Goal: Task Accomplishment & Management: Manage account settings

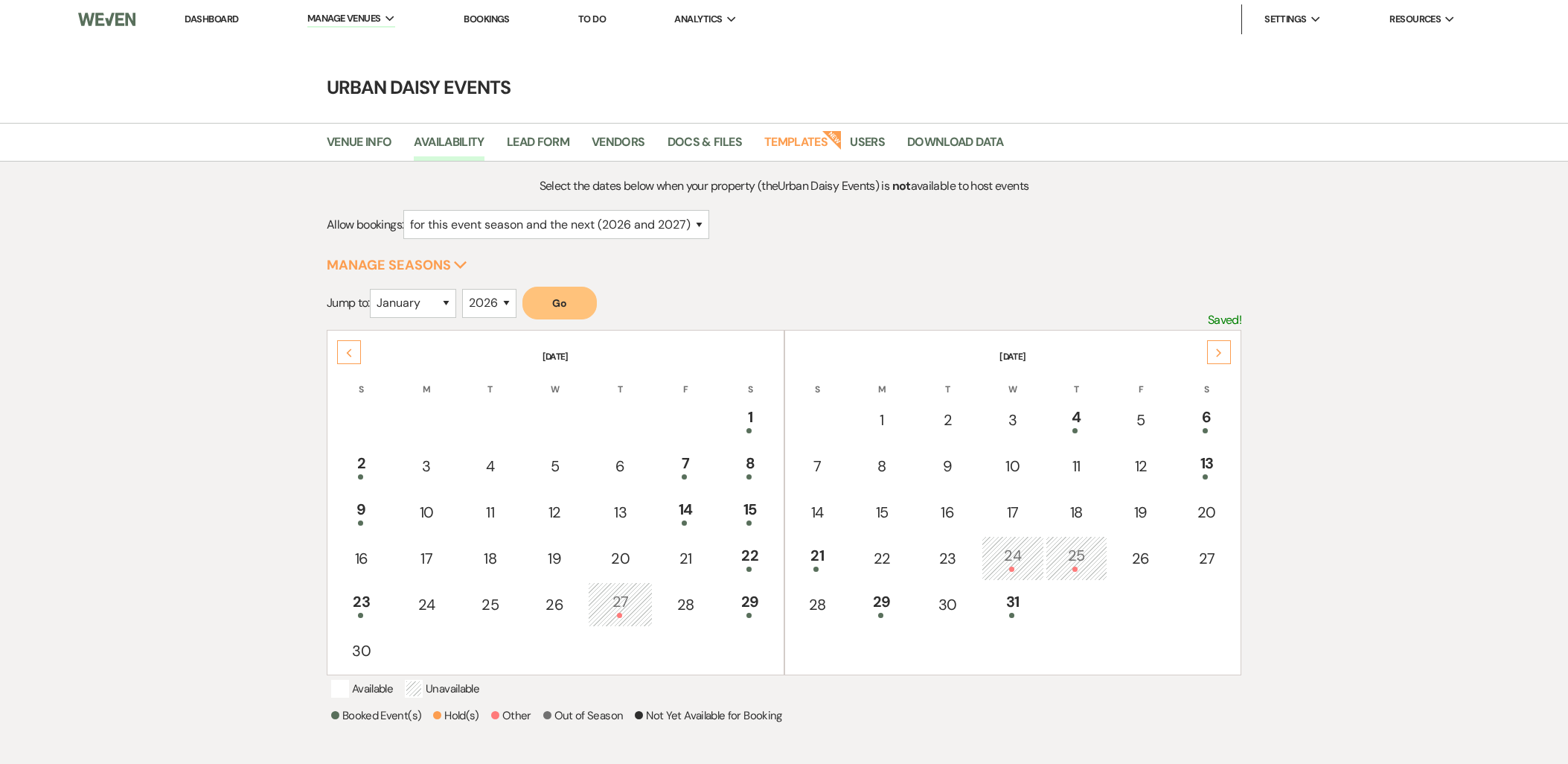
select select "2"
select select "2026"
click at [210, 22] on link "Dashboard" at bounding box center [211, 18] width 54 height 12
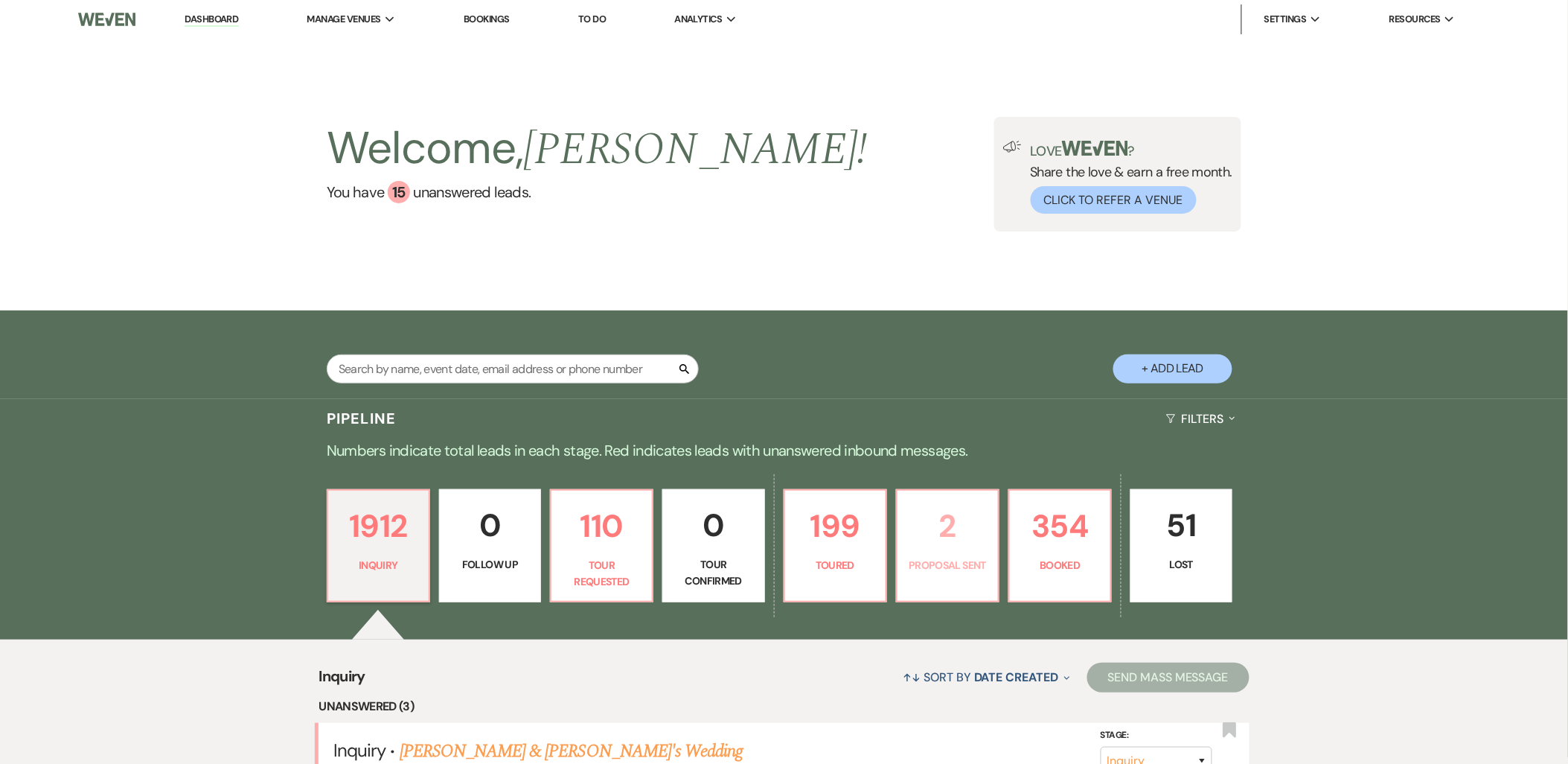
click at [961, 523] on p "2" at bounding box center [948, 526] width 82 height 50
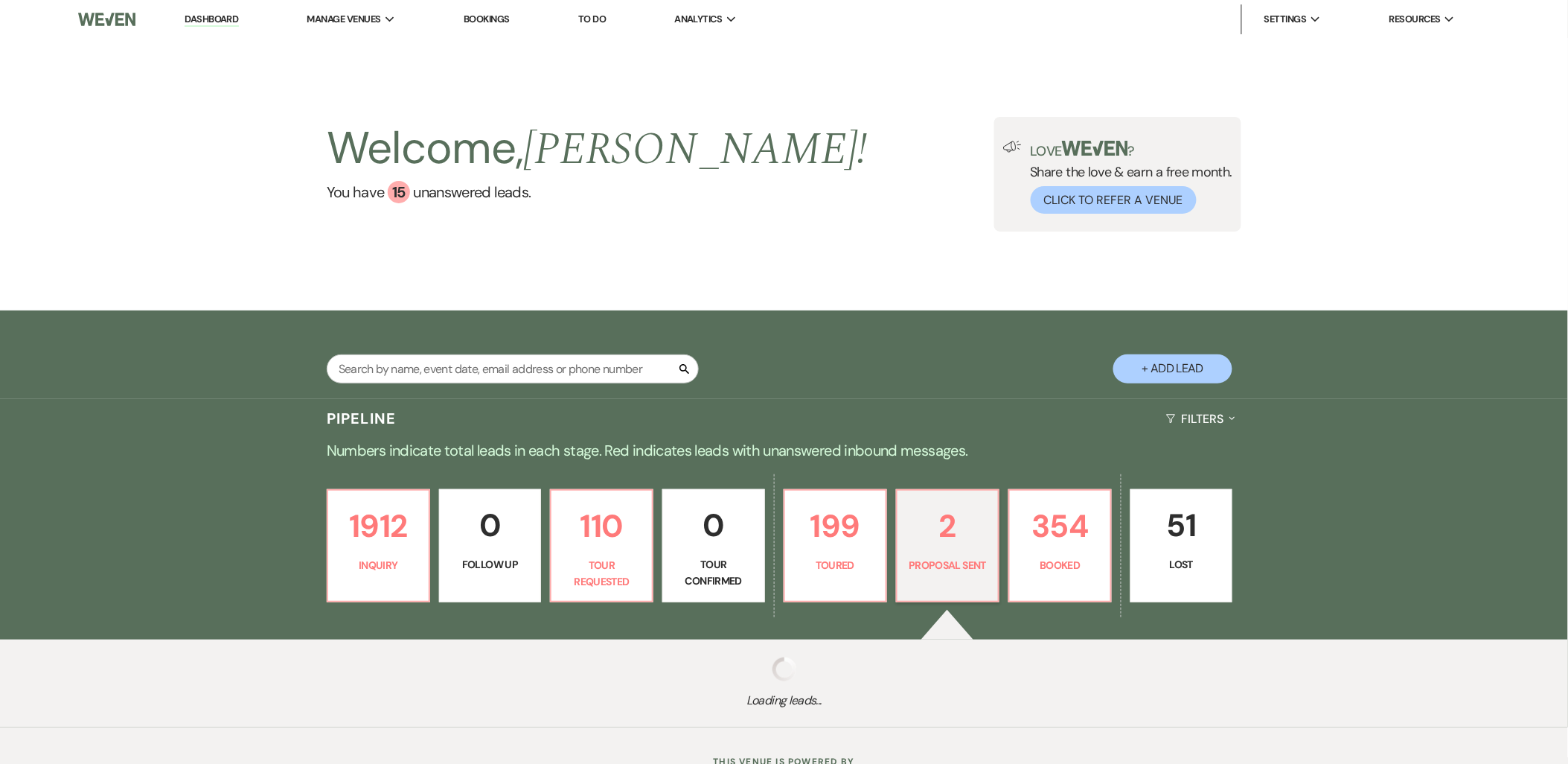
select select "6"
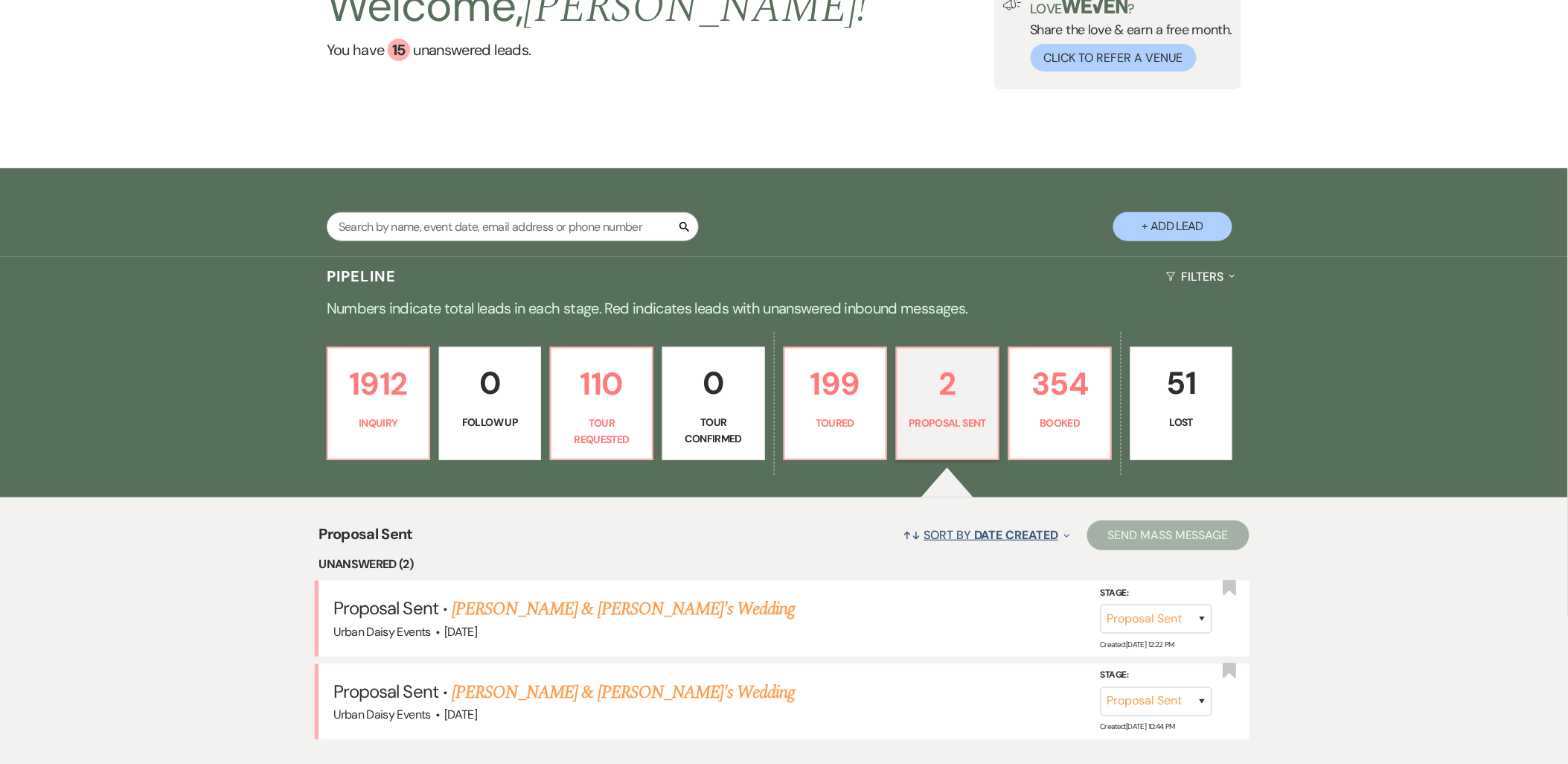
scroll to position [325, 0]
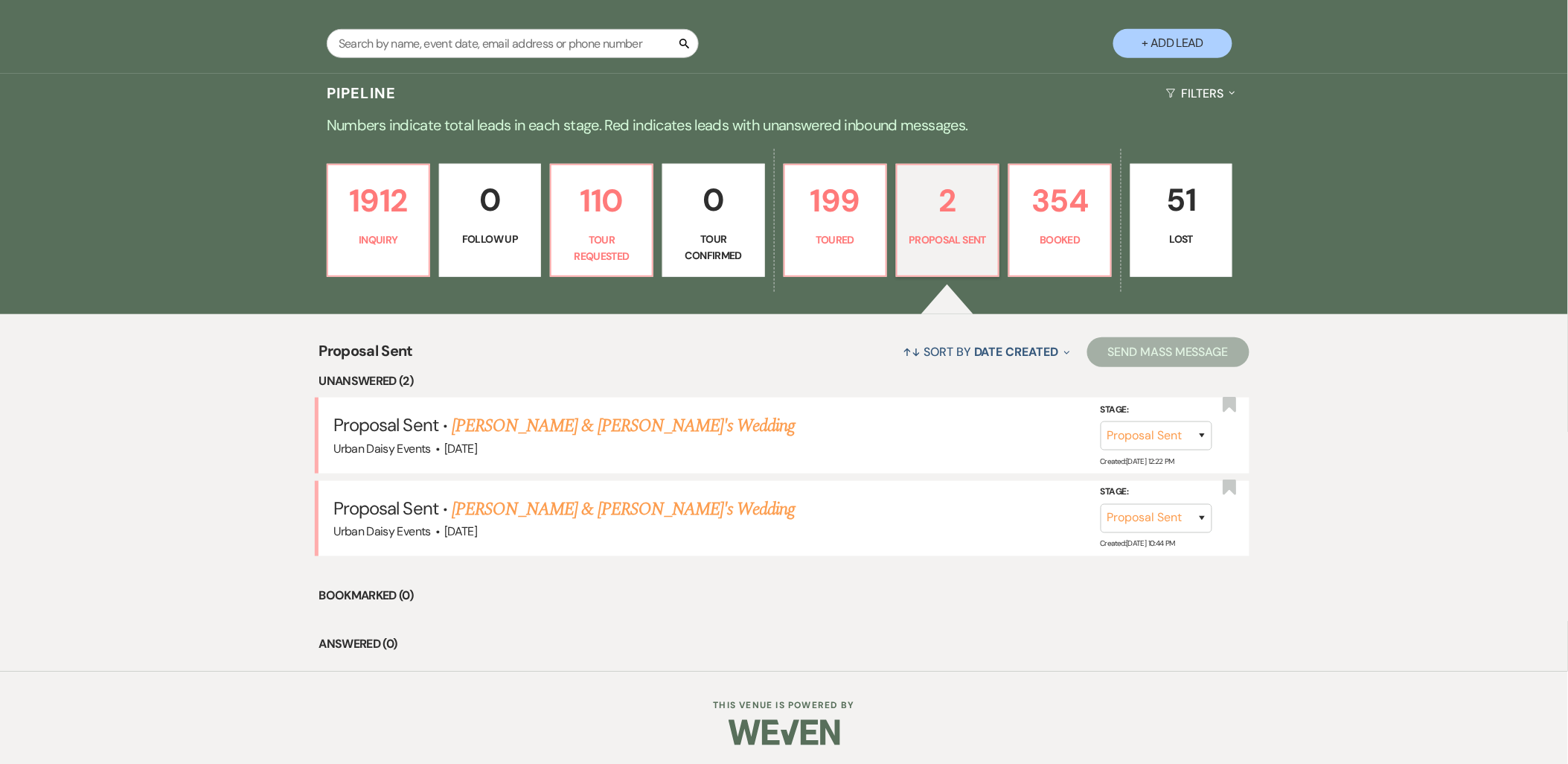
click at [596, 500] on link "[PERSON_NAME] & [PERSON_NAME]'s Wedding" at bounding box center [624, 509] width 344 height 26
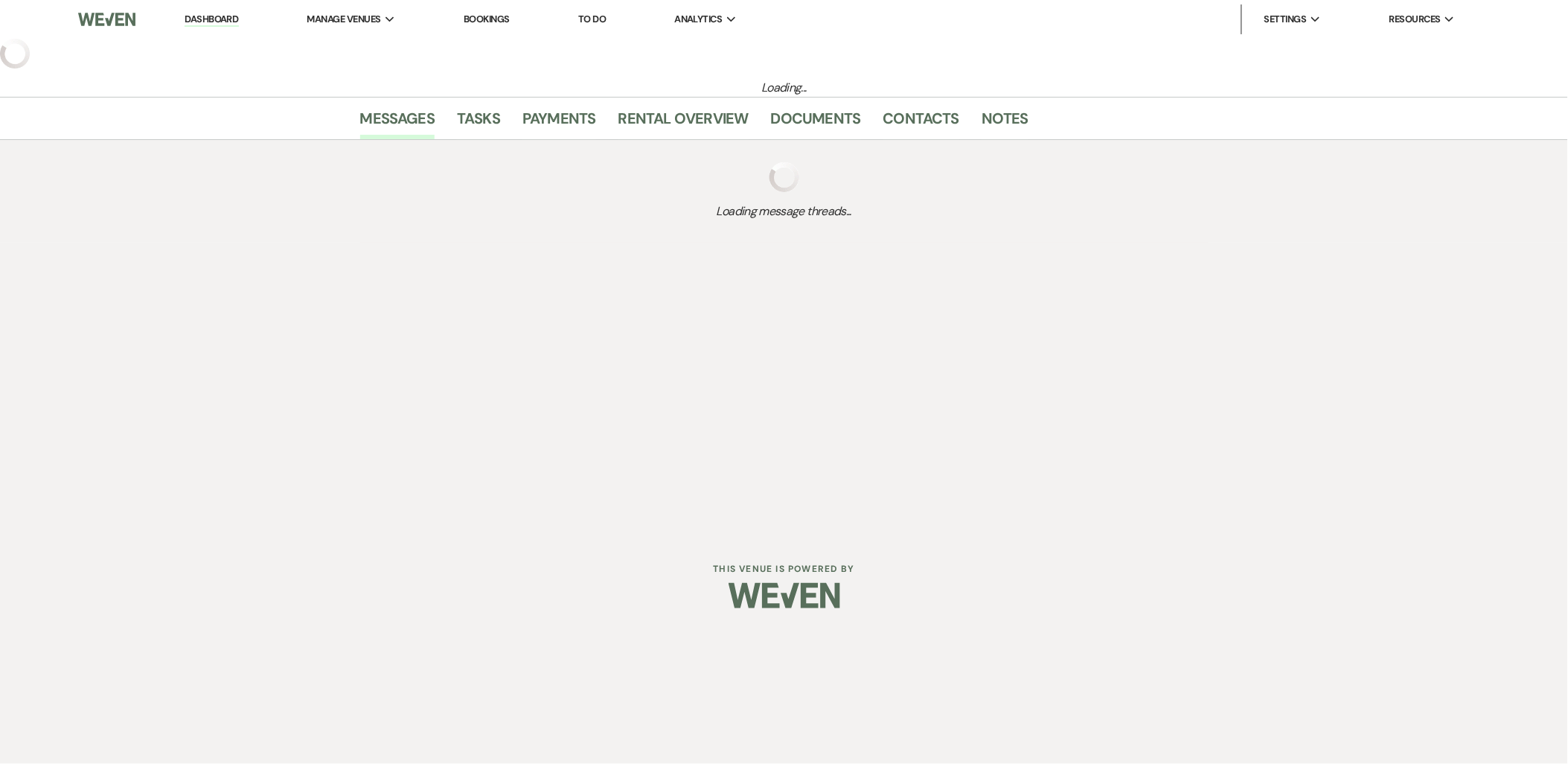
select select "6"
select select "5"
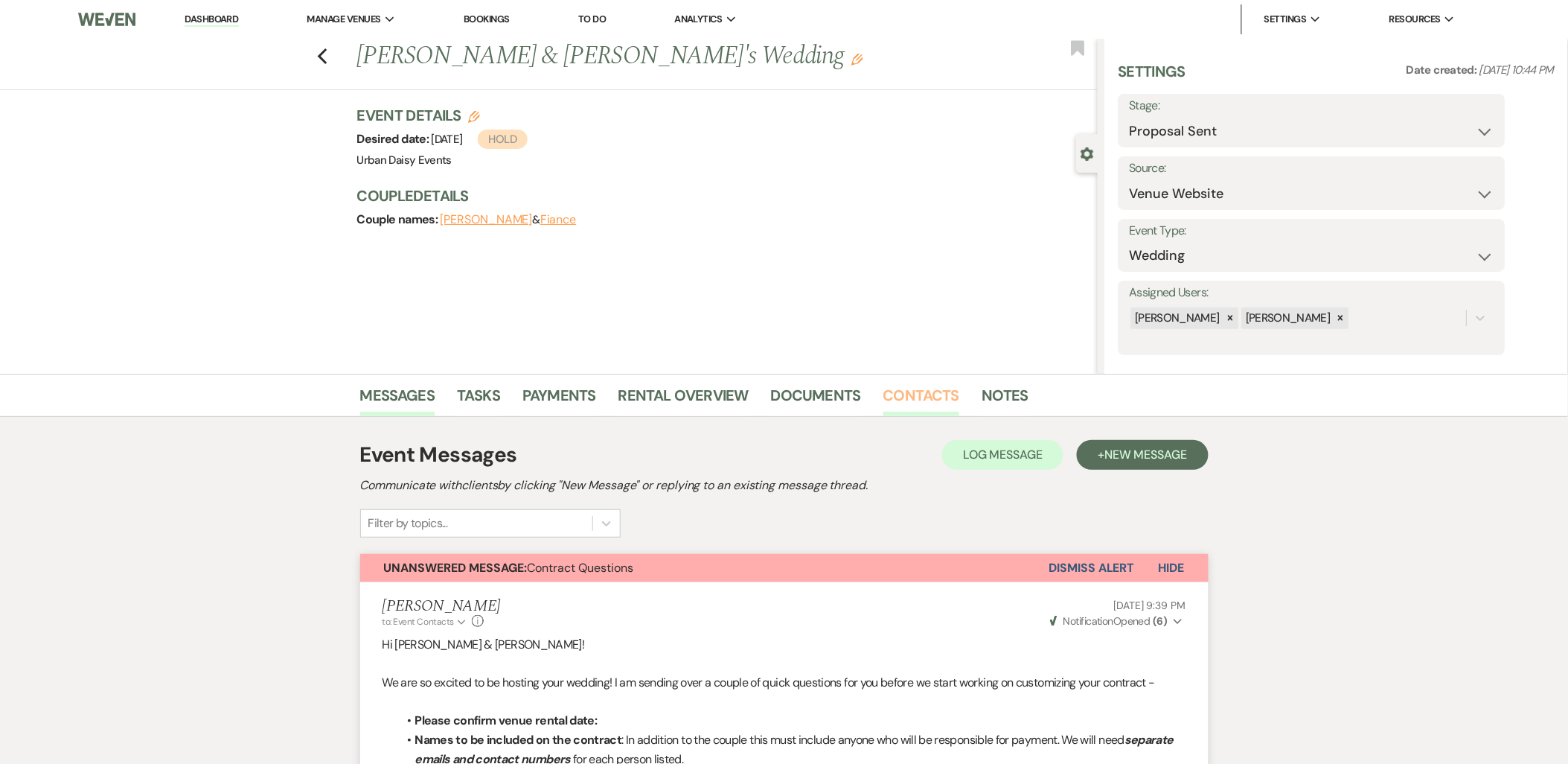
click at [955, 391] on li "Contacts" at bounding box center [933, 398] width 99 height 35
click at [948, 389] on link "Contacts" at bounding box center [921, 400] width 77 height 33
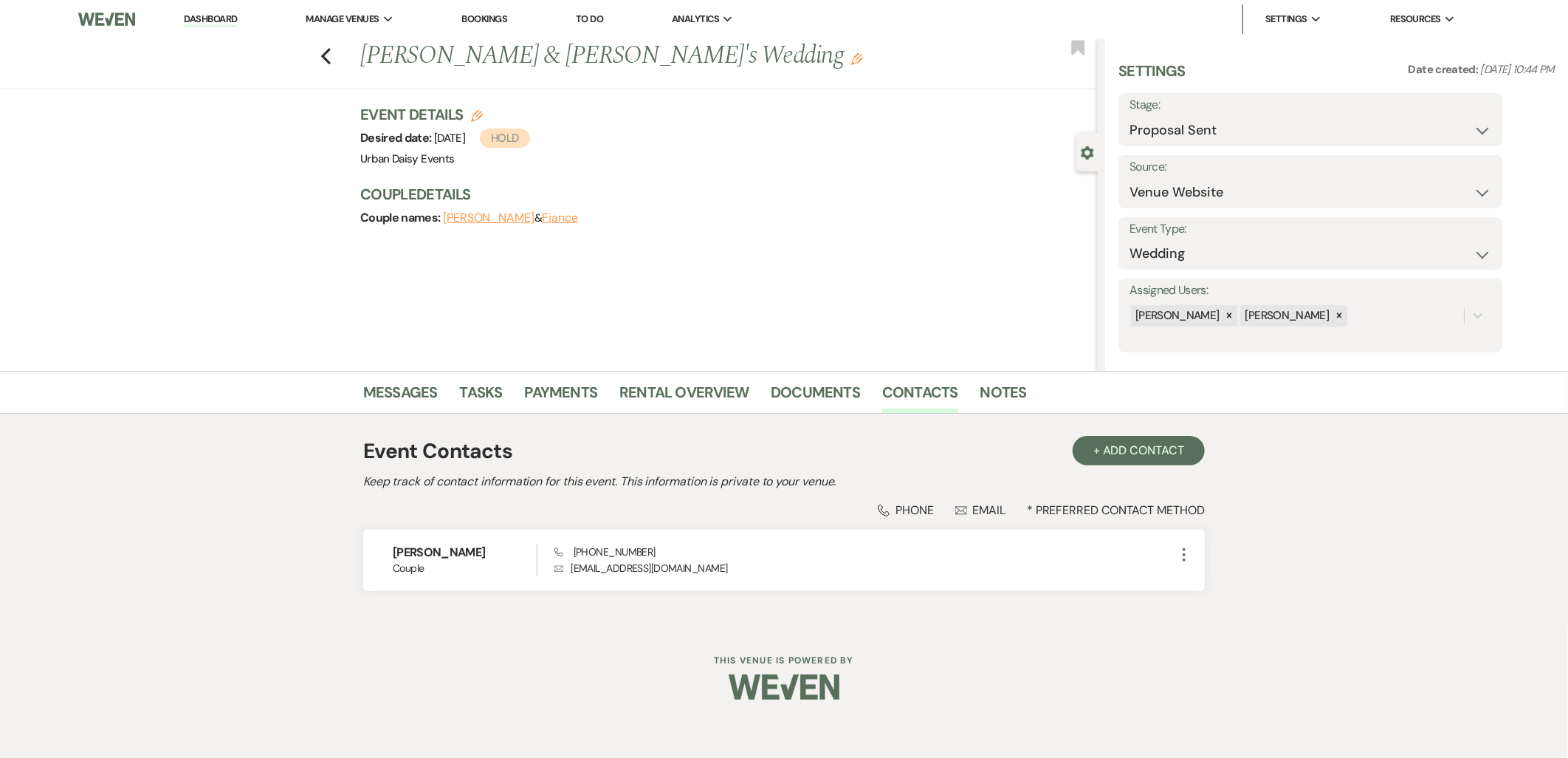
click at [416, 373] on div "Messages Tasks Payments Rental Overview Documents Contacts Notes" at bounding box center [784, 392] width 1568 height 43
drag, startPoint x: 415, startPoint y: 375, endPoint x: 411, endPoint y: 382, distance: 8.1
click at [413, 379] on div "Messages Tasks Payments Rental Overview Documents Contacts Notes" at bounding box center [784, 392] width 1568 height 43
click at [402, 399] on link "Messages" at bounding box center [400, 397] width 74 height 33
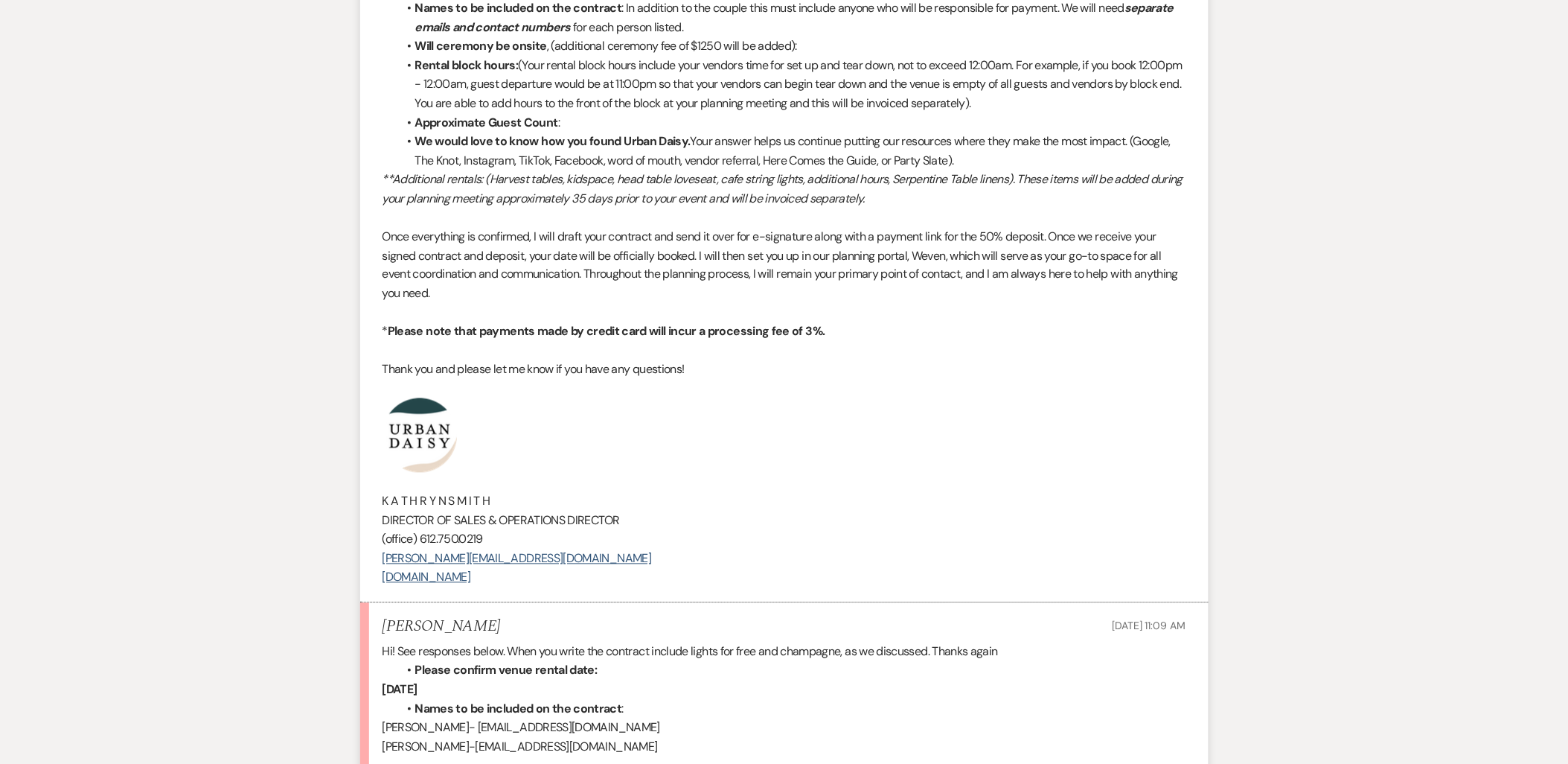
scroll to position [1075, 0]
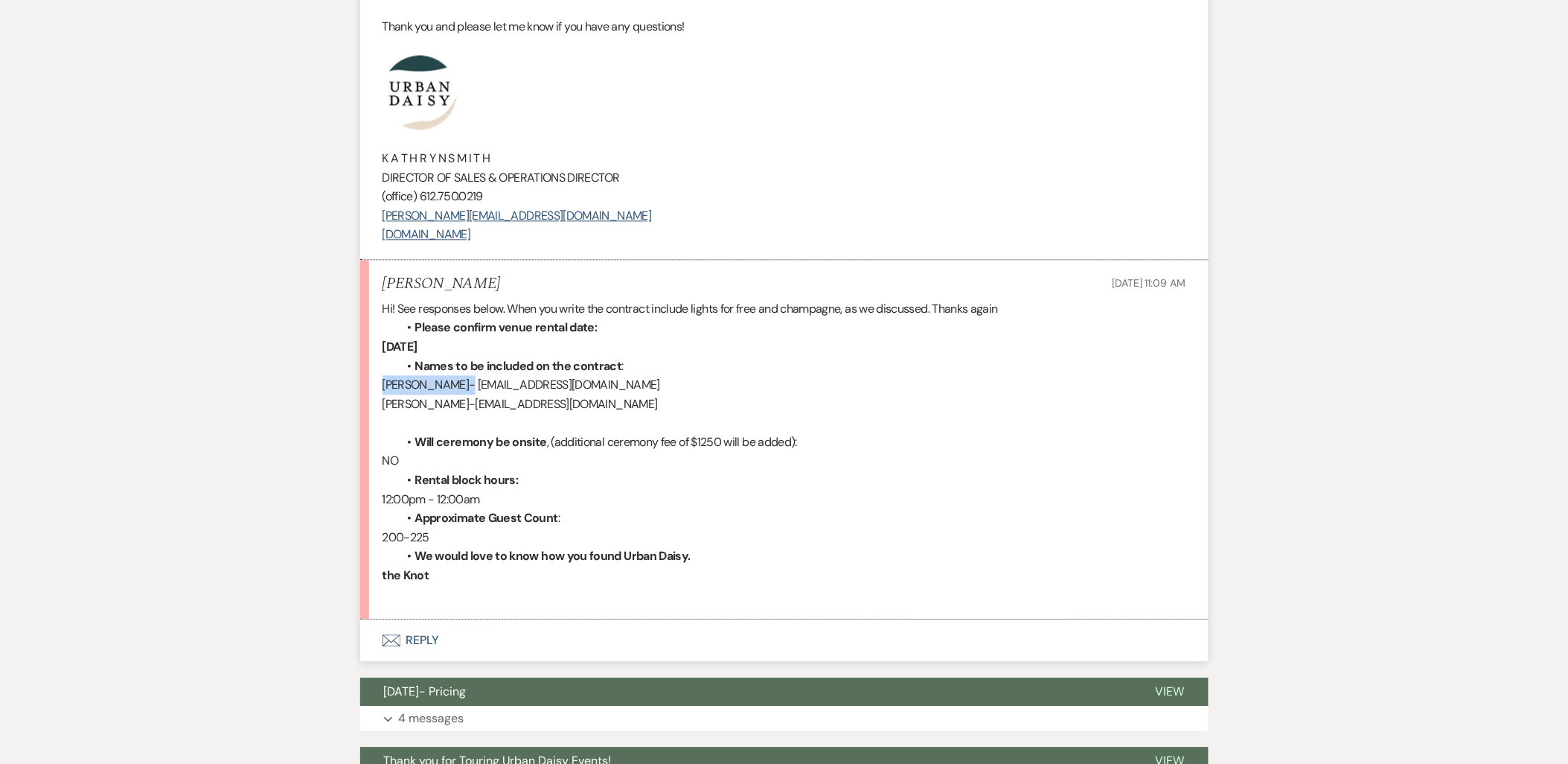
drag, startPoint x: 382, startPoint y: 384, endPoint x: 463, endPoint y: 387, distance: 81.1
click at [463, 387] on span "Ethan DeCaster- ethandecaster@yahoo.com" at bounding box center [521, 384] width 277 height 16
copy span "Ethan DeCaster"
click at [501, 397] on p "Clare Schwab- clareschwab@msn.com" at bounding box center [784, 403] width 803 height 19
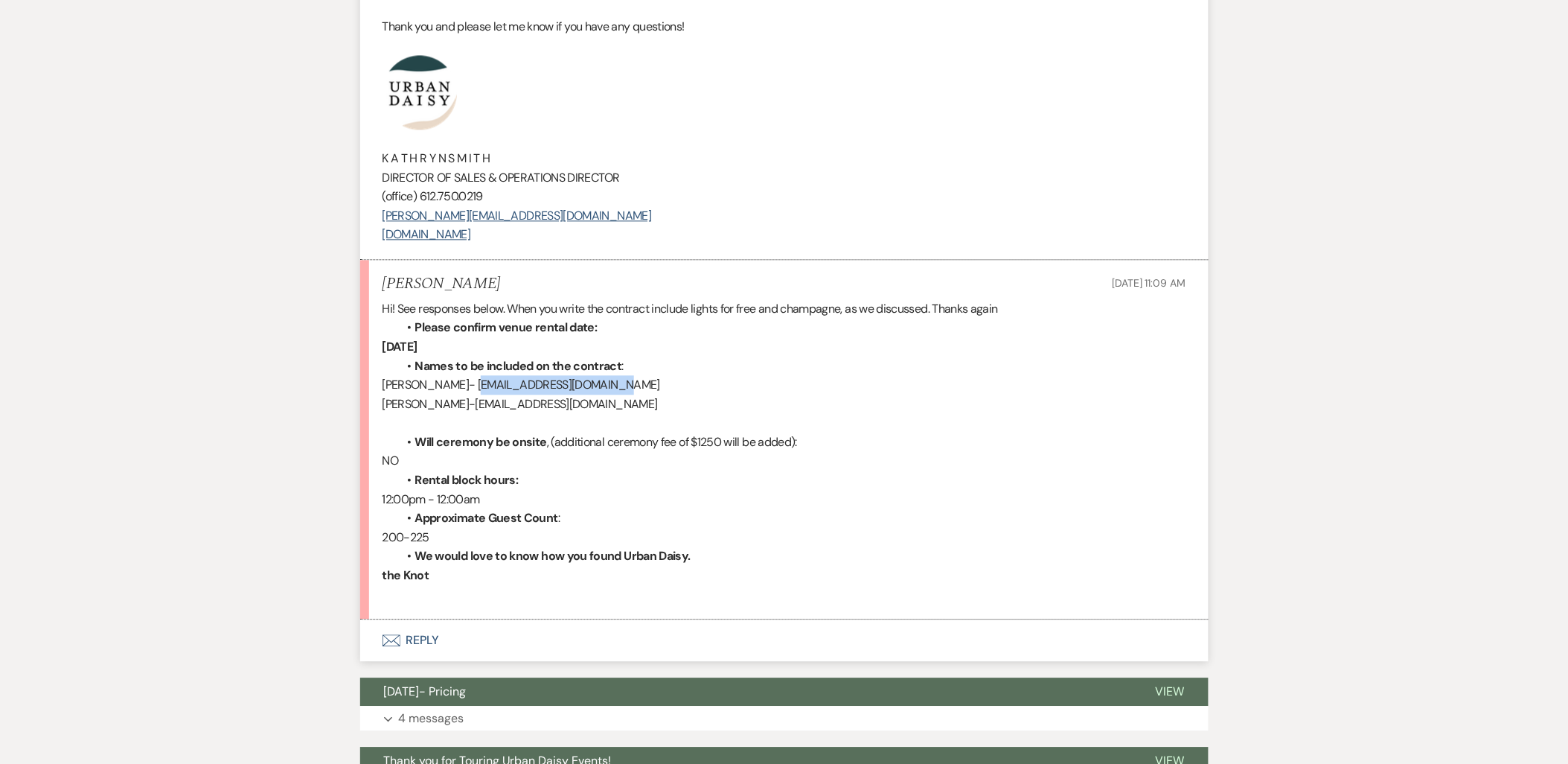
drag, startPoint x: 664, startPoint y: 376, endPoint x: 473, endPoint y: 385, distance: 191.2
click at [473, 385] on p "Ethan DeCaster- ethandecaster@yahoo.com" at bounding box center [784, 384] width 803 height 19
copy span "ethandecaster@yahoo.com"
click at [459, 430] on p at bounding box center [784, 422] width 803 height 19
click at [461, 465] on p "NO" at bounding box center [784, 460] width 803 height 19
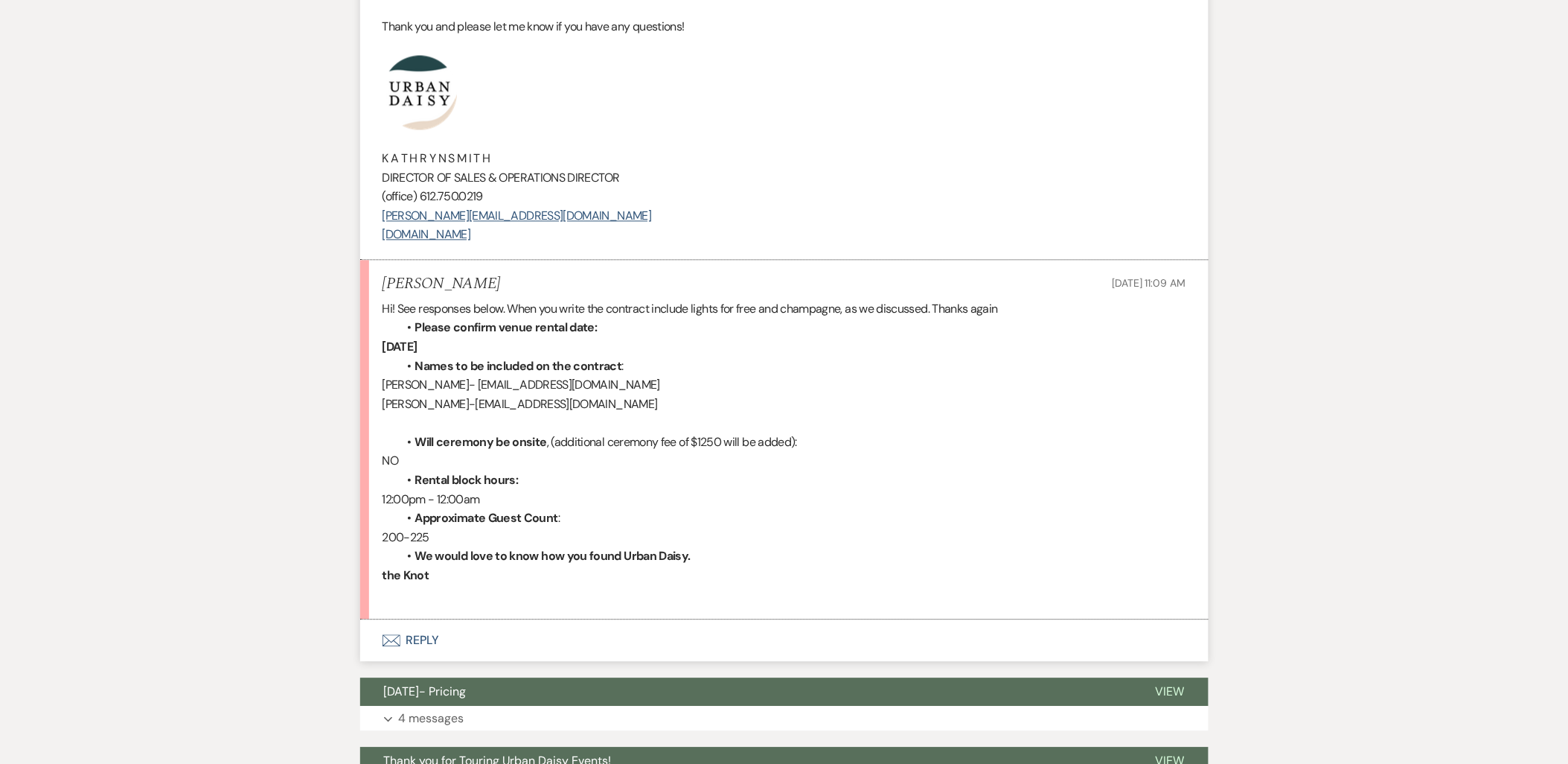
click at [467, 492] on span "12:00pm - 12:00am" at bounding box center [431, 498] width 97 height 16
click at [477, 534] on p "200-225" at bounding box center [784, 537] width 803 height 19
click at [421, 638] on button "Envelope Reply" at bounding box center [784, 640] width 848 height 42
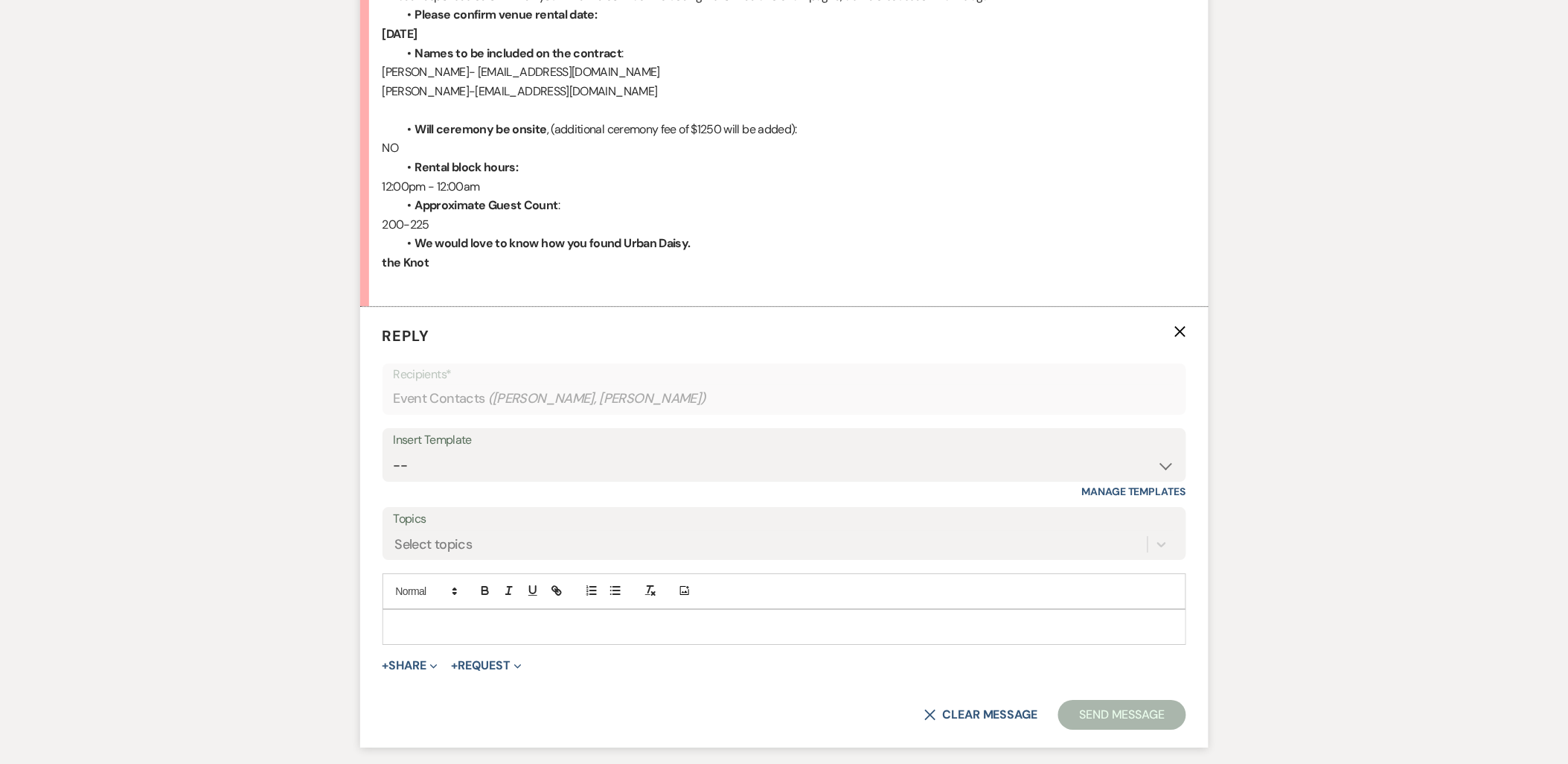
scroll to position [1466, 0]
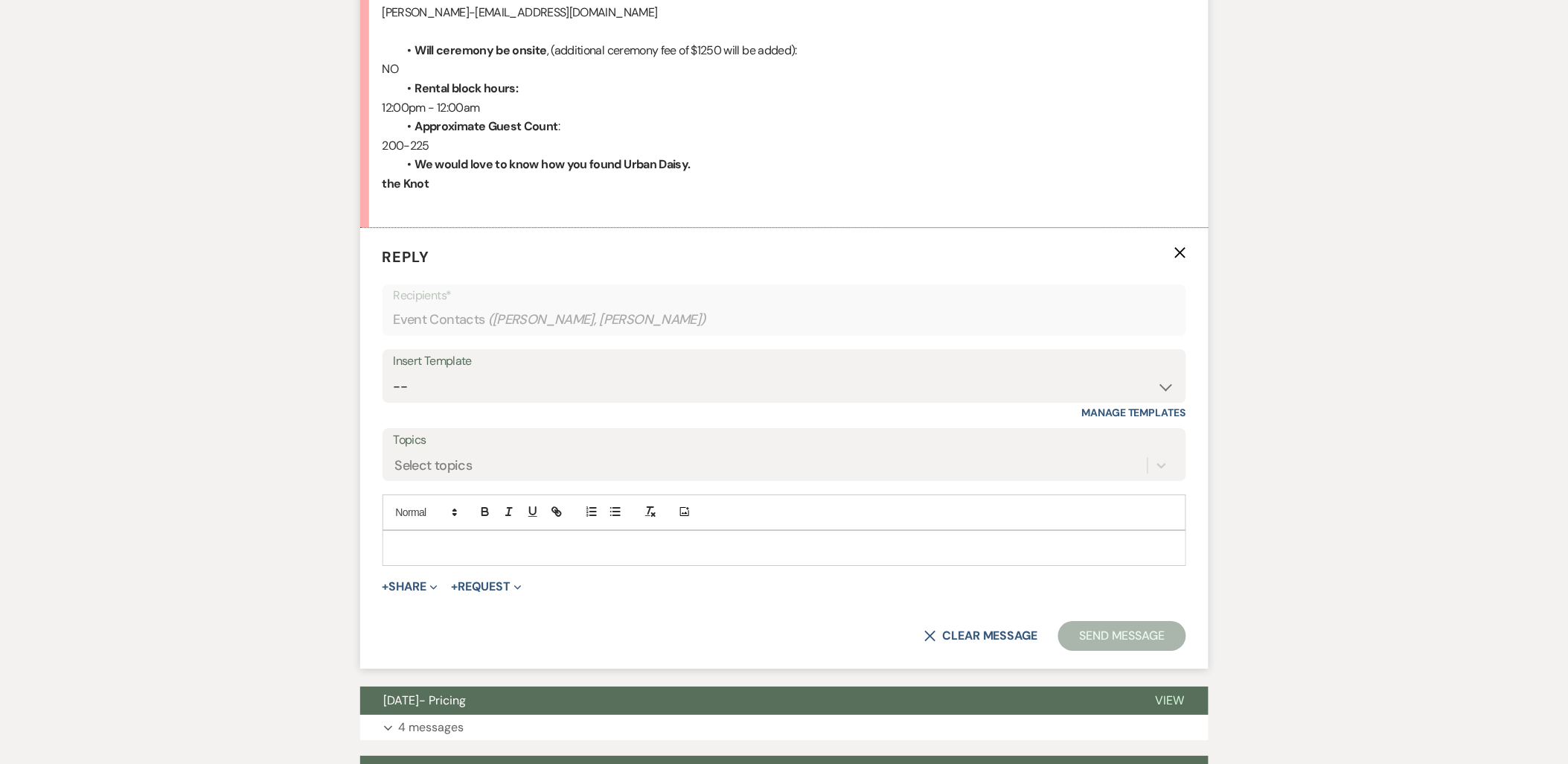
click at [421, 533] on div at bounding box center [784, 547] width 802 height 34
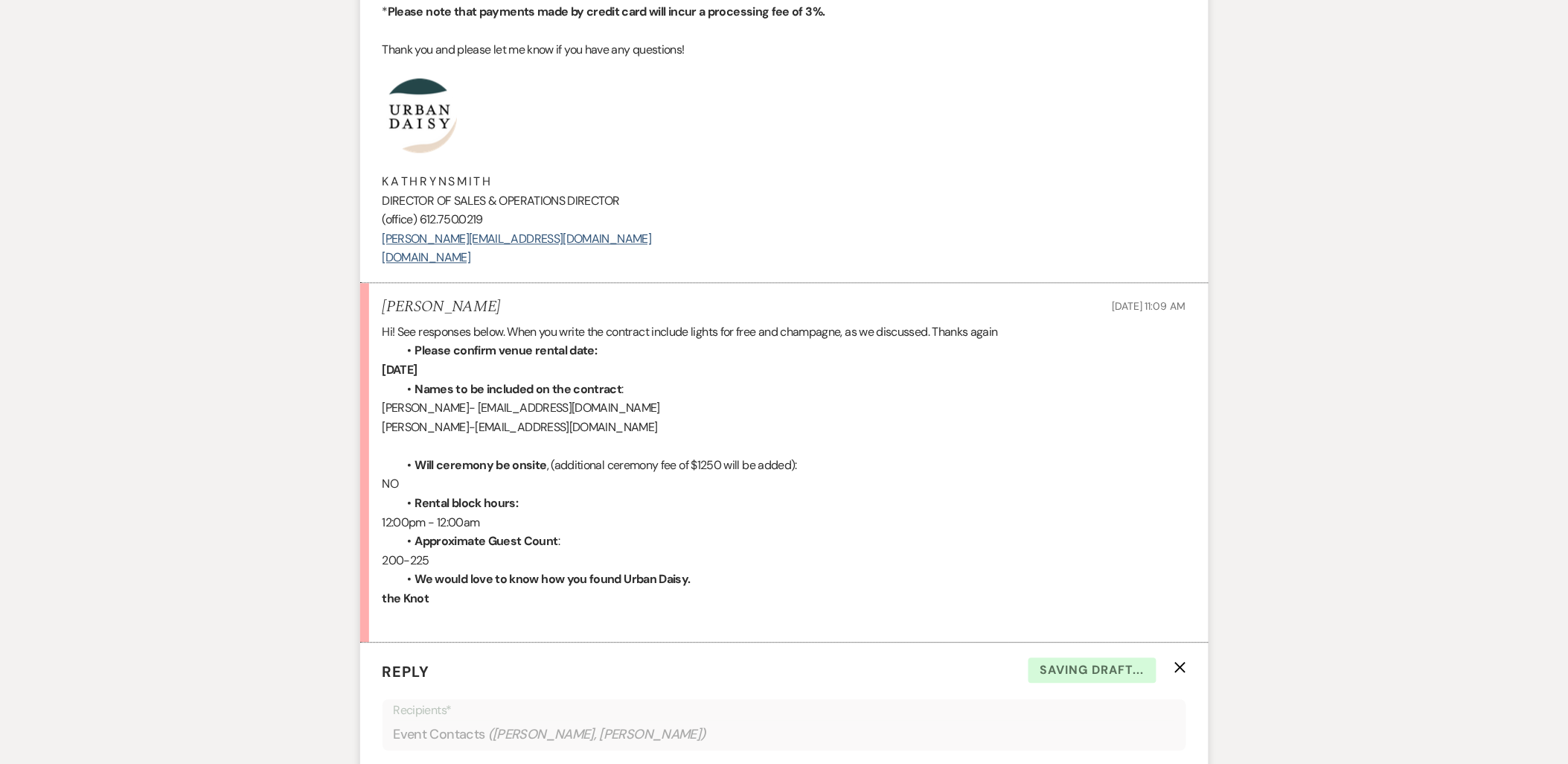
scroll to position [887, 0]
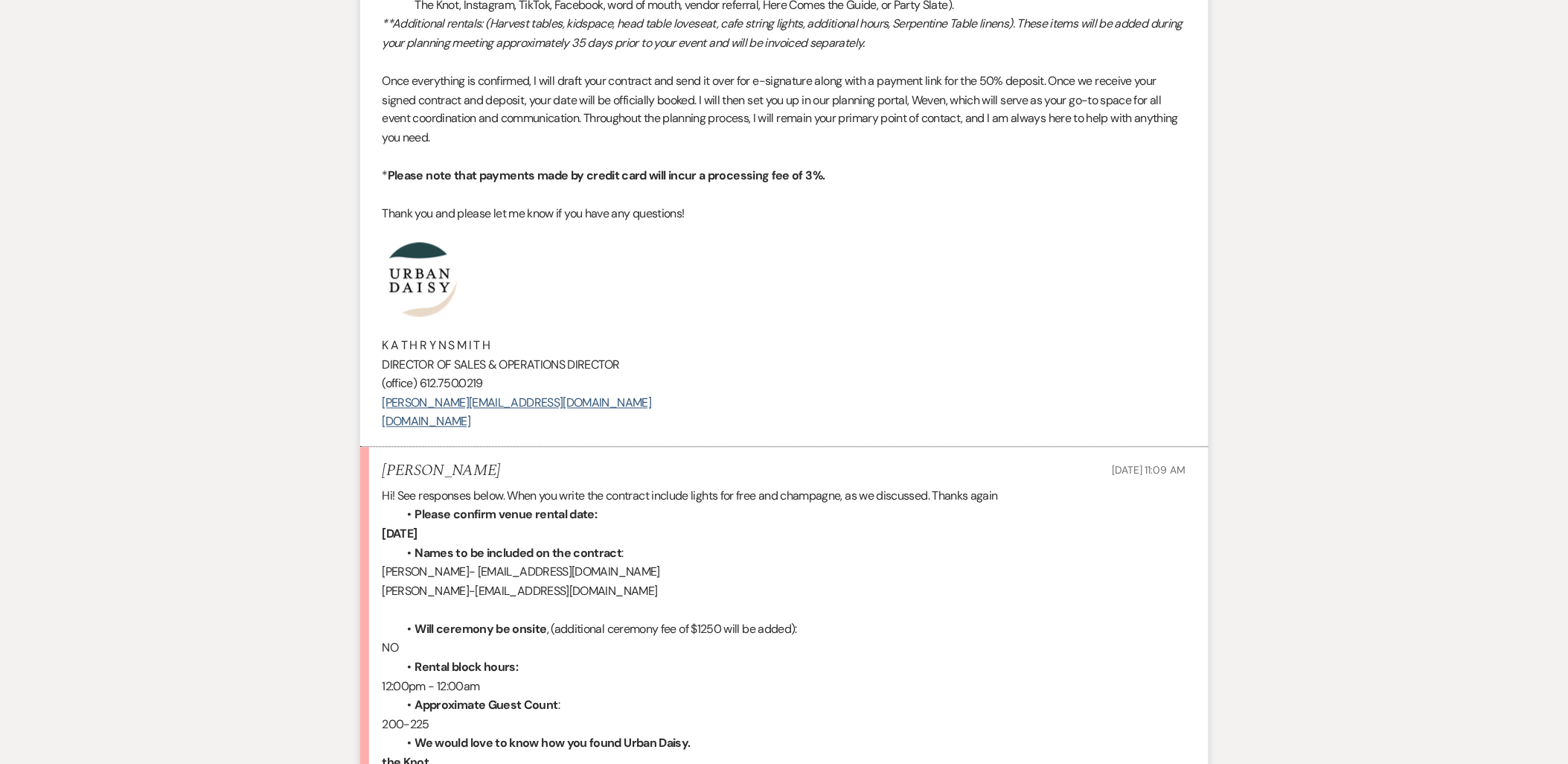
drag, startPoint x: 566, startPoint y: 429, endPoint x: 400, endPoint y: 299, distance: 210.8
click at [400, 299] on div "Hi Ethan & Clare! We are so excited to be hosting your wedding! I am sending ov…" at bounding box center [784, 89] width 803 height 684
copy div "K A T H R Y N S M I T H DIRECTOR OF SALES & OPERATIONS DIRECTOR (office) 612.75…"
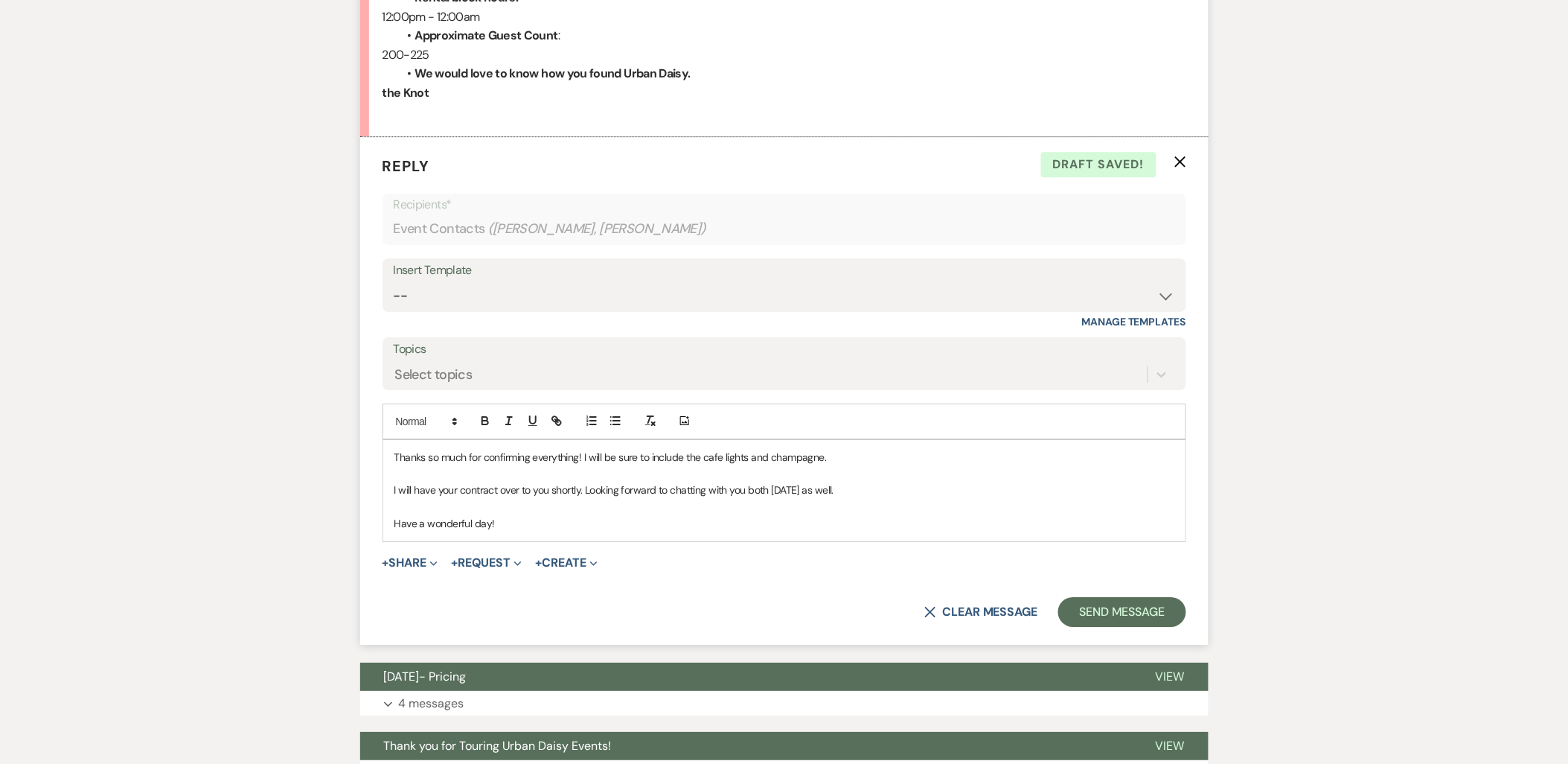
scroll to position [1631, 0]
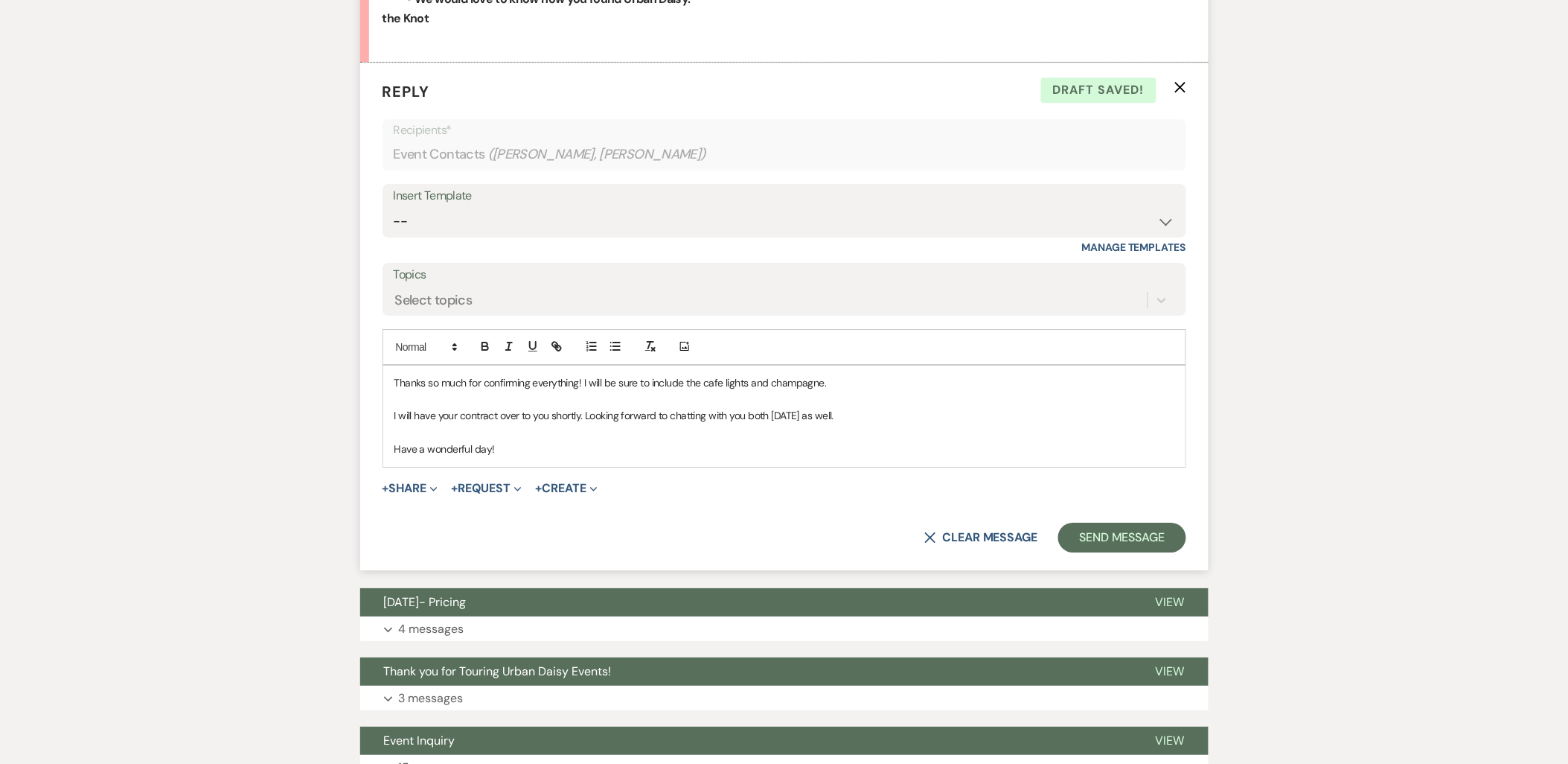
click at [556, 444] on p "Have a wonderful day!" at bounding box center [784, 449] width 779 height 17
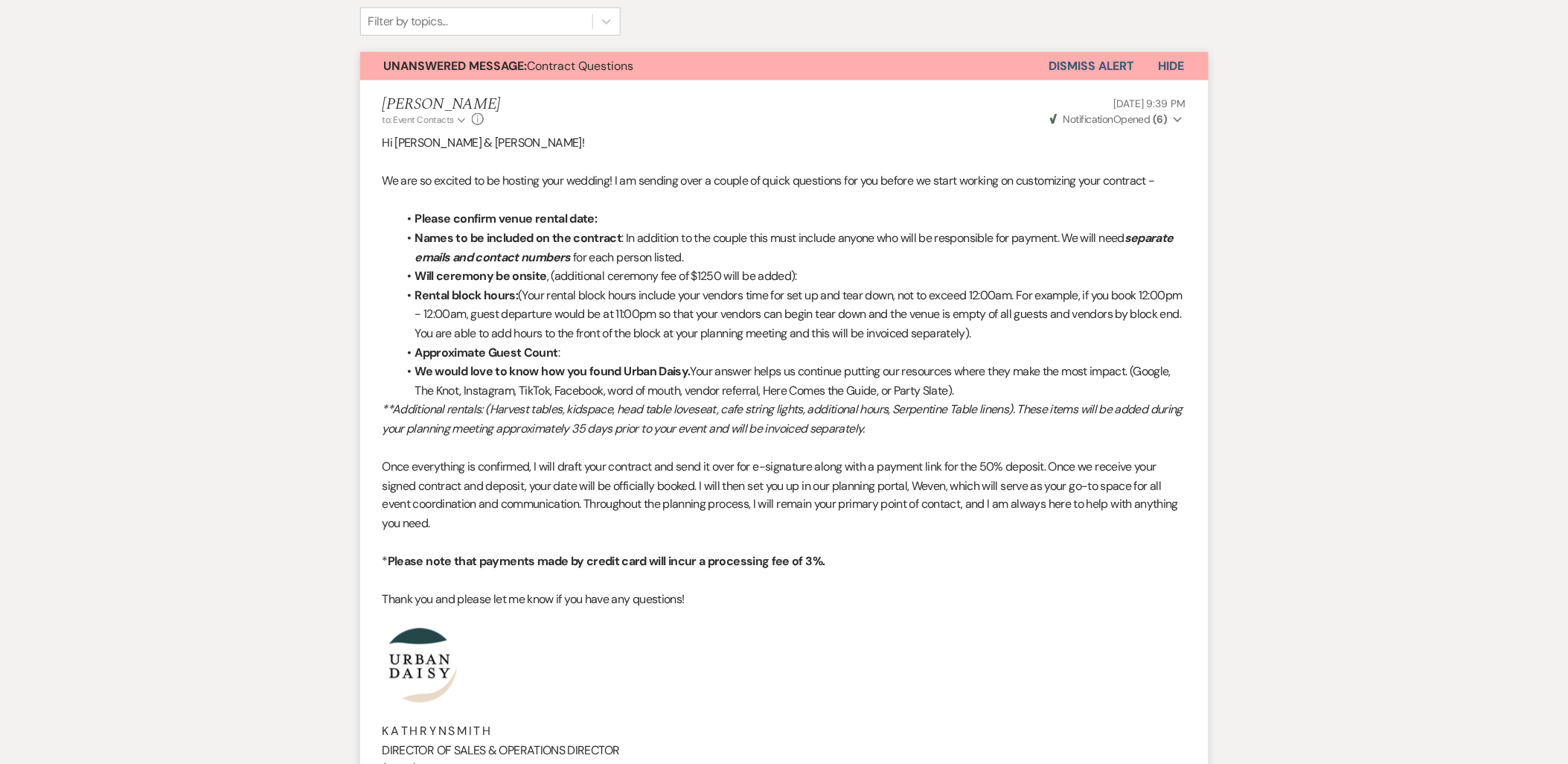
scroll to position [474, 0]
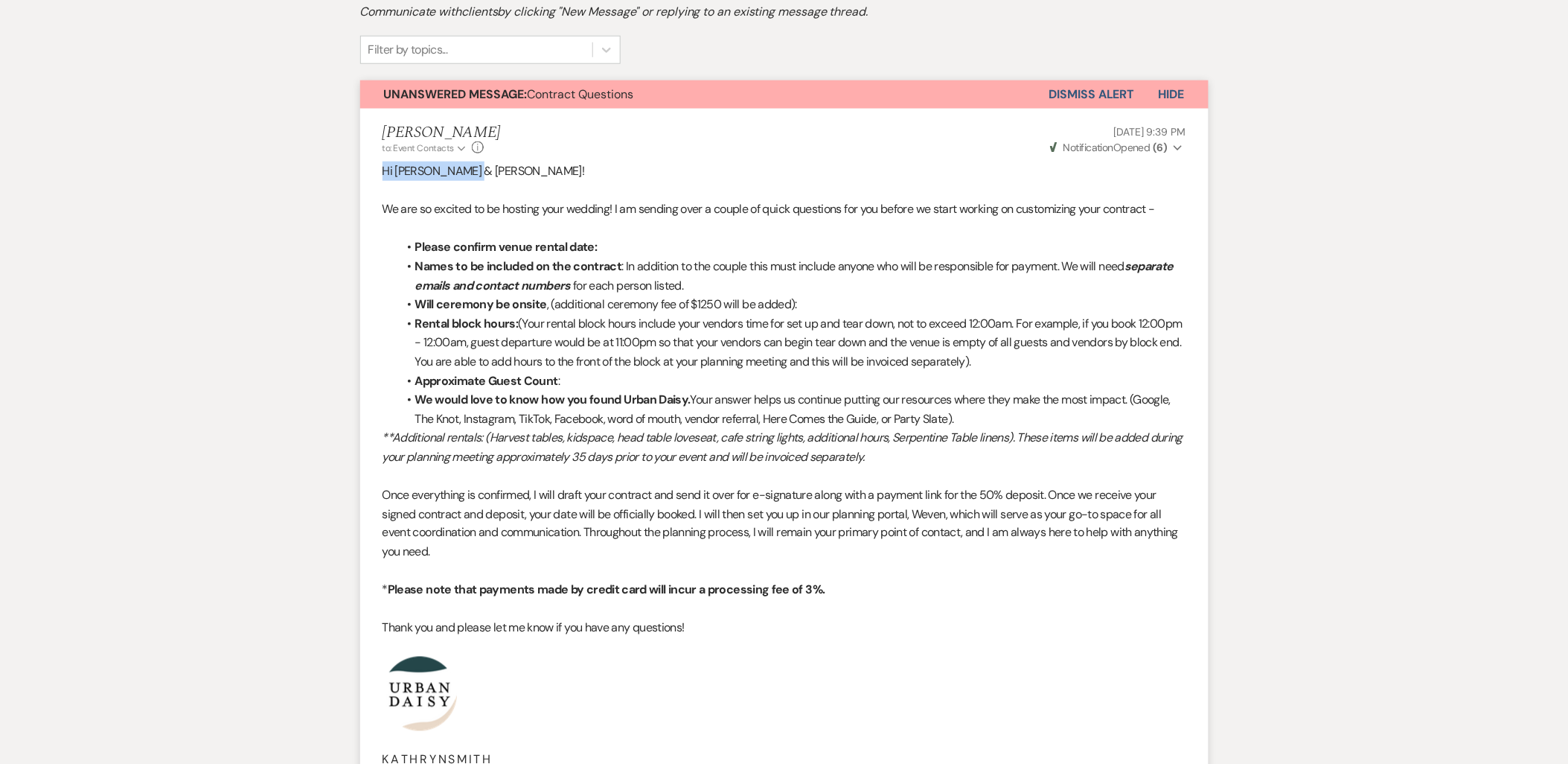
drag, startPoint x: 483, startPoint y: 162, endPoint x: 380, endPoint y: 170, distance: 103.3
click at [380, 170] on li "Kathryn Beckett to: Event Contacts Expand Info Oct 13, 2025, 9:39 PM Weven Chec…" at bounding box center [784, 485] width 848 height 752
copy span "Hi Ethan & Clare!"
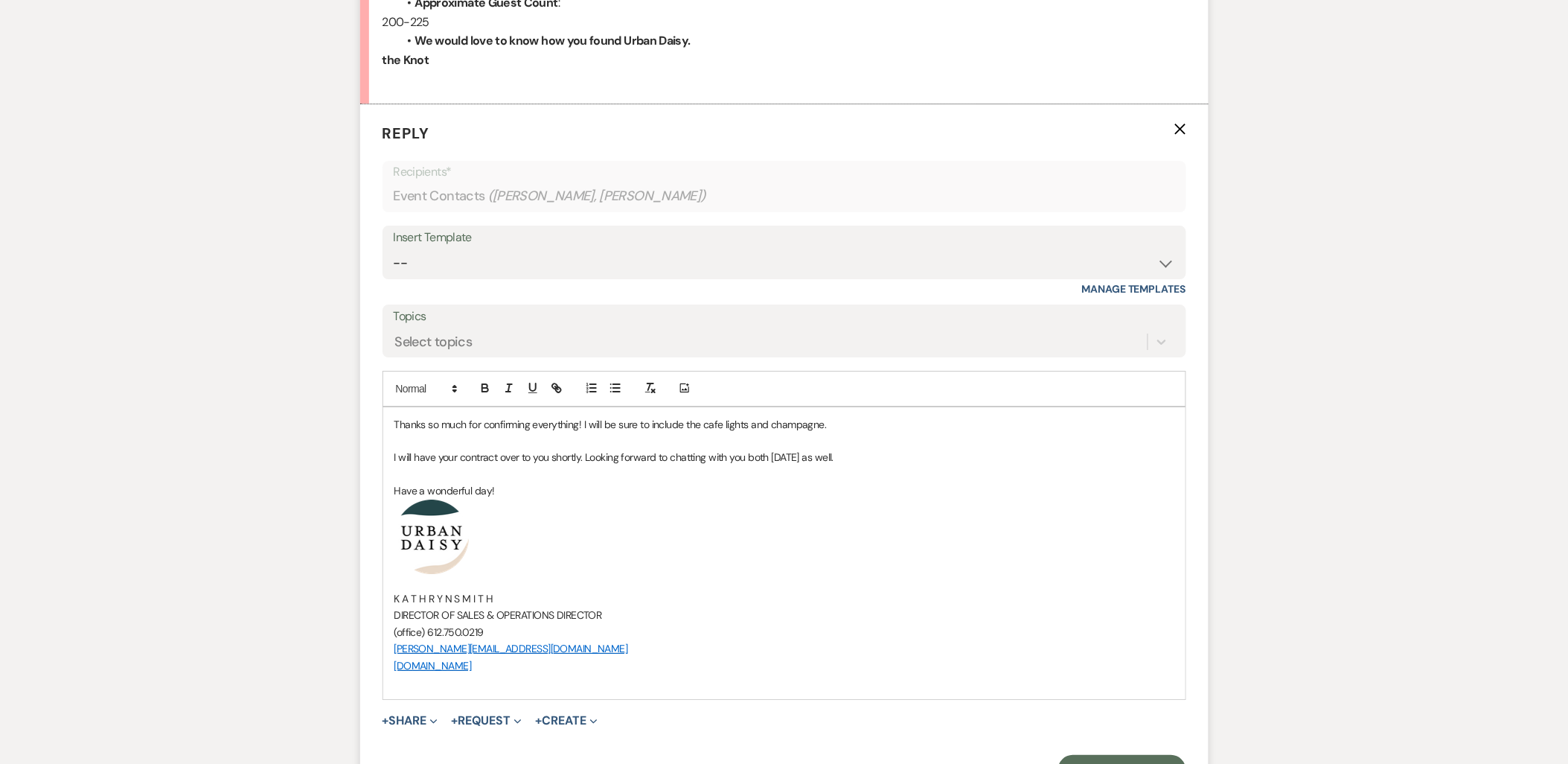
scroll to position [1714, 0]
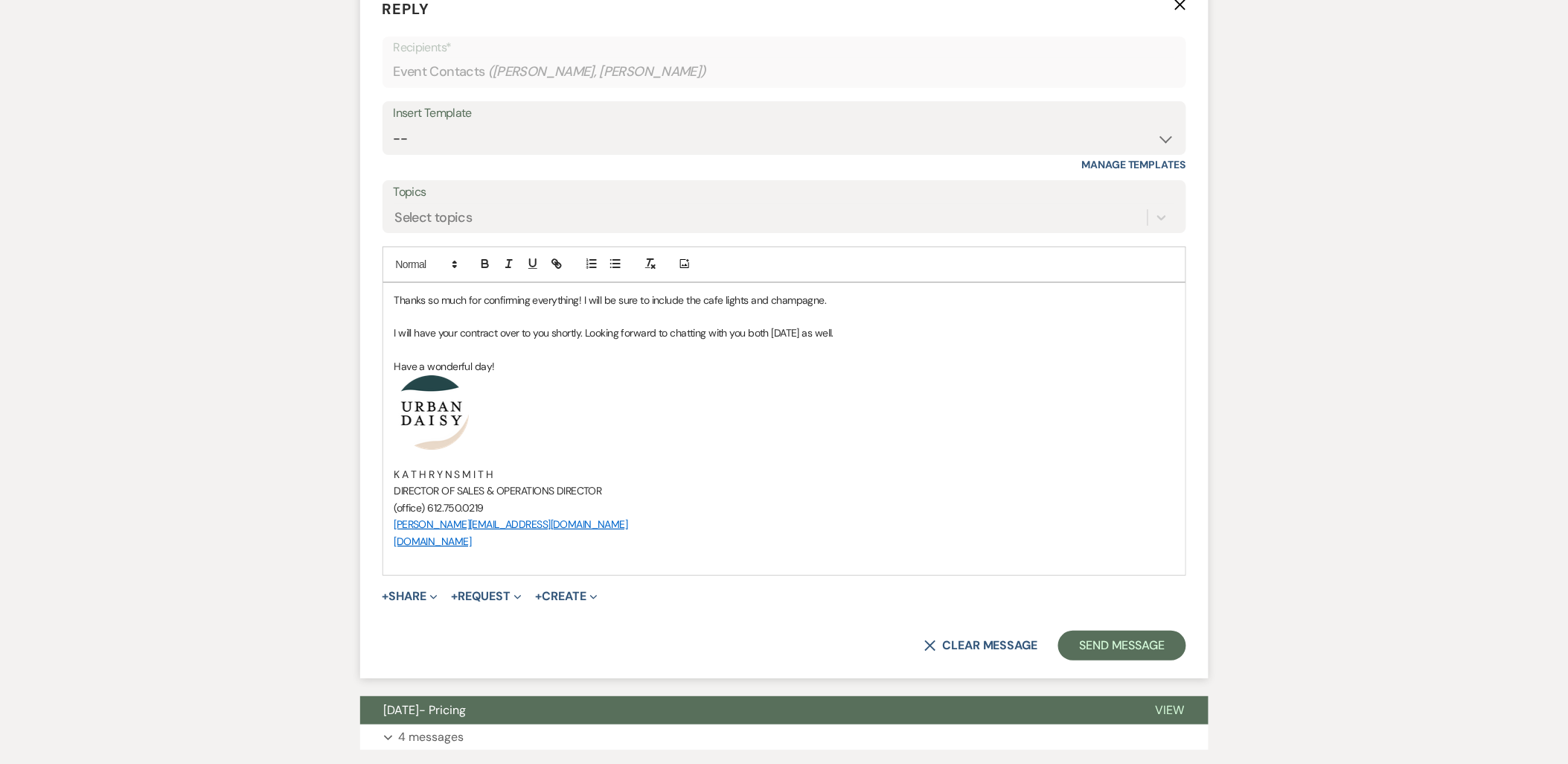
click at [392, 300] on div "Thanks so much for confirming everything! I will be sure to include the cafe li…" at bounding box center [784, 429] width 802 height 293
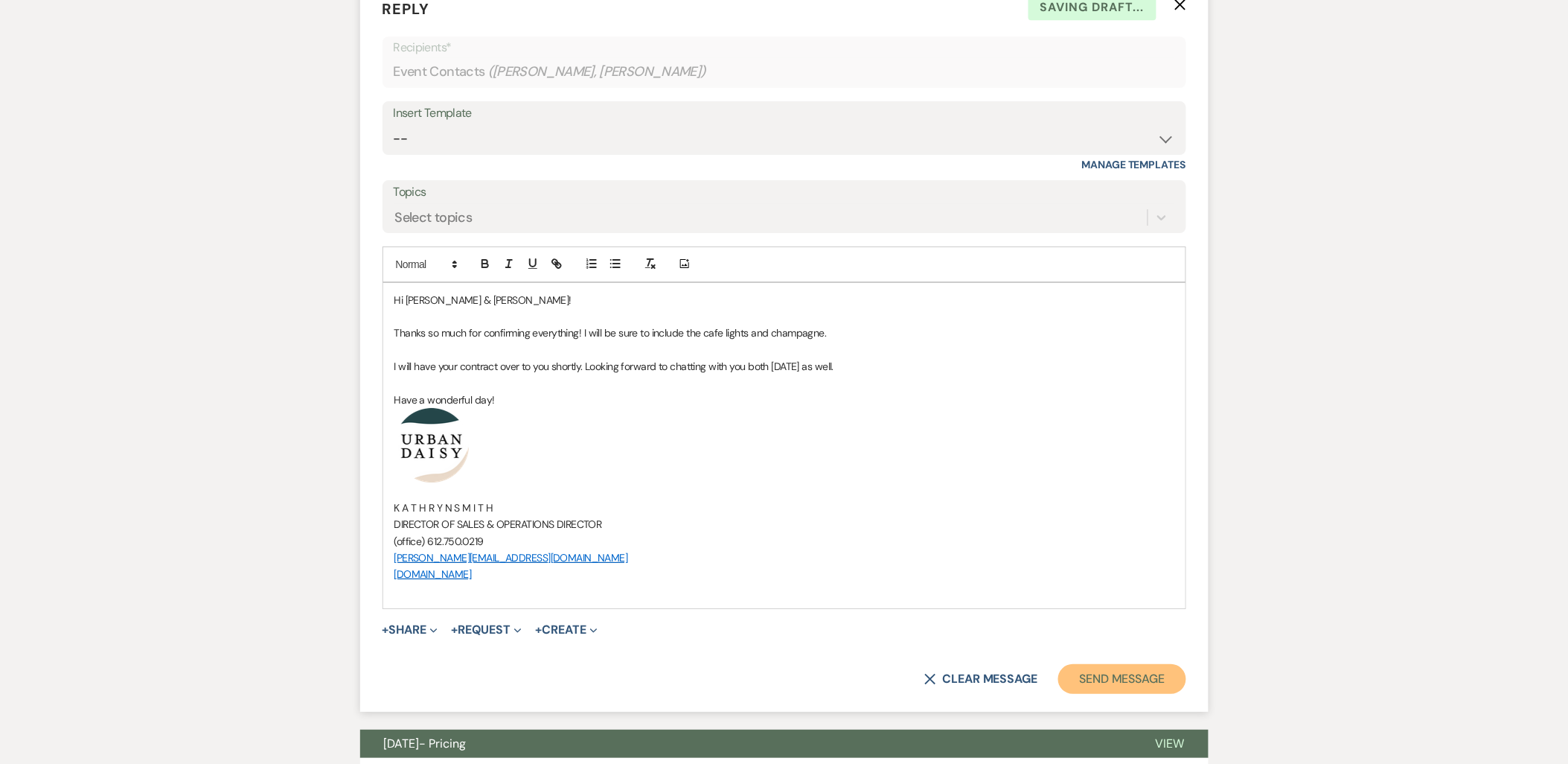
click at [1096, 676] on button "Send Message" at bounding box center [1122, 679] width 127 height 30
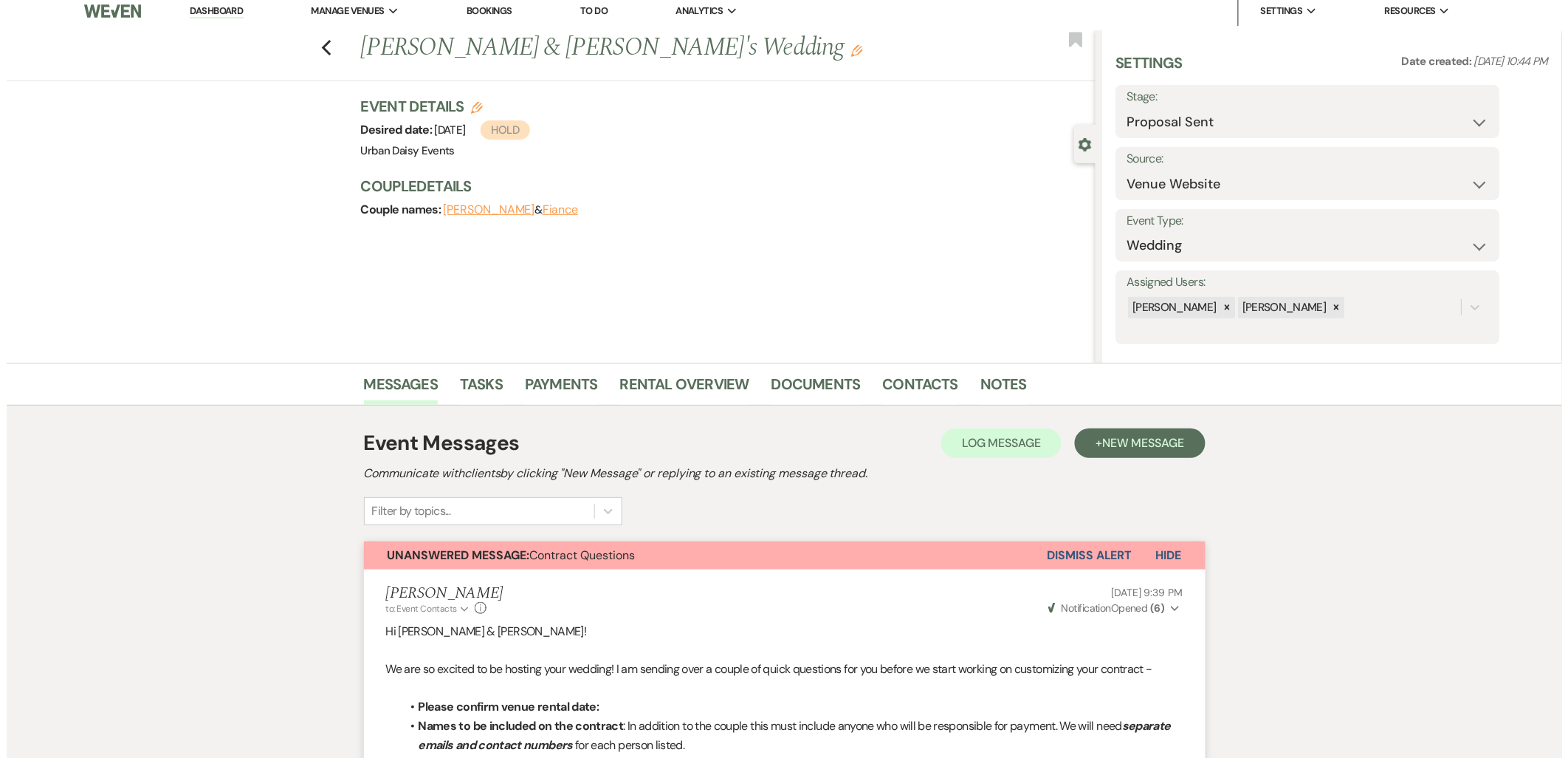
scroll to position [0, 0]
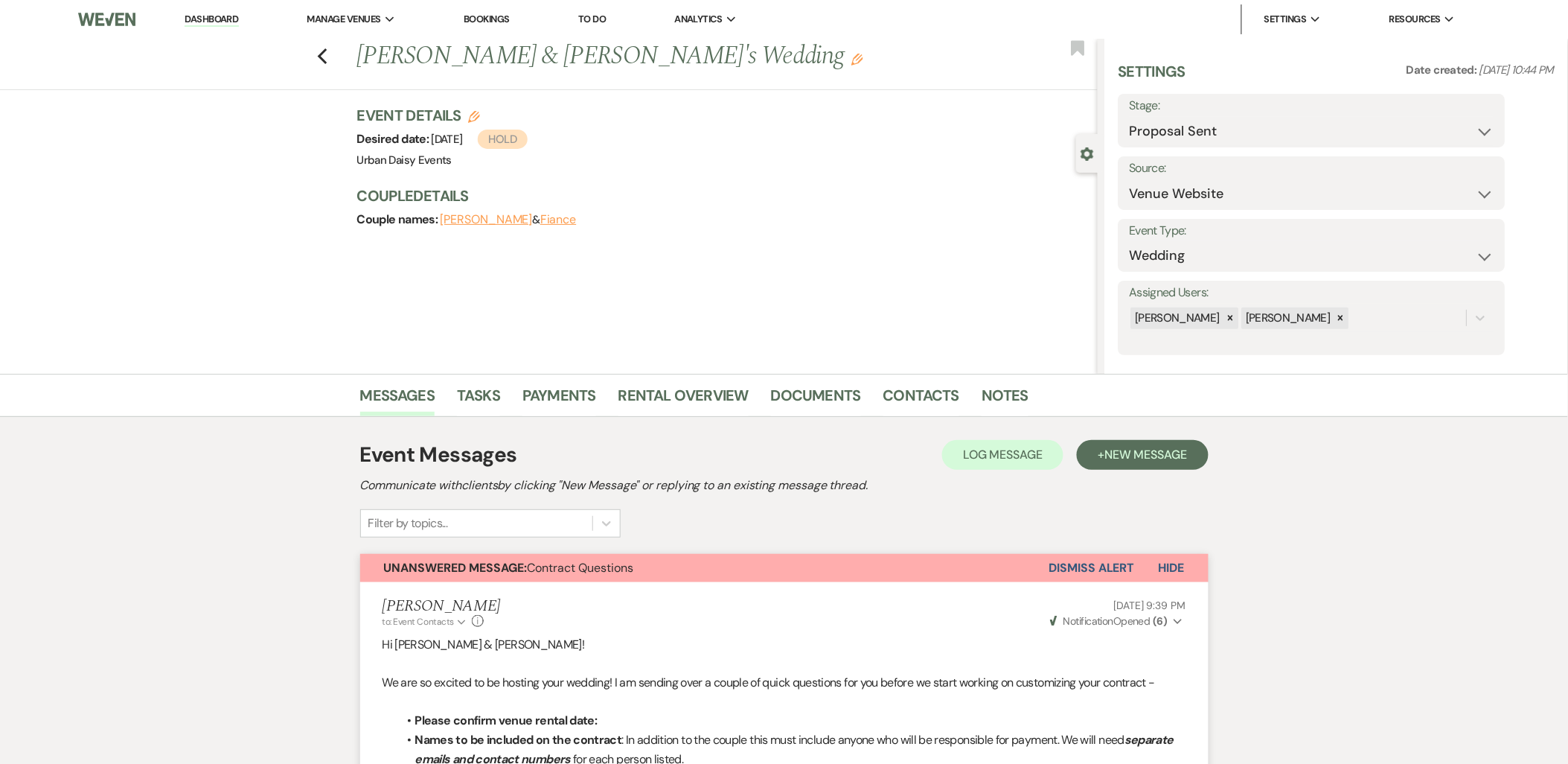
click at [479, 115] on icon "Edit" at bounding box center [473, 116] width 12 height 12
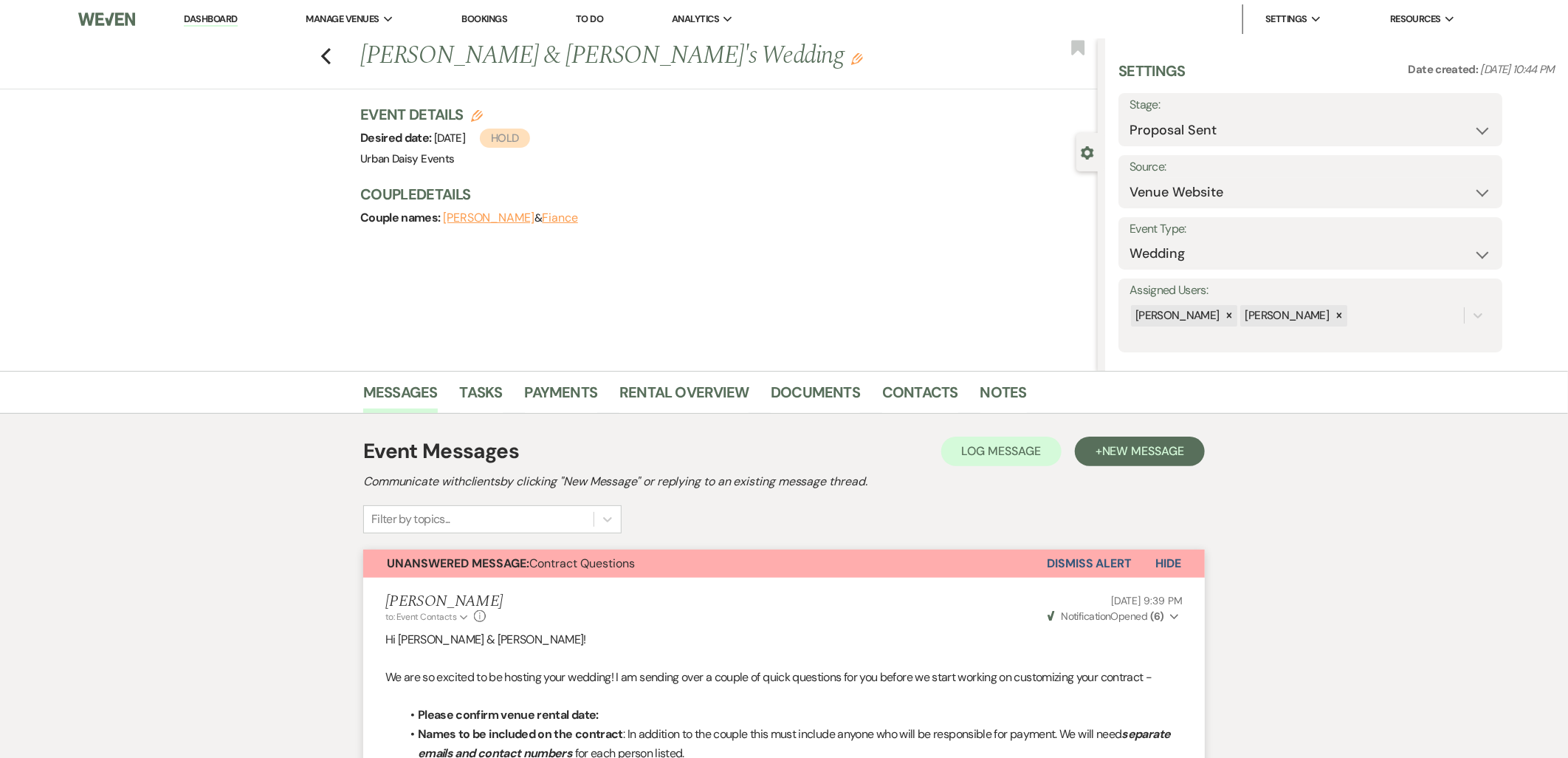
select select "635"
select select "false"
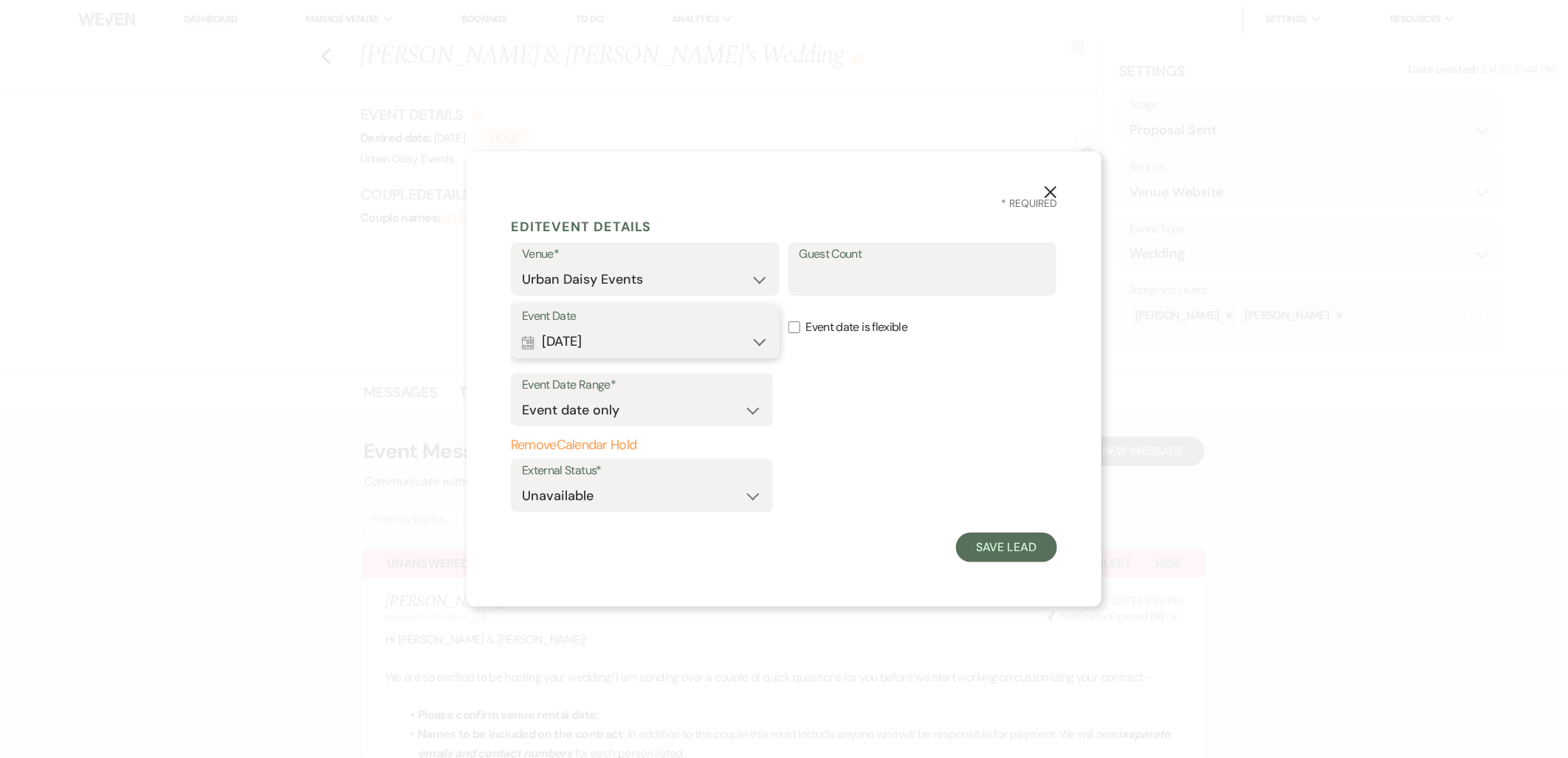
click at [604, 341] on button "Calendar Jul 18, 2026 Expand" at bounding box center [645, 342] width 246 height 29
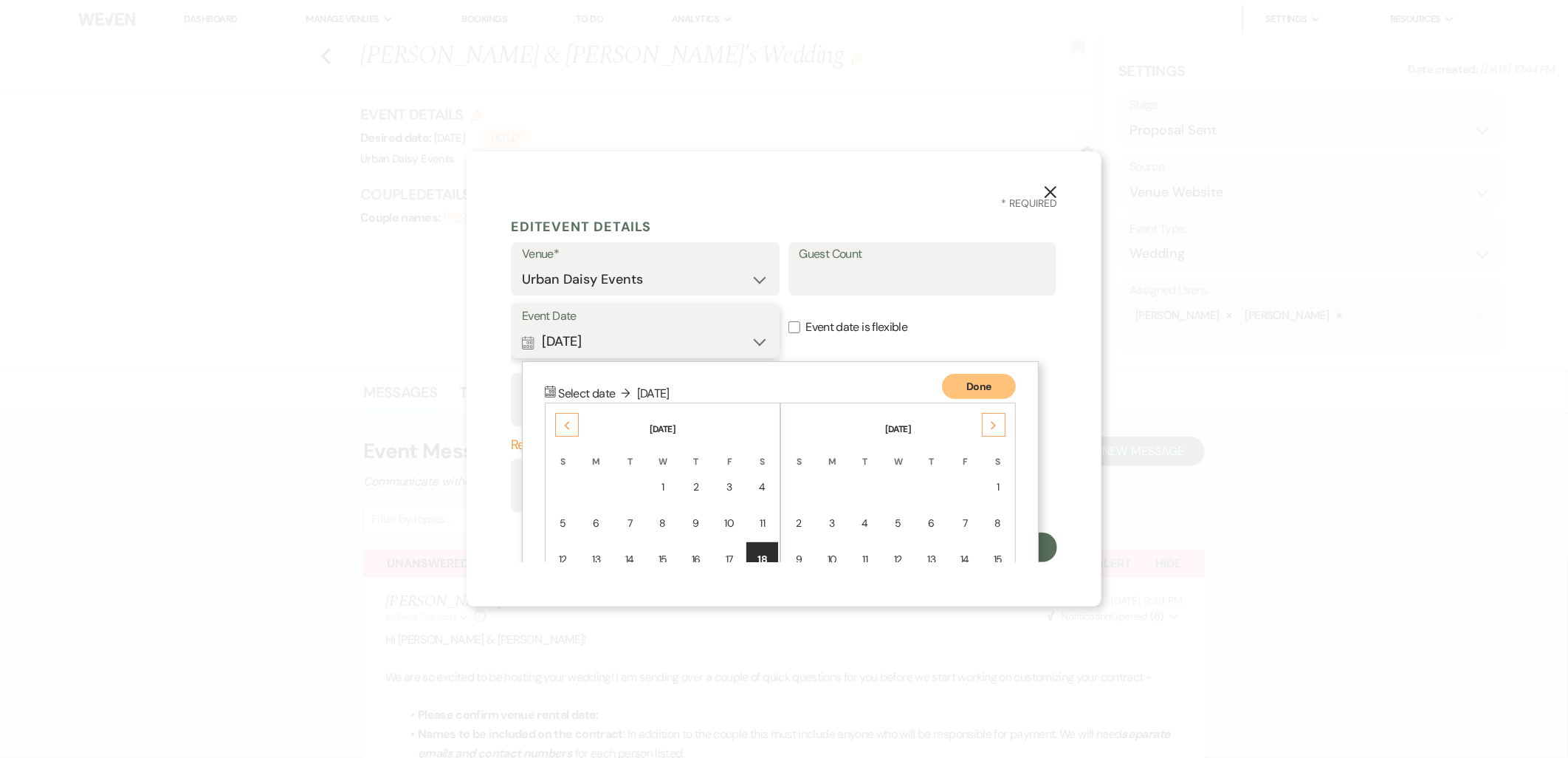
scroll to position [144, 0]
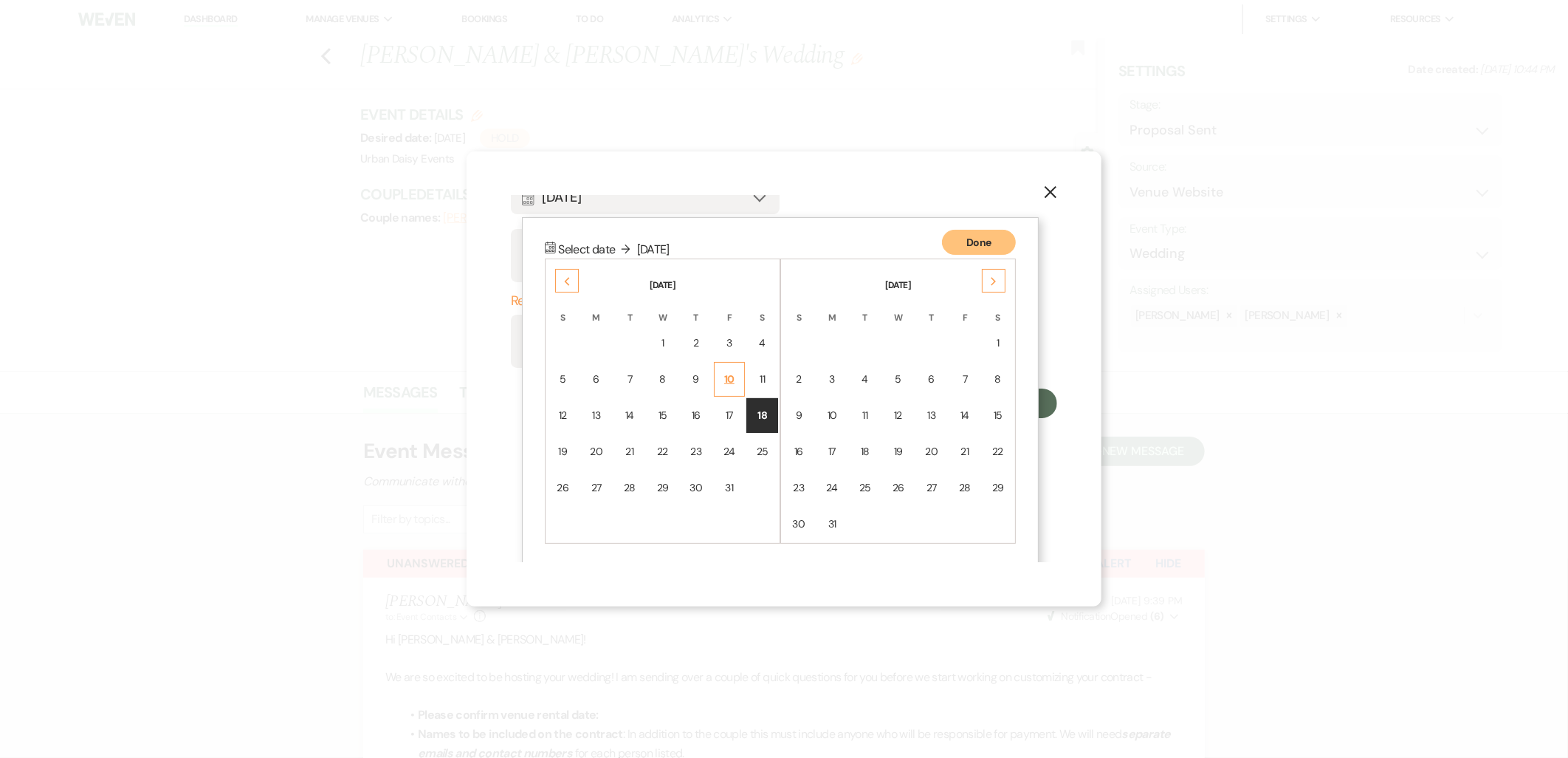
click at [741, 370] on td "10" at bounding box center [729, 379] width 32 height 34
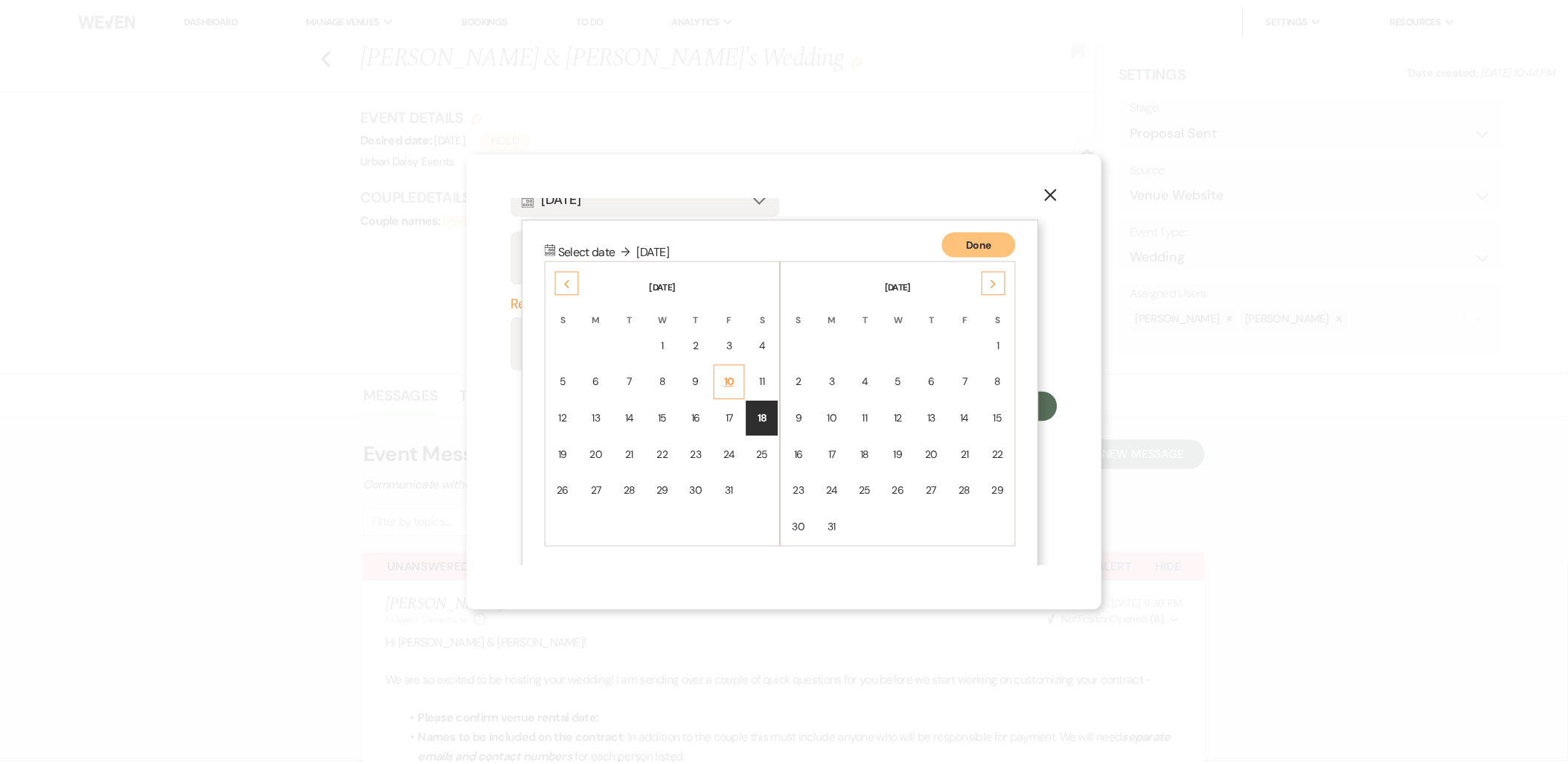
scroll to position [0, 0]
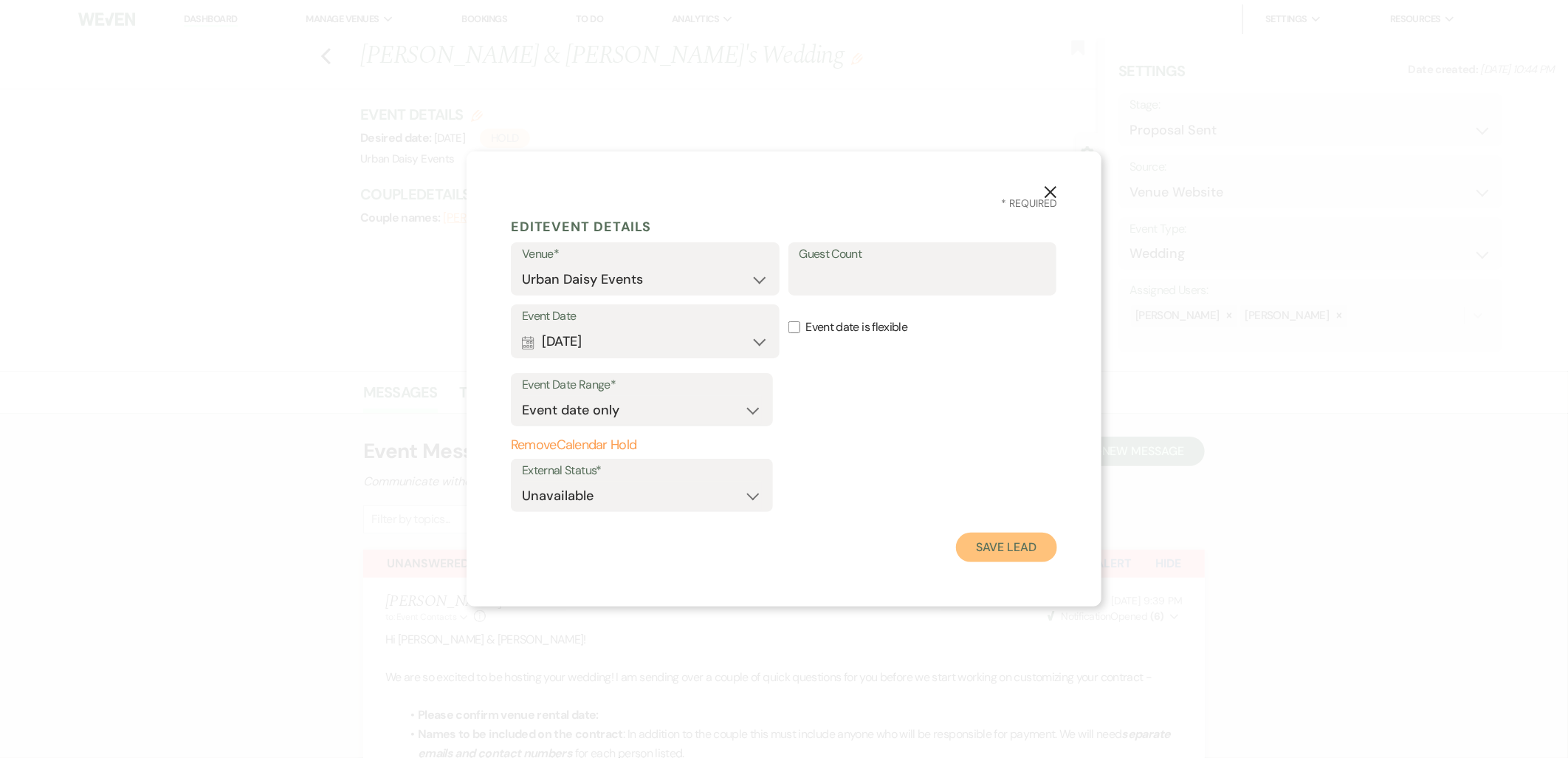
click at [985, 542] on button "Save Lead" at bounding box center [1007, 547] width 101 height 29
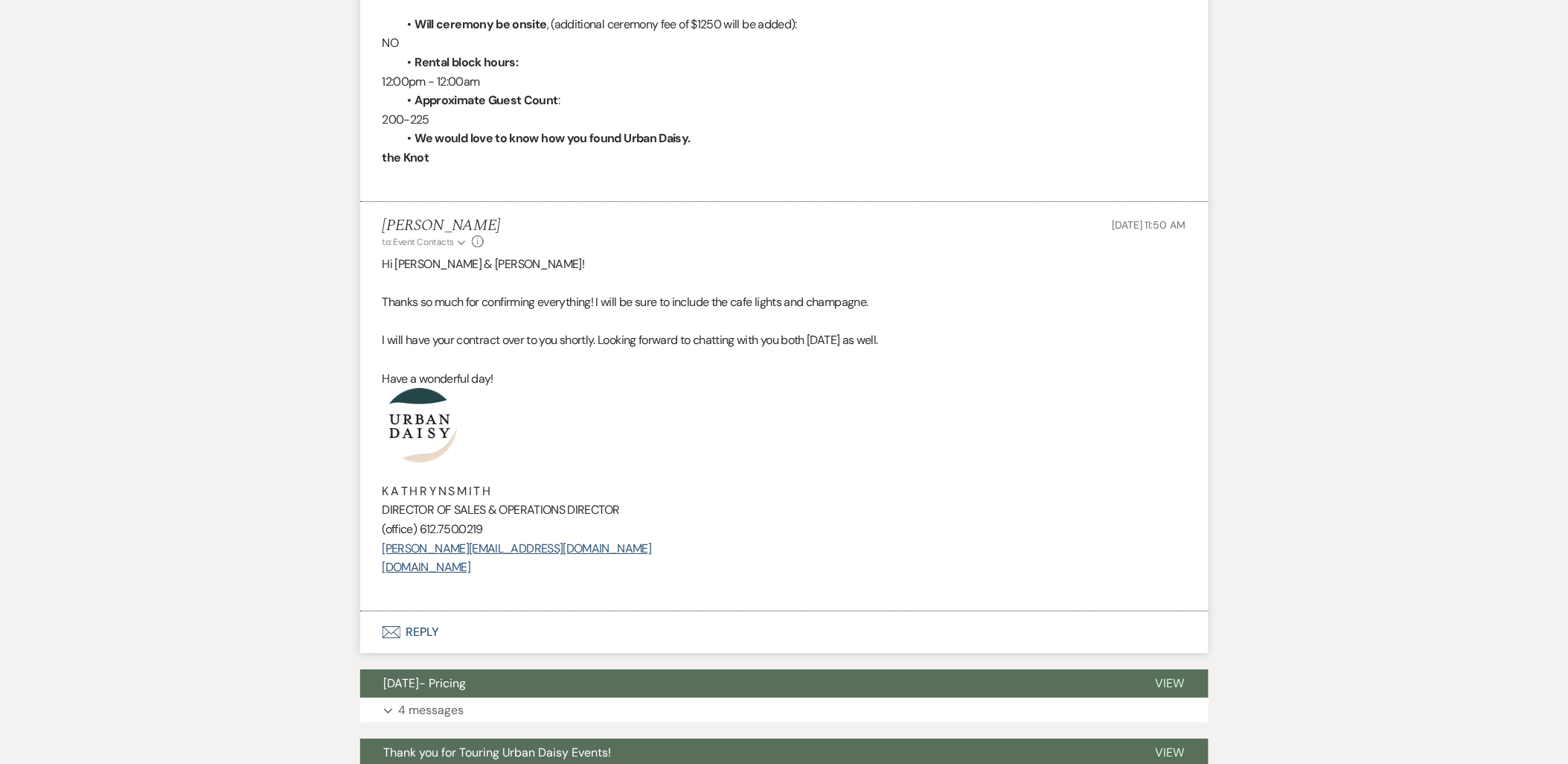
scroll to position [1571, 0]
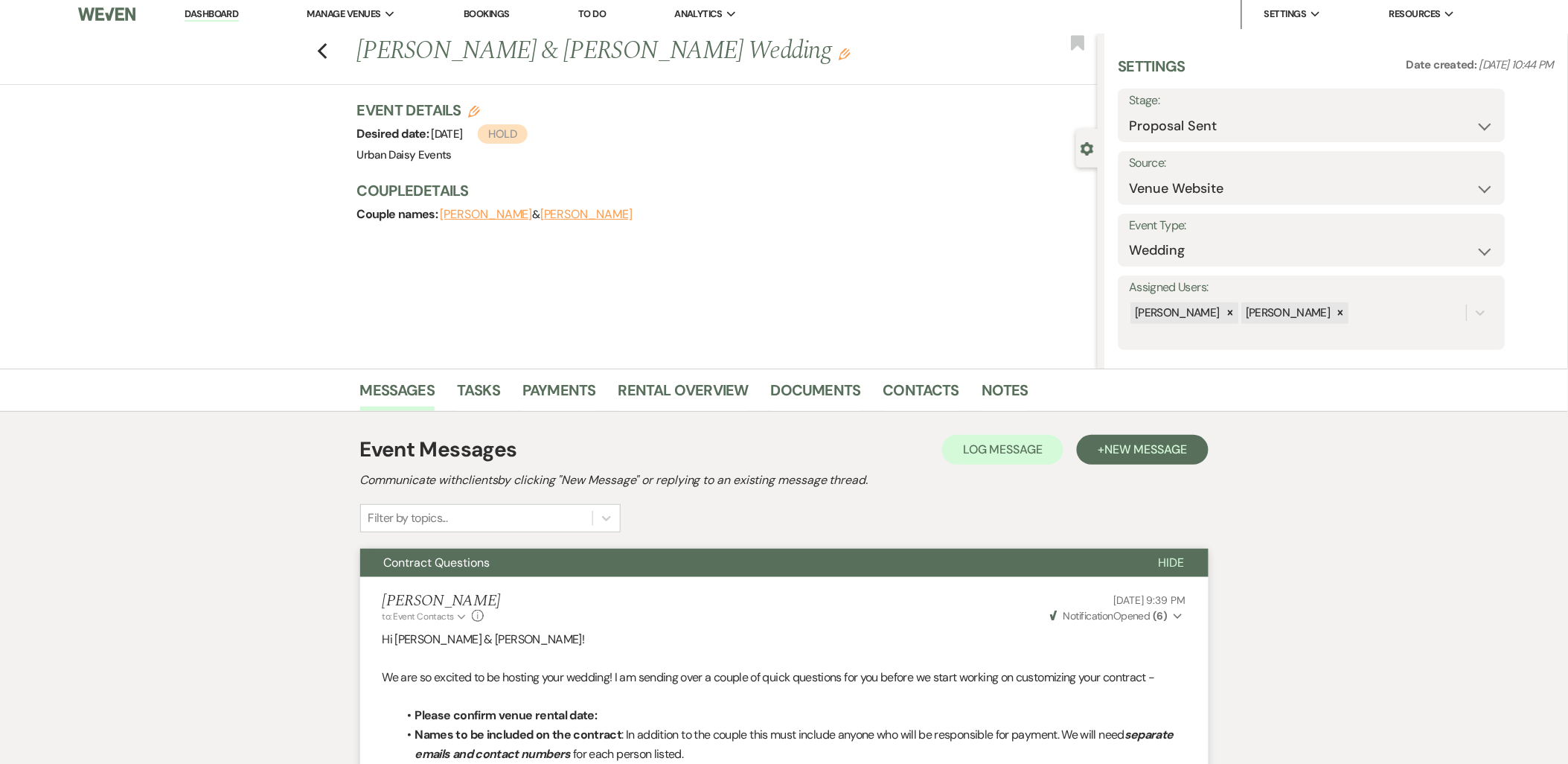
scroll to position [0, 0]
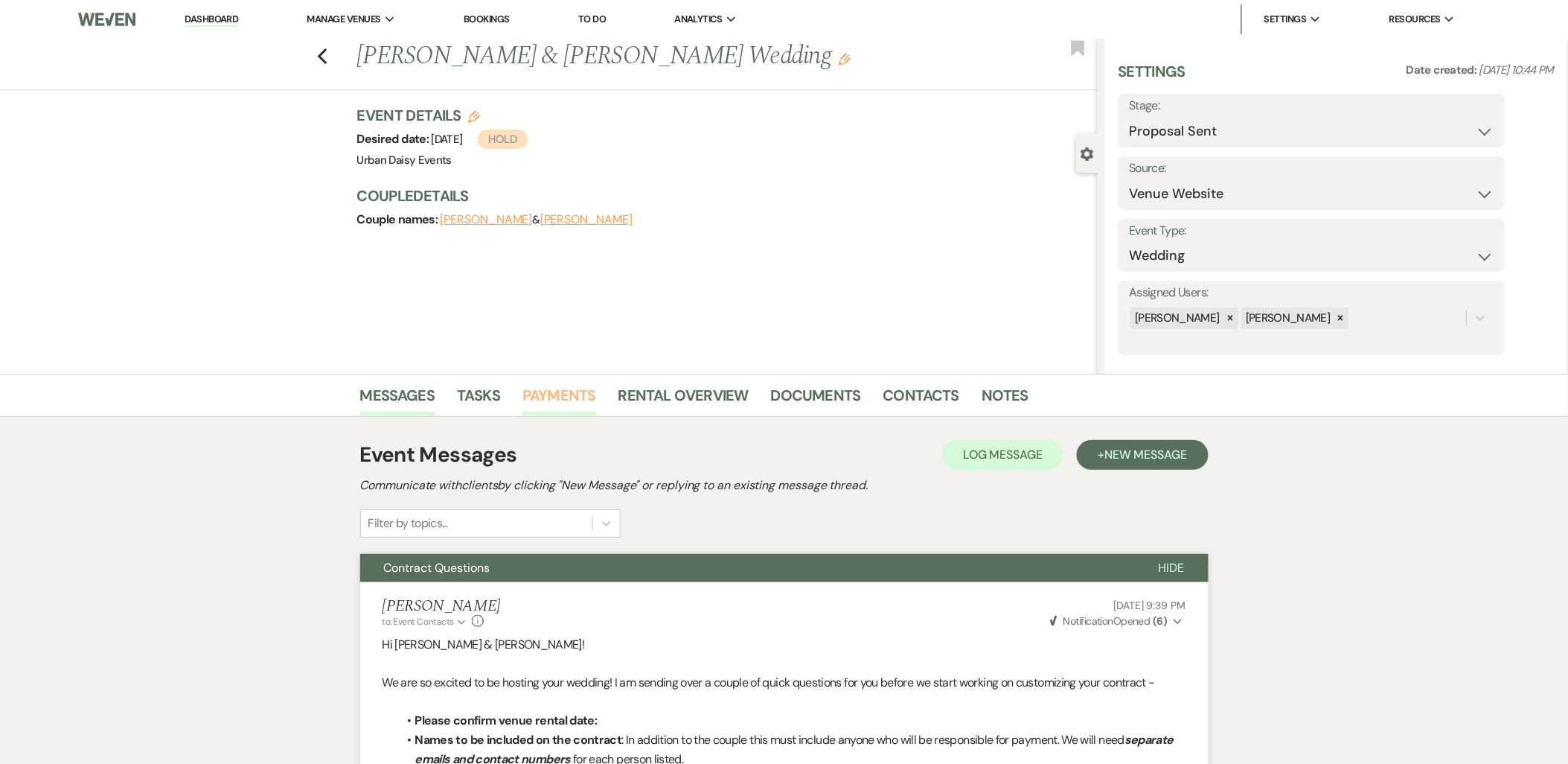
click at [553, 394] on link "Payments" at bounding box center [558, 400] width 73 height 33
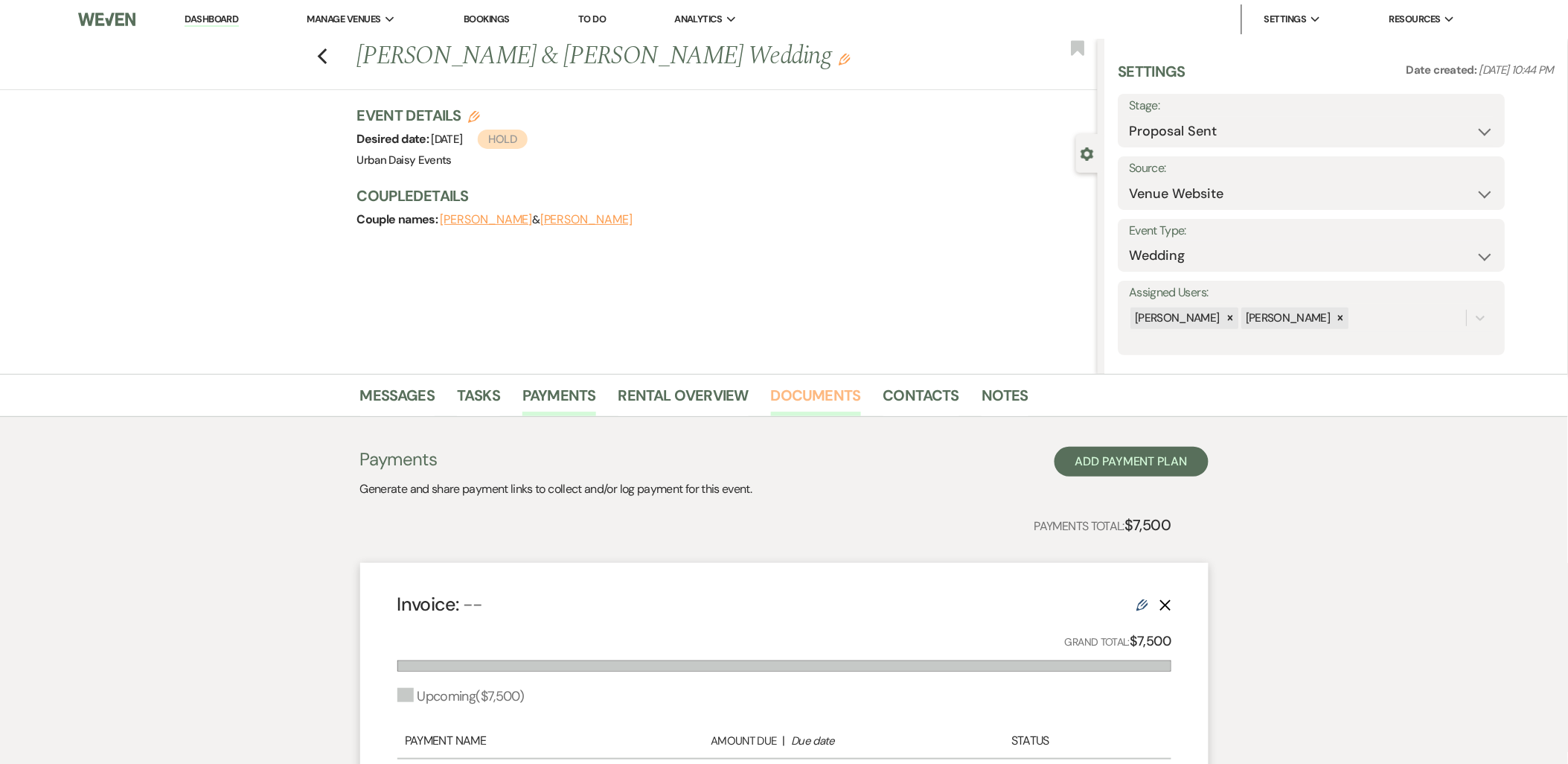
click at [799, 388] on link "Documents" at bounding box center [816, 400] width 90 height 33
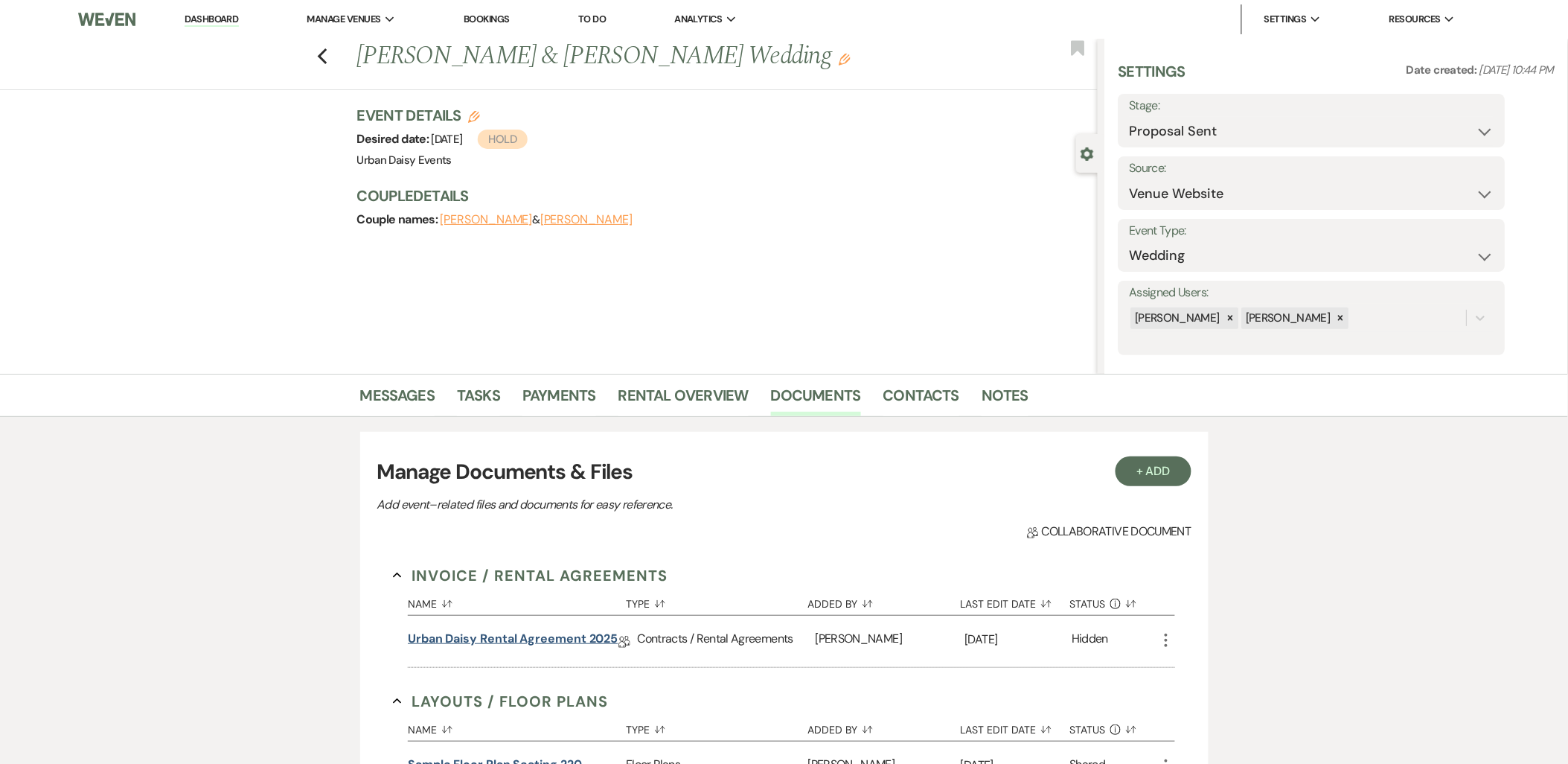
click at [459, 637] on link "Urban Daisy Rental Agreement 2025" at bounding box center [512, 641] width 210 height 23
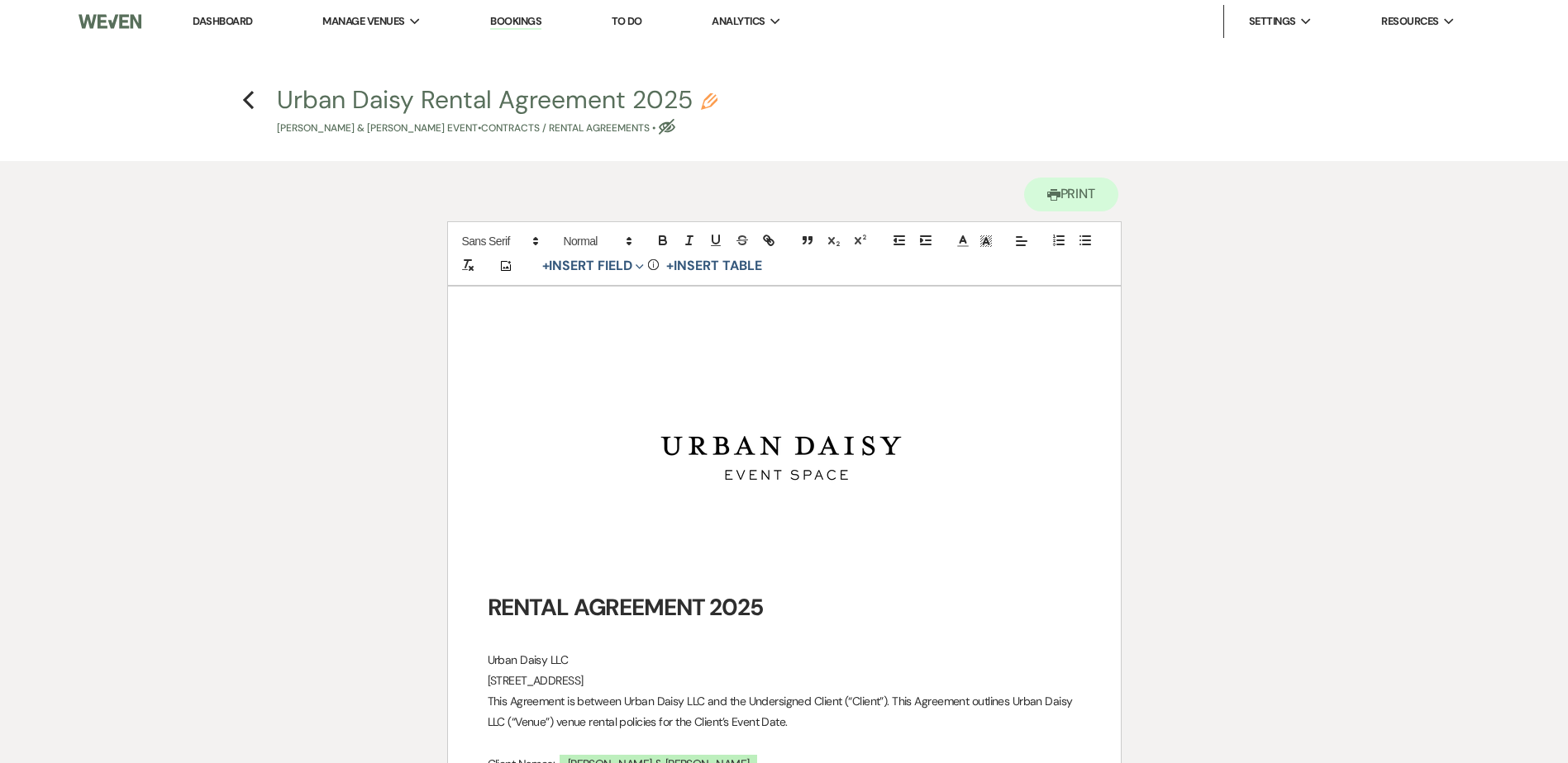
click at [206, 16] on link "Dashboard" at bounding box center [222, 20] width 60 height 14
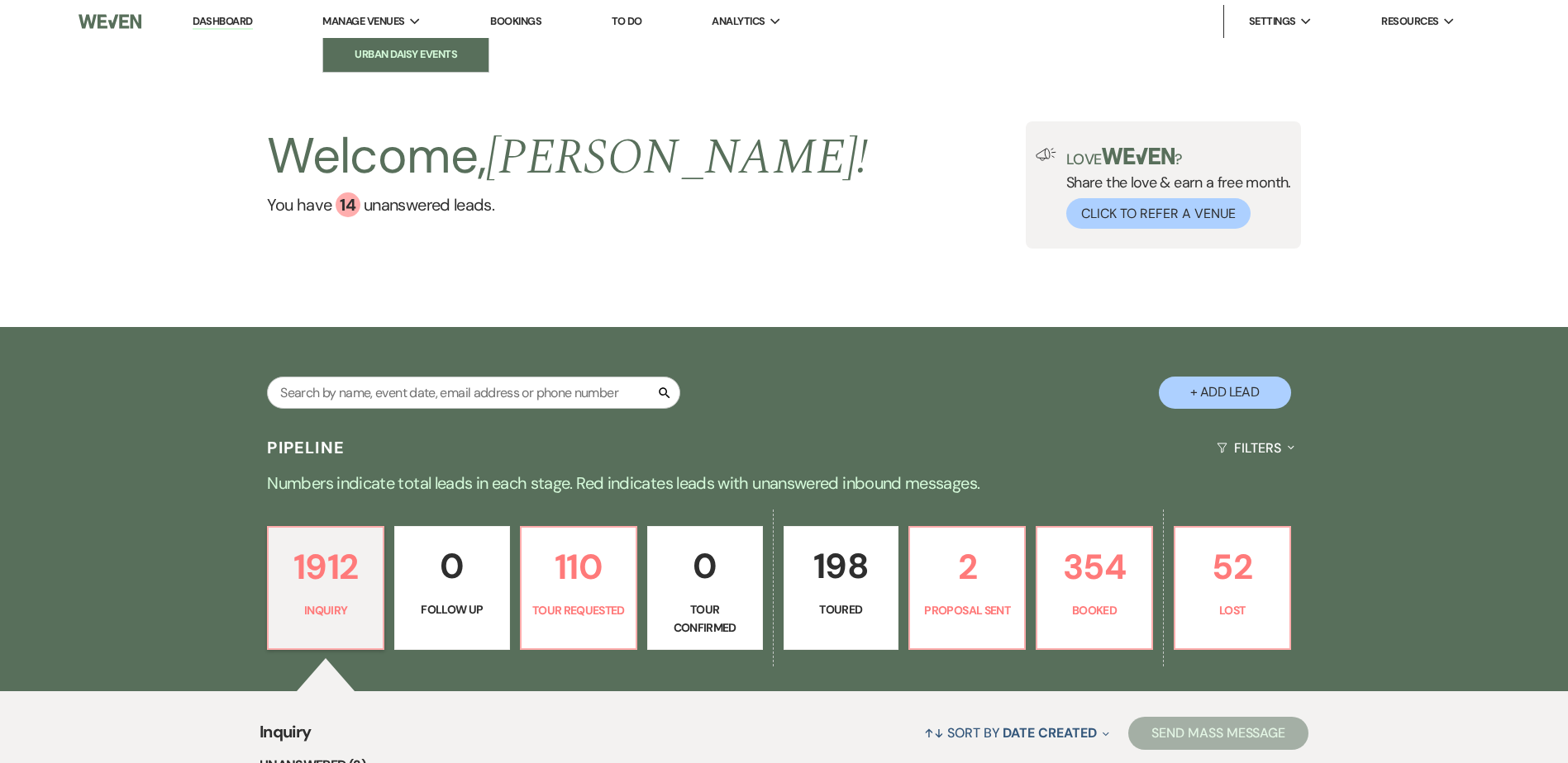
click at [373, 55] on li "Urban Daisy Events" at bounding box center [406, 55] width 148 height 16
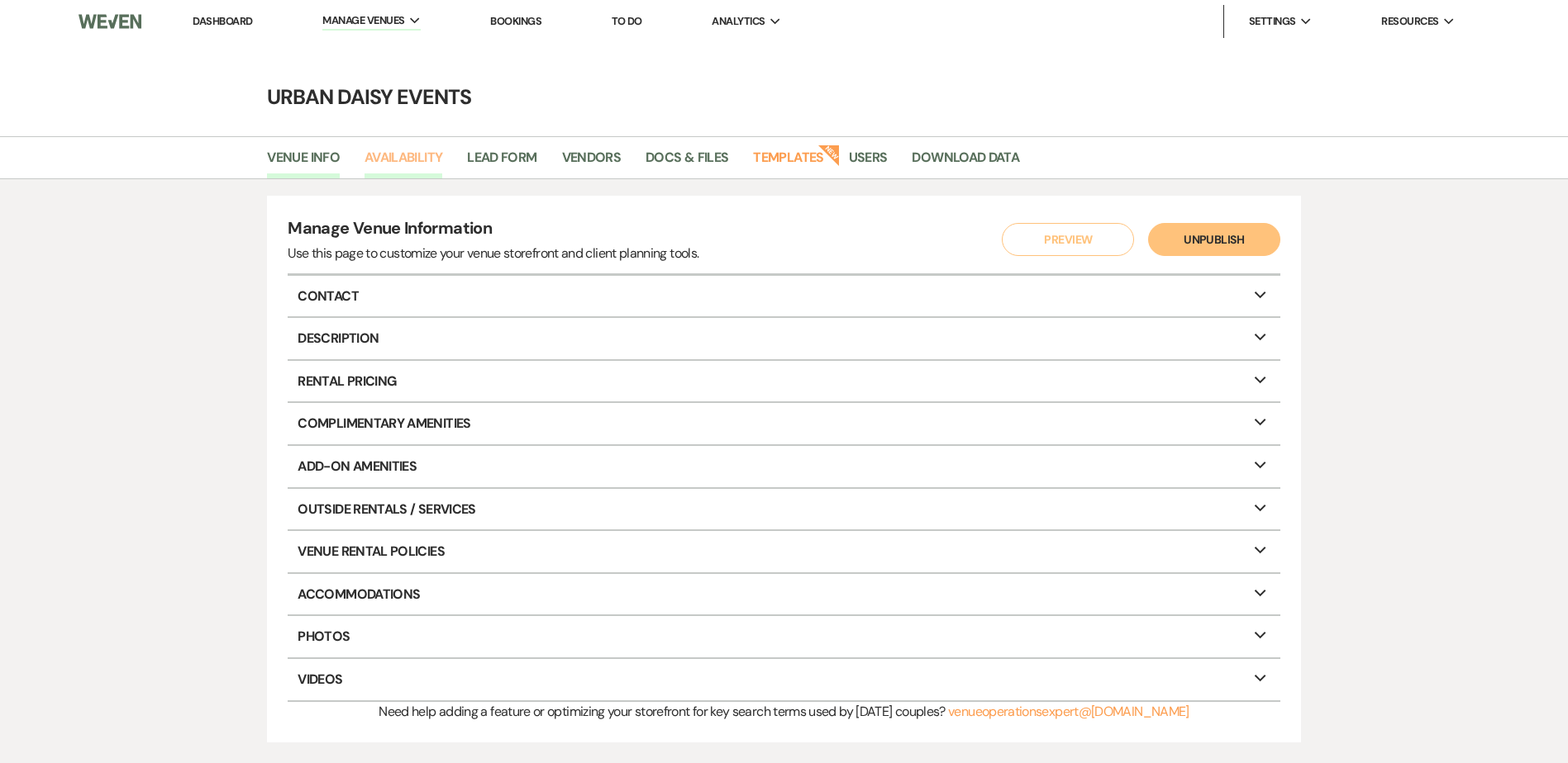
click at [413, 179] on div "Venue Info Availability Lead Form Vendors Docs & Files Templates New Users Down…" at bounding box center [784, 158] width 1568 height 43
click at [410, 169] on link "Availability" at bounding box center [403, 163] width 78 height 31
select select "2"
select select "2026"
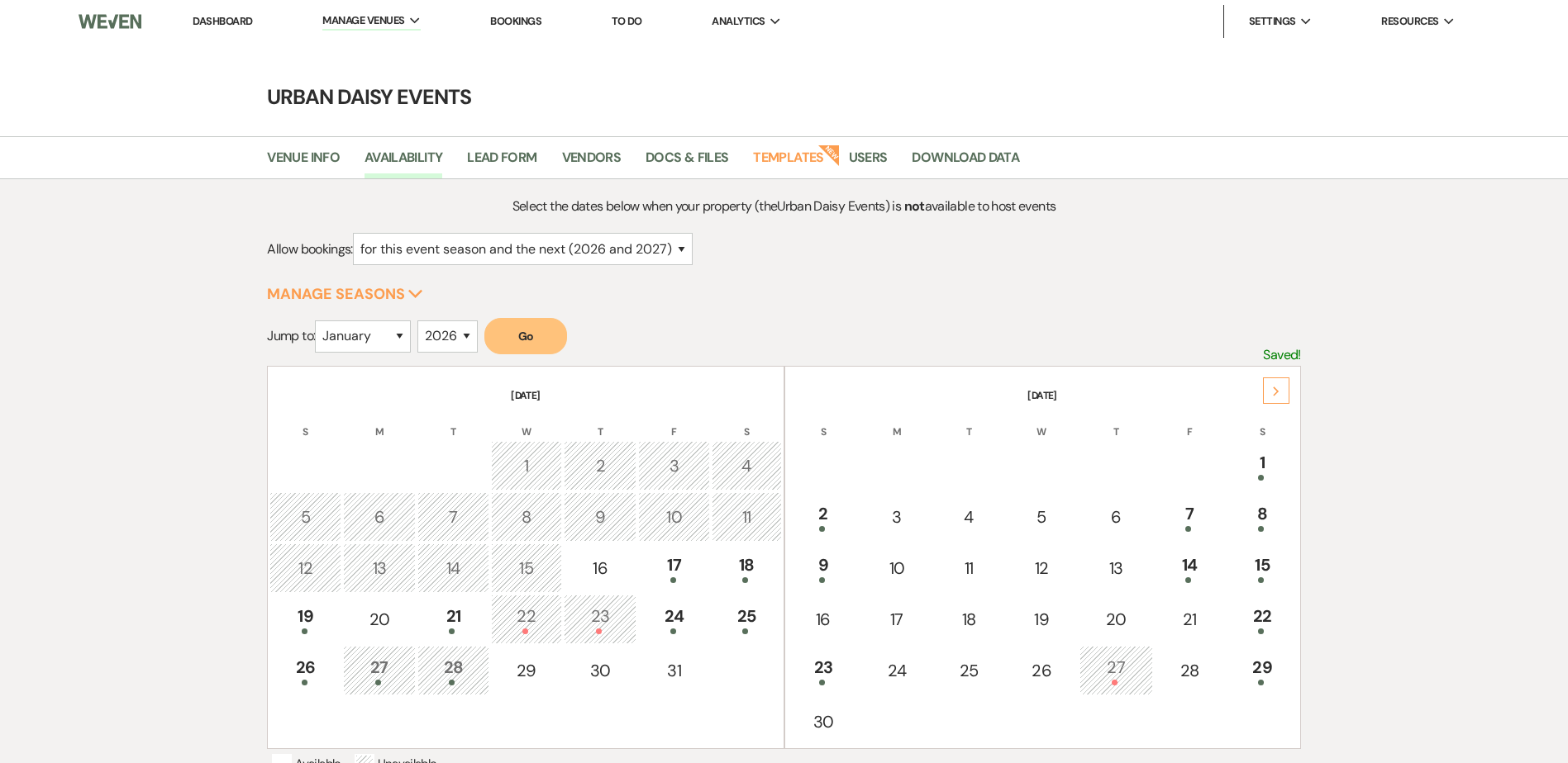
click at [252, 23] on link "Dashboard" at bounding box center [222, 20] width 60 height 14
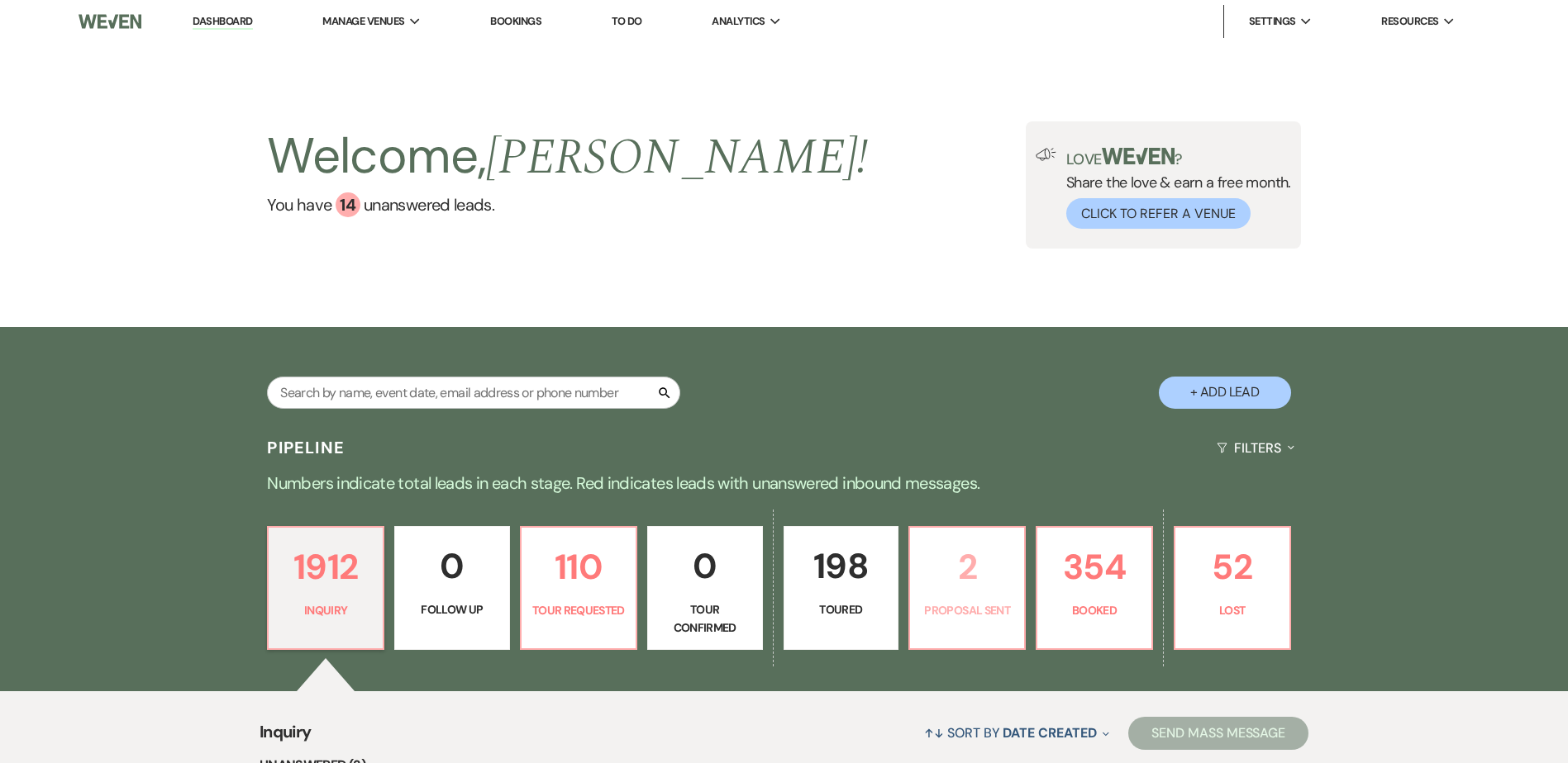
click at [952, 584] on p "2" at bounding box center [967, 567] width 94 height 55
select select "6"
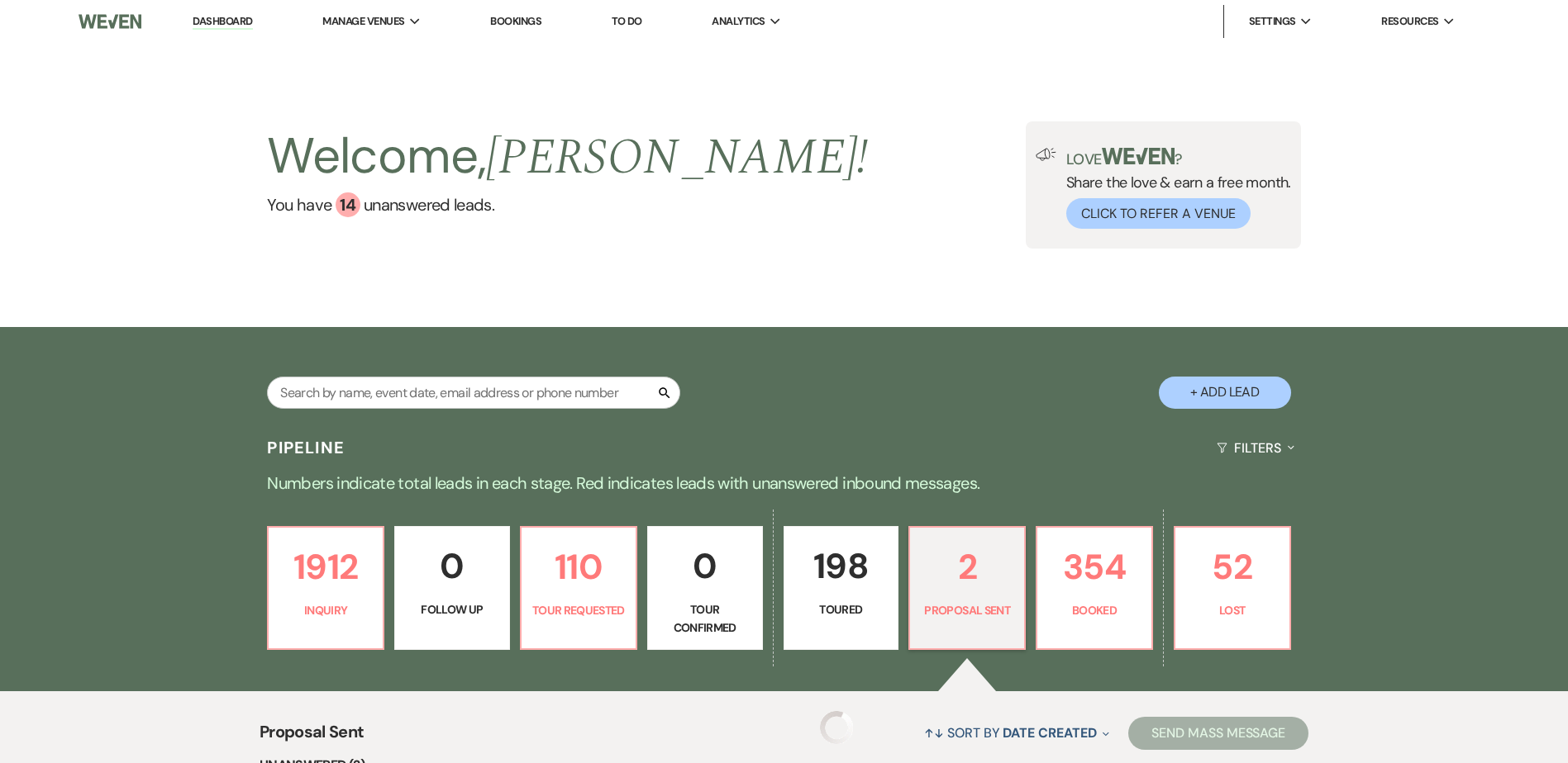
select select "6"
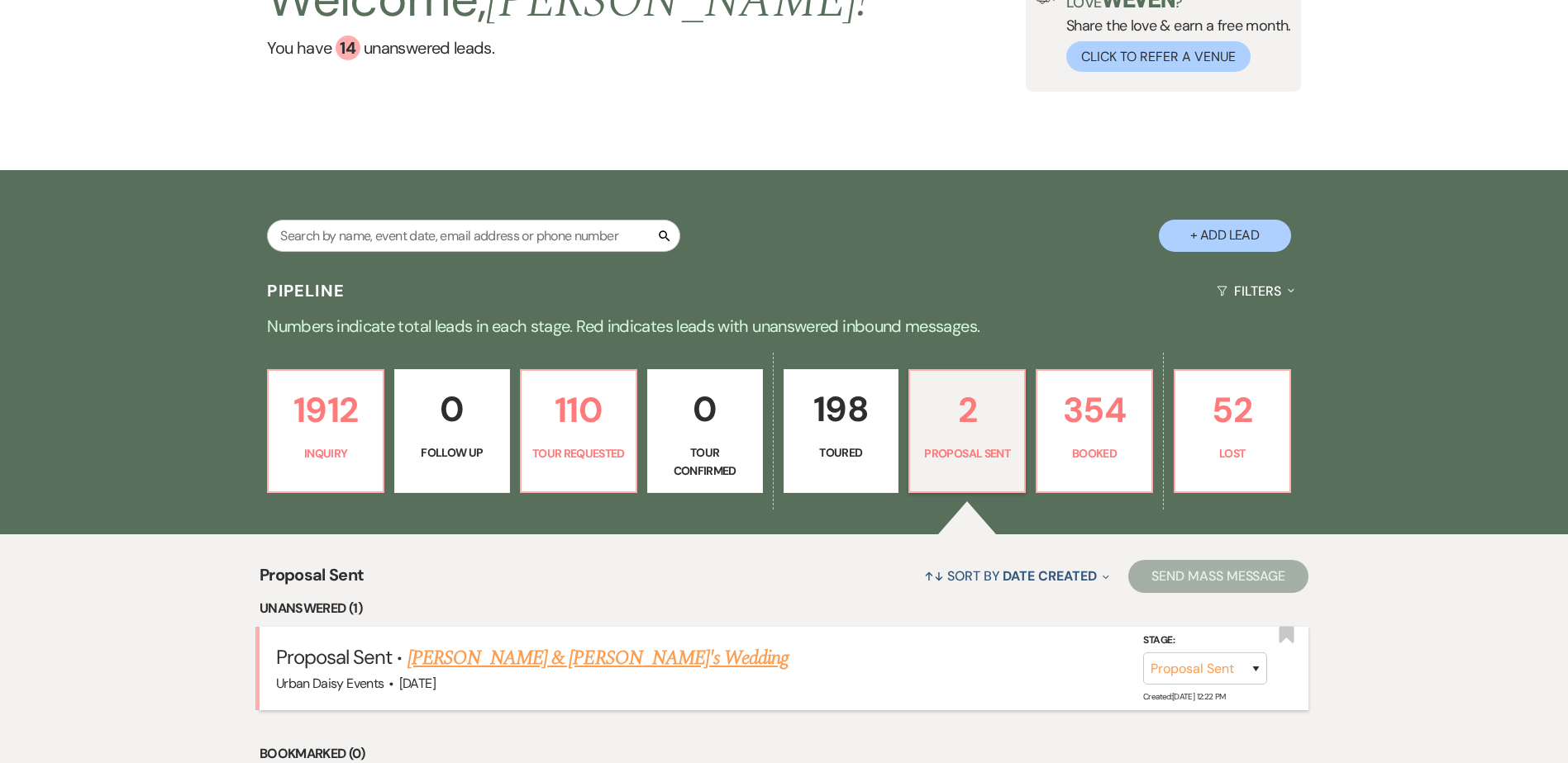
scroll to position [331, 0]
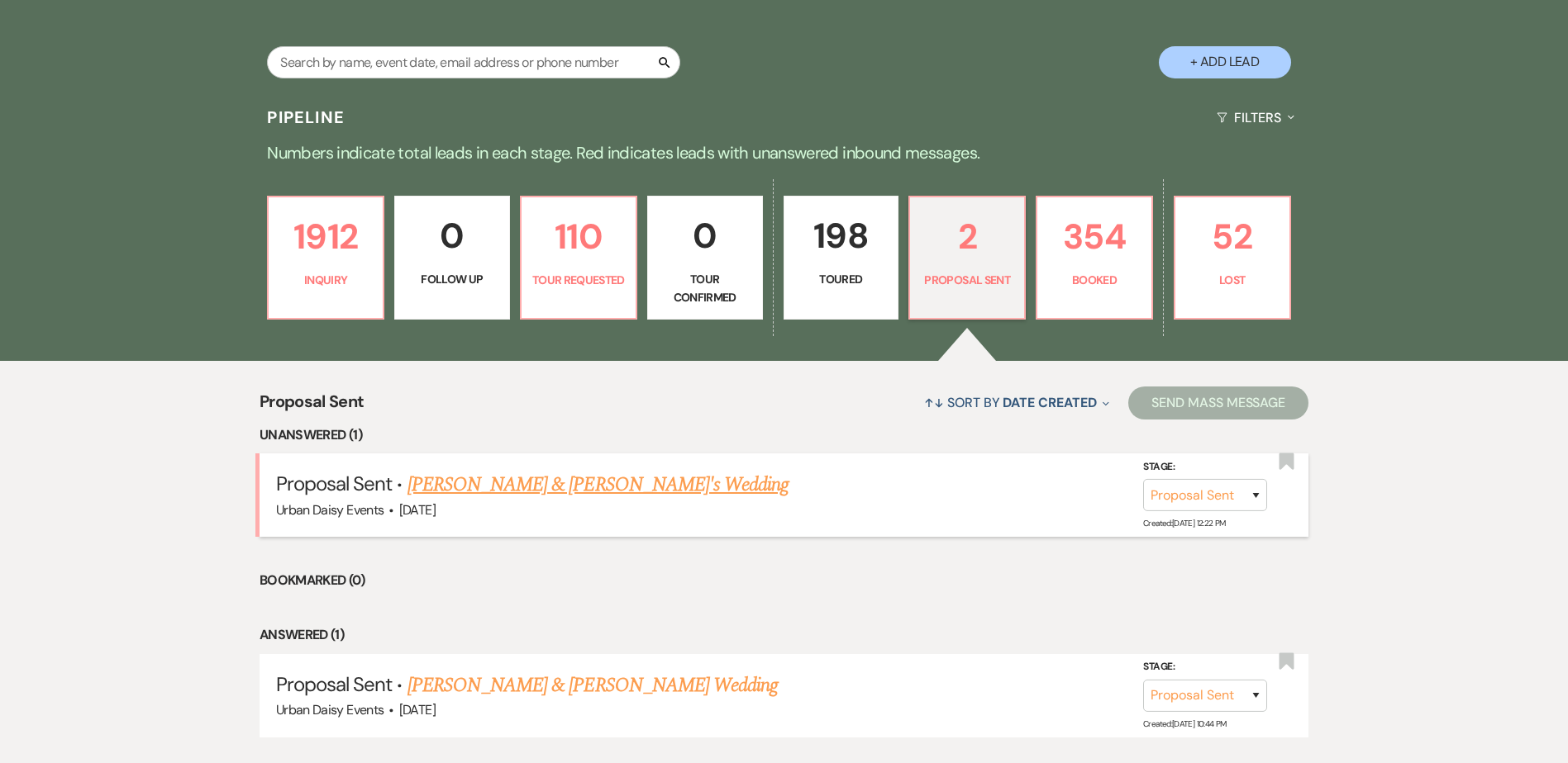
click at [426, 492] on link "[PERSON_NAME] & [PERSON_NAME]'s Wedding" at bounding box center [598, 485] width 382 height 29
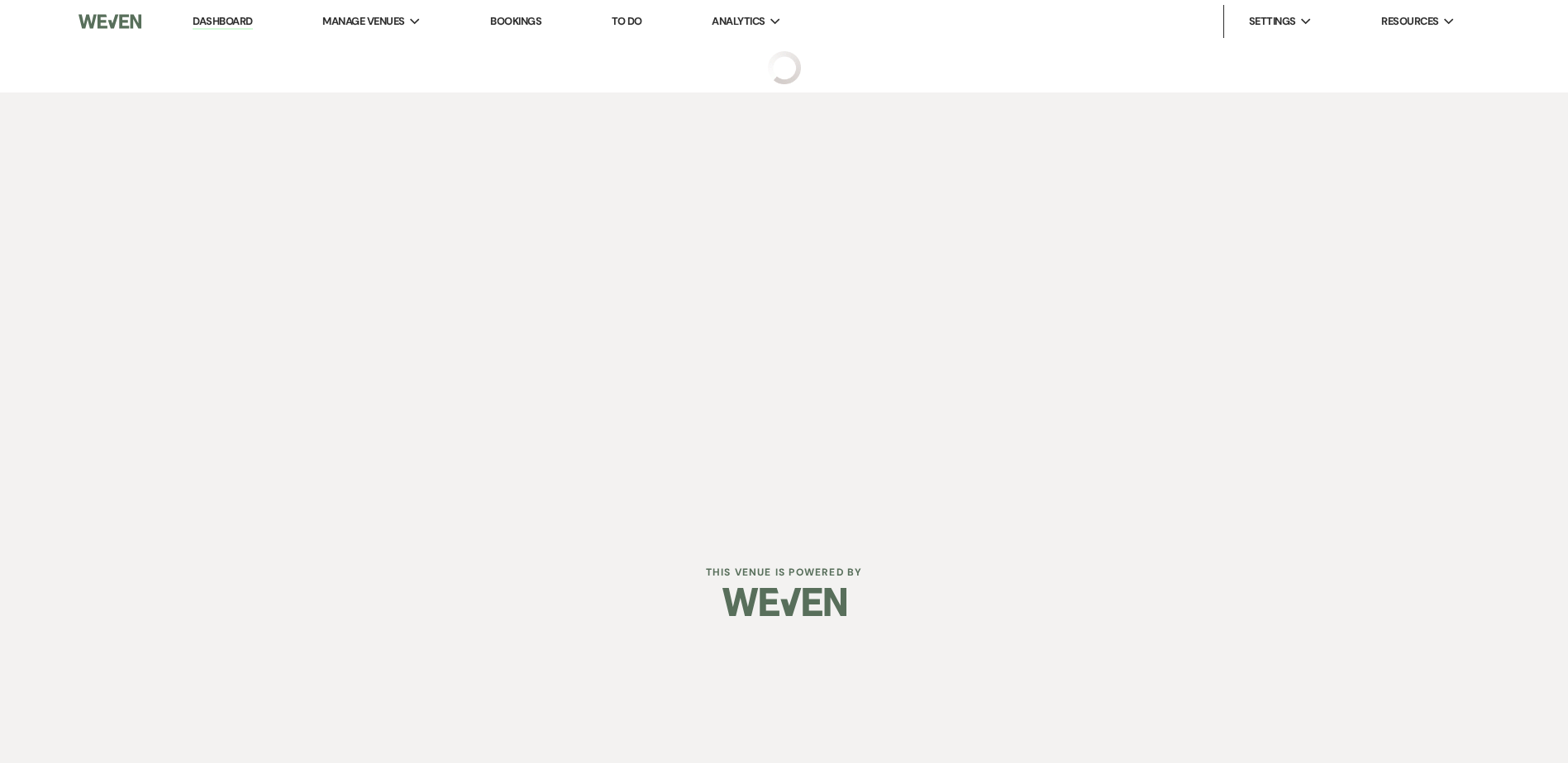
select select "6"
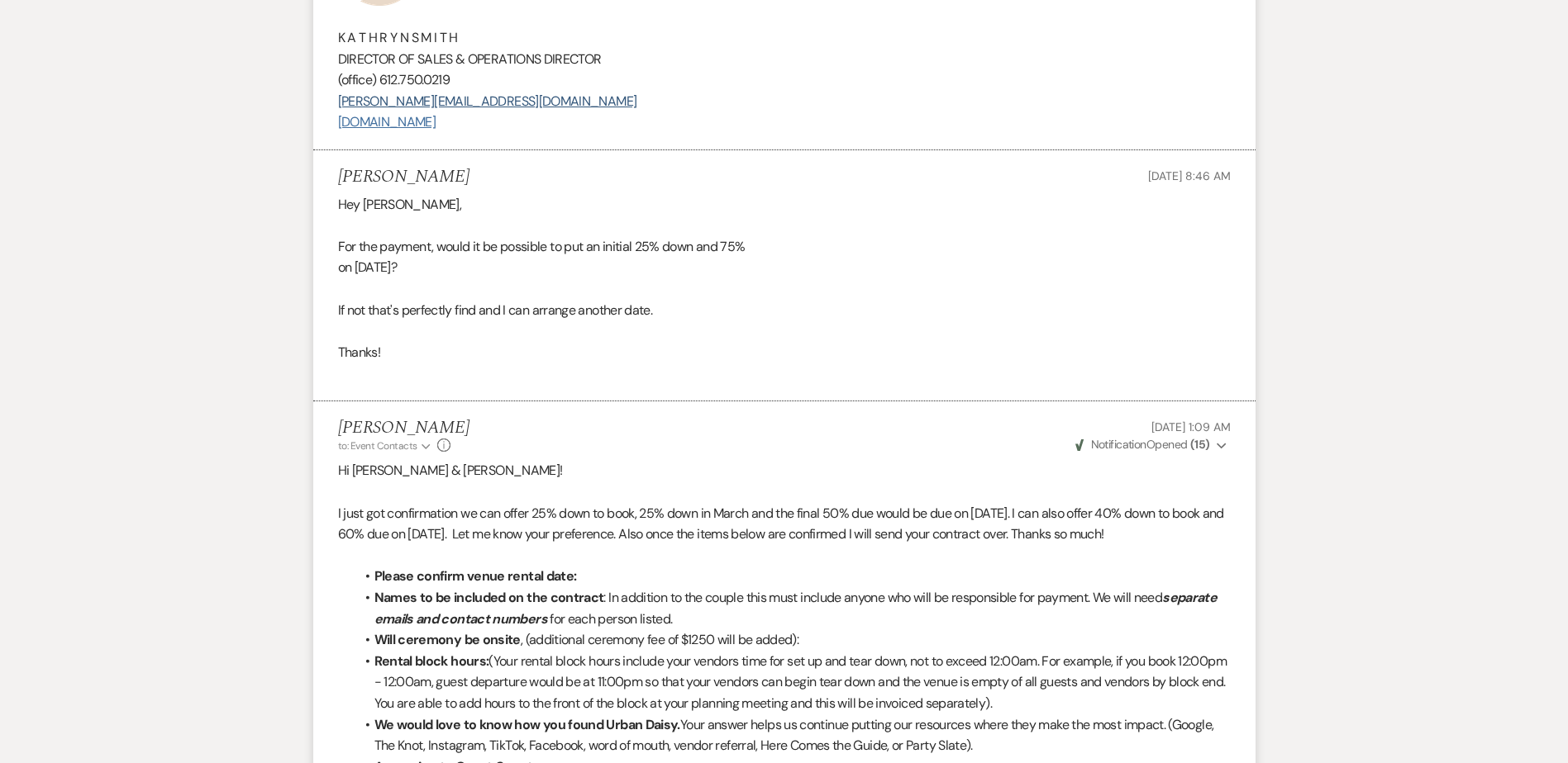
scroll to position [1632, 0]
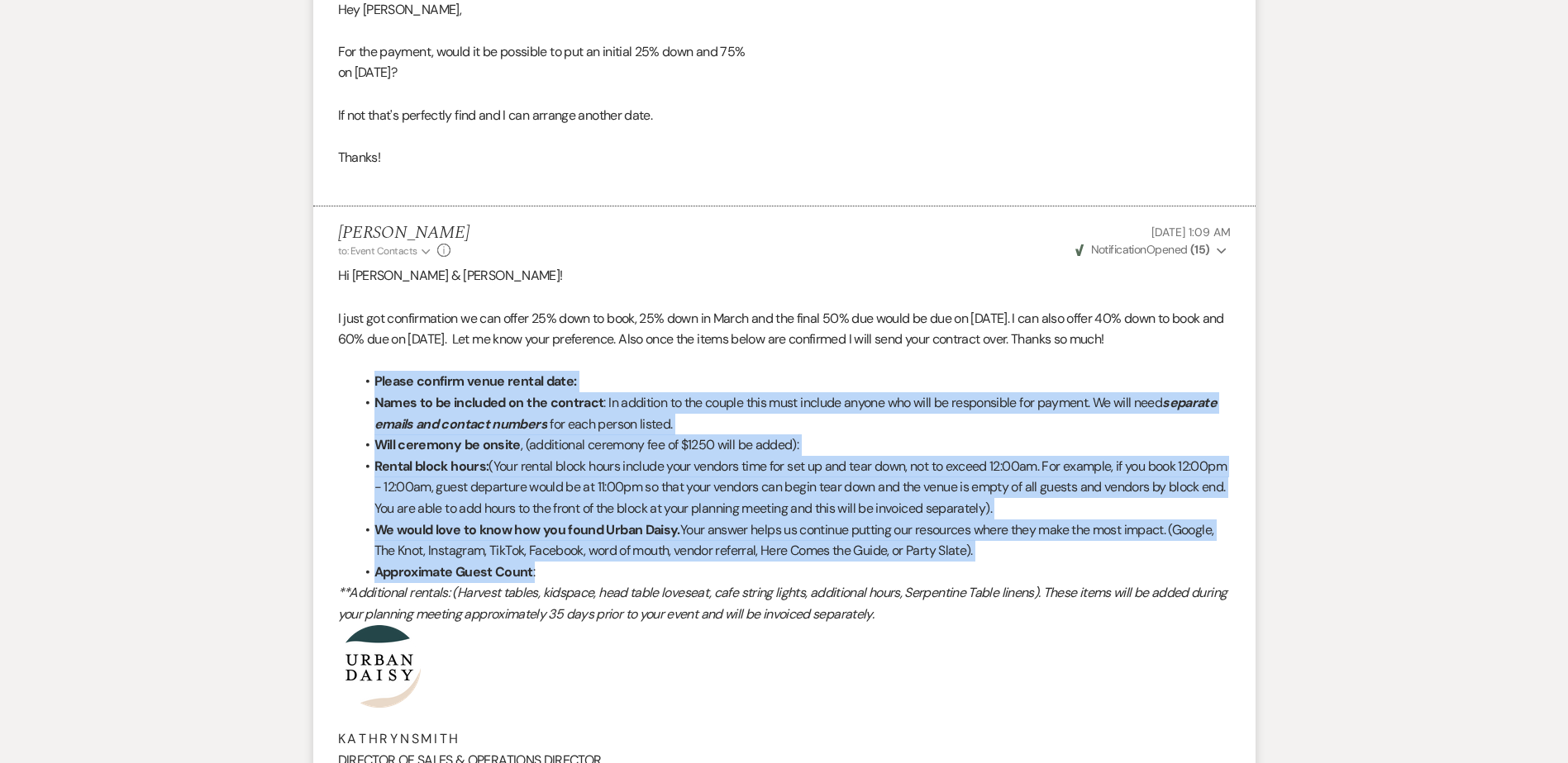
drag, startPoint x: 362, startPoint y: 371, endPoint x: 828, endPoint y: 564, distance: 504.4
click at [828, 564] on ul "Please confirm venue rental date: Names to be included on the contract : In add…" at bounding box center [793, 476] width 876 height 212
copy ul "Please confirm venue rental date: Names to be included on the contract : In add…"
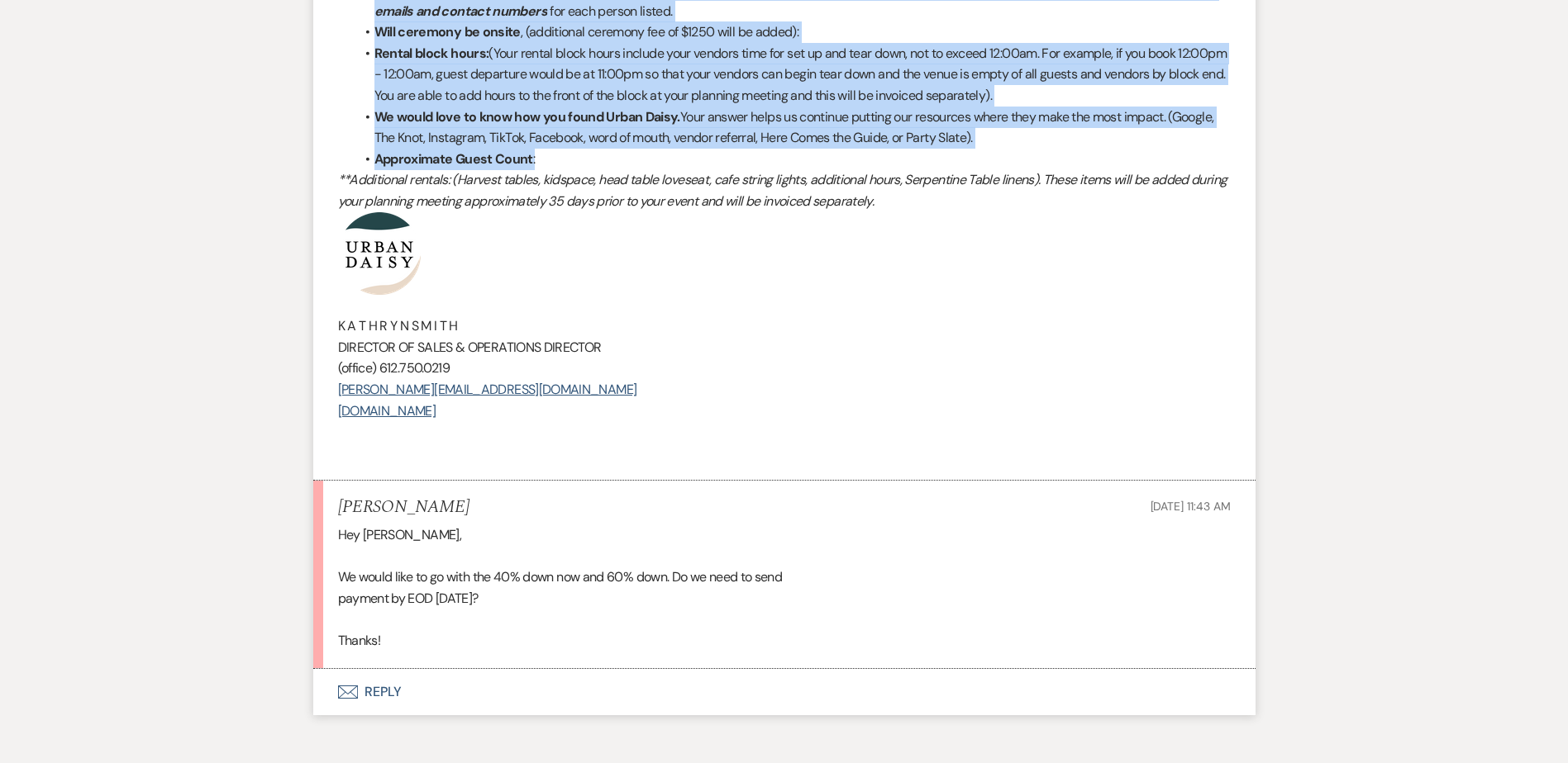
click at [391, 673] on button "Envelope Reply" at bounding box center [784, 692] width 942 height 47
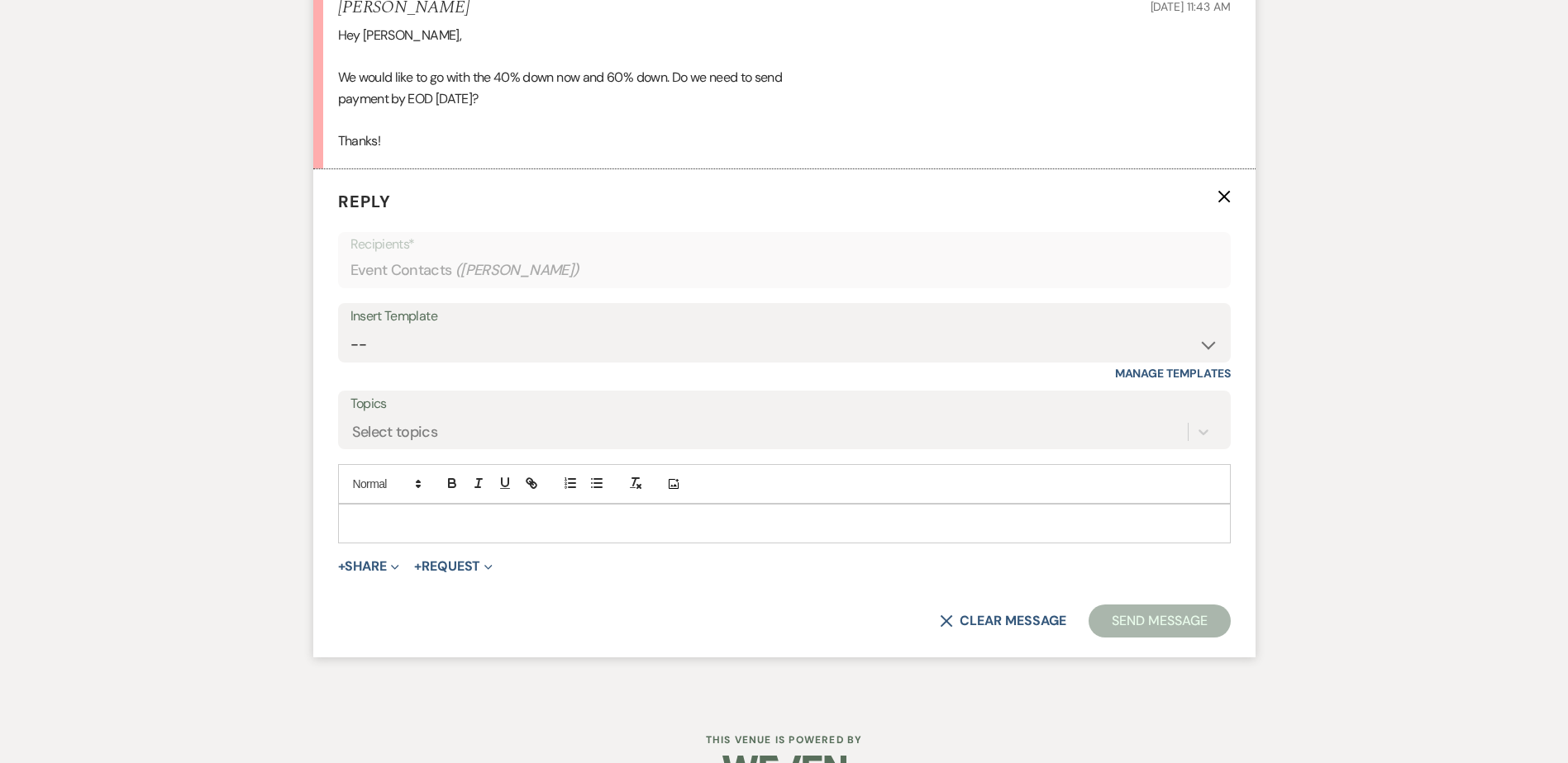
scroll to position [2577, 0]
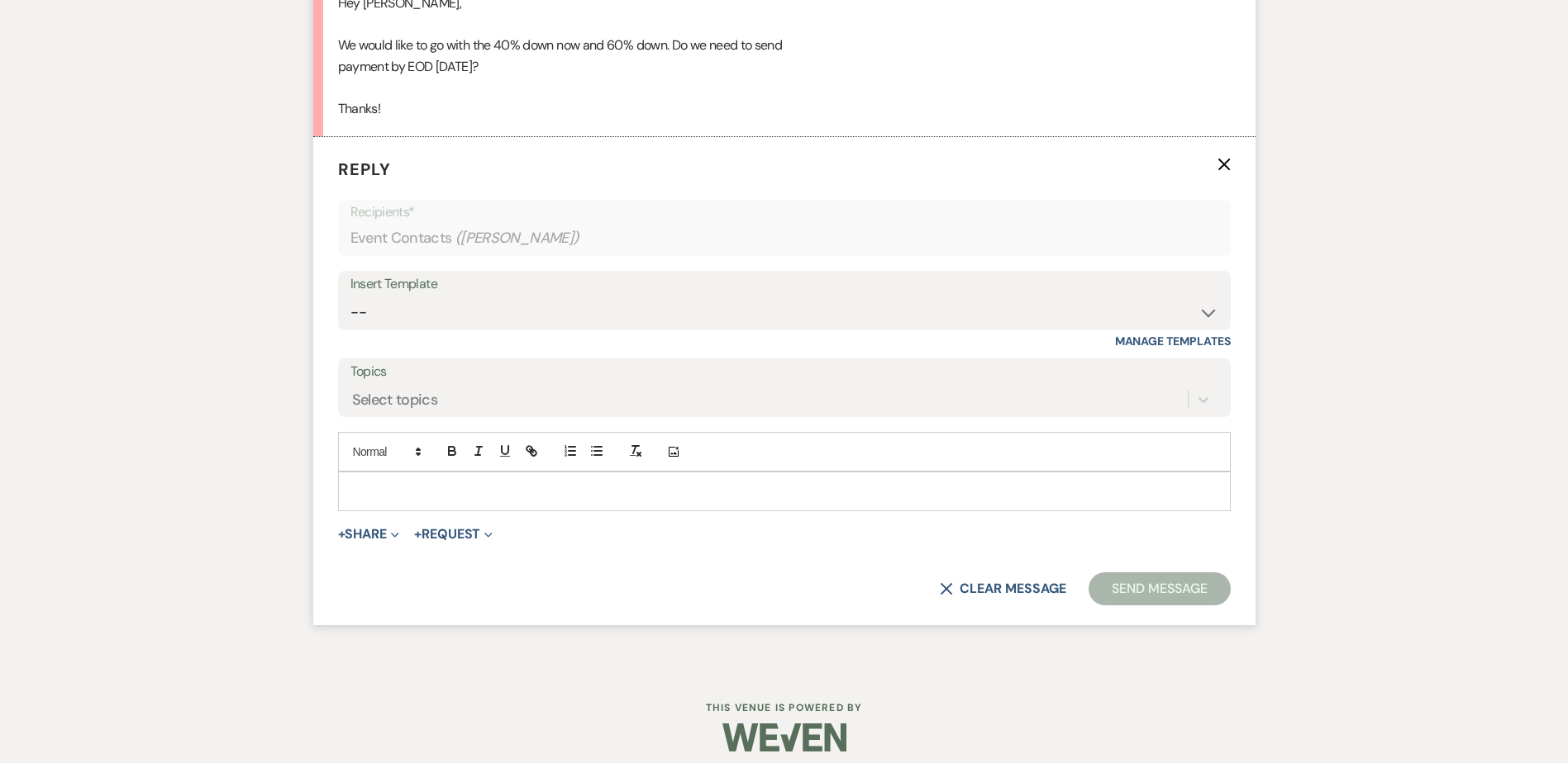
click at [399, 481] on div at bounding box center [784, 491] width 891 height 38
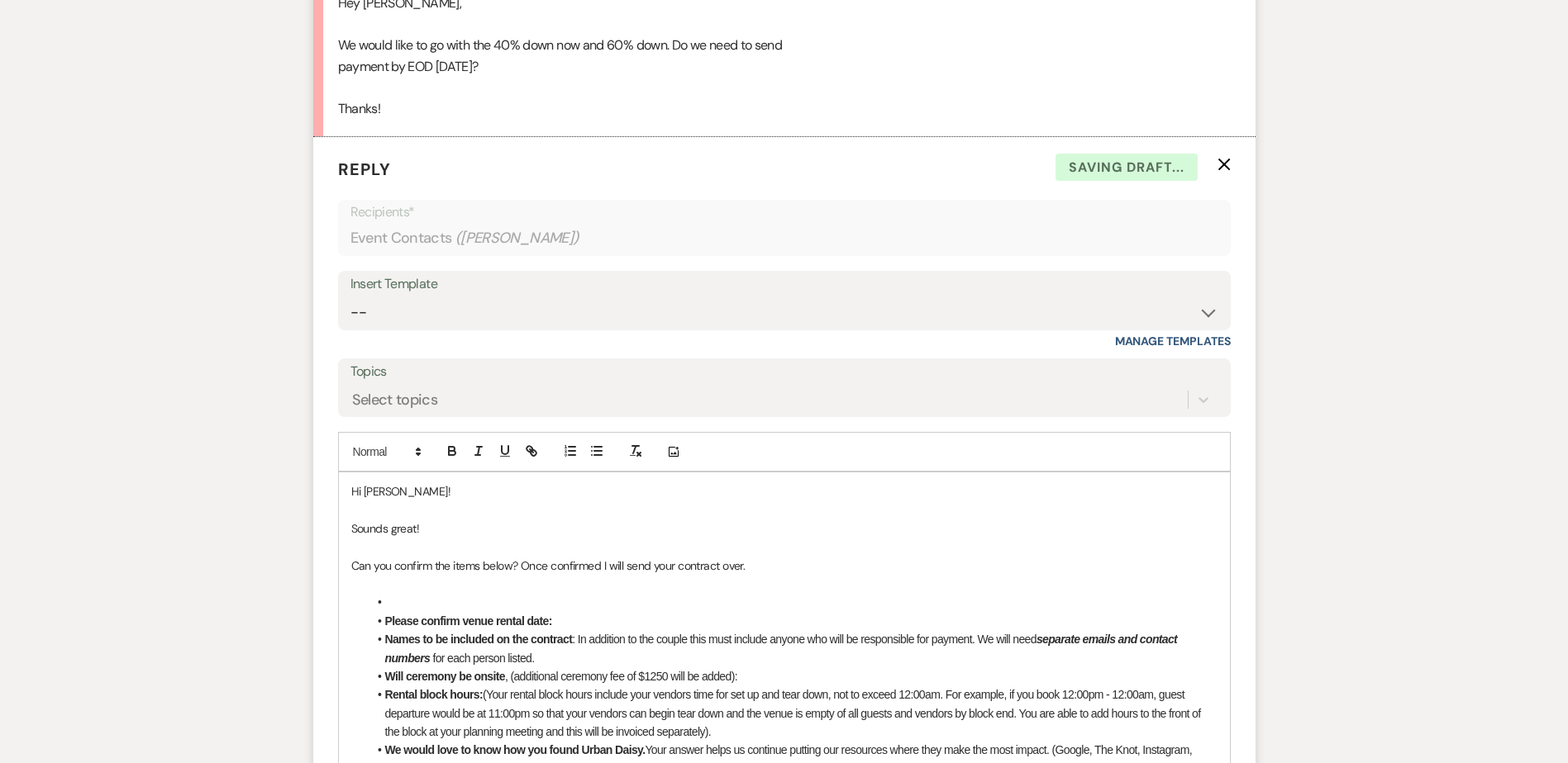
click at [425, 590] on p at bounding box center [784, 584] width 866 height 18
click at [426, 596] on li at bounding box center [792, 603] width 850 height 18
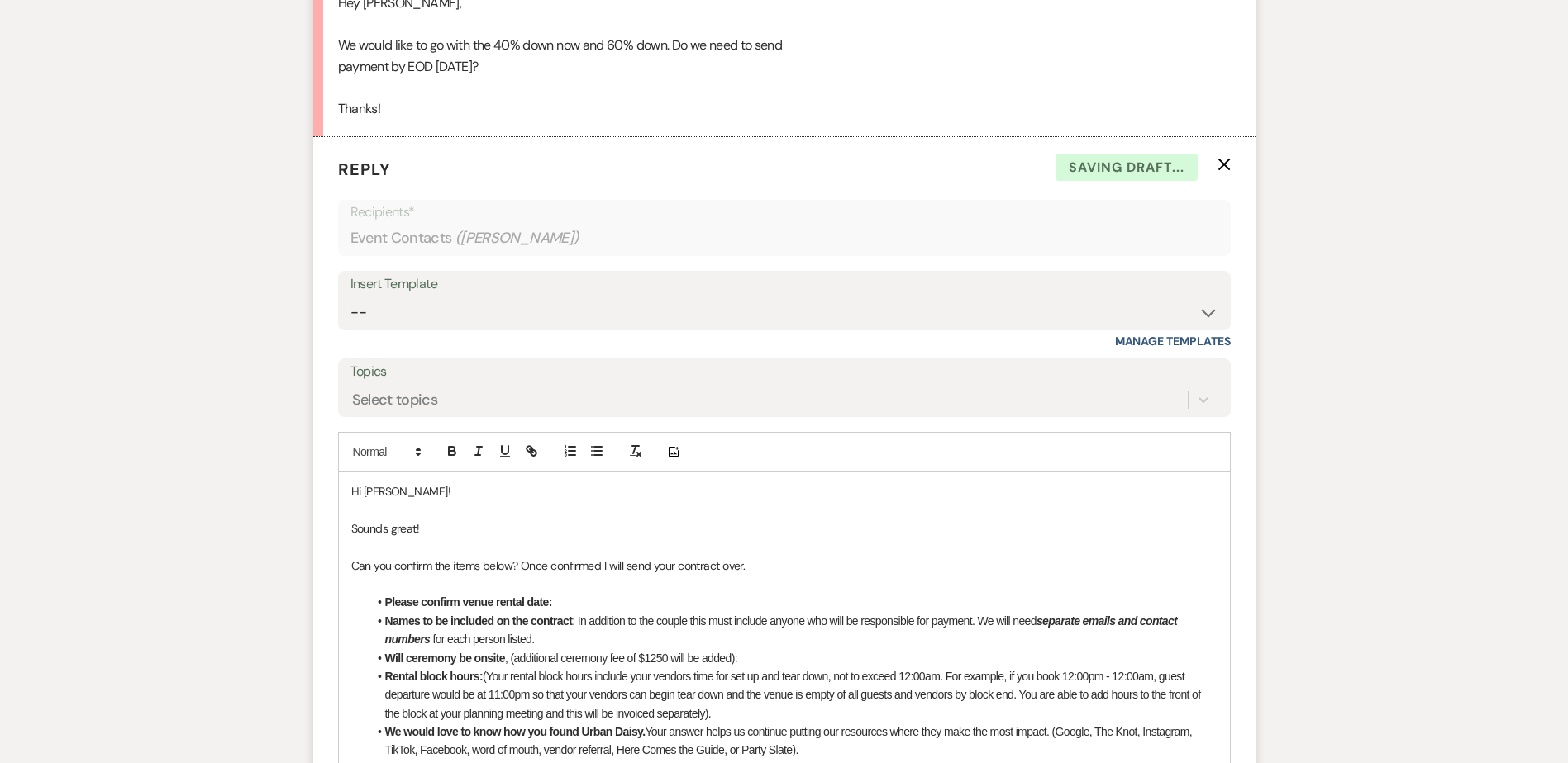
click at [575, 603] on li "Please confirm venue rental date:" at bounding box center [792, 603] width 850 height 18
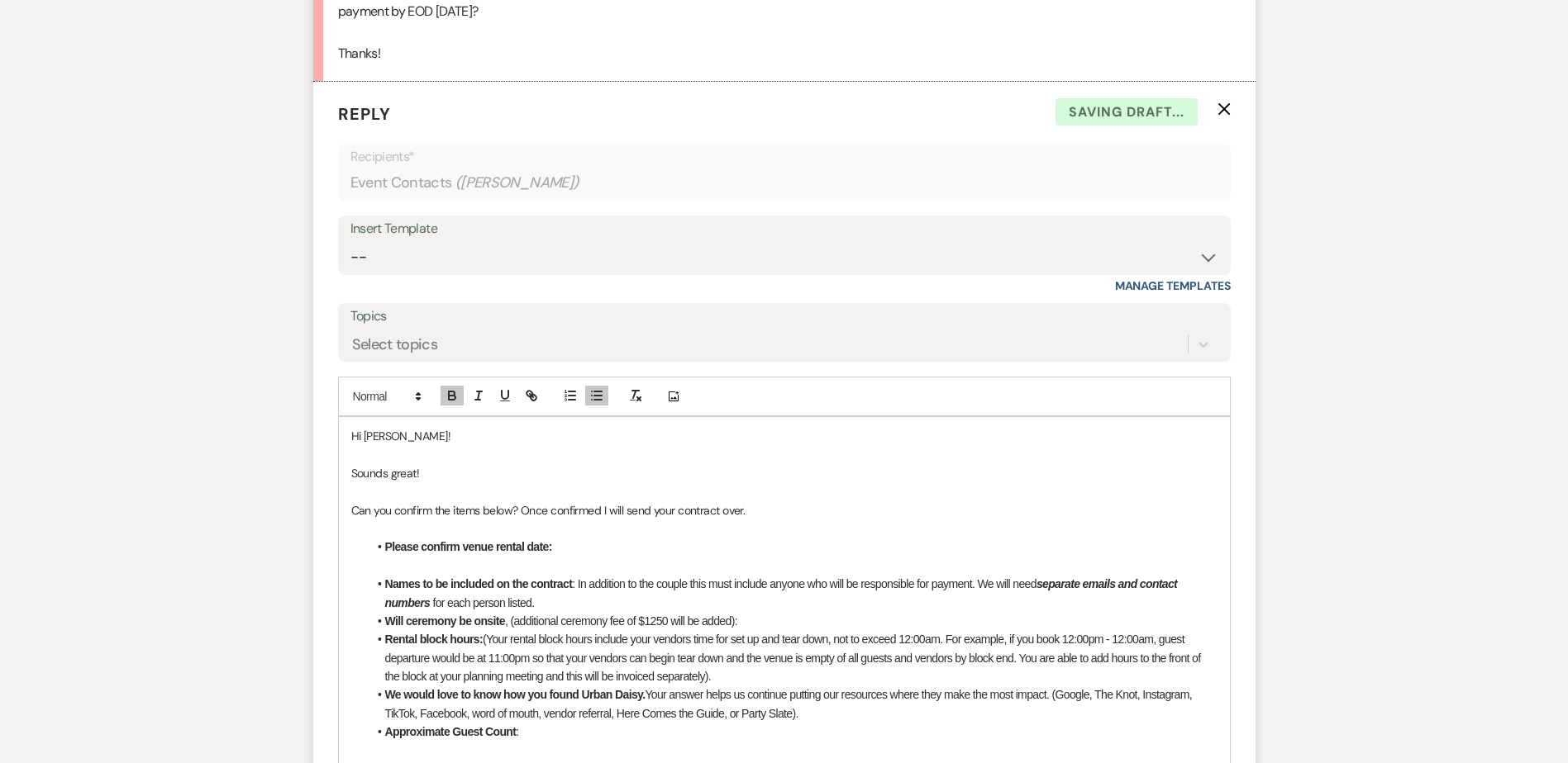
scroll to position [2660, 0]
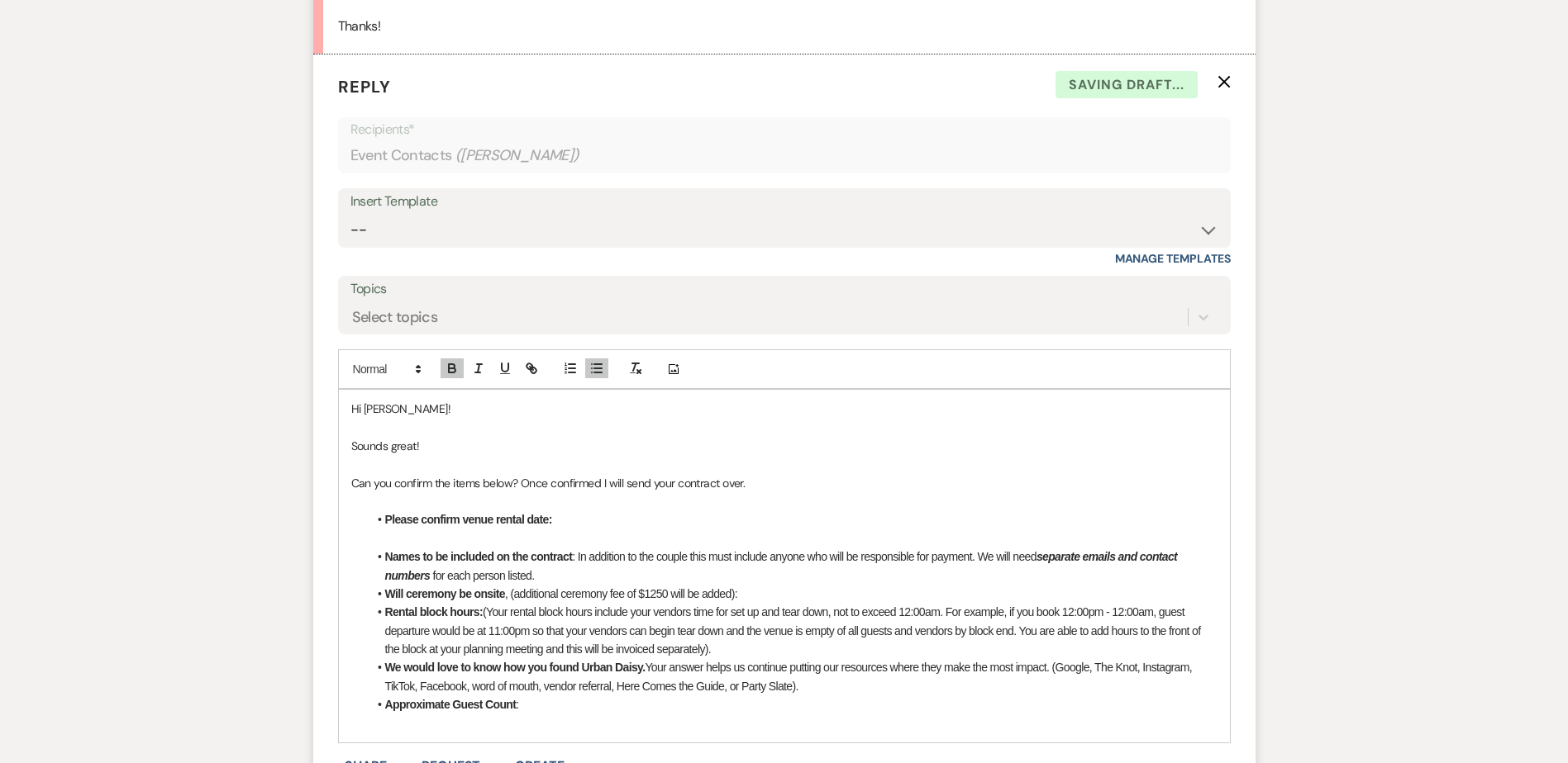
click at [561, 574] on li "Names to be included on the contract : In addition to the couple this must incl…" at bounding box center [792, 566] width 850 height 38
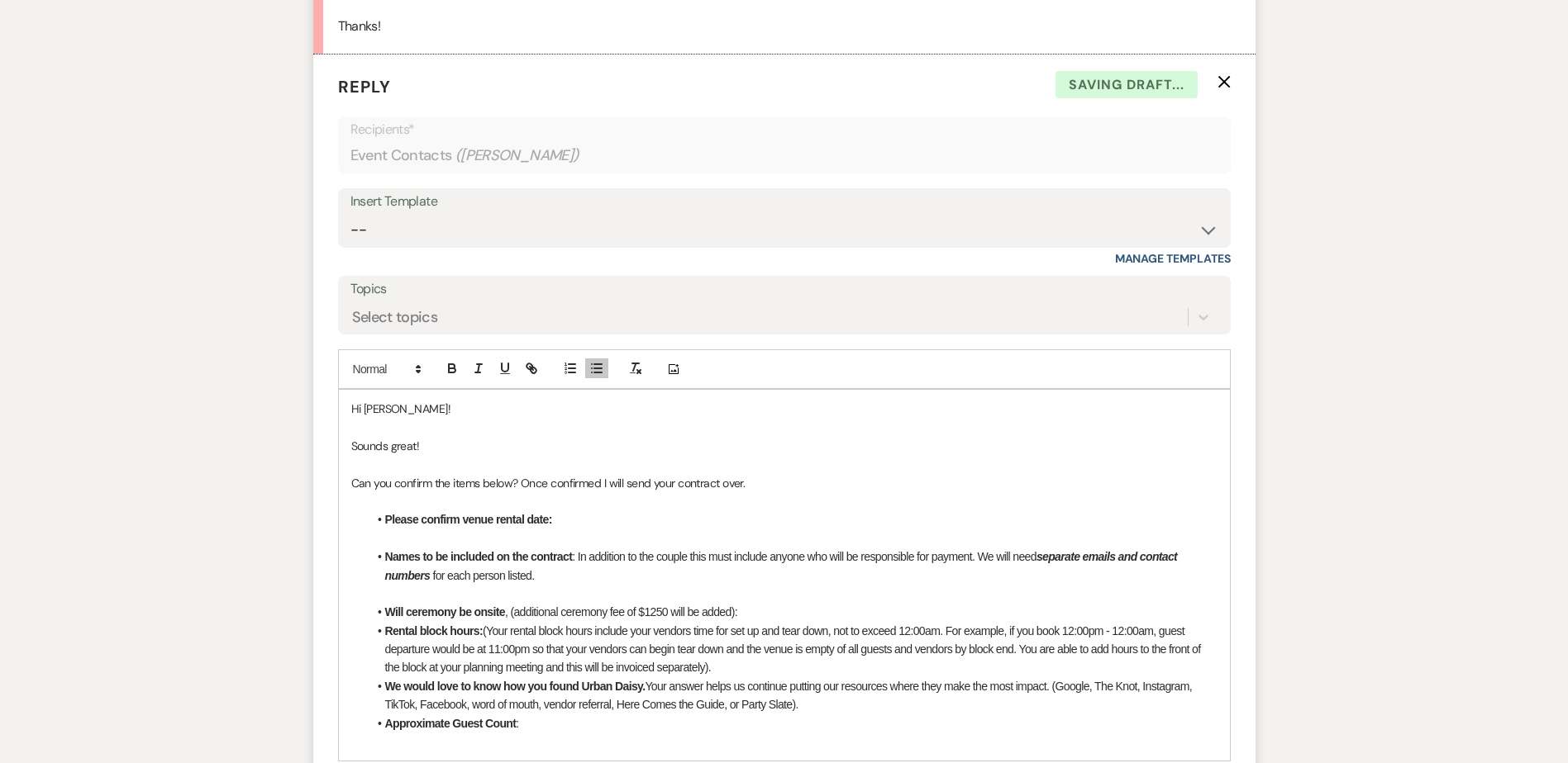
click at [752, 606] on li "Will ceremony be onsite , (additional ceremony fee of $1250 will be added):" at bounding box center [792, 612] width 850 height 18
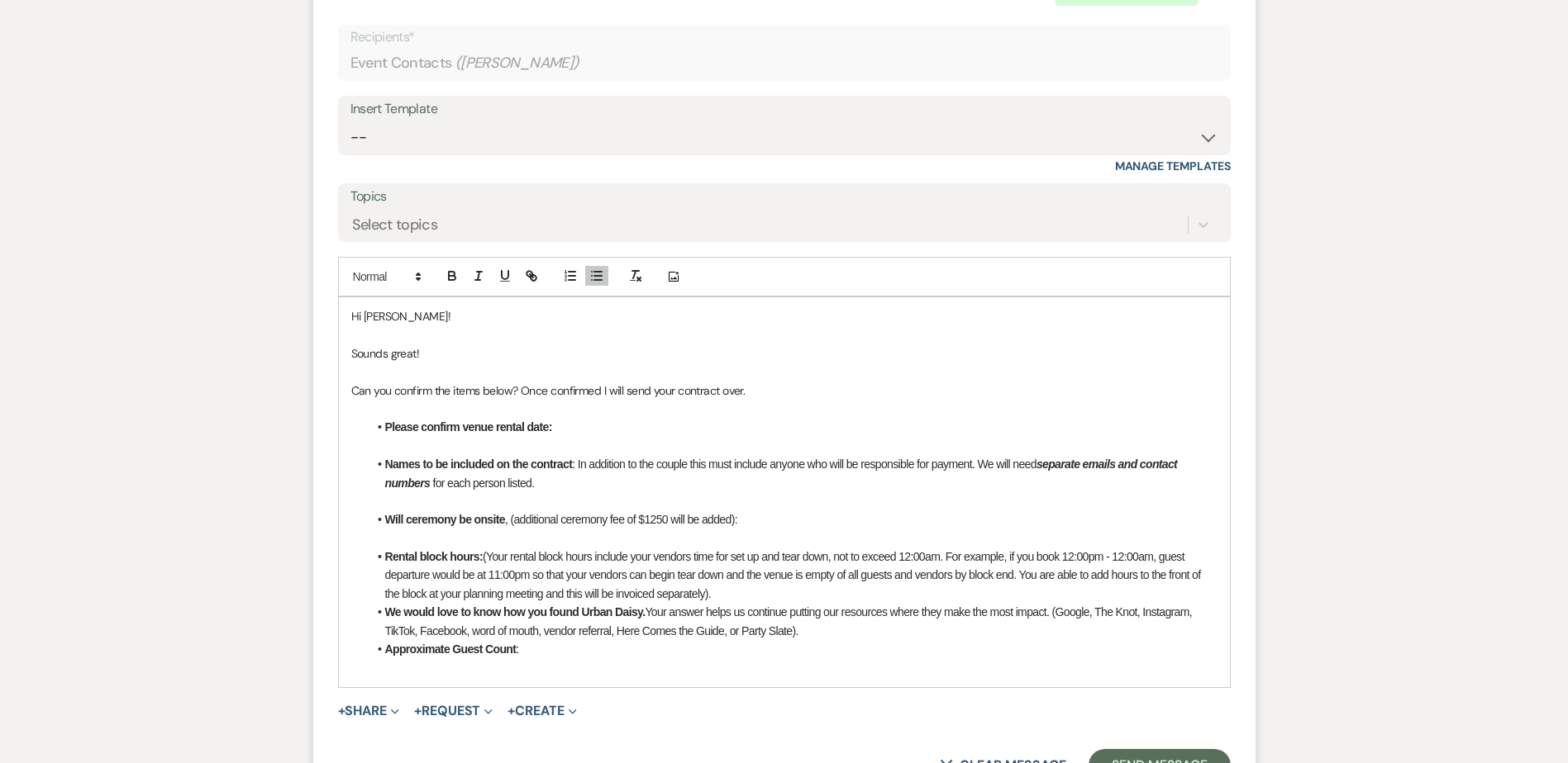
scroll to position [2825, 0]
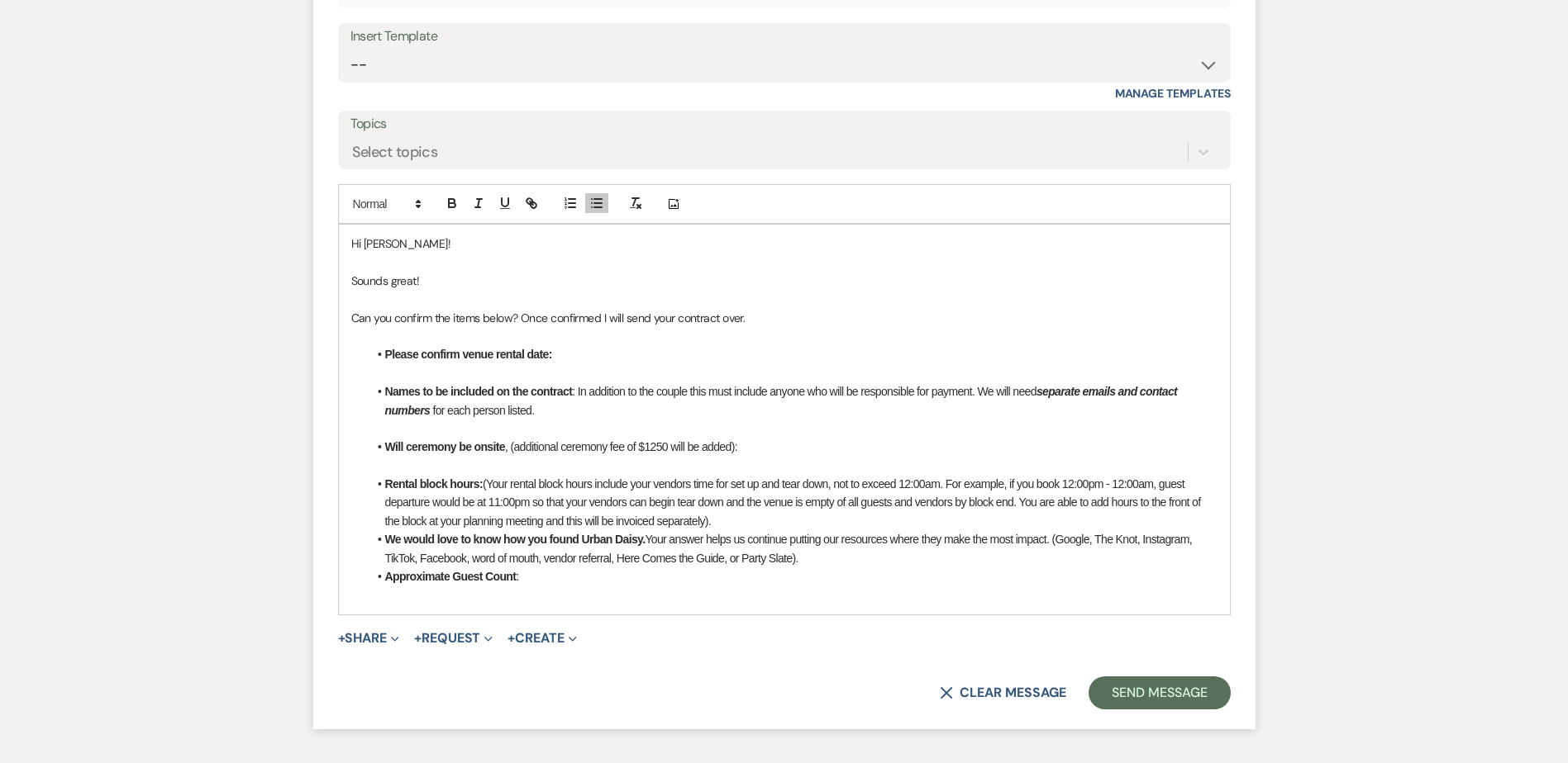
click at [718, 512] on li "Rental block hours: (Your rental block hours include your vendors time for set …" at bounding box center [792, 503] width 850 height 55
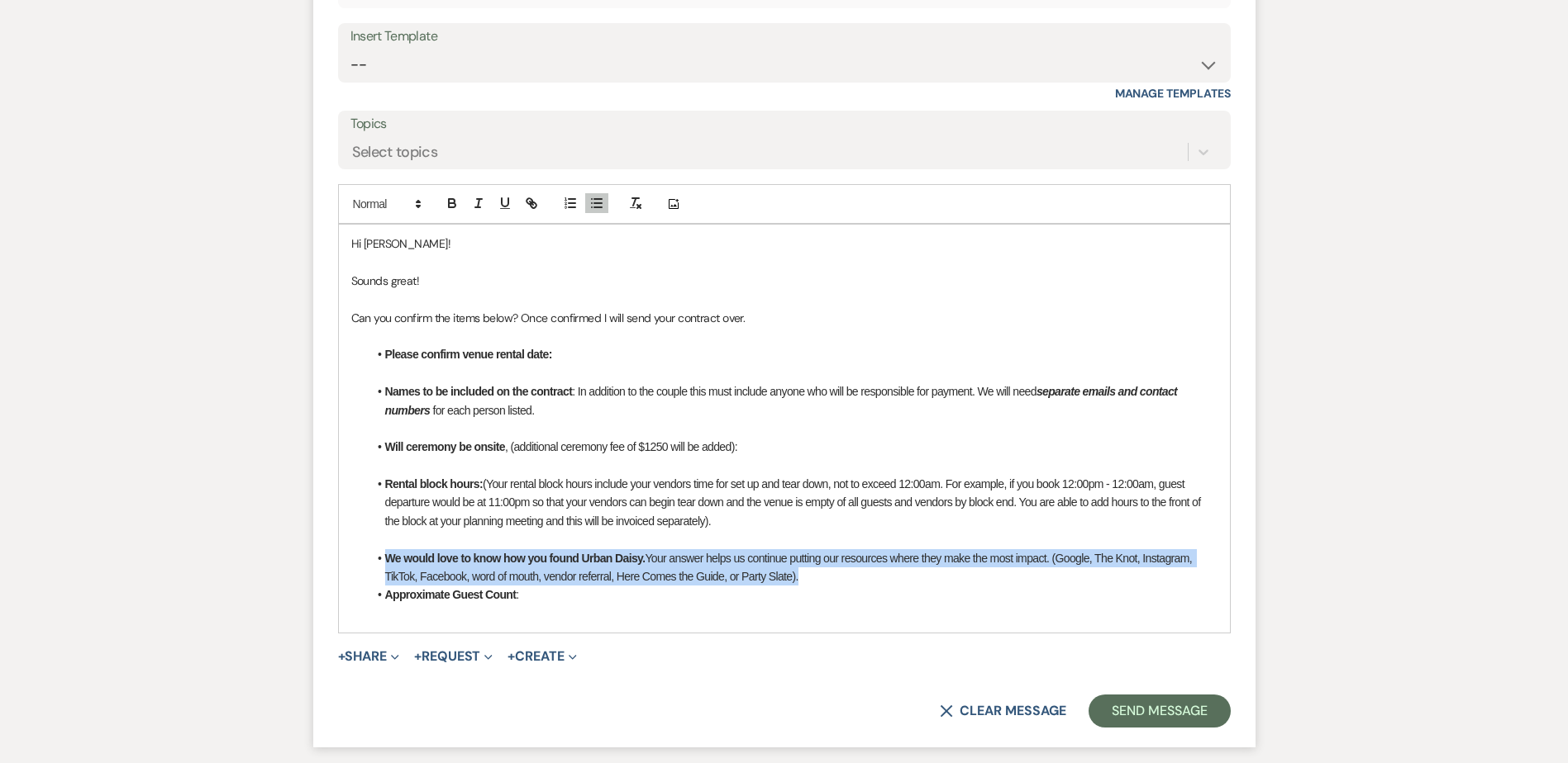
drag, startPoint x: 830, startPoint y: 578, endPoint x: 368, endPoint y: 564, distance: 462.2
click at [368, 564] on li "We would love to know how you found Urban Daisy. Your answer helps us continue …" at bounding box center [792, 568] width 850 height 38
copy li "We would love to know how you found Urban Daisy. Your answer helps us continue …"
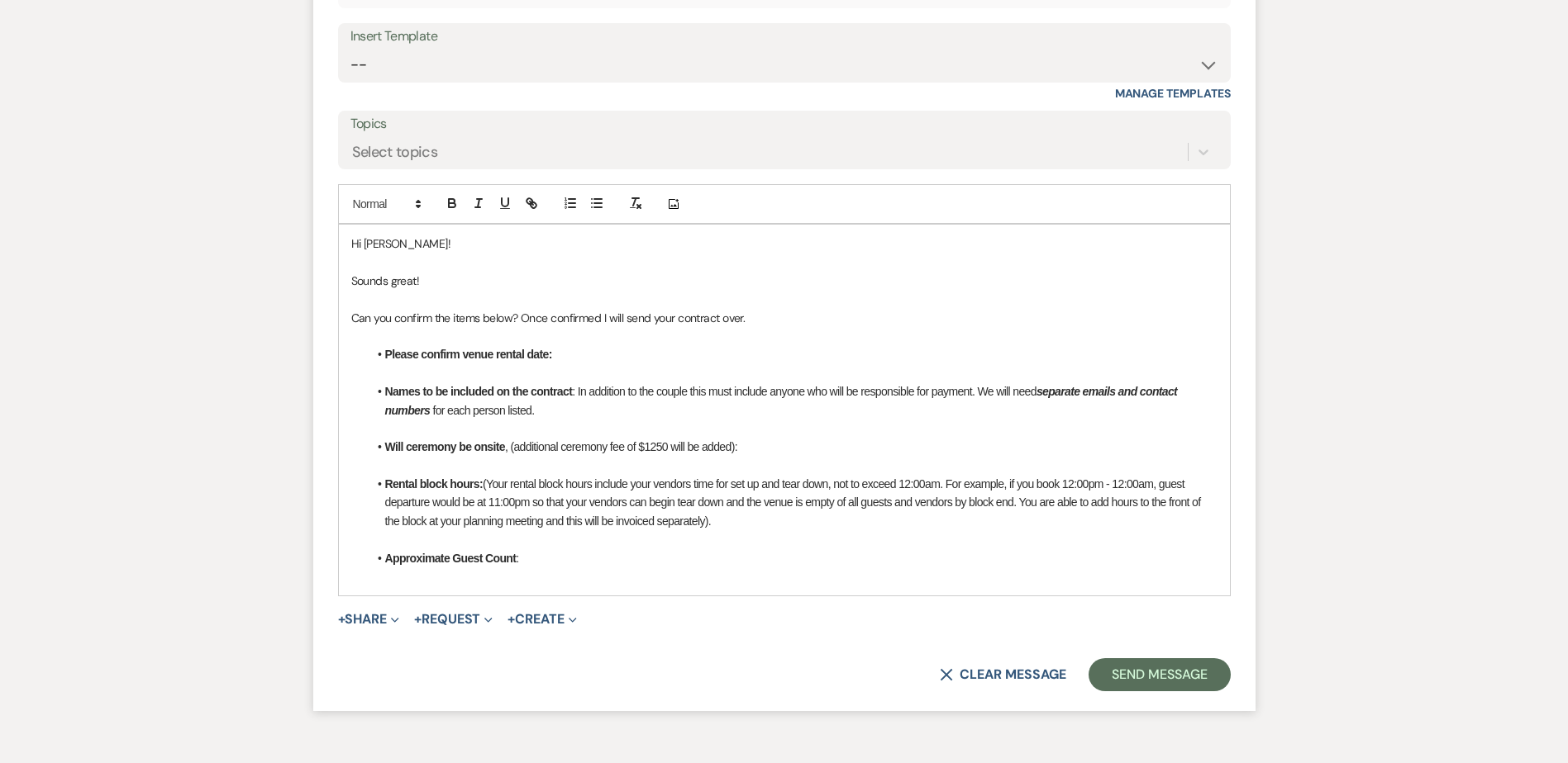
click at [555, 561] on li "Approximate Guest Count :" at bounding box center [792, 559] width 850 height 18
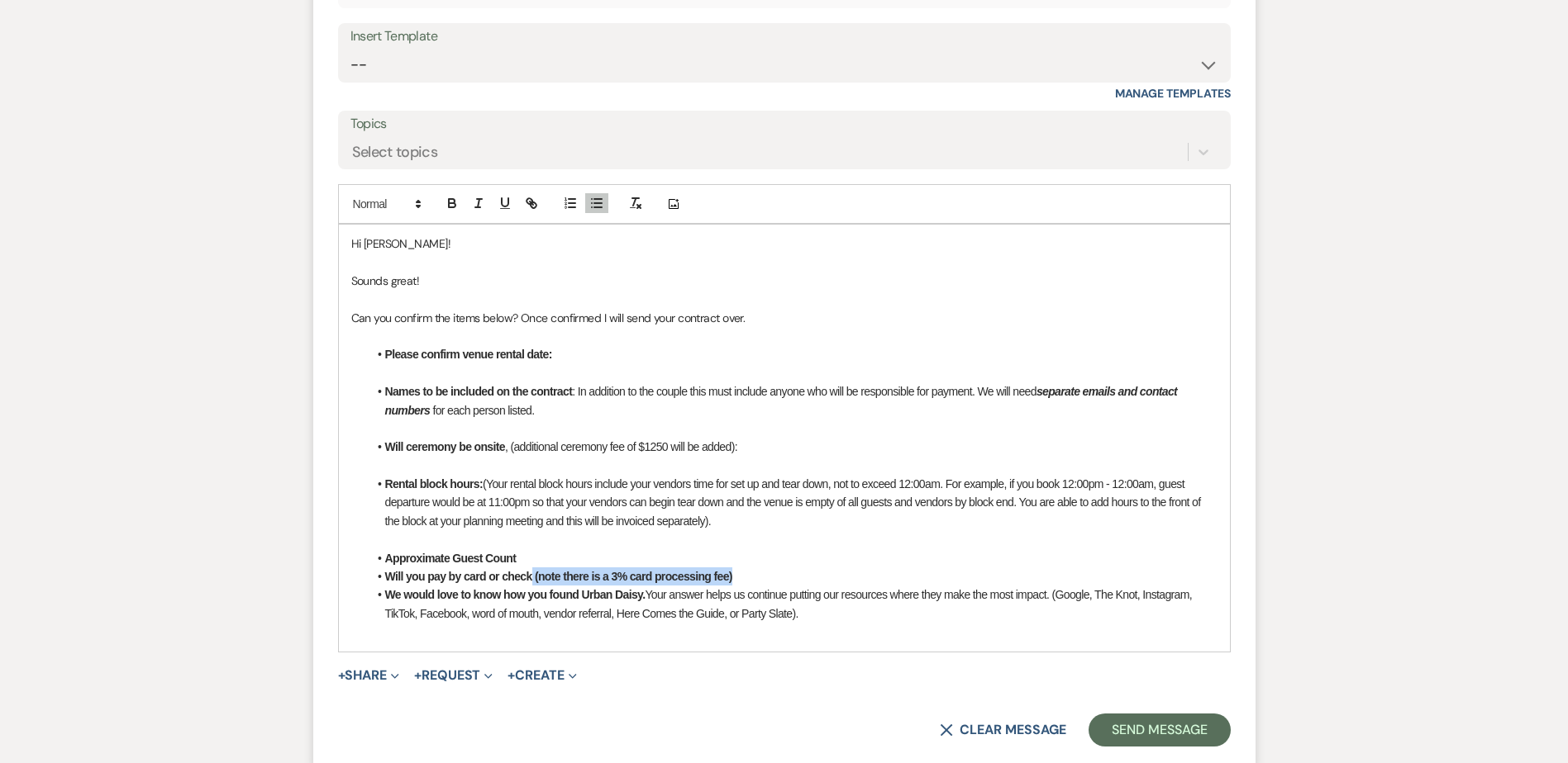
drag, startPoint x: 744, startPoint y: 584, endPoint x: 532, endPoint y: 574, distance: 212.2
click at [532, 574] on li "Will you pay by card or check (note there is a 3% card processing fee)" at bounding box center [792, 577] width 850 height 18
click at [454, 204] on icon "button" at bounding box center [452, 205] width 6 height 5
click at [645, 544] on p at bounding box center [784, 540] width 866 height 18
click at [595, 560] on li "Approximate Guest Count" at bounding box center [792, 559] width 850 height 18
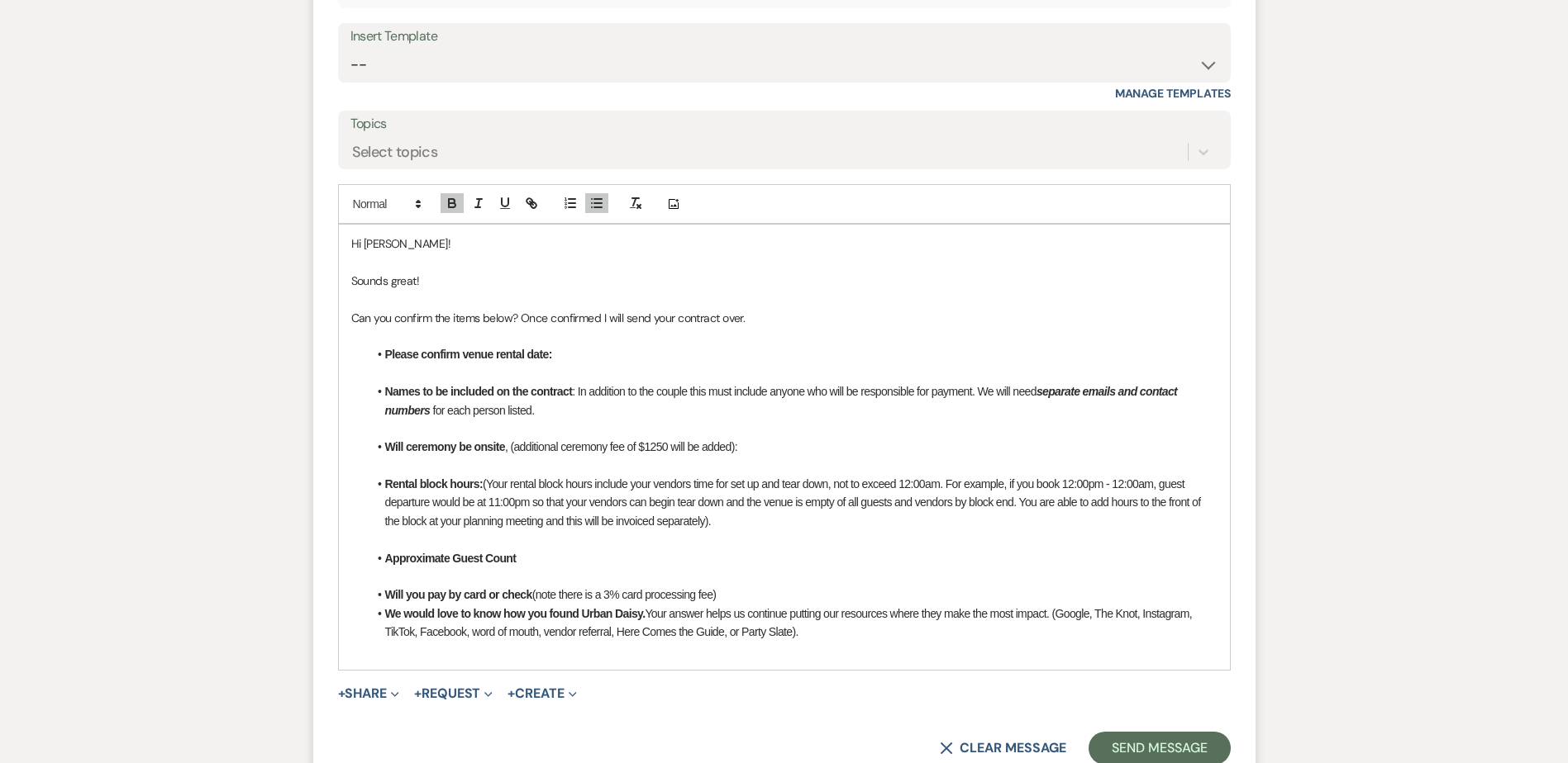
click at [725, 589] on li "Will you pay by card or check (note there is a 3% card processing fee)" at bounding box center [792, 595] width 850 height 18
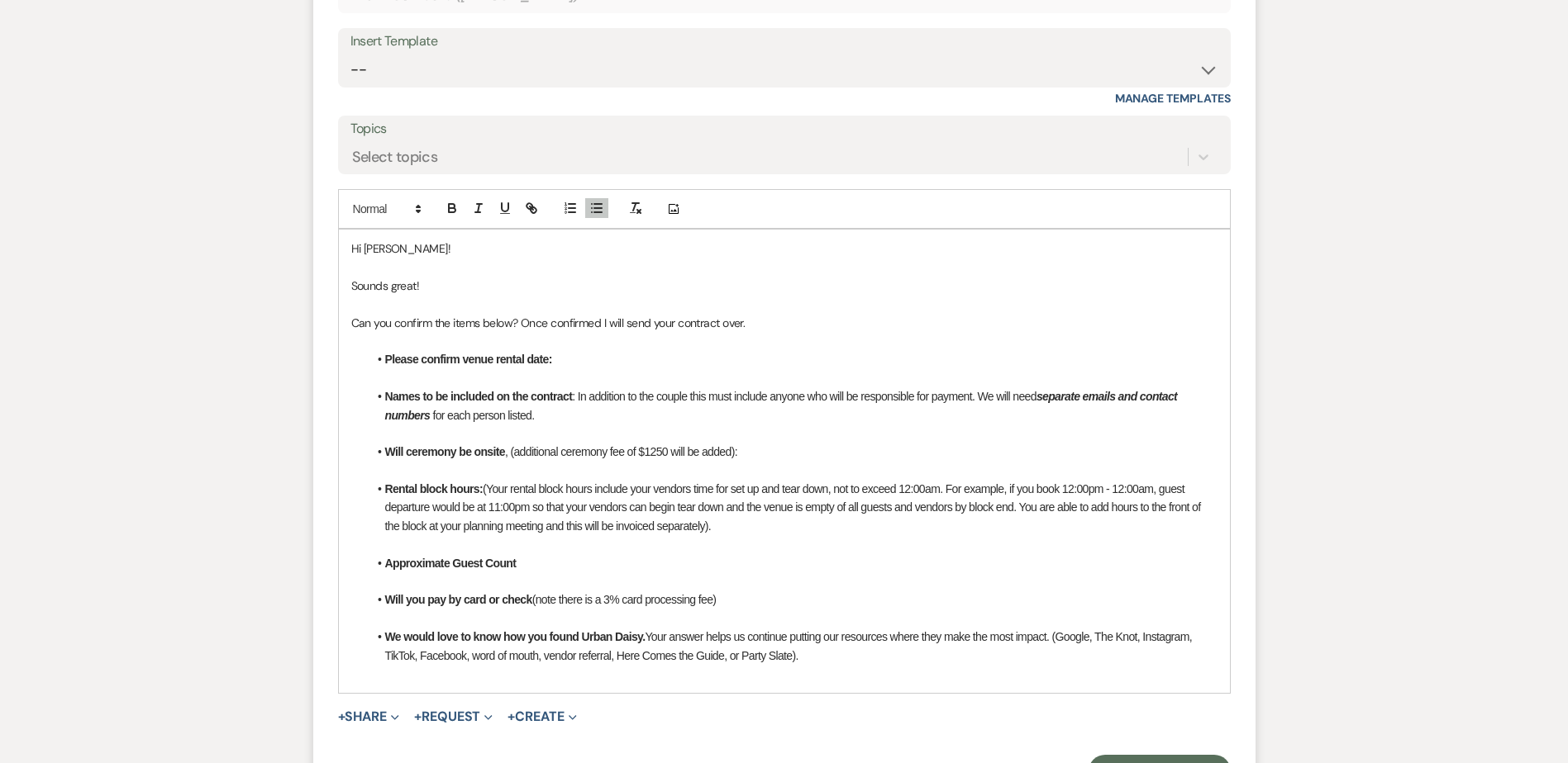
scroll to position [2577, 0]
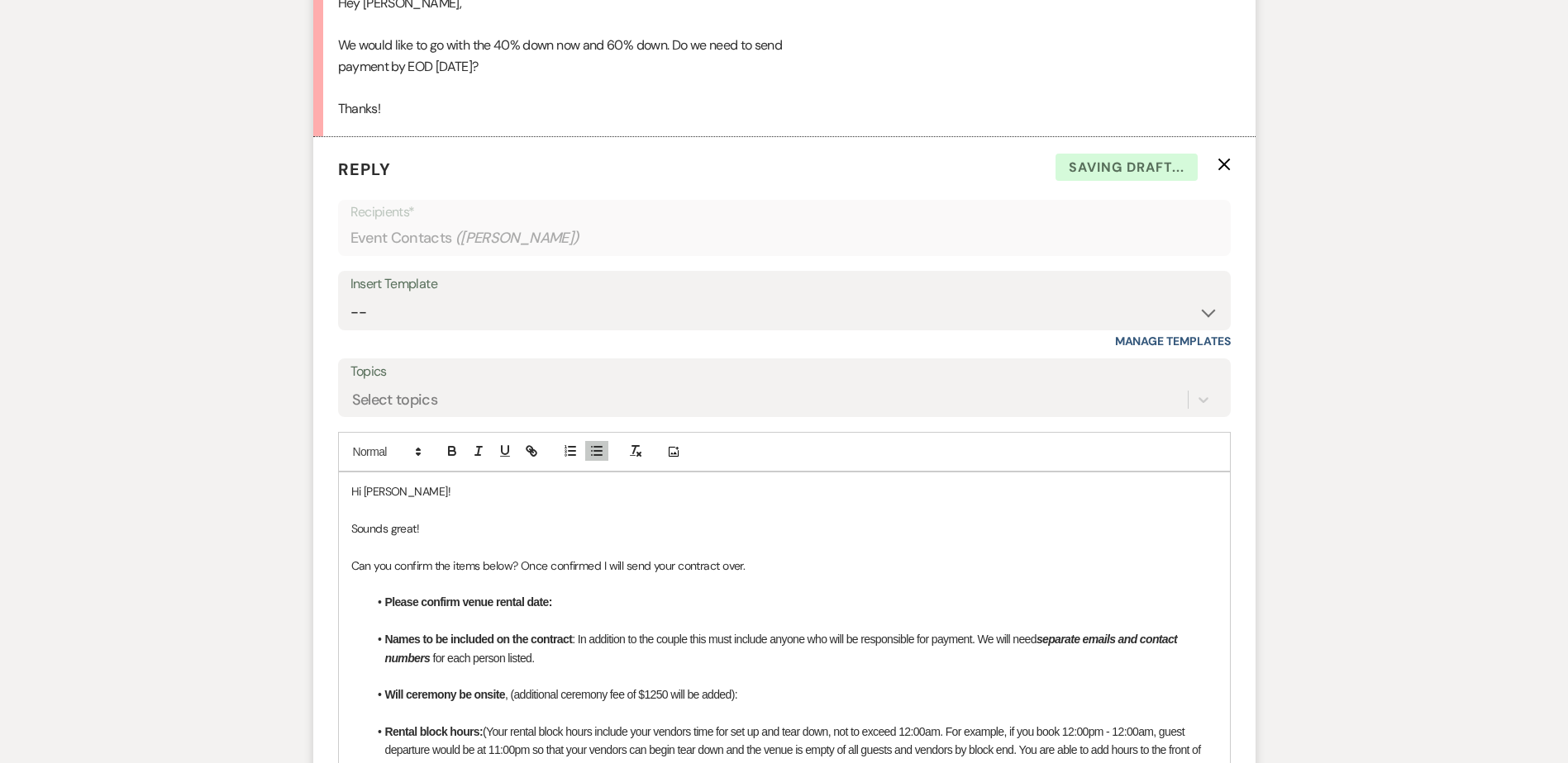
click at [449, 536] on p "Sounds great!" at bounding box center [784, 529] width 866 height 18
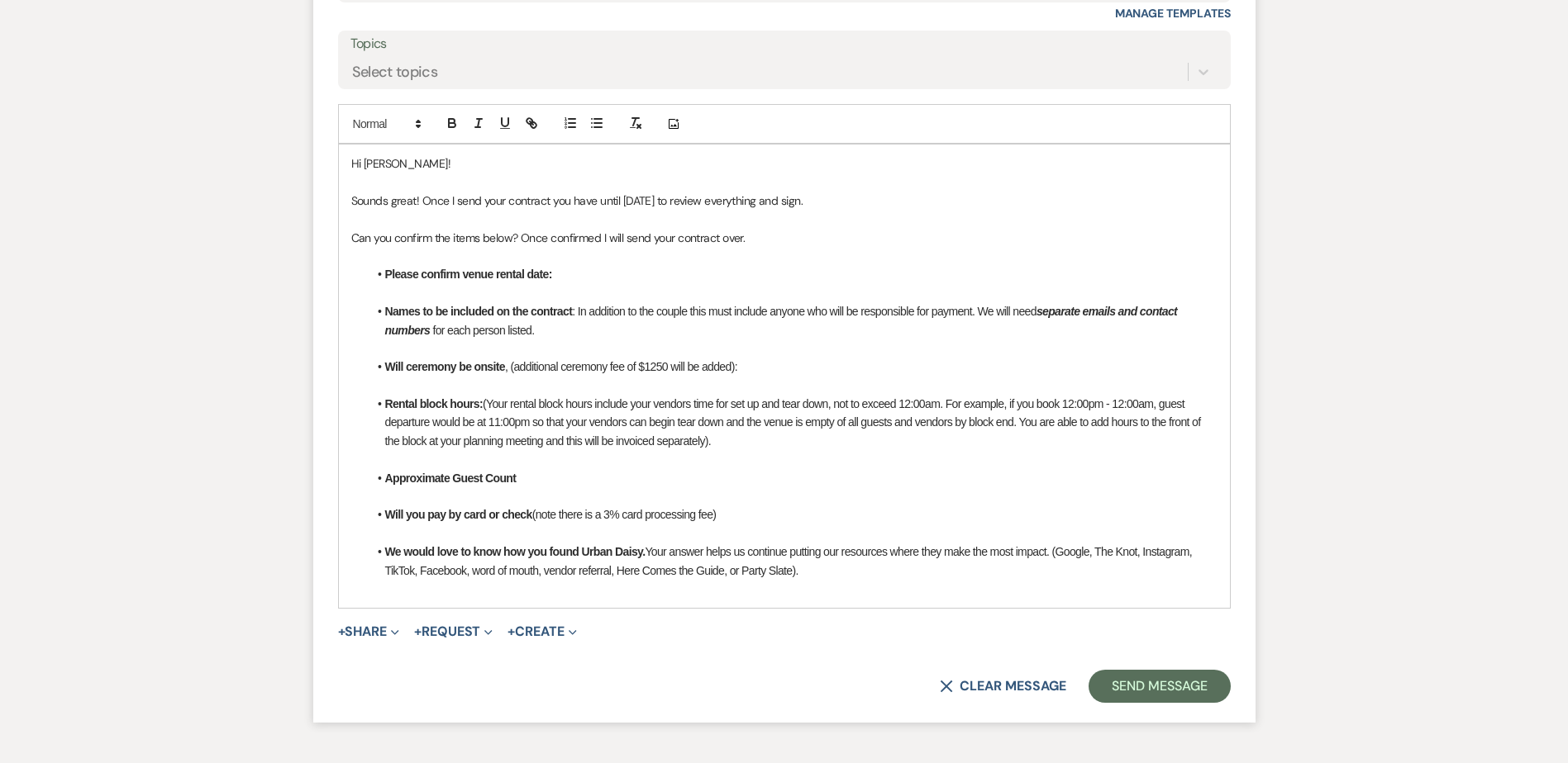
scroll to position [2907, 0]
click at [438, 590] on p at bounding box center [784, 587] width 866 height 18
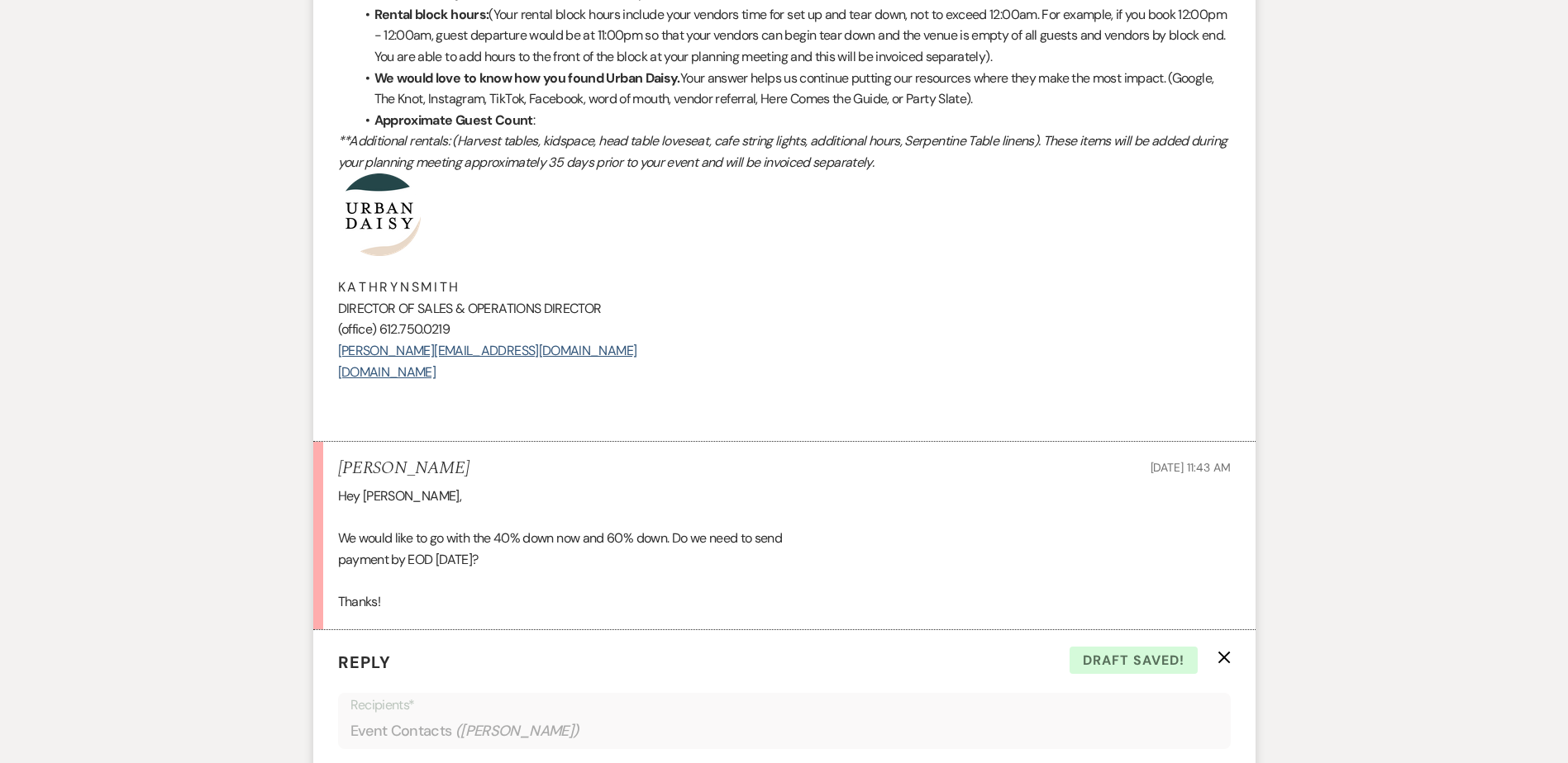
scroll to position [2081, 0]
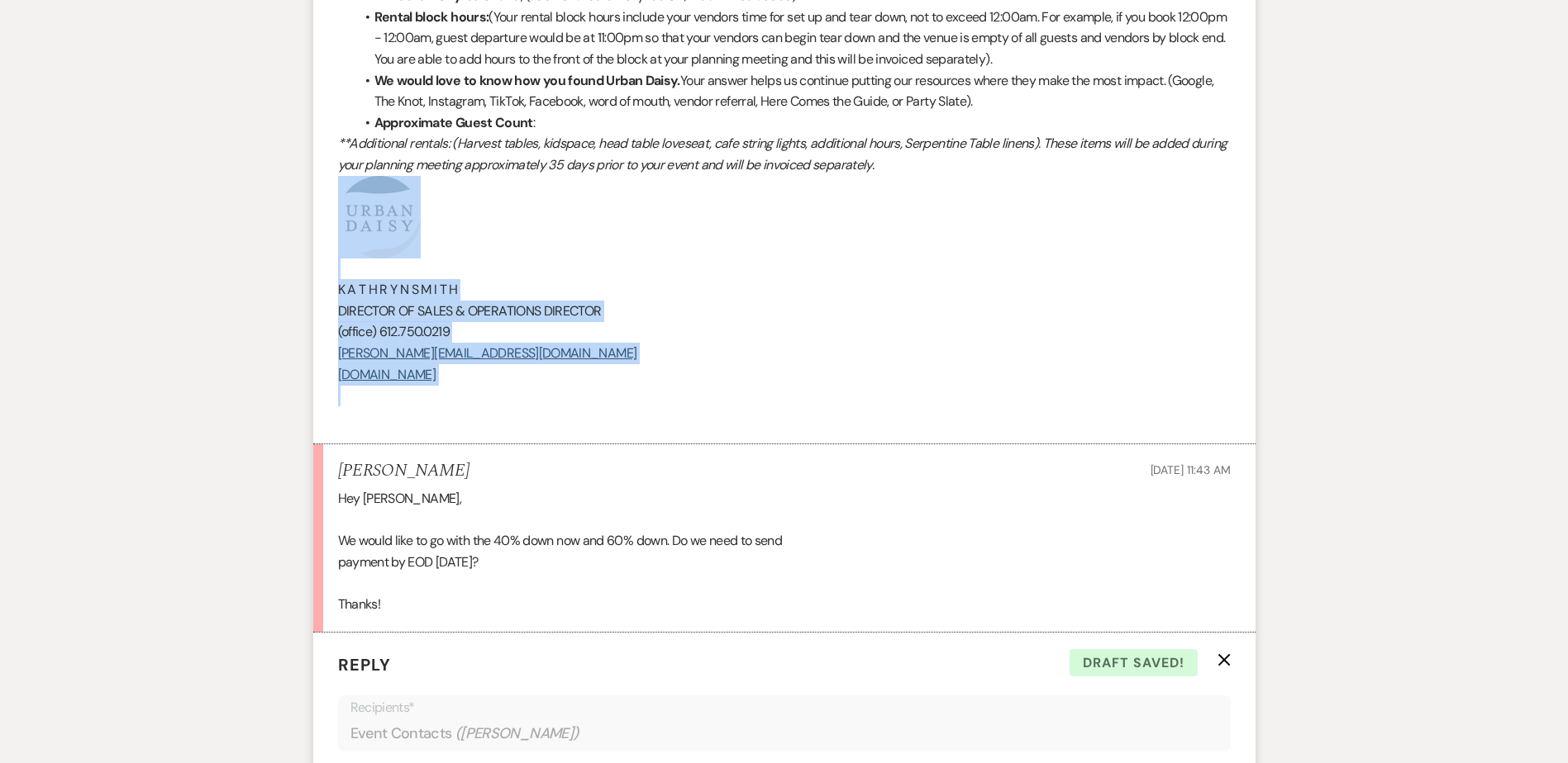
drag, startPoint x: 522, startPoint y: 397, endPoint x: 294, endPoint y: 180, distance: 314.8
copy div "K A T H R Y N S M I T H DIRECTOR OF SALES & OPERATIONS DIRECTOR (office) 612.75…"
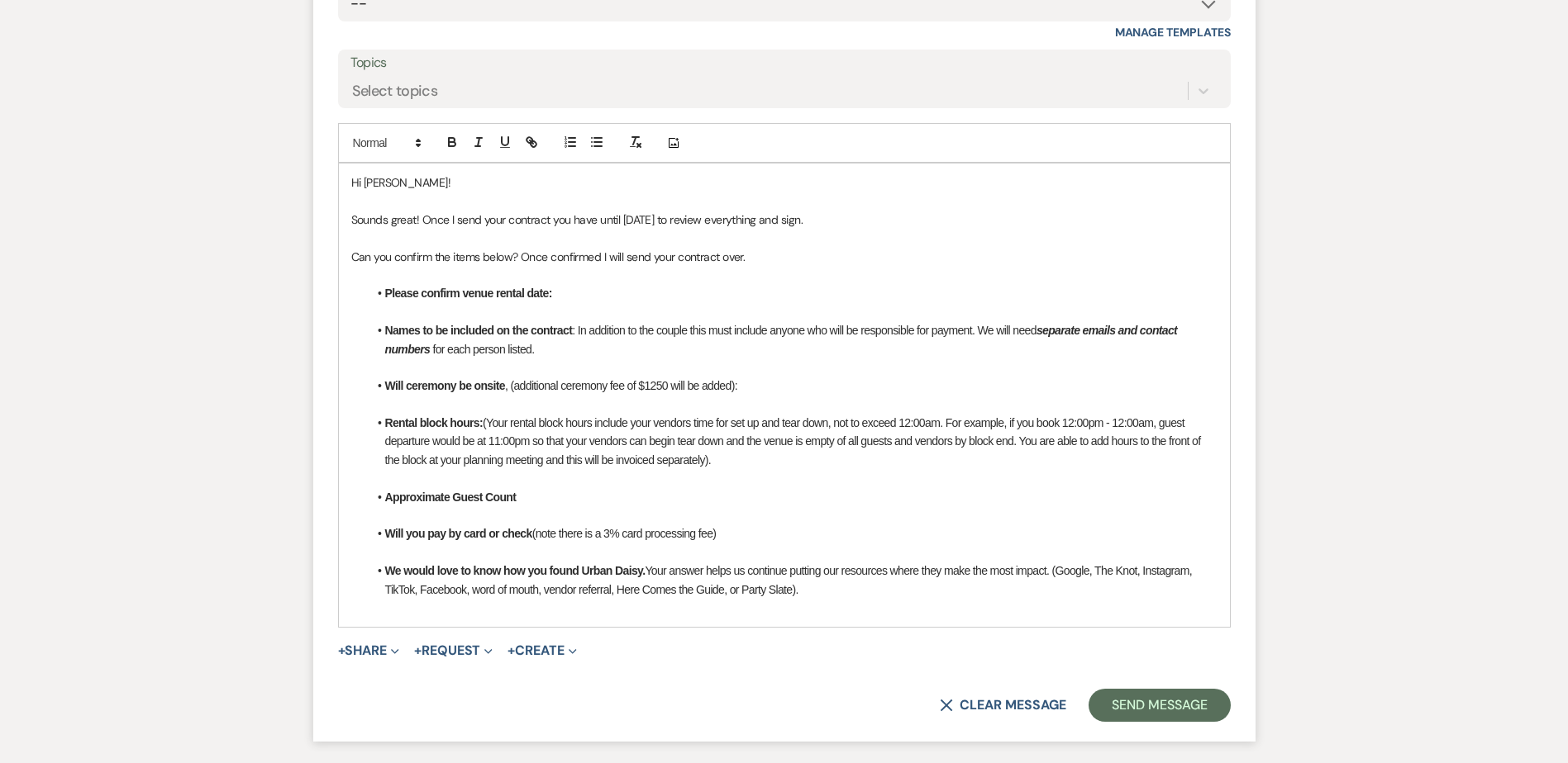
scroll to position [3015, 0]
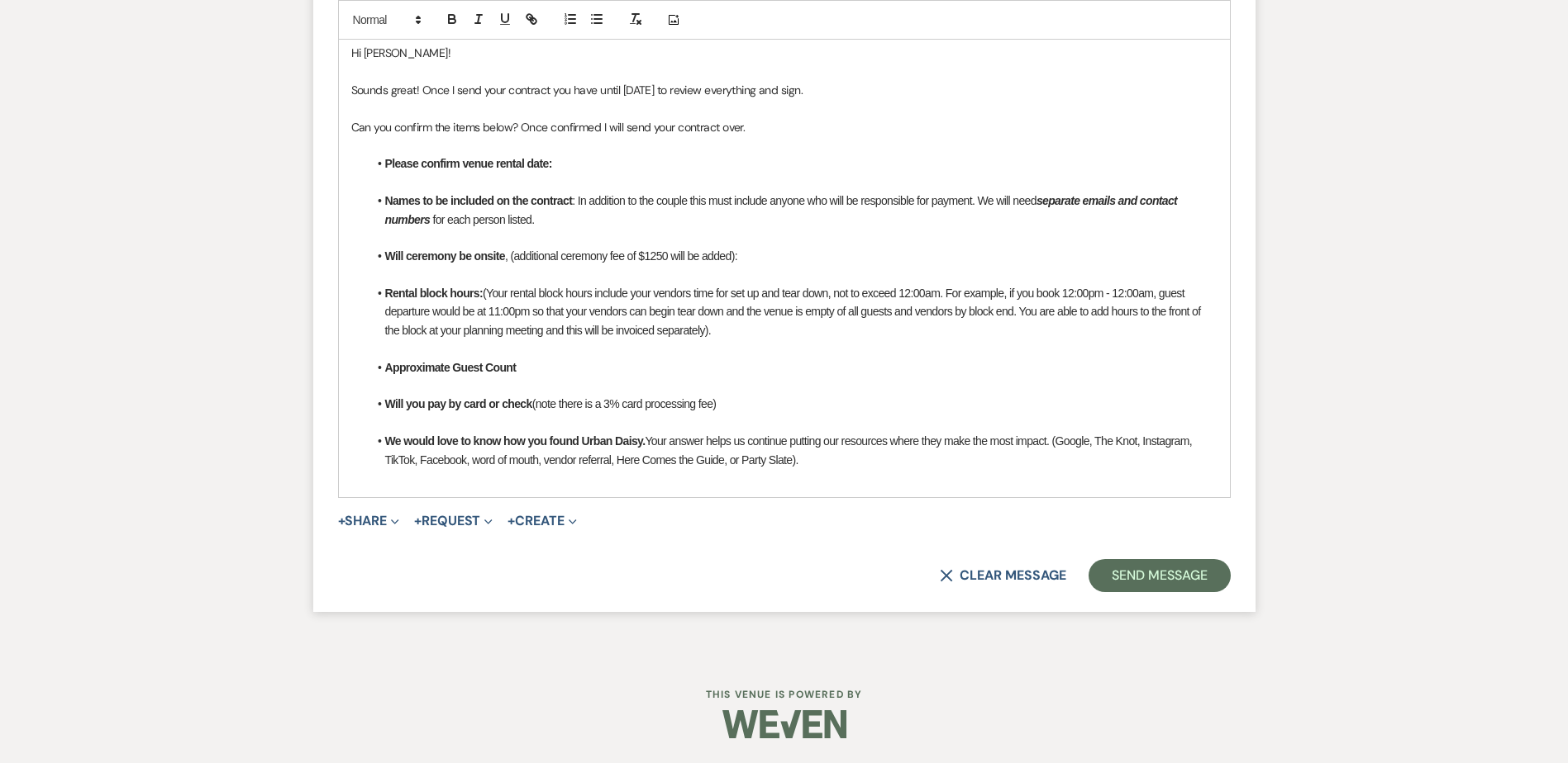
click at [479, 489] on div "Hi Ashley! Sounds great! Once I send your contract you have until Saturday to r…" at bounding box center [784, 266] width 891 height 463
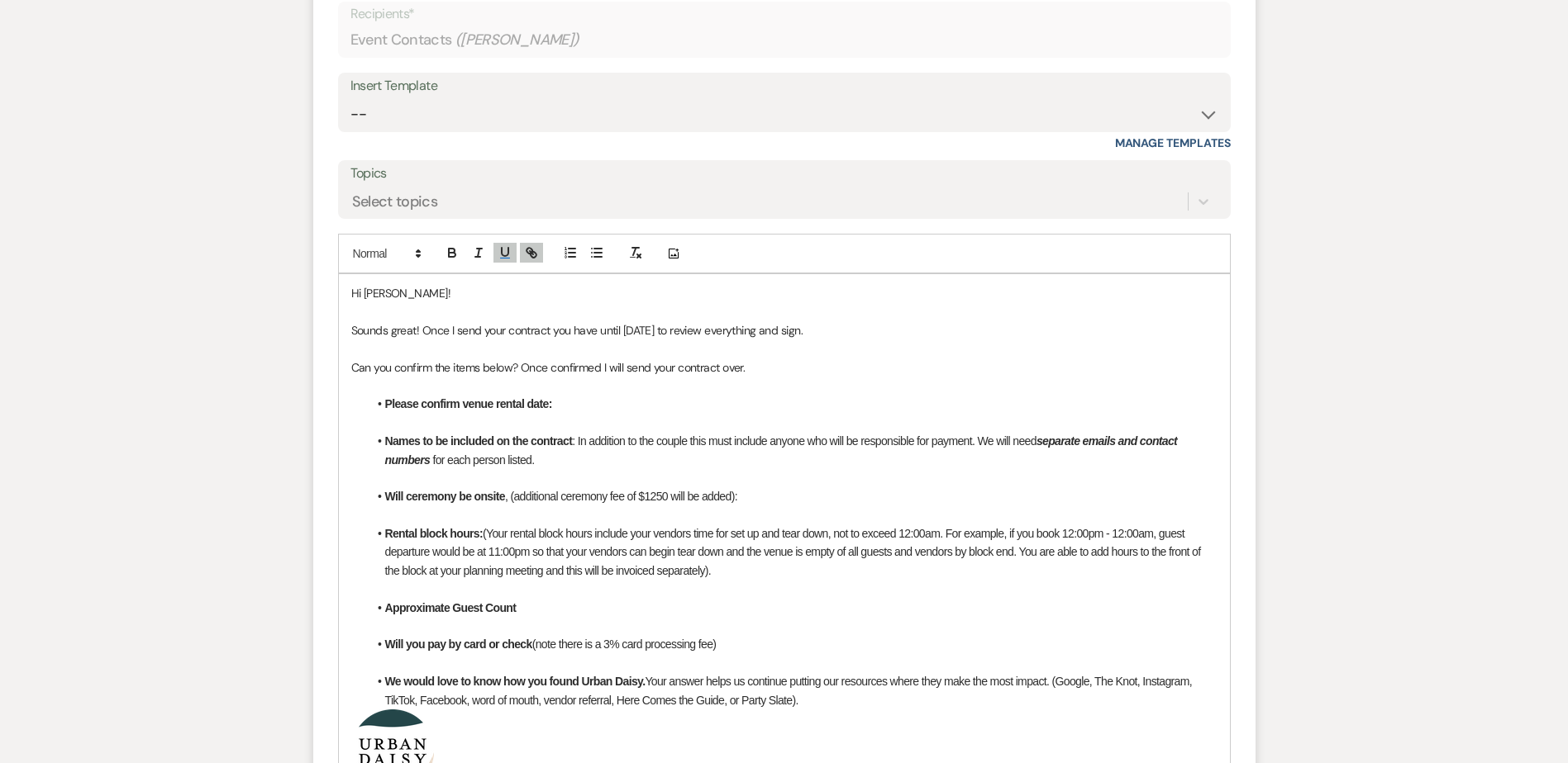
scroll to position [2768, 0]
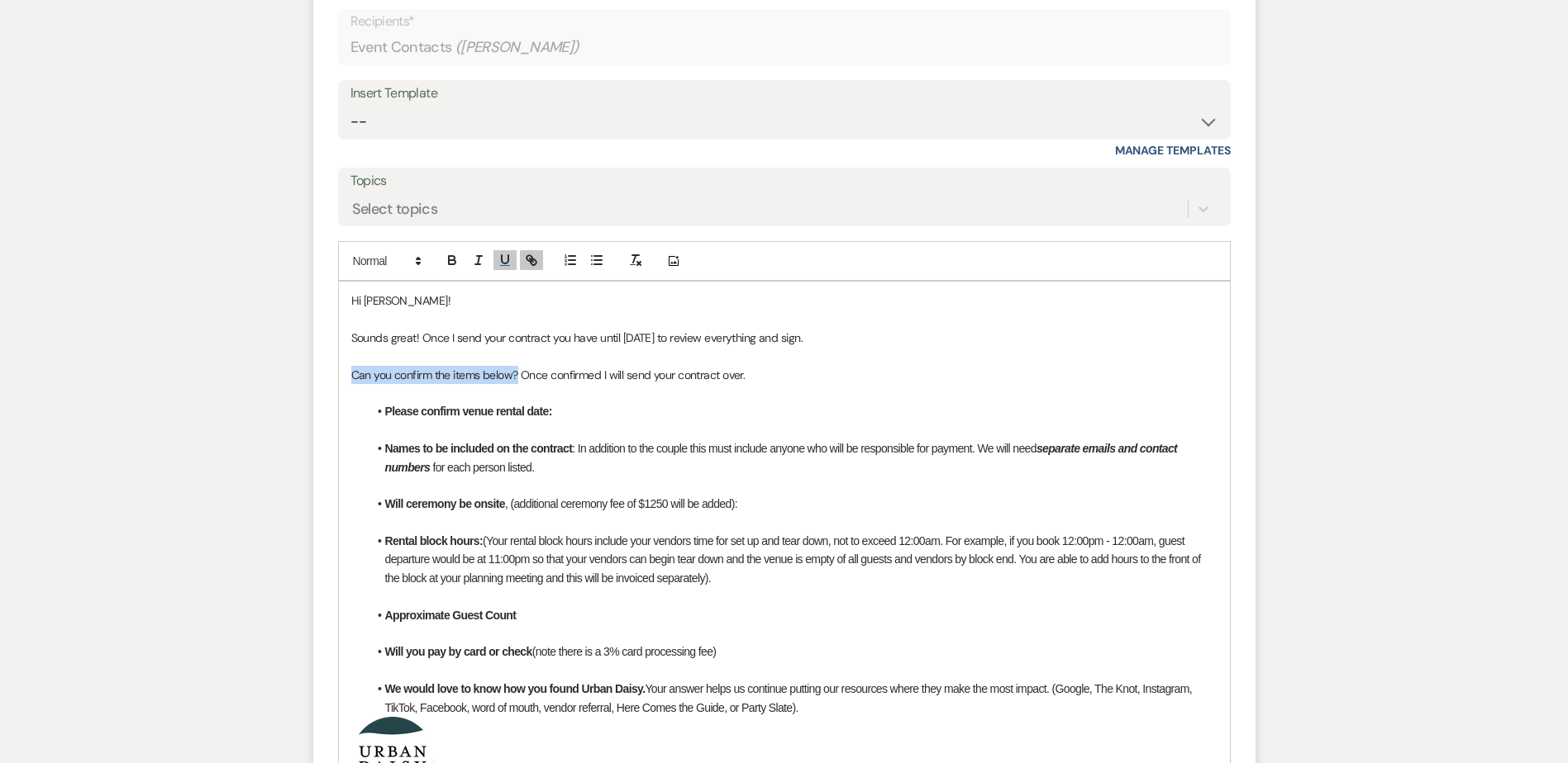
drag, startPoint x: 519, startPoint y: 374, endPoint x: 338, endPoint y: 375, distance: 181.0
click at [339, 375] on div "Hi Ashley! Sounds great! Once I send your contract you have until Saturday to r…" at bounding box center [784, 601] width 891 height 638
click at [451, 258] on icon "button" at bounding box center [452, 260] width 15 height 15
click at [507, 254] on icon "button" at bounding box center [505, 260] width 15 height 15
click at [590, 394] on p at bounding box center [784, 393] width 866 height 18
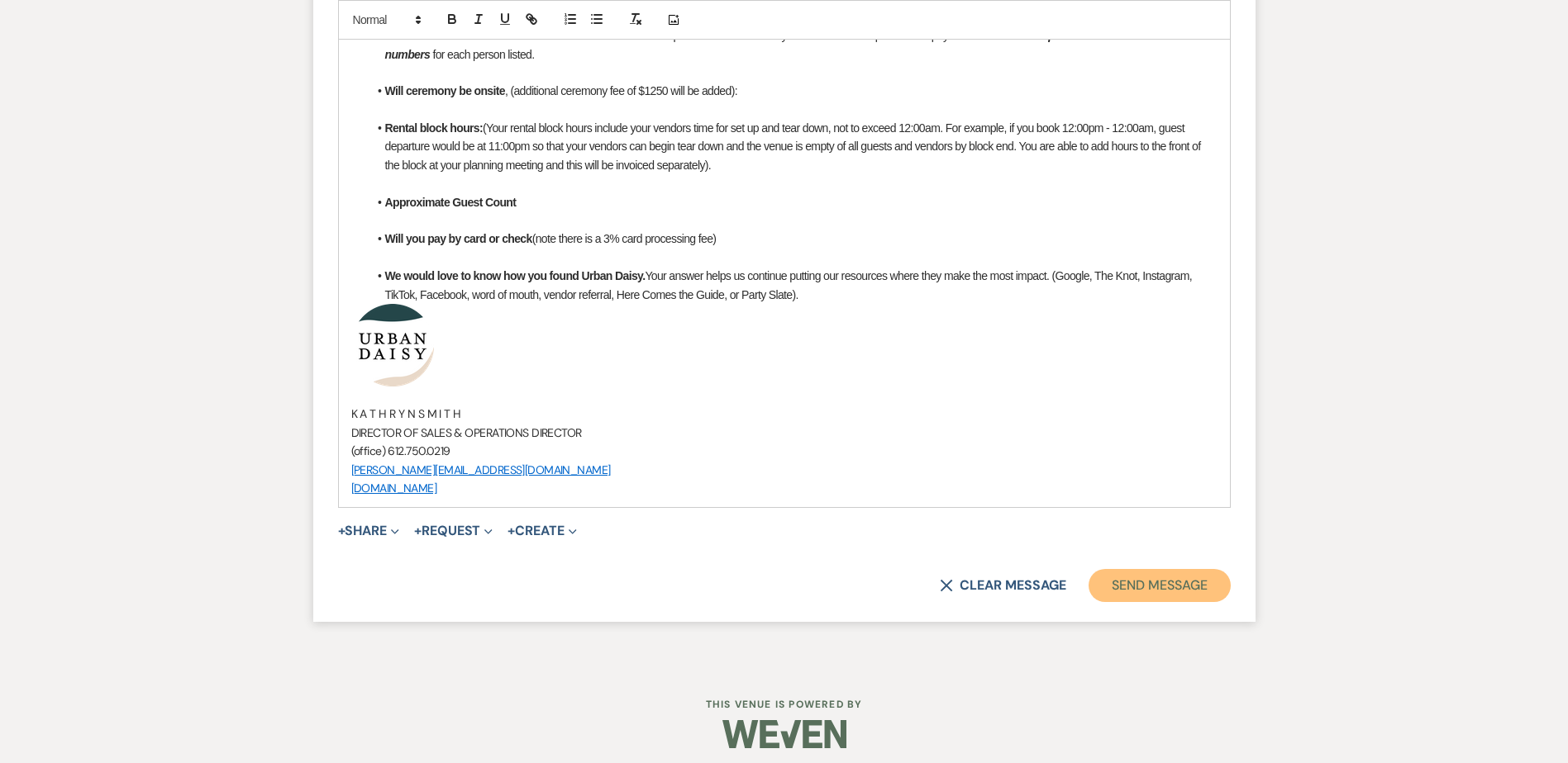
click at [1181, 590] on button "Send Message" at bounding box center [1159, 586] width 141 height 33
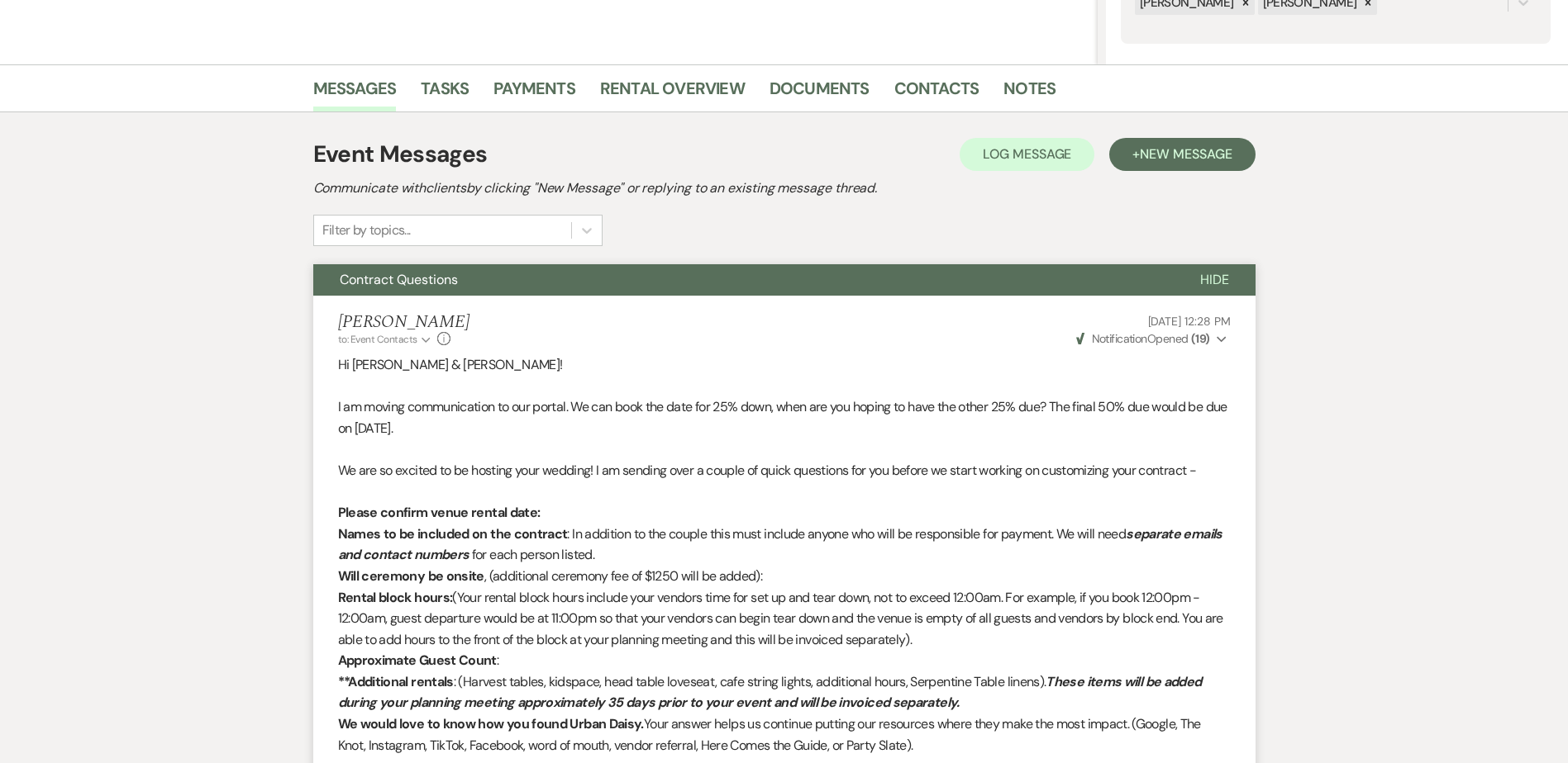
scroll to position [0, 0]
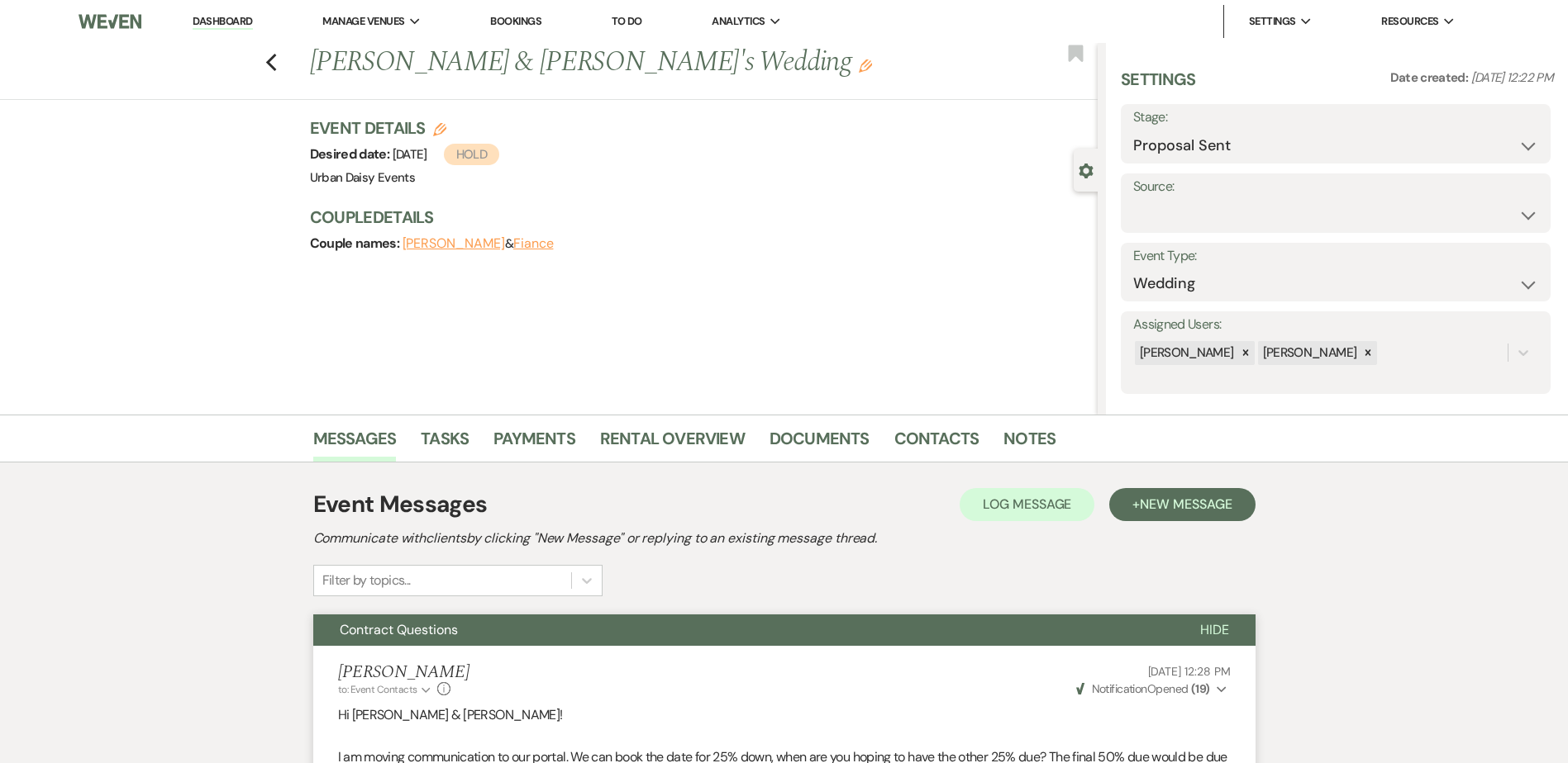
click at [243, 22] on link "Dashboard" at bounding box center [222, 21] width 60 height 16
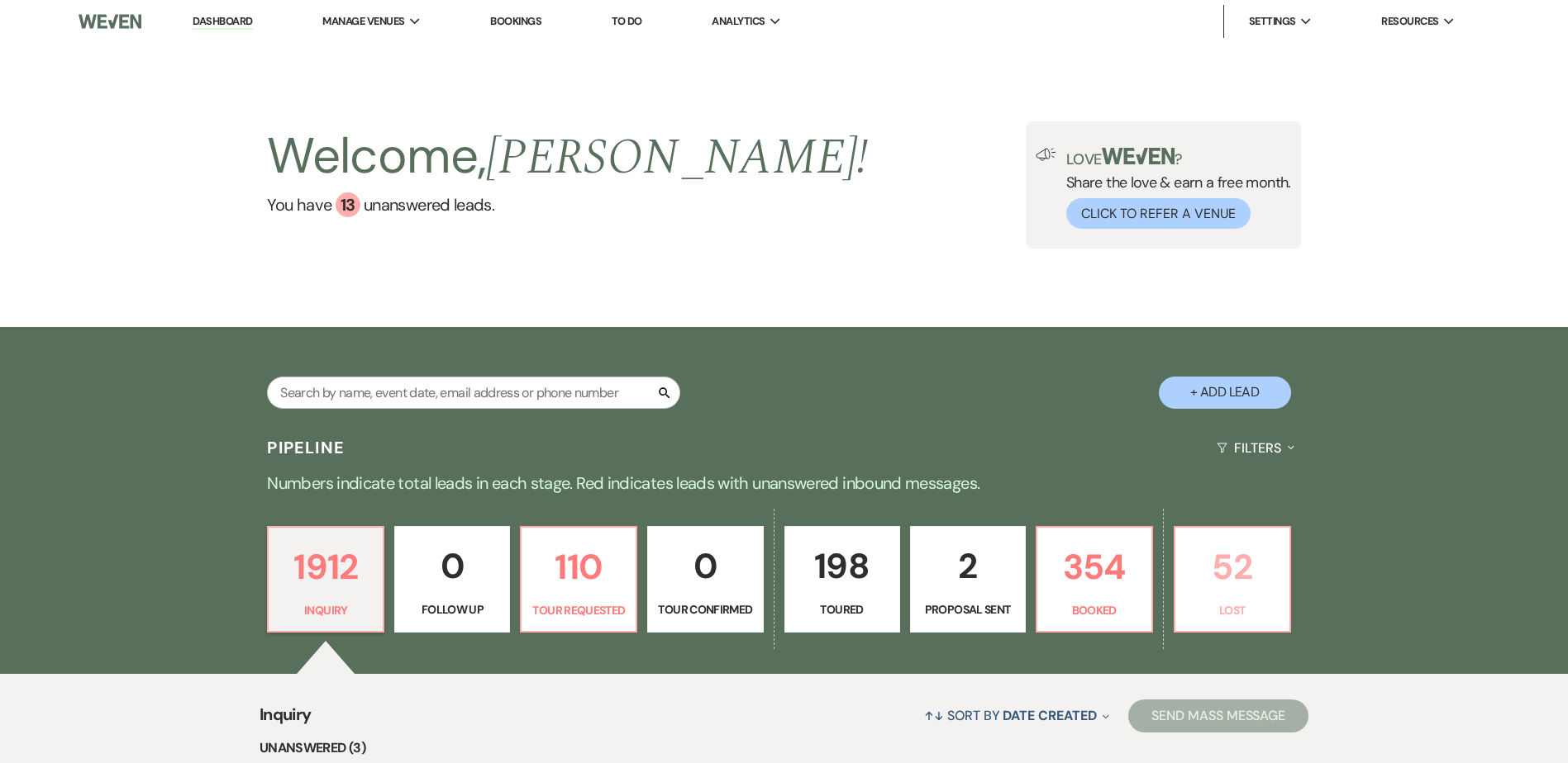
click at [1234, 587] on p "52" at bounding box center [1233, 567] width 94 height 55
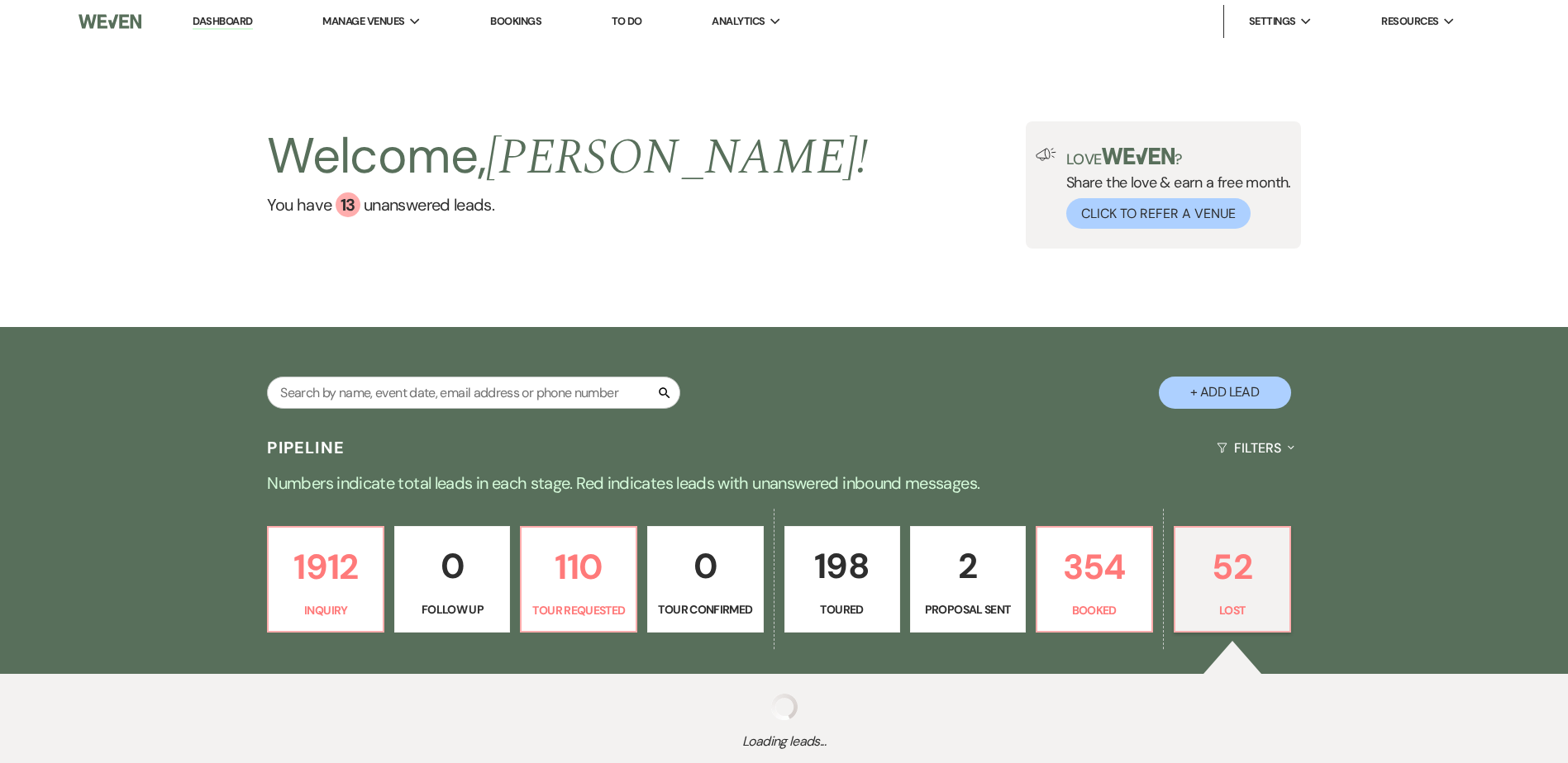
select select "8"
select select "6"
select select "8"
select select "7"
select select "8"
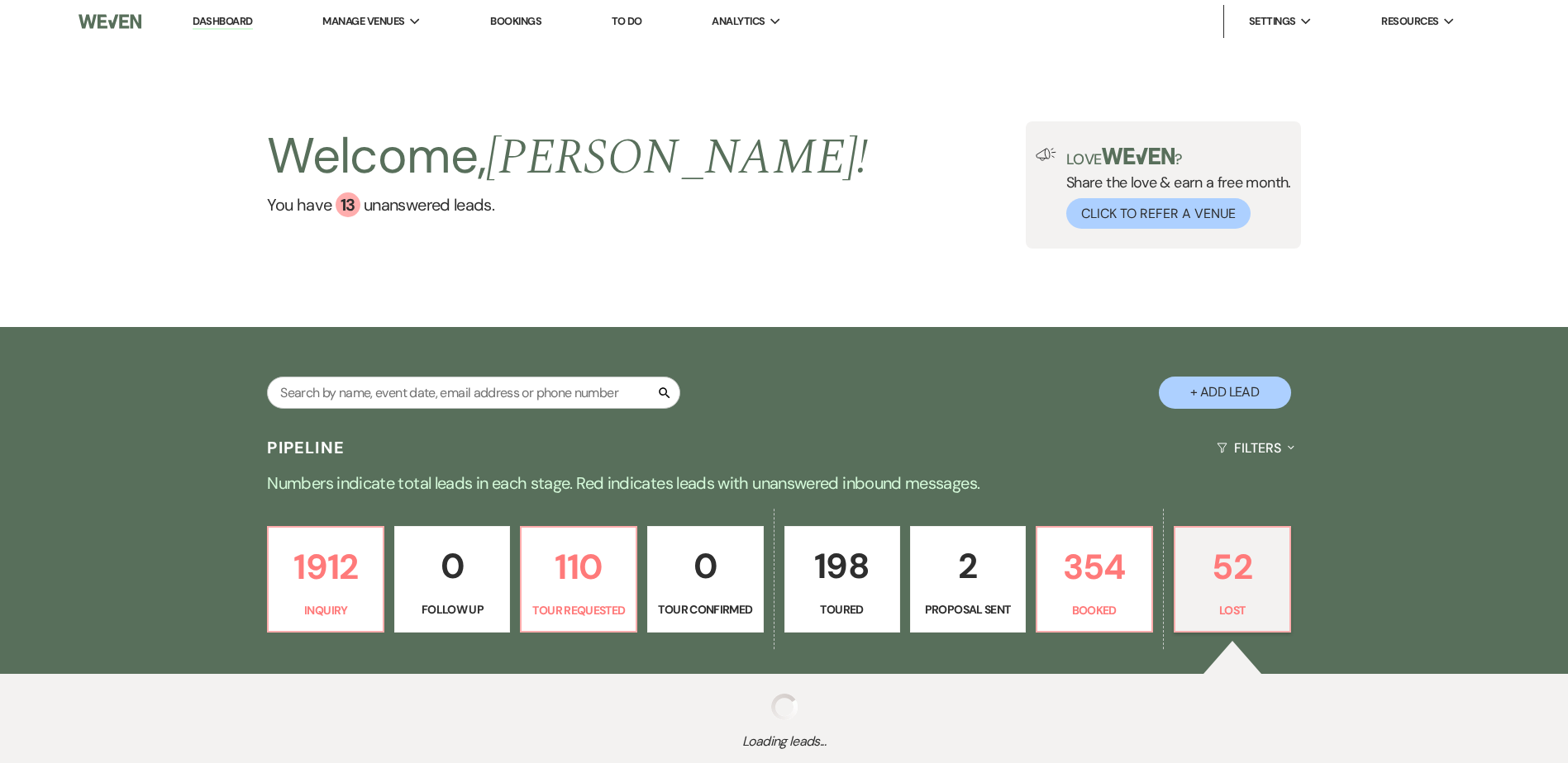
select select "6"
select select "8"
select select "6"
select select "8"
select select "6"
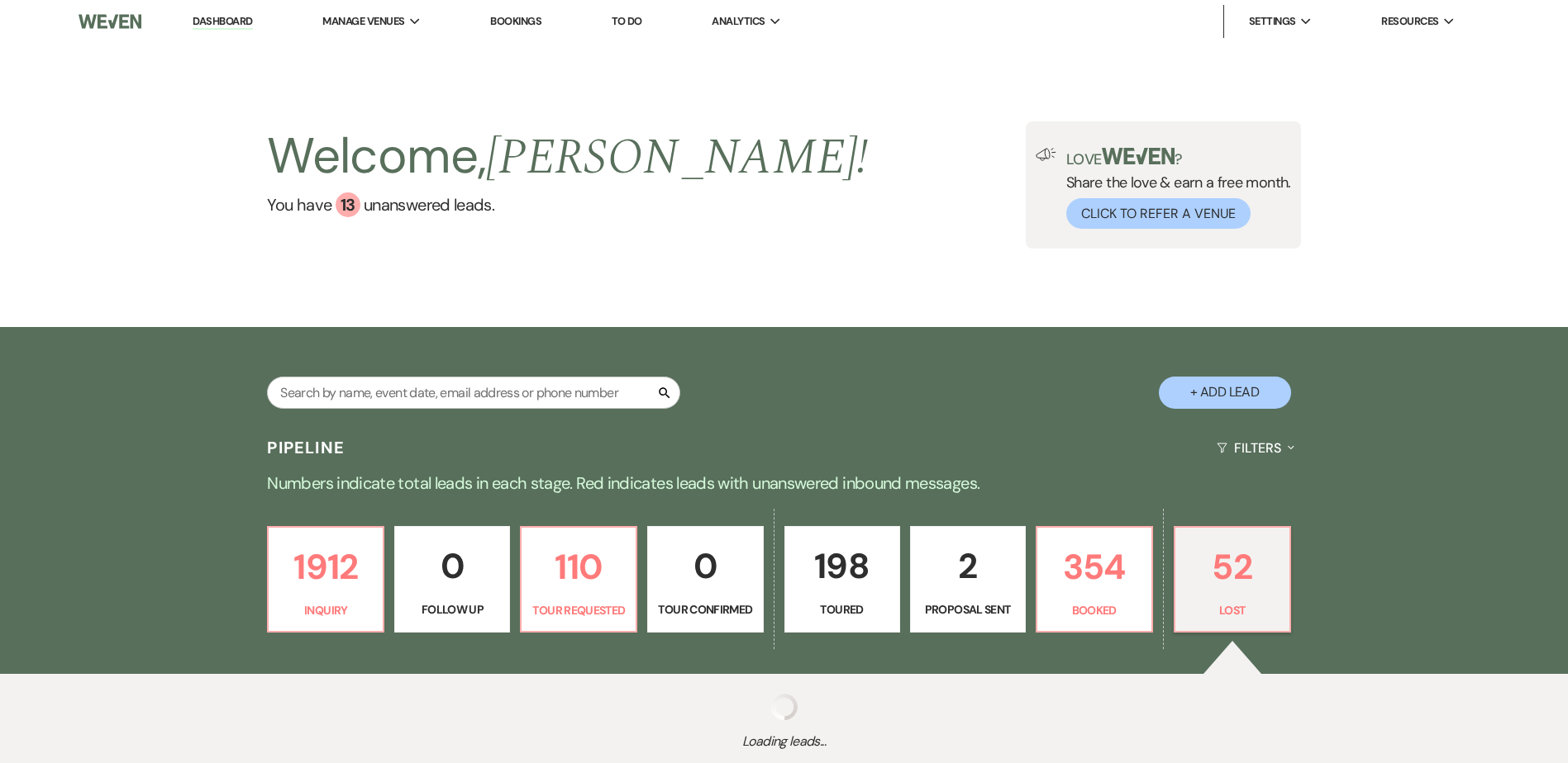
select select "8"
select select "7"
select select "8"
select select "6"
select select "8"
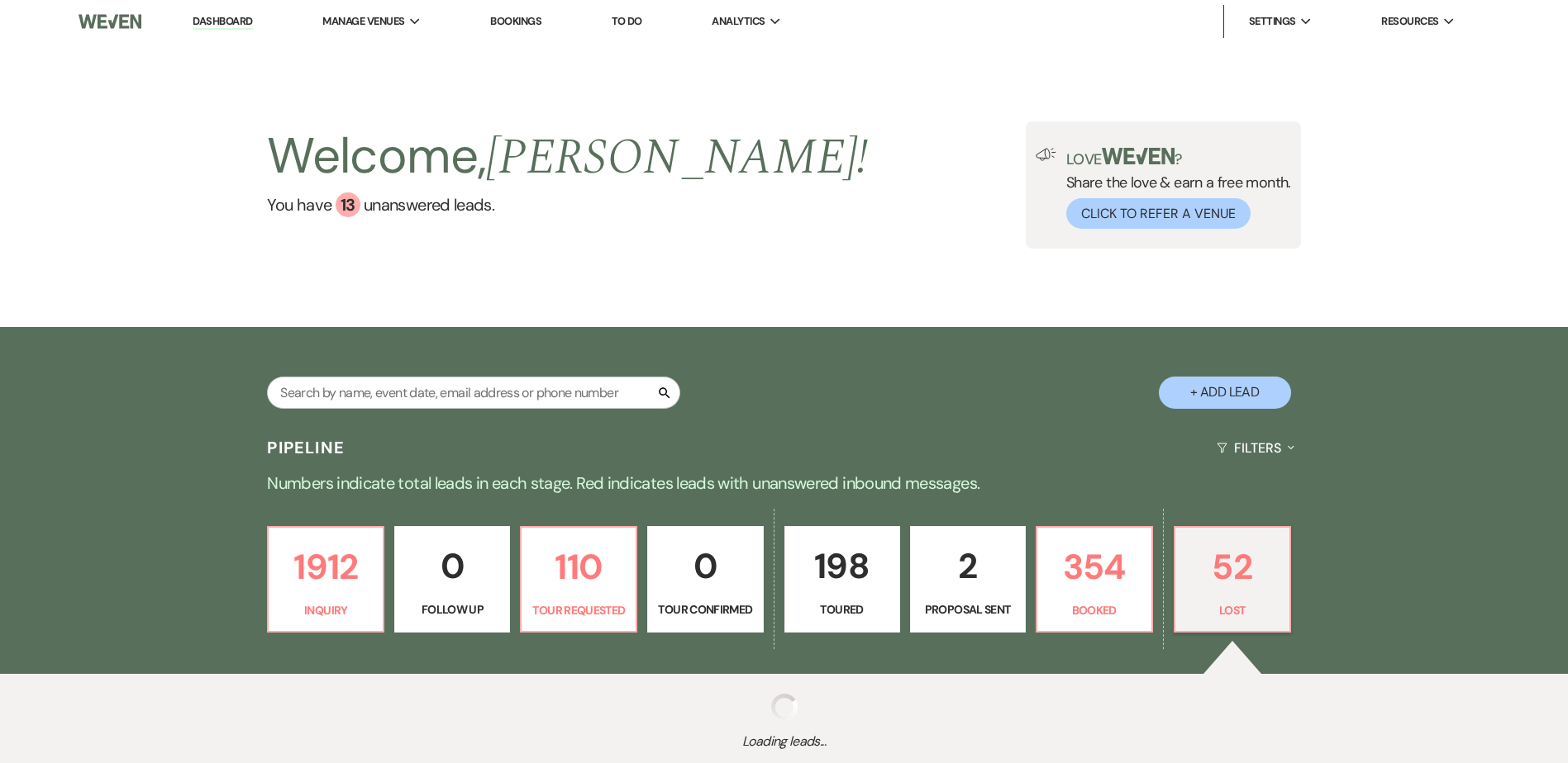
select select "6"
select select "8"
select select "6"
select select "8"
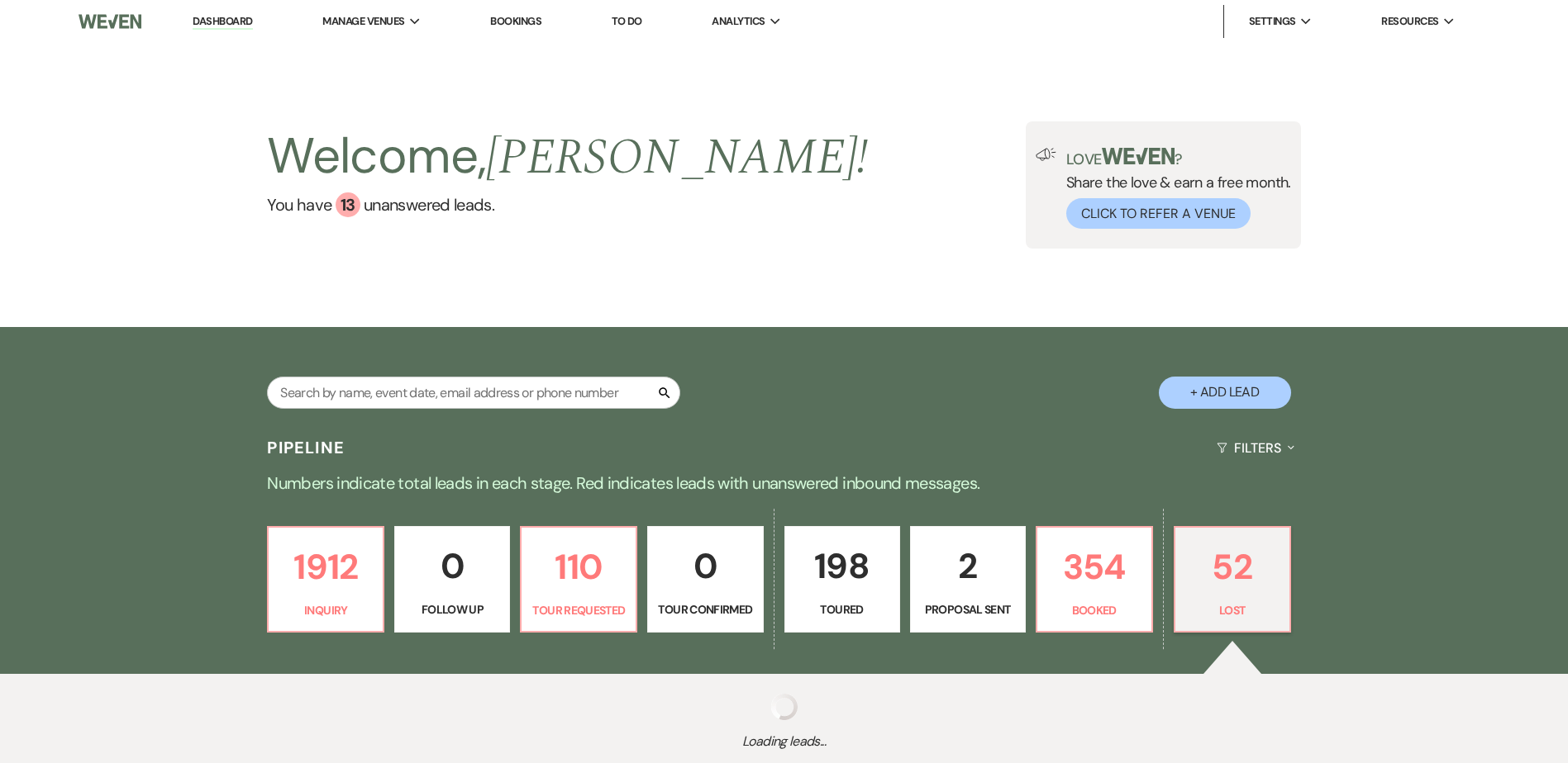
select select "8"
select select "7"
select select "8"
select select "6"
select select "8"
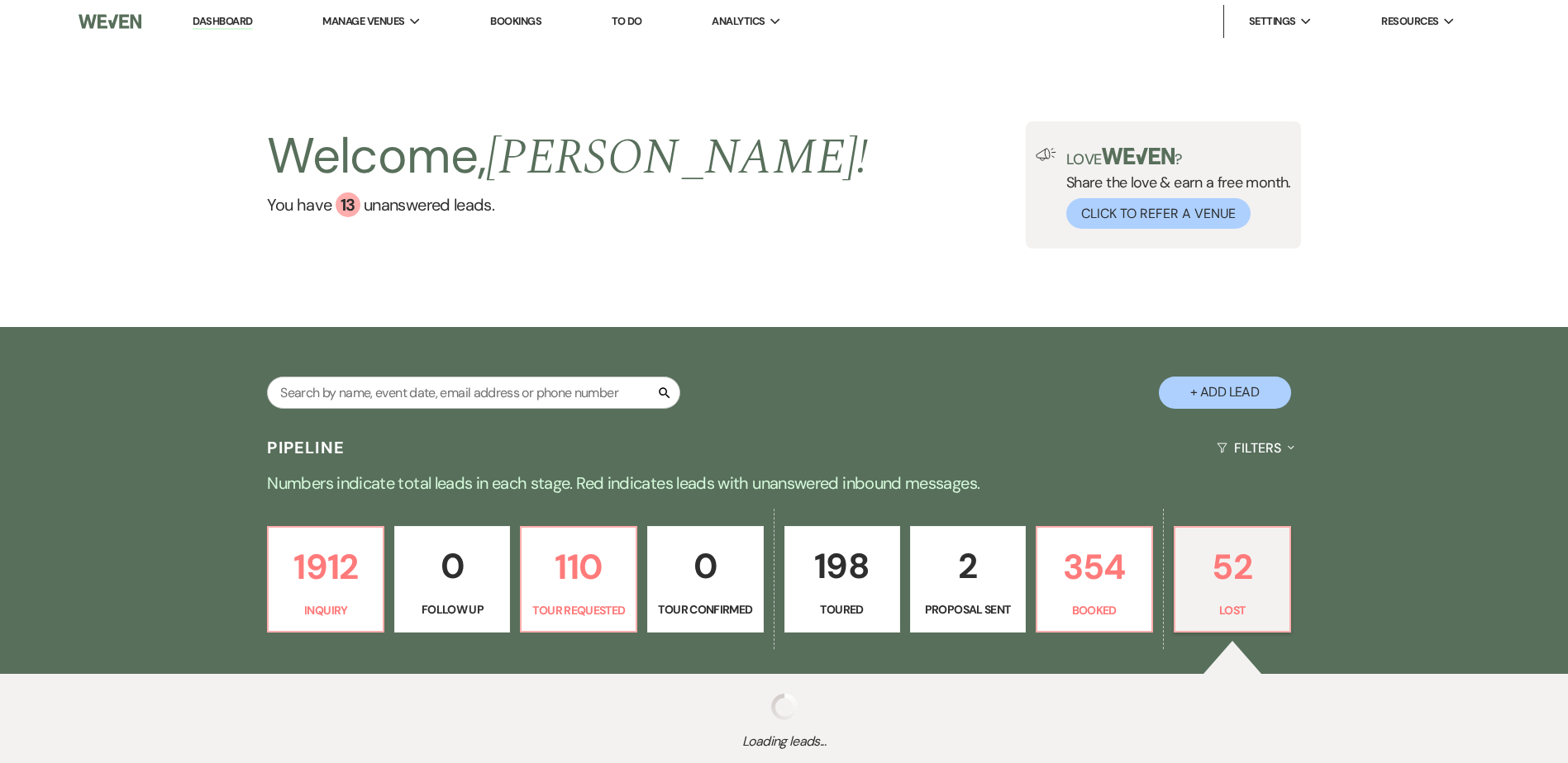
select select "6"
select select "8"
select select "7"
select select "8"
select select "11"
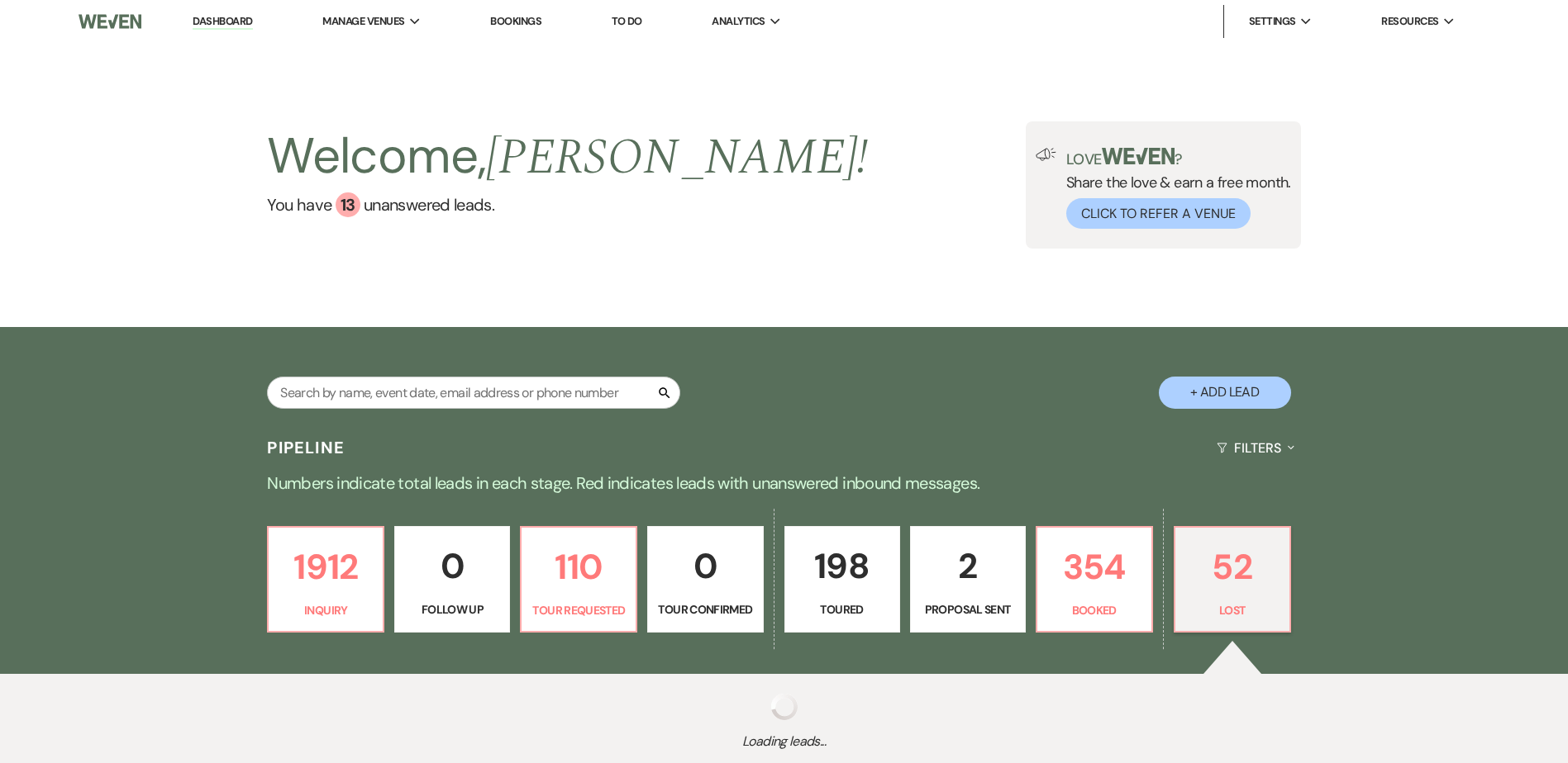
select select "8"
select select "6"
select select "8"
select select "11"
select select "8"
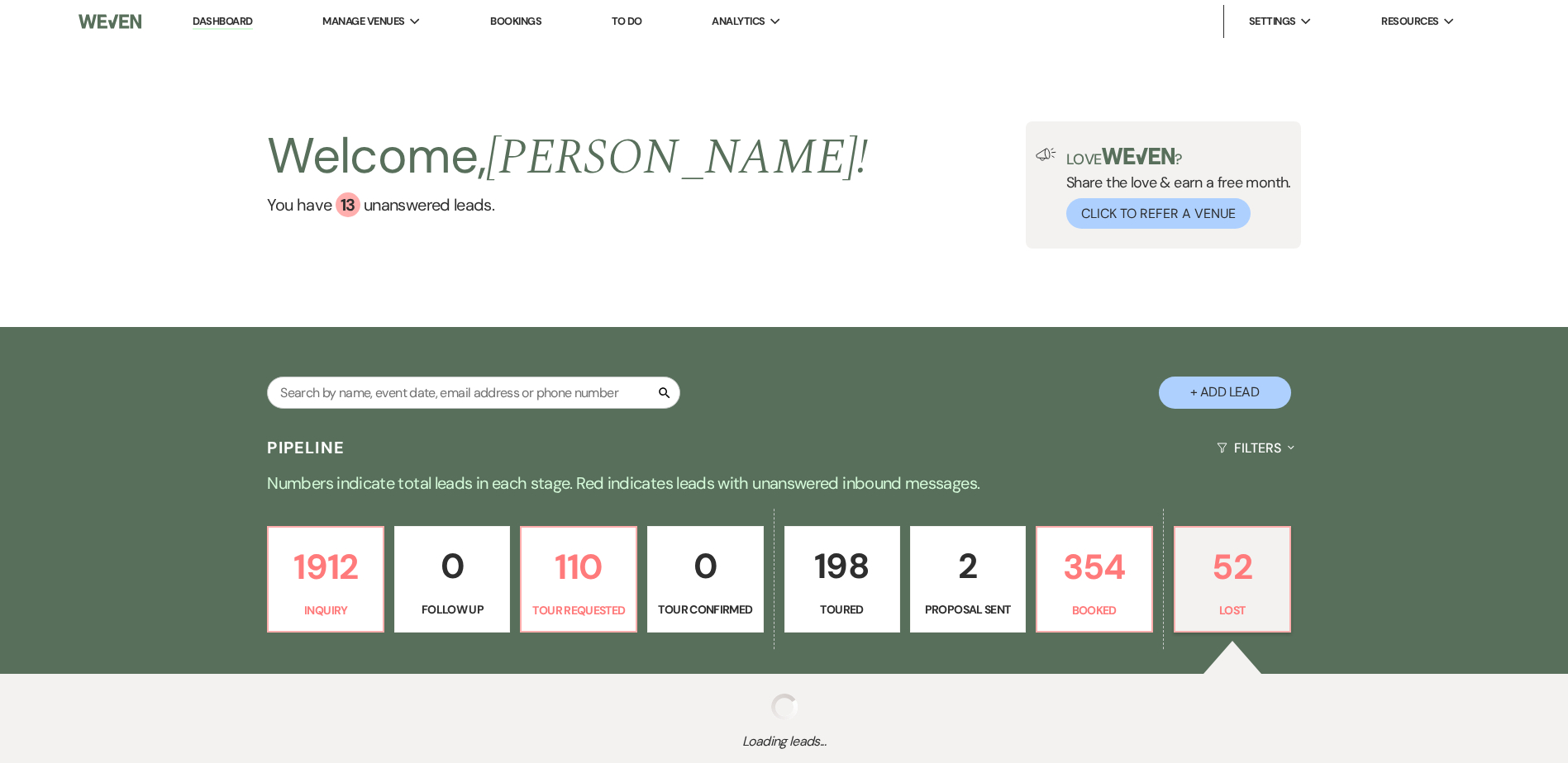
select select "7"
select select "8"
select select "6"
select select "8"
select select "6"
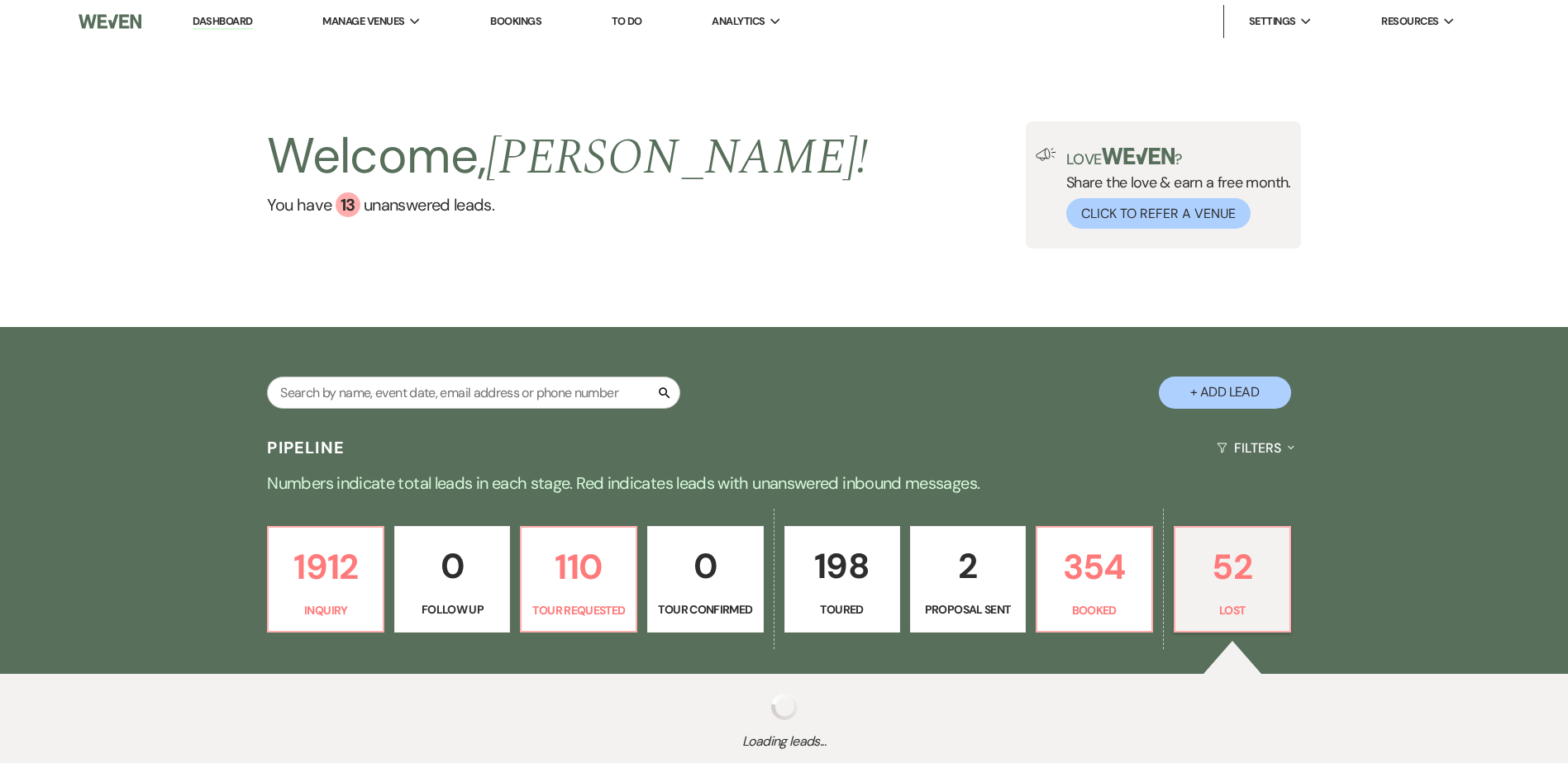
select select "8"
select select "6"
select select "8"
select select "11"
select select "8"
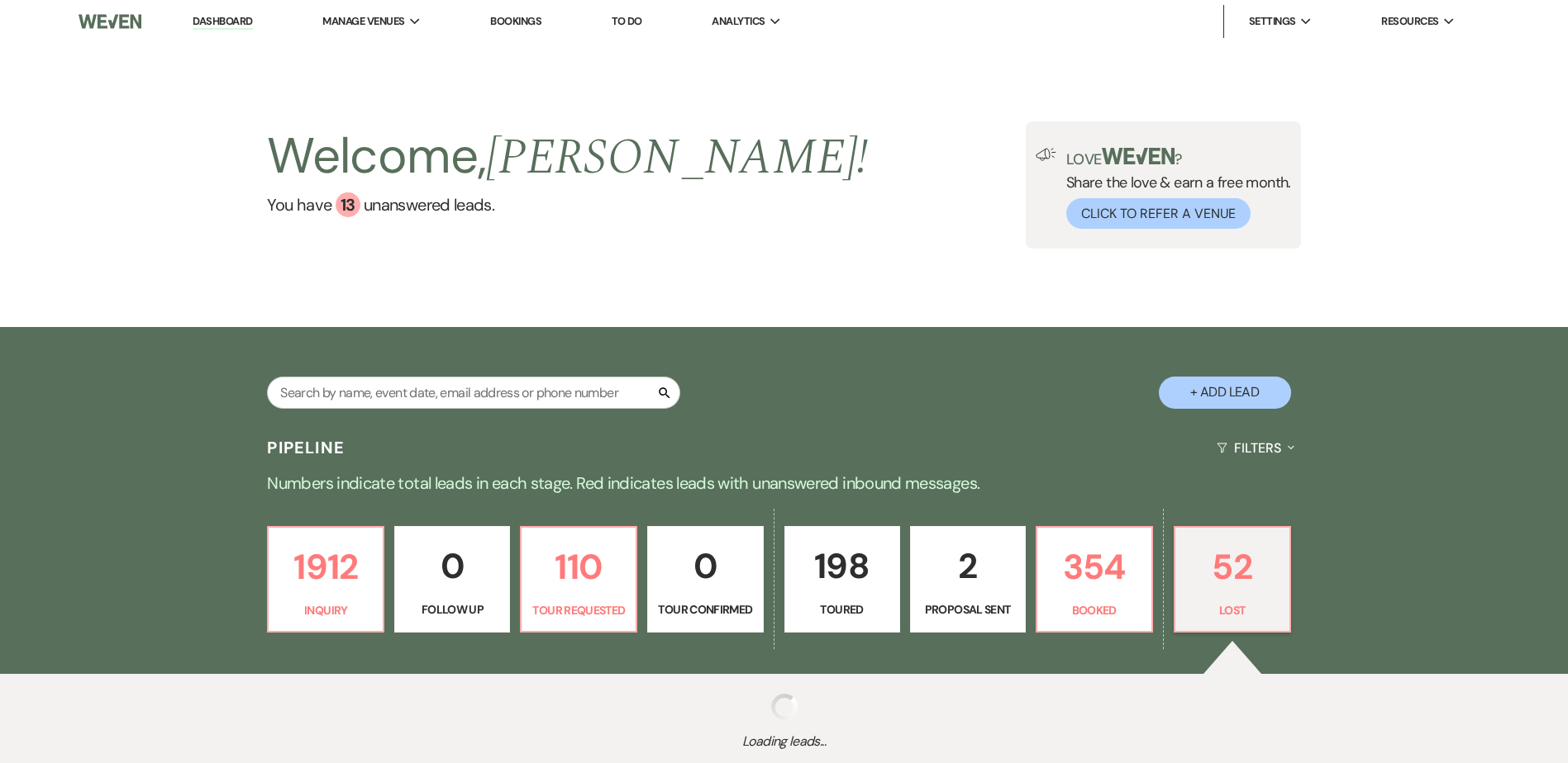
select select "7"
select select "8"
select select "6"
select select "8"
select select "6"
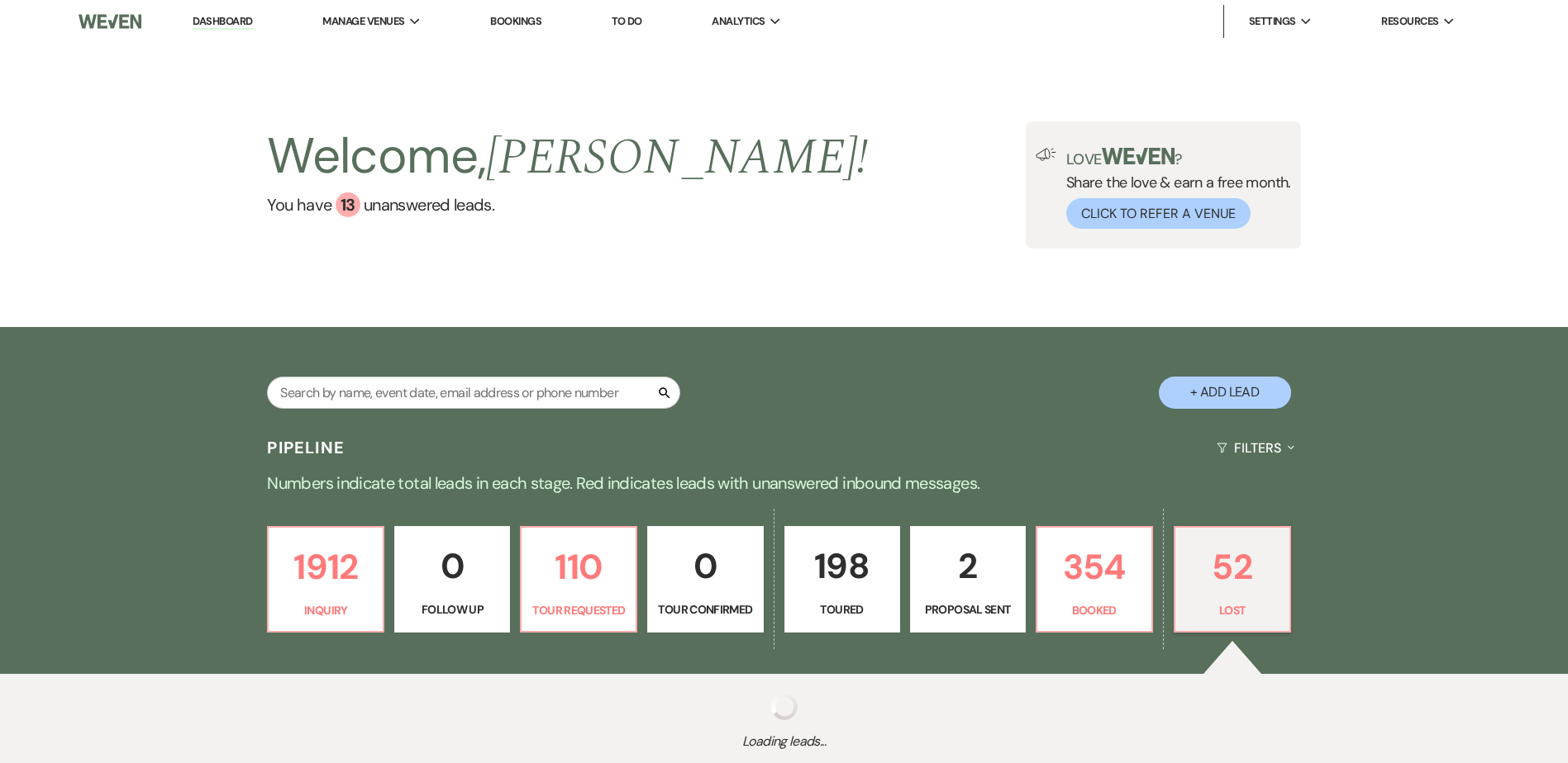
select select "8"
select select "6"
select select "8"
select select "7"
select select "8"
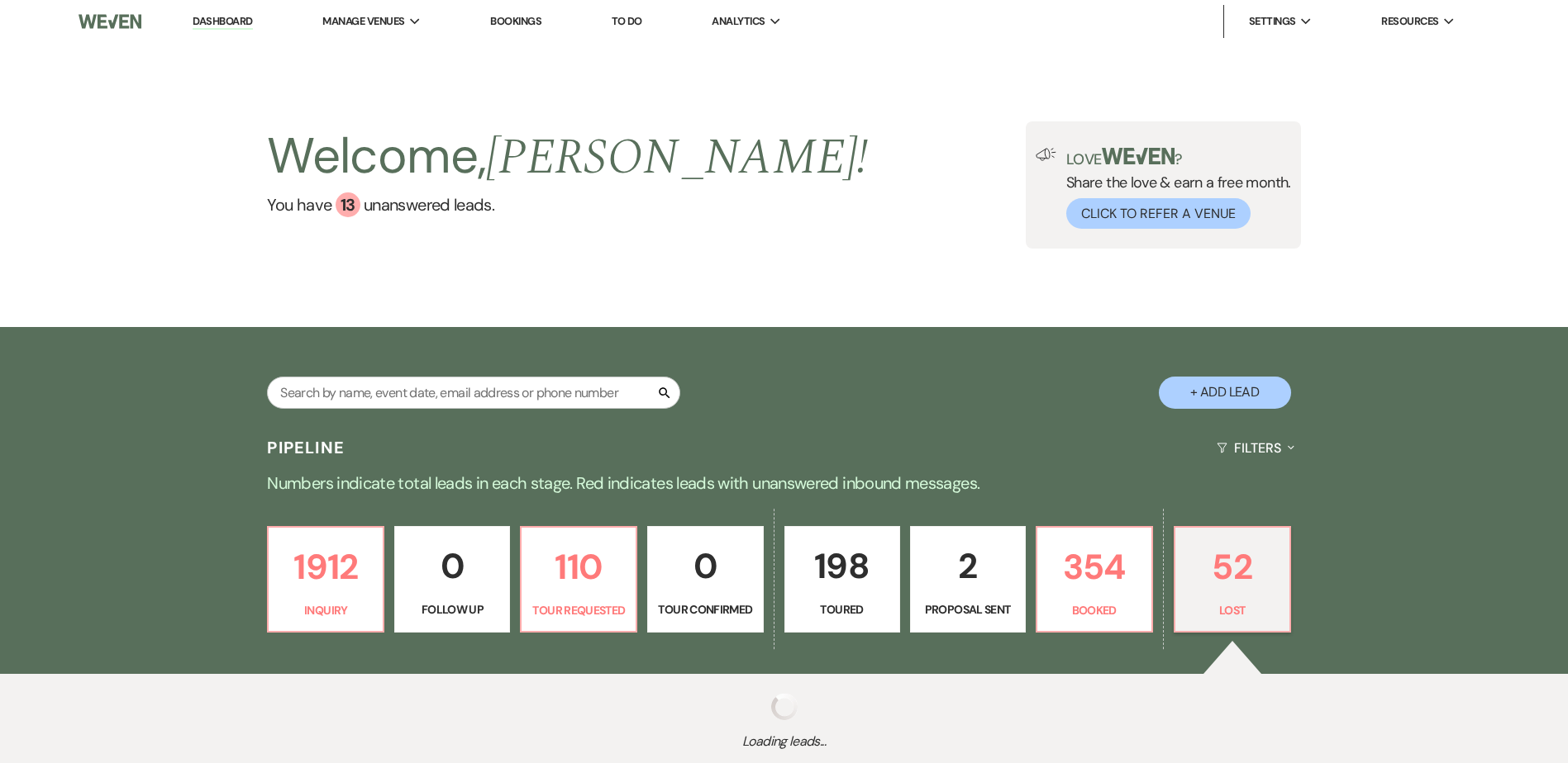
select select "1"
select select "8"
select select "7"
select select "8"
select select "6"
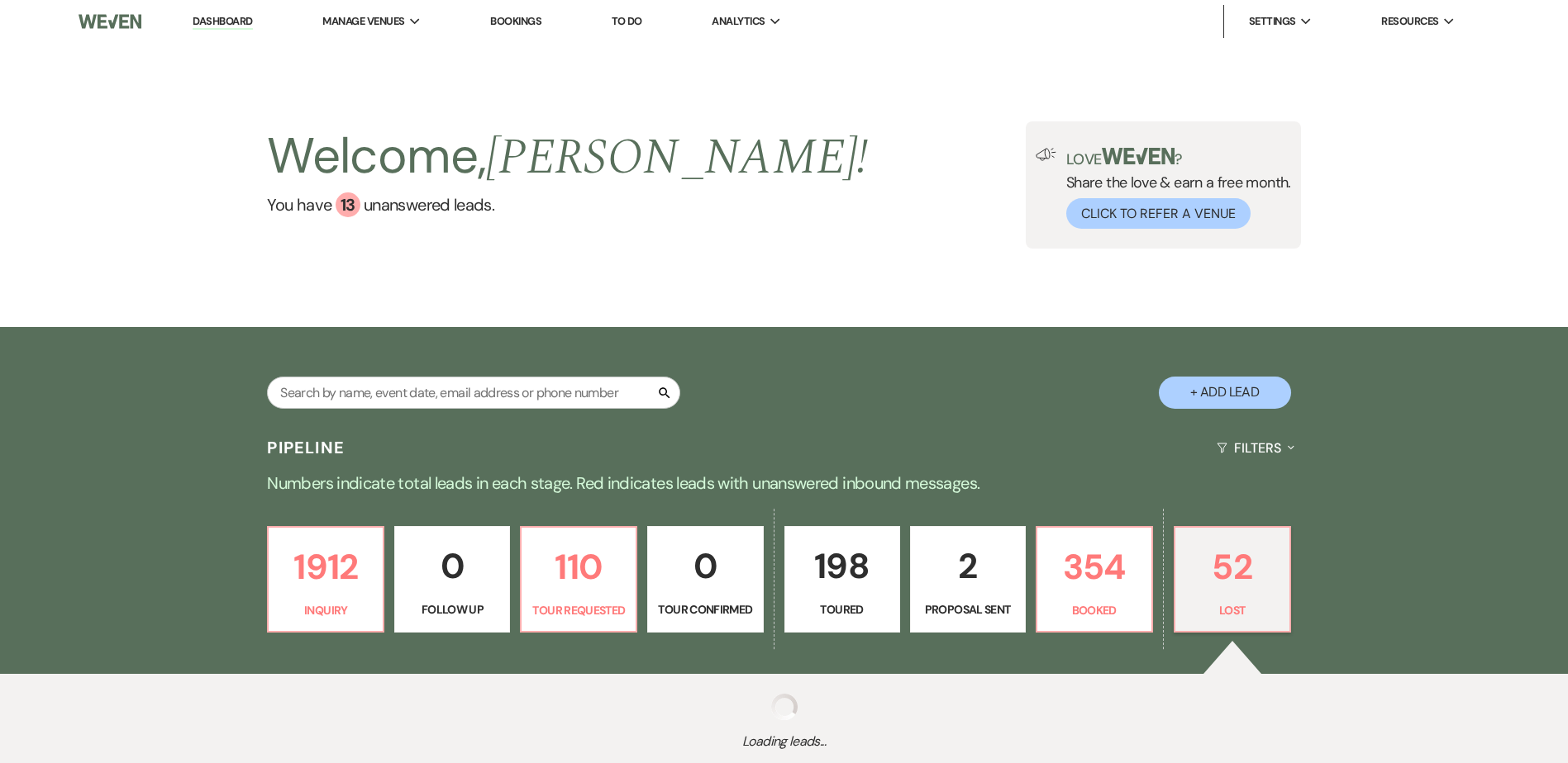
select select "8"
select select "10"
select select "8"
select select "6"
select select "8"
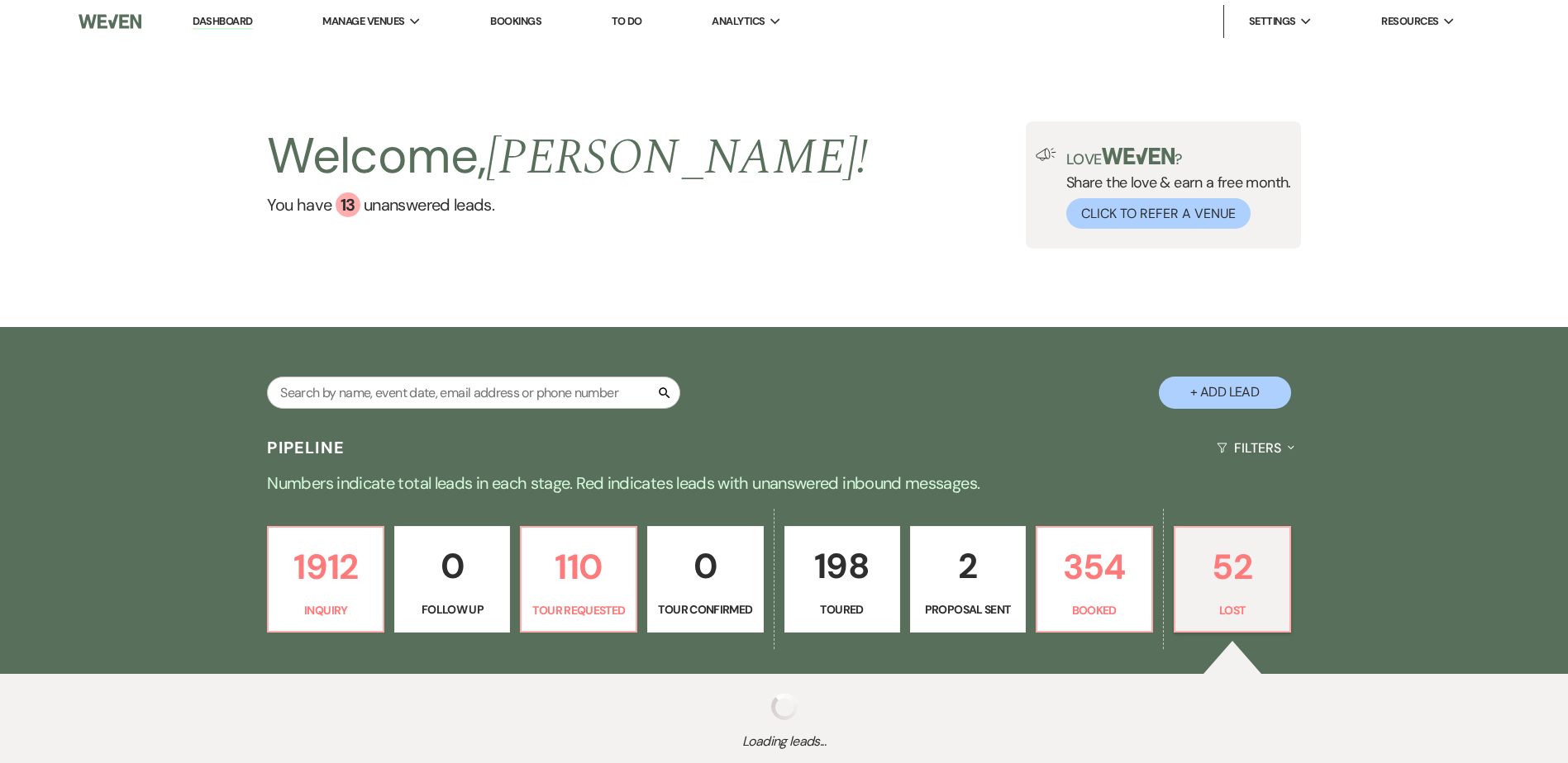
select select "11"
select select "8"
select select "7"
select select "8"
select select "6"
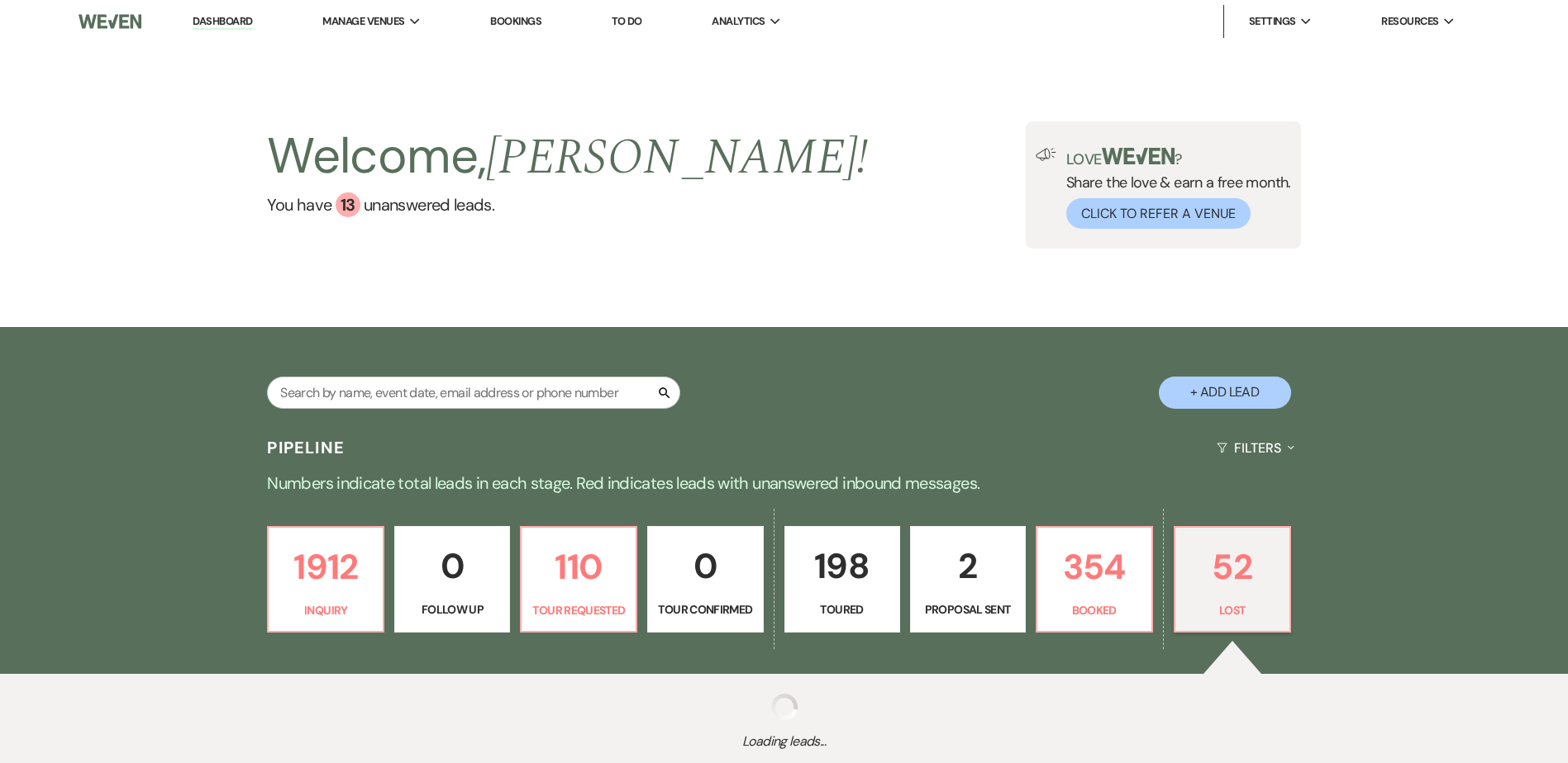
select select "8"
select select "1"
select select "8"
select select "6"
select select "8"
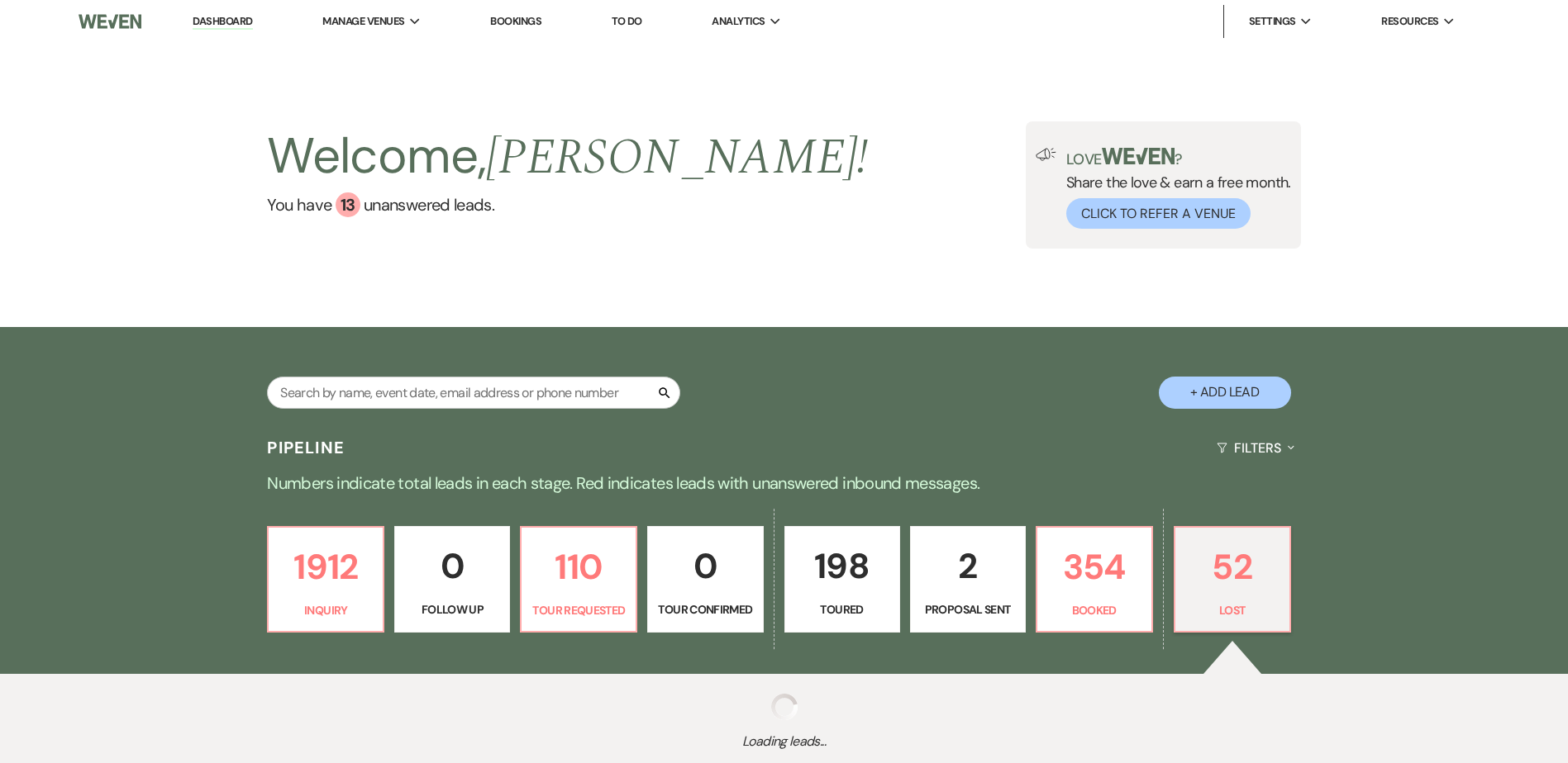
select select "5"
select select "8"
select select "10"
select select "8"
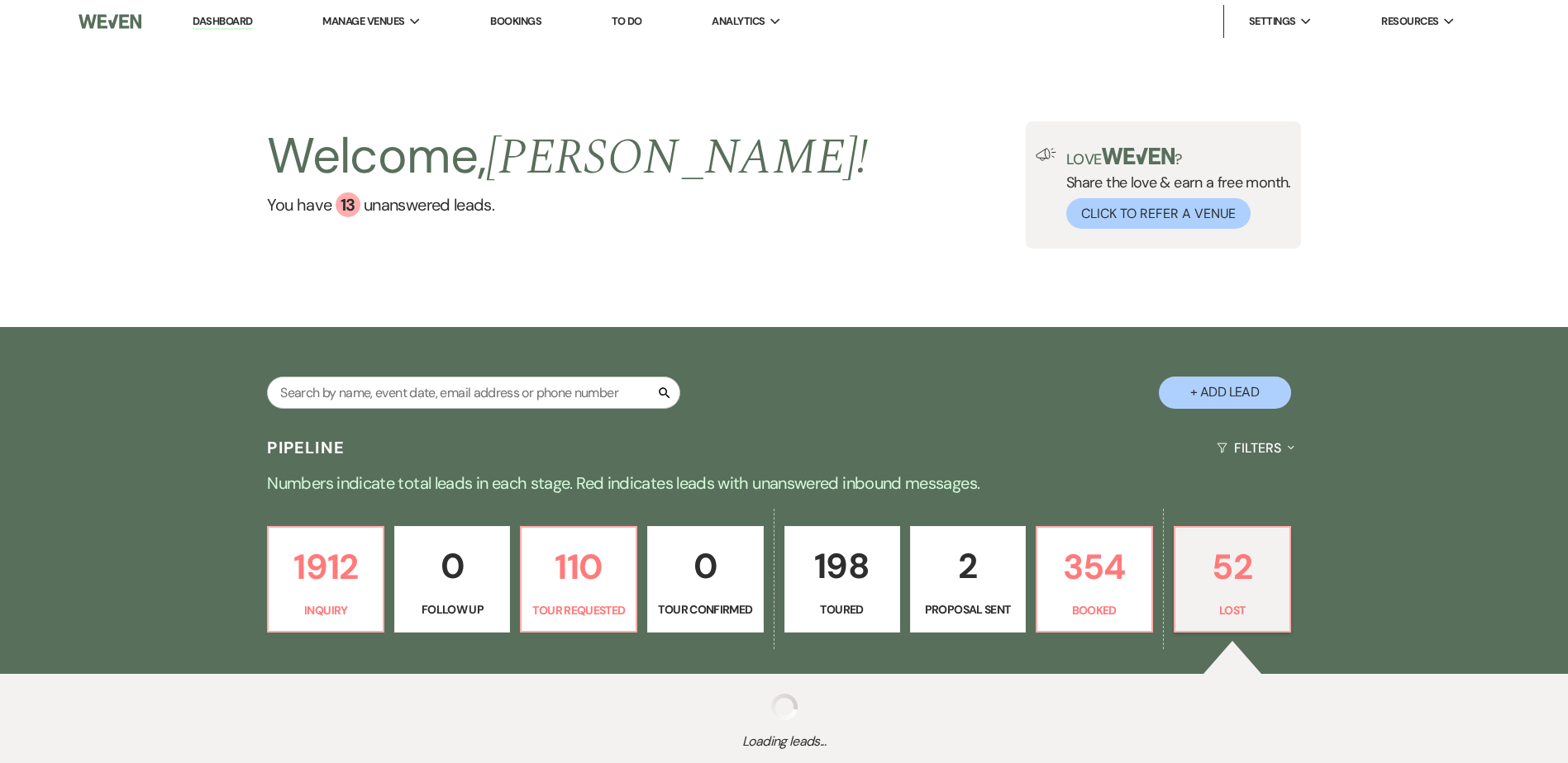
select select "6"
select select "8"
select select "11"
select select "8"
select select "11"
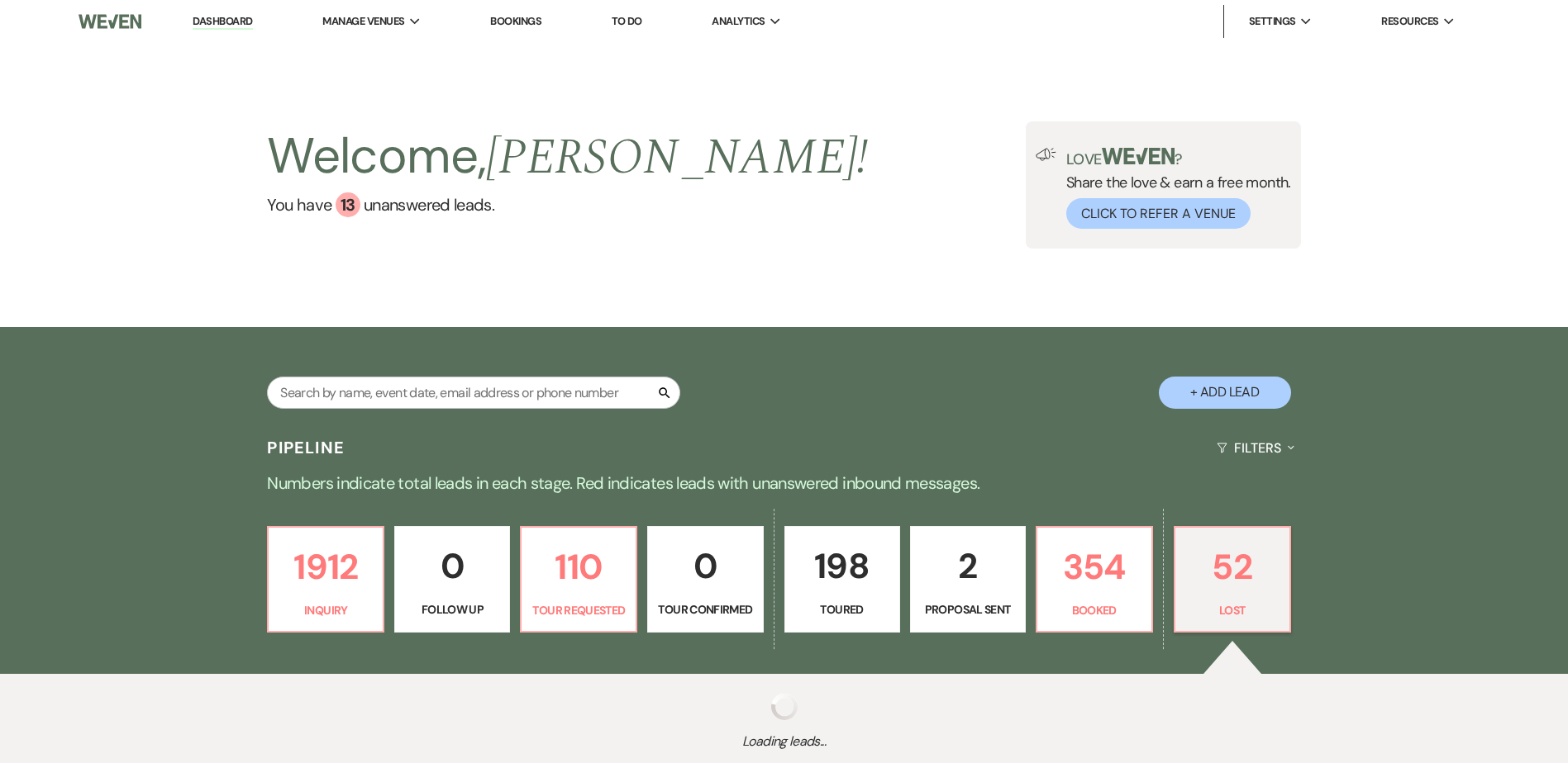
select select "8"
select select "6"
select select "8"
select select "5"
select select "8"
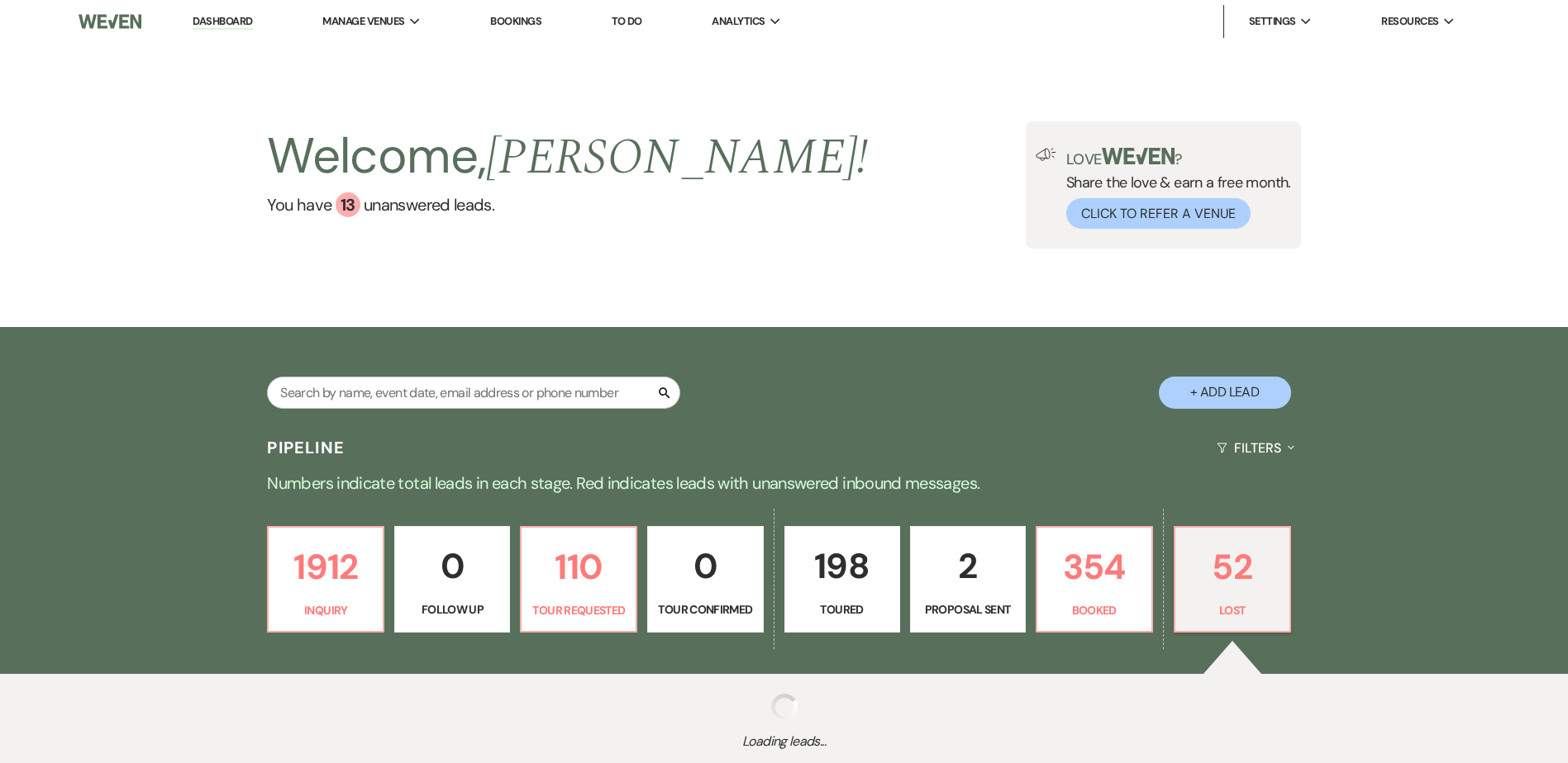
select select "7"
select select "8"
select select "11"
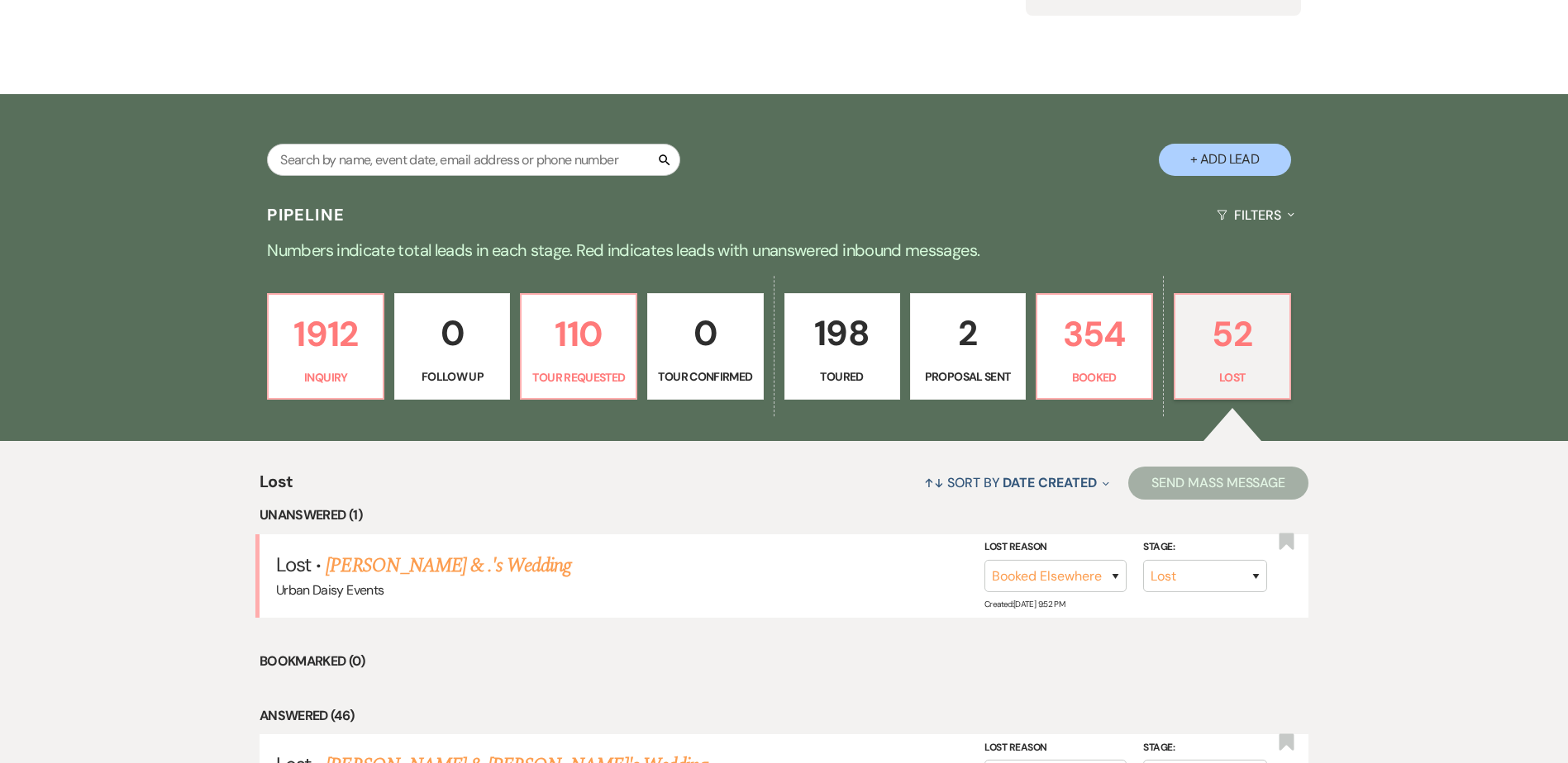
scroll to position [248, 0]
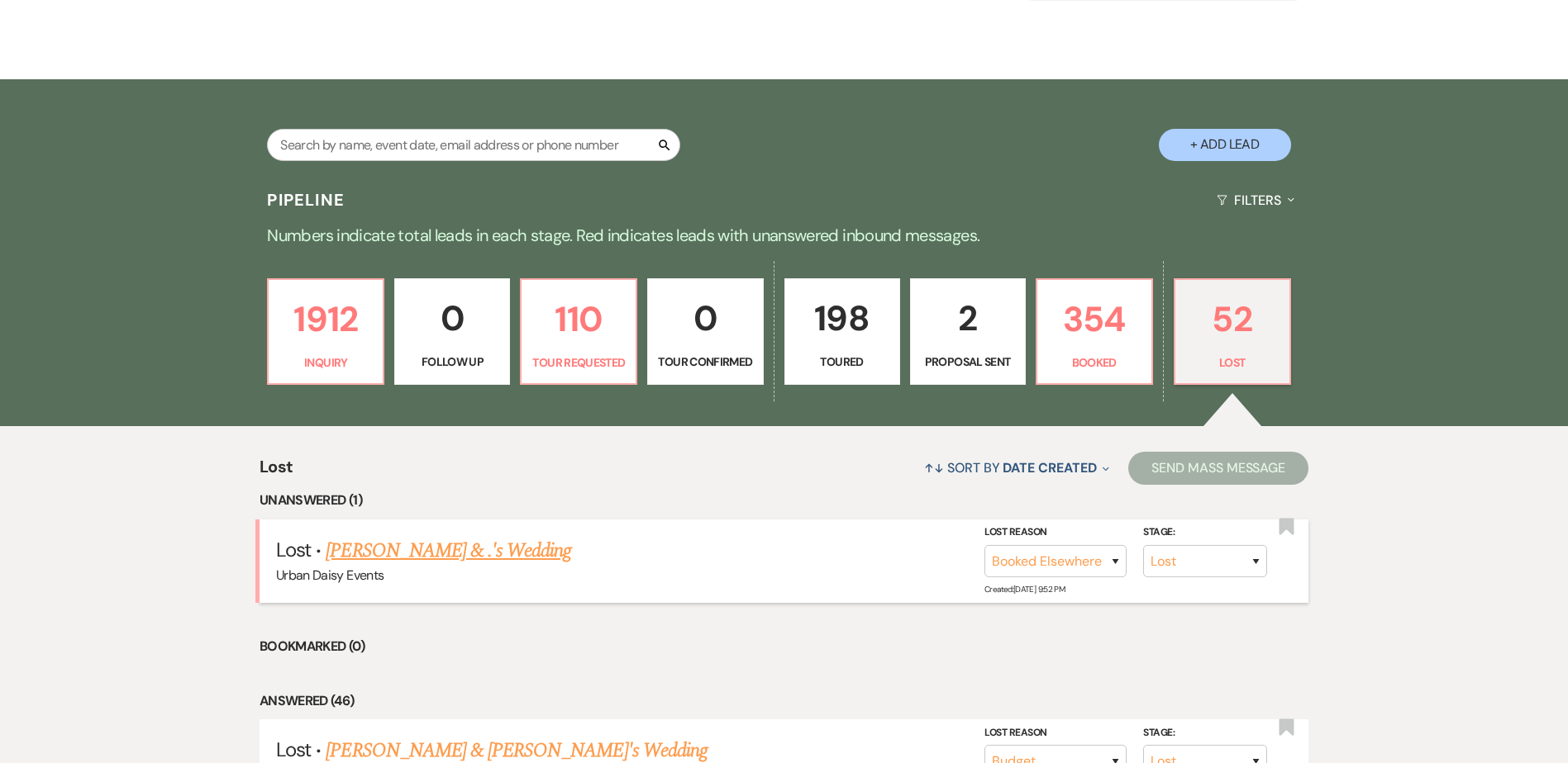
click at [465, 562] on link "Sandy Amorado & .'s Wedding" at bounding box center [448, 550] width 246 height 29
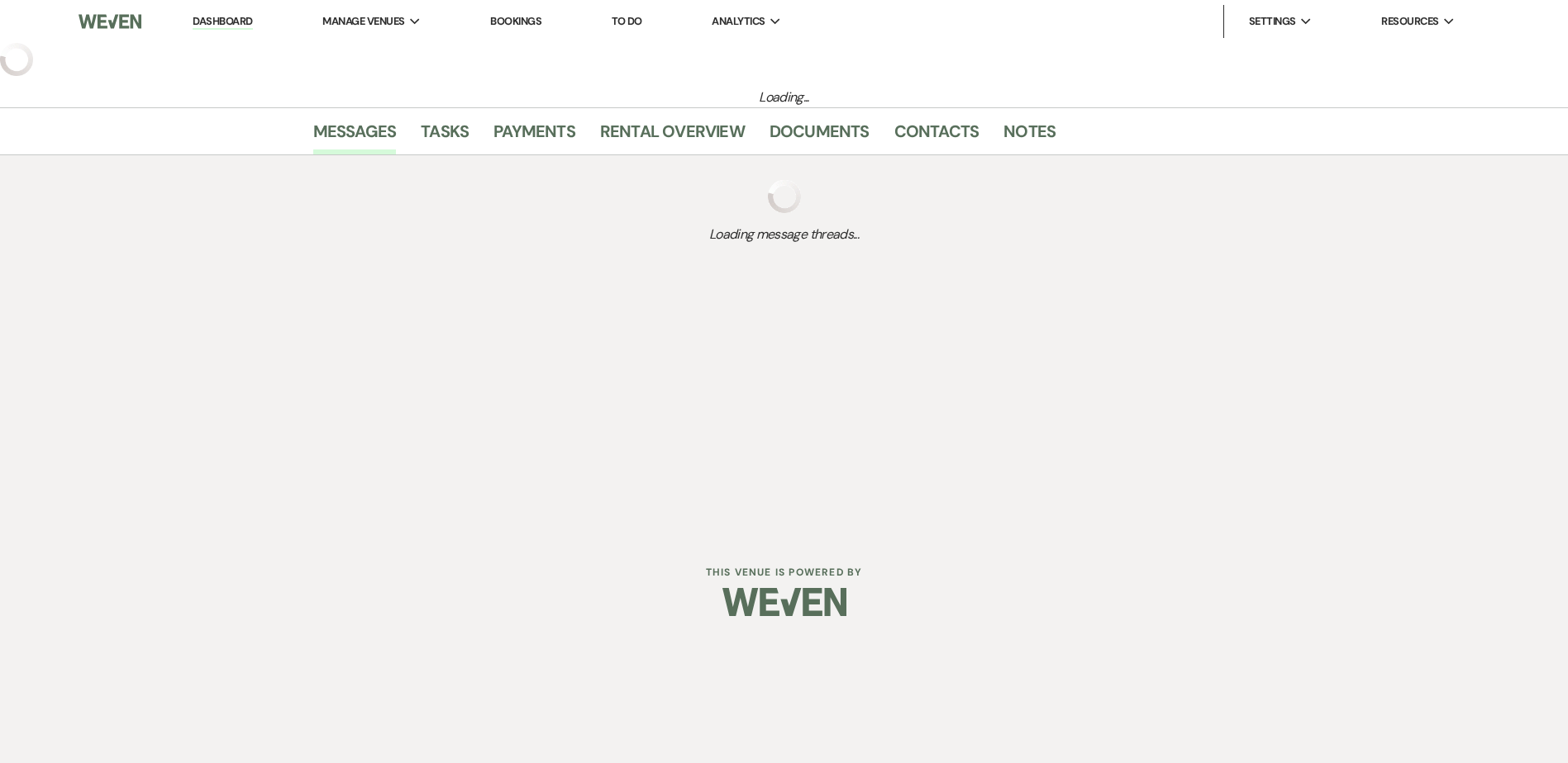
select select "8"
select select "6"
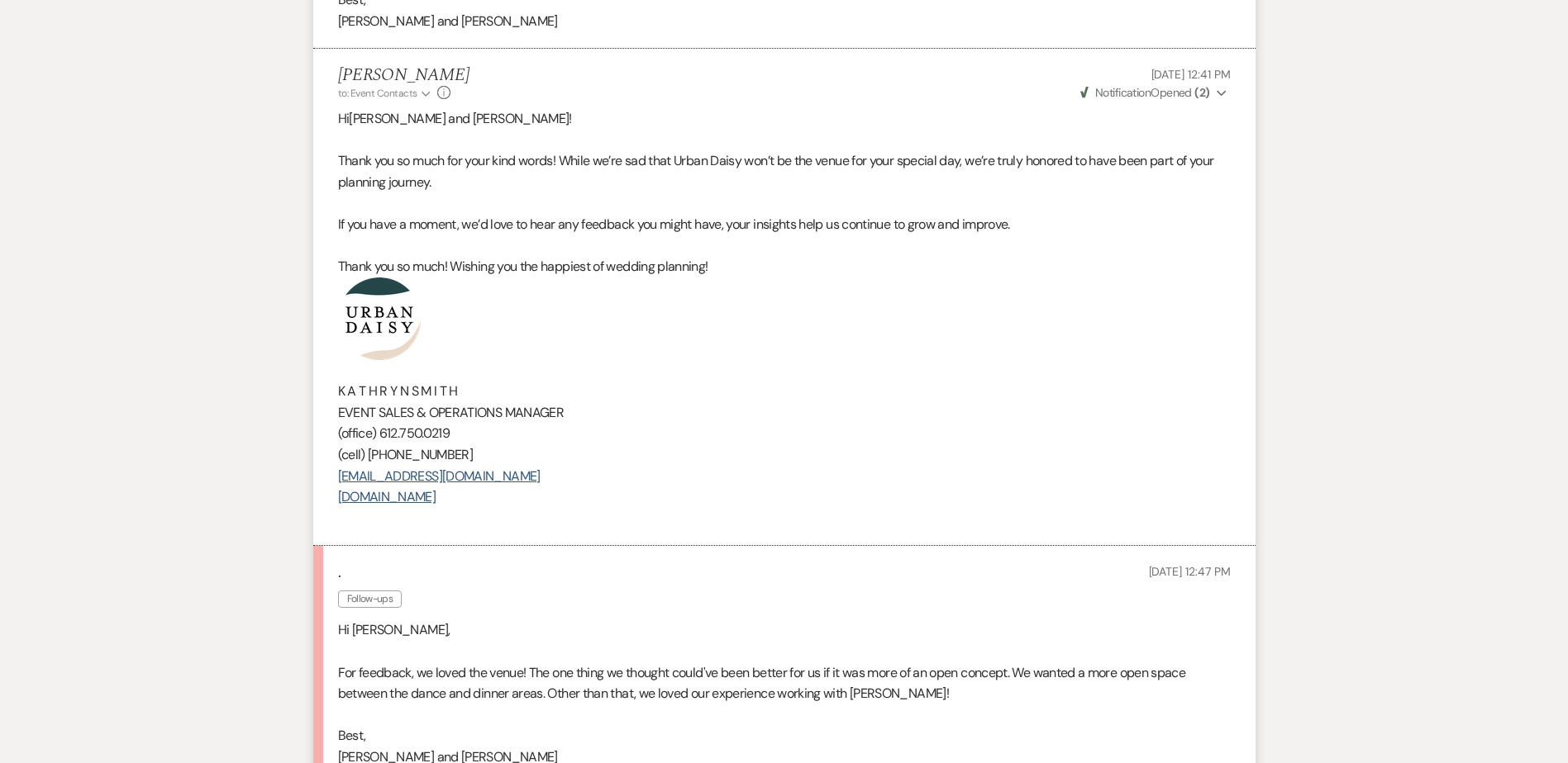
scroll to position [2894, 0]
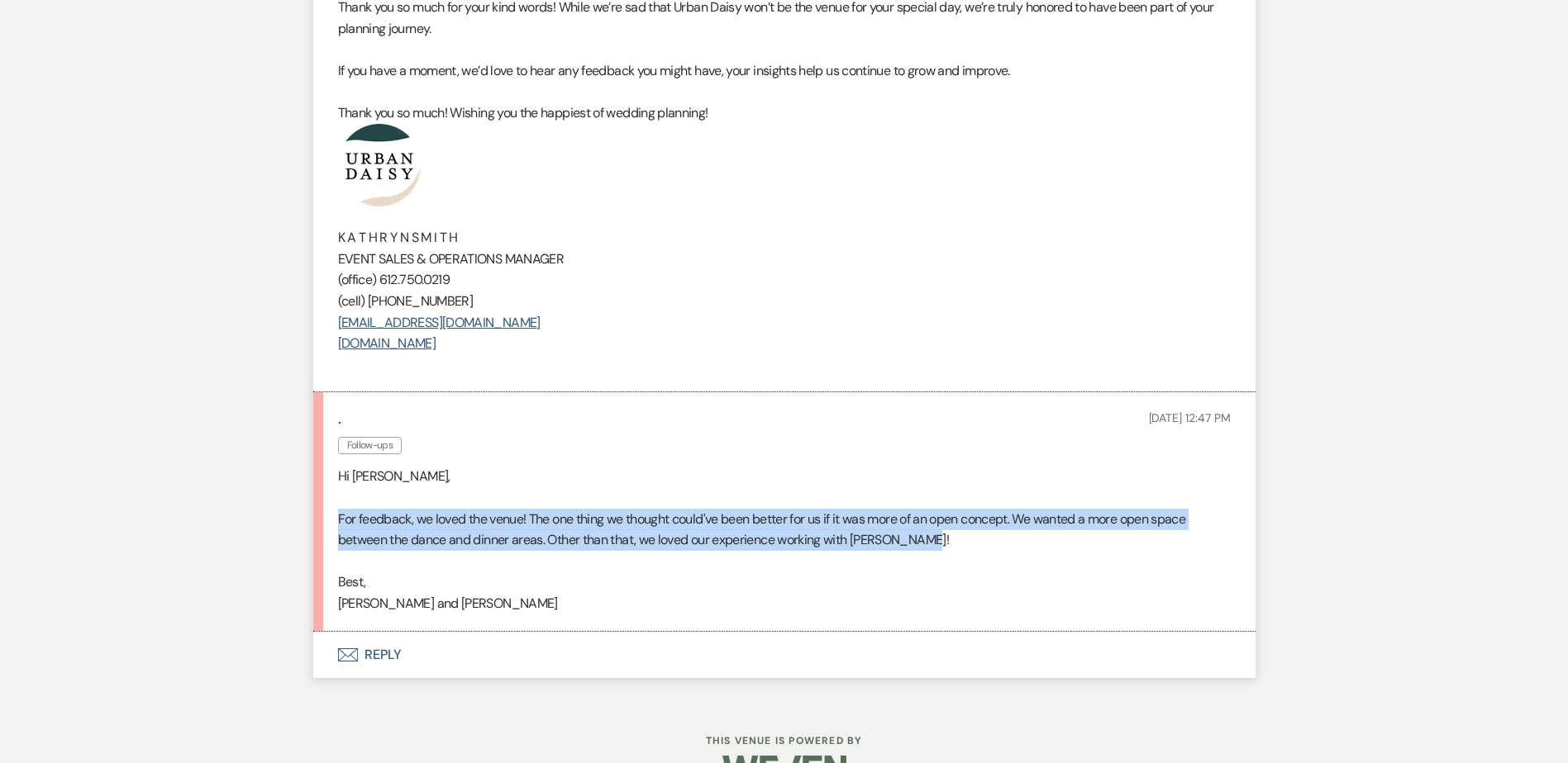
drag, startPoint x: 320, startPoint y: 540, endPoint x: 1047, endPoint y: 571, distance: 727.7
click at [1047, 571] on li ". Follow-ups Oct 15, 2025, 12:47 PM Hi Kathryn, For feedback, we loved the venu…" at bounding box center [784, 511] width 942 height 239
copy p "For feedback, we loved the venue! The one thing we thought could've been better…"
click at [405, 679] on button "Envelope Reply" at bounding box center [784, 655] width 942 height 47
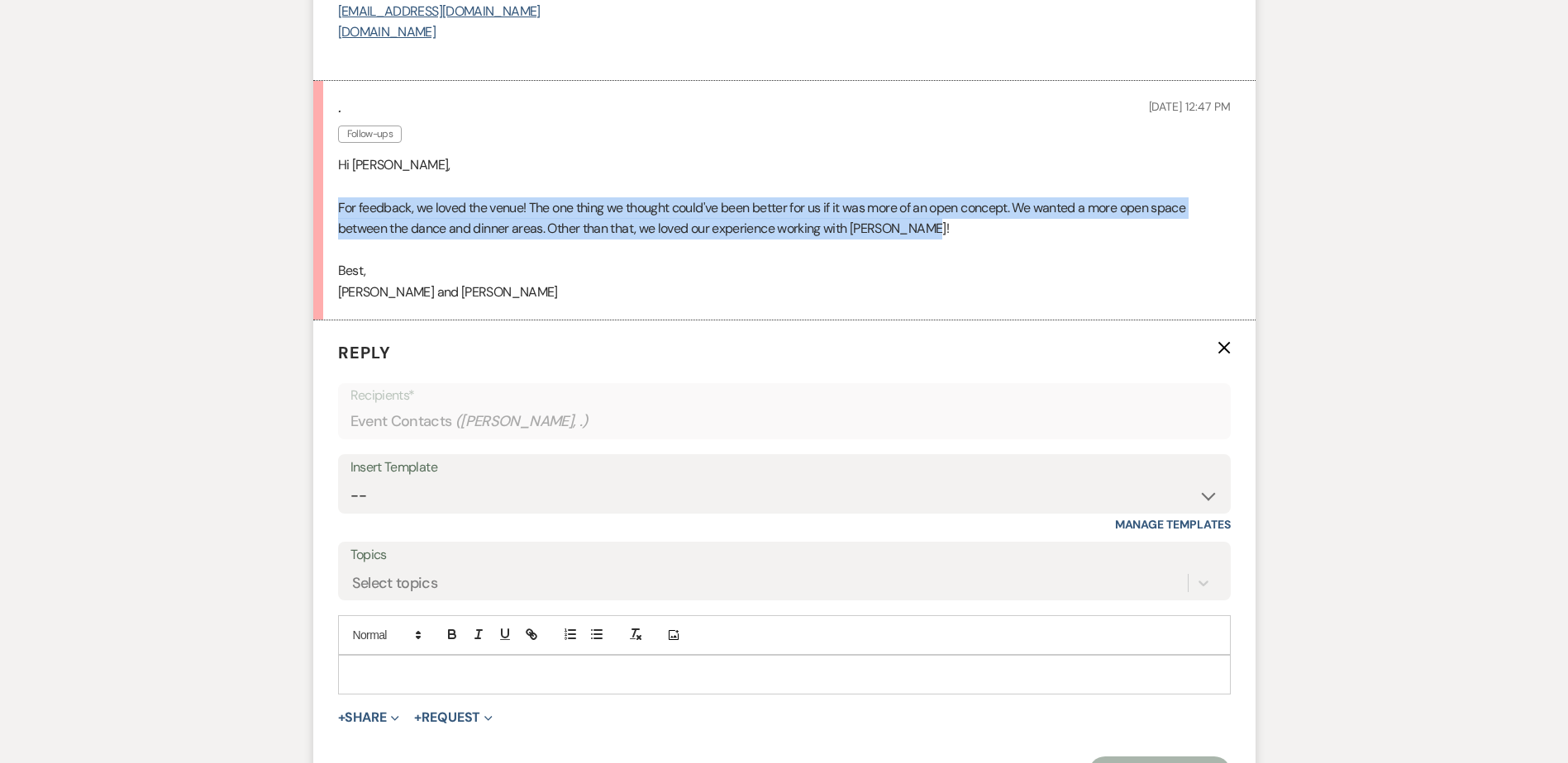
scroll to position [3410, 0]
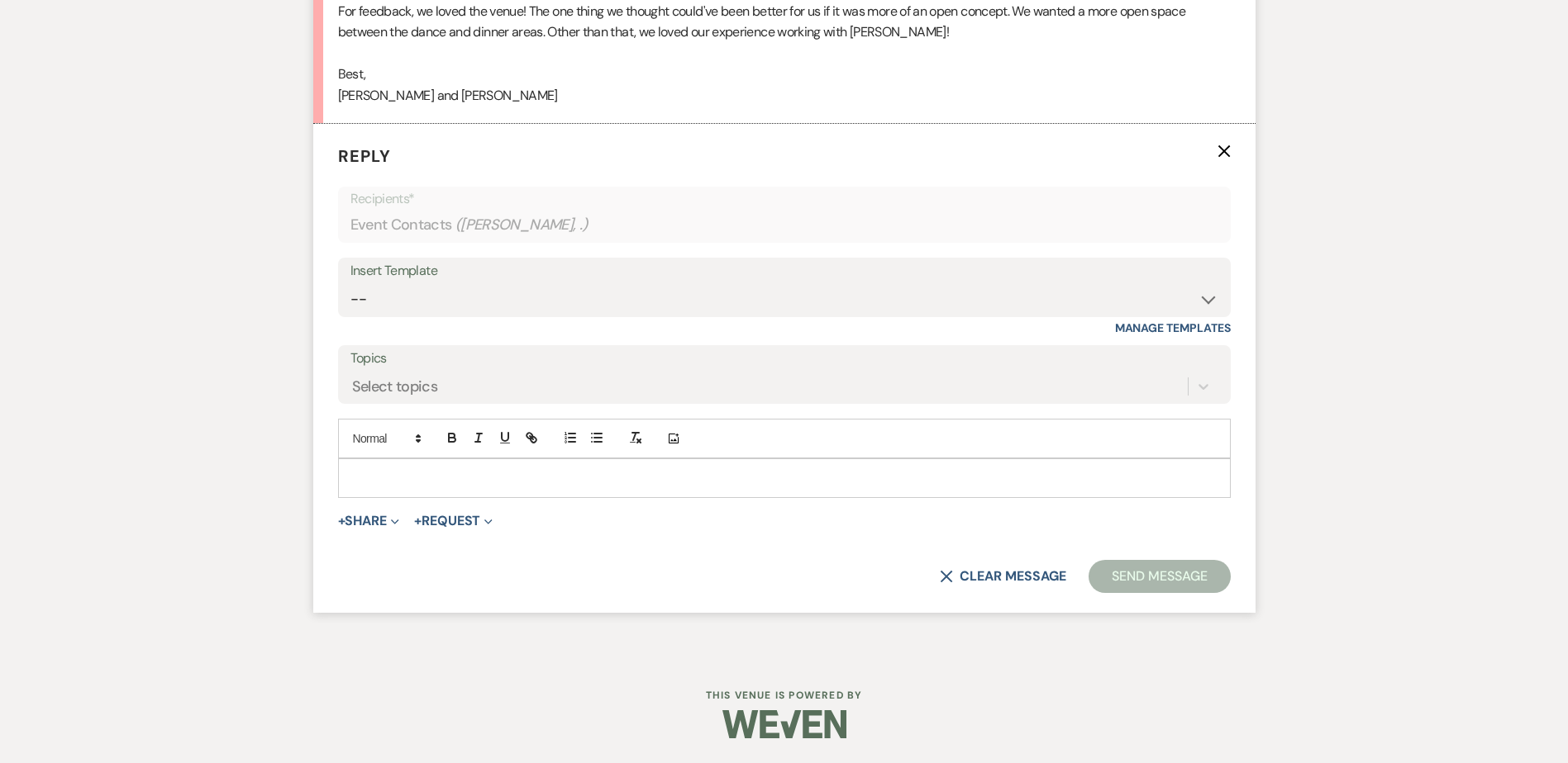
click at [368, 487] on p at bounding box center [784, 478] width 866 height 18
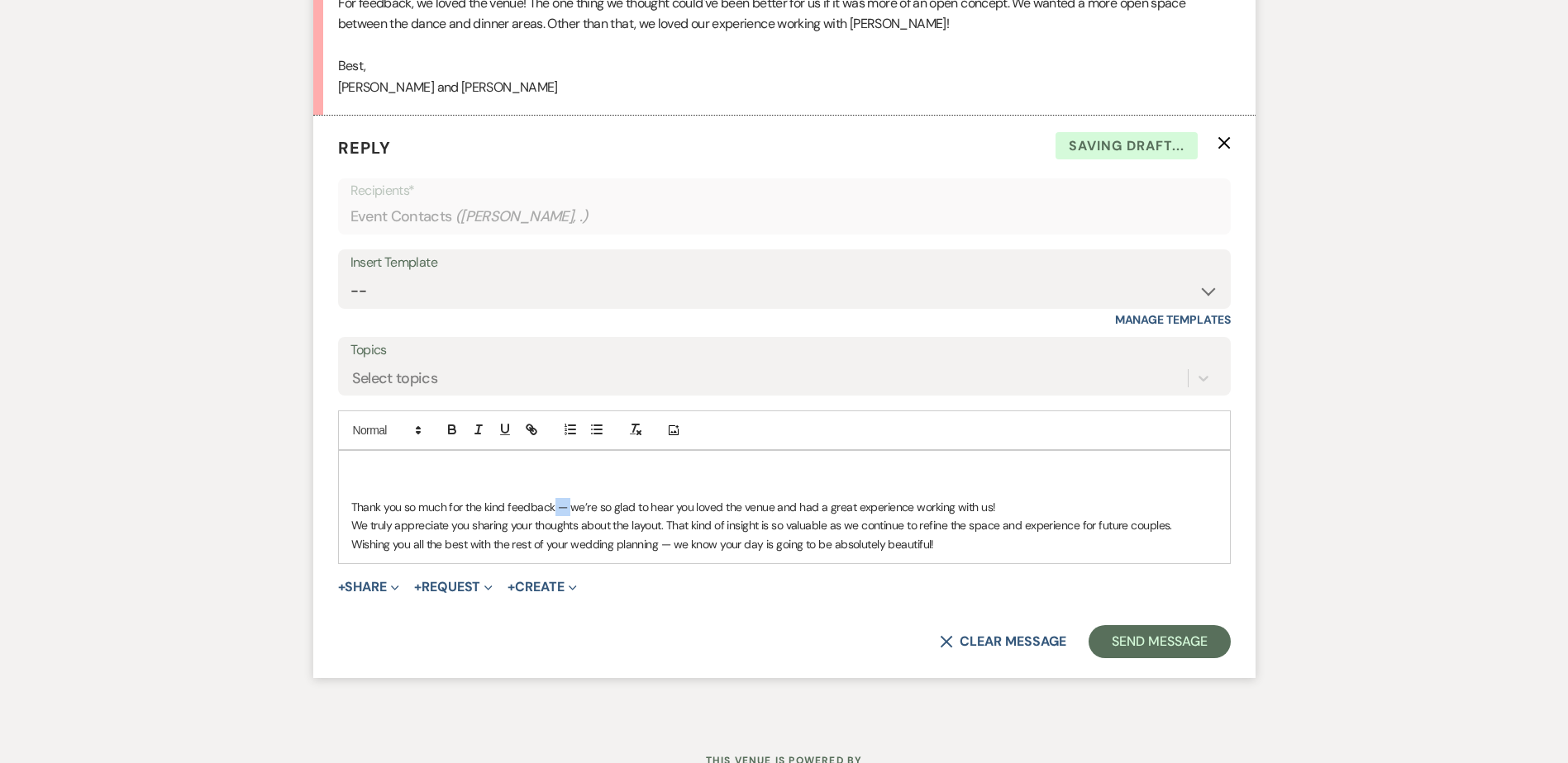
drag, startPoint x: 570, startPoint y: 526, endPoint x: 552, endPoint y: 525, distance: 18.0
click at [552, 517] on p "Thank you so much for the kind feedback — we’re so glad to hear you loved the v…" at bounding box center [784, 507] width 866 height 18
click at [1004, 517] on p "Thank you so much for the kind feedback, we’re so glad to hear you loved the ve…" at bounding box center [784, 507] width 866 height 18
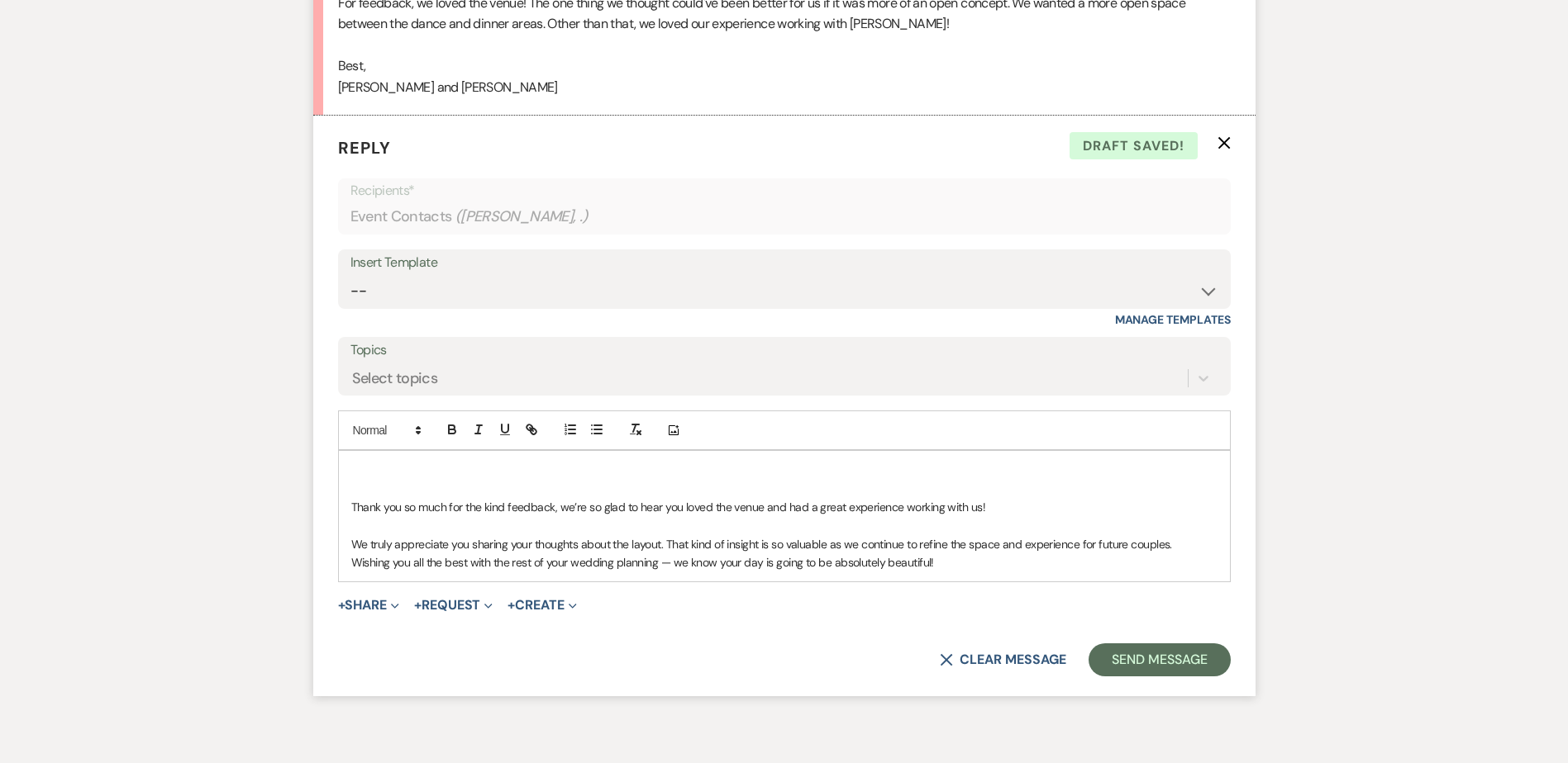
click at [346, 565] on div "Thank you so much for the kind feedback, we’re so glad to hear you loved the ve…" at bounding box center [784, 517] width 891 height 131
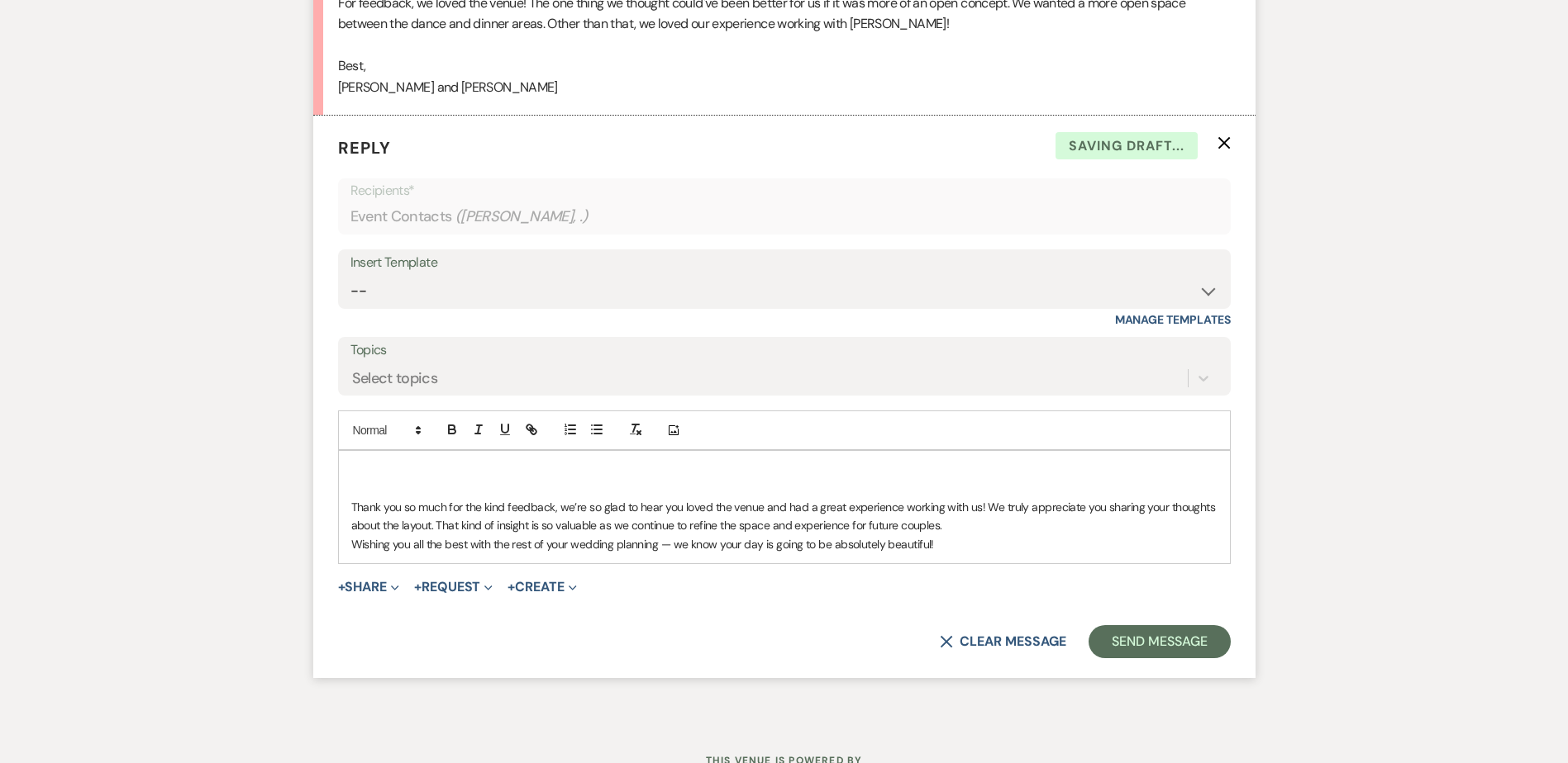
click at [948, 536] on p "Thank you so much for the kind feedback, we’re so glad to hear you loved the ve…" at bounding box center [784, 517] width 866 height 38
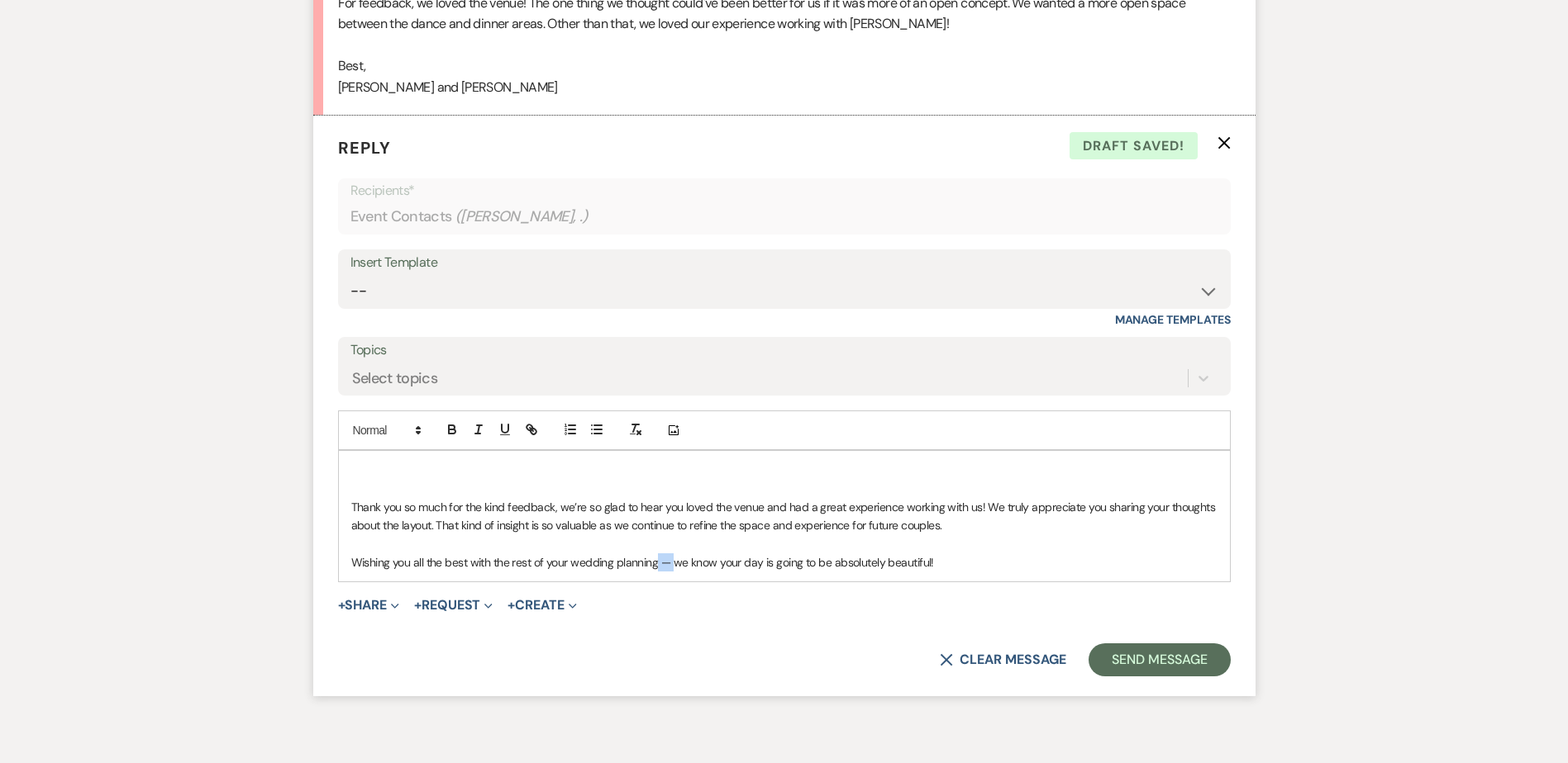
drag, startPoint x: 672, startPoint y: 587, endPoint x: 655, endPoint y: 587, distance: 17.0
click at [655, 572] on p "Wishing you all the best with the rest of your wedding planning — we know your …" at bounding box center [784, 562] width 866 height 18
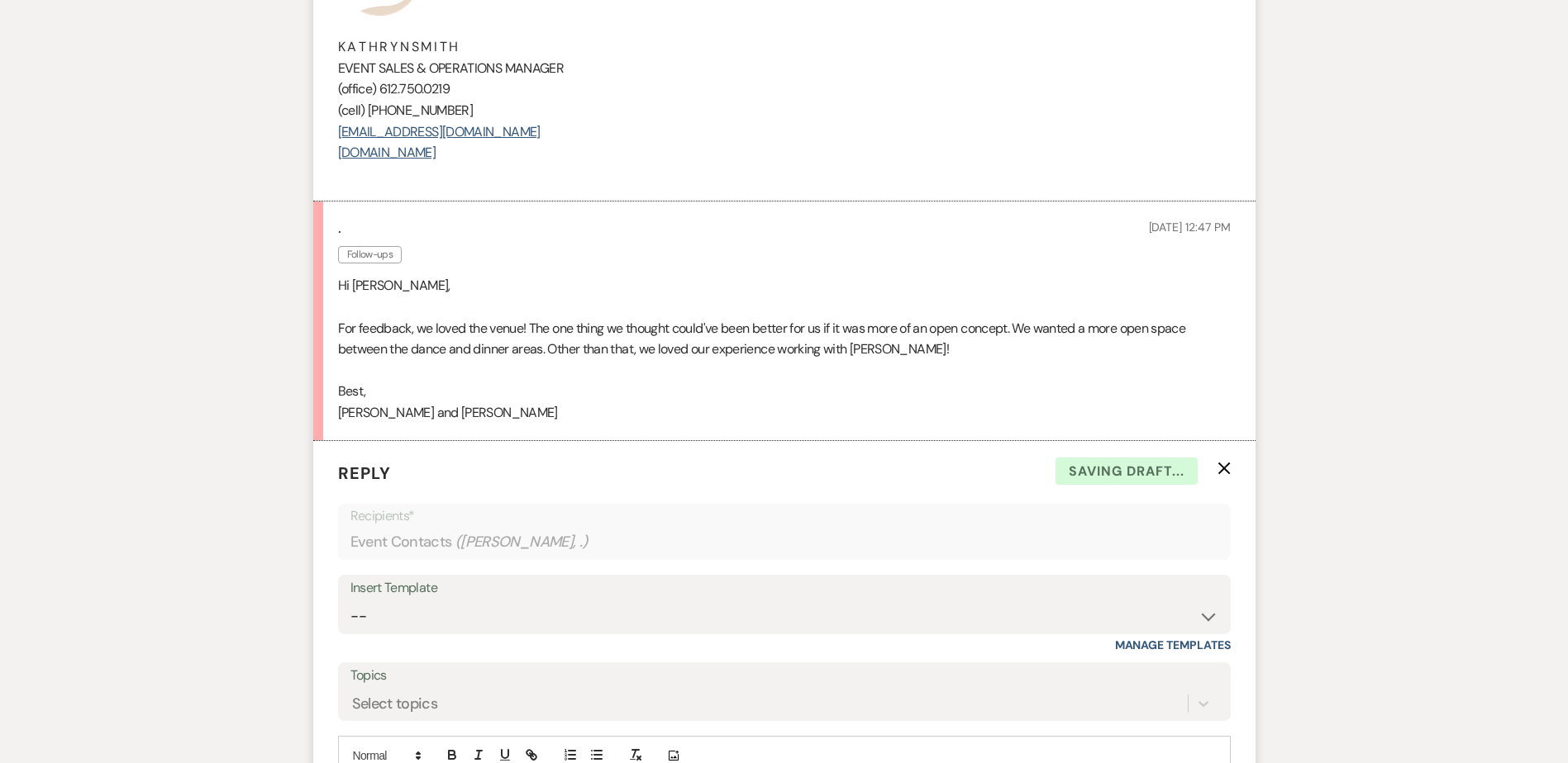
scroll to position [2915, 0]
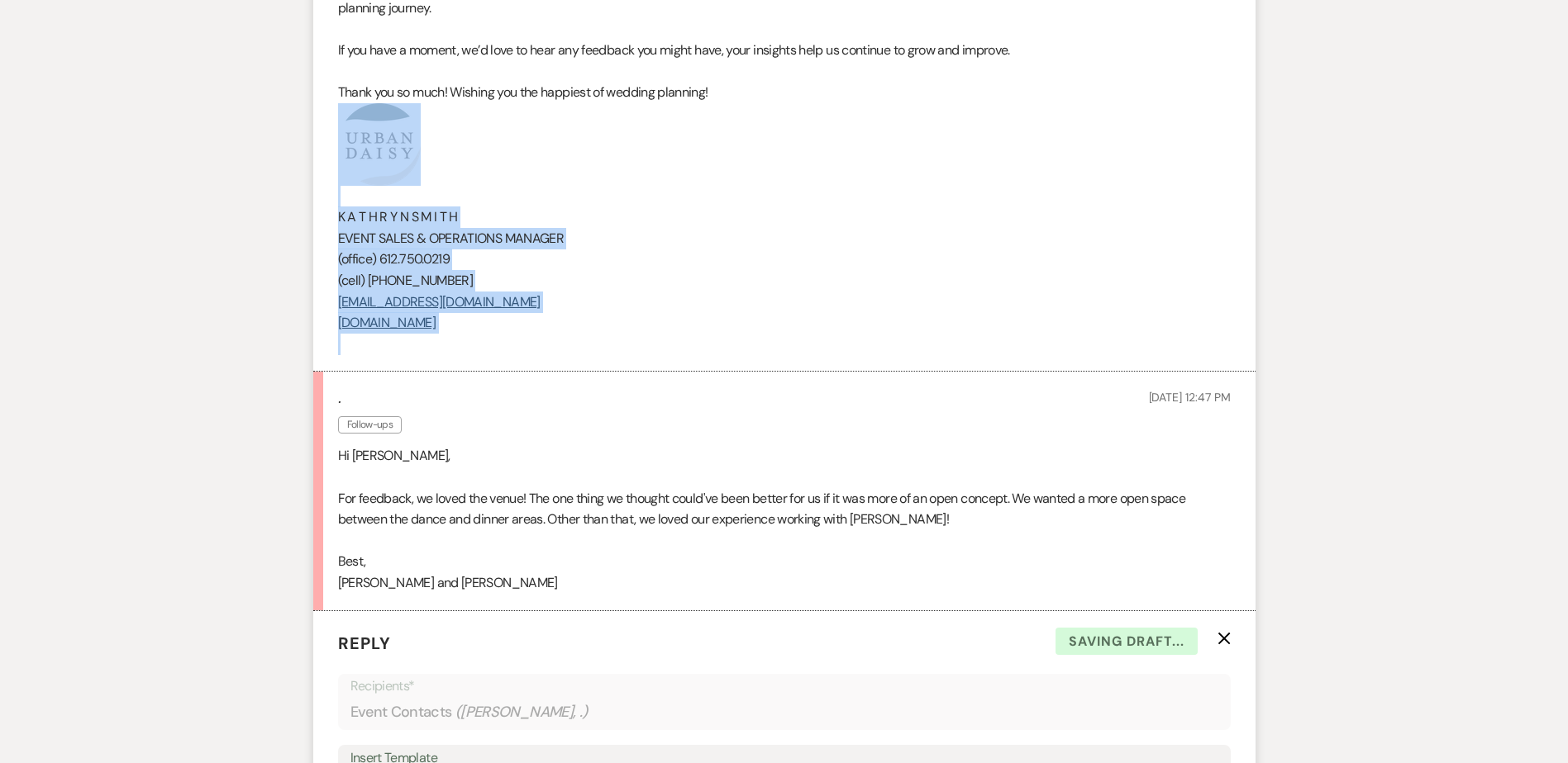
drag, startPoint x: 519, startPoint y: 359, endPoint x: 291, endPoint y: 156, distance: 305.3
copy div "K A T H R Y N S M I T H EVENT SALES & OPERATIONS MANAGER (office) 612.750.0219 …"
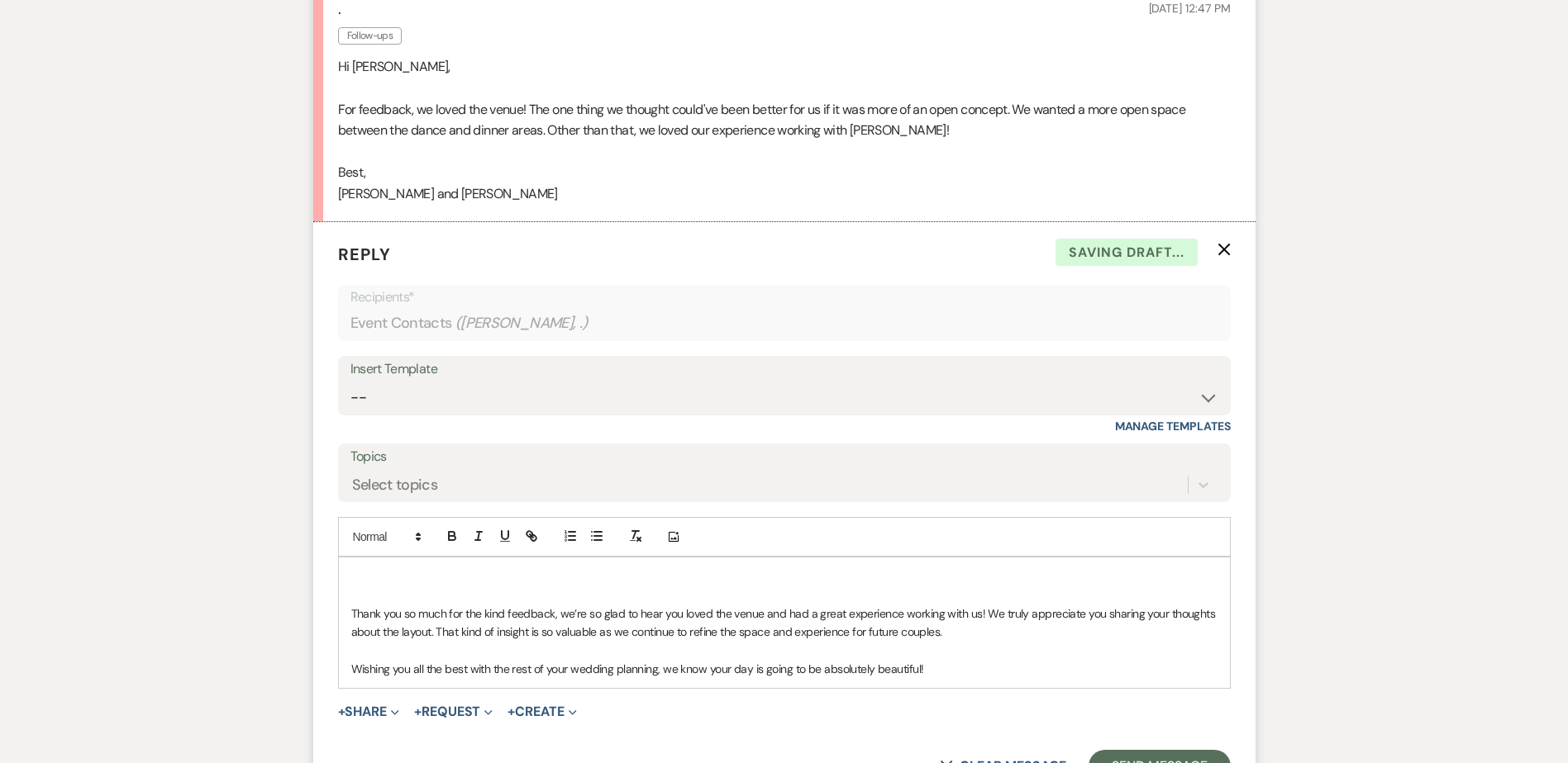
scroll to position [3304, 0]
click at [938, 678] on p "Wishing you all the best with the rest of your wedding planning, we know your d…" at bounding box center [784, 669] width 866 height 18
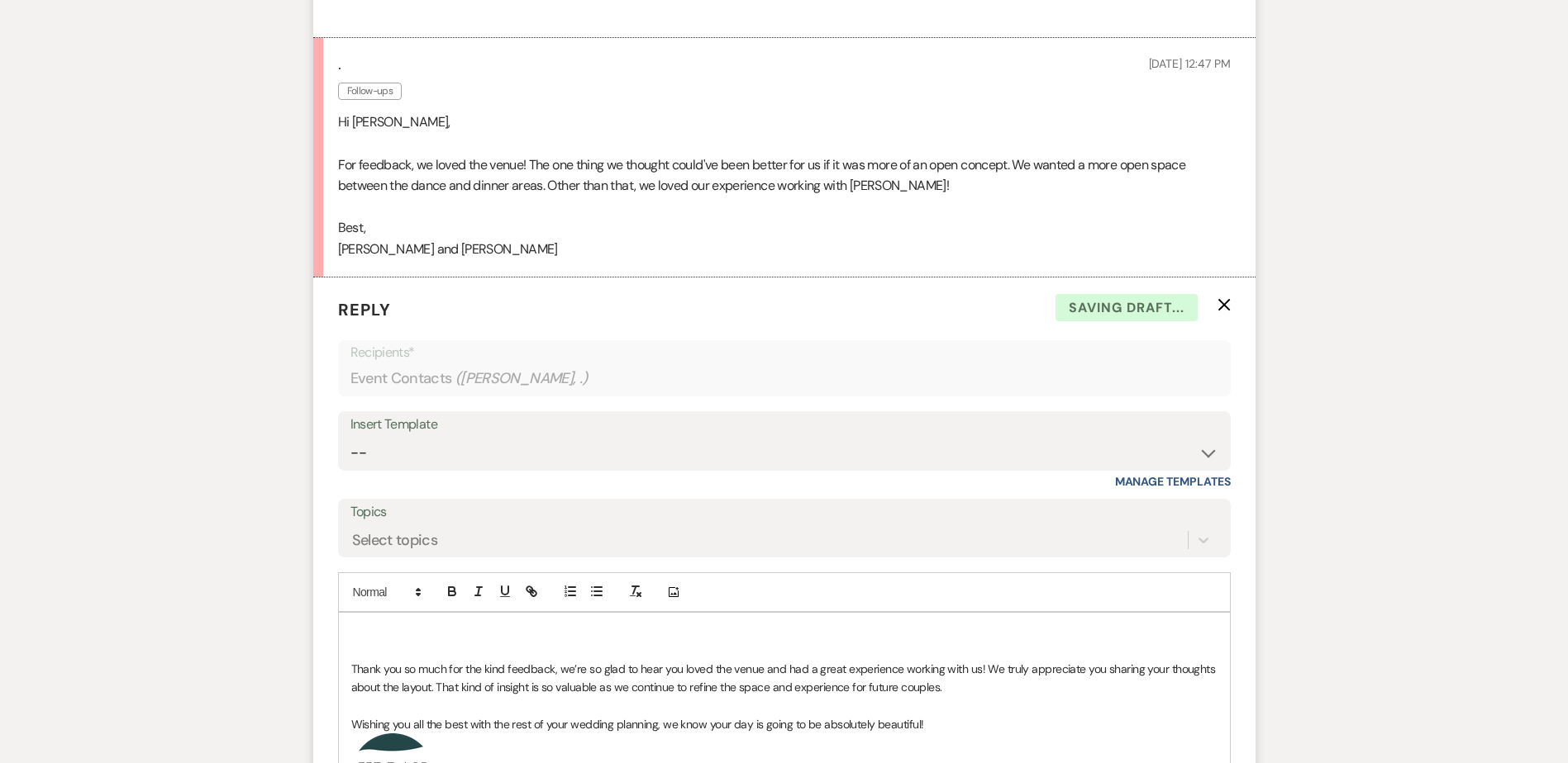
scroll to position [3221, 0]
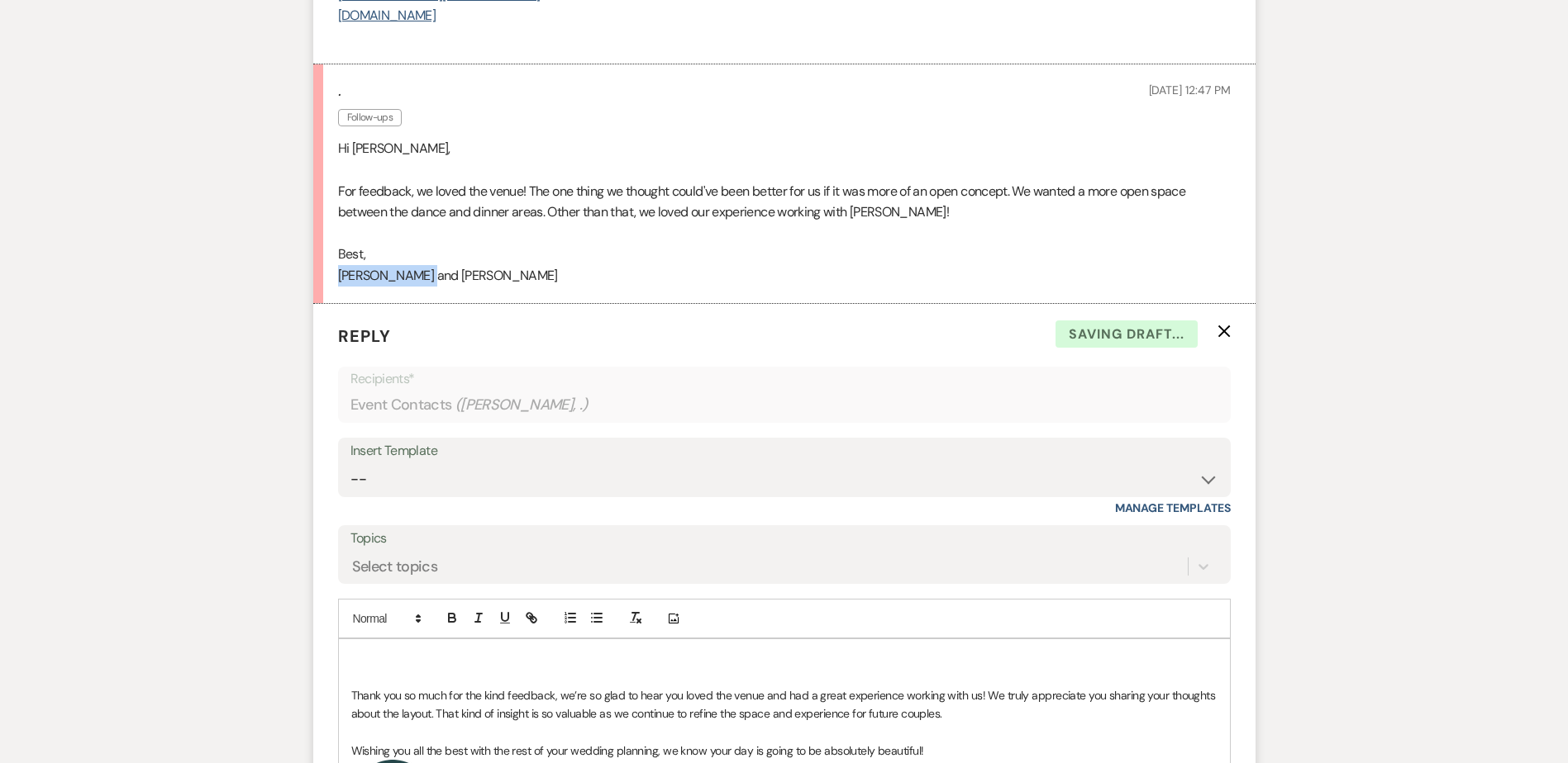
drag, startPoint x: 426, startPoint y: 295, endPoint x: 334, endPoint y: 298, distance: 92.0
click at [334, 298] on li ". Follow-ups Oct 15, 2025, 12:47 PM Hi Kathryn, For feedback, we loved the venu…" at bounding box center [784, 183] width 942 height 239
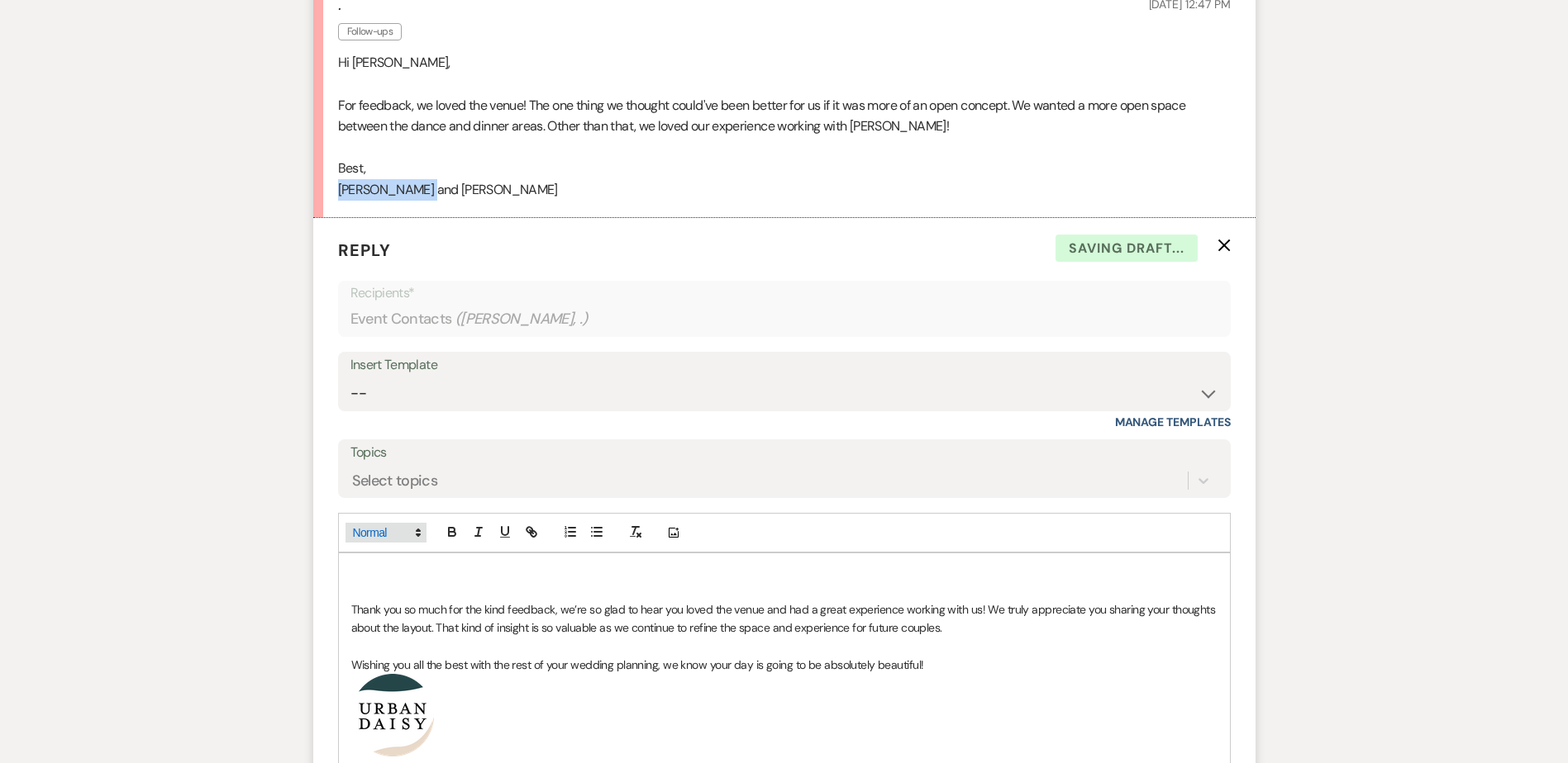
scroll to position [3386, 0]
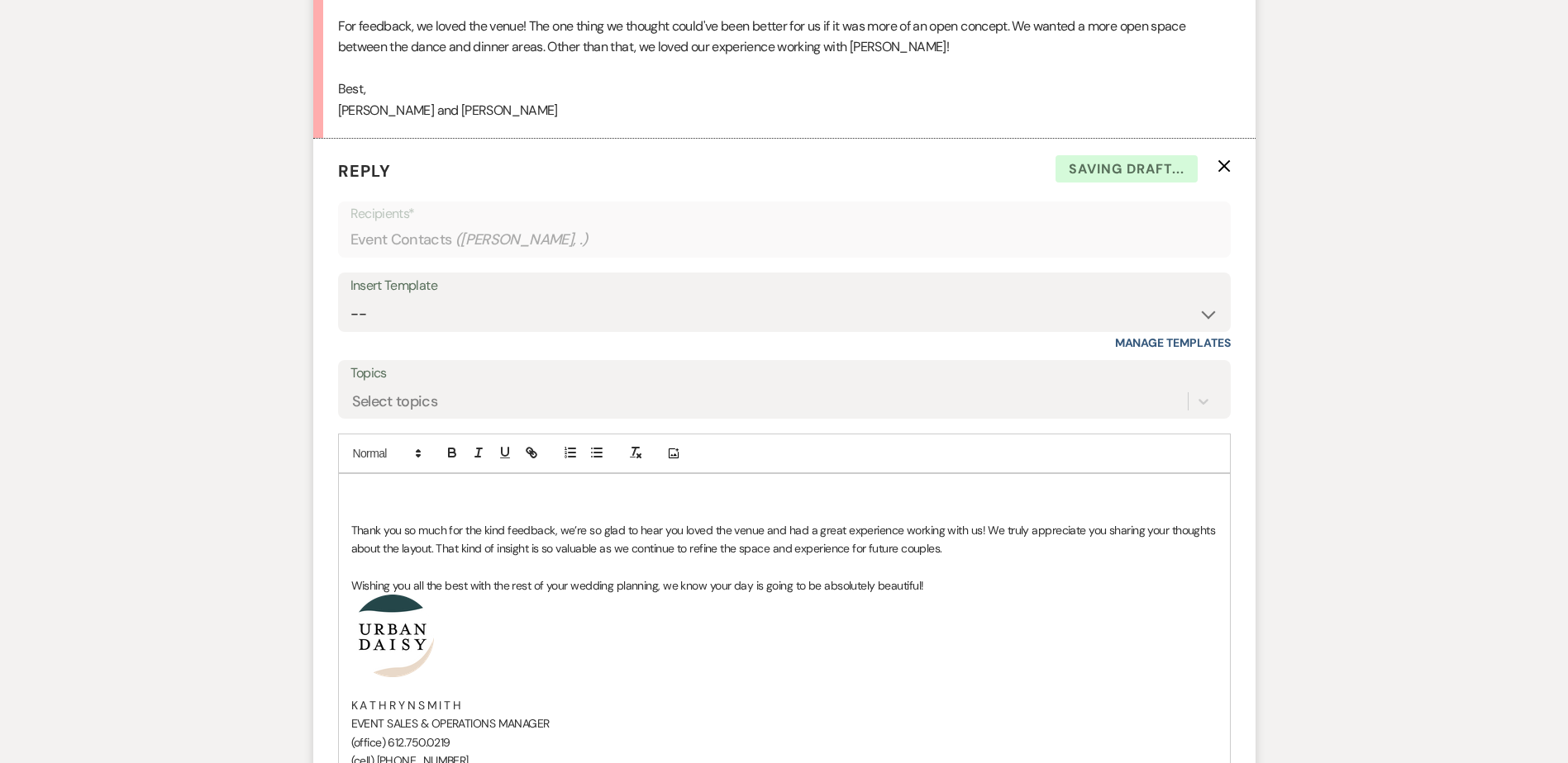
click at [376, 502] on p at bounding box center [784, 494] width 866 height 18
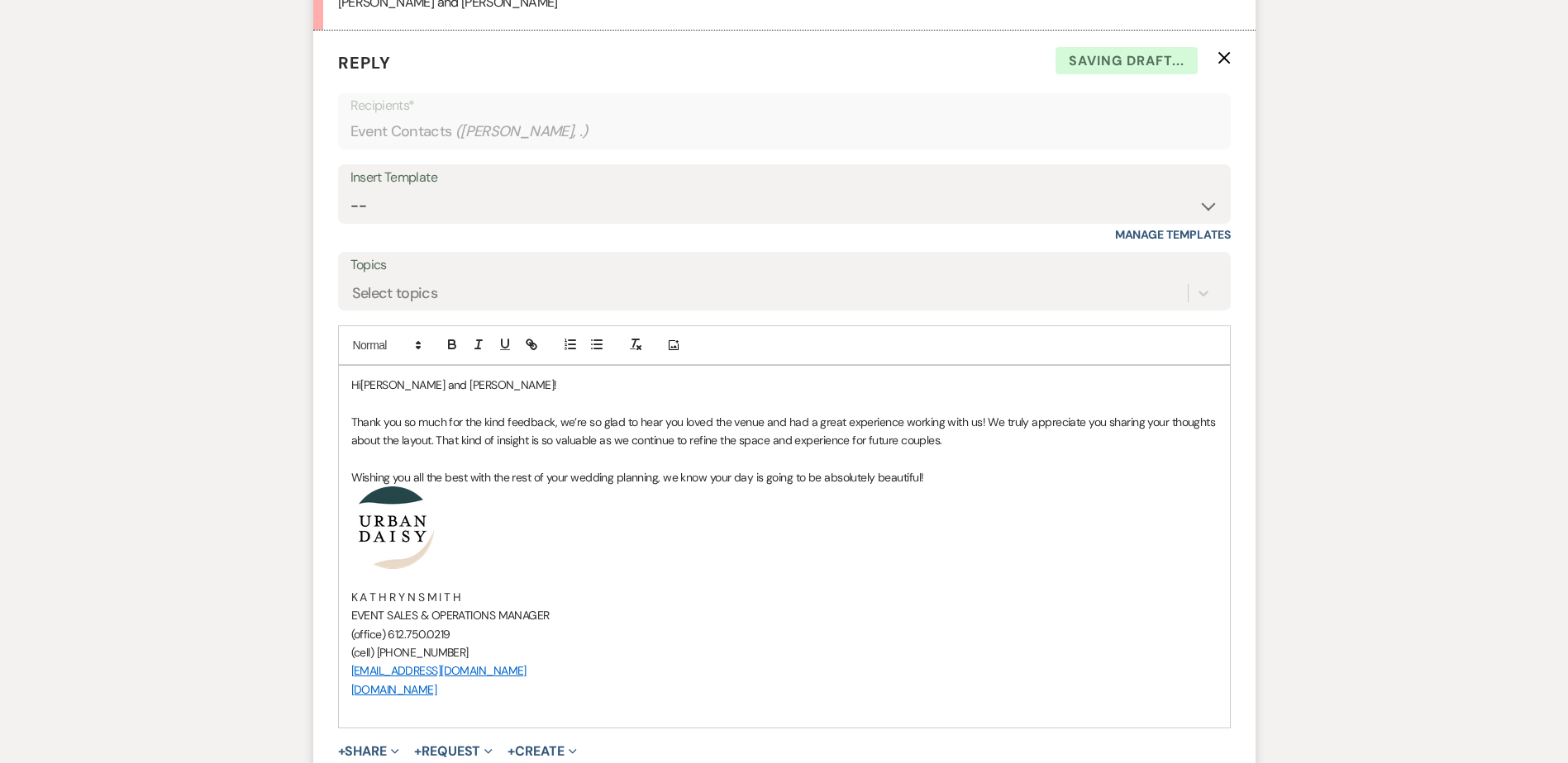
scroll to position [3717, 0]
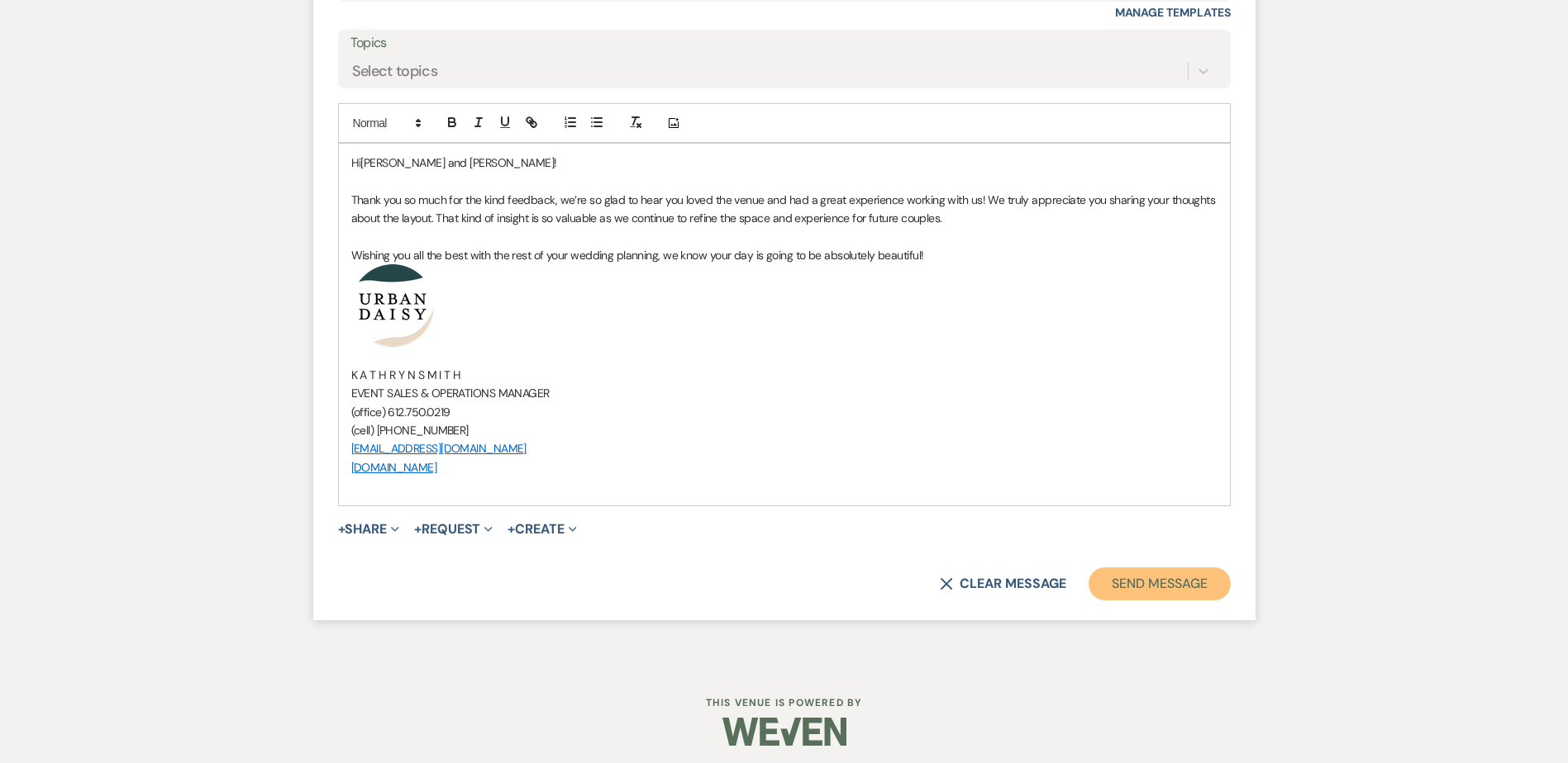
click at [1199, 601] on button "Send Message" at bounding box center [1159, 584] width 141 height 33
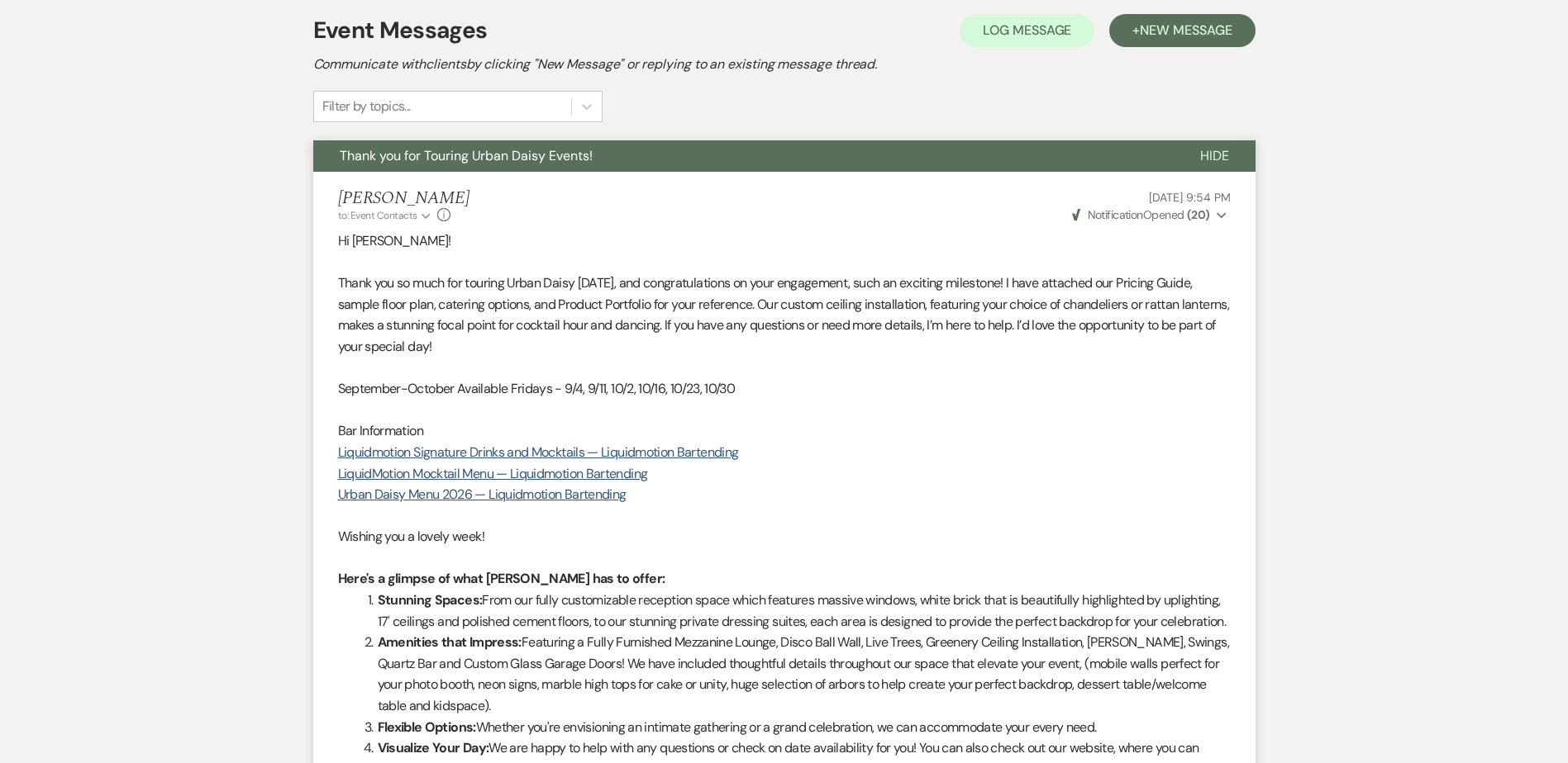
scroll to position [0, 0]
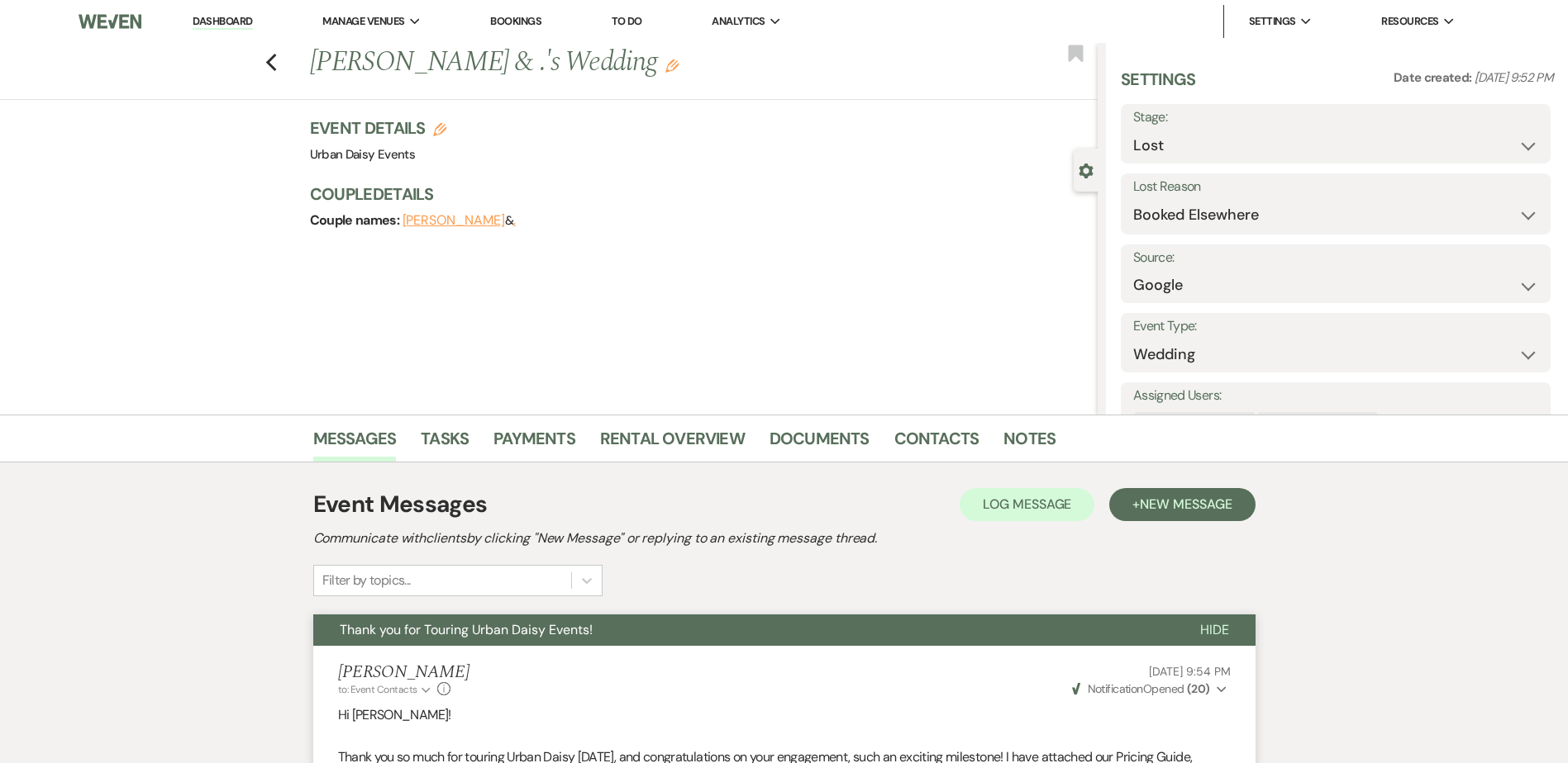
click at [232, 13] on li "Dashboard" at bounding box center [222, 21] width 76 height 33
click at [231, 24] on link "Dashboard" at bounding box center [222, 21] width 60 height 16
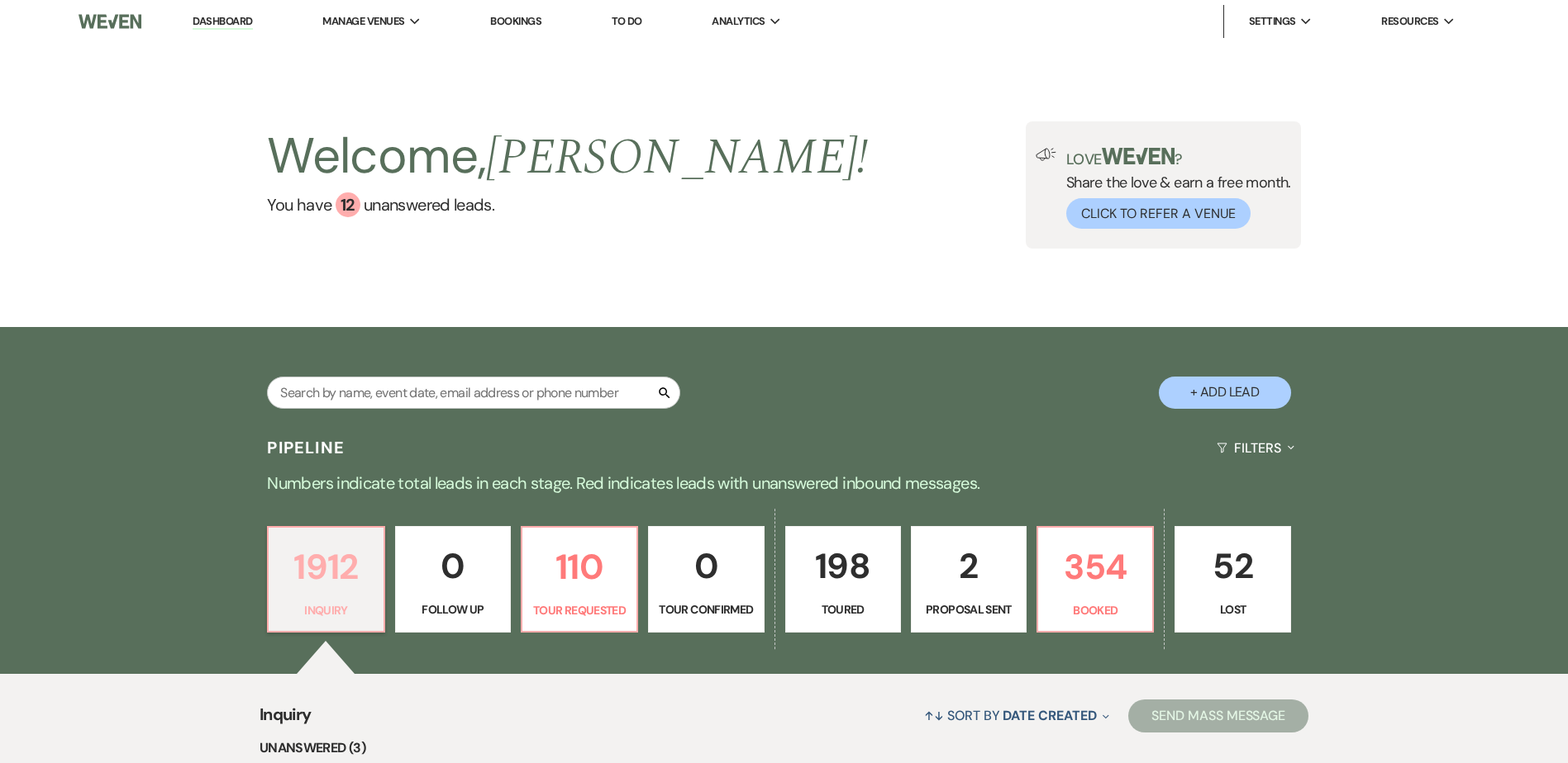
scroll to position [331, 0]
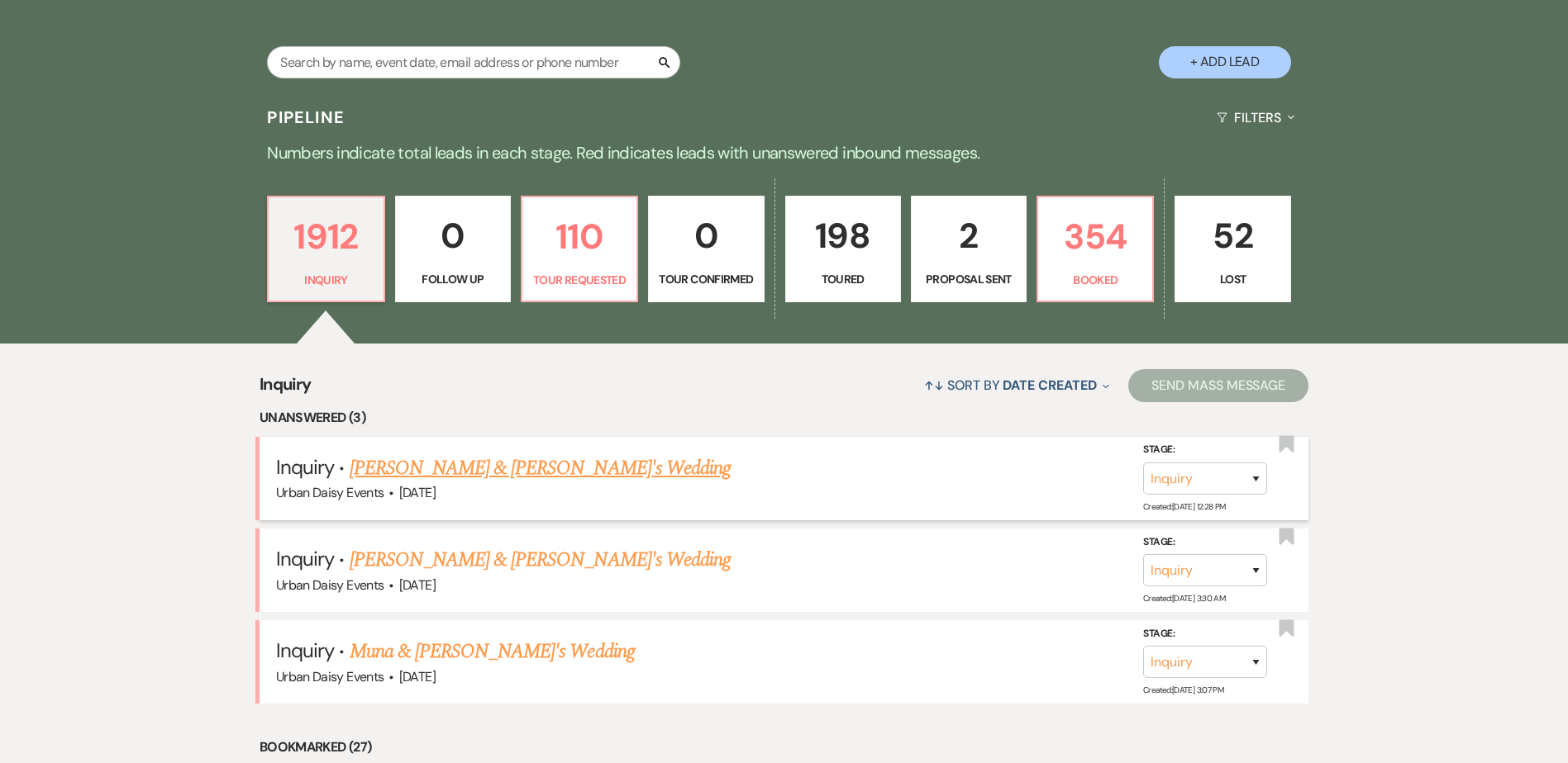
click at [375, 479] on link "Kady Gurtis & Fiance's Wedding" at bounding box center [541, 468] width 382 height 29
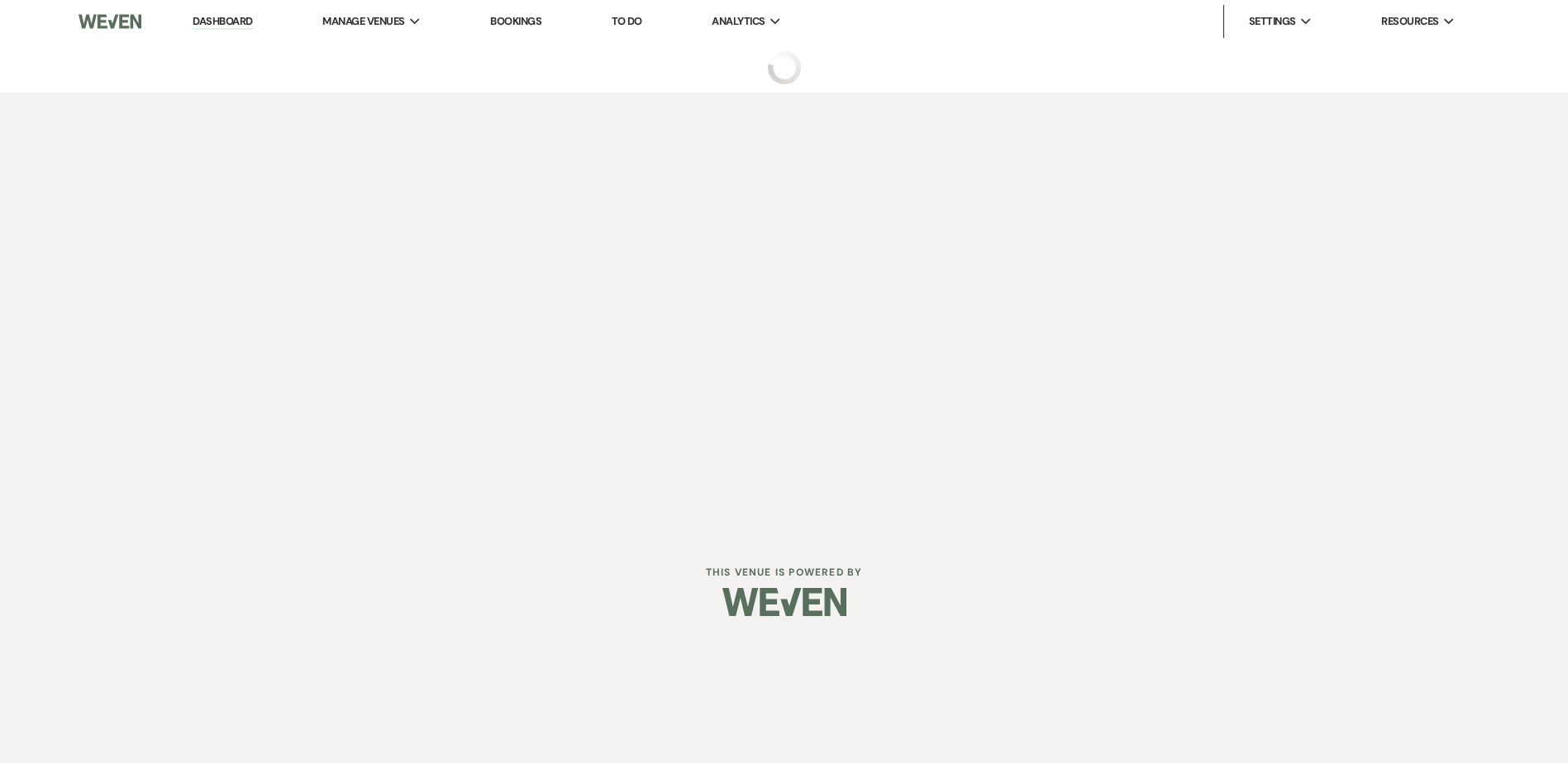
select select "5"
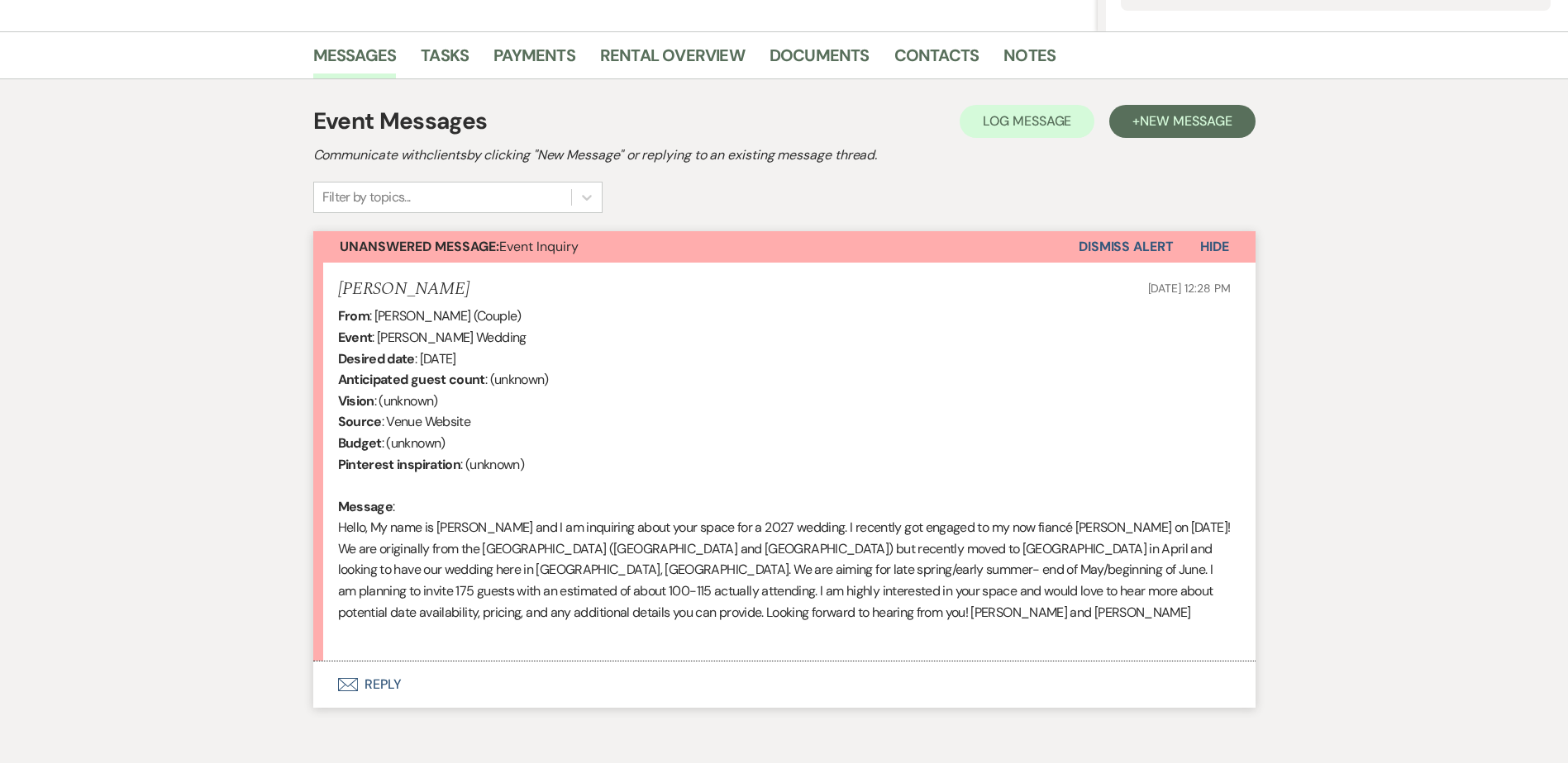
scroll to position [413, 0]
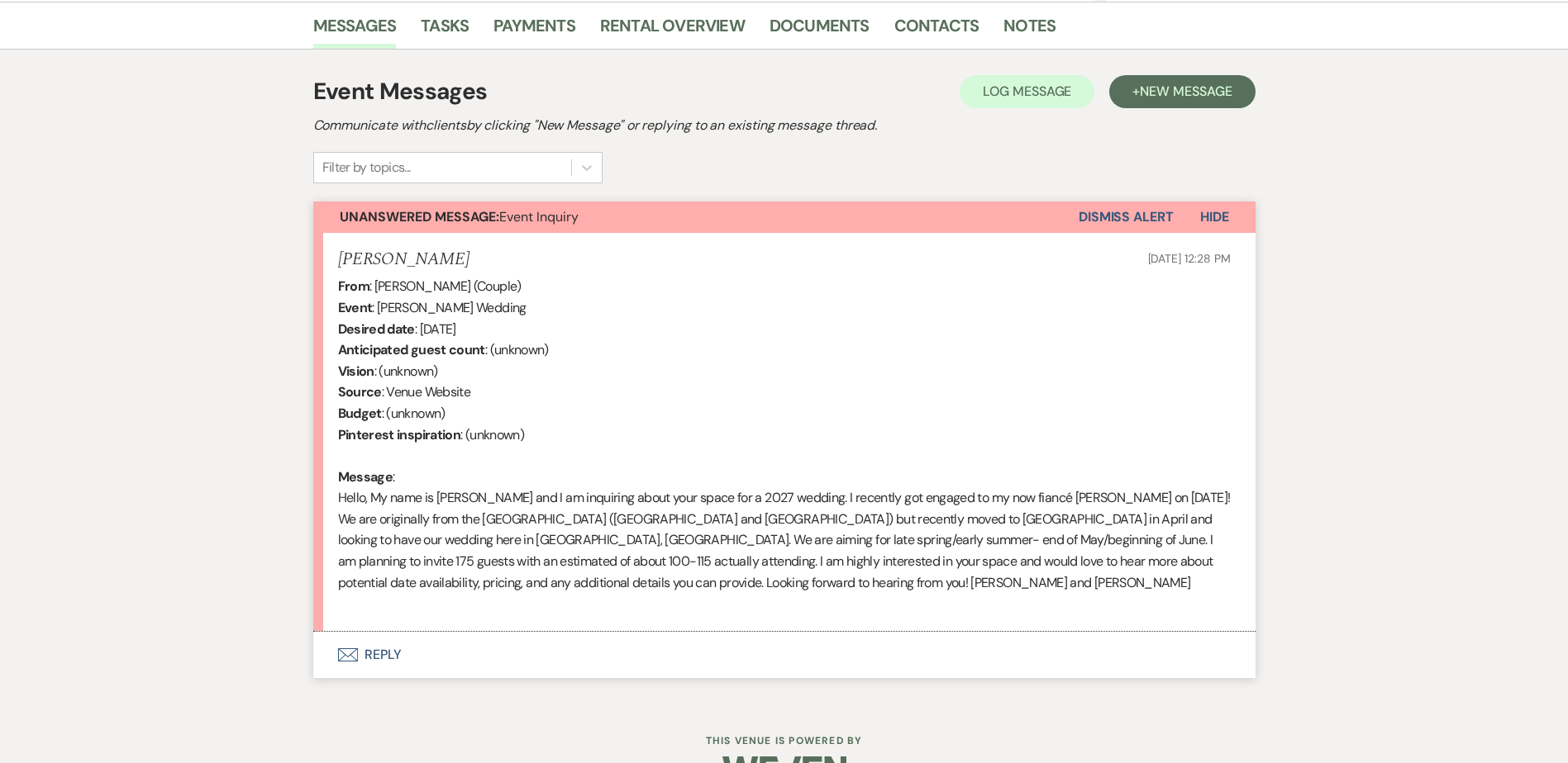
click at [361, 654] on button "Envelope Reply" at bounding box center [784, 655] width 942 height 47
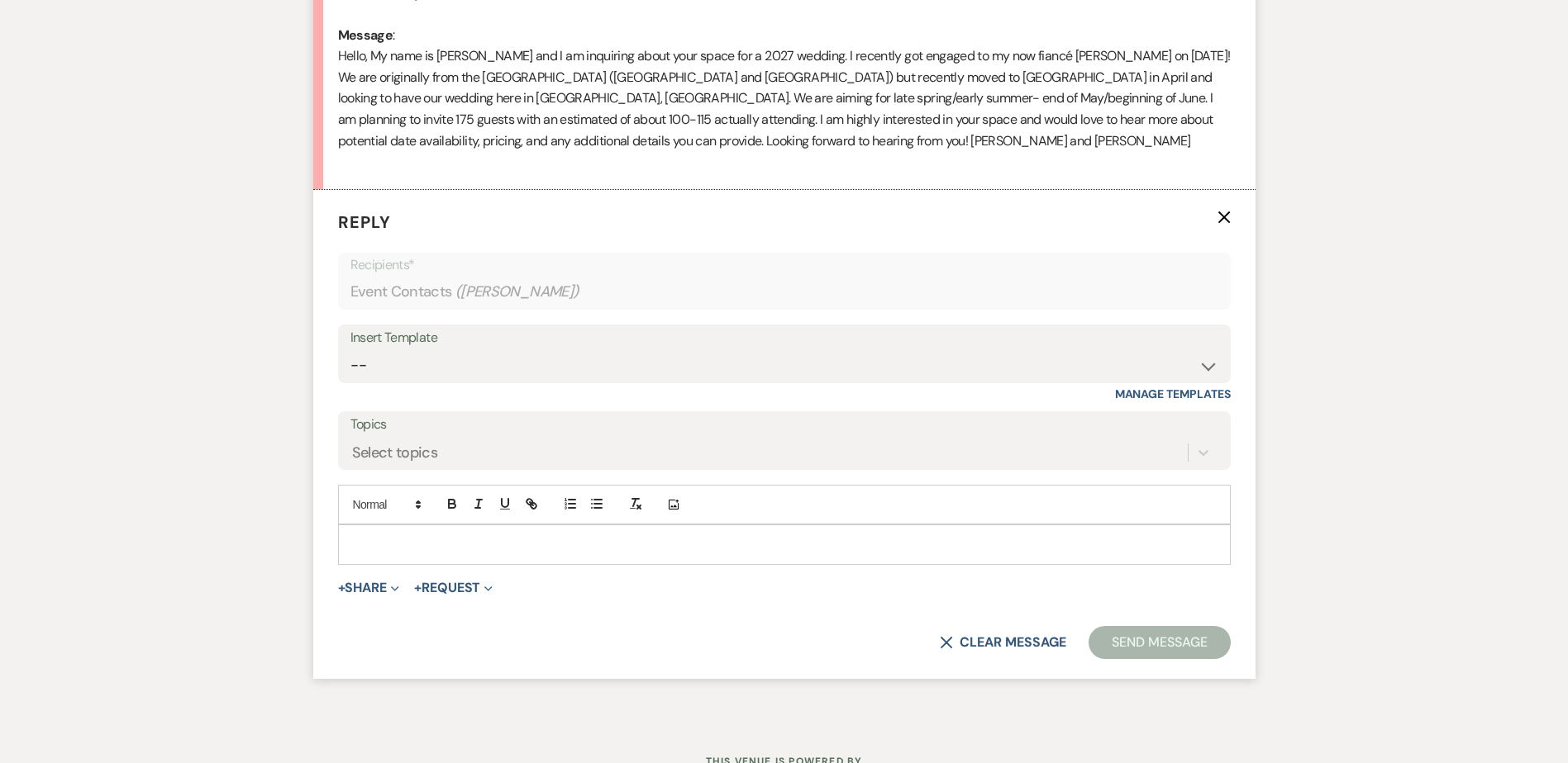
scroll to position [825, 0]
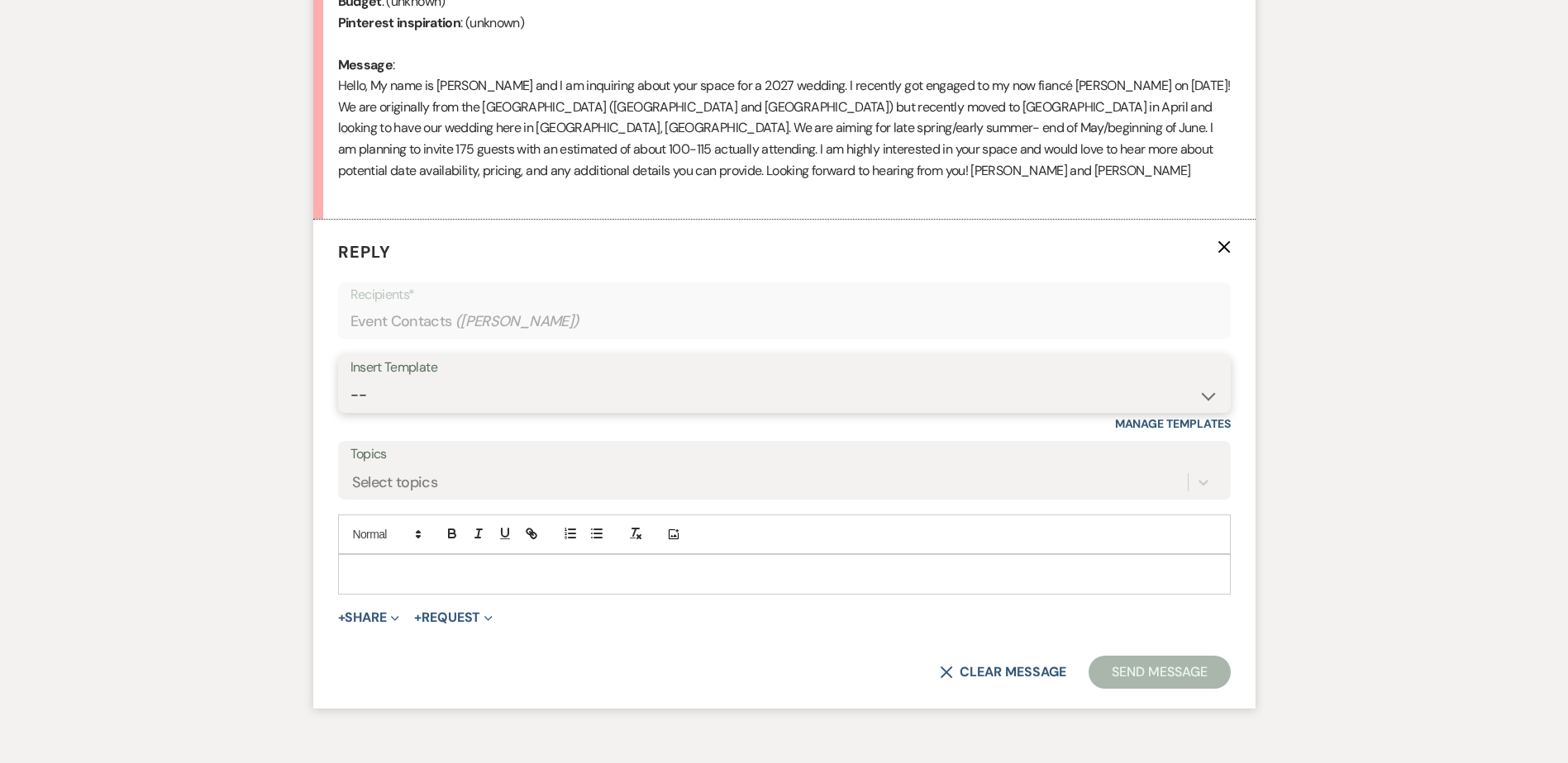
click at [502, 404] on select "-- Payment Past Due Rental Agreement and First Payment Urban Daisy Initial Resp…" at bounding box center [784, 395] width 868 height 32
select select "1243"
click at [350, 379] on select "-- Payment Past Due Rental Agreement and First Payment Urban Daisy Initial Resp…" at bounding box center [784, 395] width 868 height 32
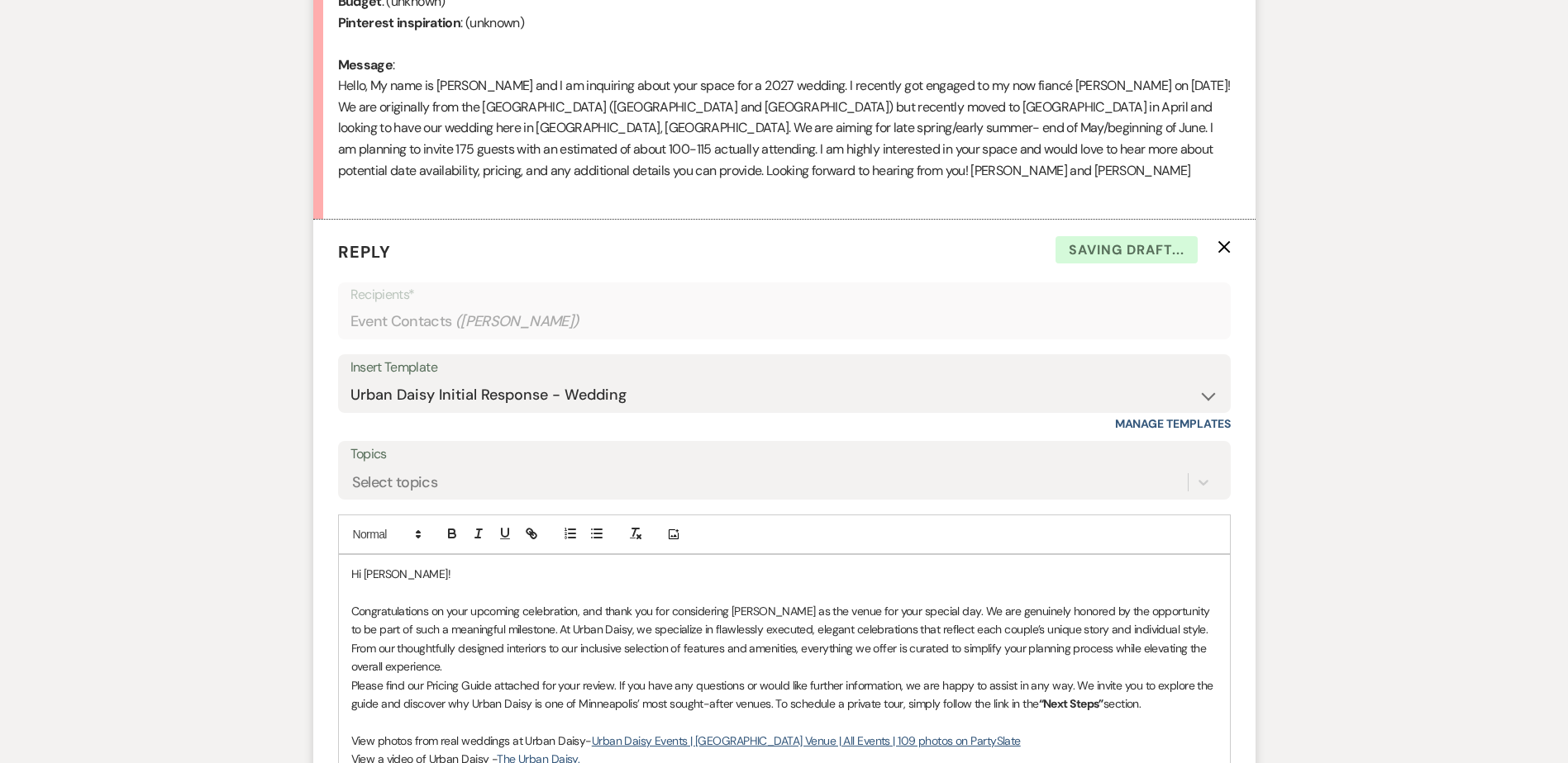
click at [1098, 82] on div "From : Kady Gurtis (Couple) Event : Kady Gurtis's Wedding Desired date : June 5…" at bounding box center [784, 33] width 893 height 339
drag, startPoint x: 1099, startPoint y: 83, endPoint x: 1052, endPoint y: 86, distance: 47.1
click at [1052, 86] on div "From : Kady Gurtis (Couple) Event : Kady Gurtis's Wedding Desired date : June 5…" at bounding box center [784, 33] width 893 height 339
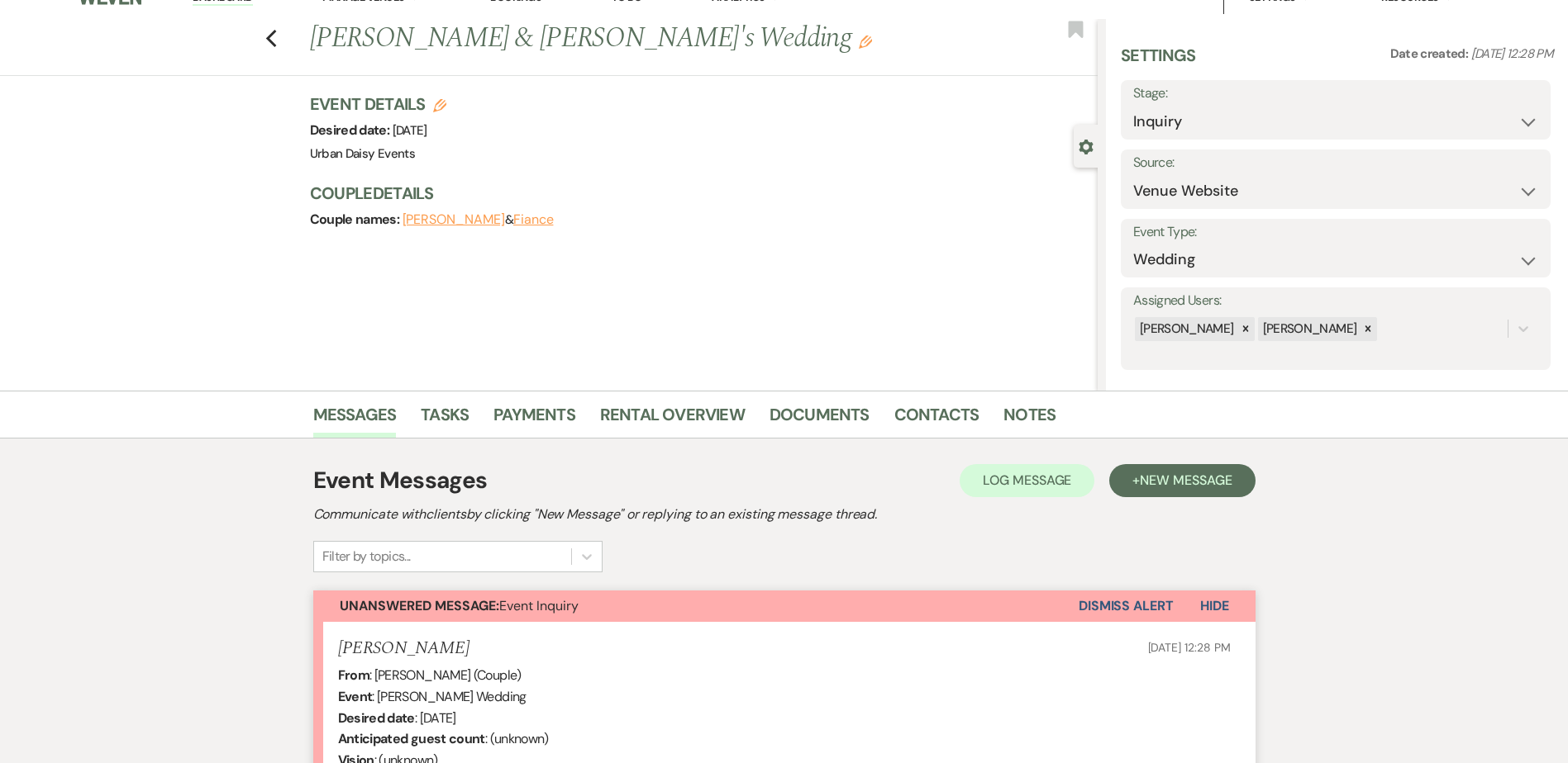
scroll to position [0, 0]
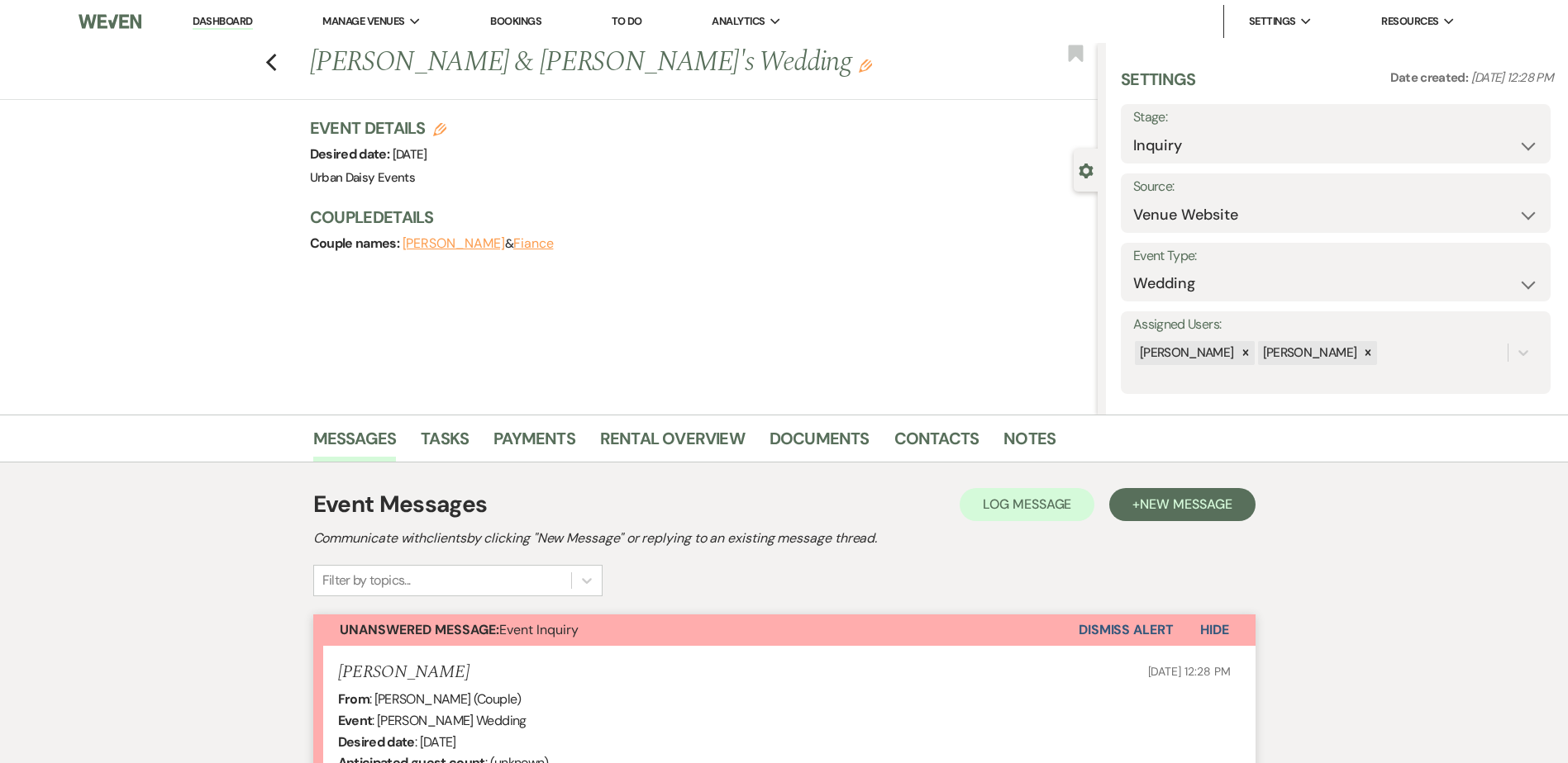
click at [859, 64] on use "button" at bounding box center [865, 66] width 13 height 13
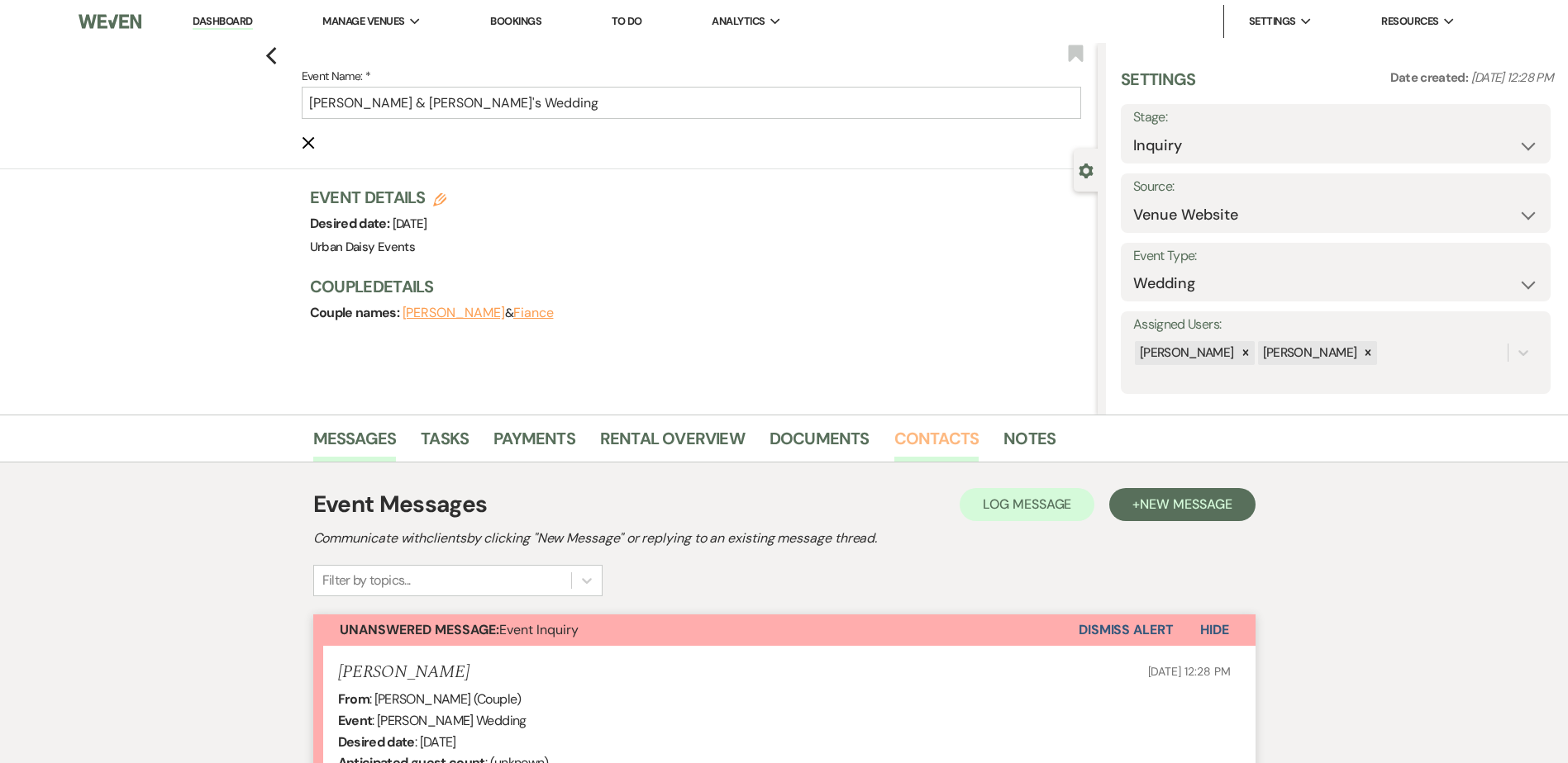
click at [936, 438] on link "Contacts" at bounding box center [937, 444] width 85 height 37
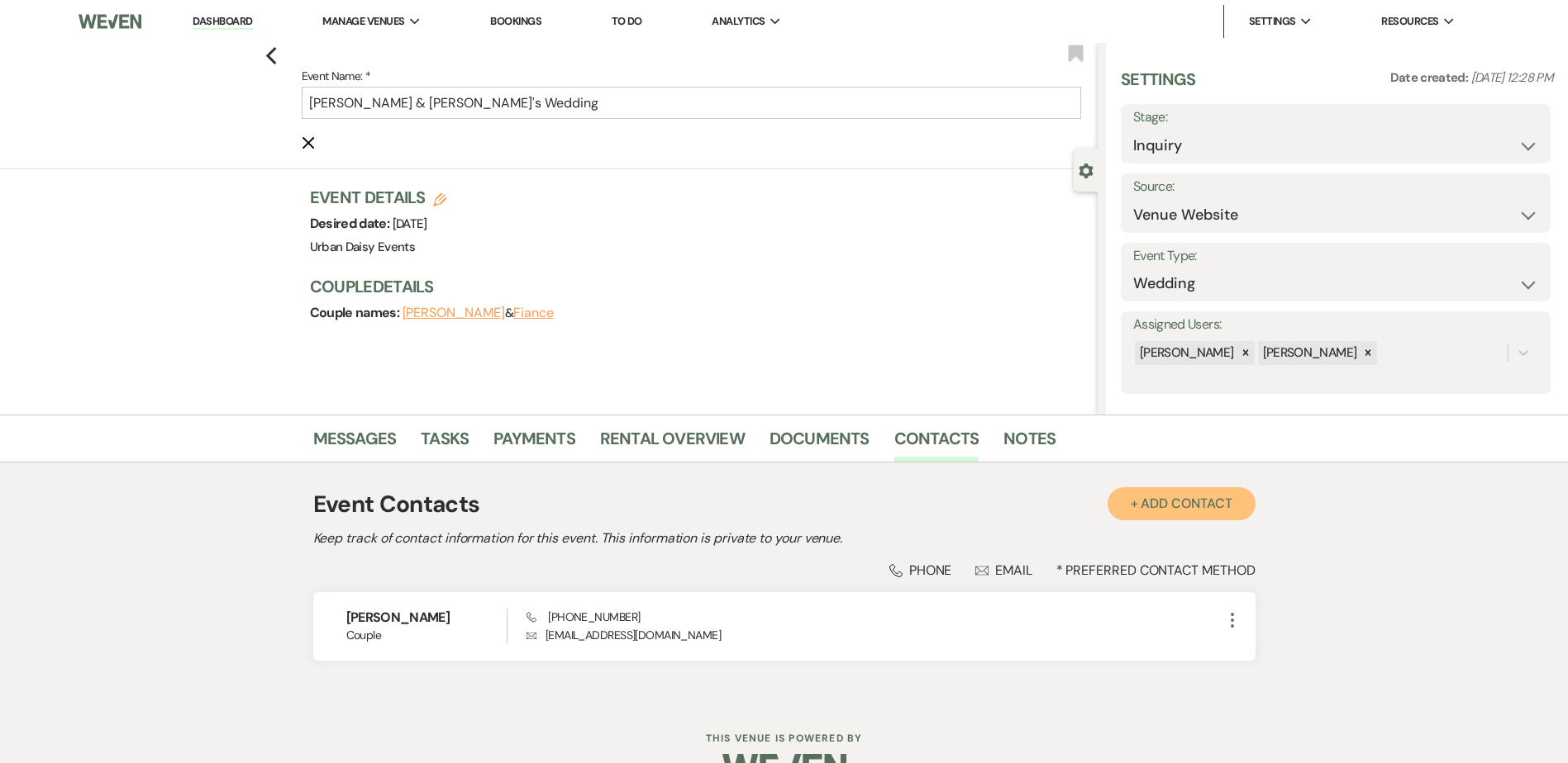
click at [1172, 507] on button "+ Add Contact" at bounding box center [1181, 504] width 148 height 33
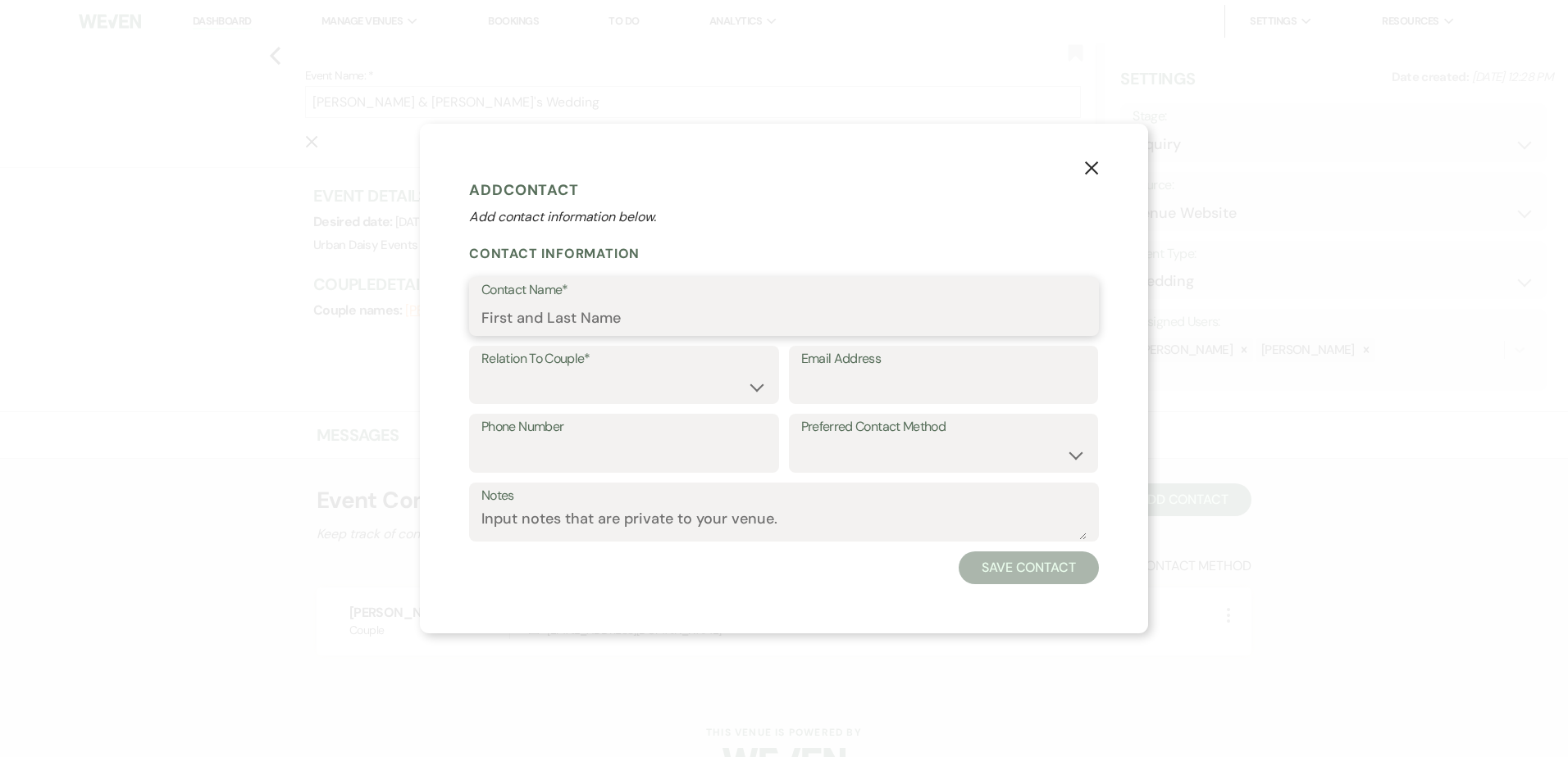
click at [653, 303] on input "Contact Name*" at bounding box center [784, 318] width 605 height 32
paste input "Michael"
type input "Michael"
drag, startPoint x: 774, startPoint y: 595, endPoint x: 753, endPoint y: 540, distance: 58.9
click at [774, 595] on div "X Add Contact Add contact information below. Contact Information Contact Name* …" at bounding box center [784, 378] width 728 height 510
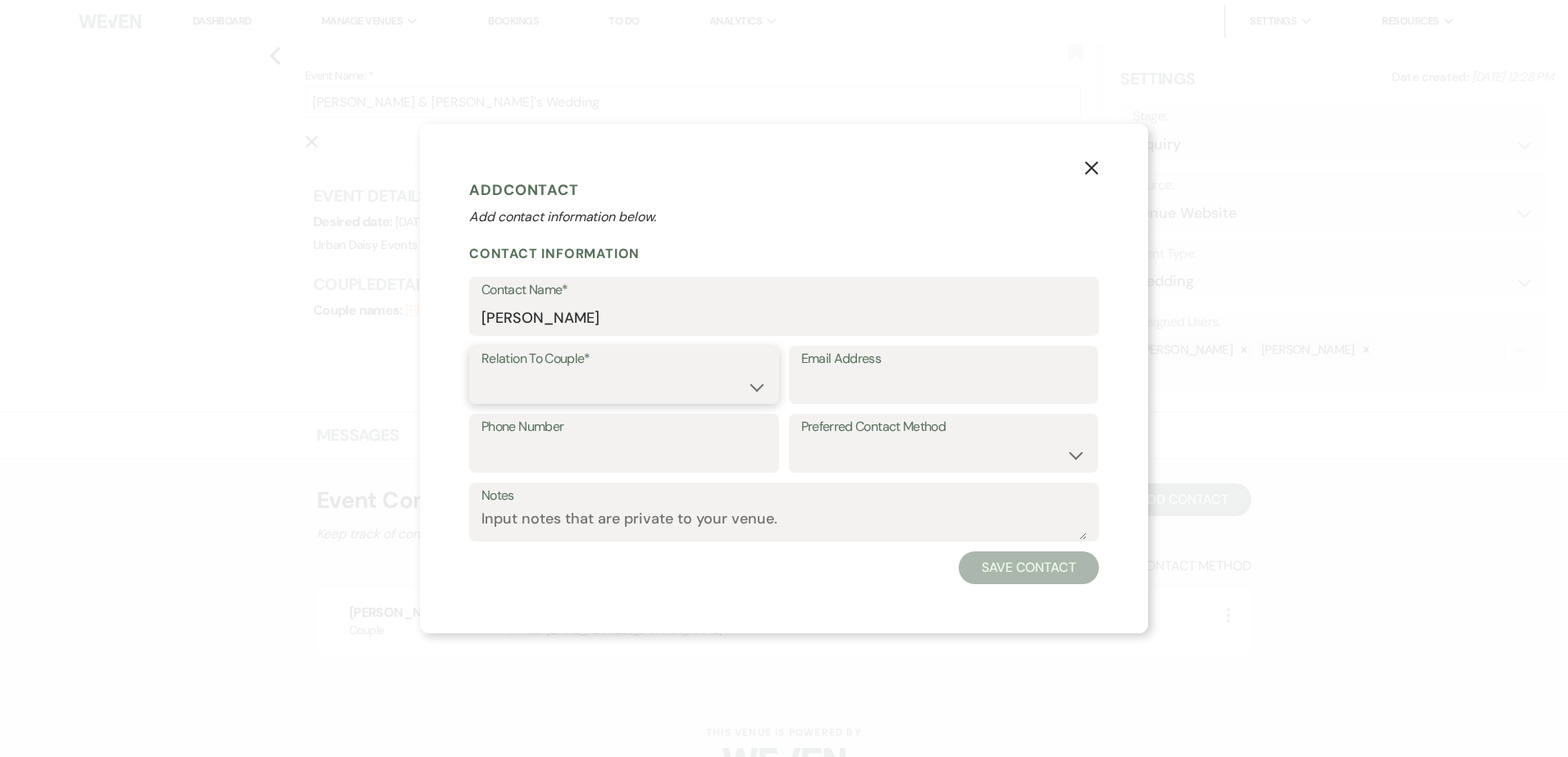
click at [689, 393] on select "Couple Planner Parent of Couple Family Member Friend Other" at bounding box center [624, 386] width 285 height 32
select select "1"
click at [482, 371] on select "Couple Planner Parent of Couple Family Member Friend Other" at bounding box center [624, 386] width 285 height 32
click at [1034, 570] on button "Save Contact" at bounding box center [1028, 568] width 140 height 33
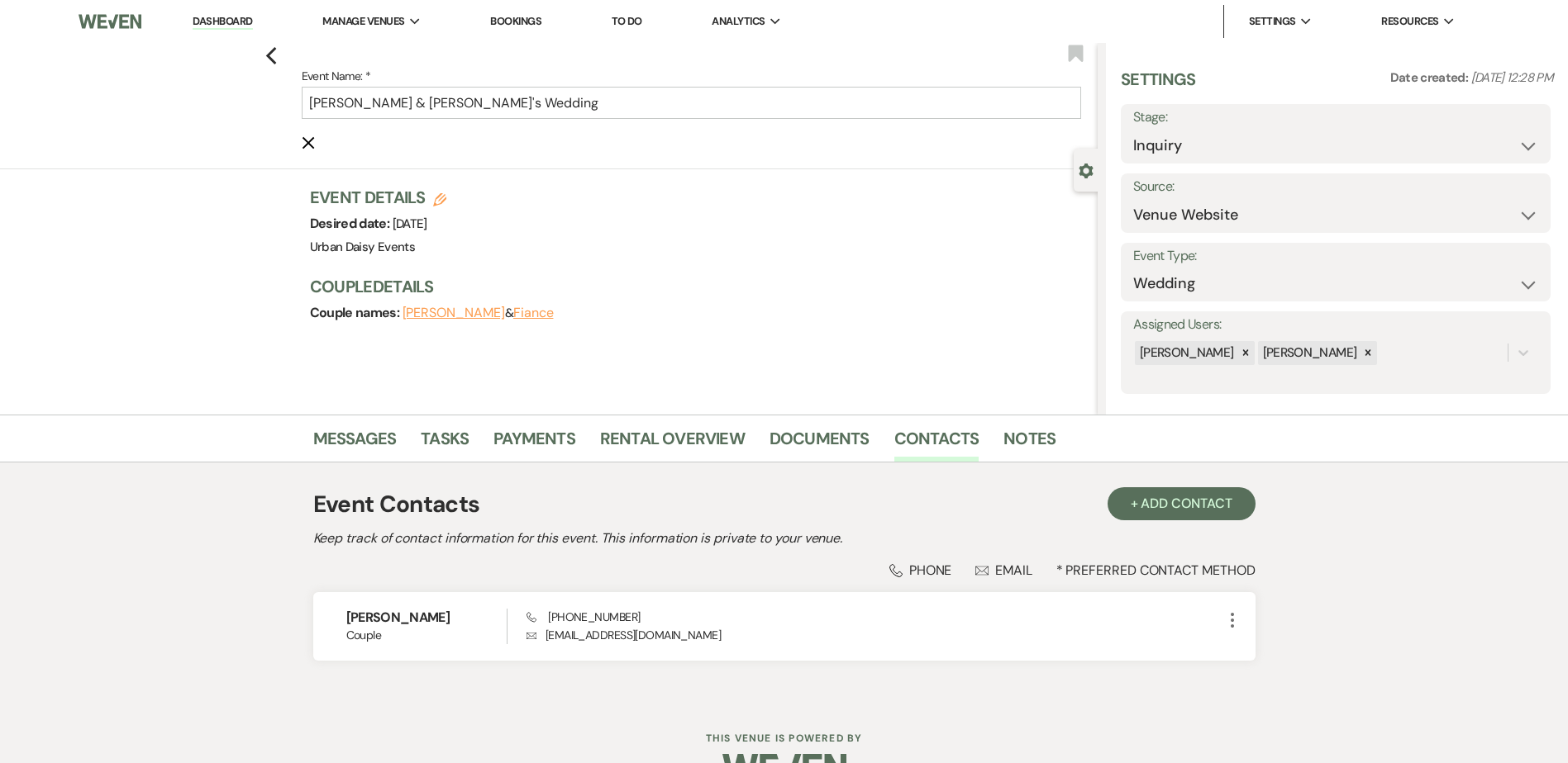
type input "Kady Gurtis & Michael's Wedding"
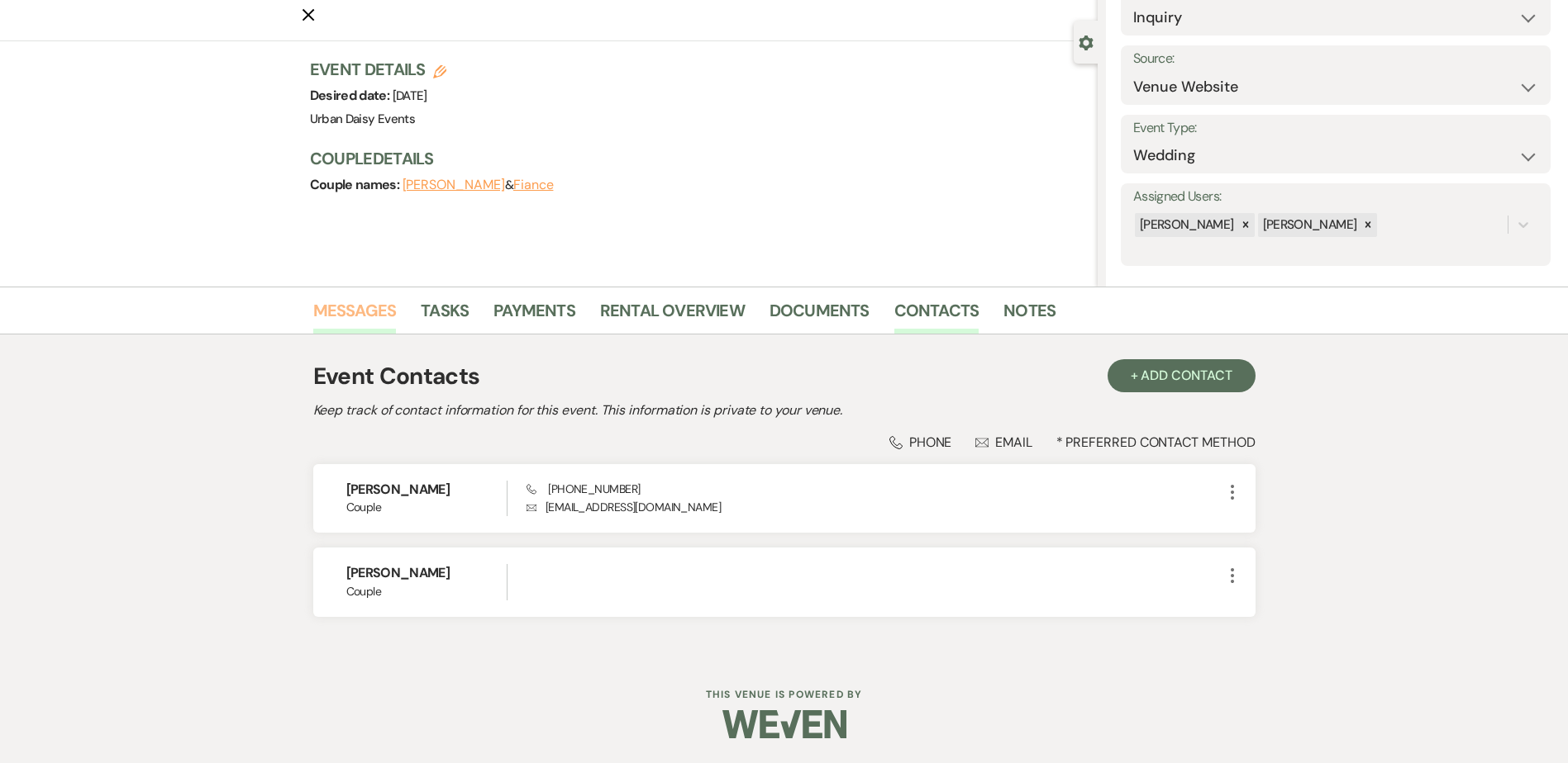
click at [376, 298] on link "Messages" at bounding box center [355, 316] width 83 height 37
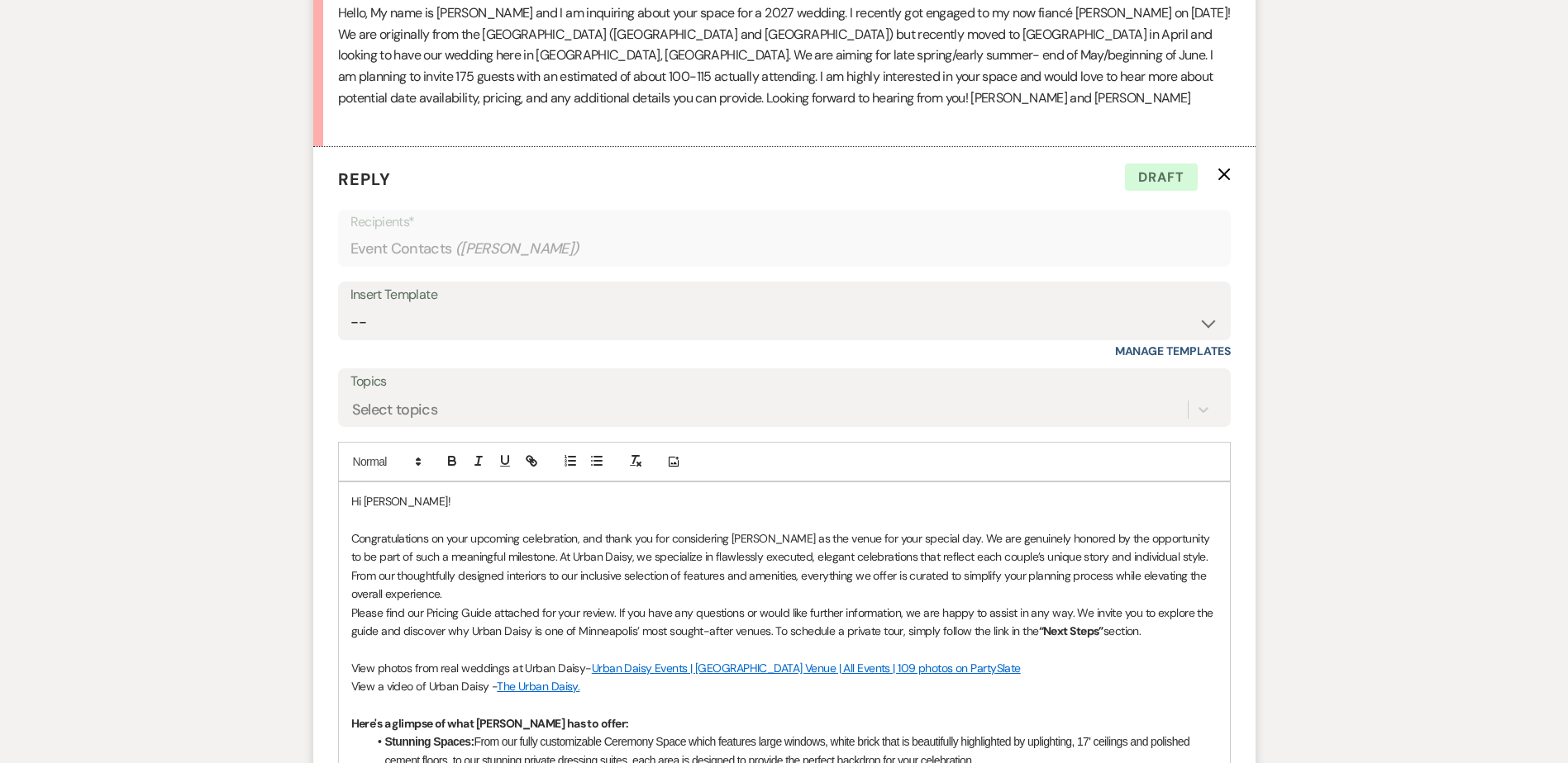
scroll to position [975, 0]
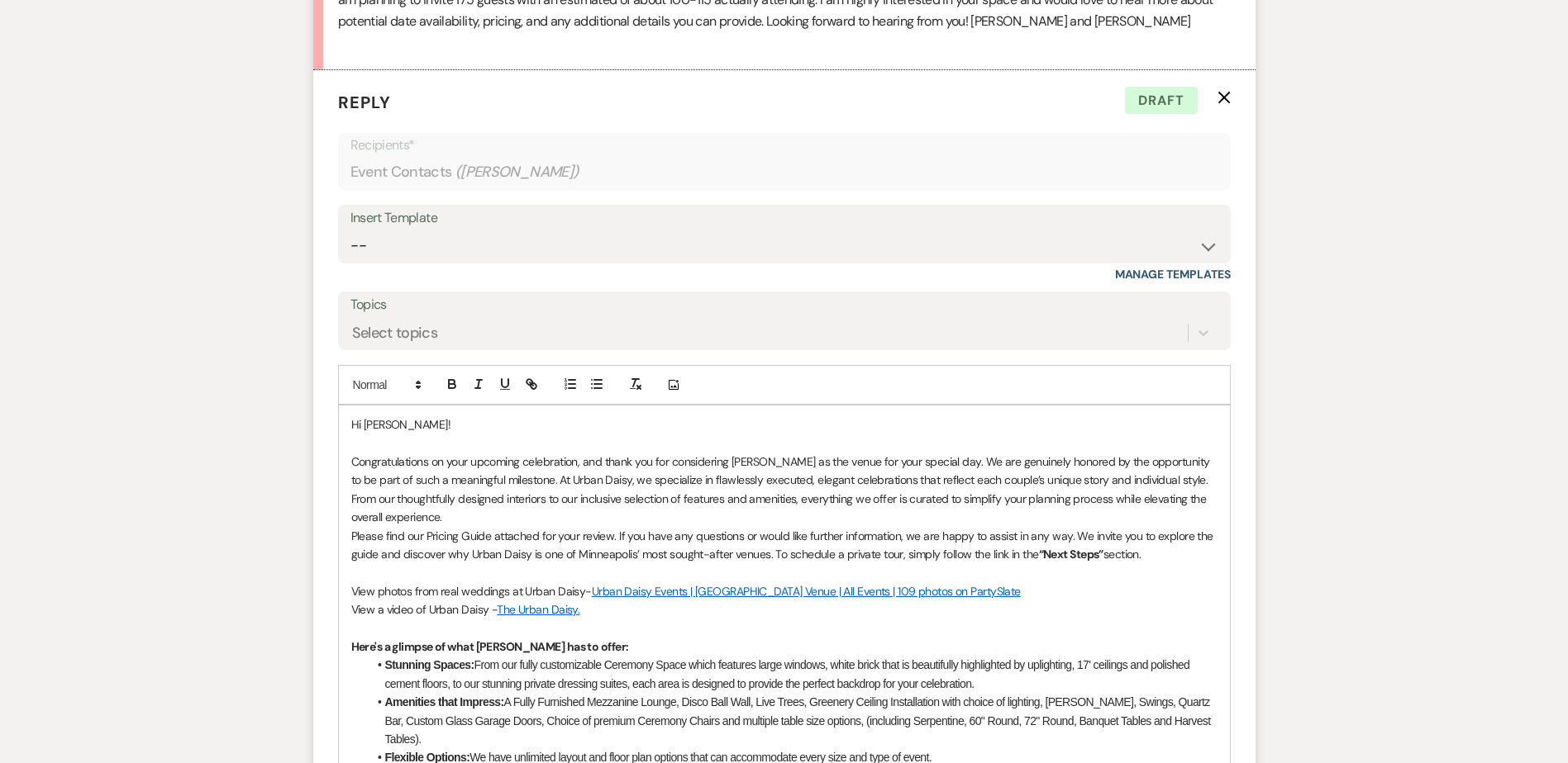
click at [432, 524] on p "Congratulations on your upcoming celebration, and thank you for considering Urb…" at bounding box center [784, 489] width 866 height 74
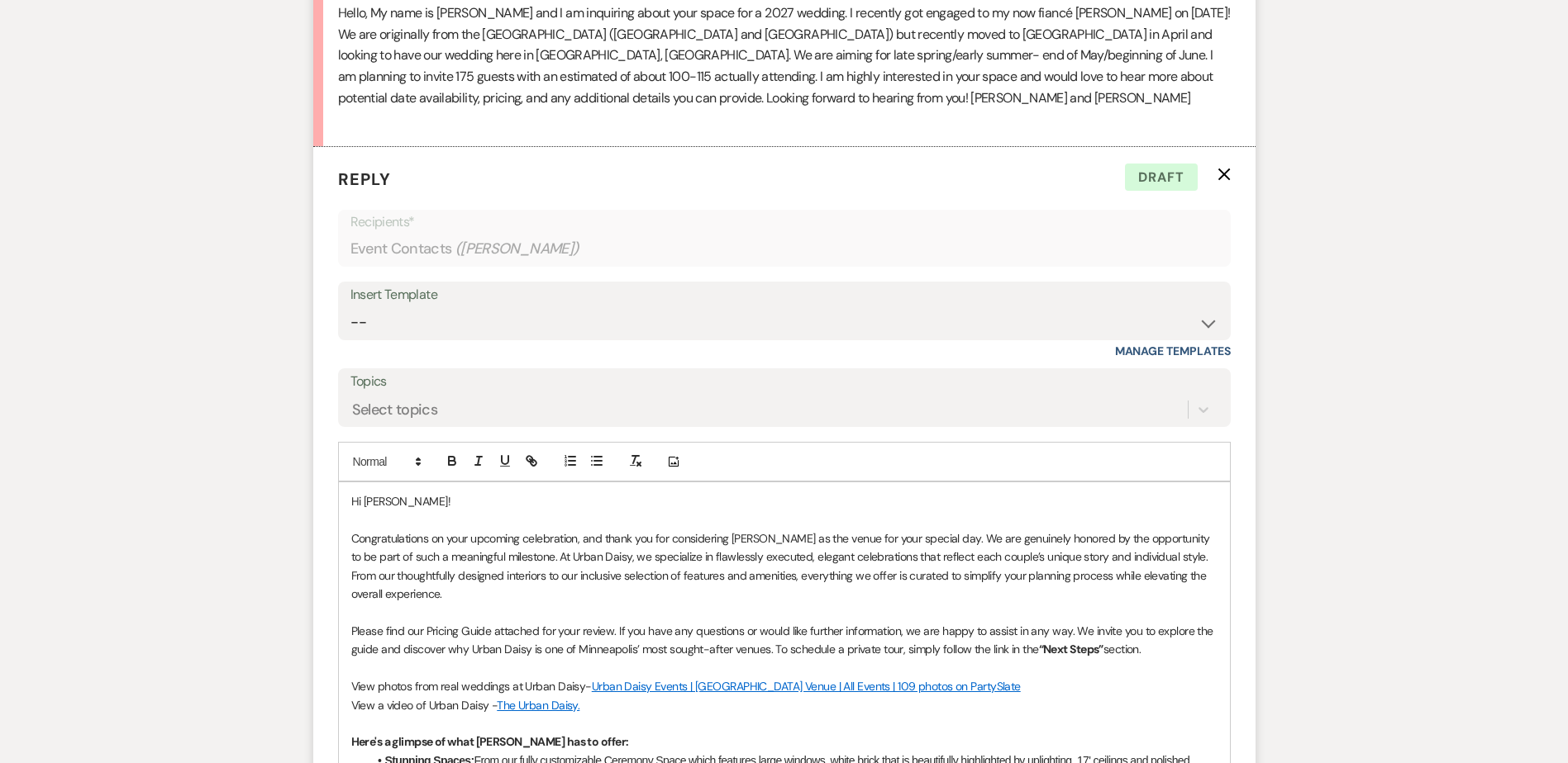
scroll to position [892, 0]
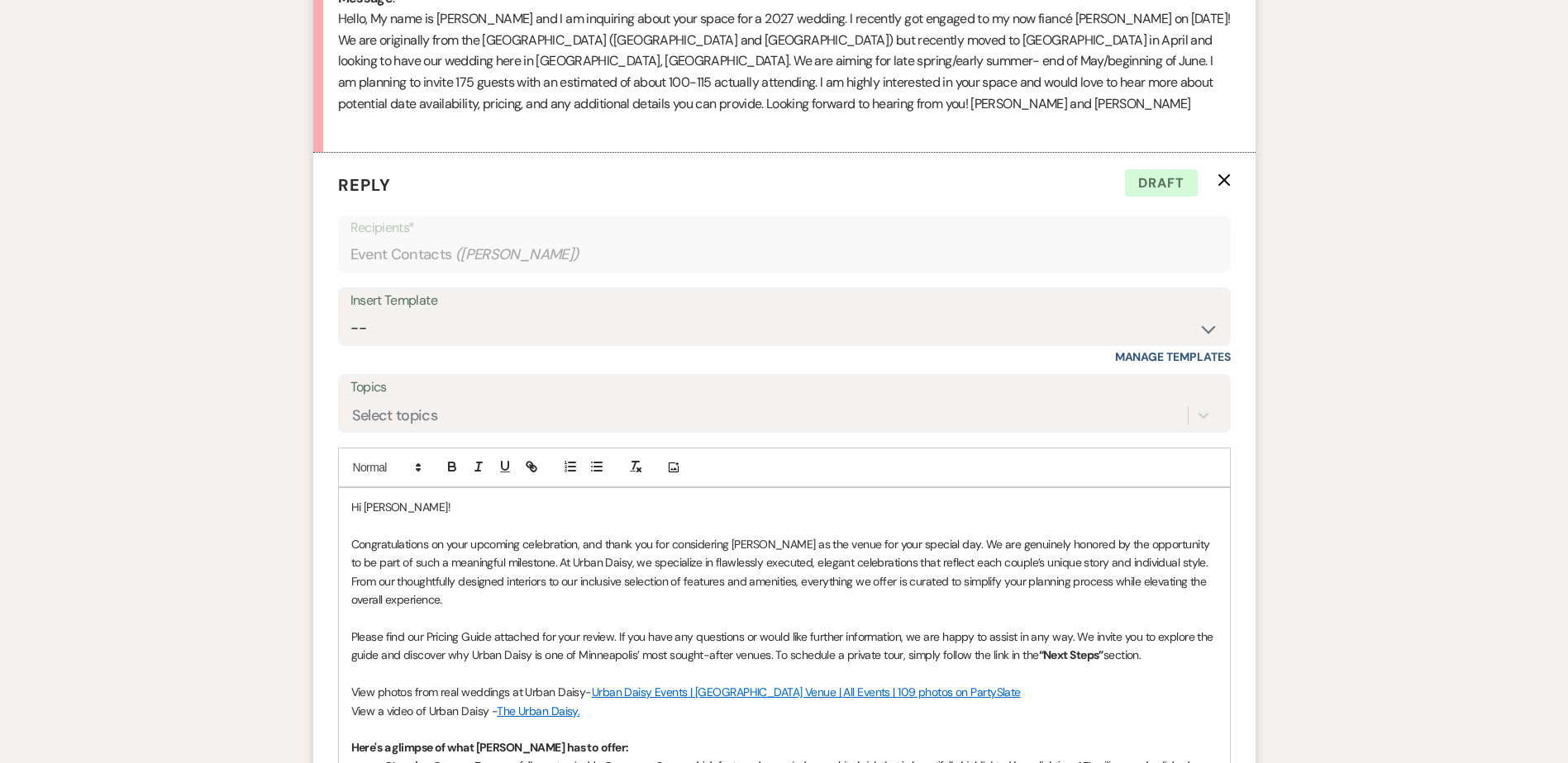
click at [542, 594] on p "Congratulations on your upcoming celebration, and thank you for considering Urb…" at bounding box center [784, 572] width 866 height 74
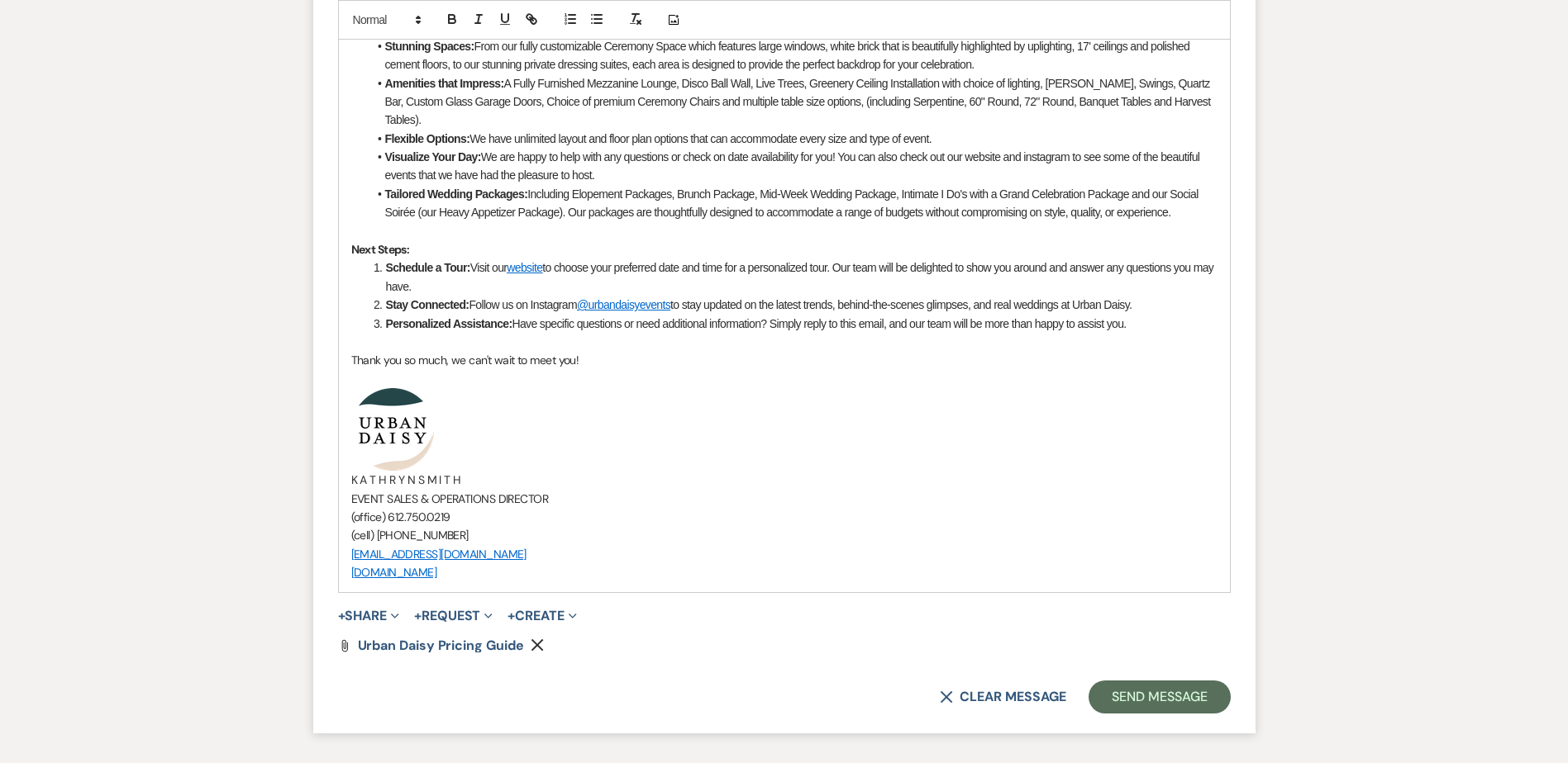
scroll to position [1733, 0]
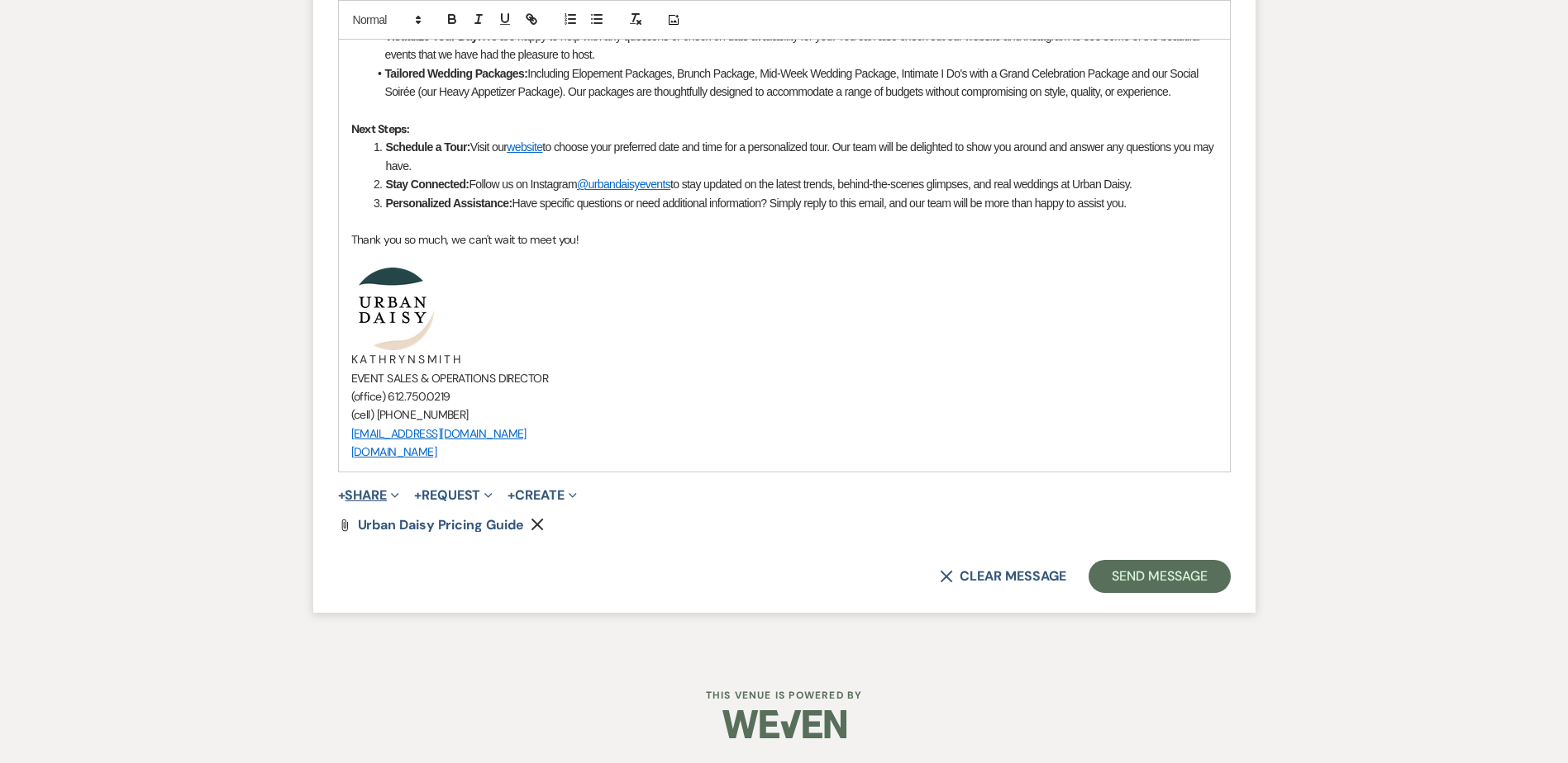
click at [381, 496] on button "+ Share Expand" at bounding box center [369, 496] width 62 height 13
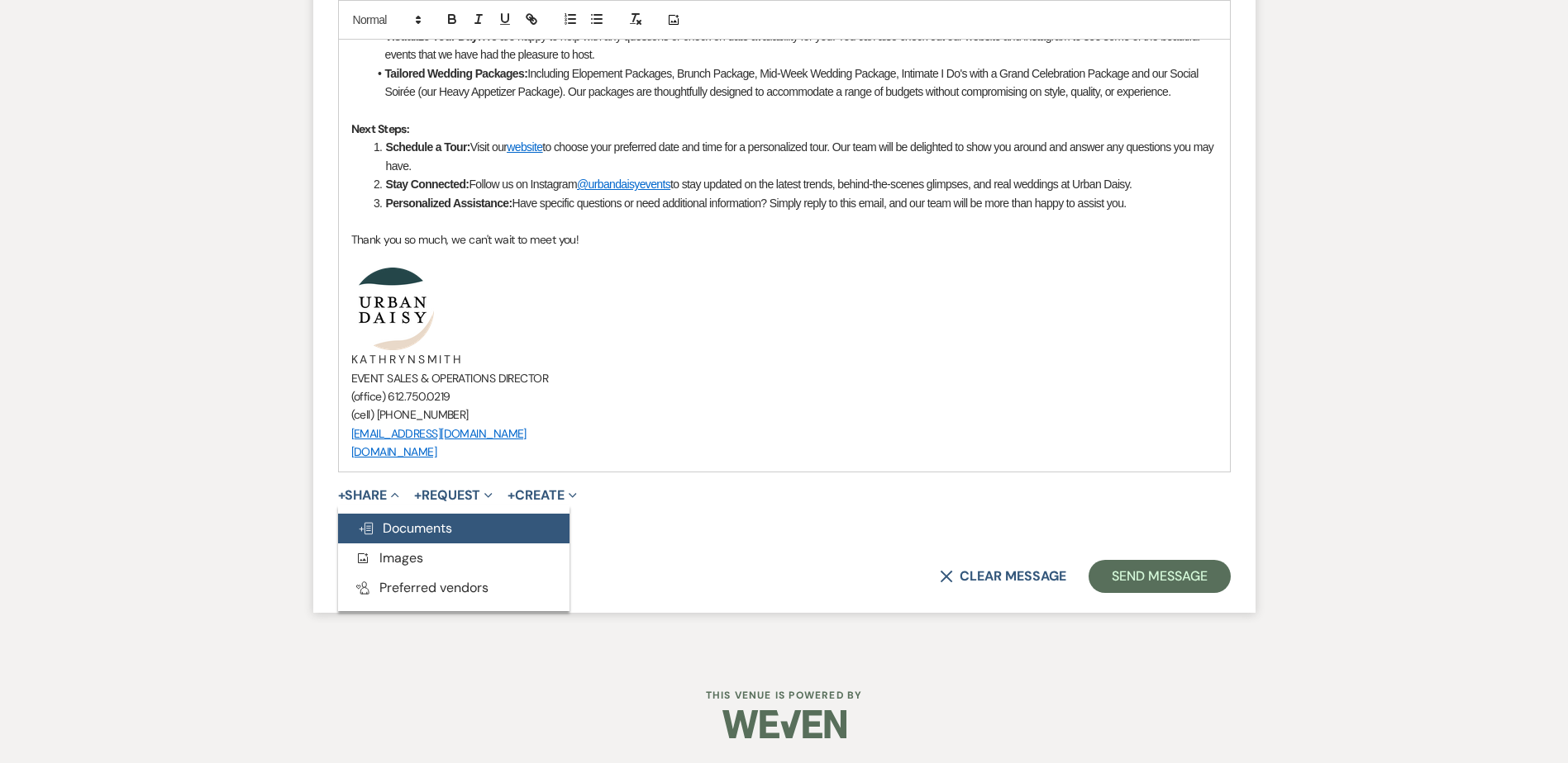
click at [381, 514] on button "Doc Upload Documents" at bounding box center [454, 529] width 232 height 29
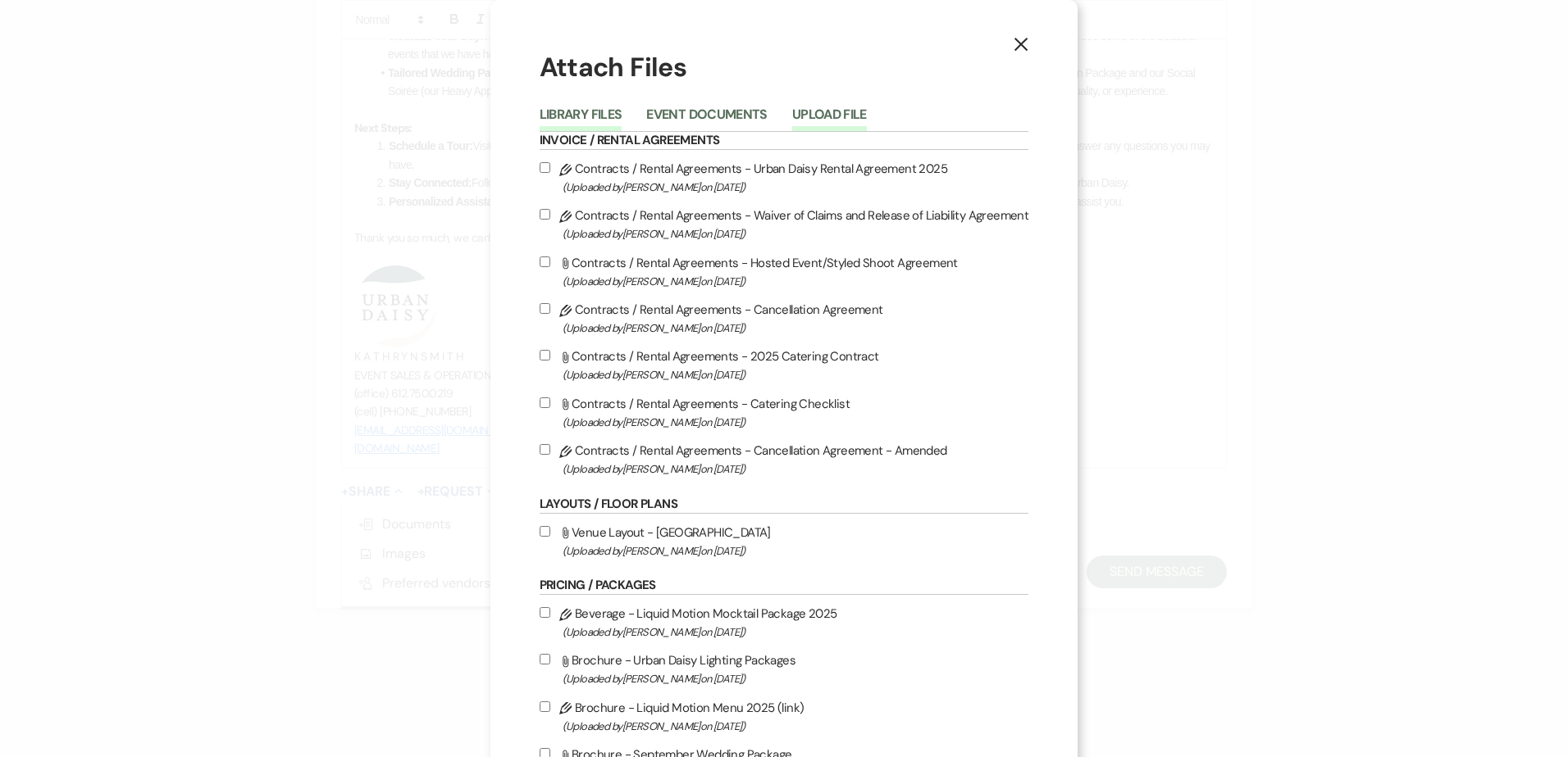
click at [825, 109] on button "Upload File" at bounding box center [829, 119] width 75 height 23
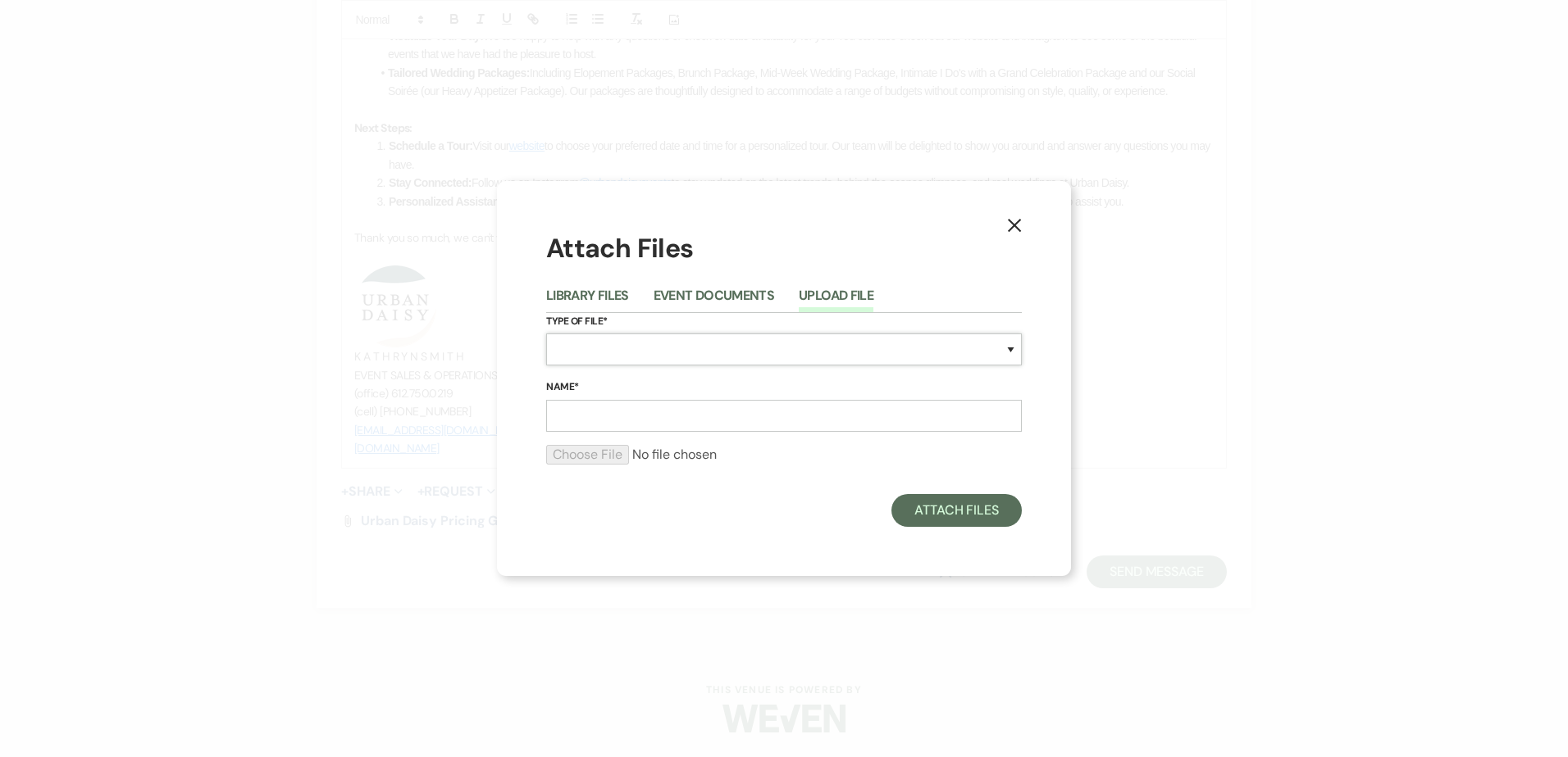
click at [715, 351] on select "Special Event Insurance Vendor Certificate of Insurance Contracts / Rental Agre…" at bounding box center [784, 349] width 475 height 32
select select "24"
click at [546, 334] on select "Special Event Insurance Vendor Certificate of Insurance Contracts / Rental Agre…" at bounding box center [784, 349] width 475 height 32
click at [636, 405] on input "Name*" at bounding box center [784, 415] width 475 height 32
type input "sample floor plan #1"
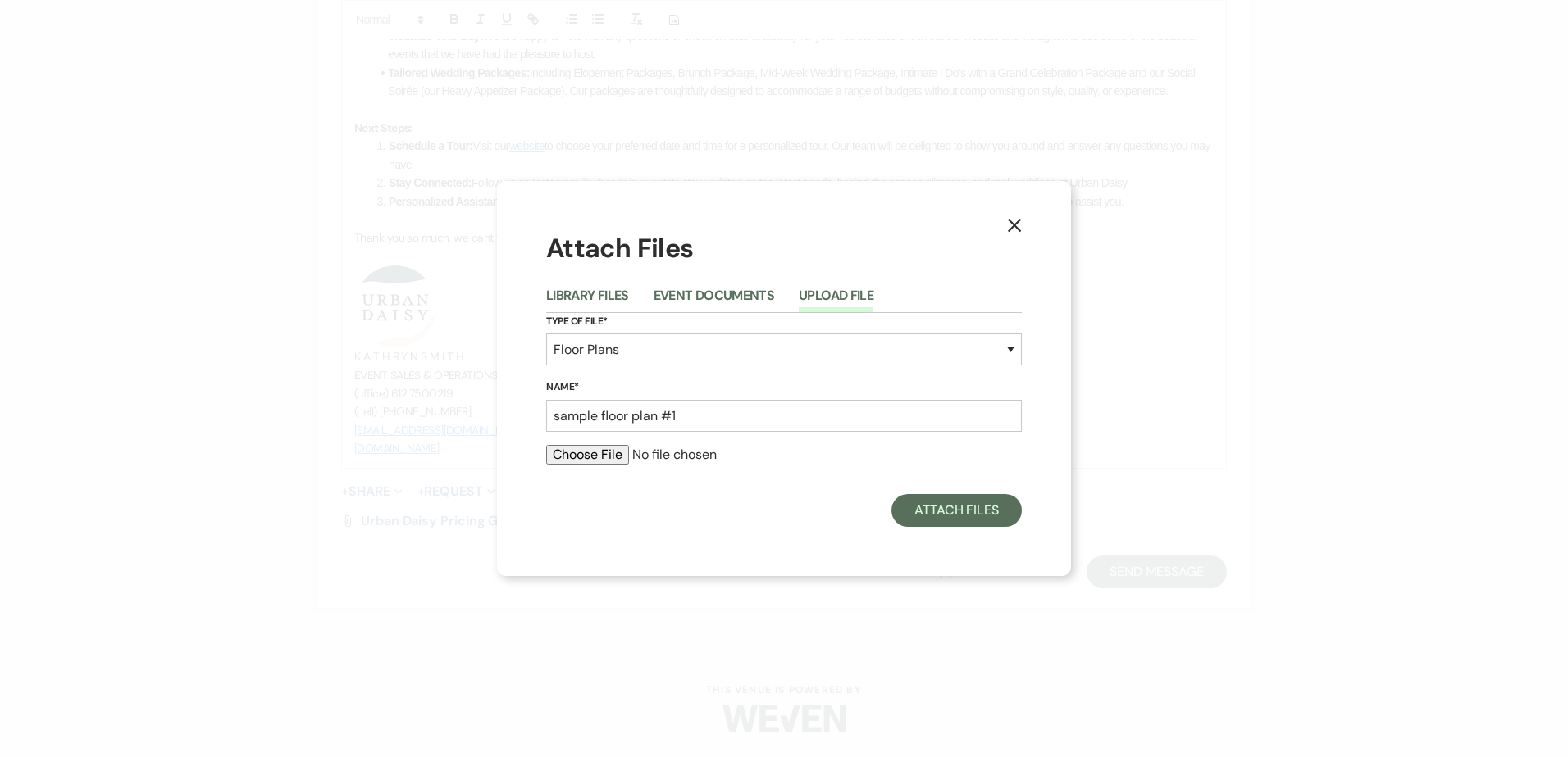
click at [602, 467] on div at bounding box center [784, 462] width 475 height 33
click at [595, 458] on input "file" at bounding box center [784, 455] width 475 height 20
type input "C:\fakepath\sample 1 (8).pdf"
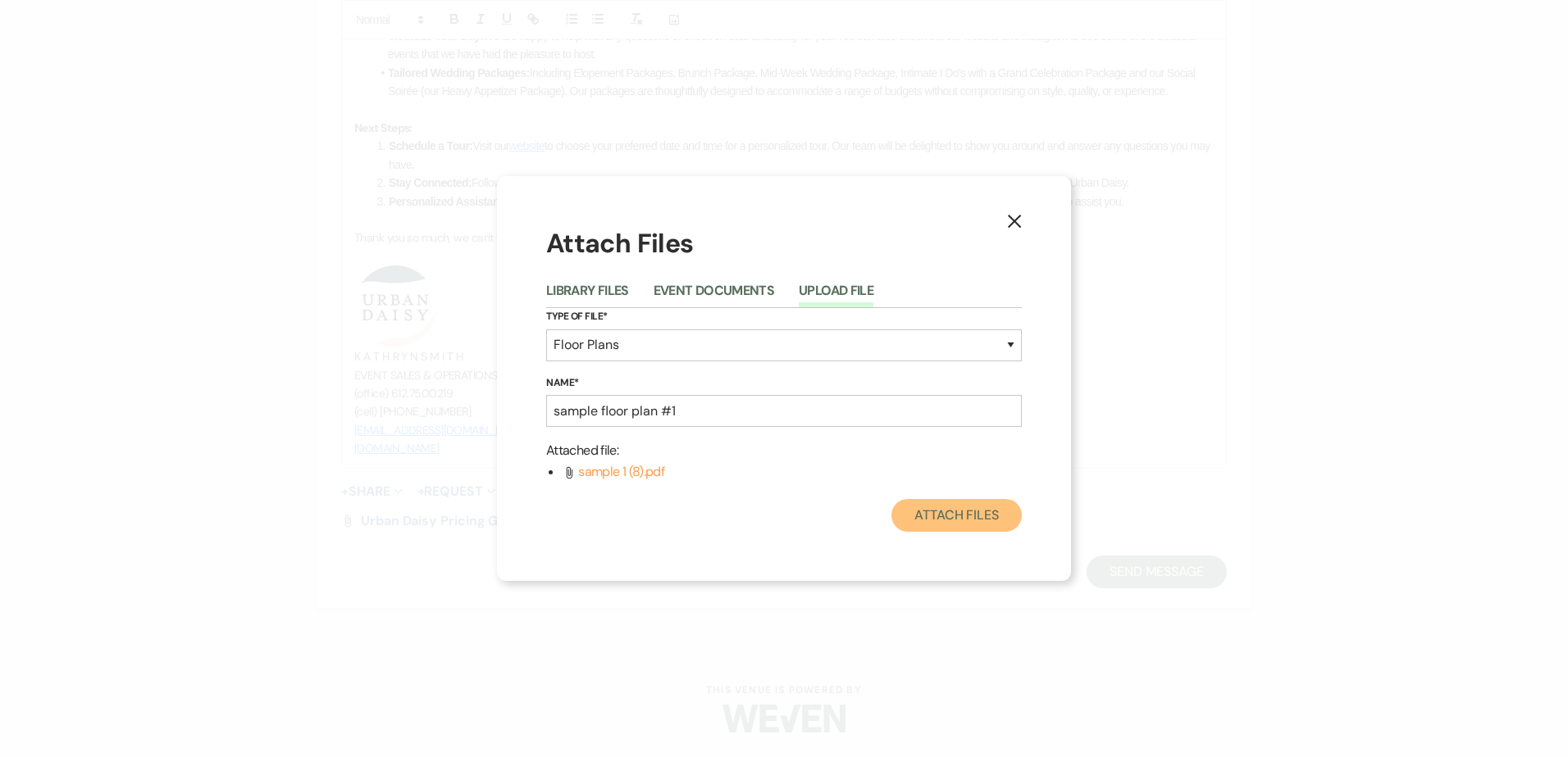
click at [923, 508] on button "Attach Files" at bounding box center [956, 515] width 130 height 33
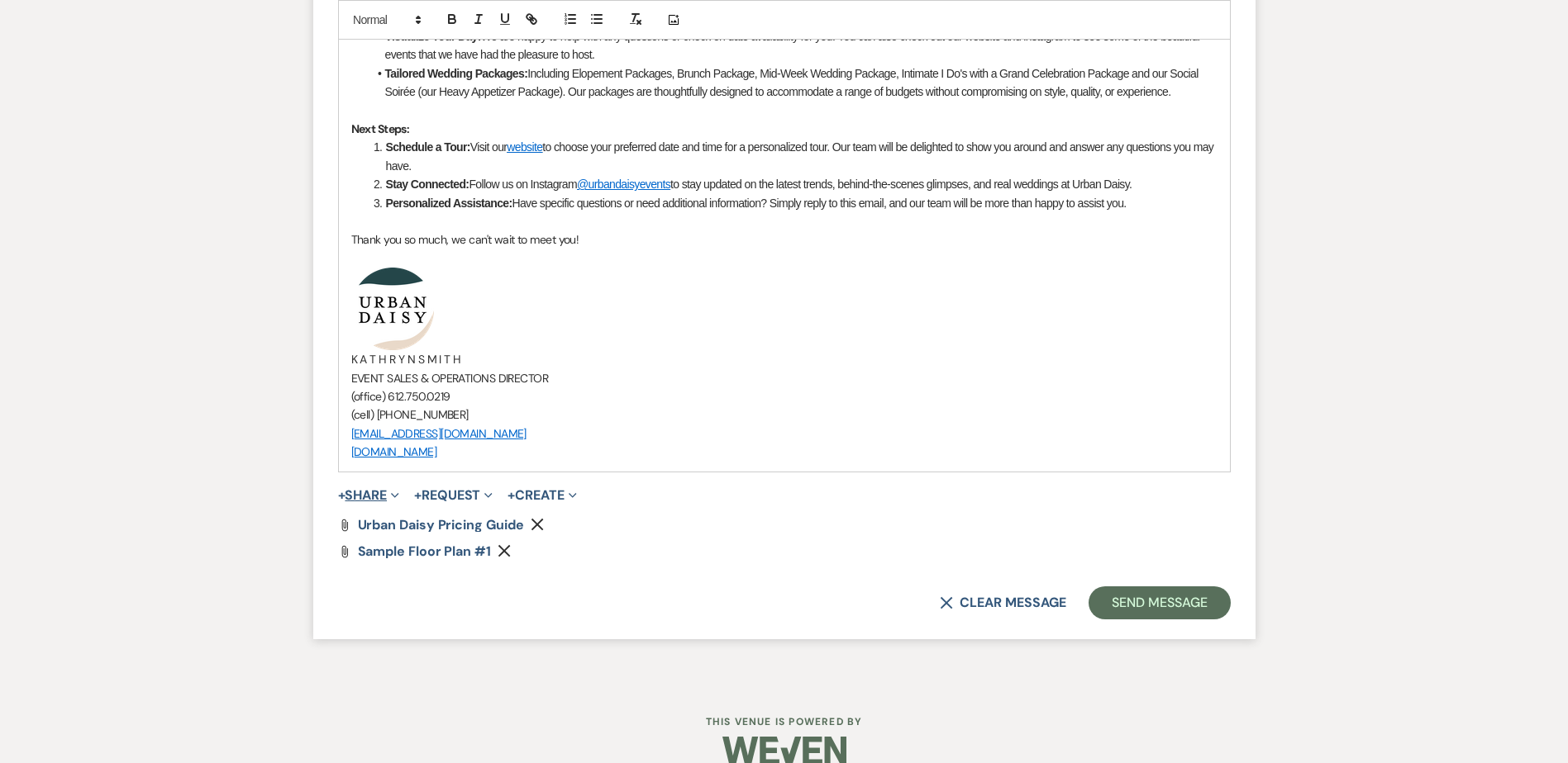
click at [367, 493] on button "+ Share Expand" at bounding box center [369, 496] width 62 height 13
click at [365, 512] on ul "Doc Upload Documents Add Photo Images Pref Vendors Preferred vendors" at bounding box center [454, 558] width 232 height 105
click at [362, 500] on button "+ Share Expand" at bounding box center [369, 496] width 62 height 13
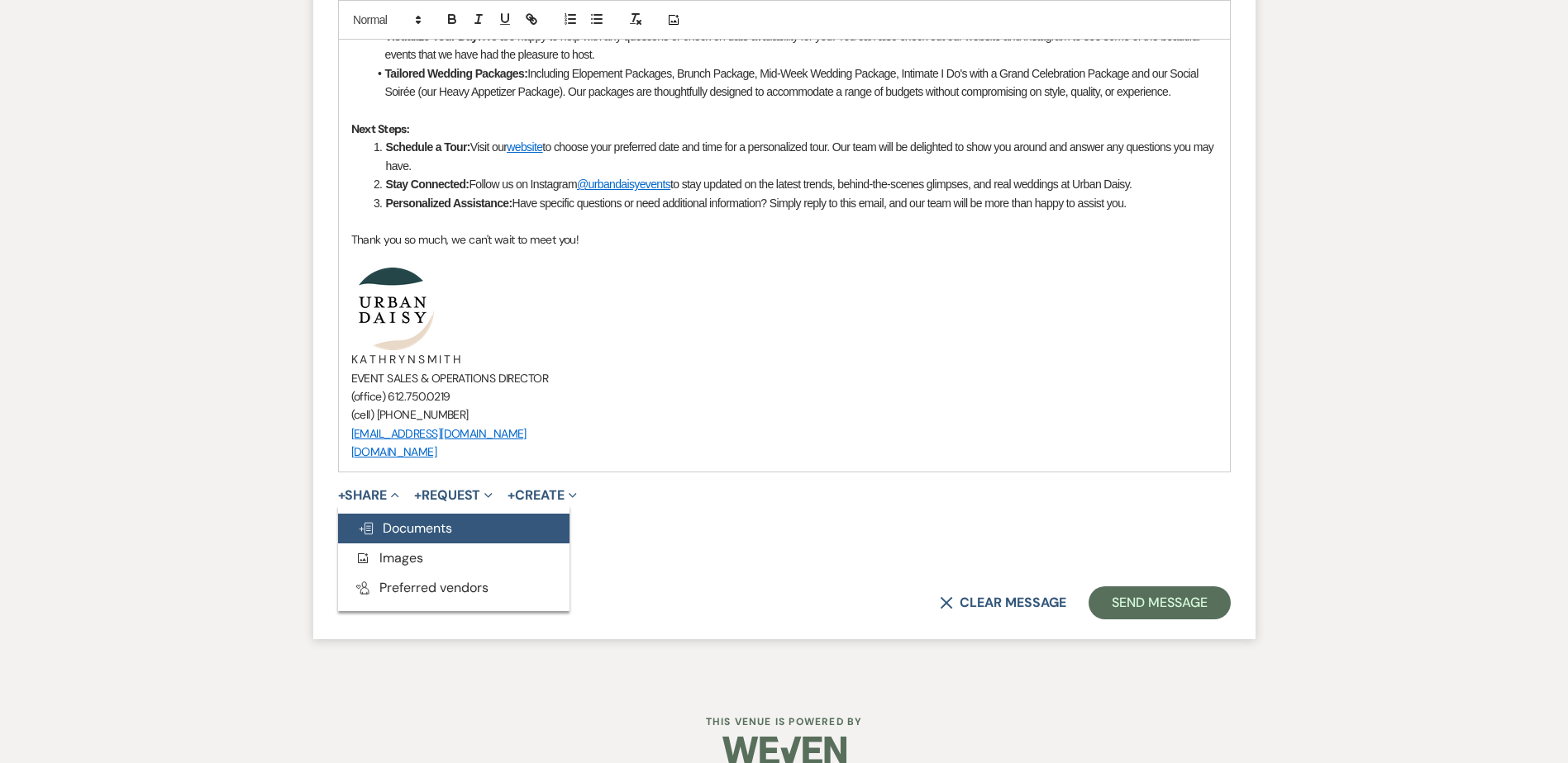
click at [358, 516] on button "Doc Upload Documents" at bounding box center [454, 529] width 232 height 29
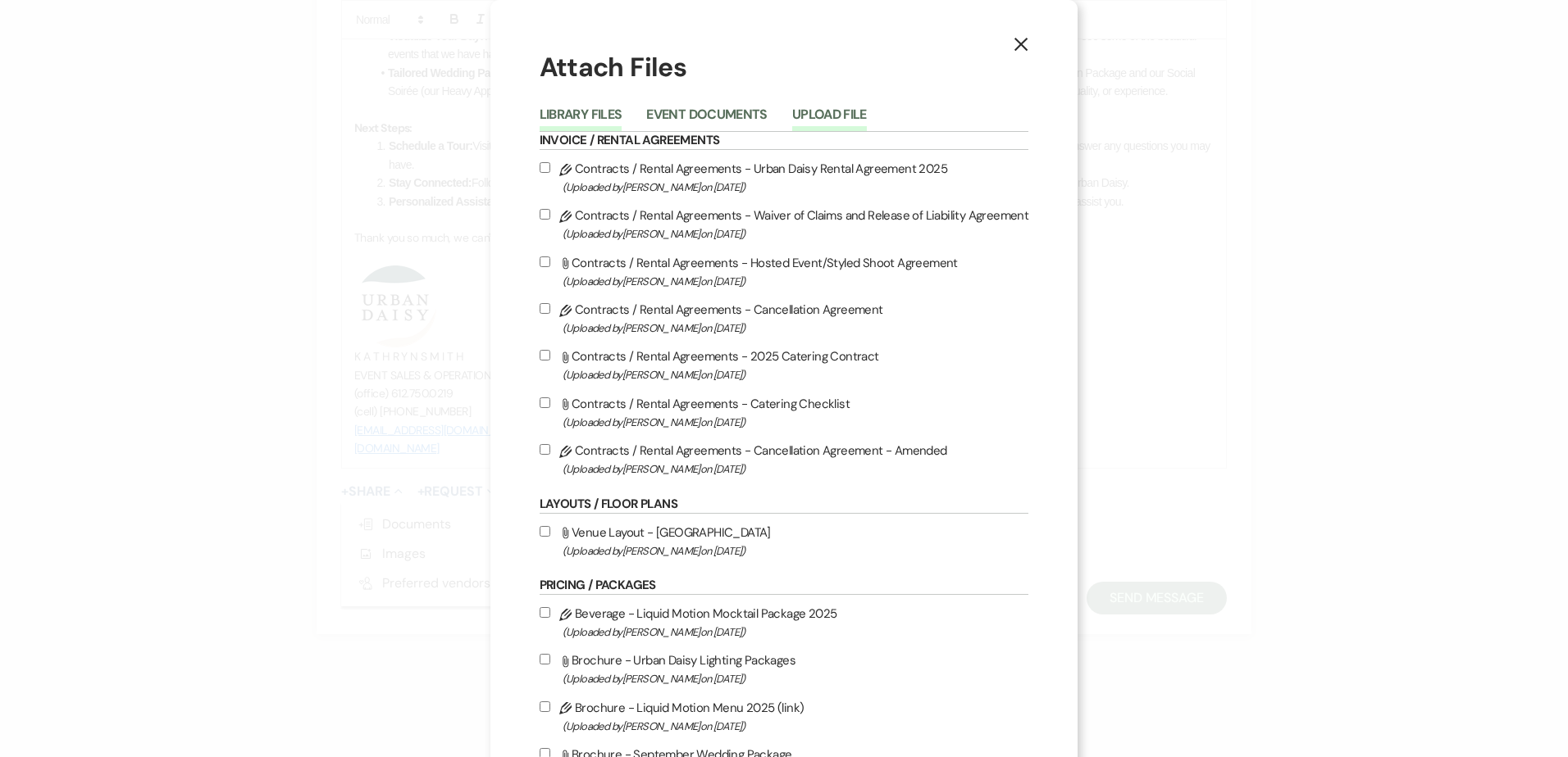
click at [832, 108] on button "Upload File" at bounding box center [829, 119] width 75 height 23
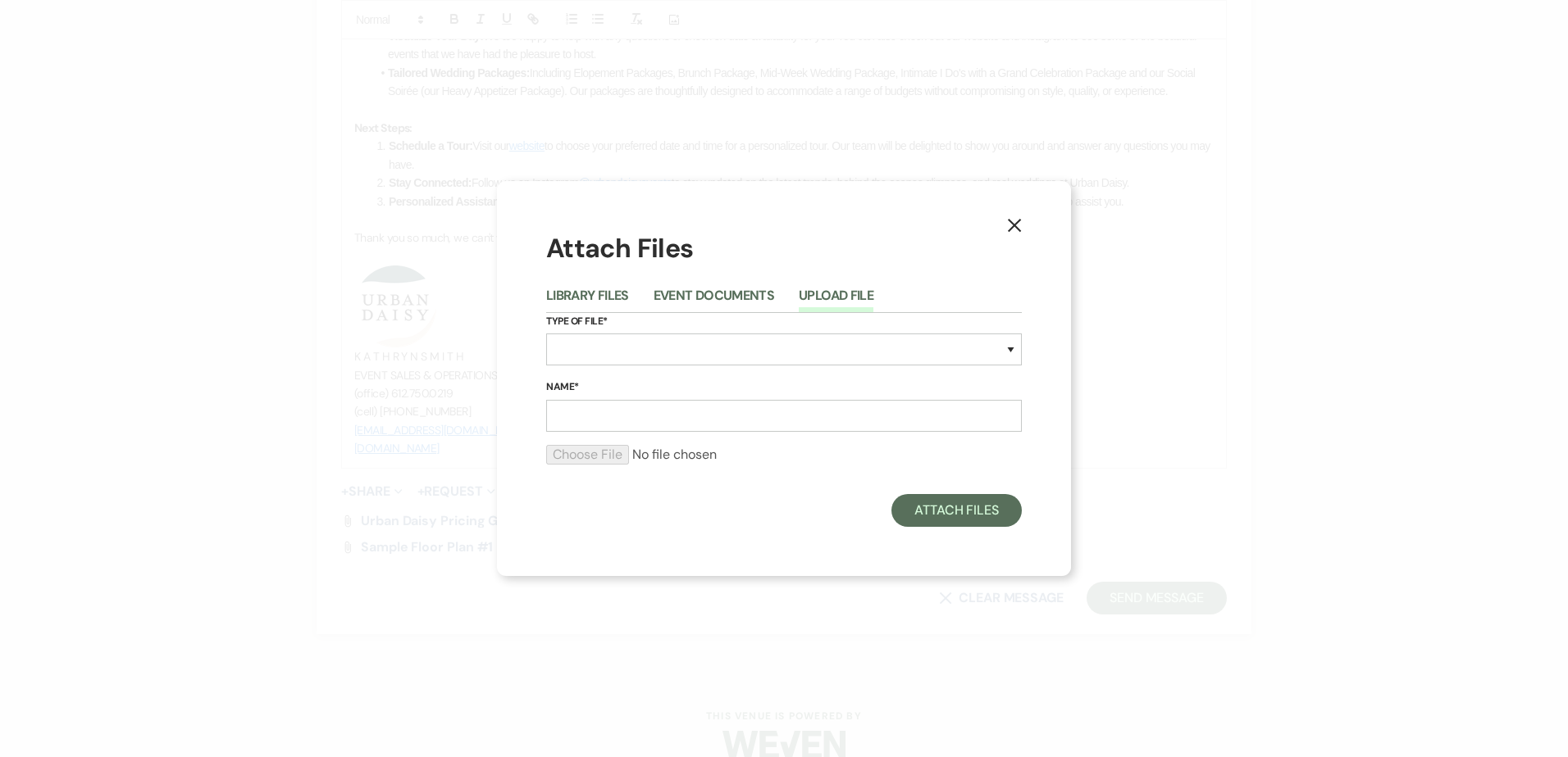
click at [674, 334] on div "Type of File* Special Event Insurance Vendor Certificate of Insurance Contracts…" at bounding box center [784, 346] width 475 height 66
click at [674, 348] on select "Special Event Insurance Vendor Certificate of Insurance Contracts / Rental Agre…" at bounding box center [784, 349] width 475 height 32
select select "24"
click at [546, 334] on select "Special Event Insurance Vendor Certificate of Insurance Contracts / Rental Agre…" at bounding box center [784, 349] width 475 height 32
click at [638, 430] on input "Name*" at bounding box center [784, 415] width 475 height 32
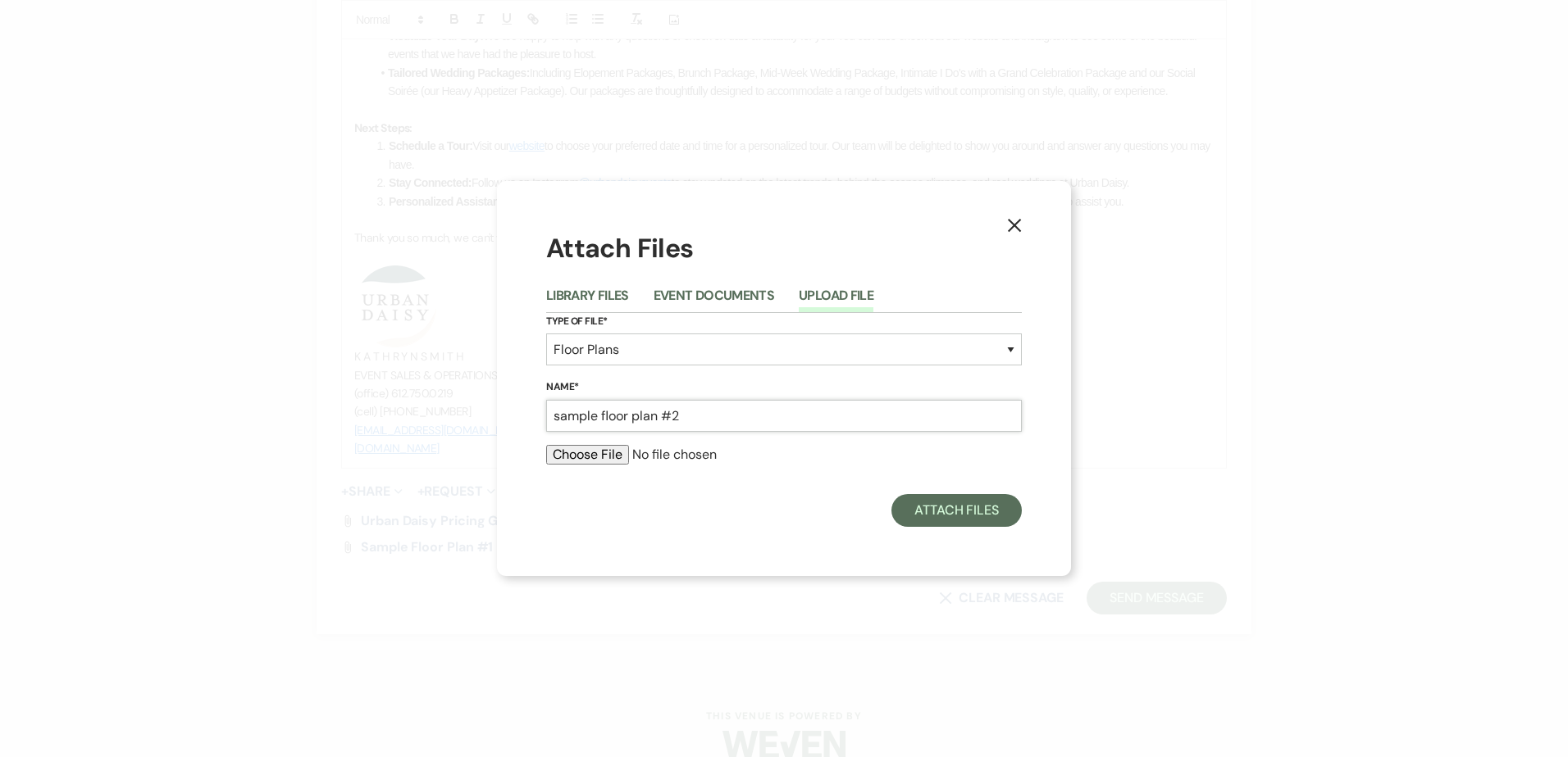
type input "sample floor plan #2"
click at [574, 449] on input "file" at bounding box center [784, 455] width 475 height 20
type input "C:\fakepath\sample 2 (10).pdf"
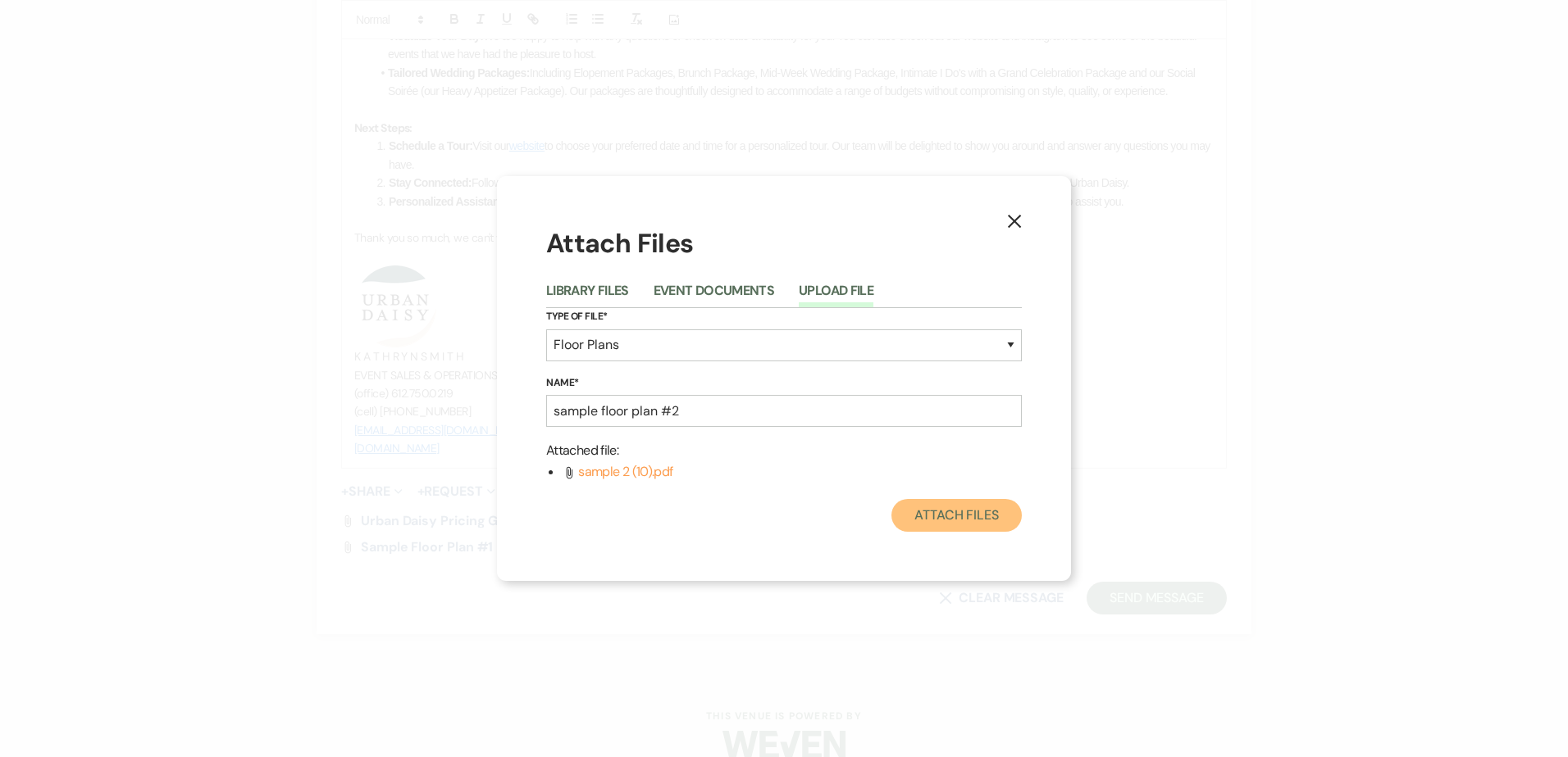
click at [947, 524] on button "Attach Files" at bounding box center [956, 515] width 130 height 33
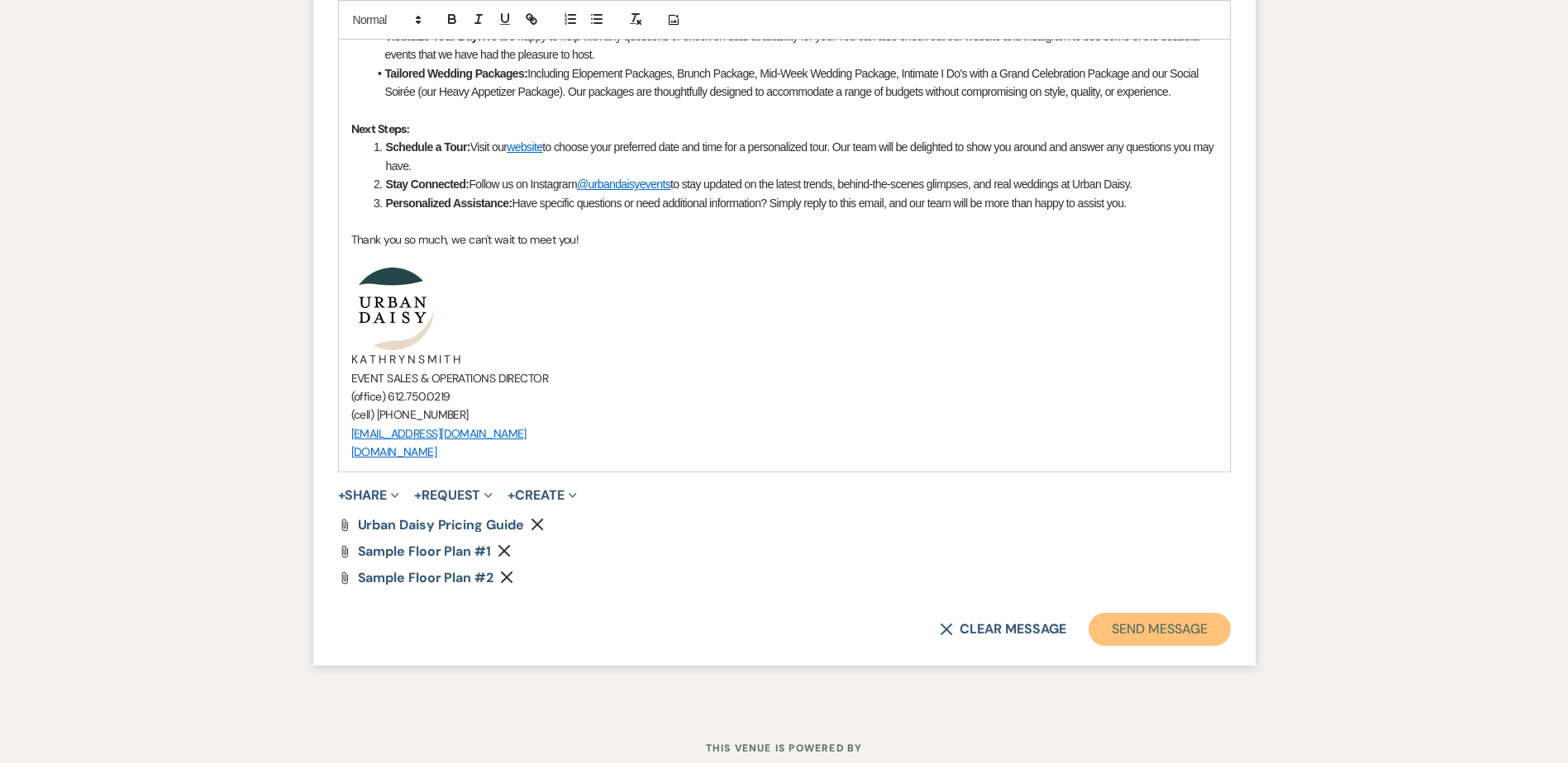
click at [1137, 627] on button "Send Message" at bounding box center [1159, 629] width 141 height 33
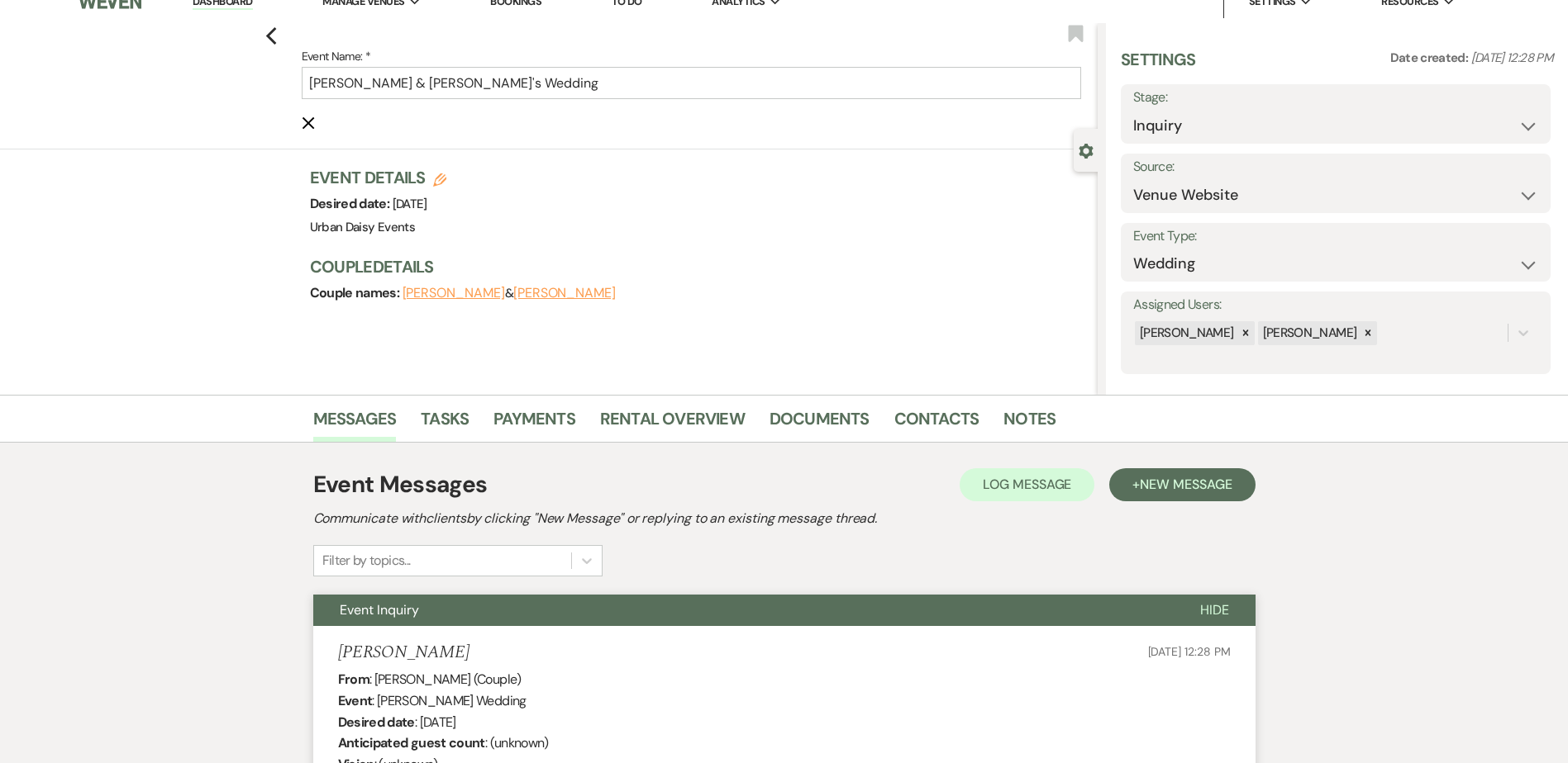
scroll to position [0, 0]
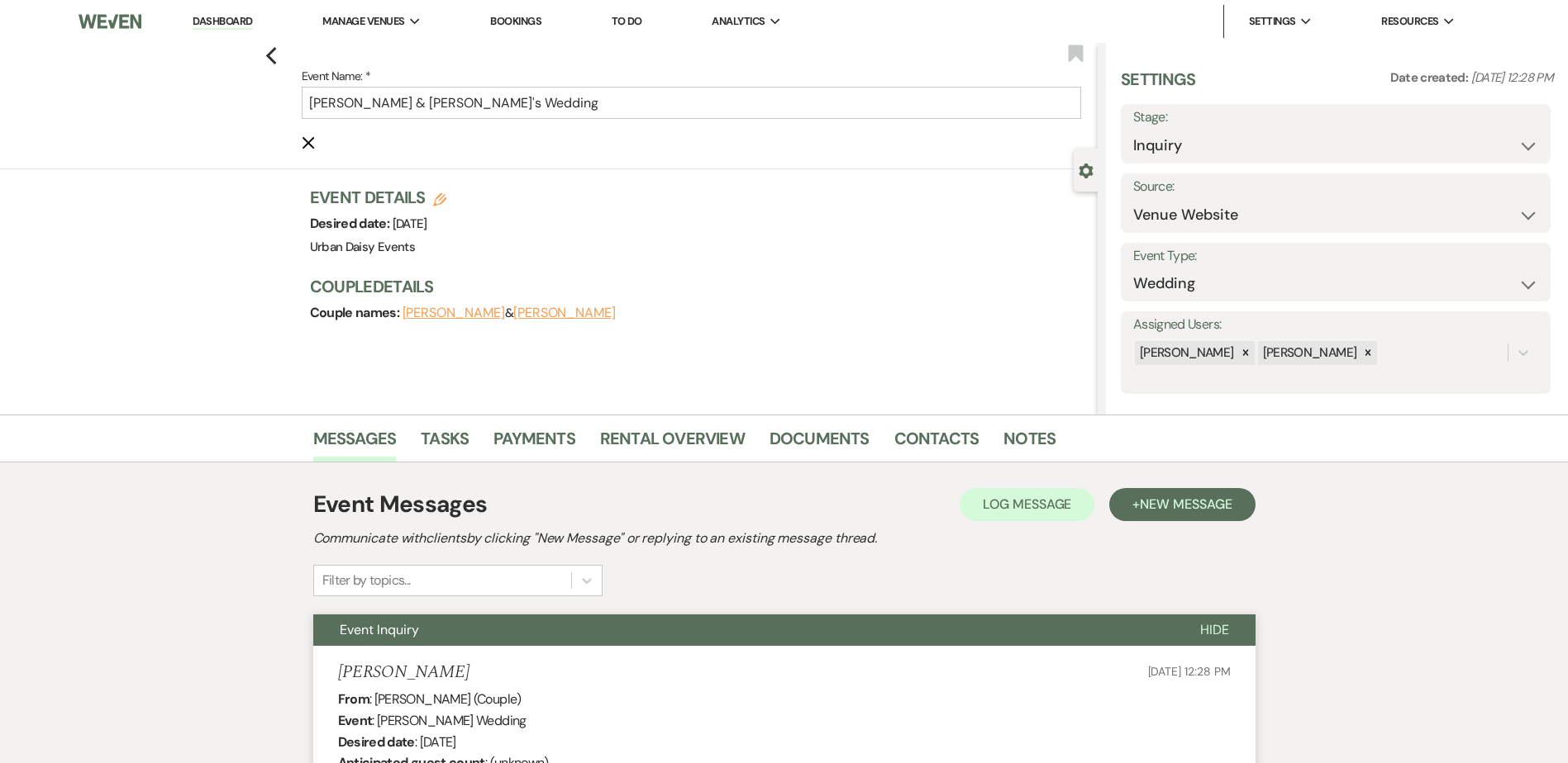
drag, startPoint x: 215, startPoint y: 18, endPoint x: 207, endPoint y: 27, distance: 12.0
click at [215, 18] on link "Dashboard" at bounding box center [222, 21] width 60 height 16
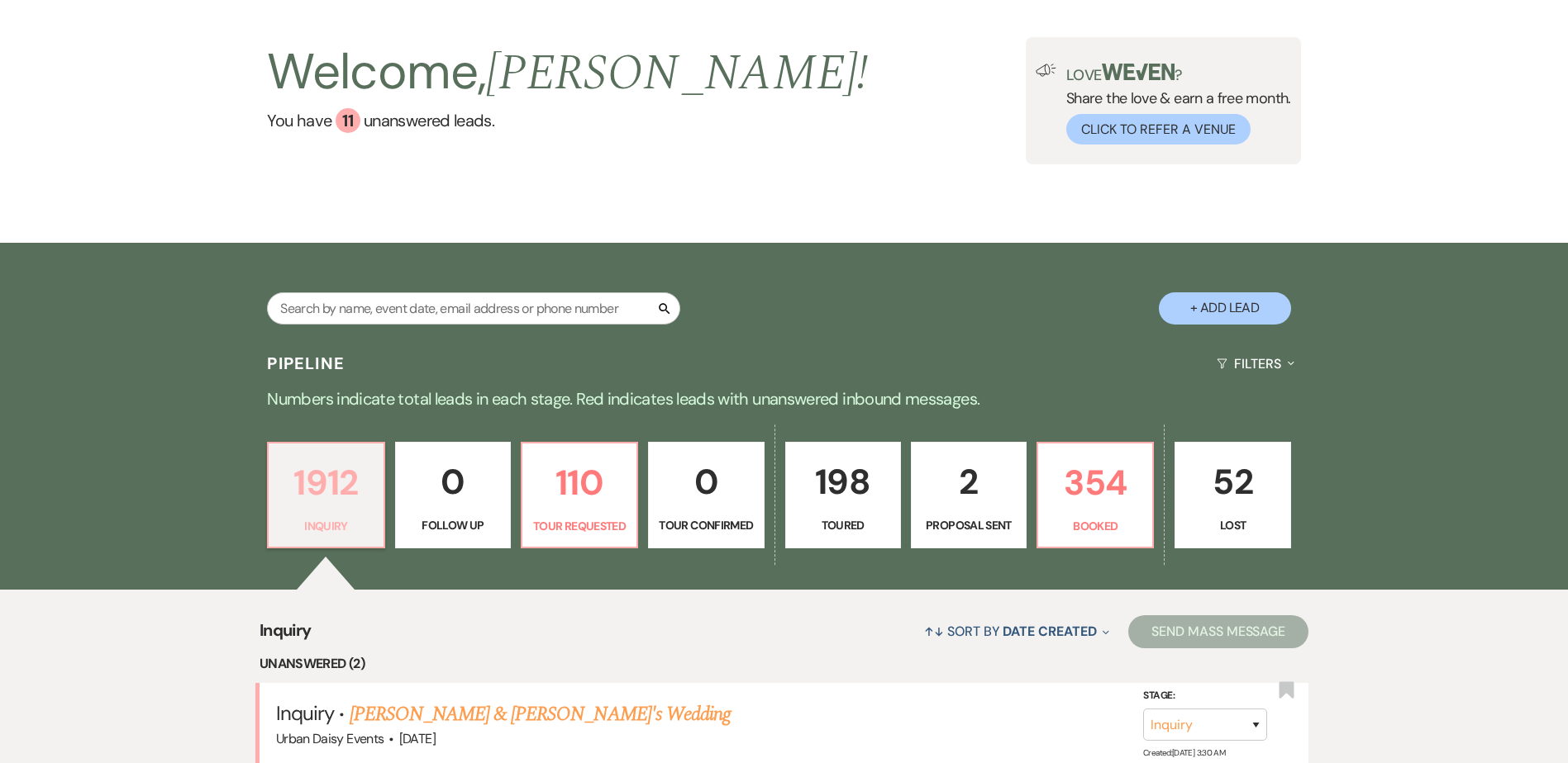
scroll to position [165, 0]
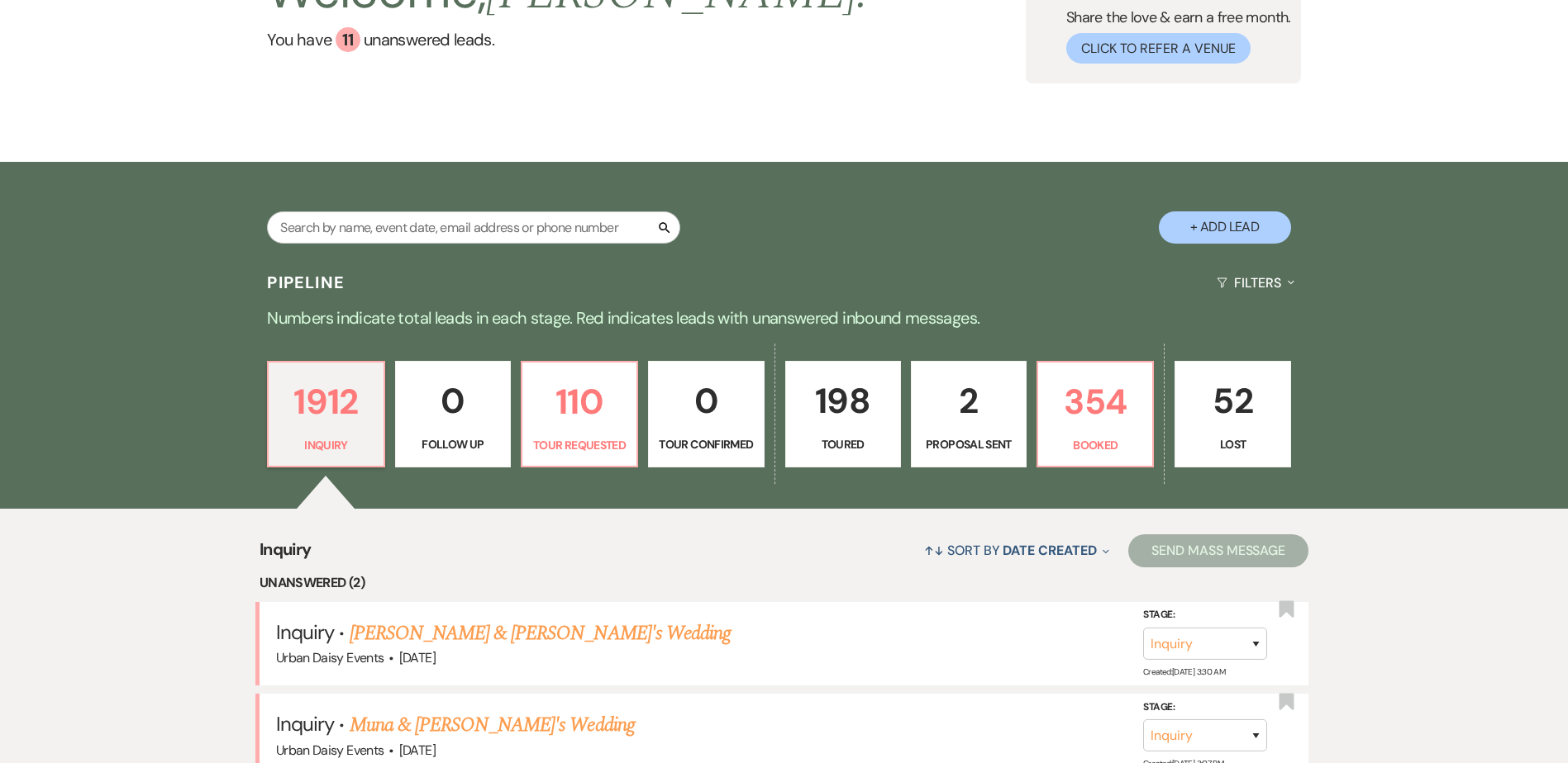
click at [376, 626] on link "LeAsia Pruitt & Fiance's Wedding" at bounding box center [541, 634] width 382 height 29
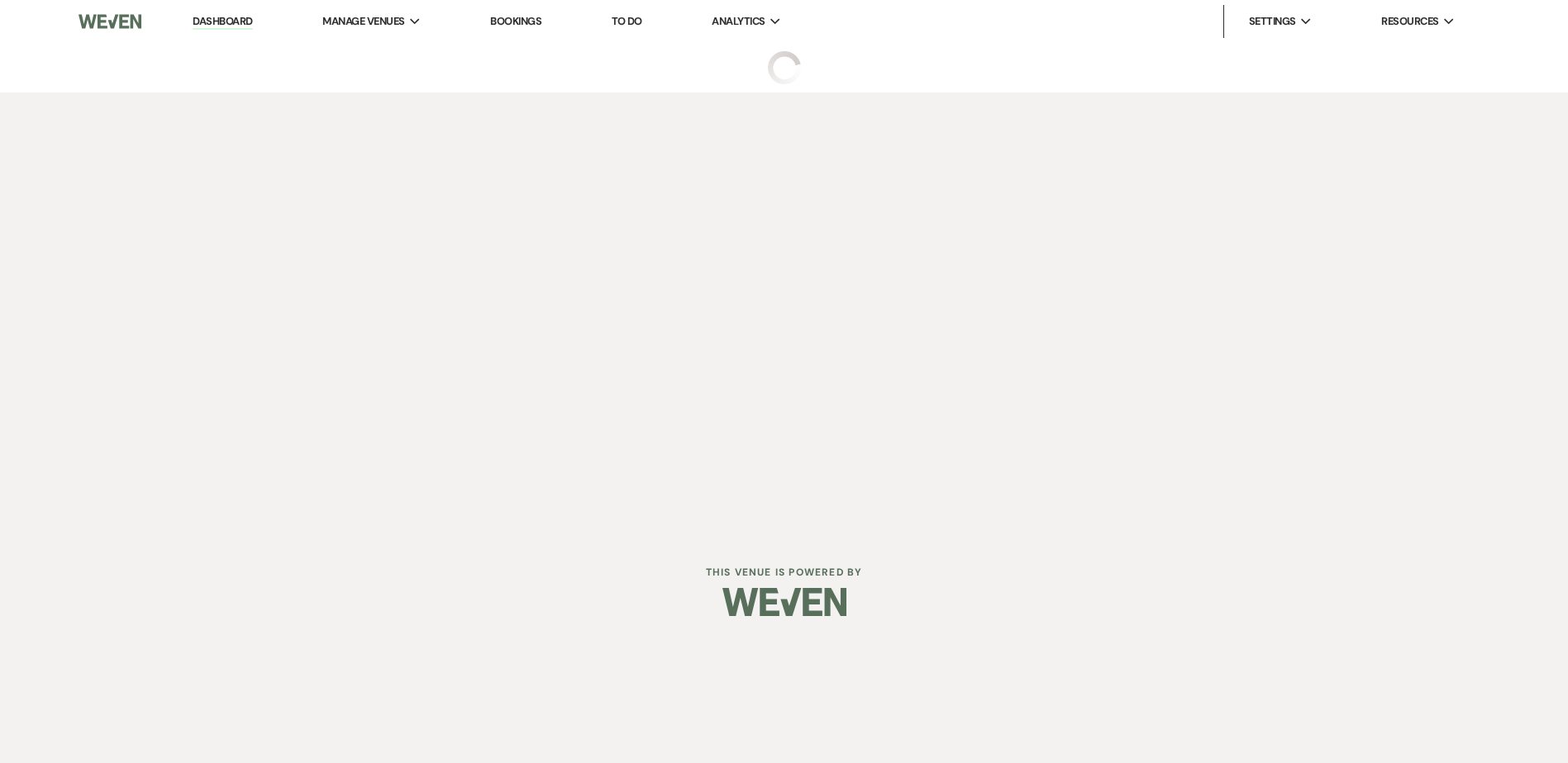
select select "5"
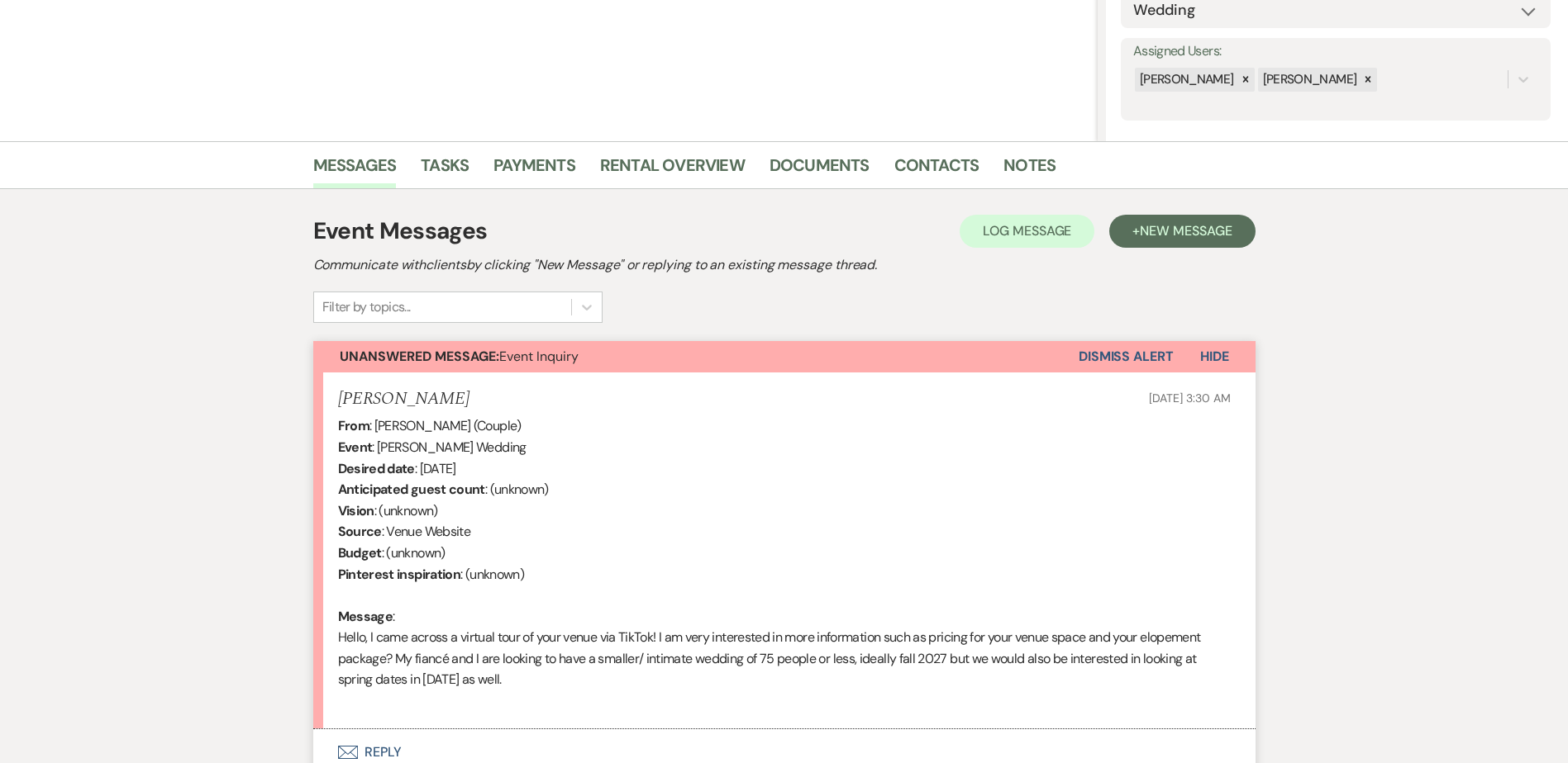
scroll to position [331, 0]
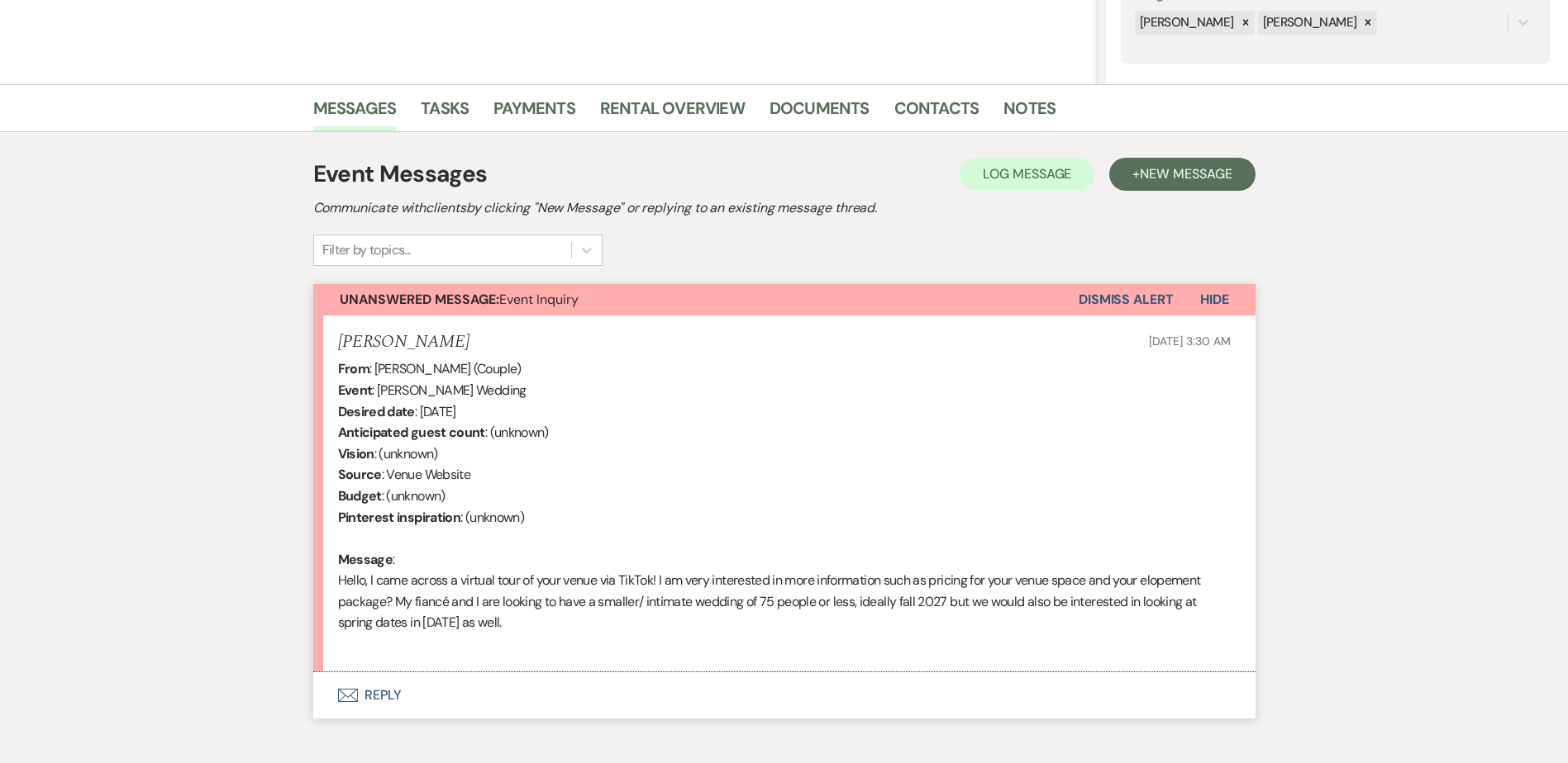
click at [362, 703] on button "Envelope Reply" at bounding box center [784, 695] width 942 height 47
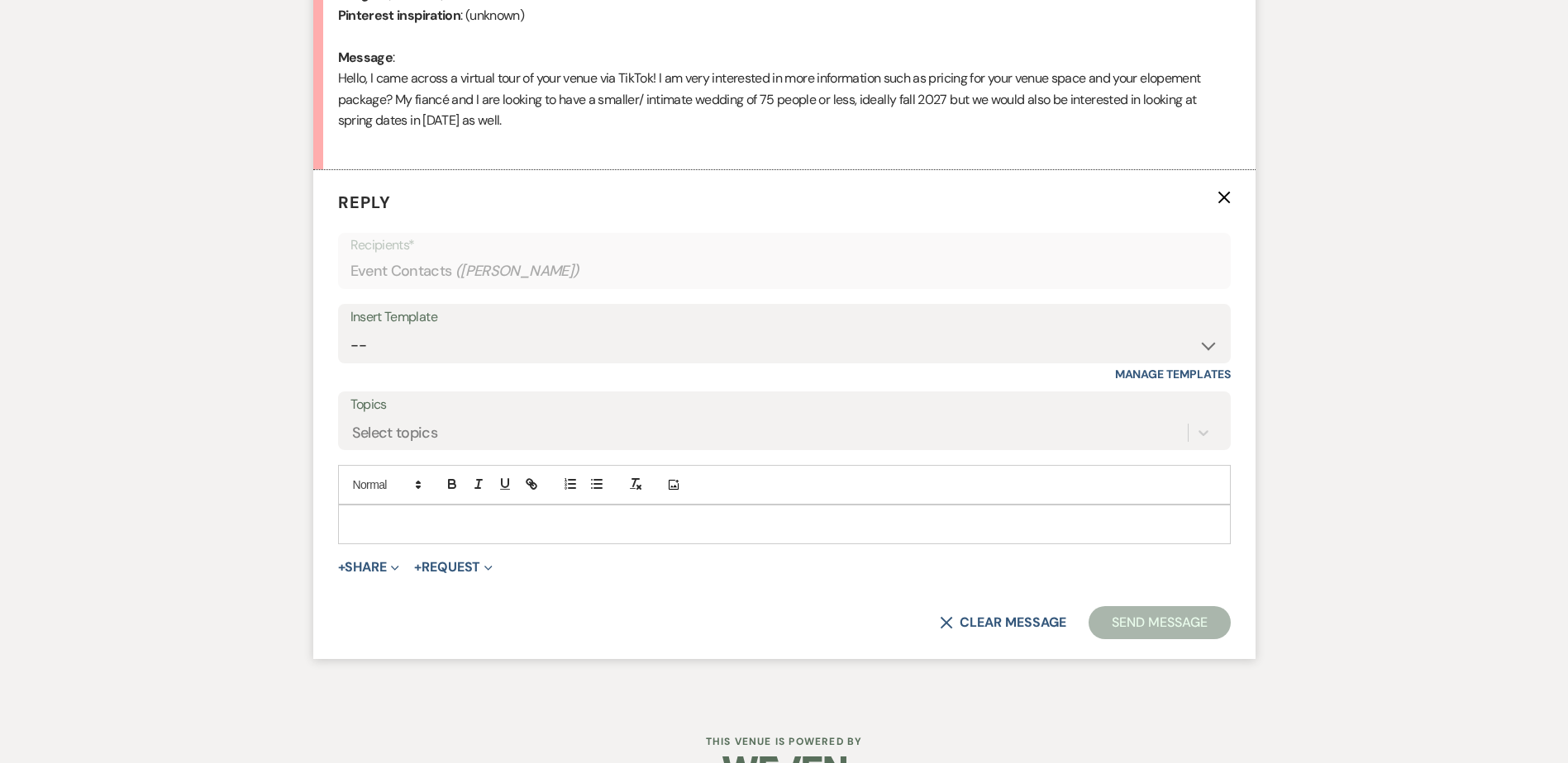
scroll to position [866, 0]
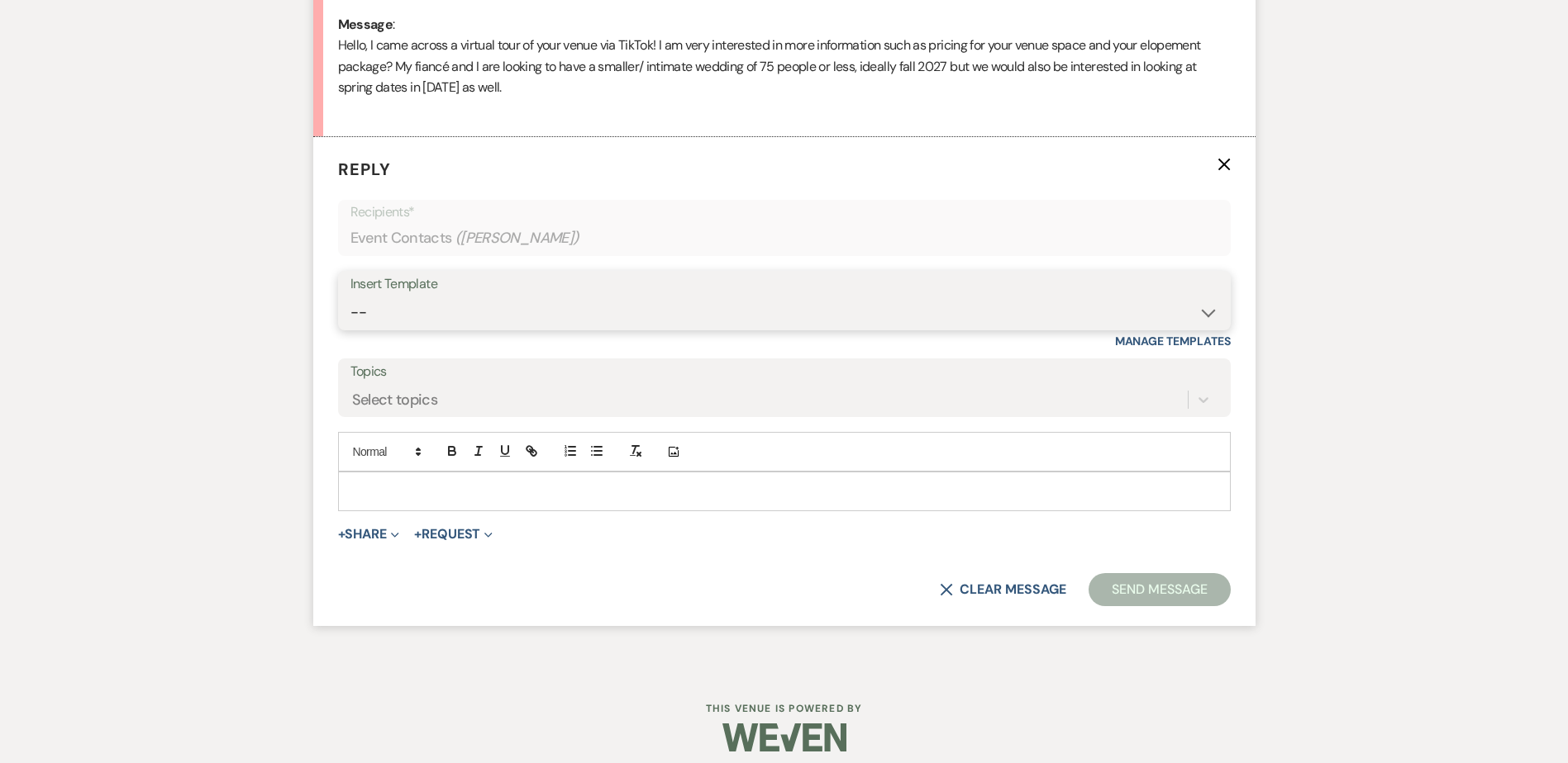
click at [451, 322] on select "-- Payment Past Due Rental Agreement and First Payment Urban Daisy Initial Resp…" at bounding box center [784, 312] width 868 height 32
select select "1243"
click at [350, 297] on select "-- Payment Past Due Rental Agreement and First Payment Urban Daisy Initial Resp…" at bounding box center [784, 312] width 868 height 32
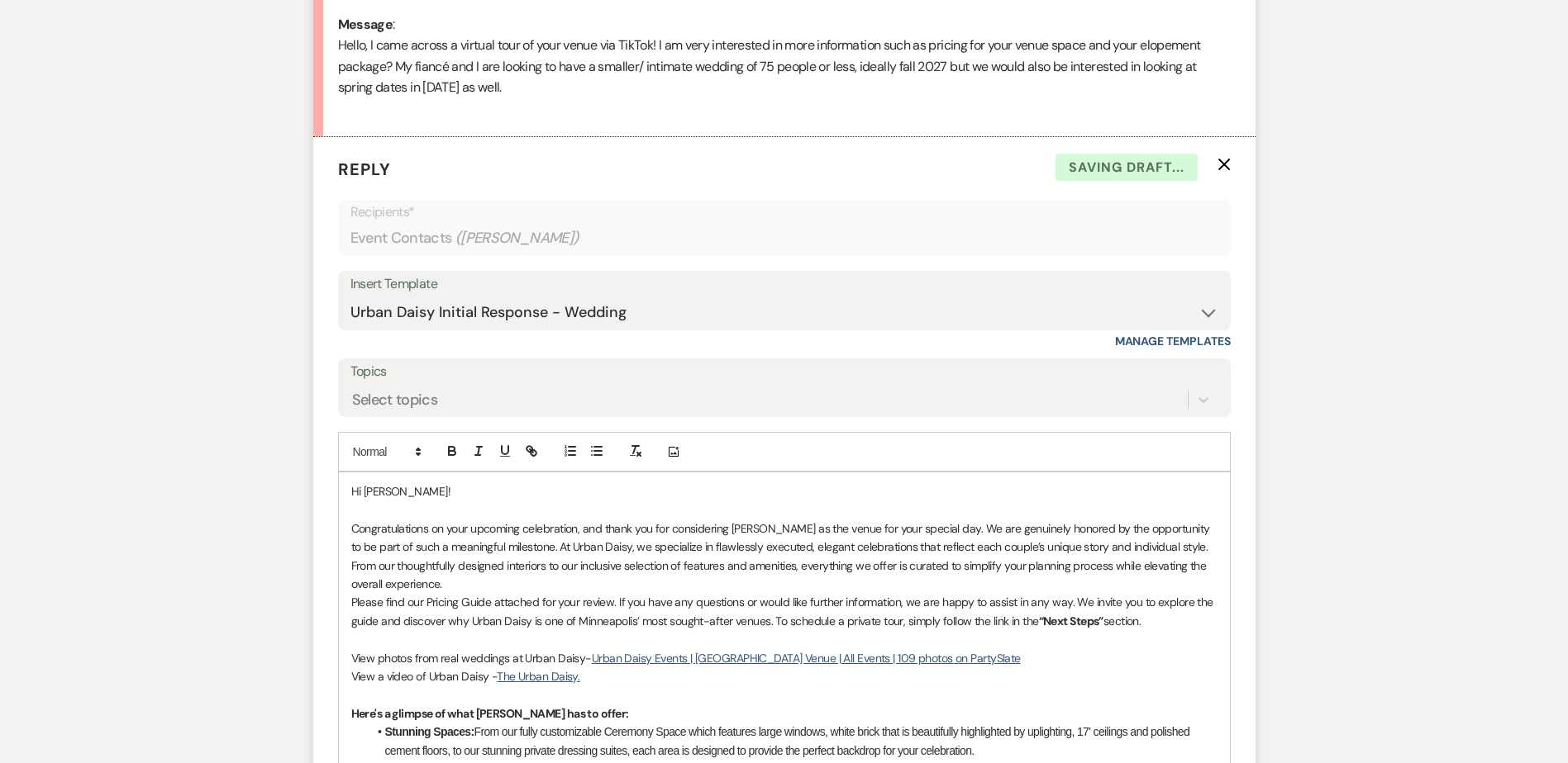
click at [413, 507] on p at bounding box center [784, 510] width 866 height 18
click at [634, 575] on p "Congratulations on your upcoming celebration, and thank you for considering Urb…" at bounding box center [784, 556] width 866 height 74
click at [627, 577] on p "Congratulations on your upcoming celebration, and thank you for considering Urb…" at bounding box center [784, 556] width 866 height 74
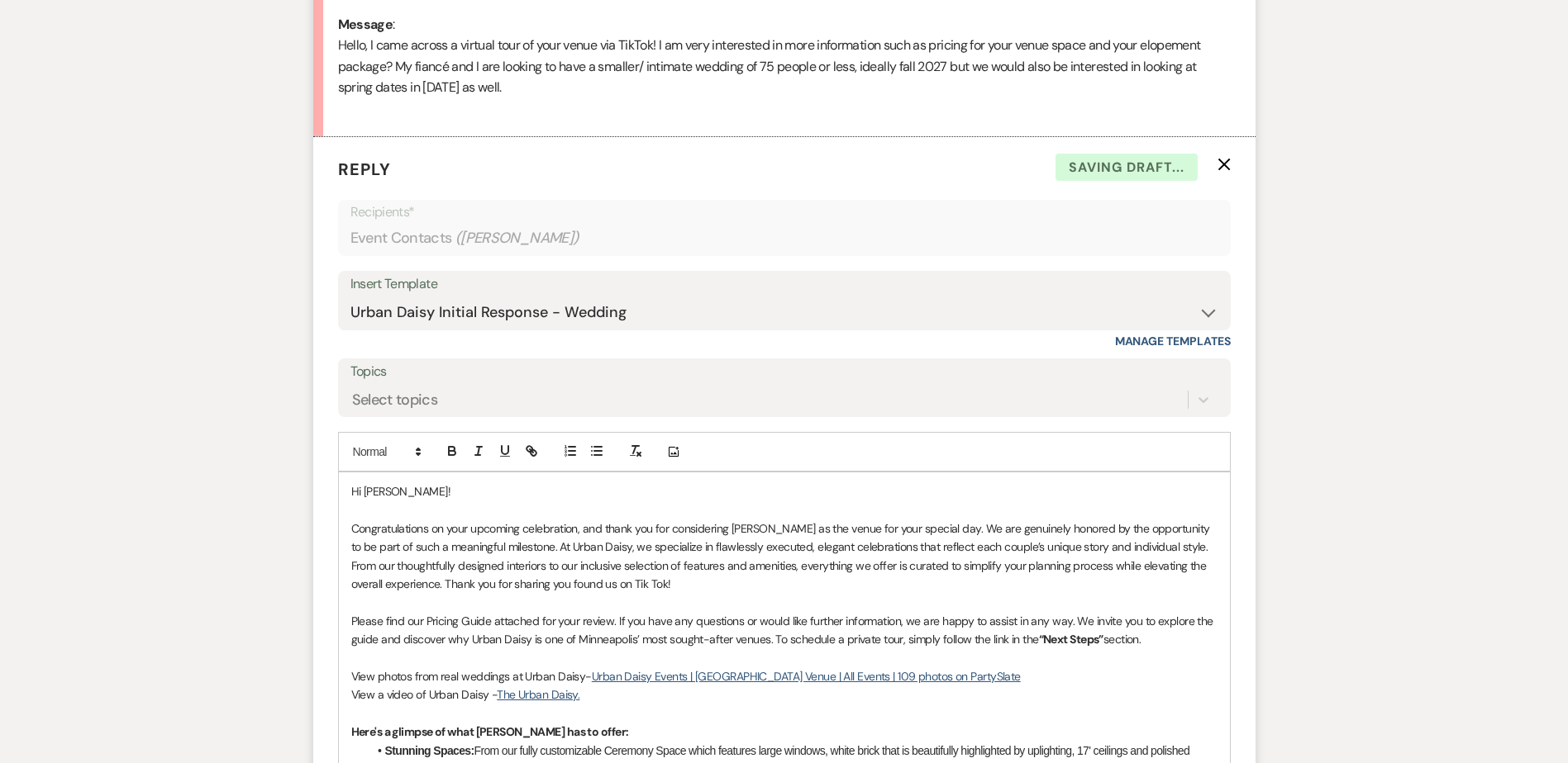
click at [649, 579] on p "Congratulations on your upcoming celebration, and thank you for considering Urb…" at bounding box center [784, 556] width 866 height 74
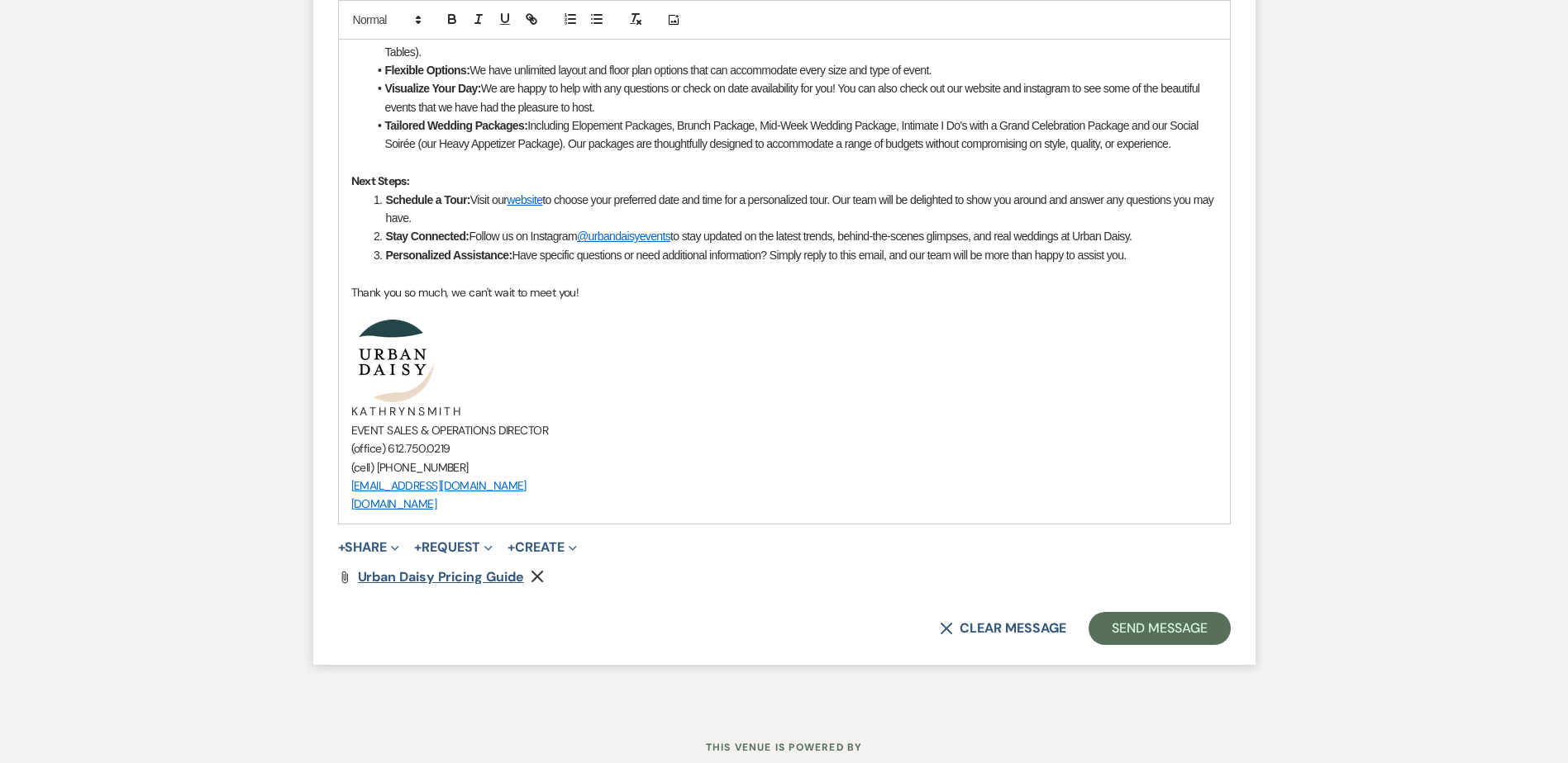
scroll to position [1710, 0]
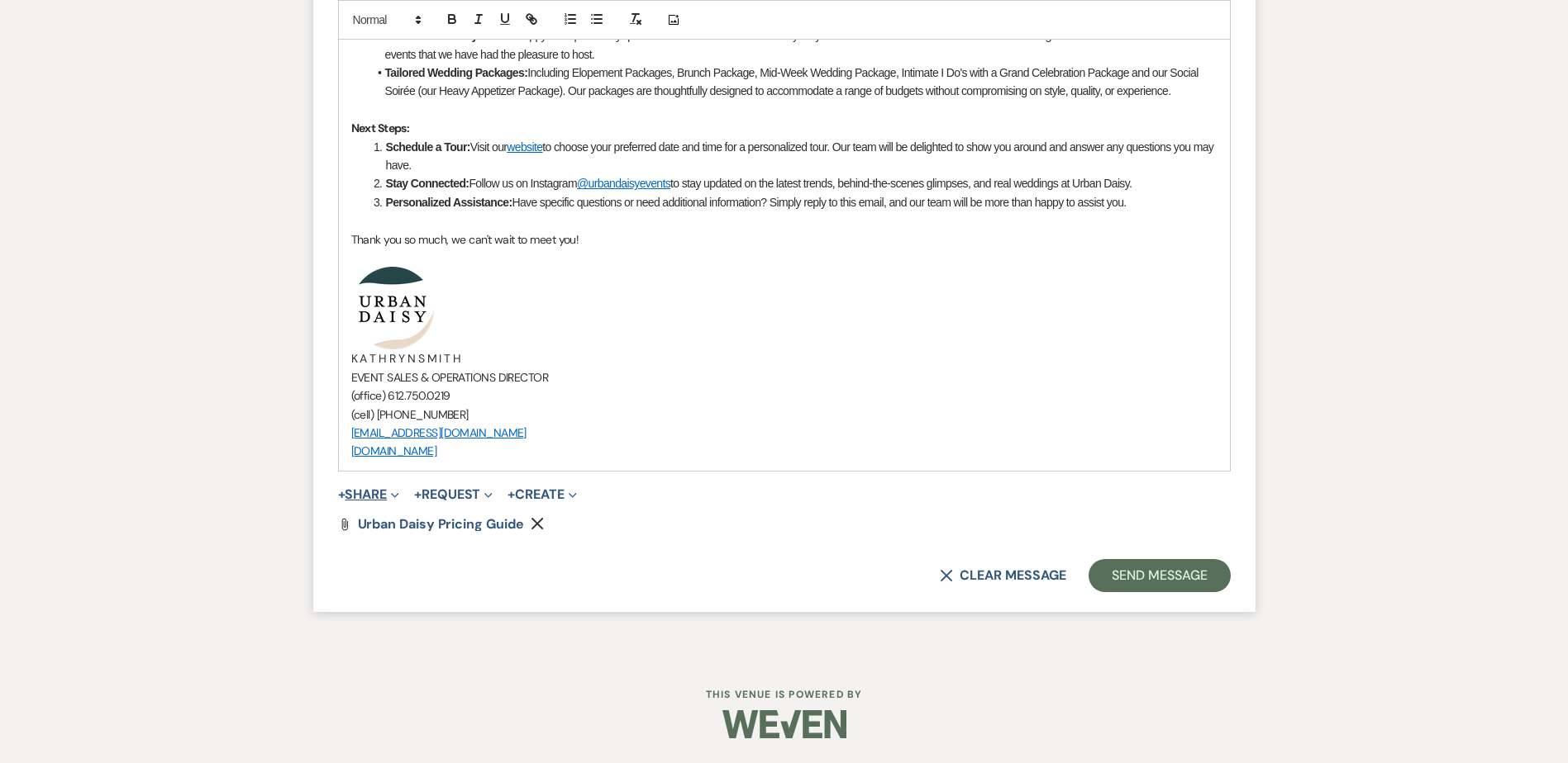
click at [371, 496] on button "+ Share Expand" at bounding box center [369, 495] width 62 height 13
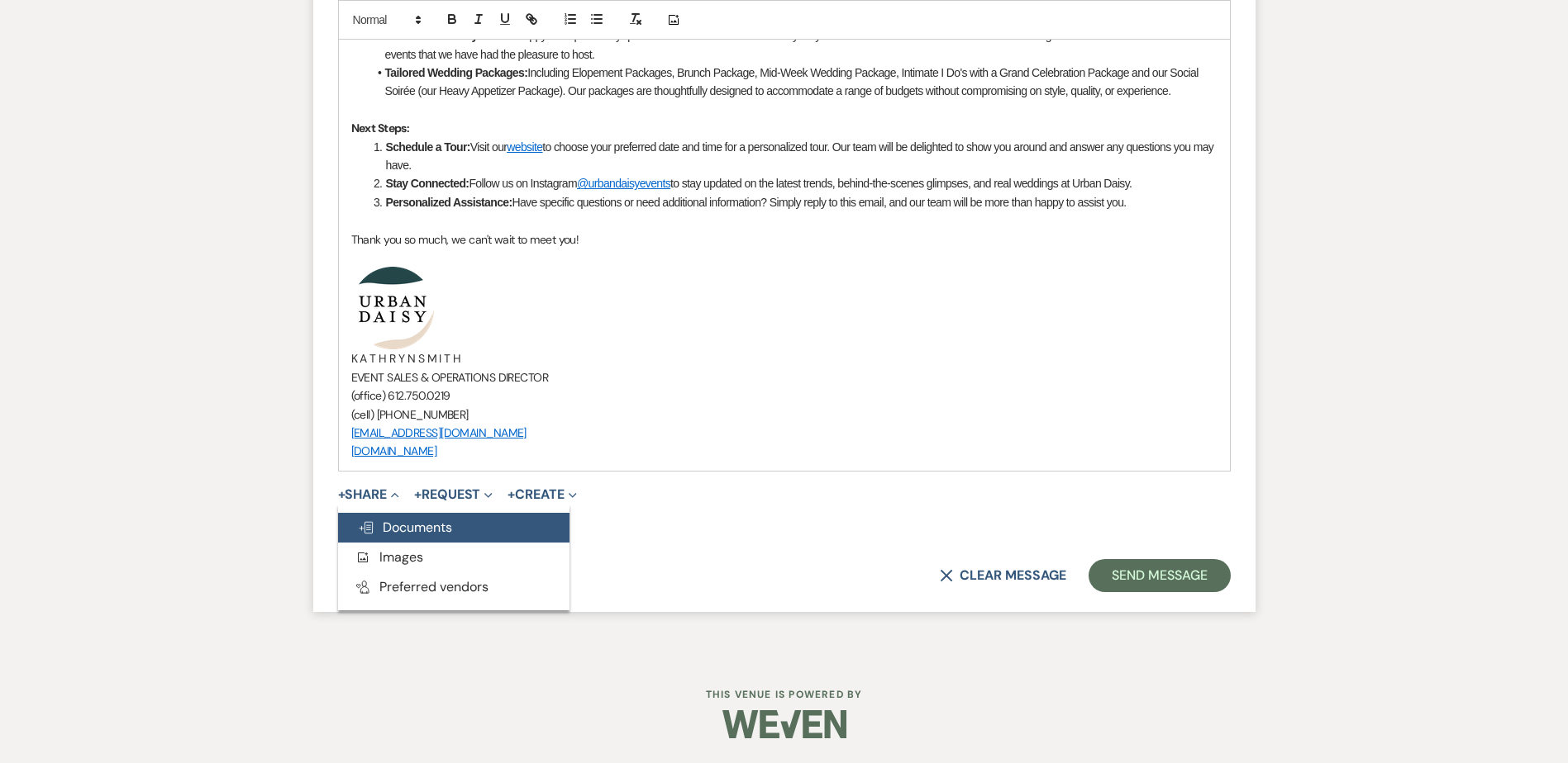
click at [374, 519] on span "Doc Upload Documents" at bounding box center [405, 527] width 94 height 17
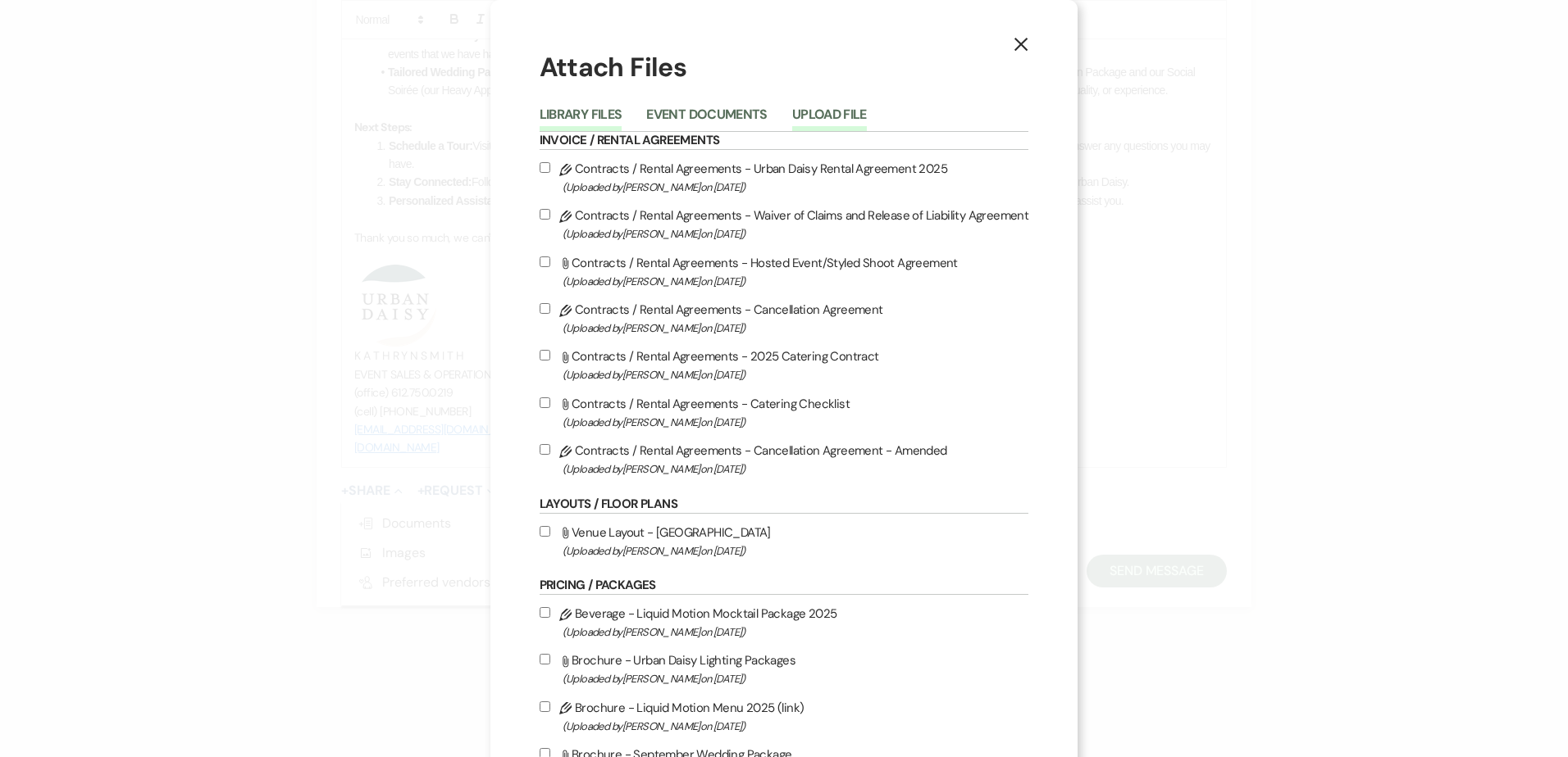
click at [846, 109] on button "Upload File" at bounding box center [829, 119] width 75 height 23
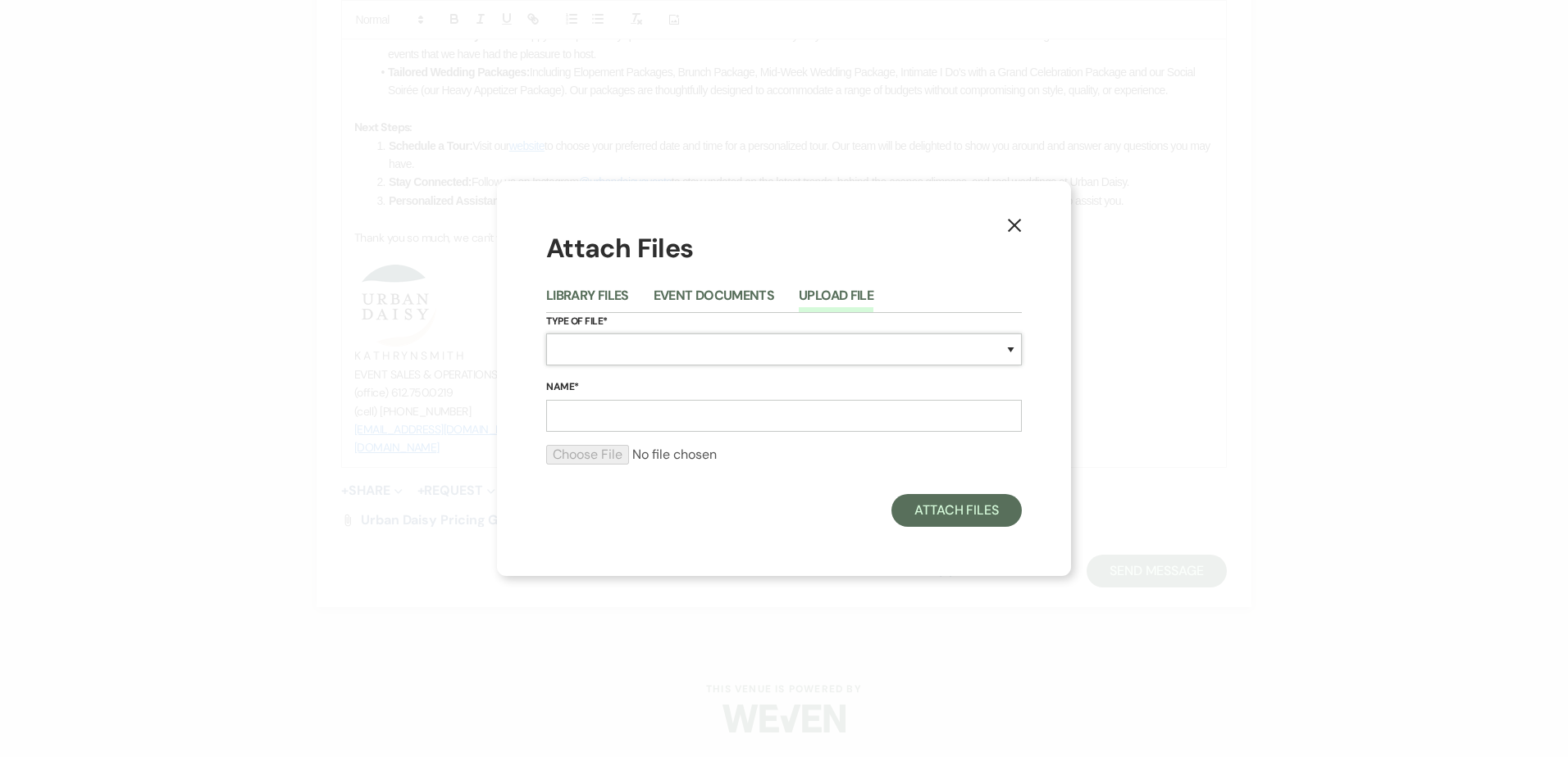
click at [704, 352] on select "Special Event Insurance Vendor Certificate of Insurance Contracts / Rental Agre…" at bounding box center [784, 349] width 475 height 32
select select "24"
click at [546, 334] on select "Special Event Insurance Vendor Certificate of Insurance Contracts / Rental Agre…" at bounding box center [784, 349] width 475 height 32
click at [622, 127] on div "X Attach Files Library Files Event Documents Upload File Type of File* Special …" at bounding box center [784, 378] width 1568 height 757
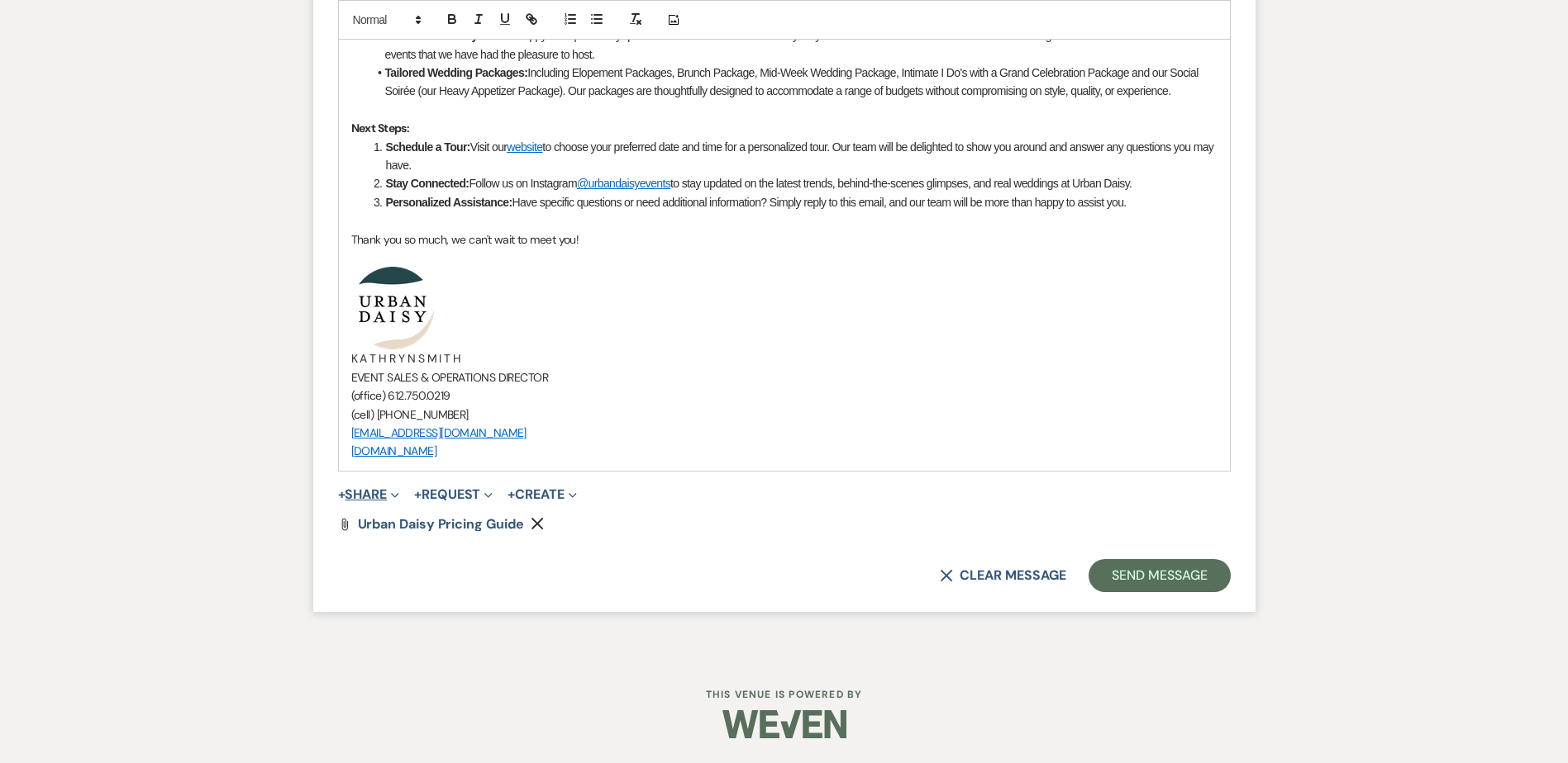
click at [370, 494] on button "+ Share Expand" at bounding box center [369, 495] width 62 height 13
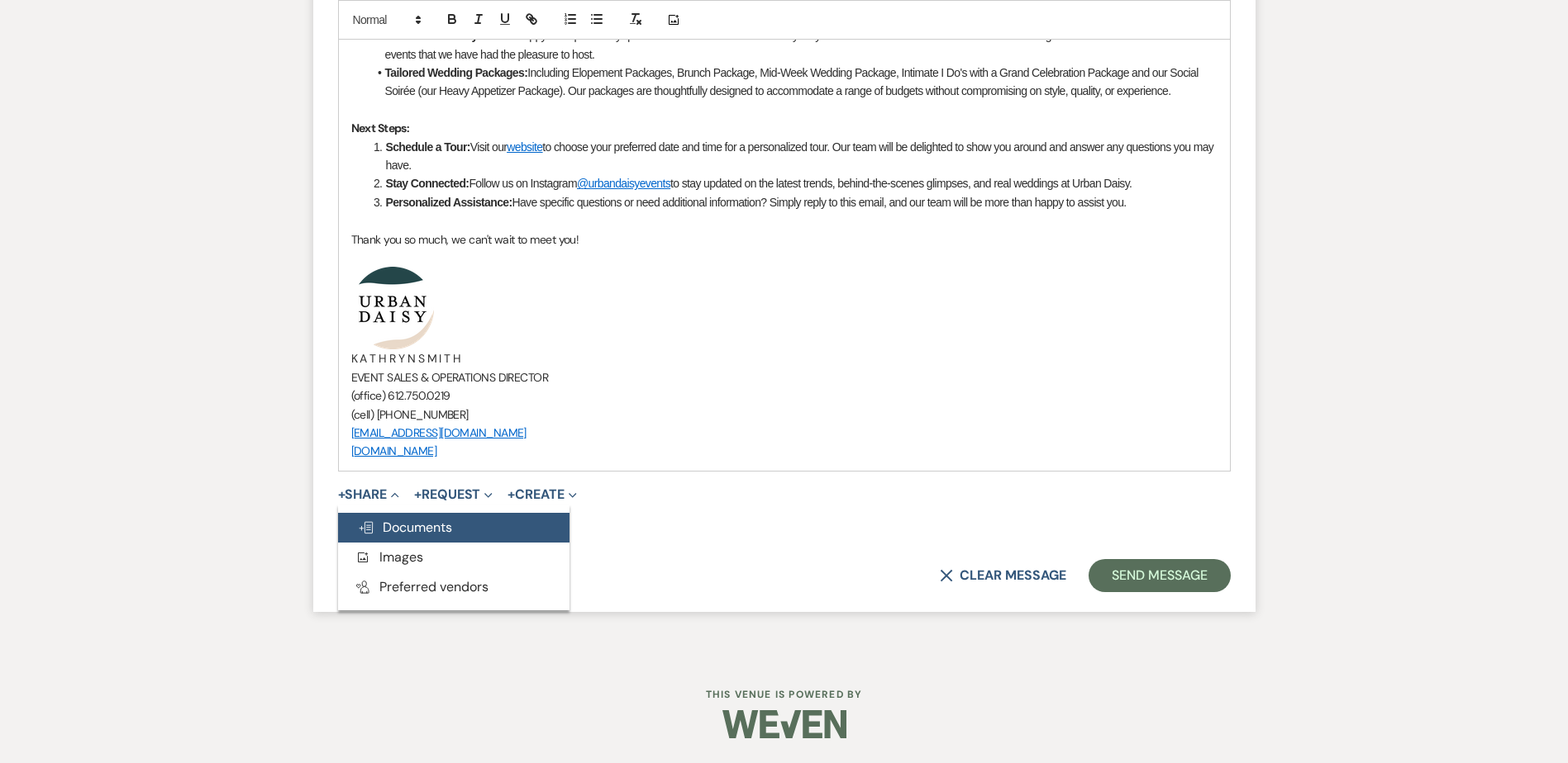
click at [376, 533] on span "Doc Upload Documents" at bounding box center [405, 527] width 94 height 17
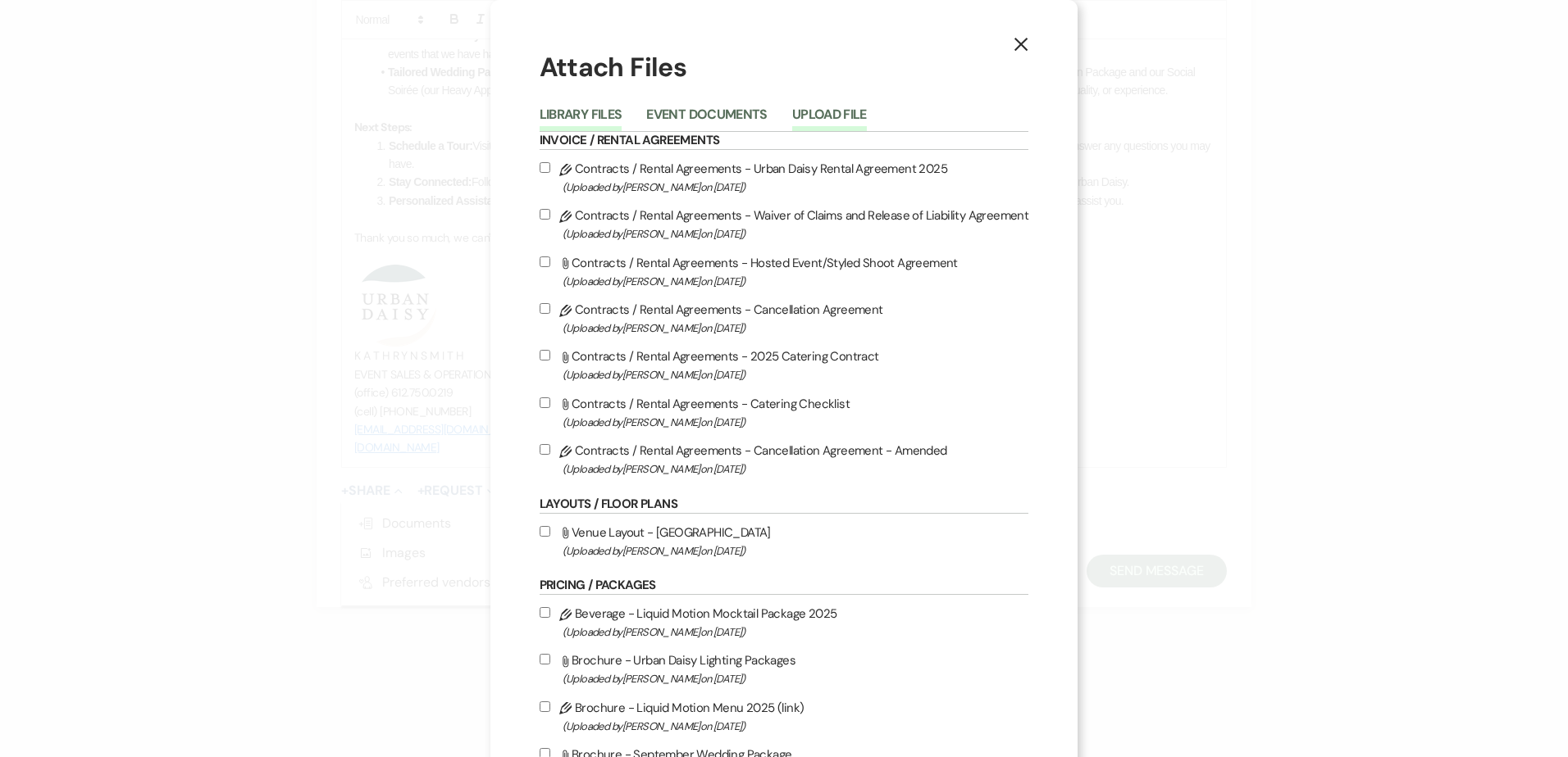
click at [799, 113] on button "Upload File" at bounding box center [829, 119] width 75 height 23
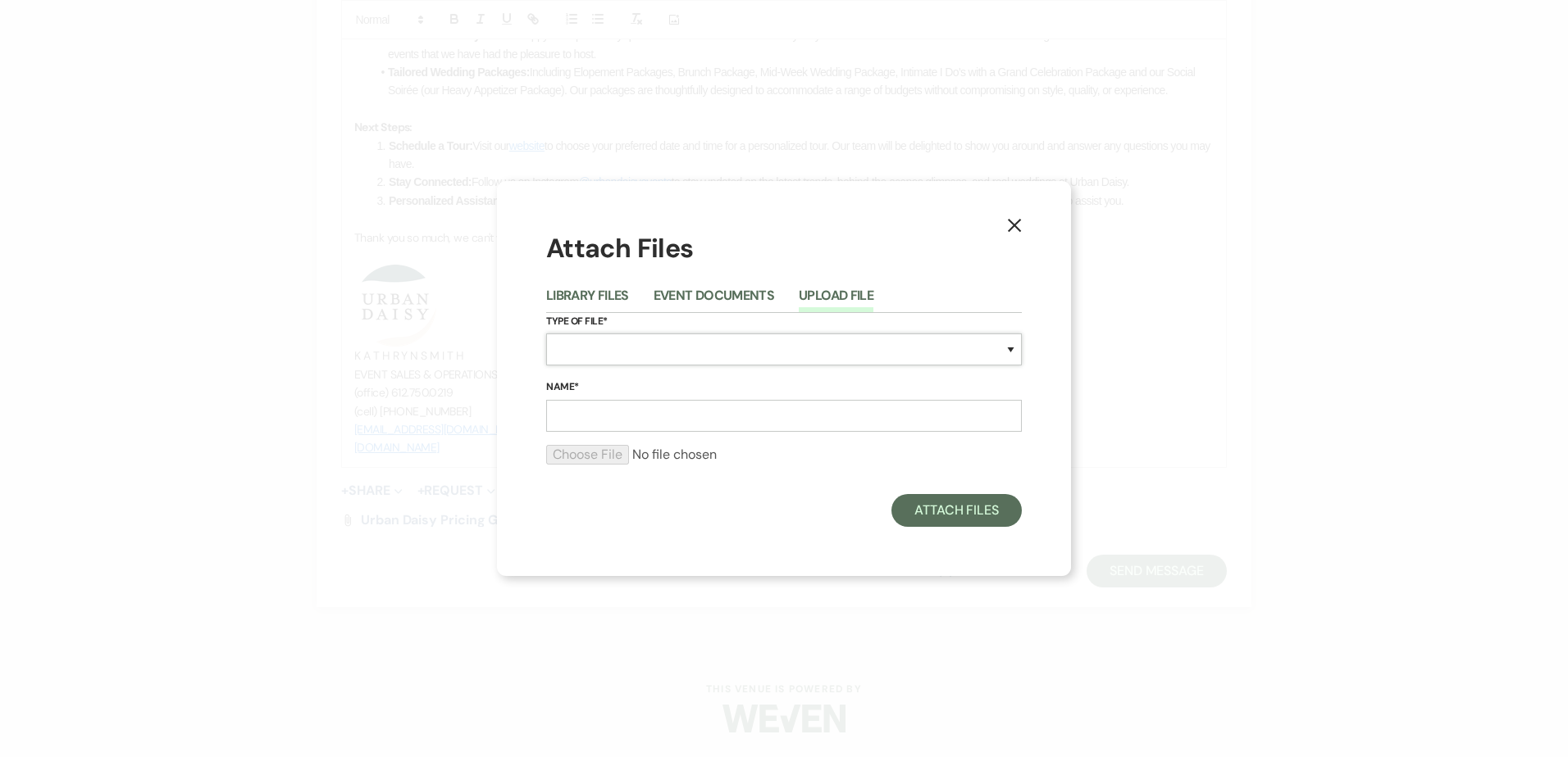
click at [737, 343] on select "Special Event Insurance Vendor Certificate of Insurance Contracts / Rental Agre…" at bounding box center [784, 349] width 475 height 32
select select "24"
click at [546, 334] on select "Special Event Insurance Vendor Certificate of Insurance Contracts / Rental Agre…" at bounding box center [784, 349] width 475 height 32
click at [660, 402] on input "Name*" at bounding box center [784, 415] width 475 height 32
type input "sample floor plan #1"
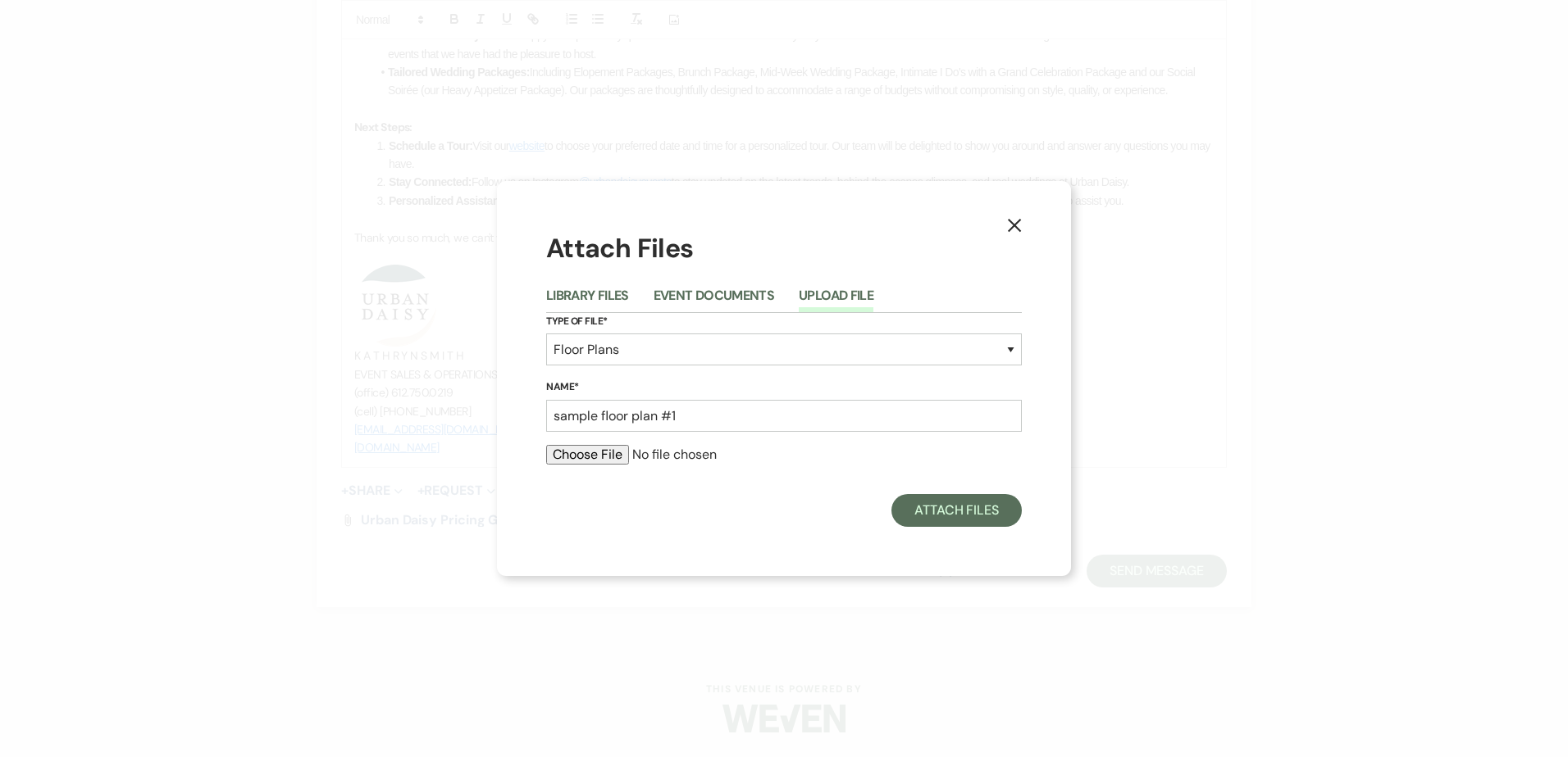
click at [616, 464] on input "file" at bounding box center [784, 455] width 475 height 20
type input "C:\fakepath\1 (28).pdf"
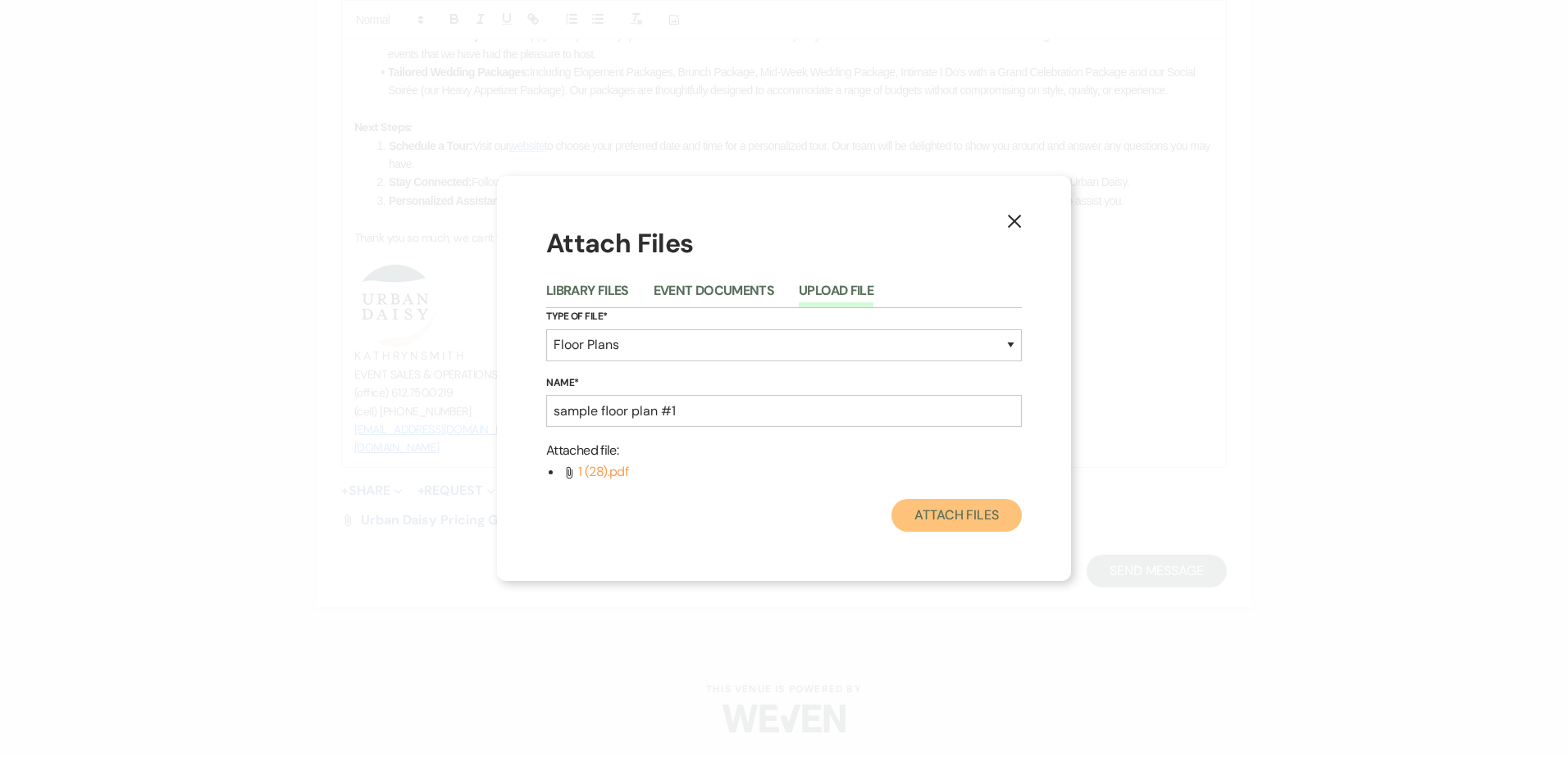
click at [924, 522] on button "Attach Files" at bounding box center [956, 515] width 130 height 33
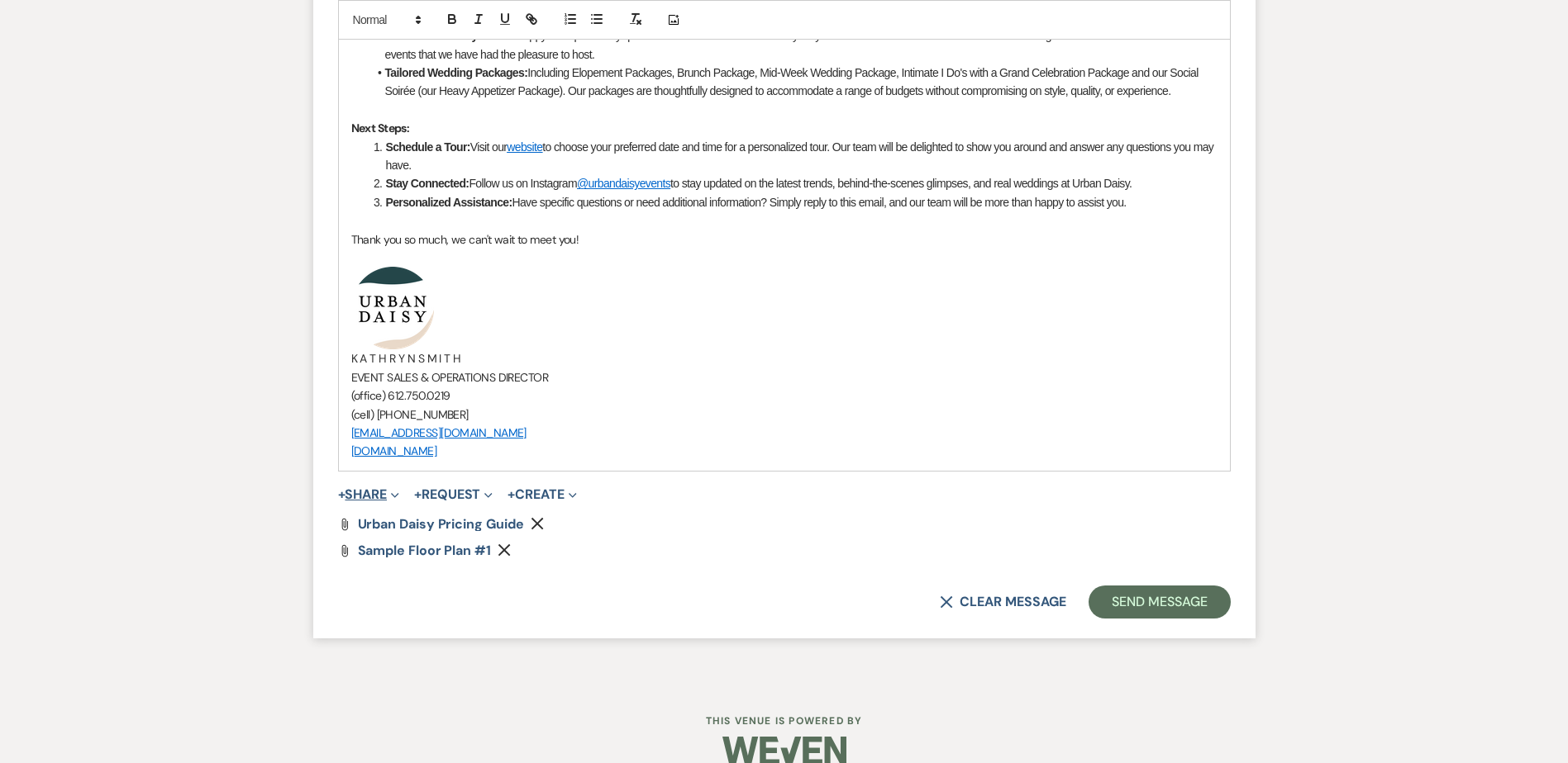
click at [372, 493] on button "+ Share Expand" at bounding box center [369, 495] width 62 height 13
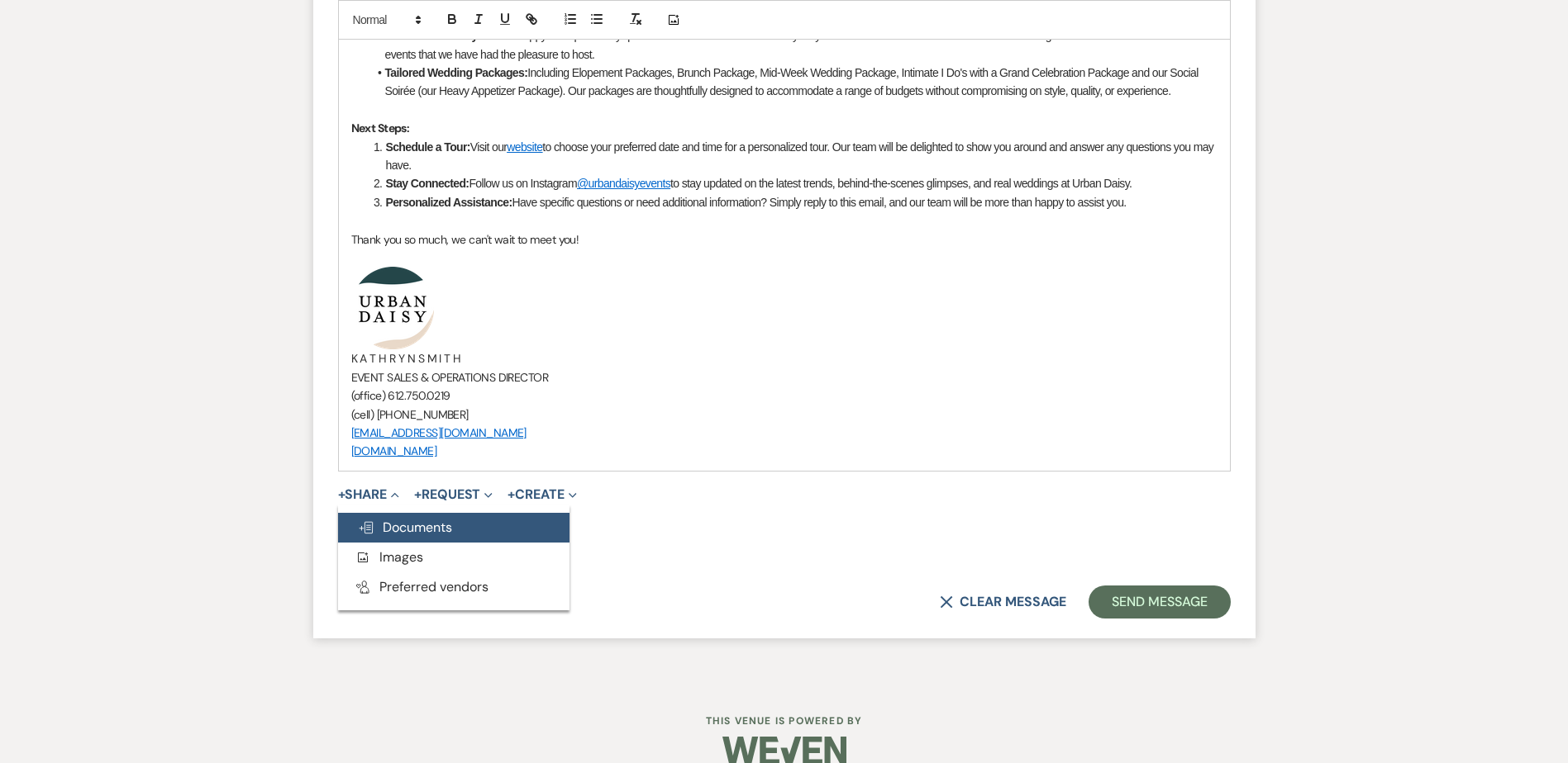
click at [372, 524] on use "button" at bounding box center [366, 528] width 13 height 12
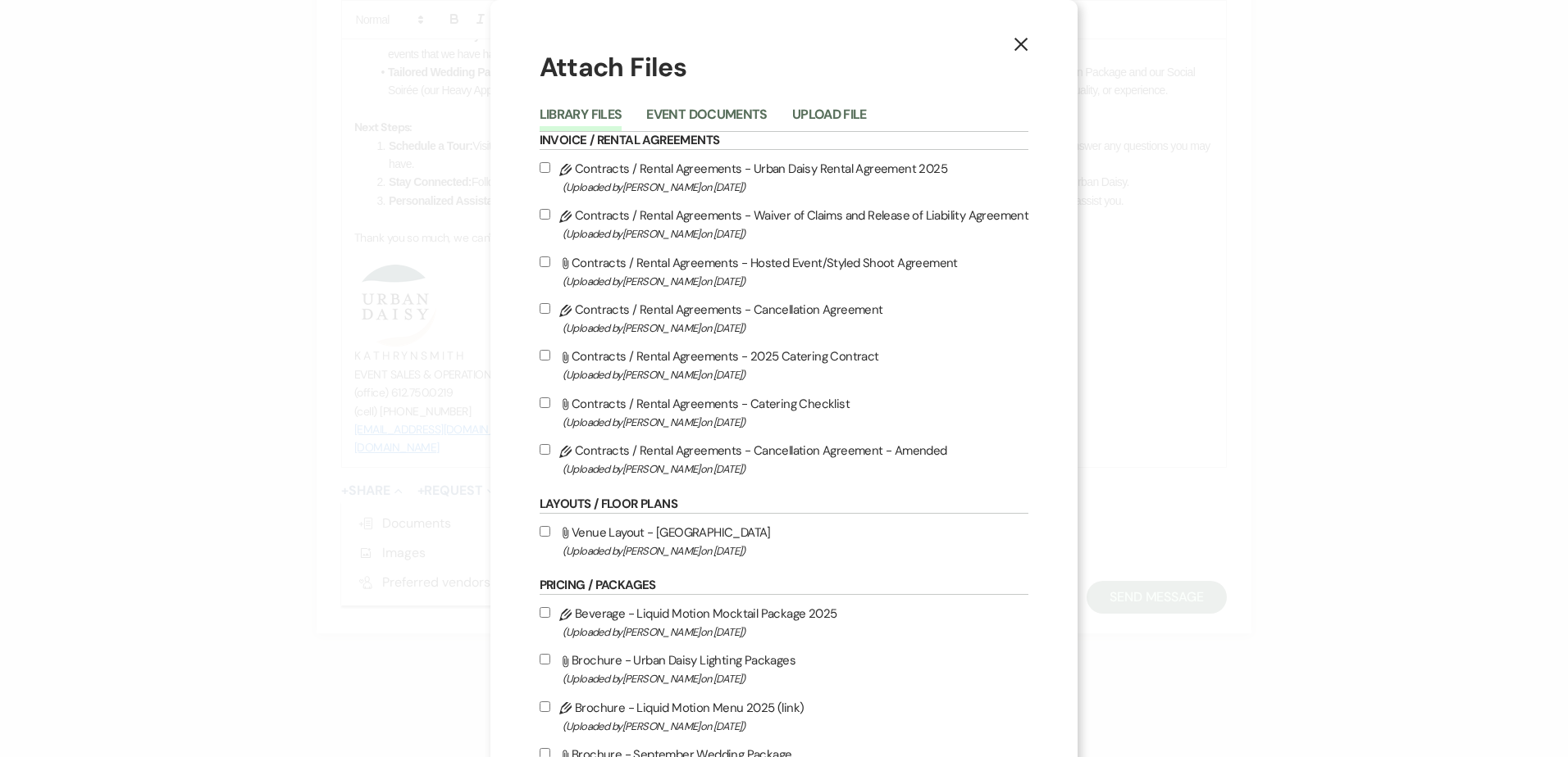
click at [788, 115] on li "Event Documents" at bounding box center [719, 118] width 145 height 27
click at [799, 115] on button "Upload File" at bounding box center [829, 119] width 75 height 23
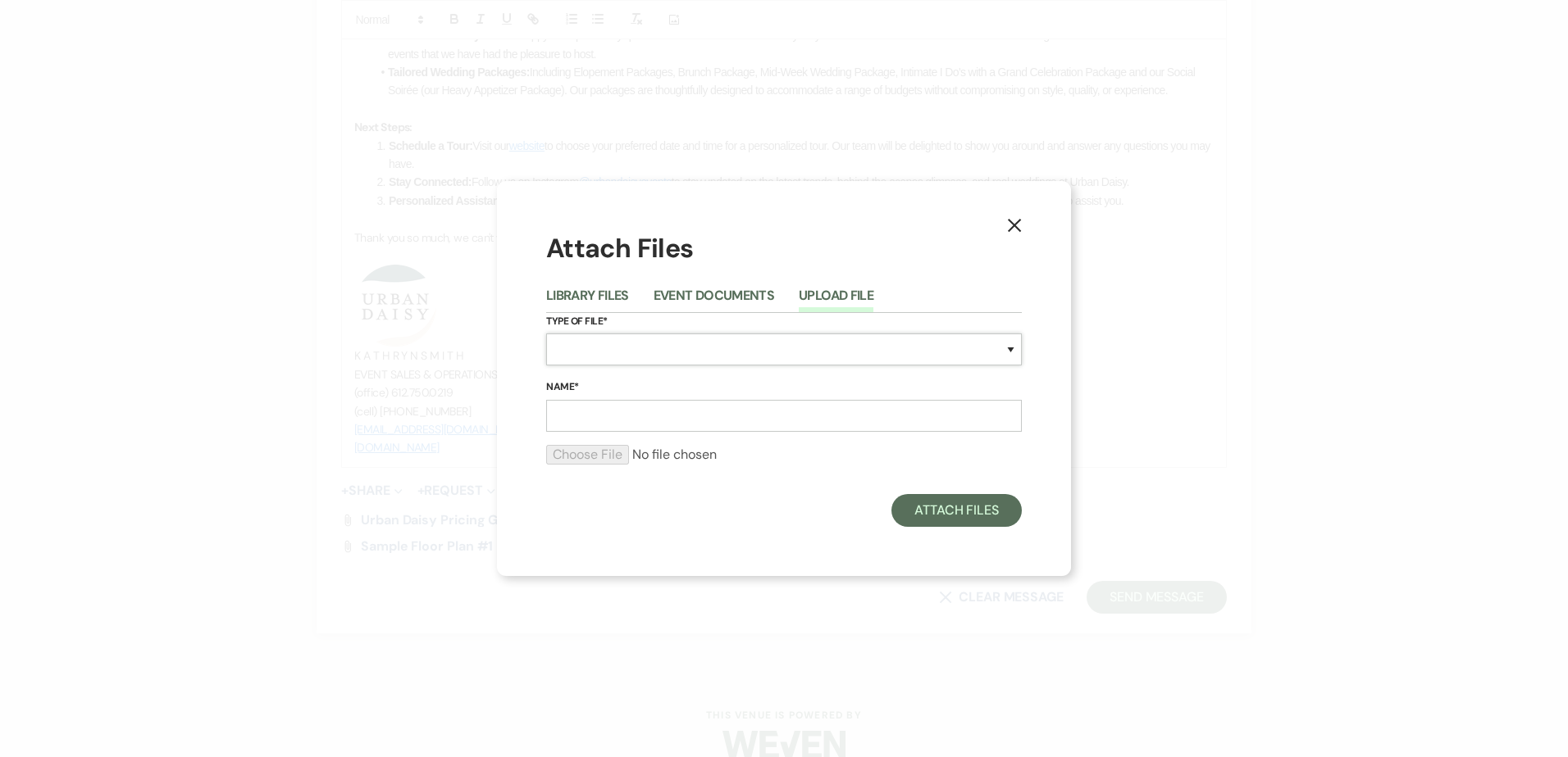
click at [699, 339] on select "Special Event Insurance Vendor Certificate of Insurance Contracts / Rental Agre…" at bounding box center [784, 349] width 475 height 32
select select "24"
click at [546, 334] on select "Special Event Insurance Vendor Certificate of Insurance Contracts / Rental Agre…" at bounding box center [784, 349] width 475 height 32
click at [634, 407] on input "Name*" at bounding box center [784, 415] width 475 height 32
type input "sample floor plan #2"
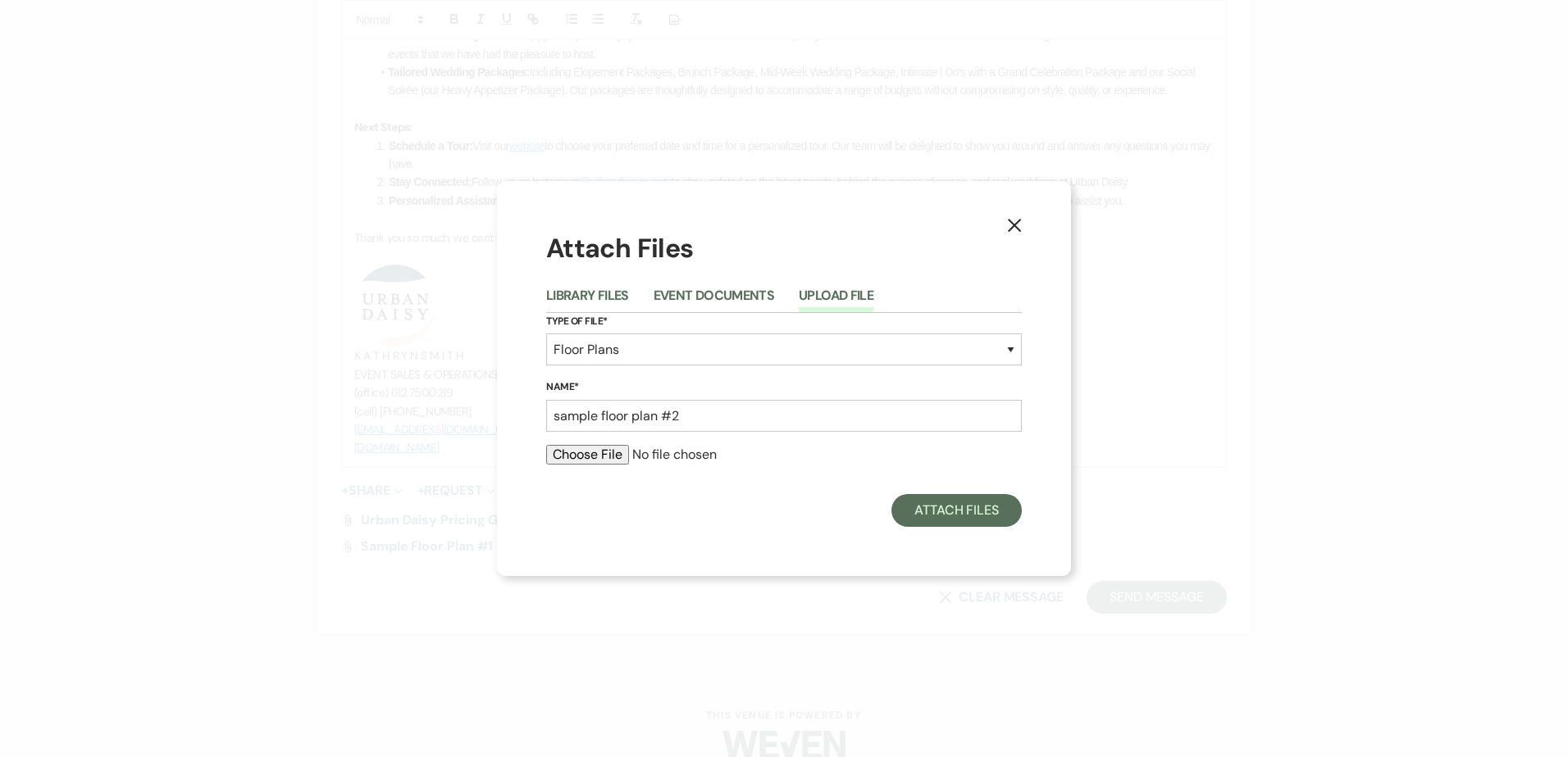
click at [560, 452] on input "file" at bounding box center [784, 455] width 475 height 20
type input "C:\fakepath\2 (20).pdf"
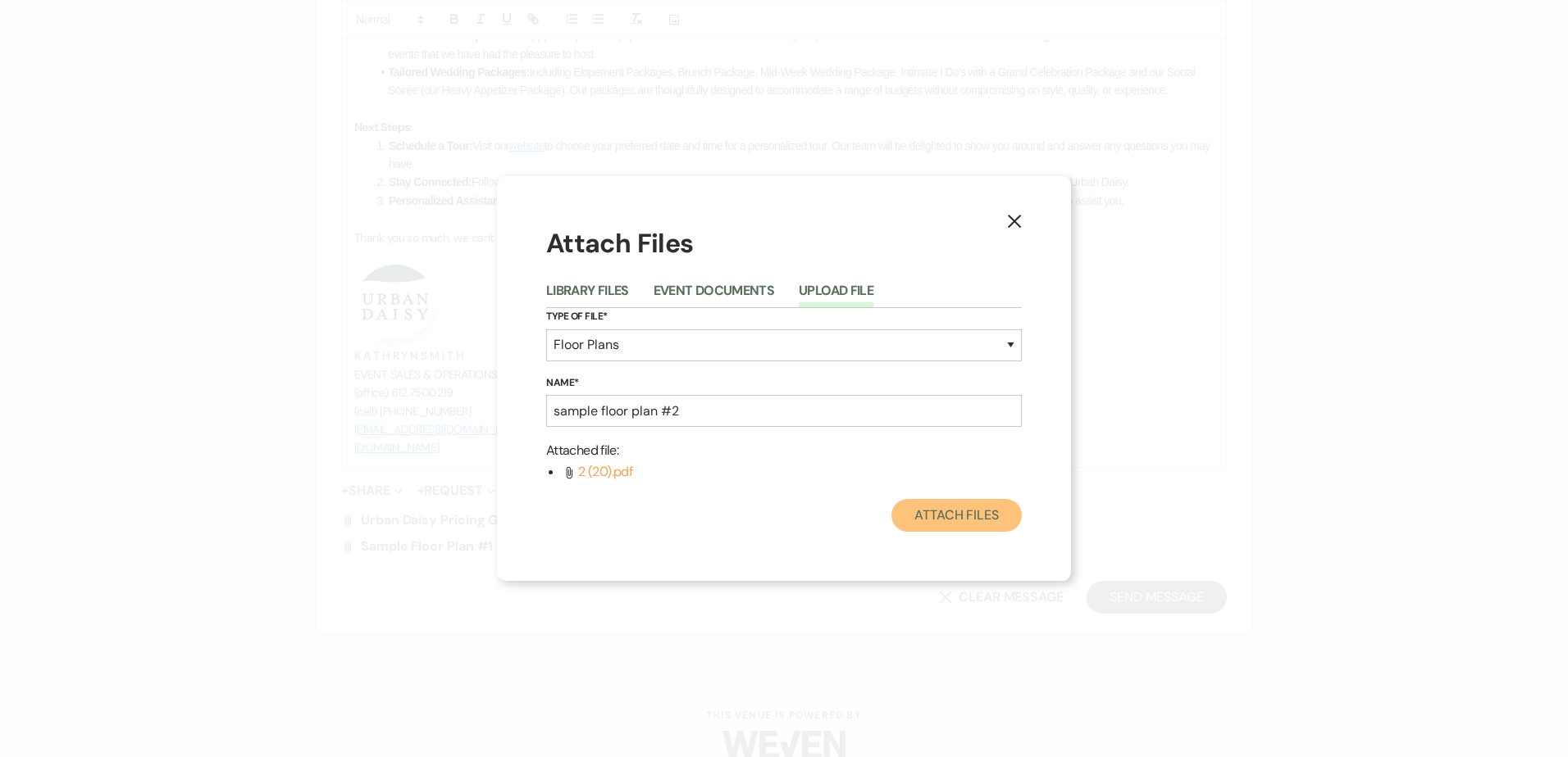
click at [951, 532] on button "Attach Files" at bounding box center [956, 515] width 130 height 33
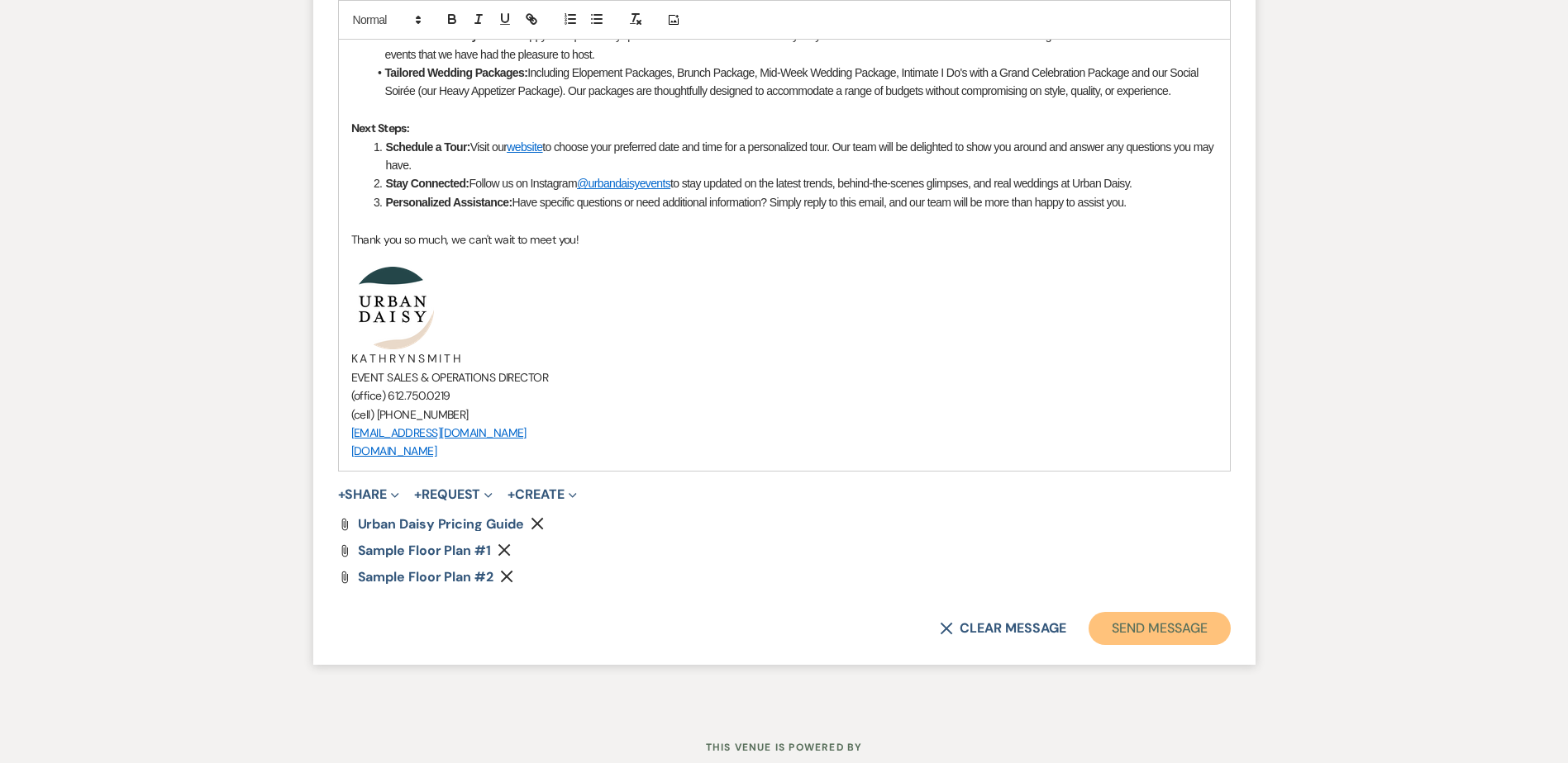
click at [1206, 624] on button "Send Message" at bounding box center [1159, 628] width 141 height 33
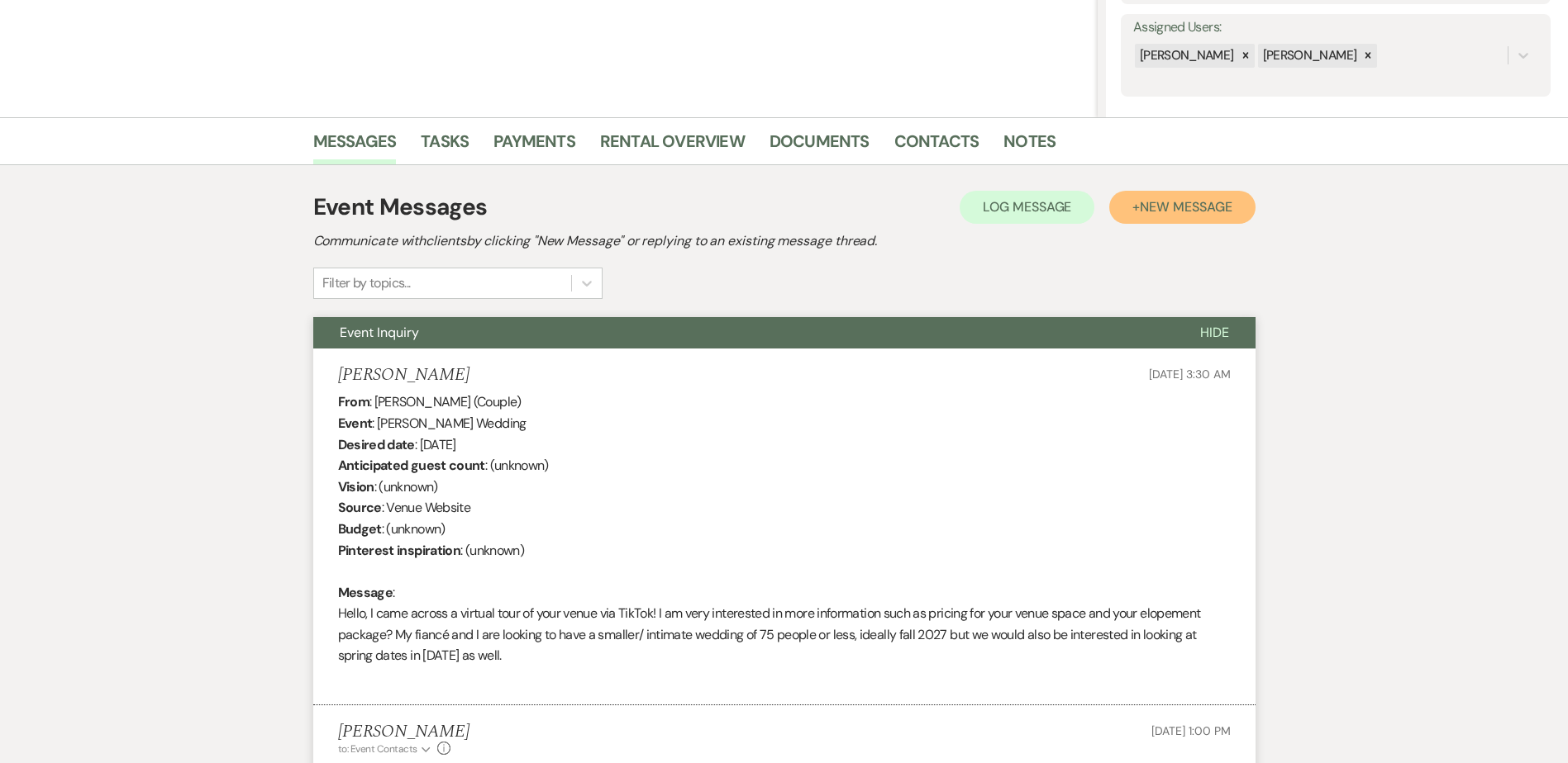
click at [1179, 211] on span "New Message" at bounding box center [1186, 206] width 92 height 17
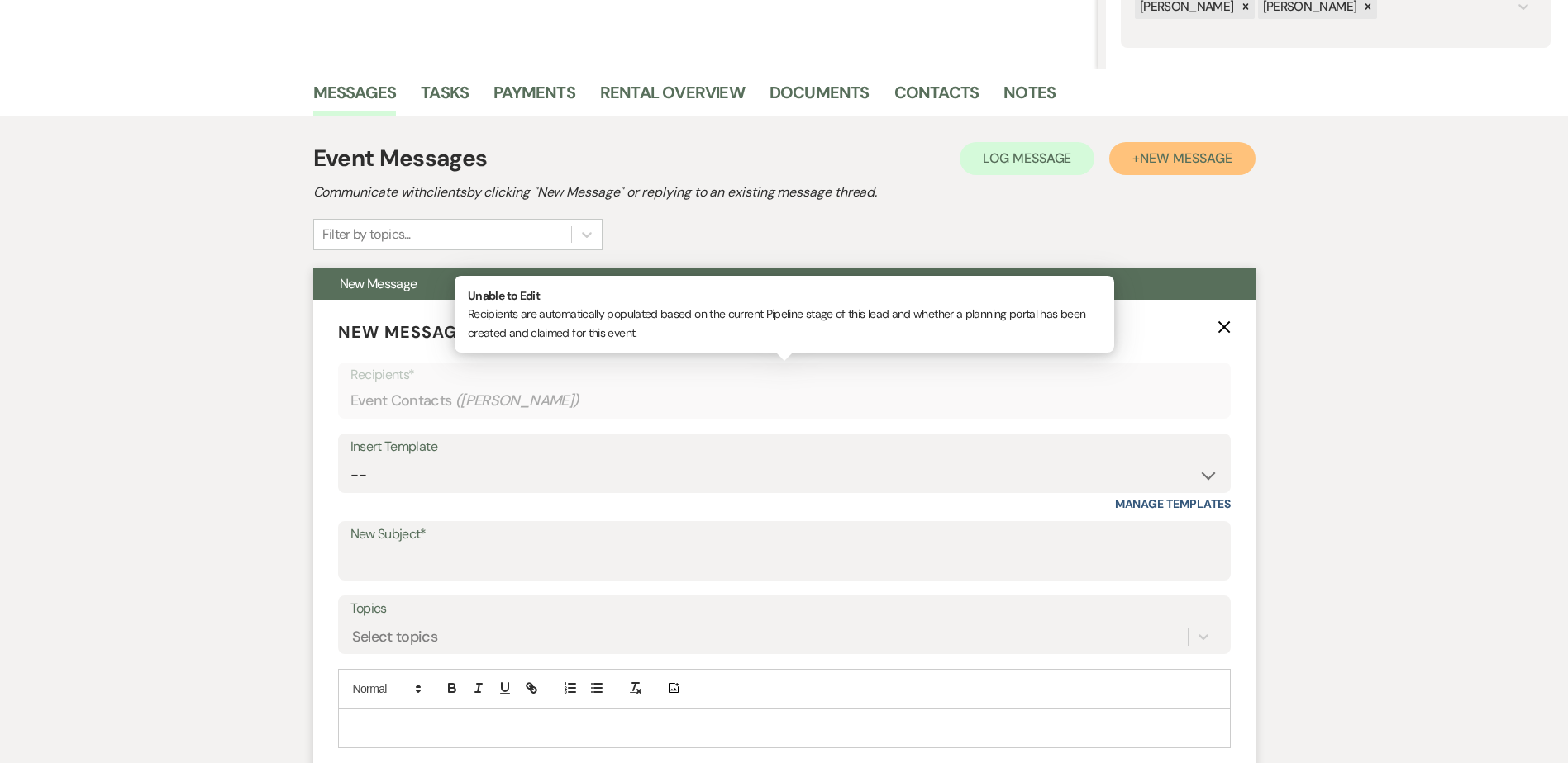
scroll to position [545, 0]
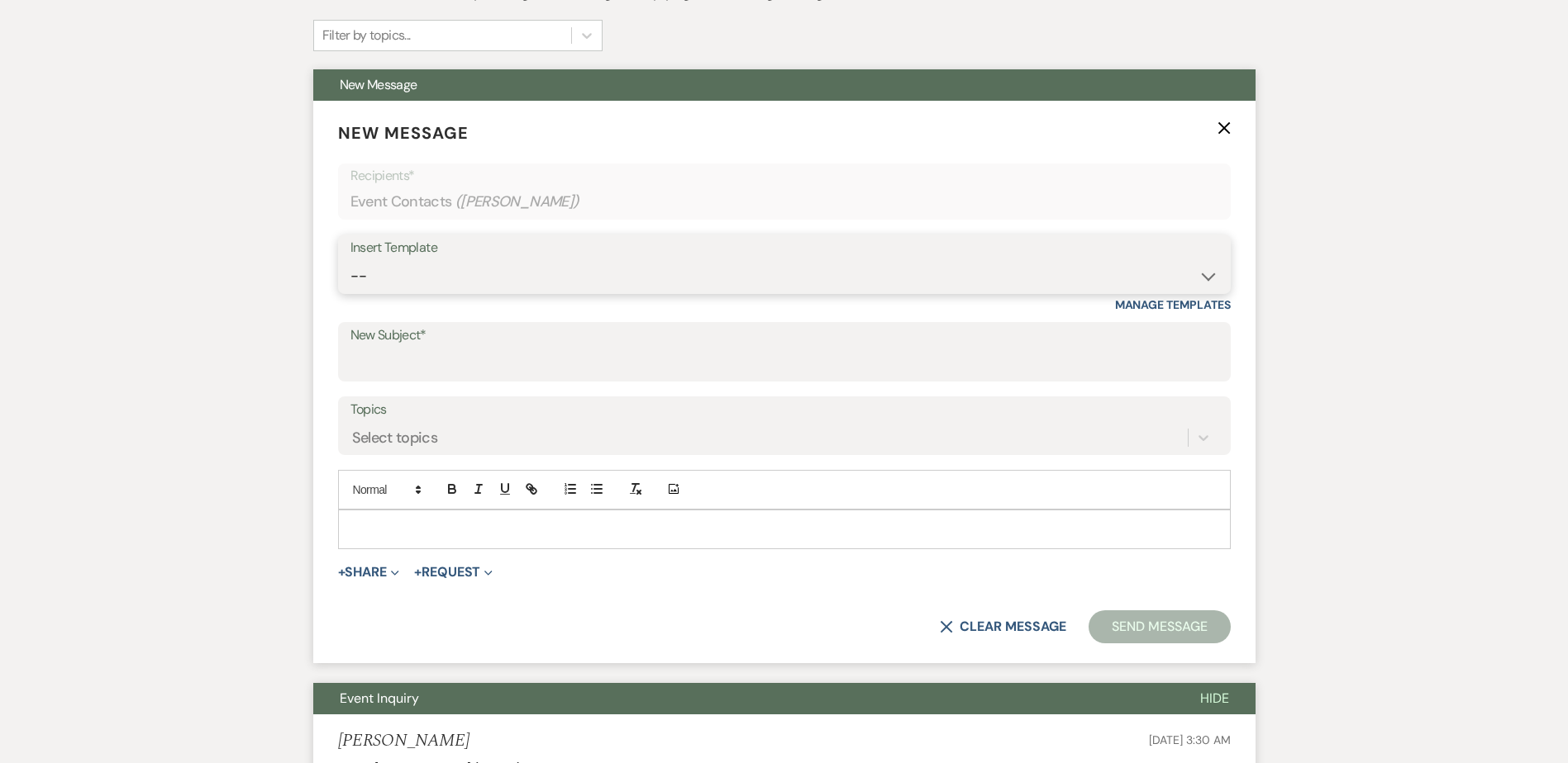
click at [548, 282] on select "-- Payment Past Due Rental Agreement and First Payment Urban Daisy Initial Resp…" at bounding box center [784, 276] width 868 height 32
select select "3546"
click at [350, 260] on select "-- Payment Past Due Rental Agreement and First Payment Urban Daisy Initial Resp…" at bounding box center [784, 276] width 868 height 32
type input "Urban Daisy All-Inclusive Elopement Package"
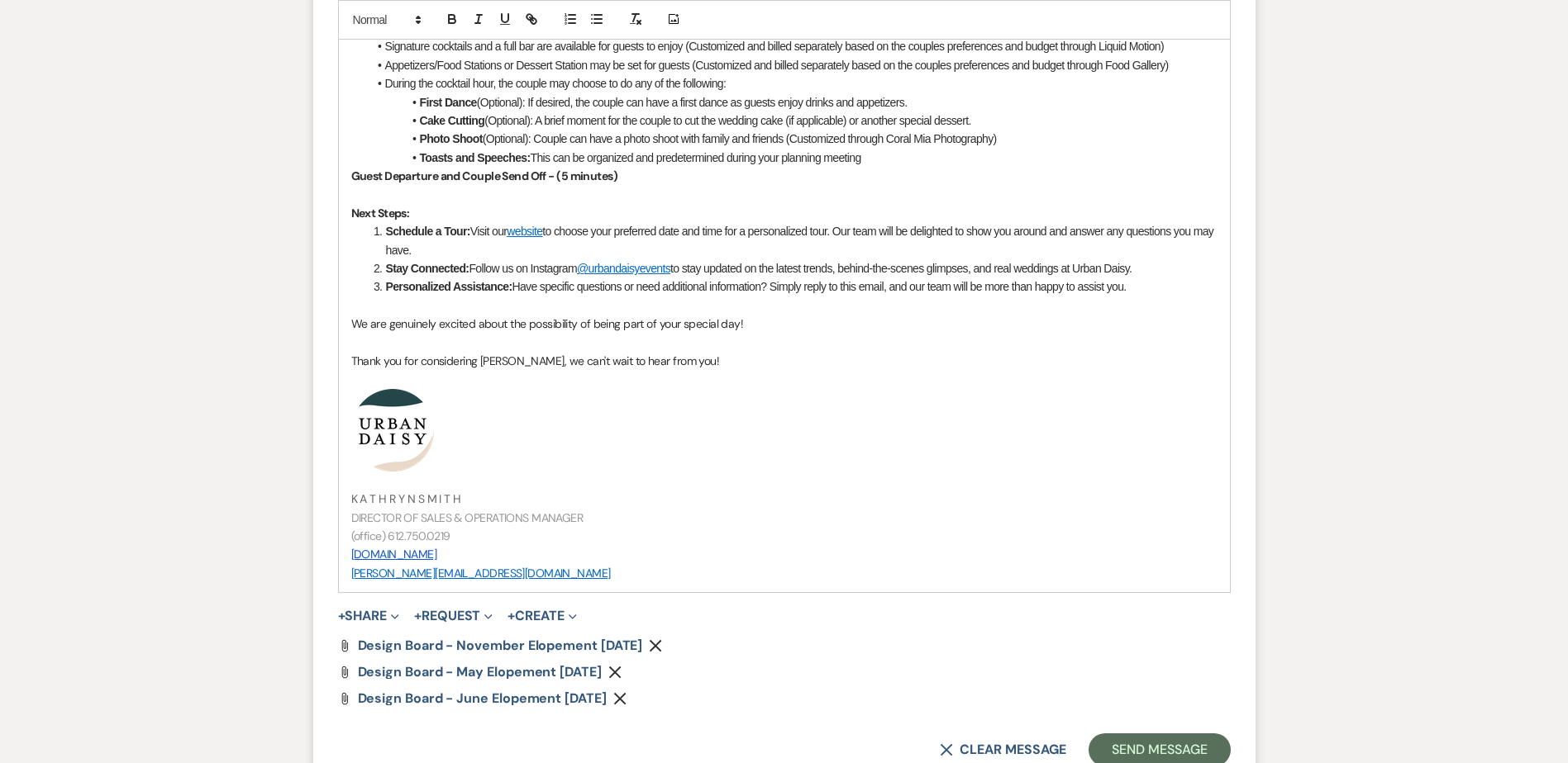
scroll to position [1702, 0]
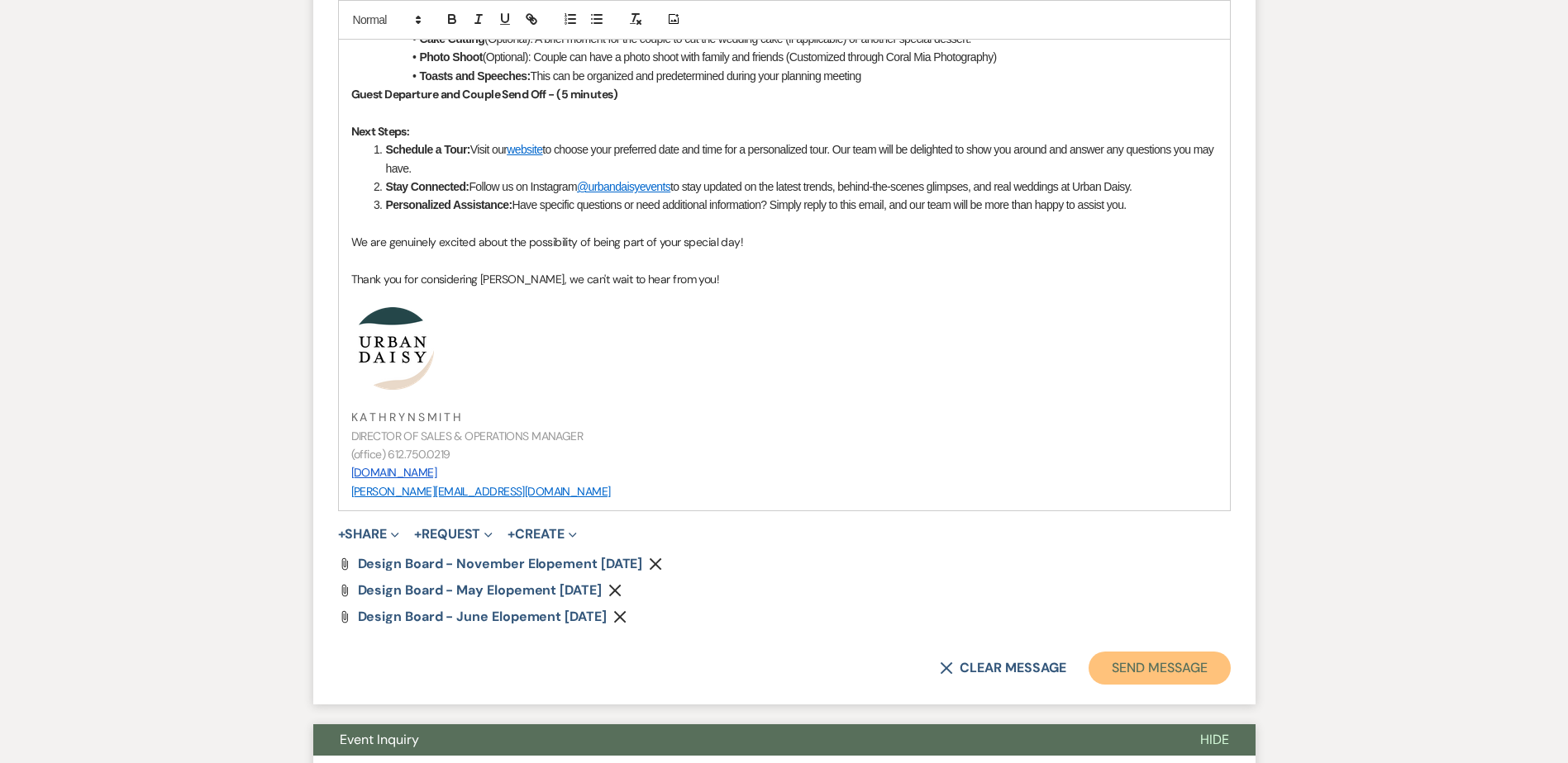
click at [1148, 666] on button "Send Message" at bounding box center [1159, 669] width 141 height 33
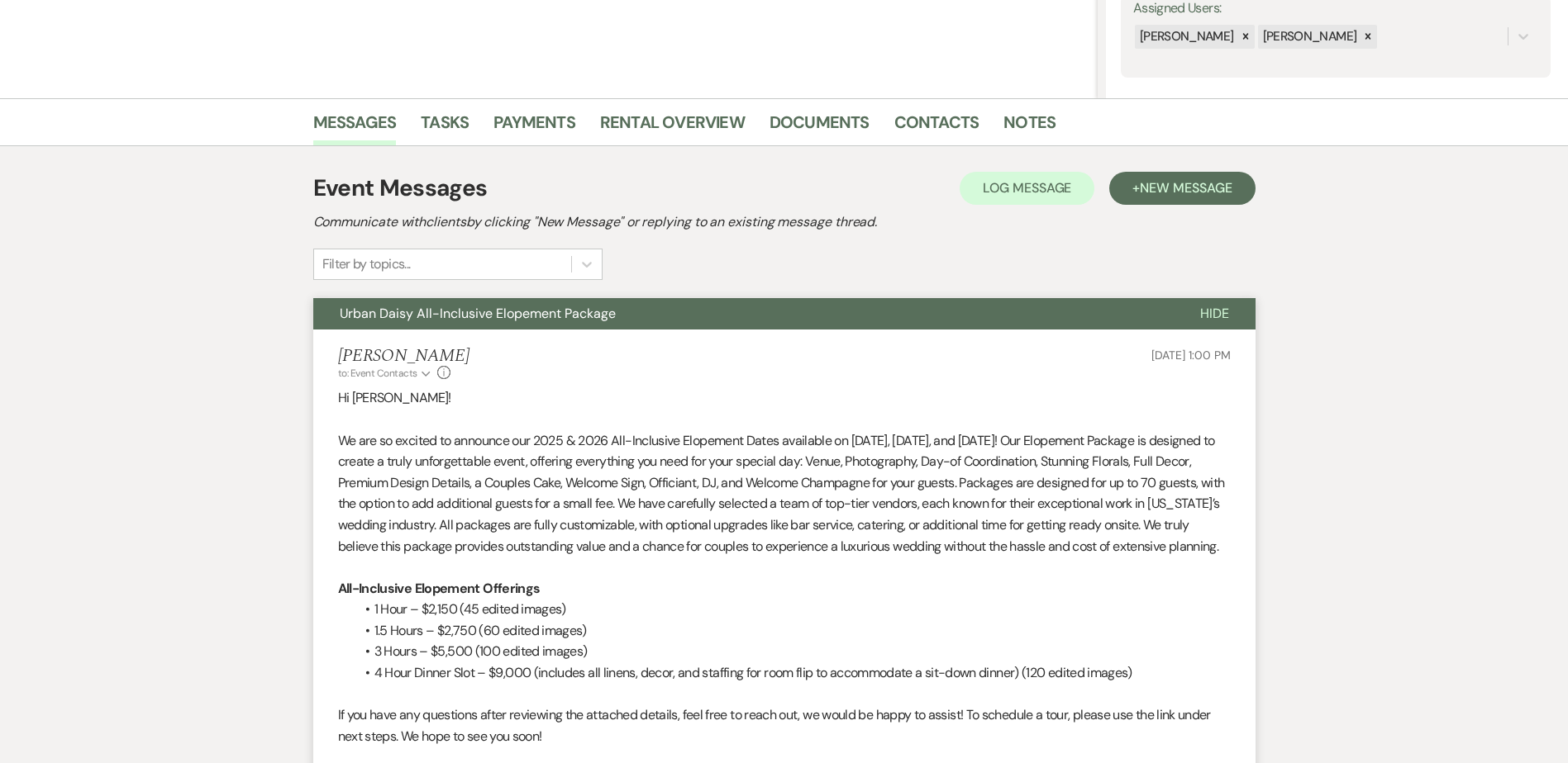
scroll to position [0, 0]
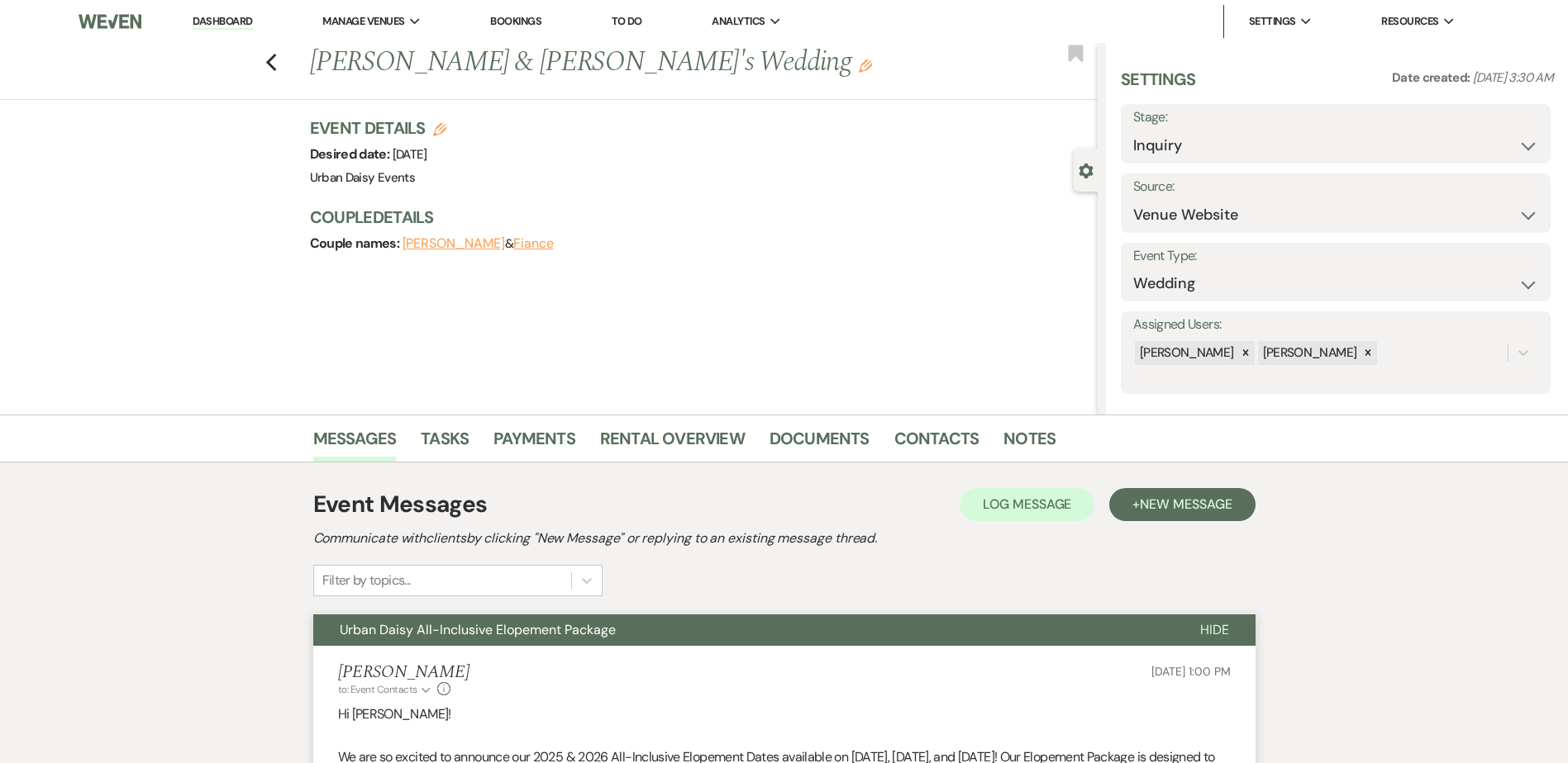
click at [235, 17] on link "Dashboard" at bounding box center [222, 21] width 60 height 16
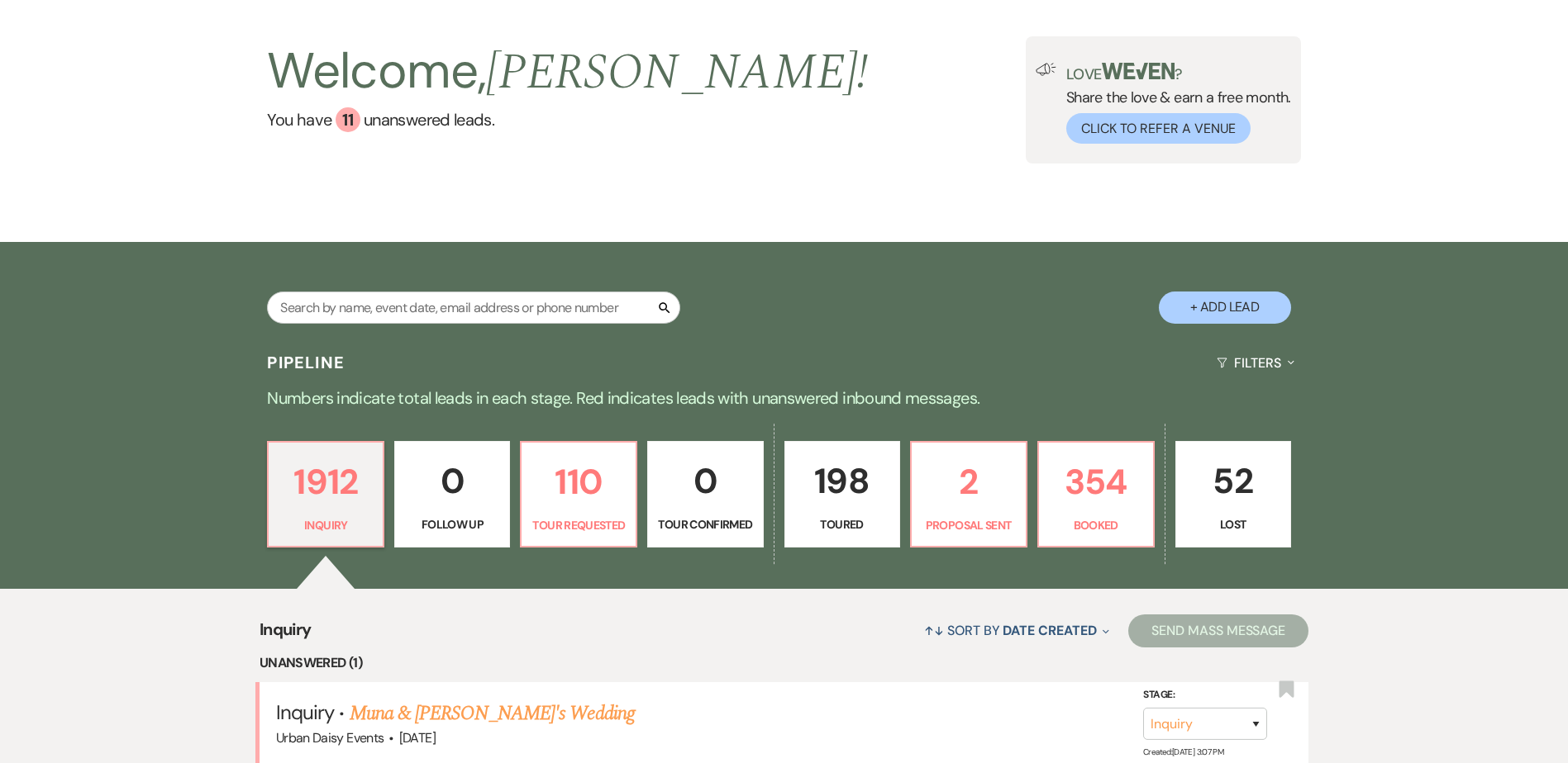
scroll to position [165, 0]
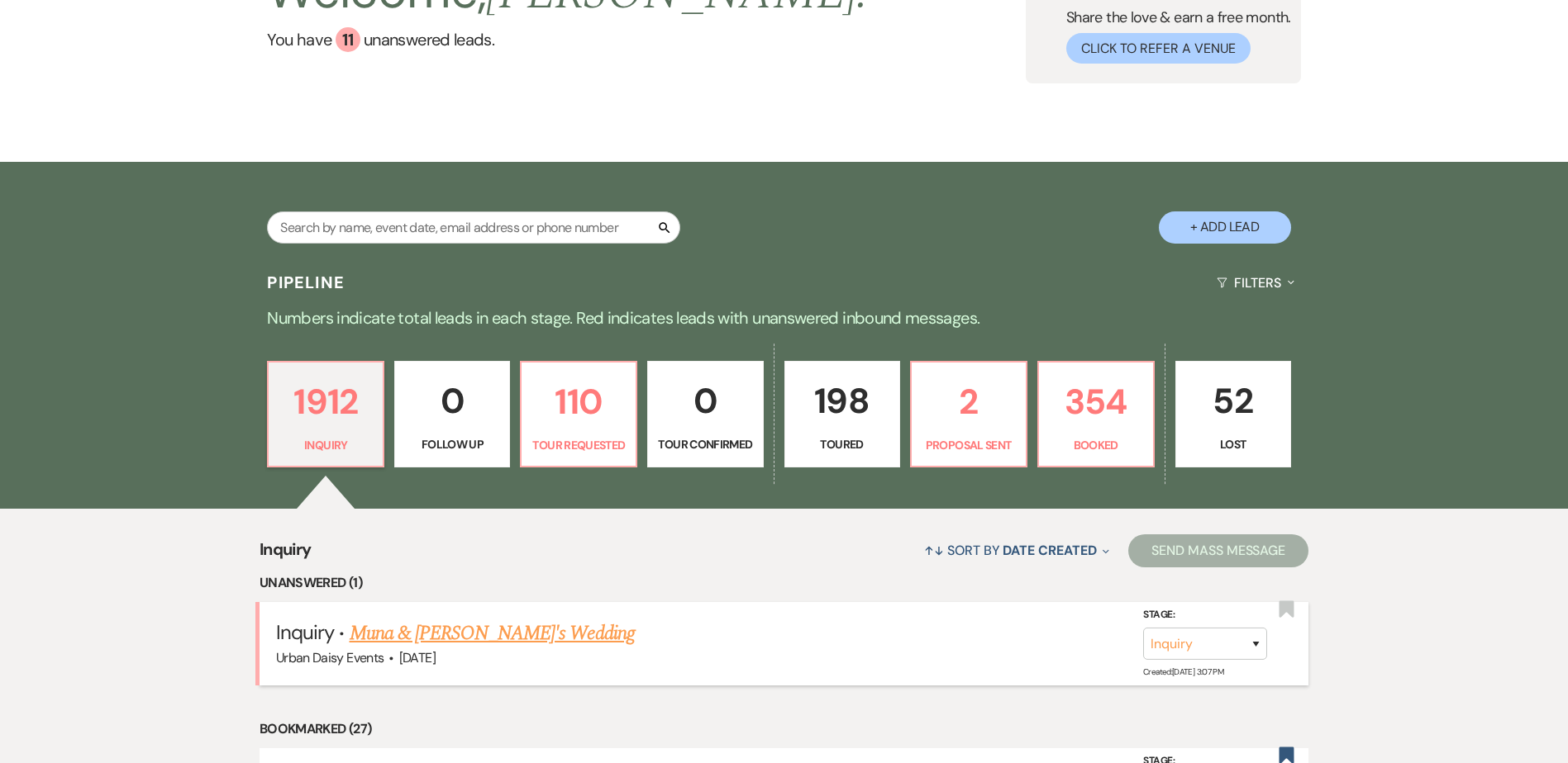
click at [414, 639] on link "Muna & Fiance's Wedding" at bounding box center [492, 634] width 285 height 29
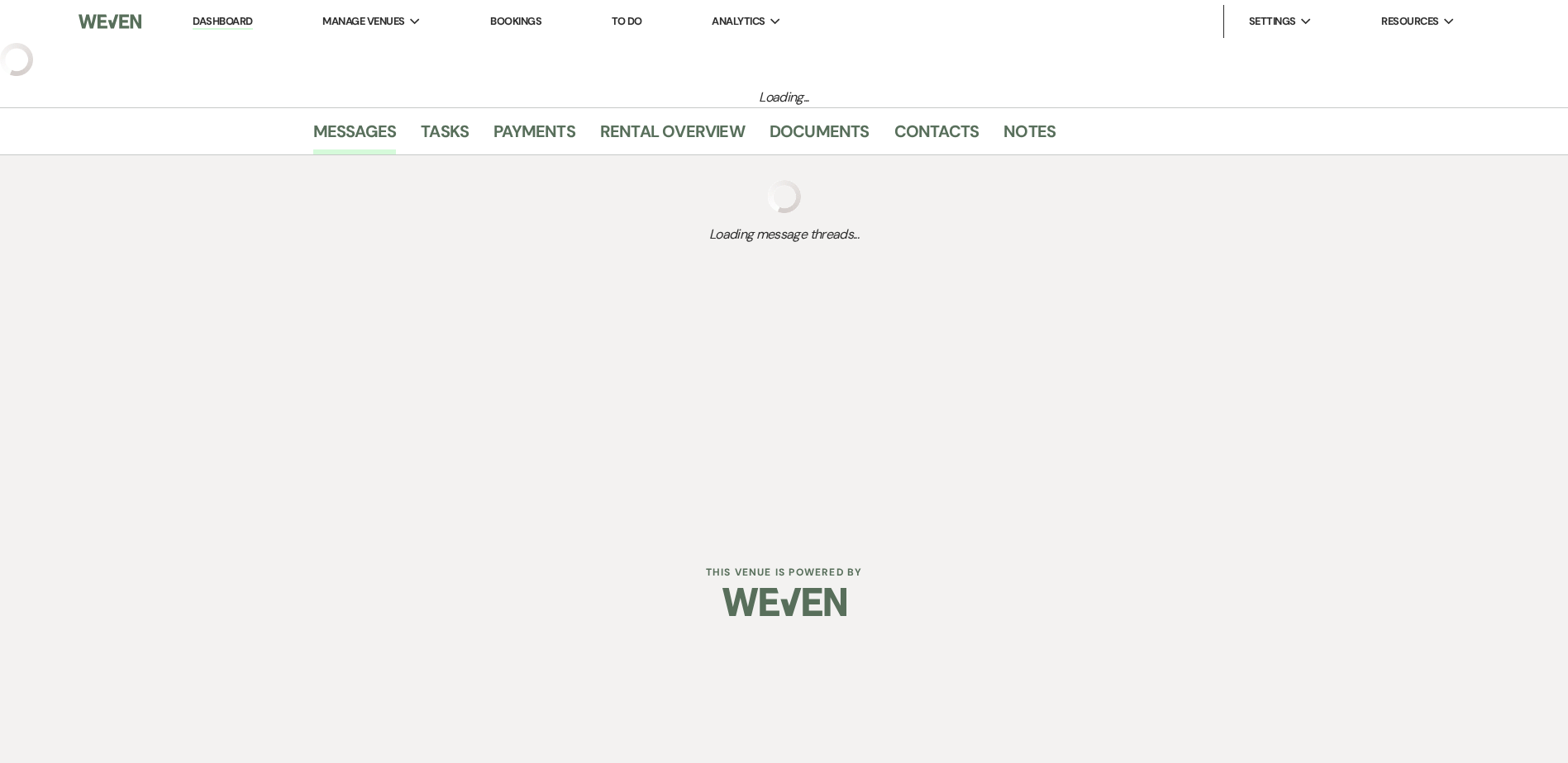
select select "5"
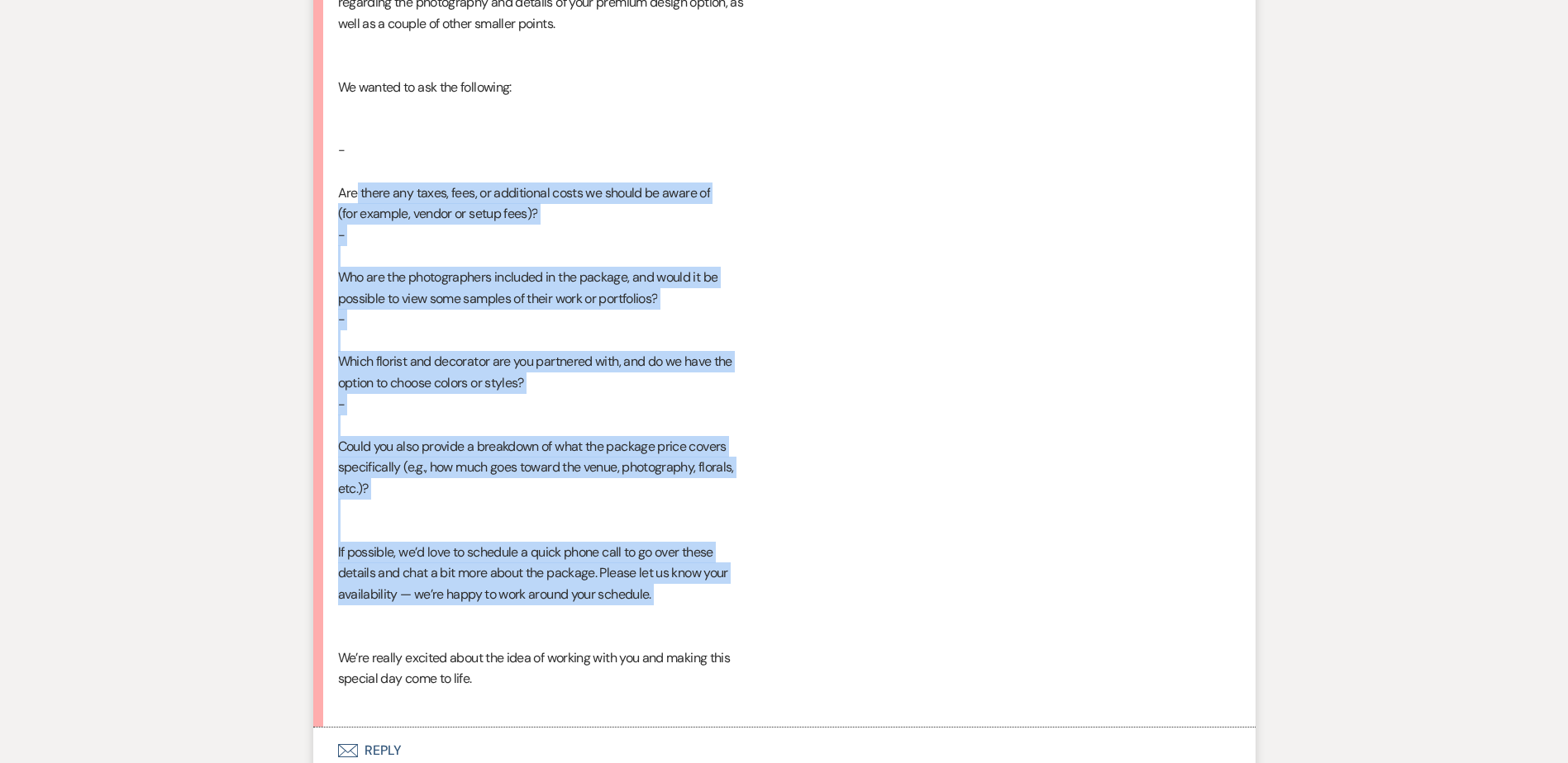
scroll to position [4049, 0]
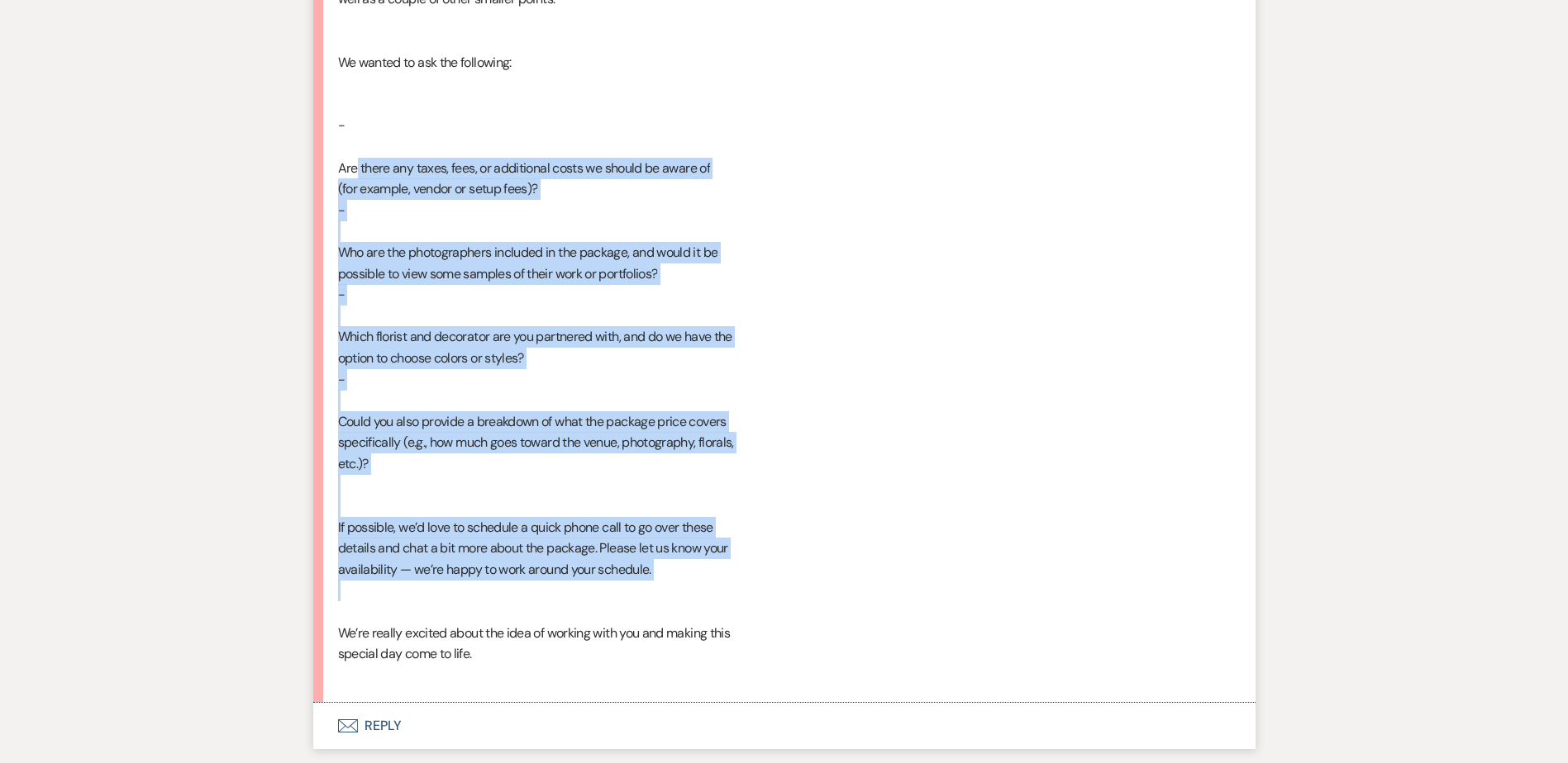
drag, startPoint x: 333, startPoint y: 417, endPoint x: 653, endPoint y: 619, distance: 378.4
click at [653, 619] on li "Muna Oct 13, 2025, 7:19 PM Hi Kaitlyn, Thank you so much for your quick and tho…" at bounding box center [784, 250] width 942 height 907
click at [376, 727] on button "Envelope Reply" at bounding box center [784, 726] width 942 height 47
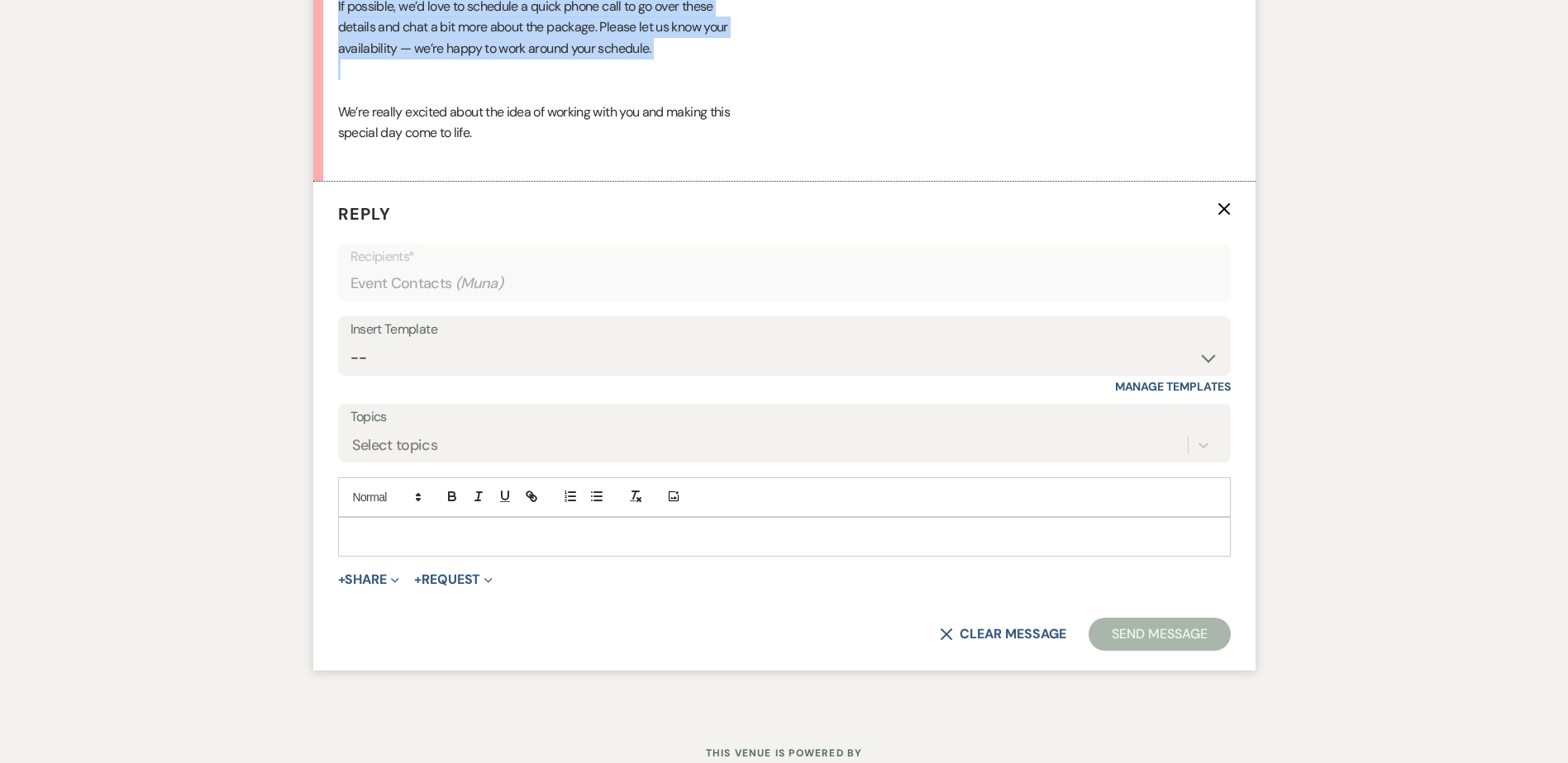
scroll to position [4616, 0]
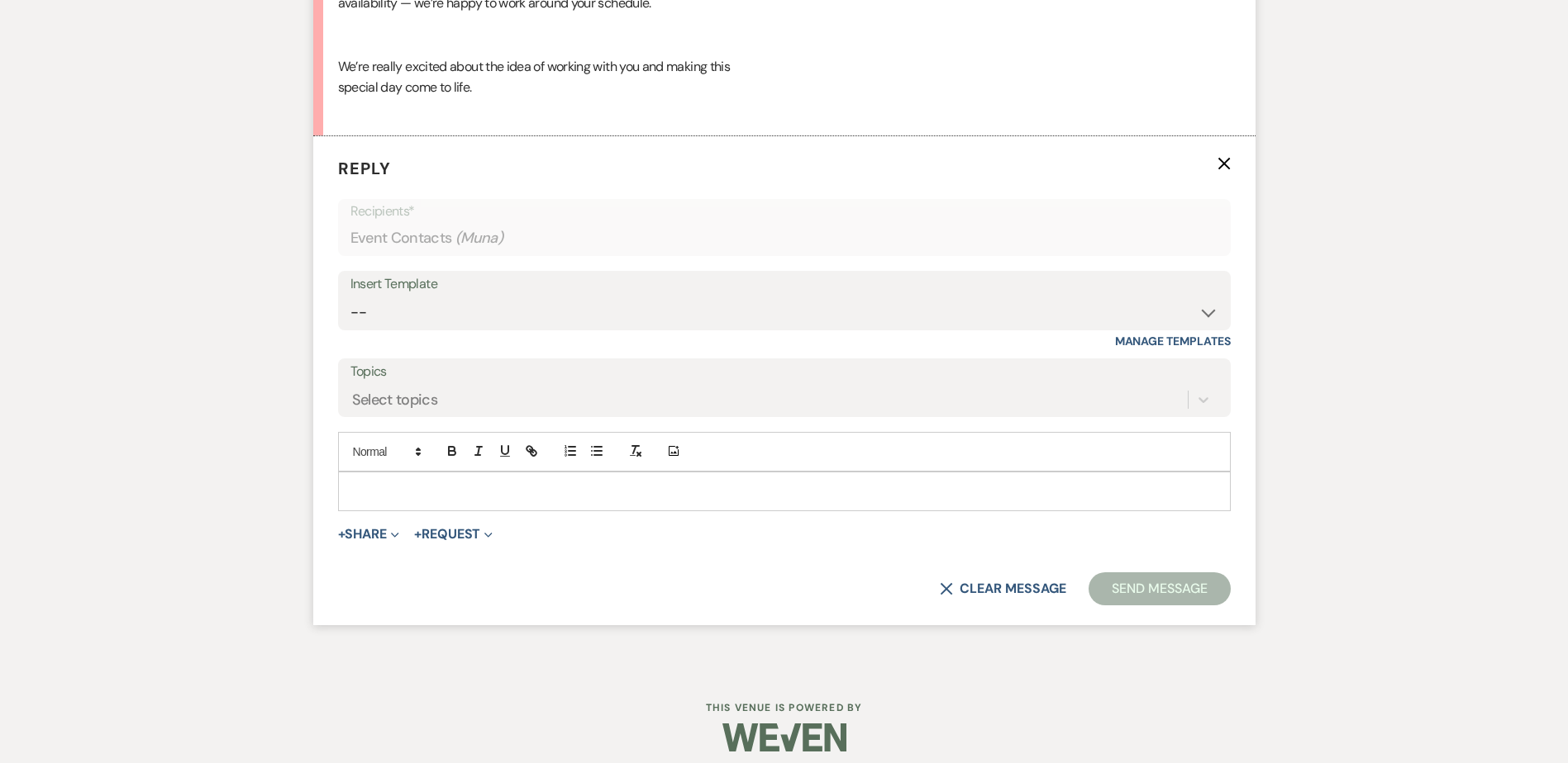
click at [408, 502] on div at bounding box center [784, 491] width 891 height 38
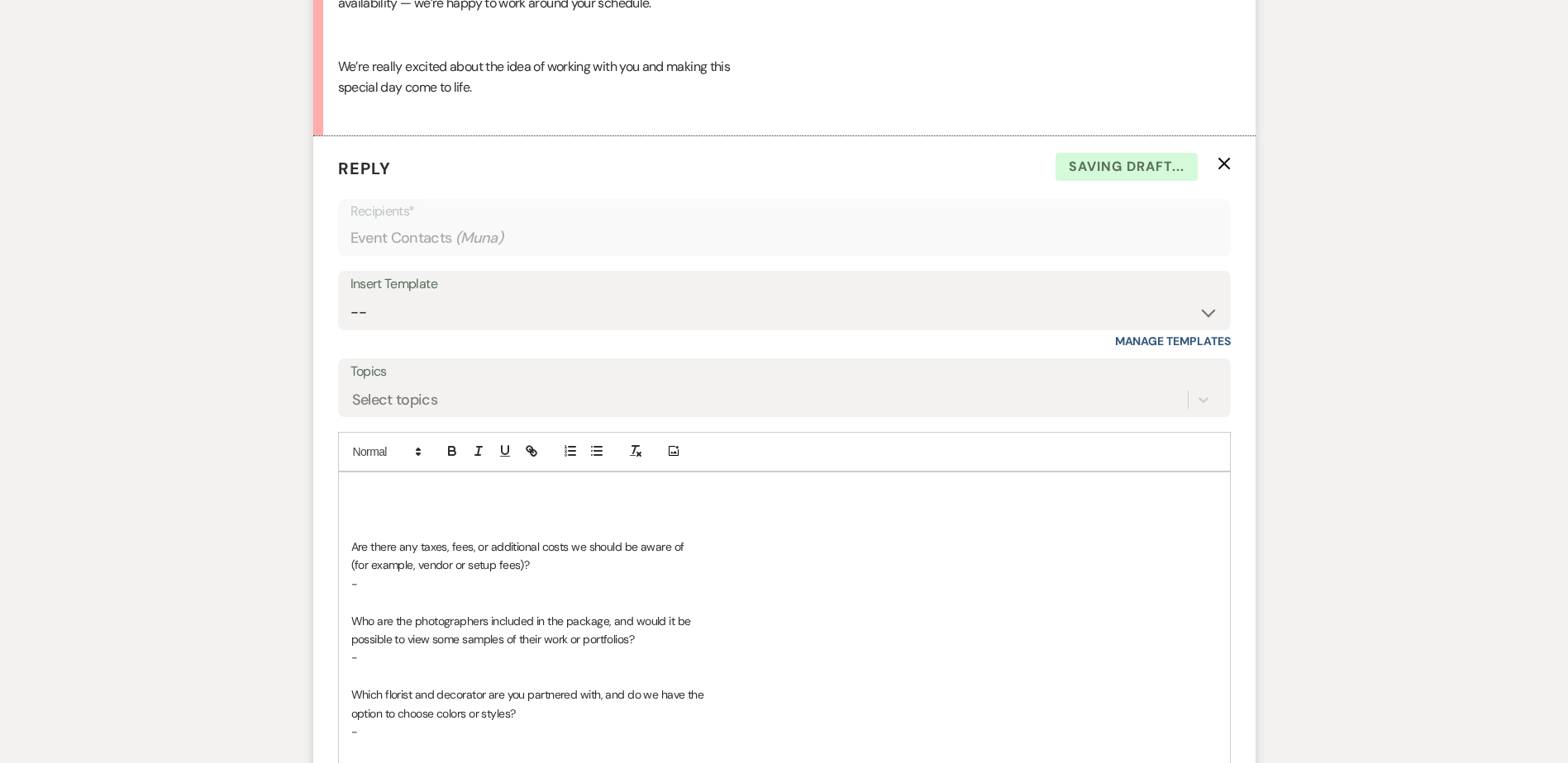
click at [405, 578] on p "-" at bounding box center [784, 584] width 866 height 18
click at [345, 540] on div "Are there any taxes, fees, or additional costs we should be aware of (for examp…" at bounding box center [784, 704] width 891 height 463
click at [587, 452] on button "button" at bounding box center [597, 452] width 23 height 20
click at [347, 621] on div "Are there any taxes, fees, or additional costs we should be aware of (for examp…" at bounding box center [784, 704] width 891 height 463
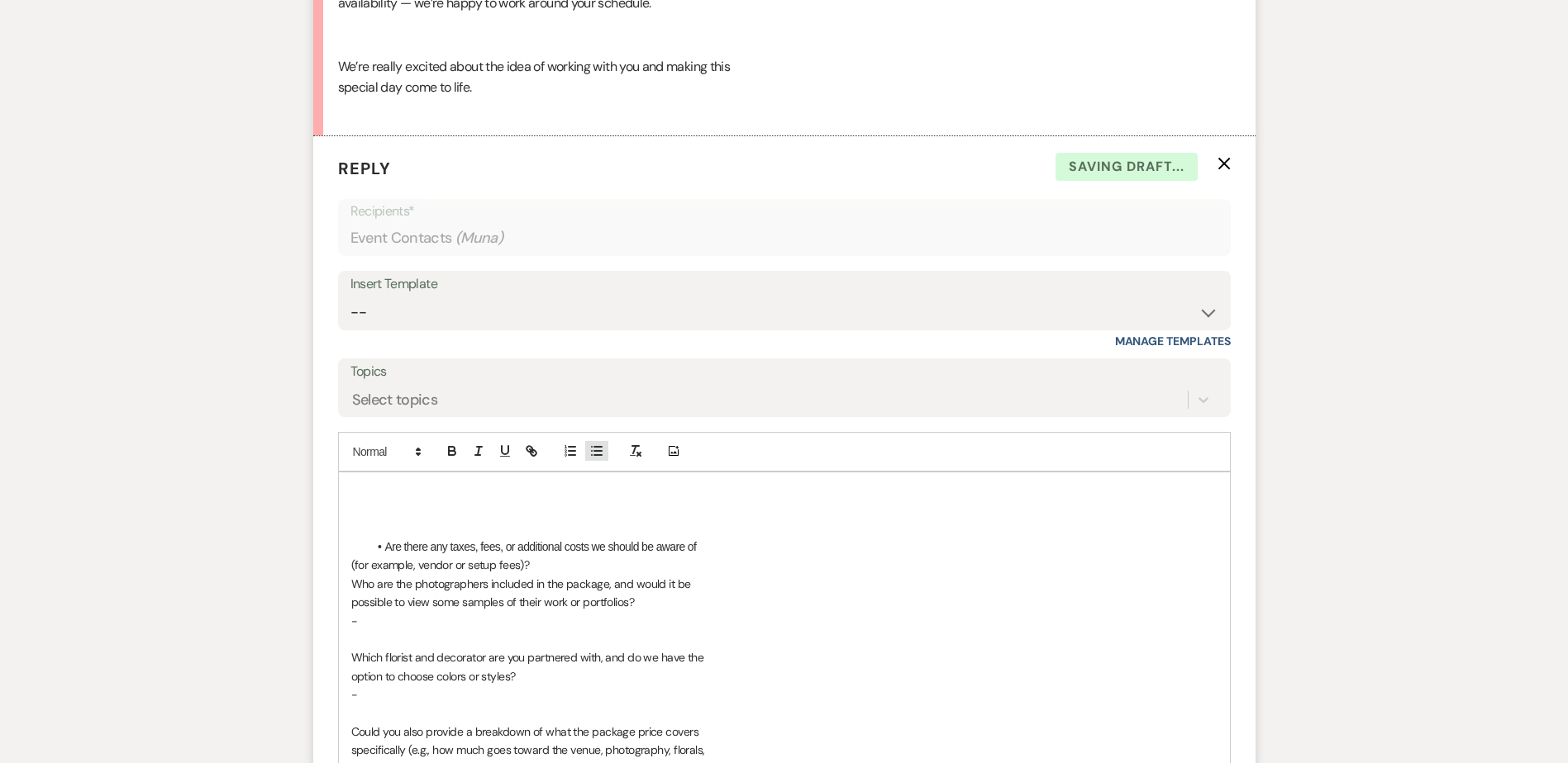
click at [596, 452] on line "button" at bounding box center [598, 452] width 7 height 0
click at [536, 557] on p "(for example, vendor or setup fees)?" at bounding box center [784, 565] width 866 height 18
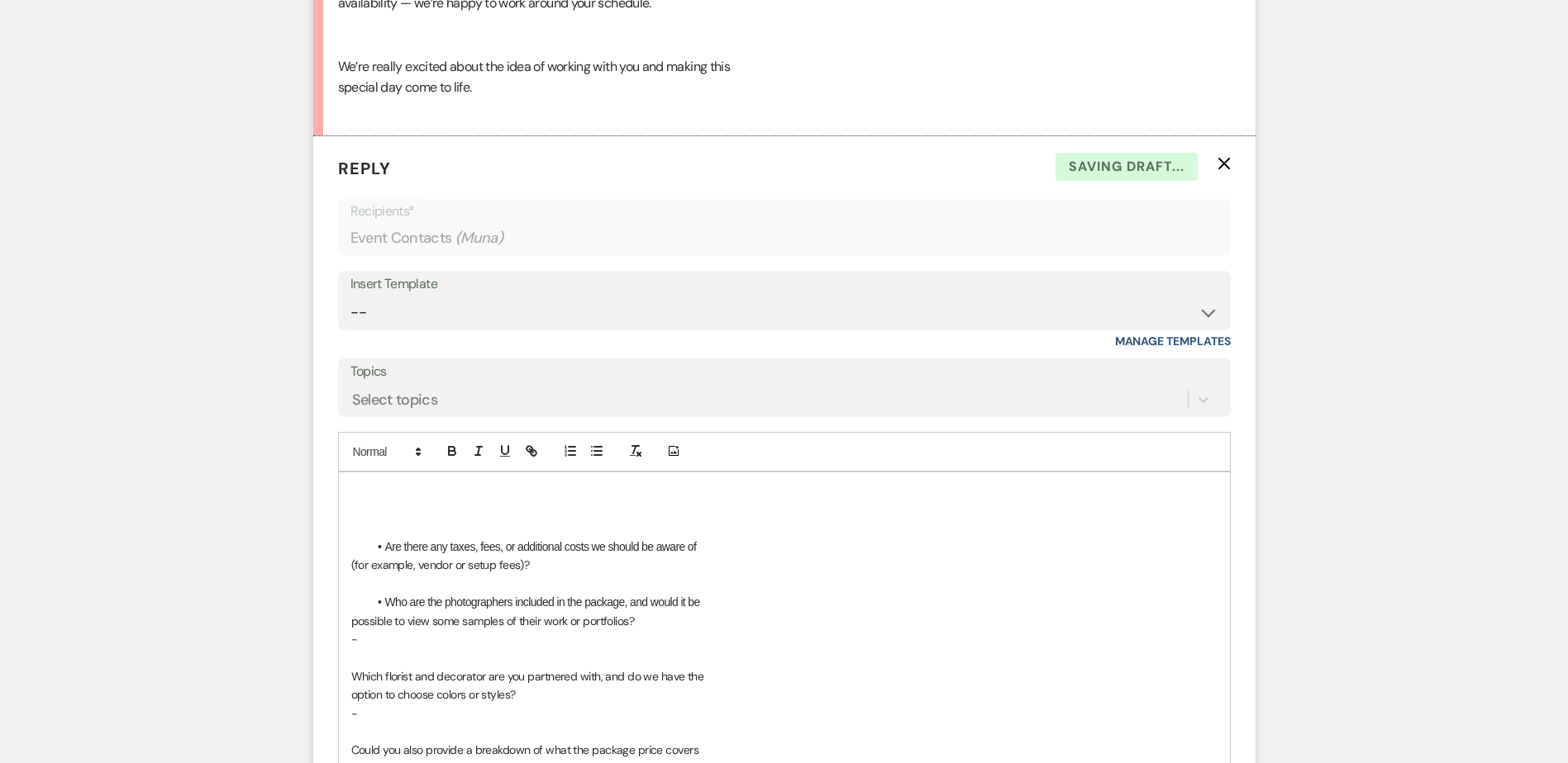
click at [361, 639] on p "-" at bounding box center [784, 639] width 866 height 18
click at [349, 670] on div "Are there any taxes, fees, or additional costs we should be aware of (for examp…" at bounding box center [784, 695] width 891 height 445
click at [595, 456] on icon "button" at bounding box center [597, 451] width 15 height 15
click at [413, 648] on p at bounding box center [784, 639] width 866 height 18
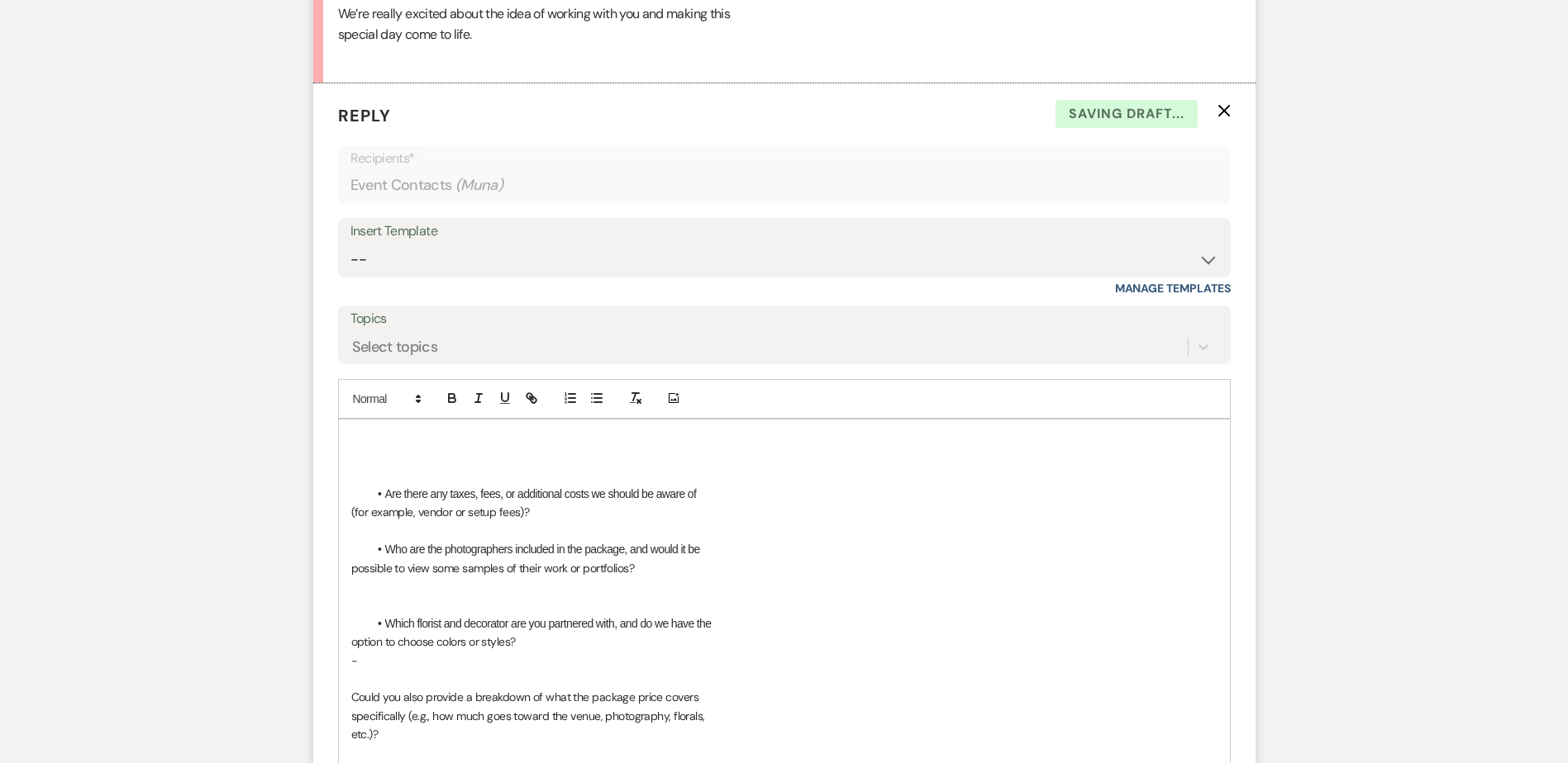
scroll to position [4698, 0]
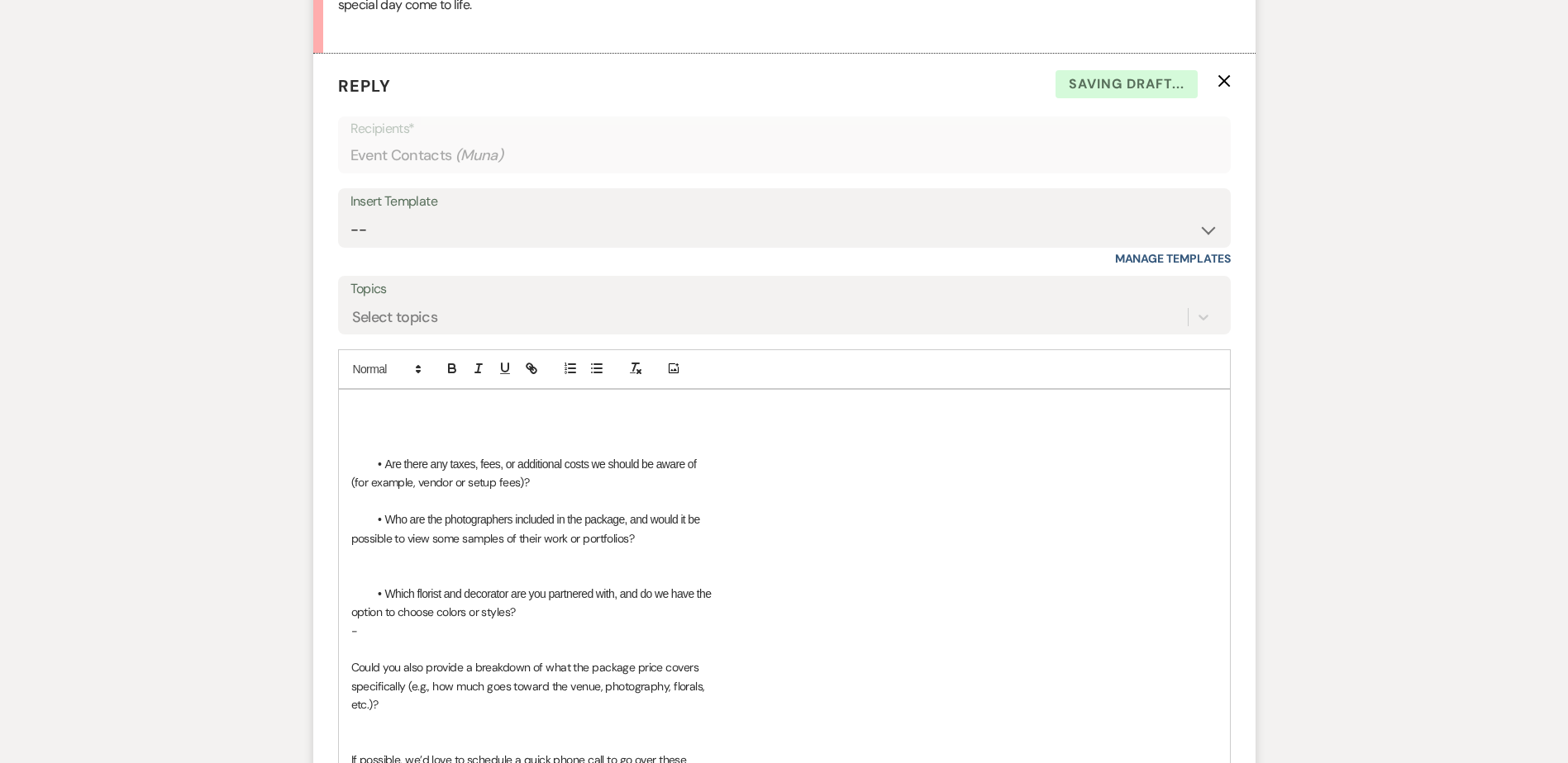
click at [376, 636] on p "-" at bounding box center [784, 631] width 866 height 18
click at [345, 670] on div "Are there any taxes, fees, or additional costs we should be aware of (for examp…" at bounding box center [784, 613] width 891 height 445
click at [598, 371] on icon "button" at bounding box center [597, 368] width 15 height 15
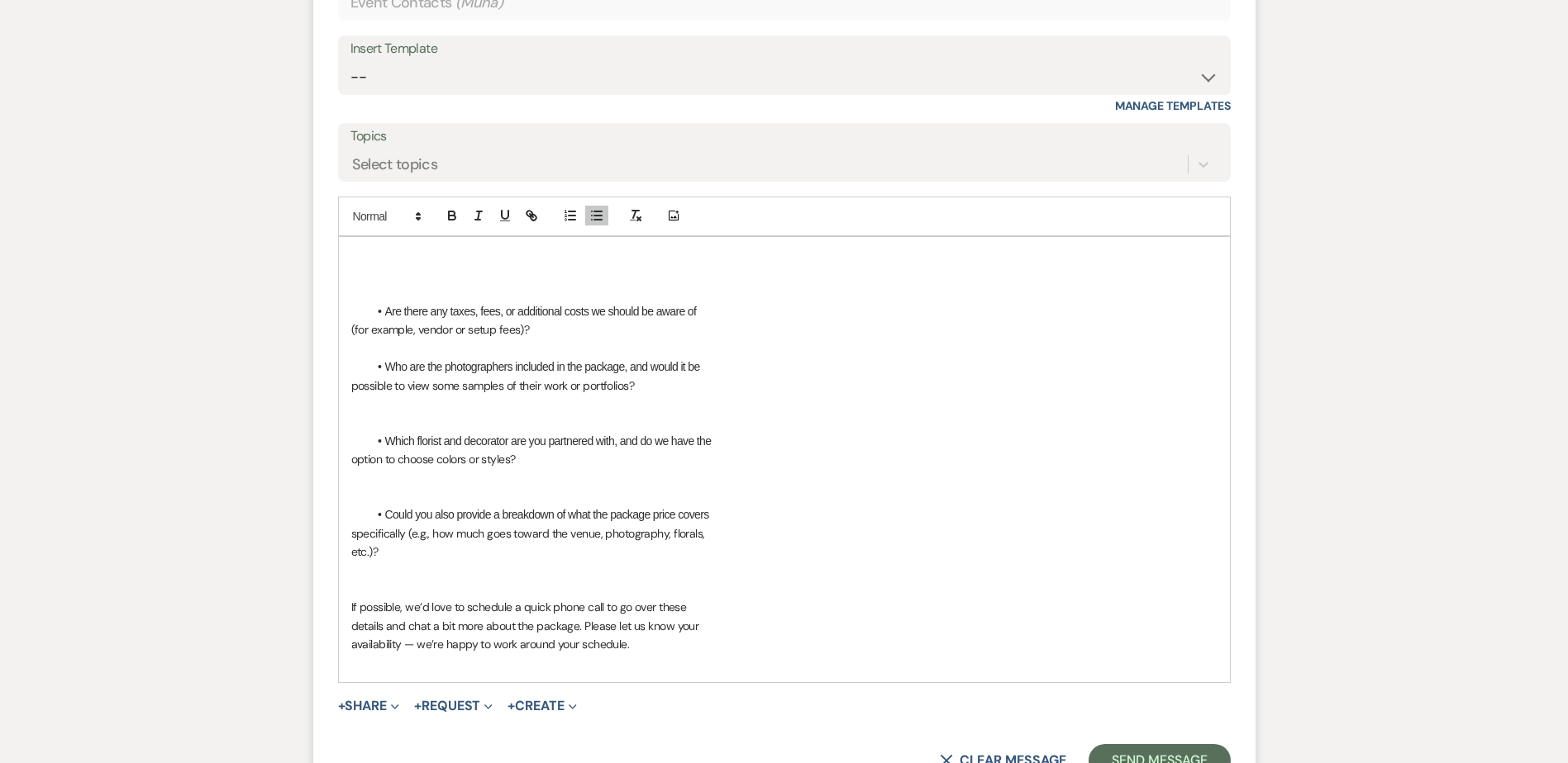
scroll to position [4863, 0]
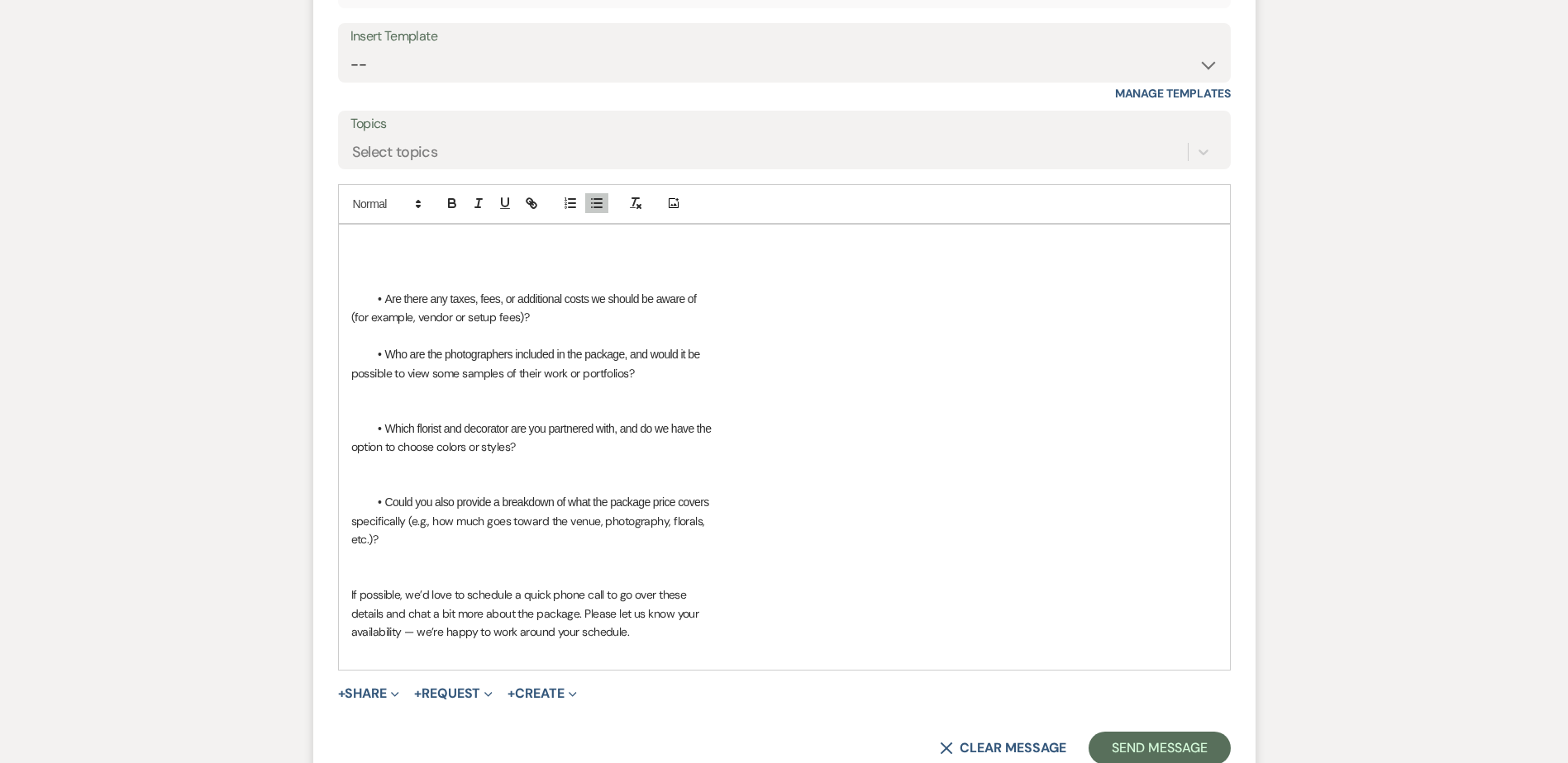
click at [349, 595] on div "Are there any taxes, fees, or additional costs we should be aware of (for examp…" at bounding box center [784, 447] width 891 height 445
click at [595, 199] on line "button" at bounding box center [598, 199] width 7 height 0
click at [384, 503] on li "Could you also provide a breakdown of what the package price covers" at bounding box center [792, 503] width 850 height 18
click at [388, 426] on span "Which florist and decorator are you partnered with, and do we have the" at bounding box center [548, 429] width 326 height 13
click at [391, 359] on span "Who are the photographers included in the package, and would it be" at bounding box center [543, 354] width 315 height 13
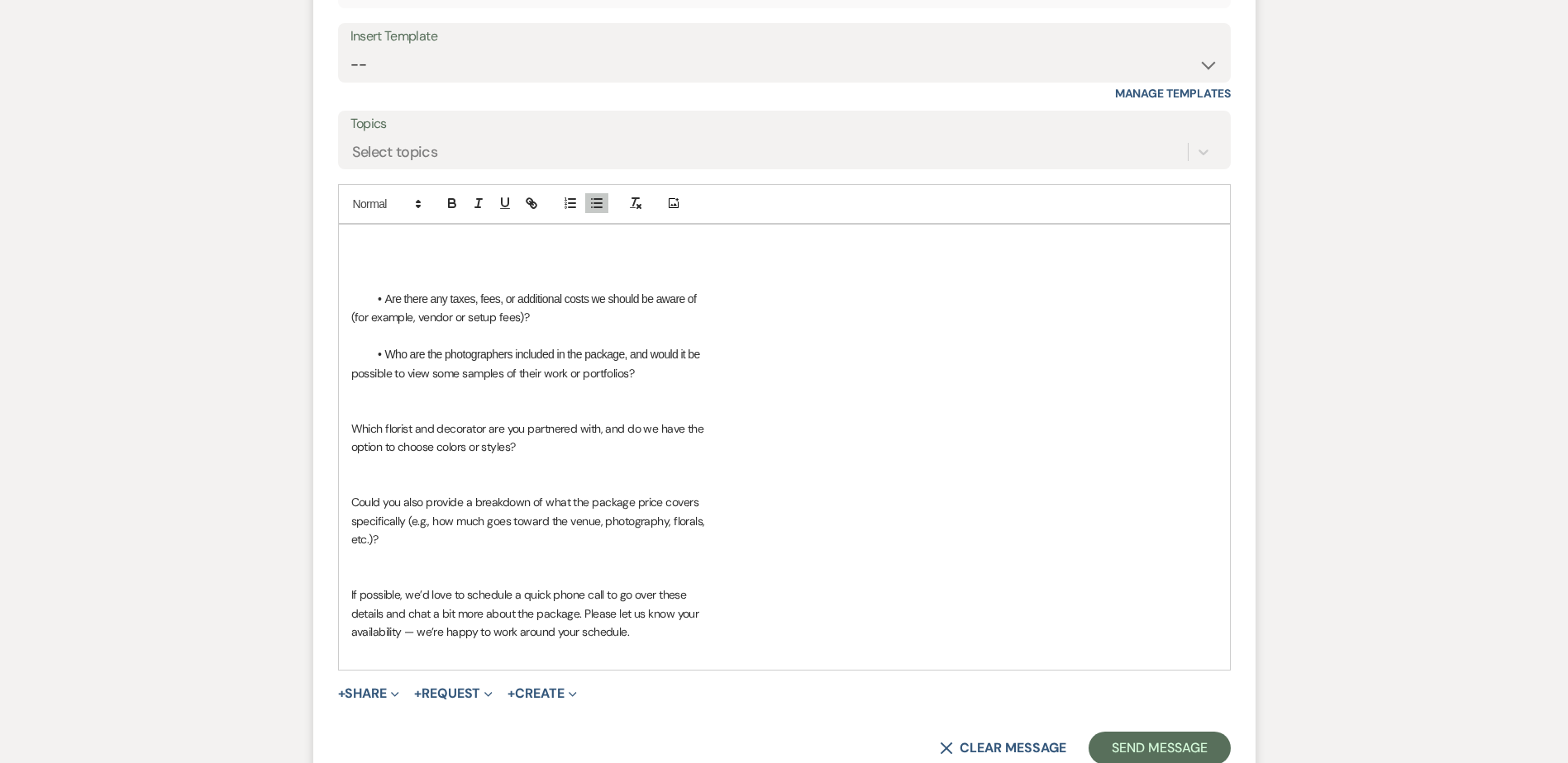
click at [385, 354] on span "Who are the photographers included in the package, and would it be" at bounding box center [543, 354] width 315 height 13
click at [387, 301] on span "Are there any taxes, fees, or additional costs we should be aware of" at bounding box center [541, 299] width 312 height 13
click at [574, 312] on p "(for example, vendor or setup fees)?" at bounding box center [784, 317] width 866 height 18
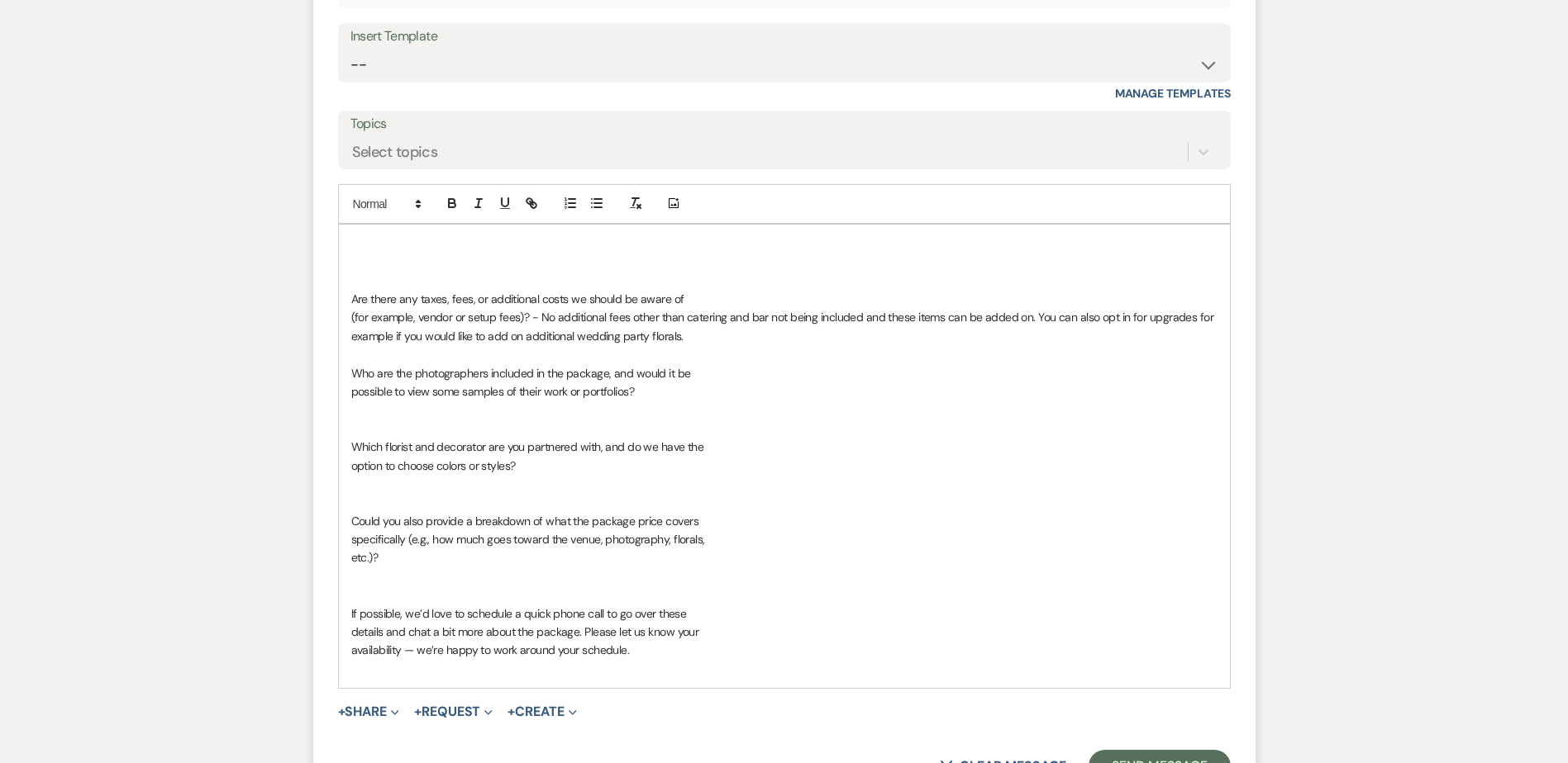
drag, startPoint x: 538, startPoint y: 321, endPoint x: 711, endPoint y: 334, distance: 173.5
click at [711, 334] on p "(for example, vendor or setup fees)? - No additional fees other than catering a…" at bounding box center [784, 326] width 866 height 38
click at [445, 196] on icon "button" at bounding box center [452, 203] width 15 height 15
click at [780, 334] on p "(for example, vendor or setup fees)? - No additional fees other than catering a…" at bounding box center [784, 326] width 866 height 38
click at [781, 338] on p "(for example, vendor or setup fees)? - No additional fees other than catering a…" at bounding box center [784, 326] width 866 height 38
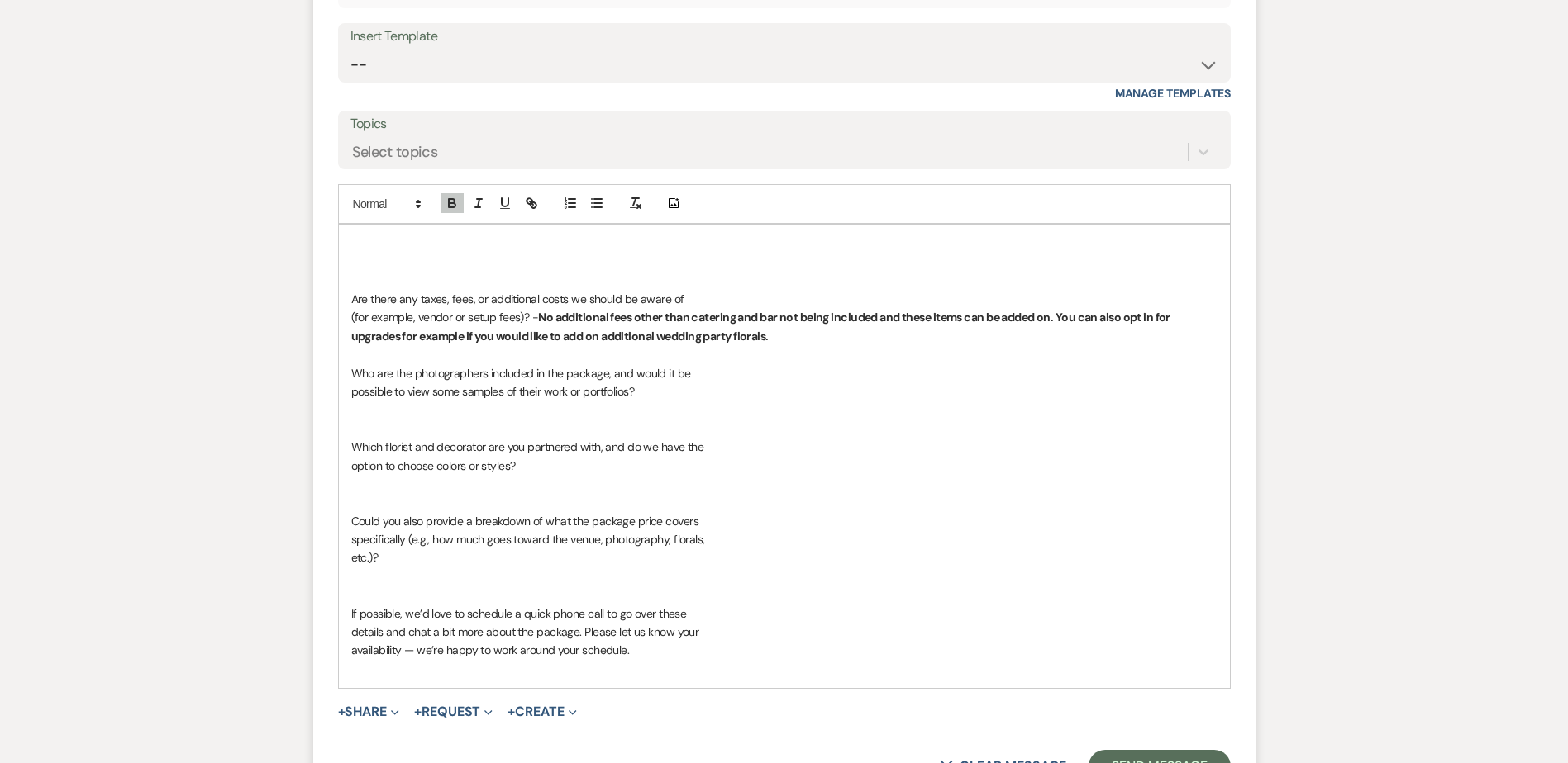
click at [697, 388] on p "possible to view some samples of their work or portfolios?" at bounding box center [784, 392] width 866 height 18
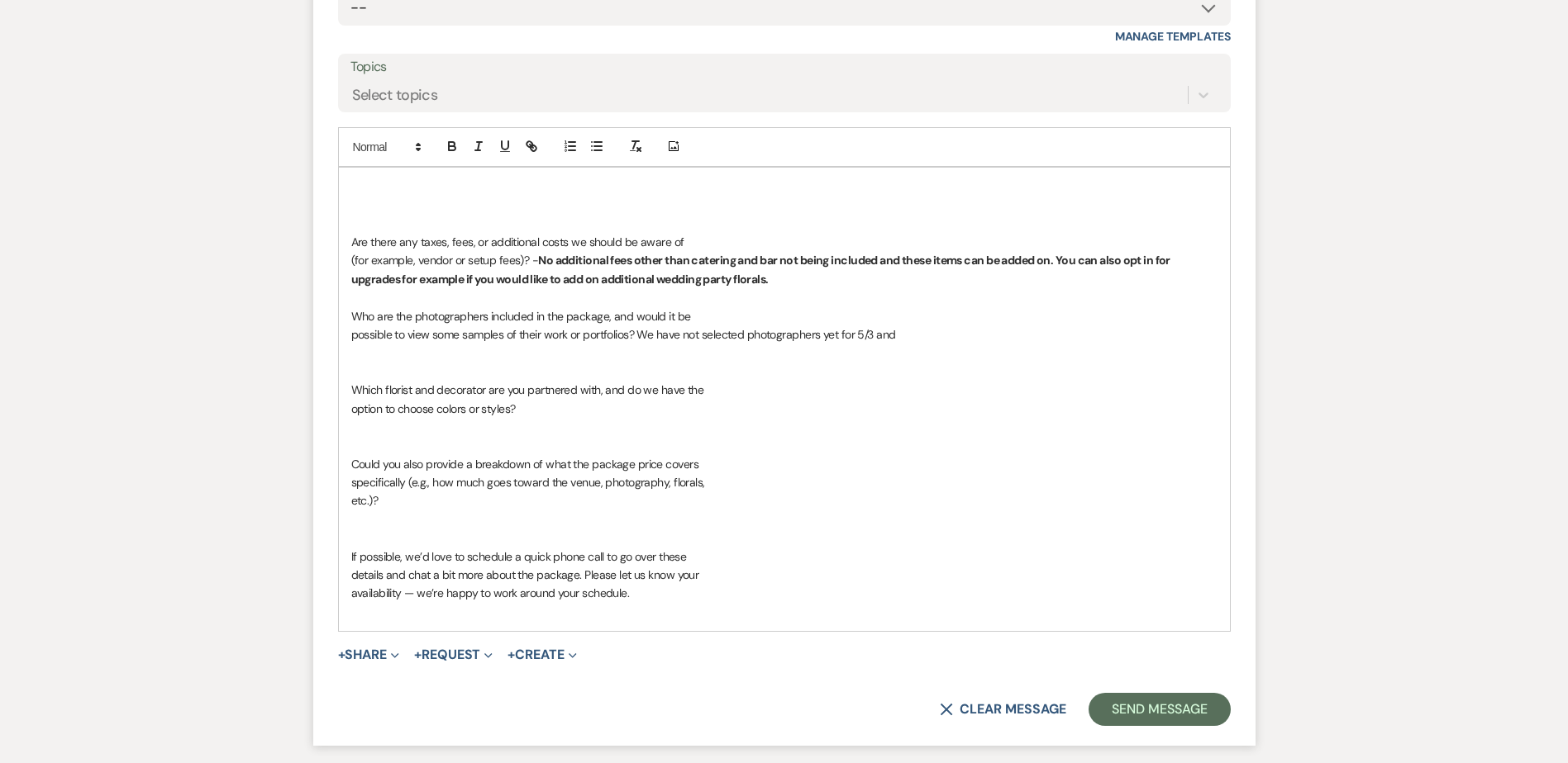
scroll to position [5054, 0]
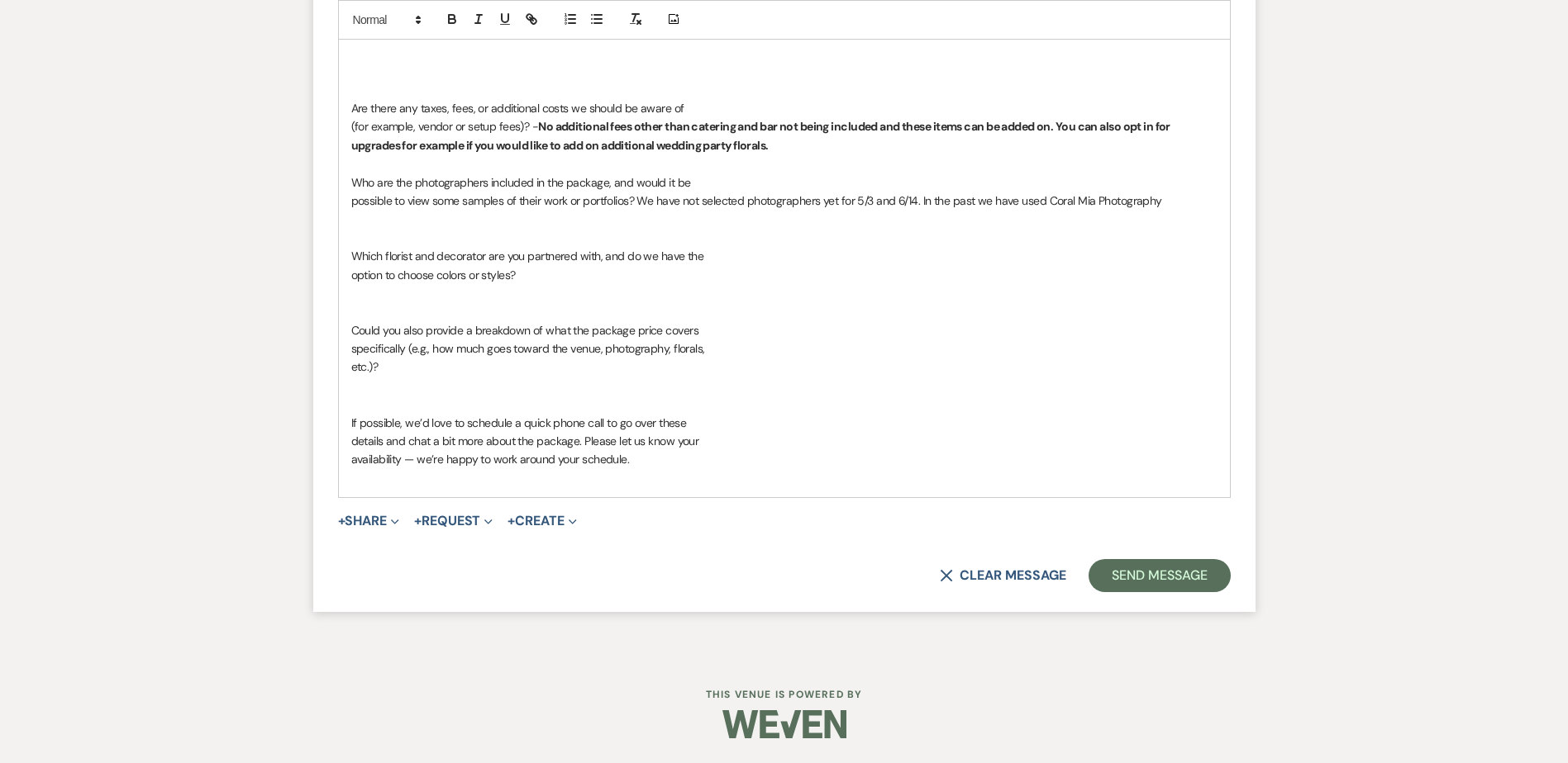
drag, startPoint x: 1169, startPoint y: 203, endPoint x: 639, endPoint y: 198, distance: 530.0
click at [639, 198] on p "possible to view some samples of their work or portfolios? We have not selected…" at bounding box center [784, 201] width 866 height 18
click at [446, 18] on icon "button" at bounding box center [452, 19] width 15 height 15
click at [1198, 197] on p "possible to view some samples of their work or portfolios? We have not selected…" at bounding box center [784, 201] width 866 height 18
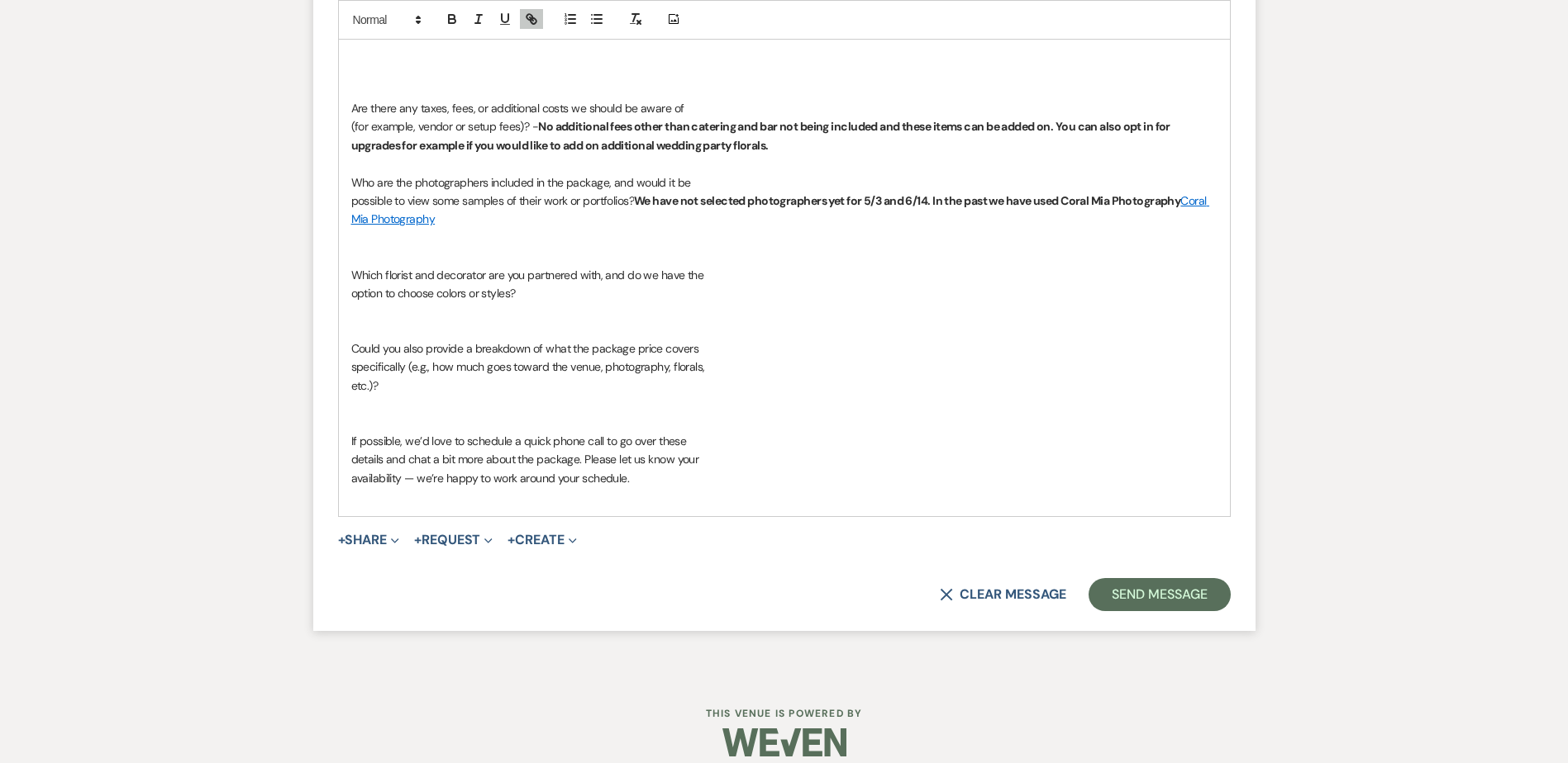
click at [538, 299] on p "option to choose colors or styles?" at bounding box center [784, 293] width 866 height 18
click at [810, 290] on p "option to choose colors or styles? All designs are set based on the attached de…" at bounding box center [784, 293] width 866 height 18
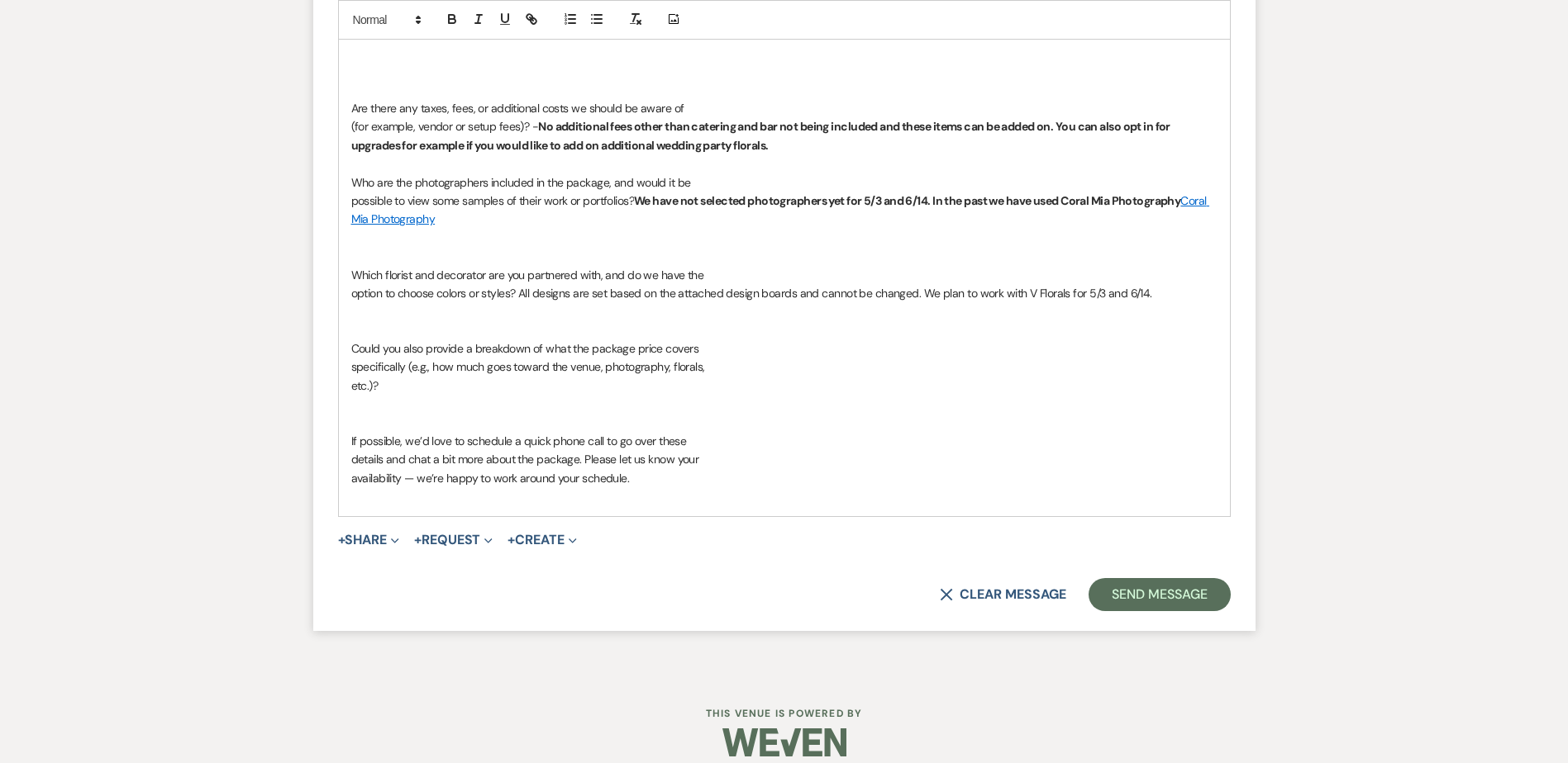
drag, startPoint x: 520, startPoint y: 296, endPoint x: 1160, endPoint y: 297, distance: 640.0
click at [1160, 297] on p "option to choose colors or styles? All designs are set based on the attached de…" at bounding box center [784, 293] width 866 height 18
click at [459, 22] on icon "button" at bounding box center [452, 19] width 15 height 15
click at [677, 266] on p "Which florist and decorator are you partnered with, and do we have the" at bounding box center [784, 275] width 866 height 18
click at [1210, 289] on p "option to choose colors or styles? All designs are set based on the attached de…" at bounding box center [784, 293] width 866 height 18
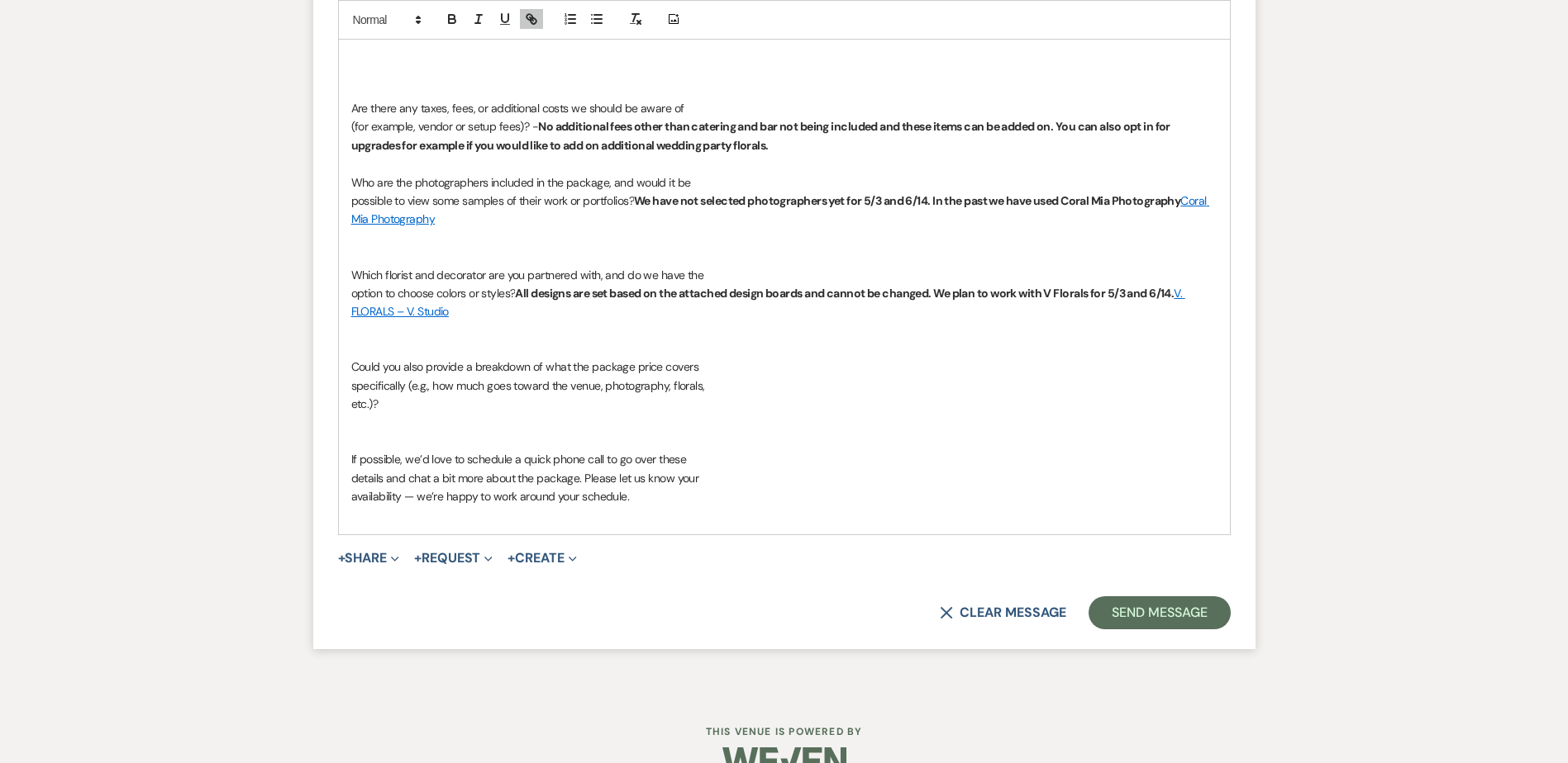
click at [712, 420] on p at bounding box center [784, 423] width 866 height 18
click at [700, 434] on p at bounding box center [784, 441] width 866 height 18
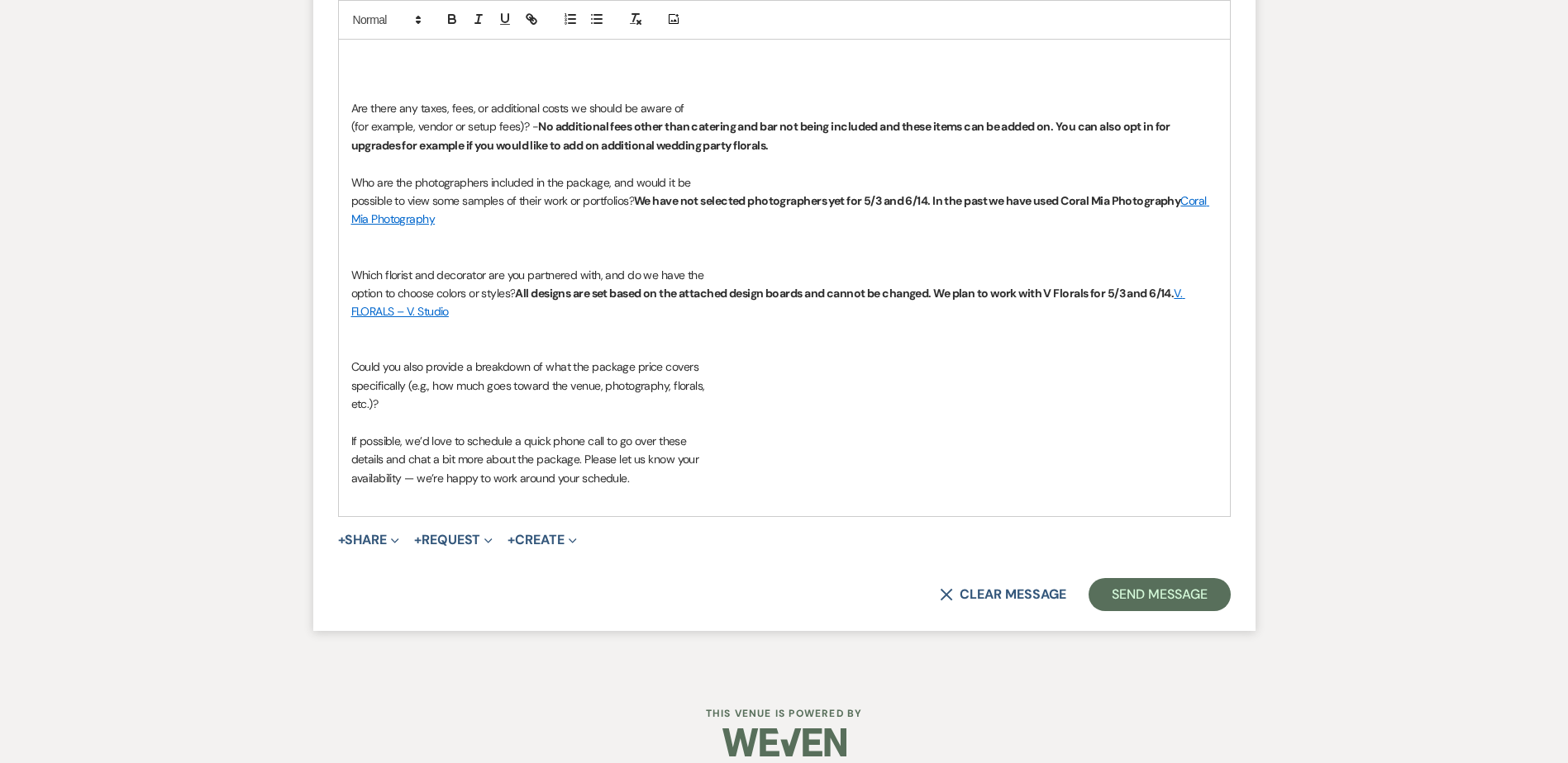
click at [526, 420] on p at bounding box center [784, 423] width 866 height 18
click at [514, 408] on p "etc.)?" at bounding box center [784, 404] width 866 height 18
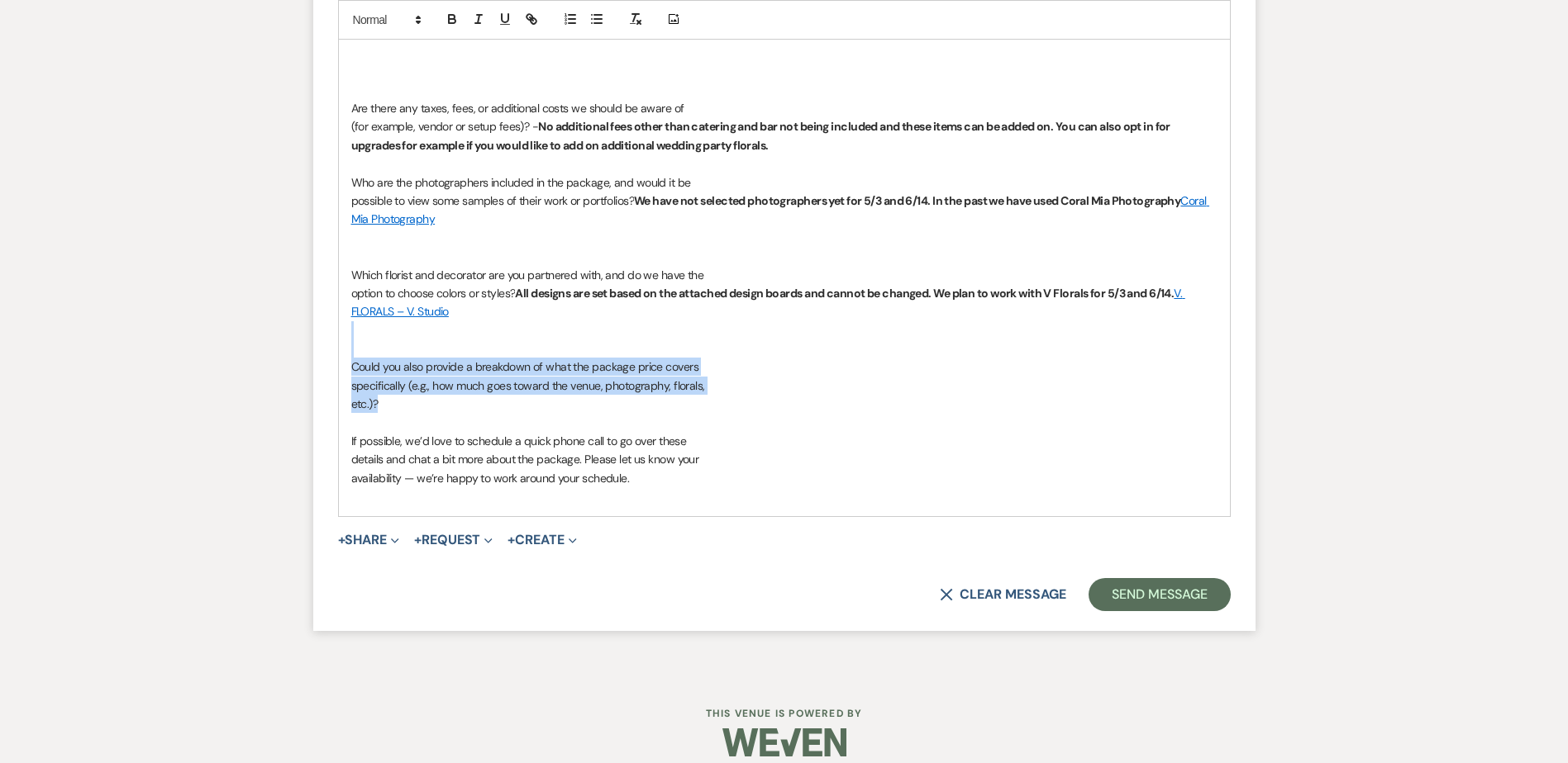
drag, startPoint x: 419, startPoint y: 406, endPoint x: 313, endPoint y: 335, distance: 127.6
click at [313, 335] on form "Reply X Draft Recipients* Event Contacts ( Muna ) Insert Template -- Payment Pa…" at bounding box center [784, 164] width 942 height 932
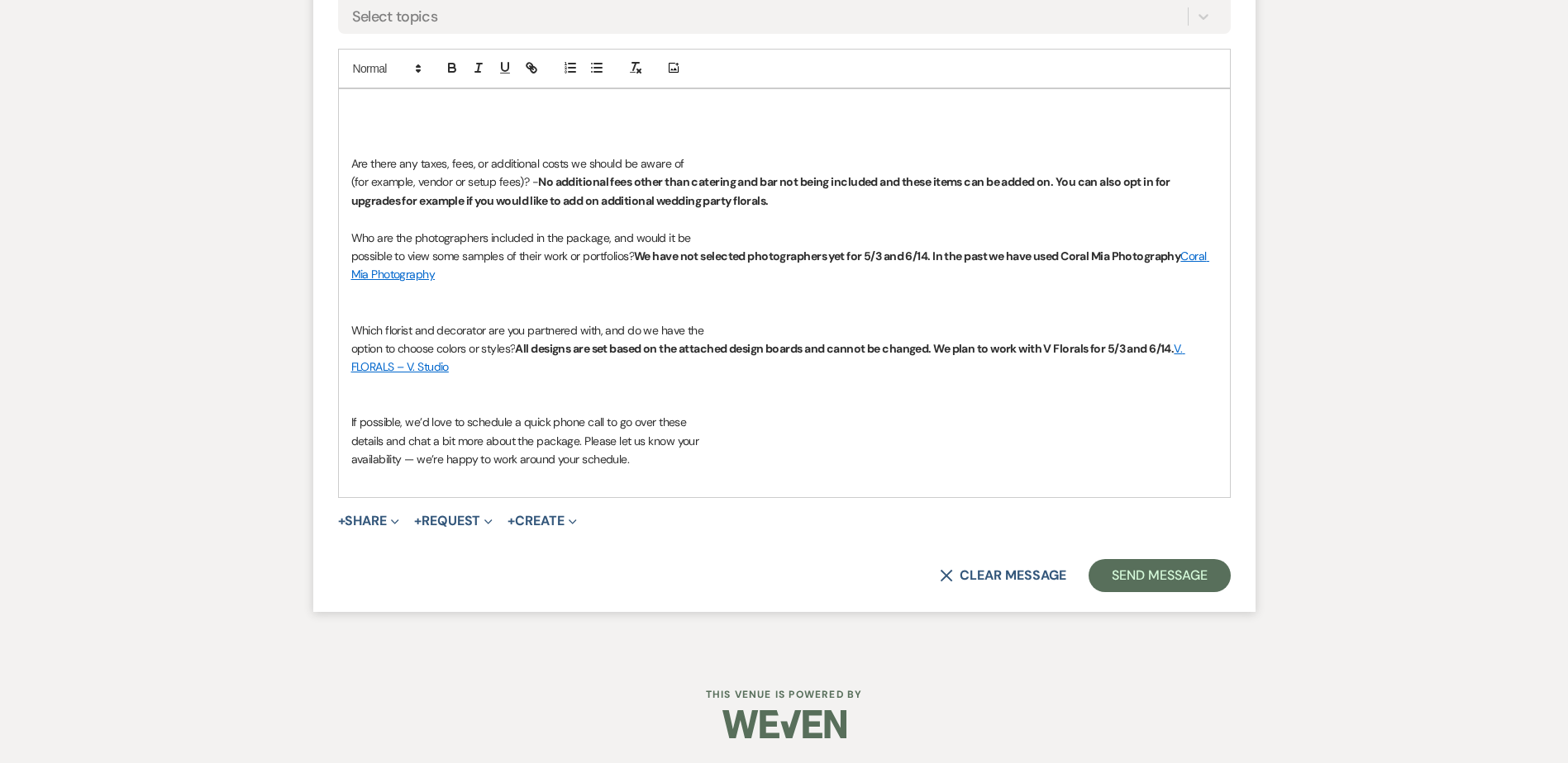
scroll to position [4981, 0]
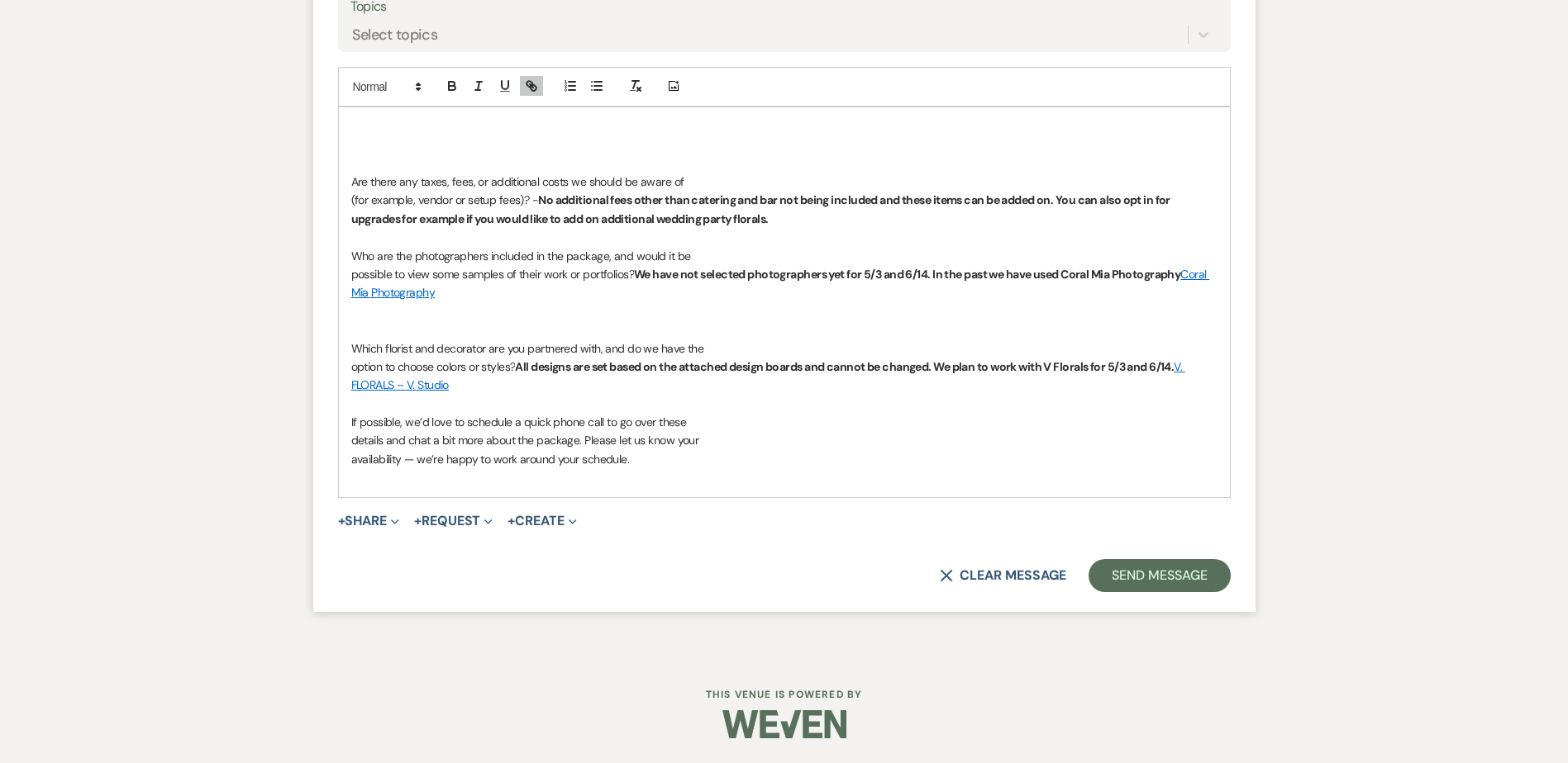
click at [639, 457] on p "availability — we’re happy to work around your schedule." at bounding box center [784, 460] width 866 height 18
click at [450, 84] on icon "button" at bounding box center [452, 86] width 15 height 15
drag, startPoint x: 829, startPoint y: 423, endPoint x: 828, endPoint y: 432, distance: 9.1
click at [829, 423] on p "If possible, we’d love to schedule a quick phone call to go over these" at bounding box center [784, 422] width 866 height 18
click at [825, 456] on p "availability — we’re happy to work around your schedule. Would you be available…" at bounding box center [784, 460] width 866 height 18
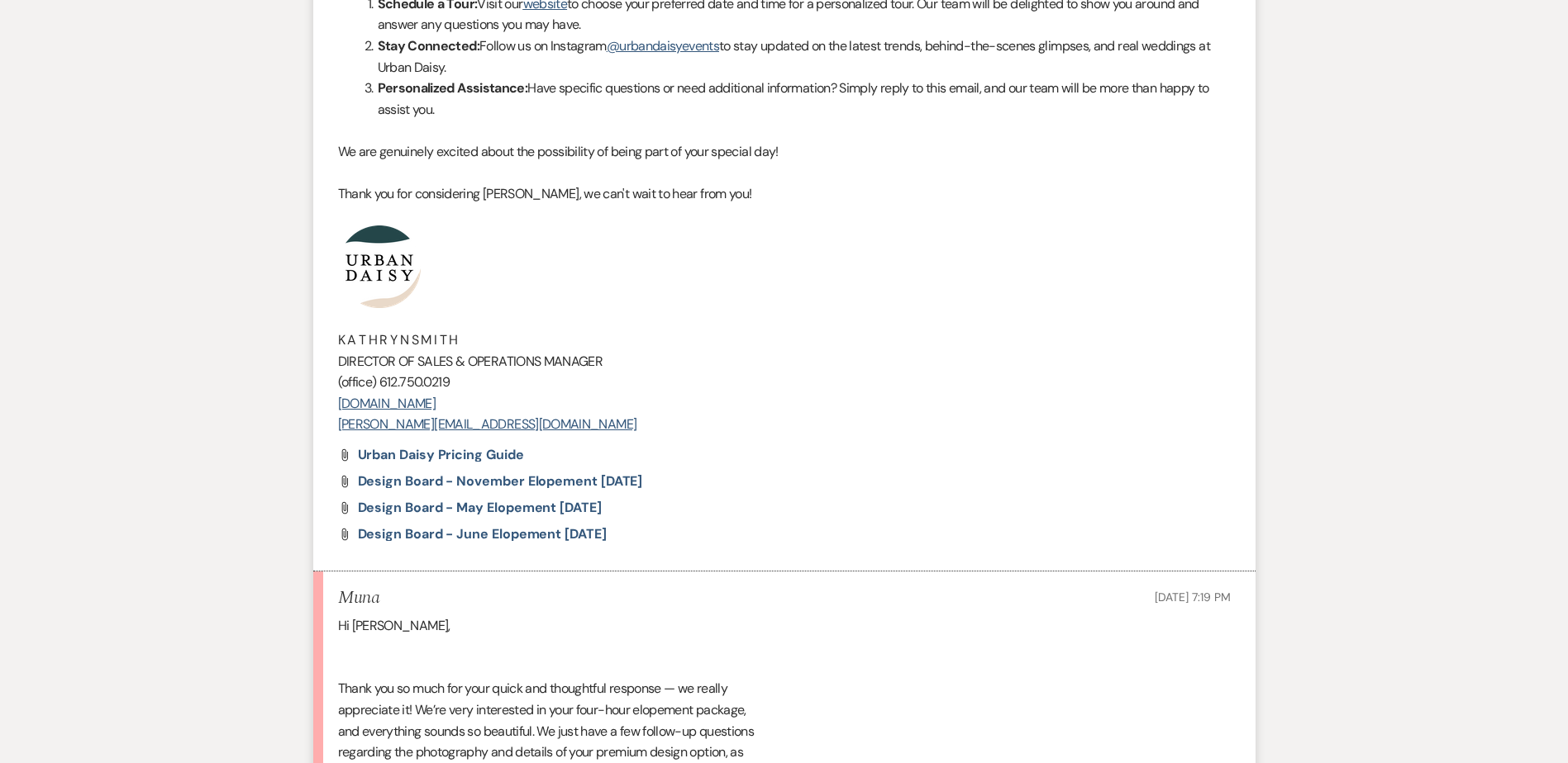
scroll to position [3245, 0]
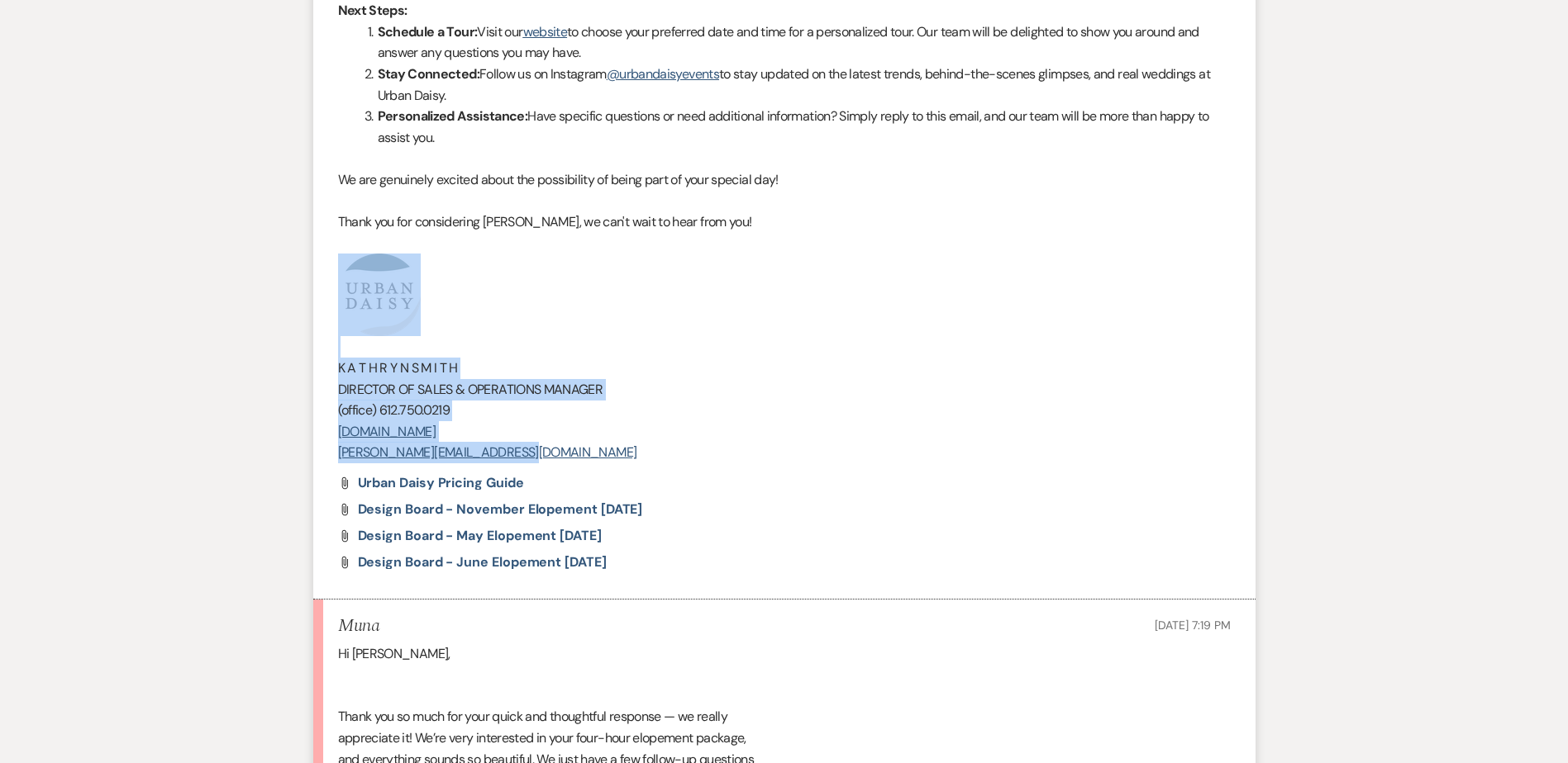
drag, startPoint x: 540, startPoint y: 456, endPoint x: 279, endPoint y: 311, distance: 298.6
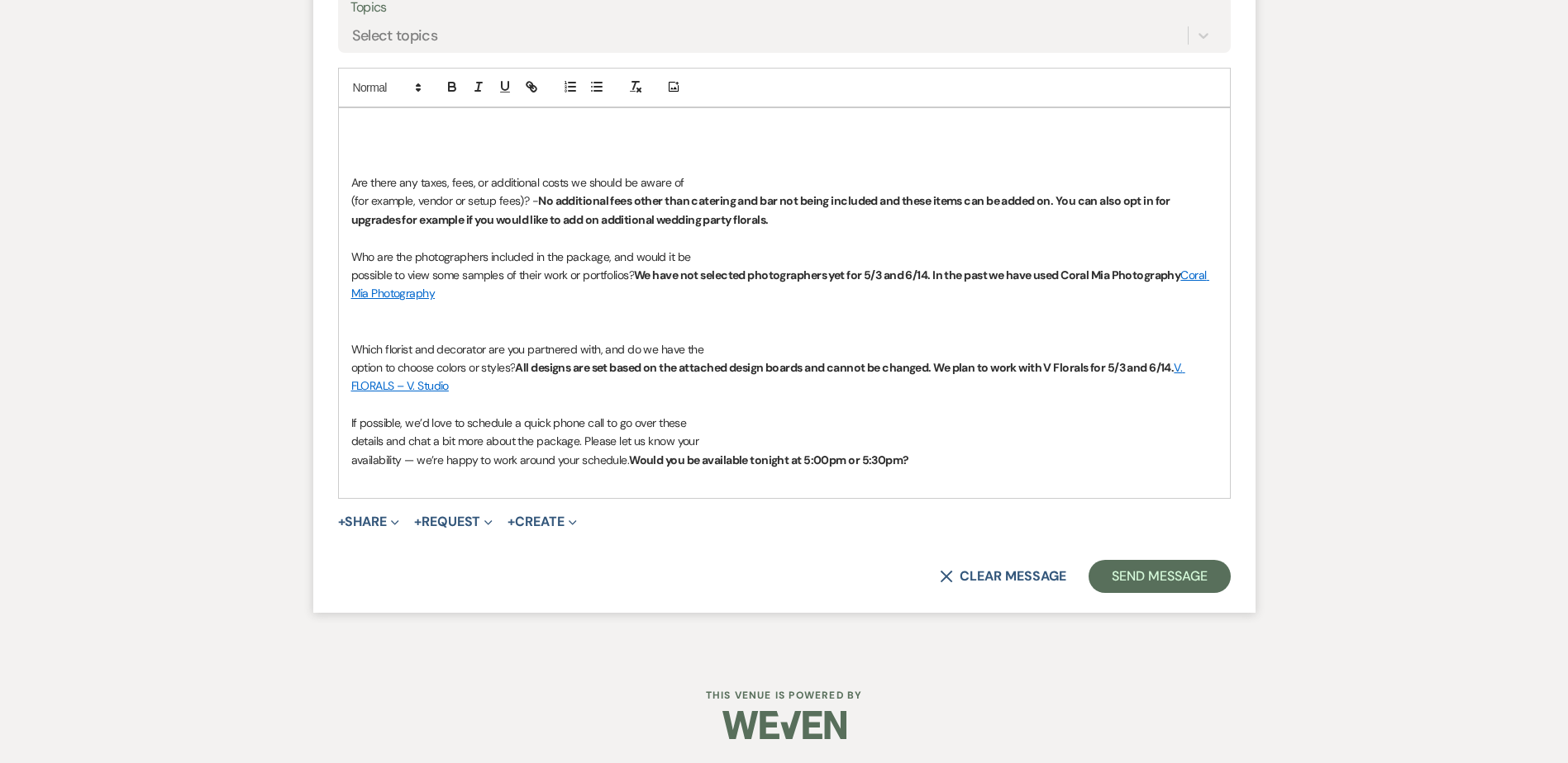
scroll to position [4981, 0]
click at [471, 493] on div "Are there any taxes, fees, or additional costs we should be aware of (for examp…" at bounding box center [784, 302] width 891 height 390
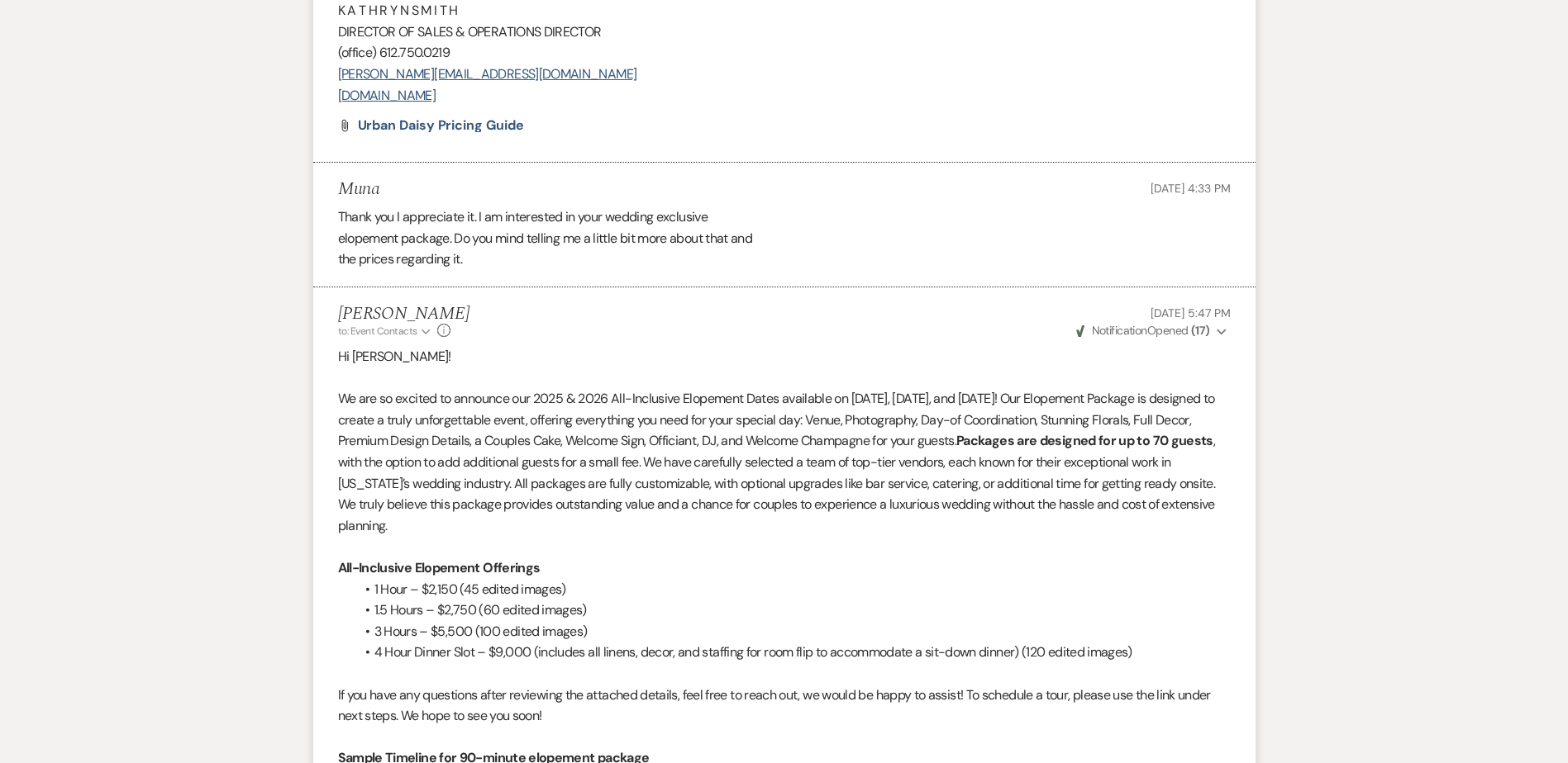
scroll to position [1841, 0]
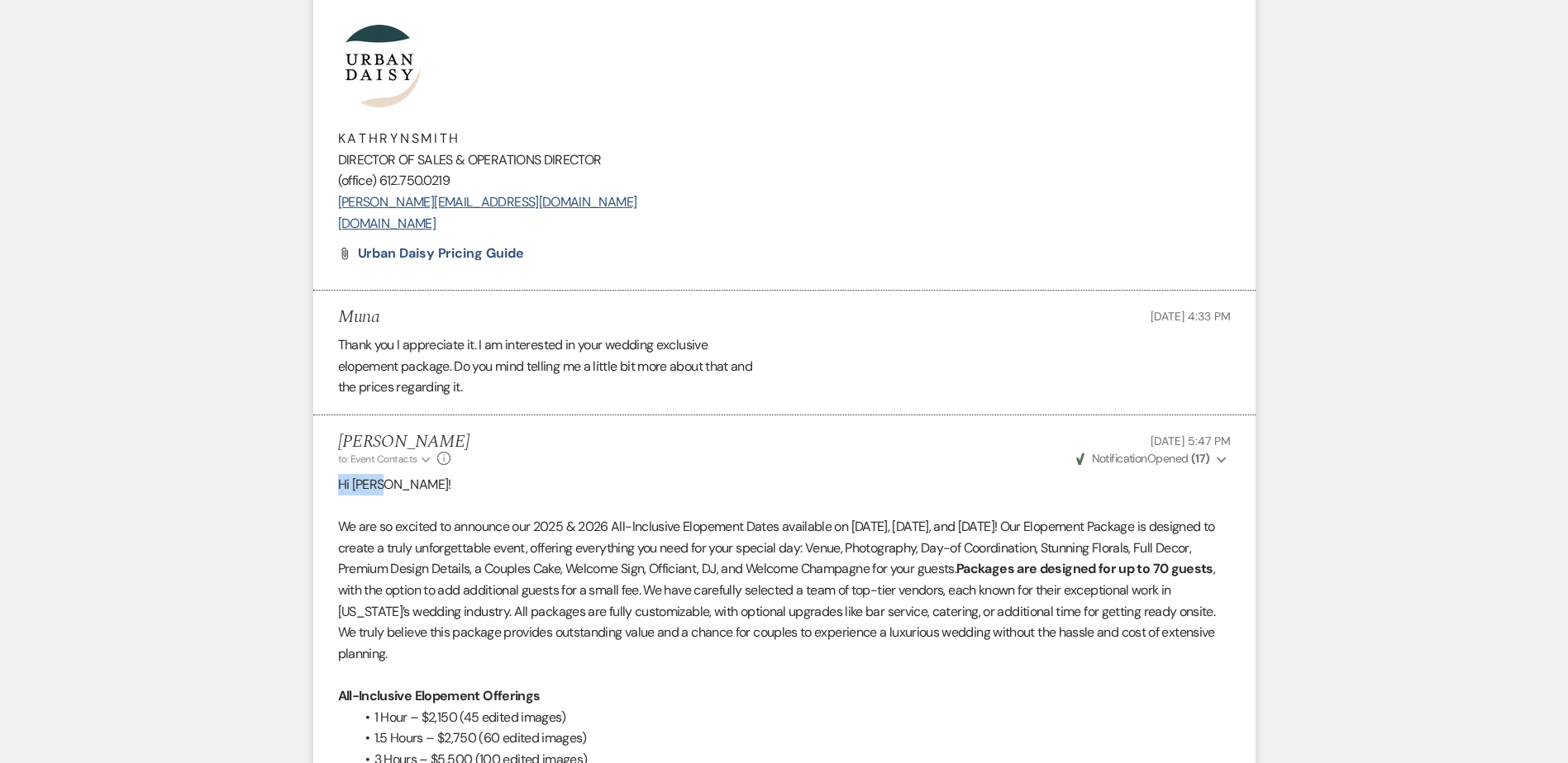
drag, startPoint x: 404, startPoint y: 475, endPoint x: 303, endPoint y: 491, distance: 102.3
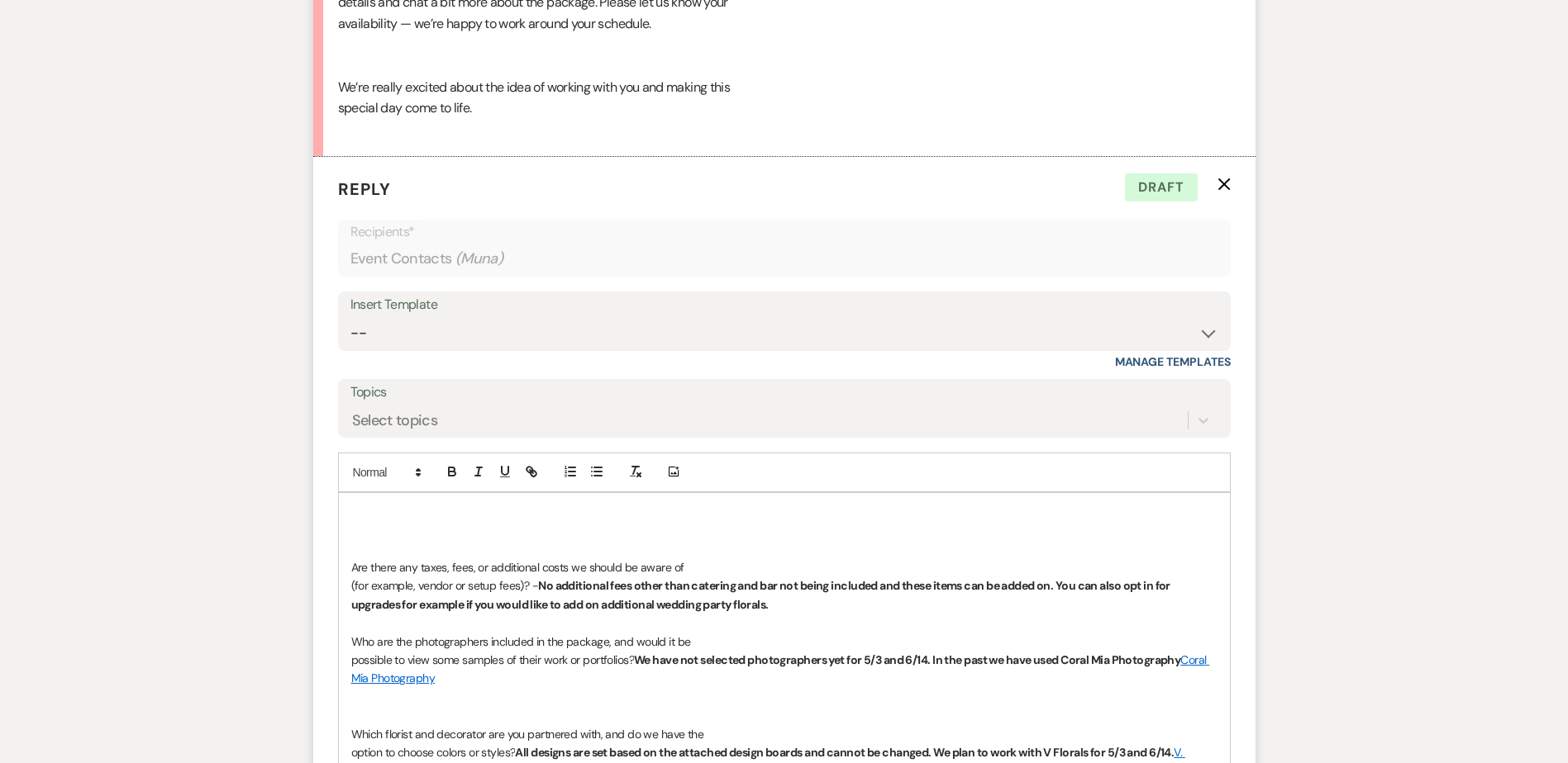
scroll to position [4733, 0]
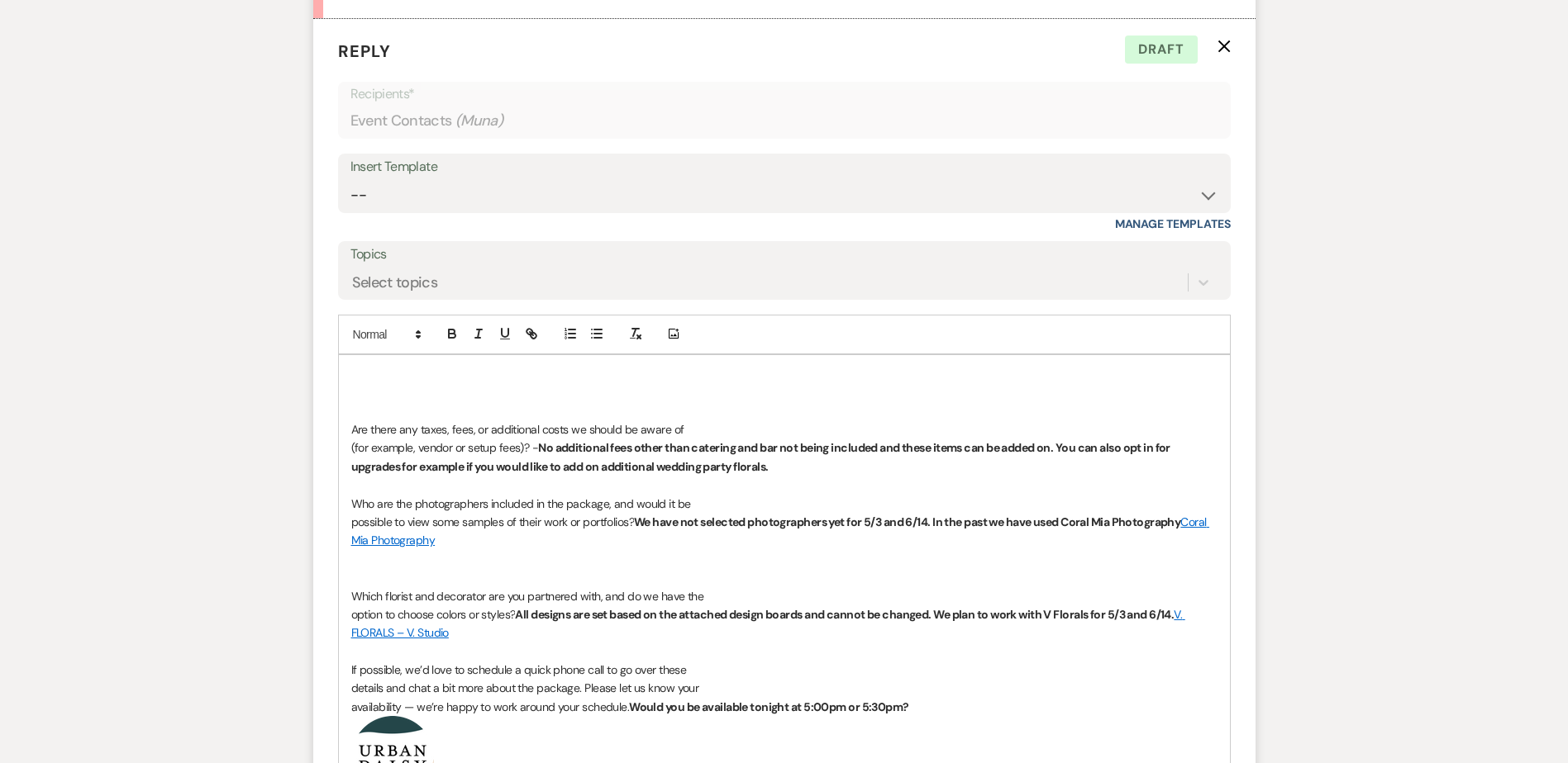
click at [407, 372] on p at bounding box center [784, 375] width 866 height 18
click at [400, 410] on p at bounding box center [784, 411] width 866 height 18
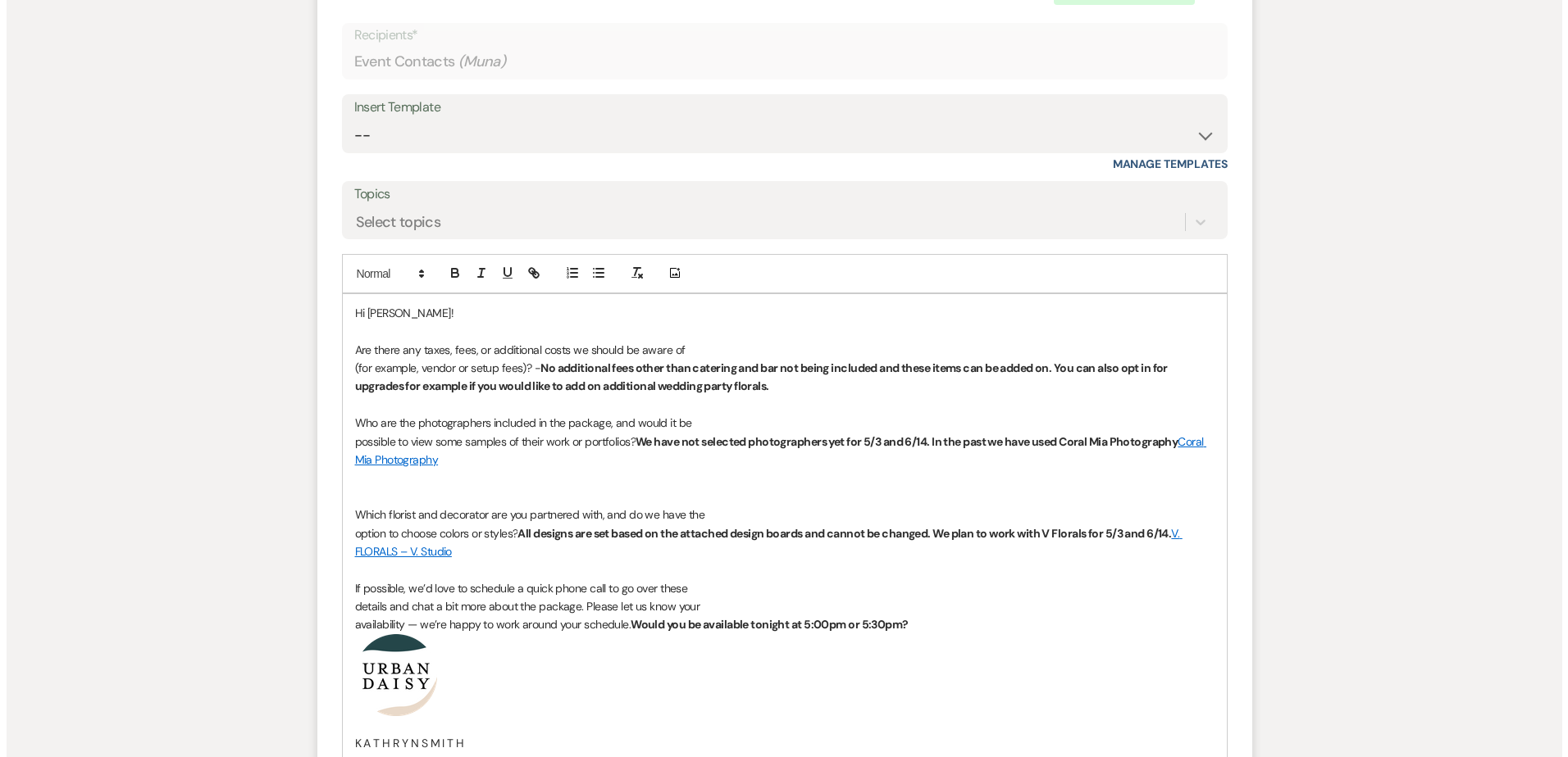
scroll to position [5024, 0]
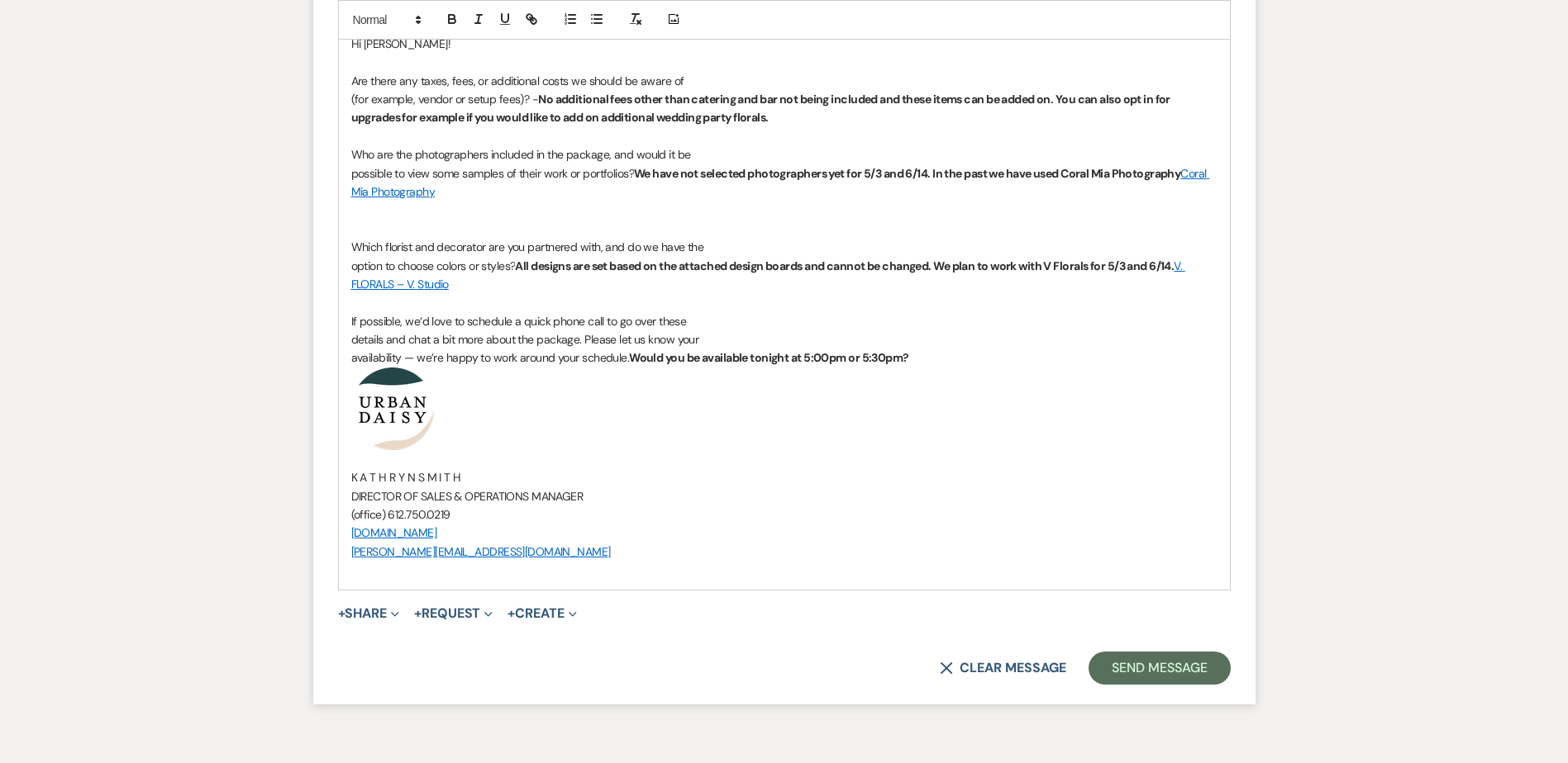
click at [357, 604] on span "+ Share Expand Doc Upload Documents Add Photo Images Pref Vendors Preferred ven…" at bounding box center [369, 614] width 62 height 20
click at [358, 616] on button "+ Share Expand" at bounding box center [369, 614] width 62 height 13
click at [366, 643] on use "button" at bounding box center [366, 647] width 13 height 12
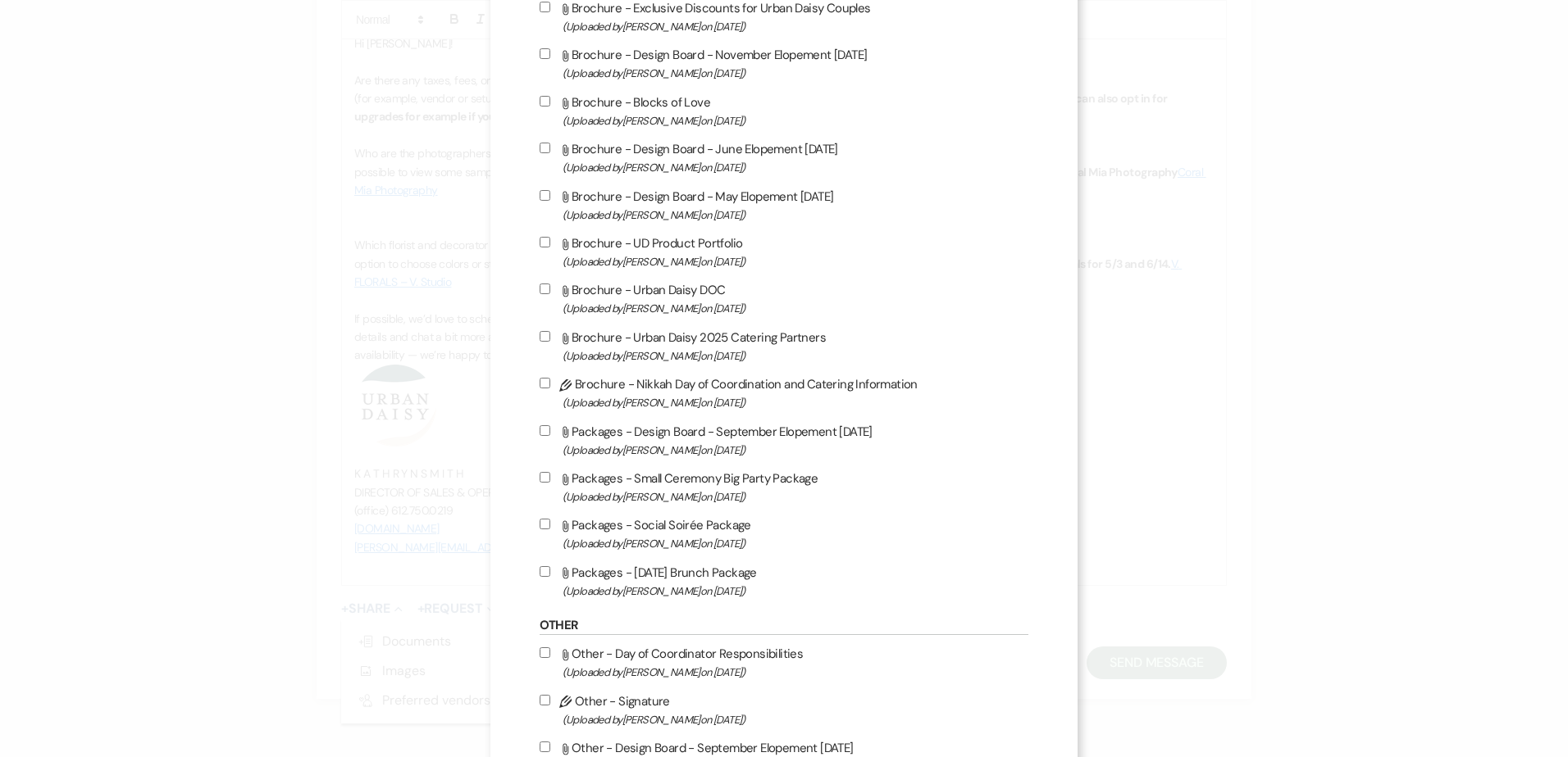
scroll to position [983, 0]
click at [631, 216] on span "(Uploaded by Kathryn Beckett on Apr 30th, 2025 )" at bounding box center [795, 214] width 466 height 19
click at [550, 199] on input "Attach File Brochure - Design Board - May Elopement 5.3.2026 (Uploaded by Kathr…" at bounding box center [545, 194] width 11 height 11
checkbox input "true"
click at [601, 137] on label "Attach File Brochure - Design Board - June Elopement 6.14.2026 (Uploaded by Kat…" at bounding box center [784, 156] width 490 height 38
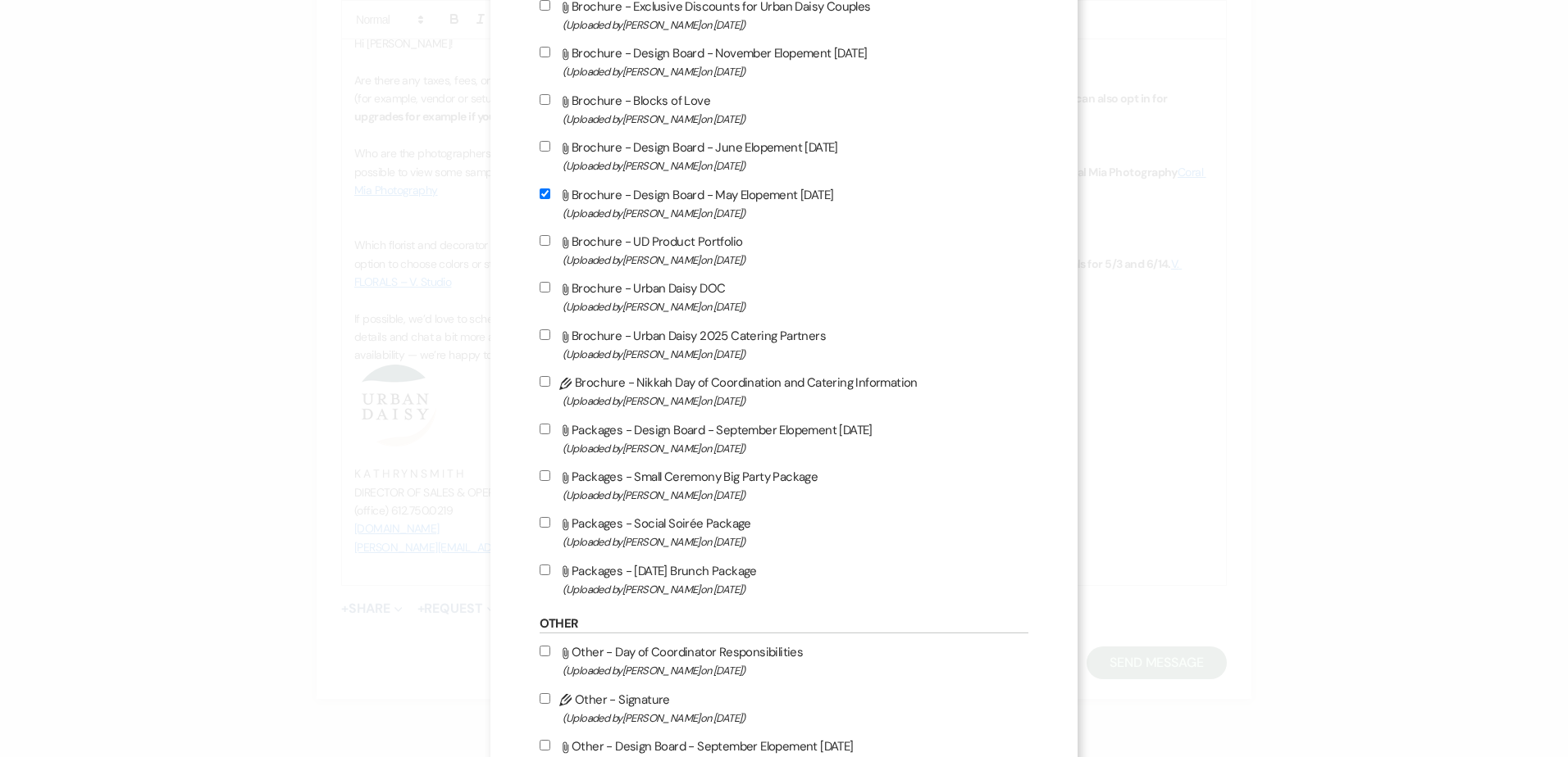
click at [550, 141] on input "Attach File Brochure - Design Board - June Elopement 6.14.2026 (Uploaded by Kat…" at bounding box center [545, 146] width 11 height 11
checkbox input "true"
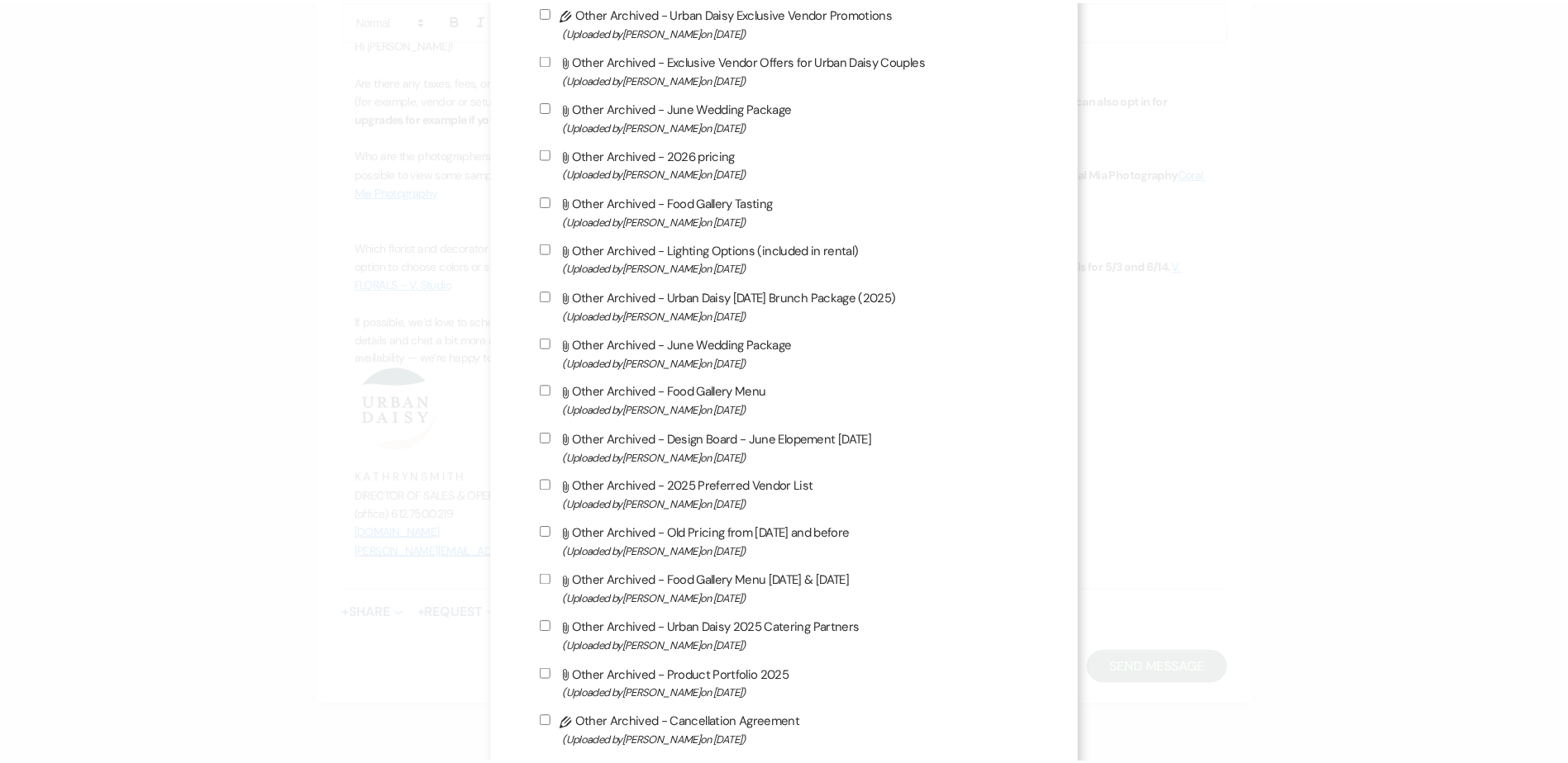
scroll to position [2612, 0]
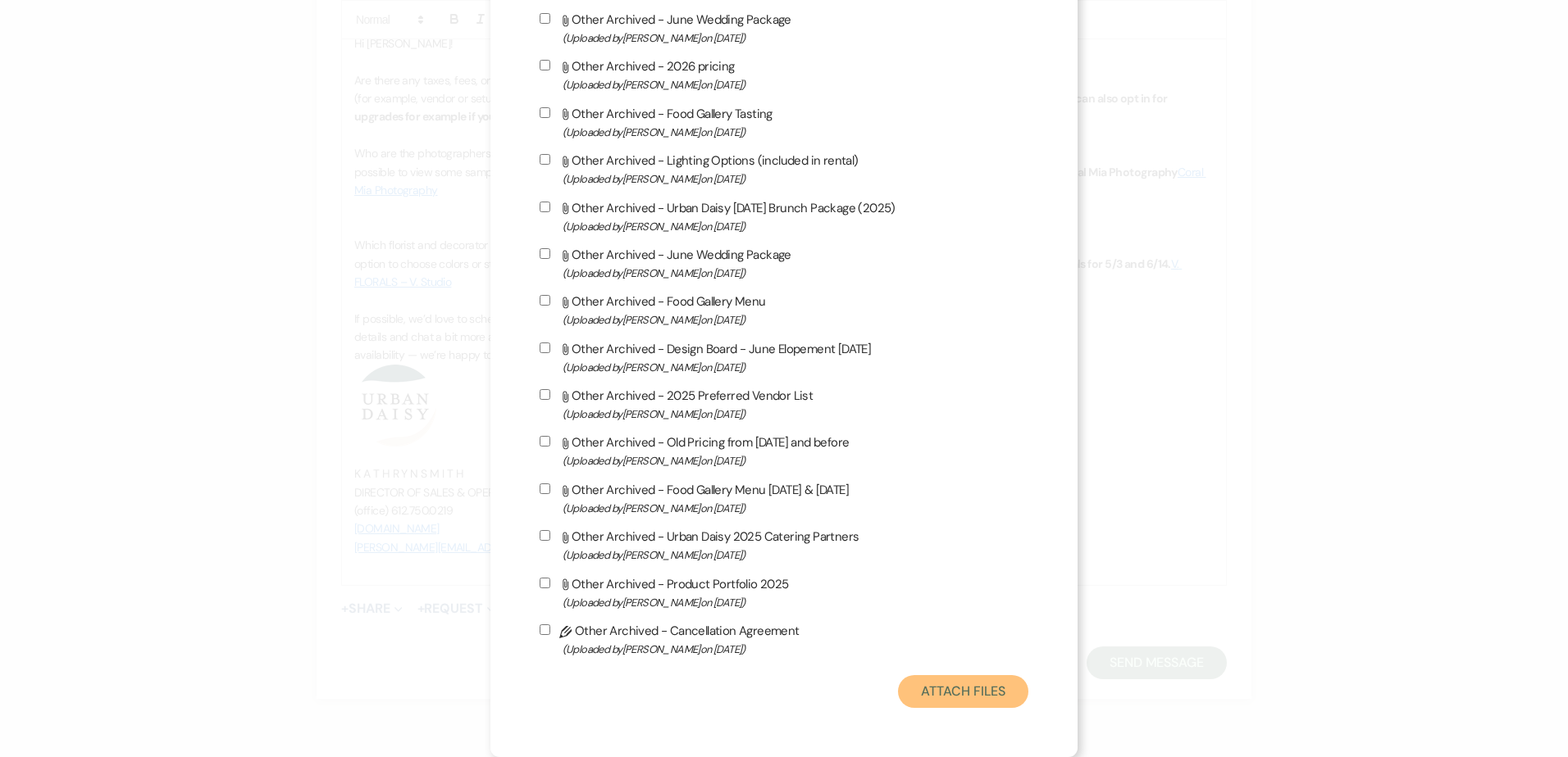
click at [926, 692] on button "Attach Files" at bounding box center [963, 692] width 130 height 33
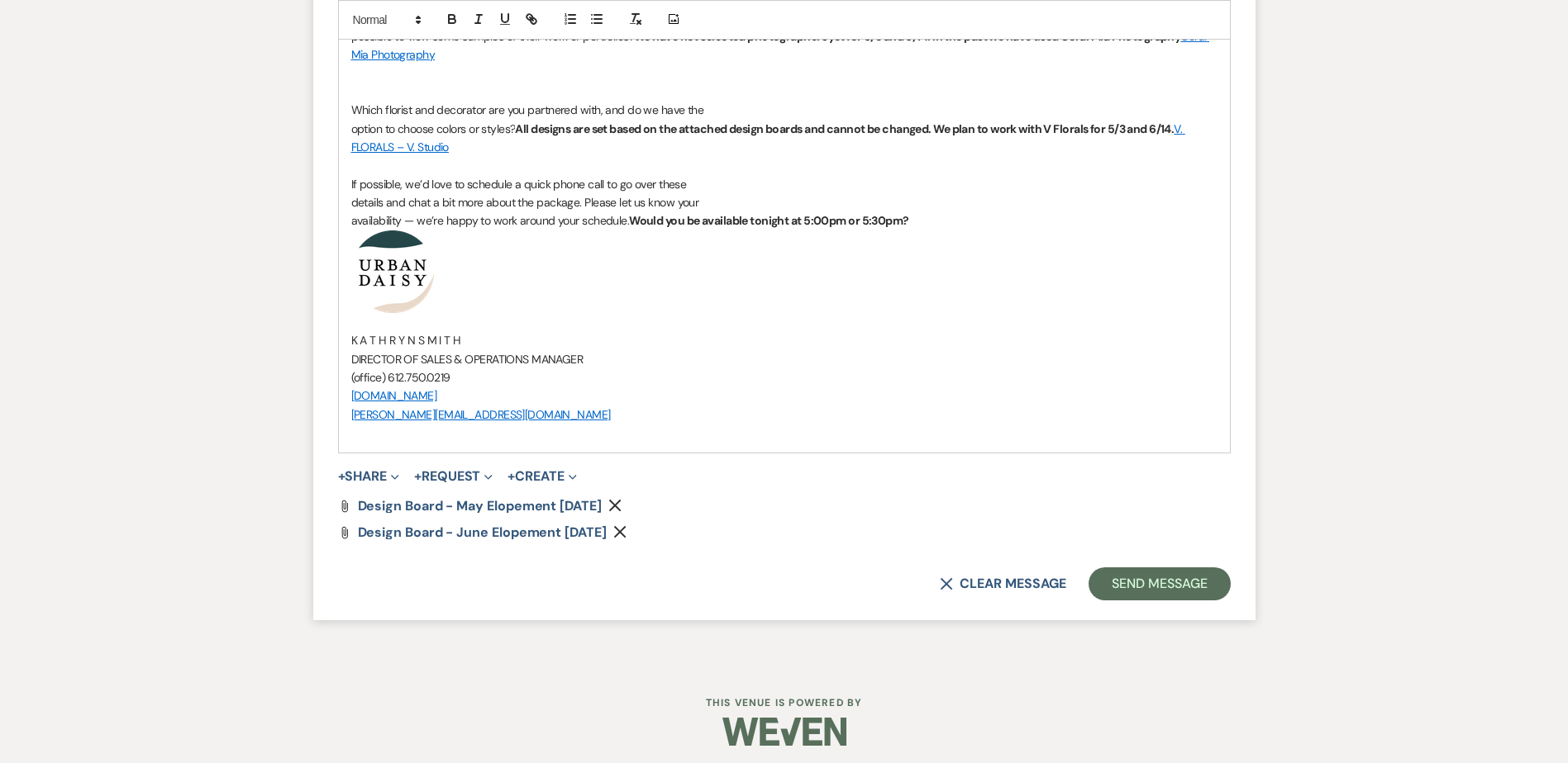
scroll to position [5208, 0]
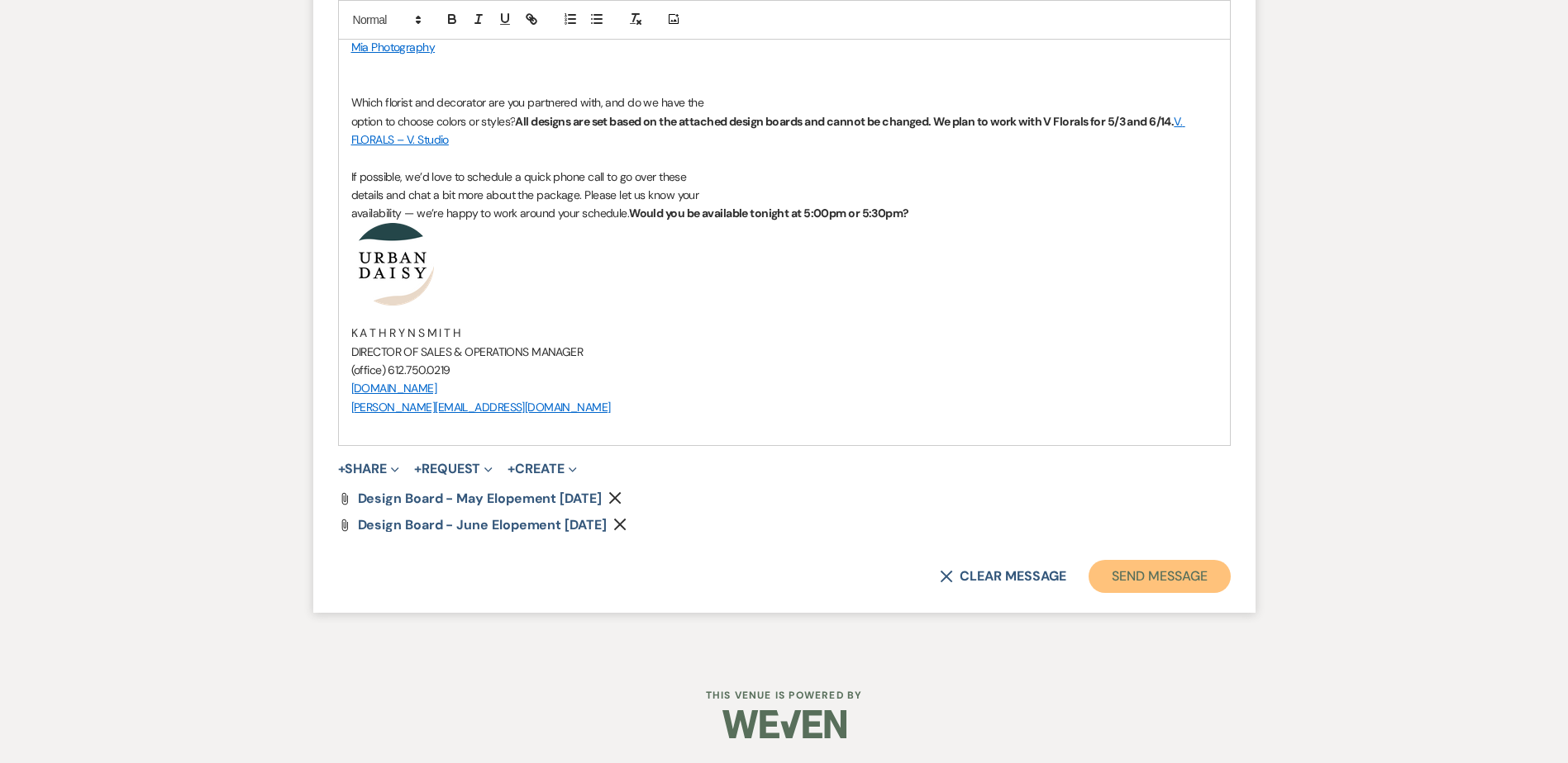
click at [1100, 570] on button "Send Message" at bounding box center [1159, 577] width 141 height 33
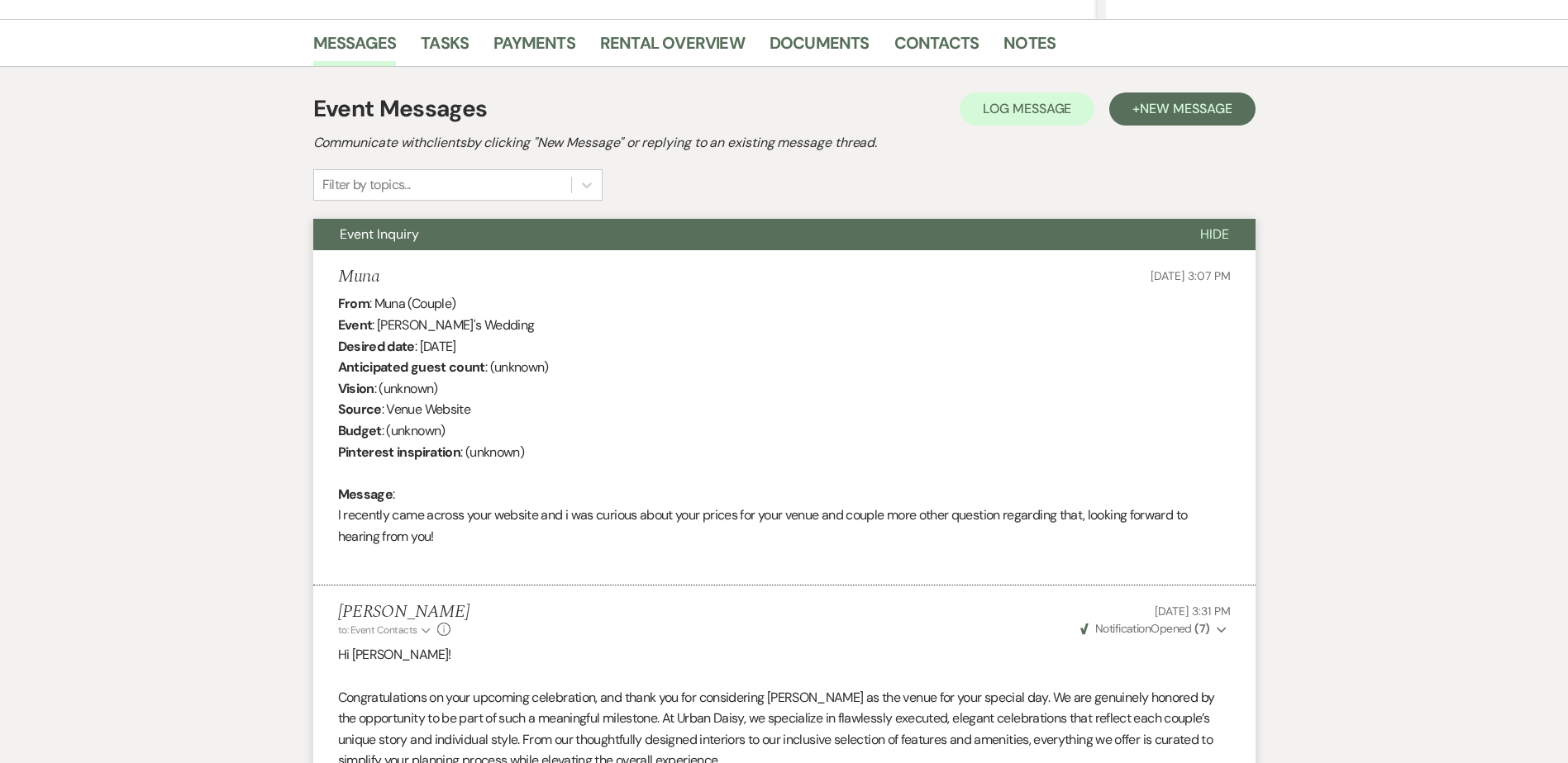
scroll to position [0, 0]
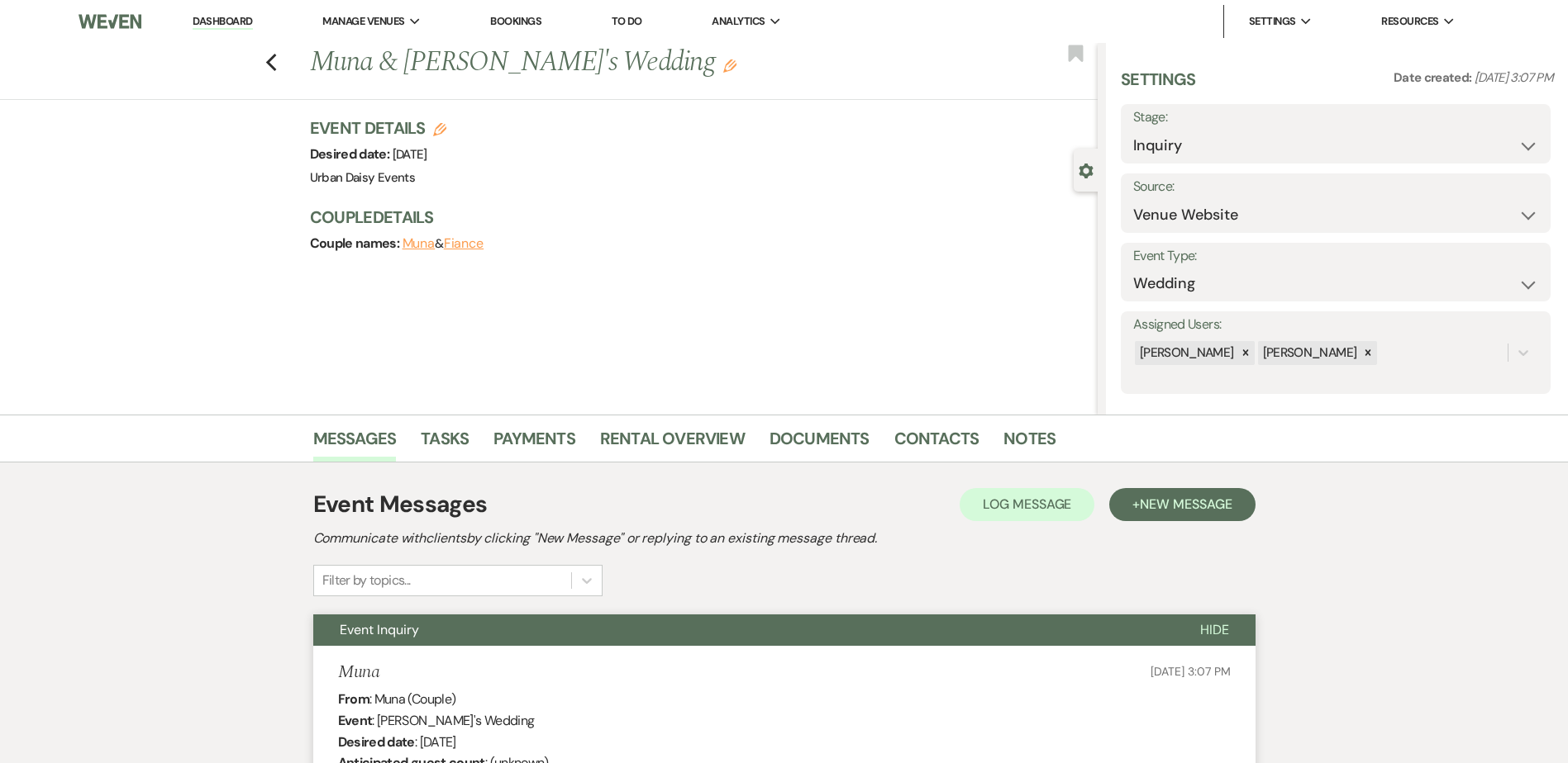
click at [231, 18] on link "Dashboard" at bounding box center [222, 21] width 60 height 16
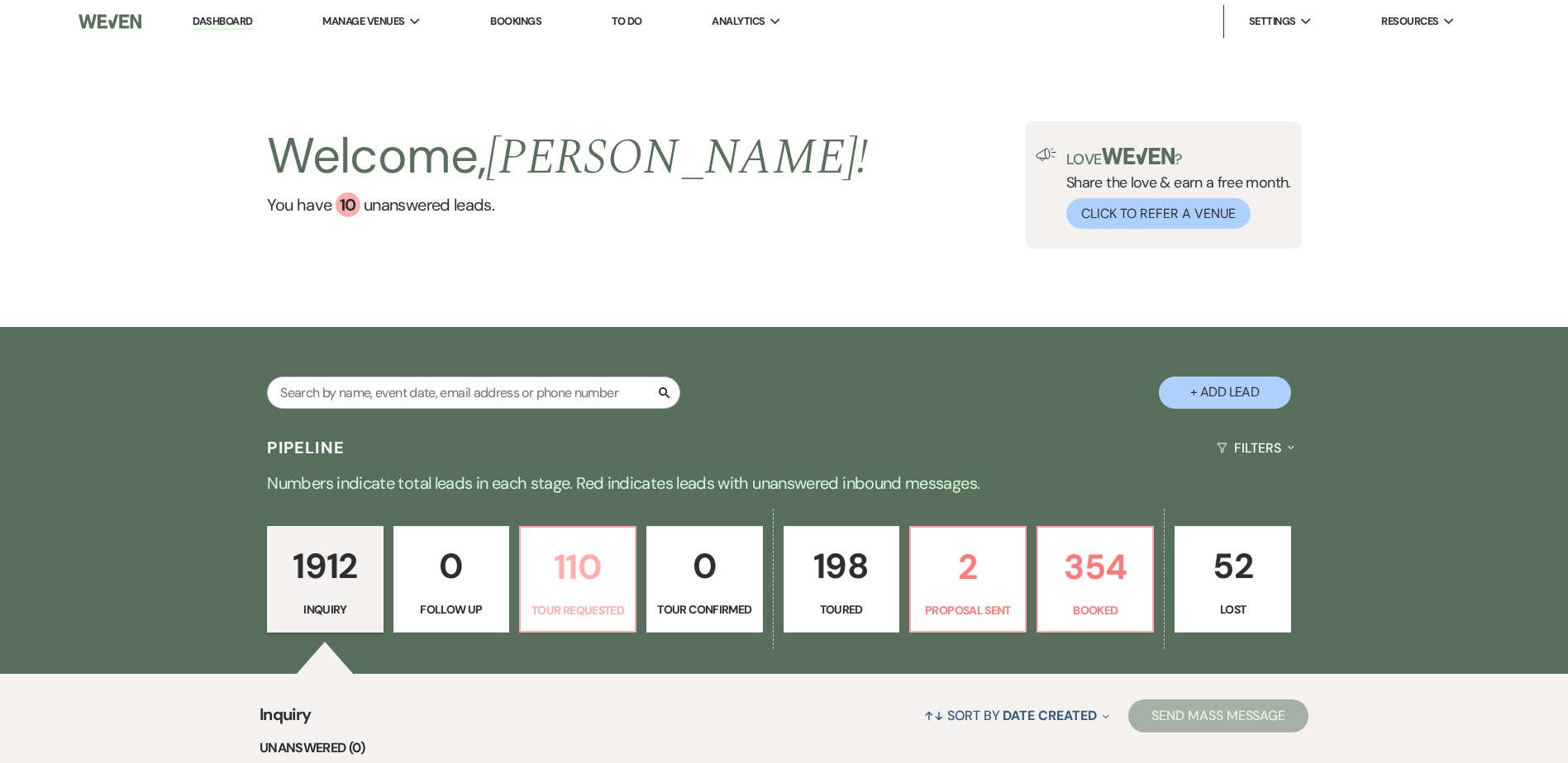
click at [595, 607] on p "Tour Requested" at bounding box center [577, 611] width 94 height 18
select select "2"
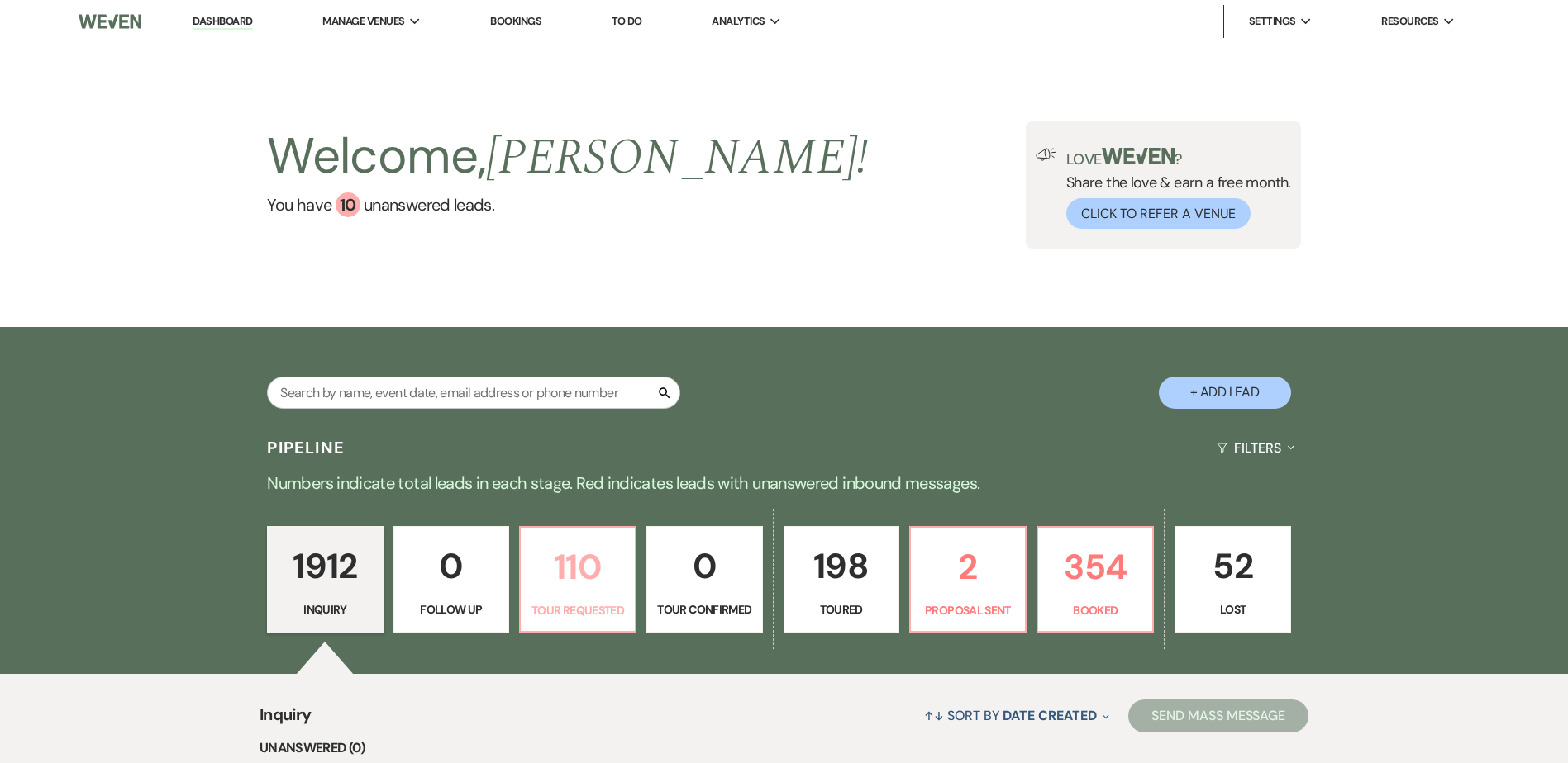
select select "2"
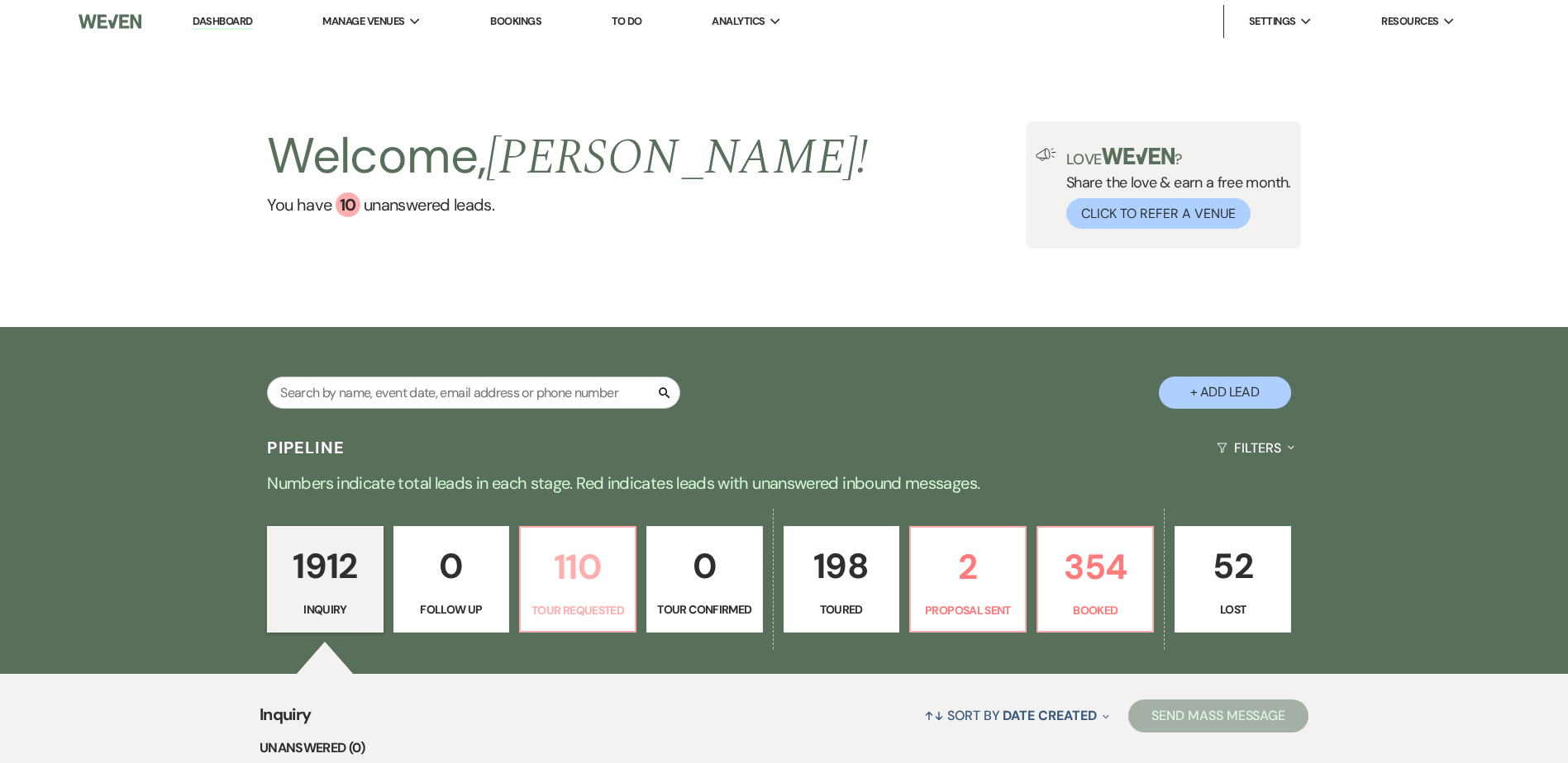
select select "2"
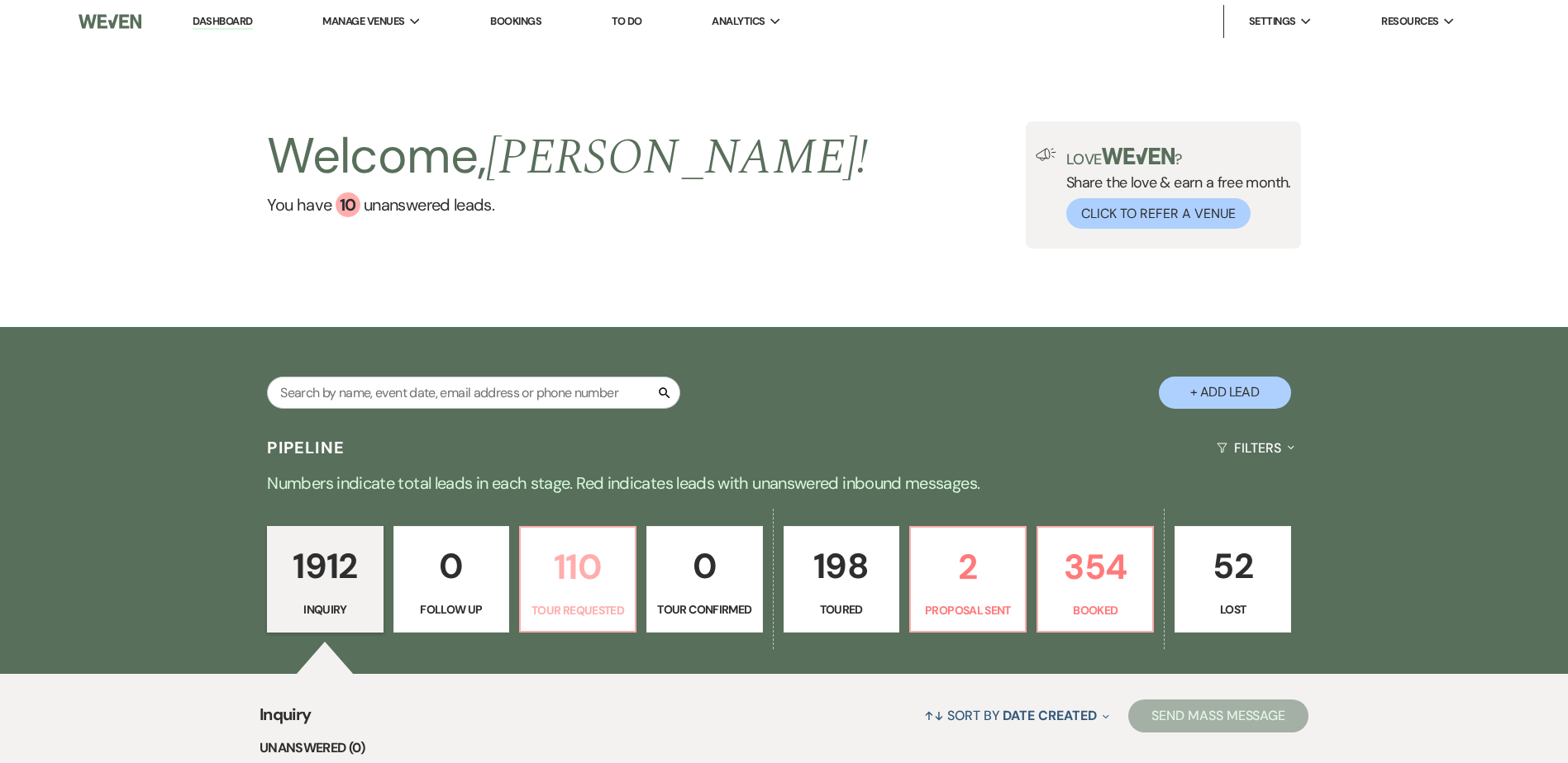
select select "2"
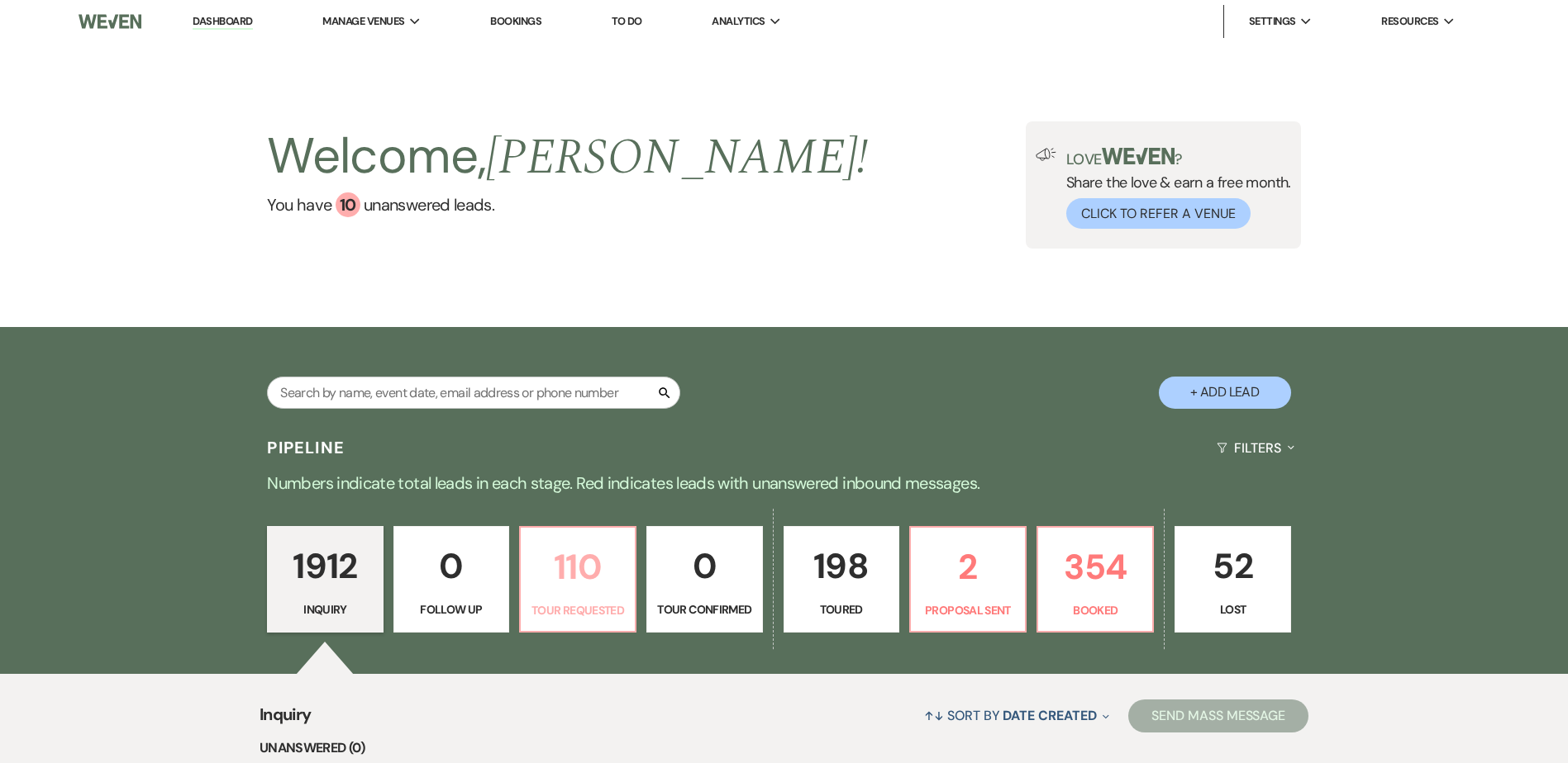
select select "2"
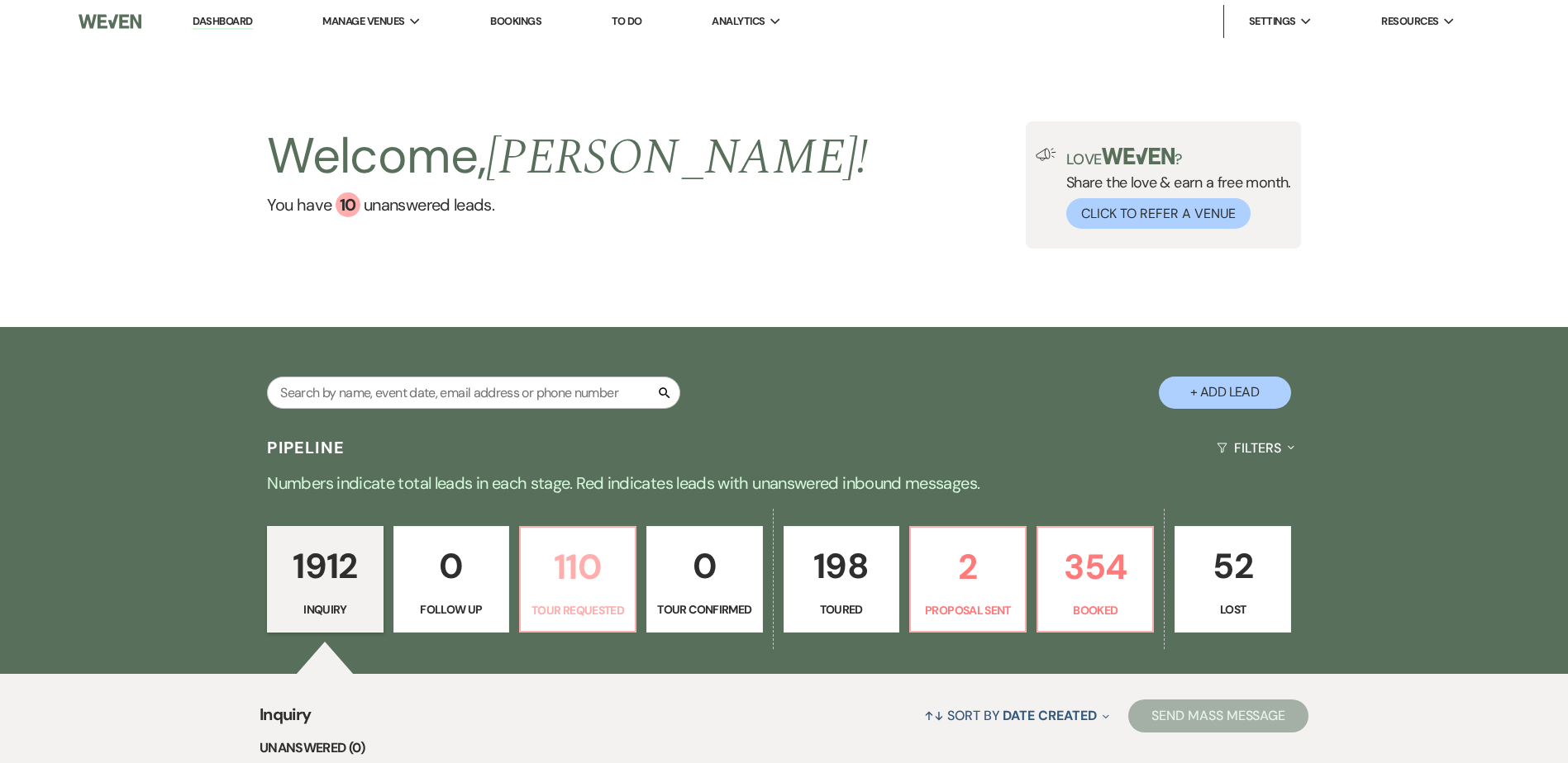
select select "2"
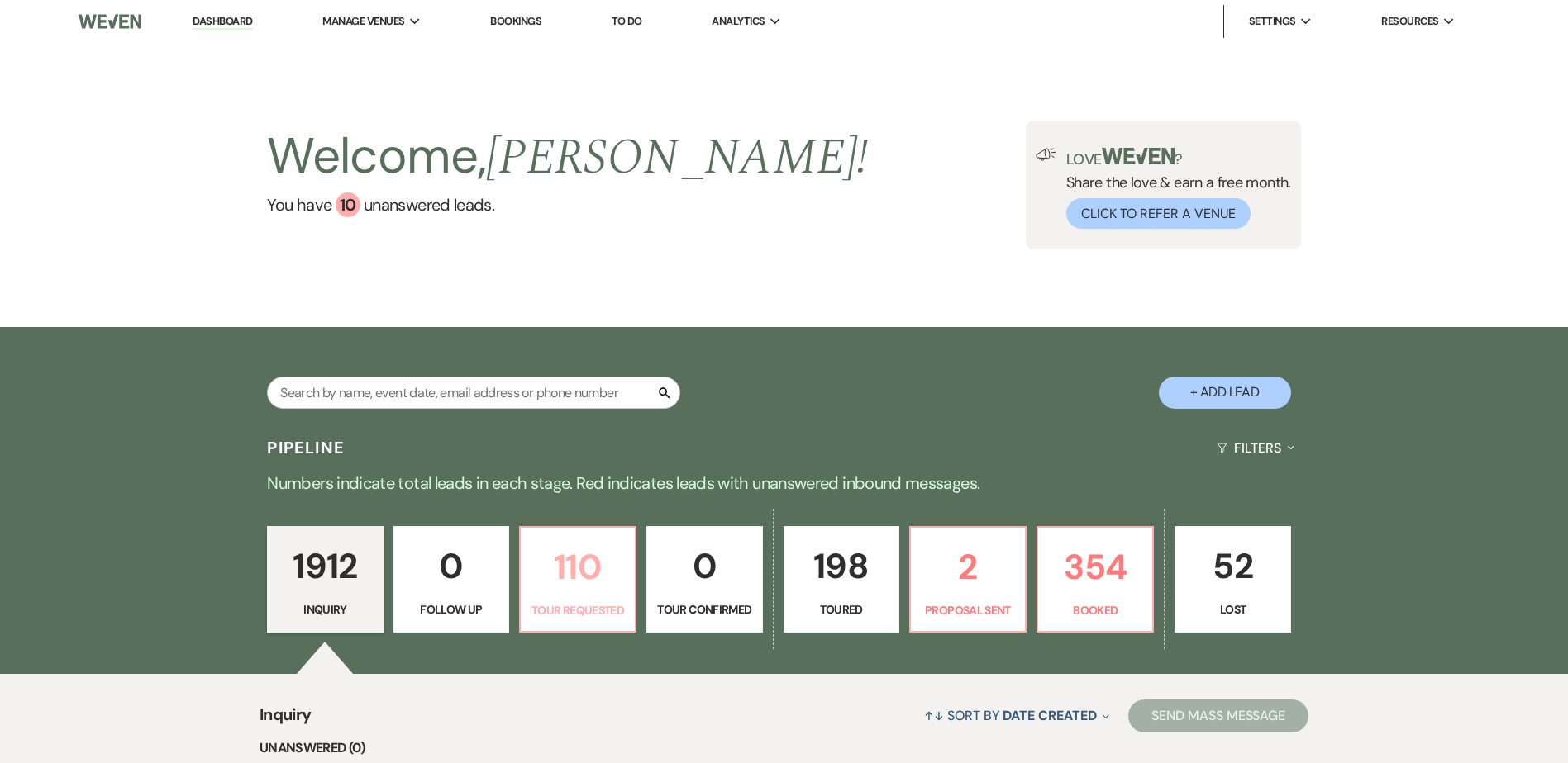
select select "2"
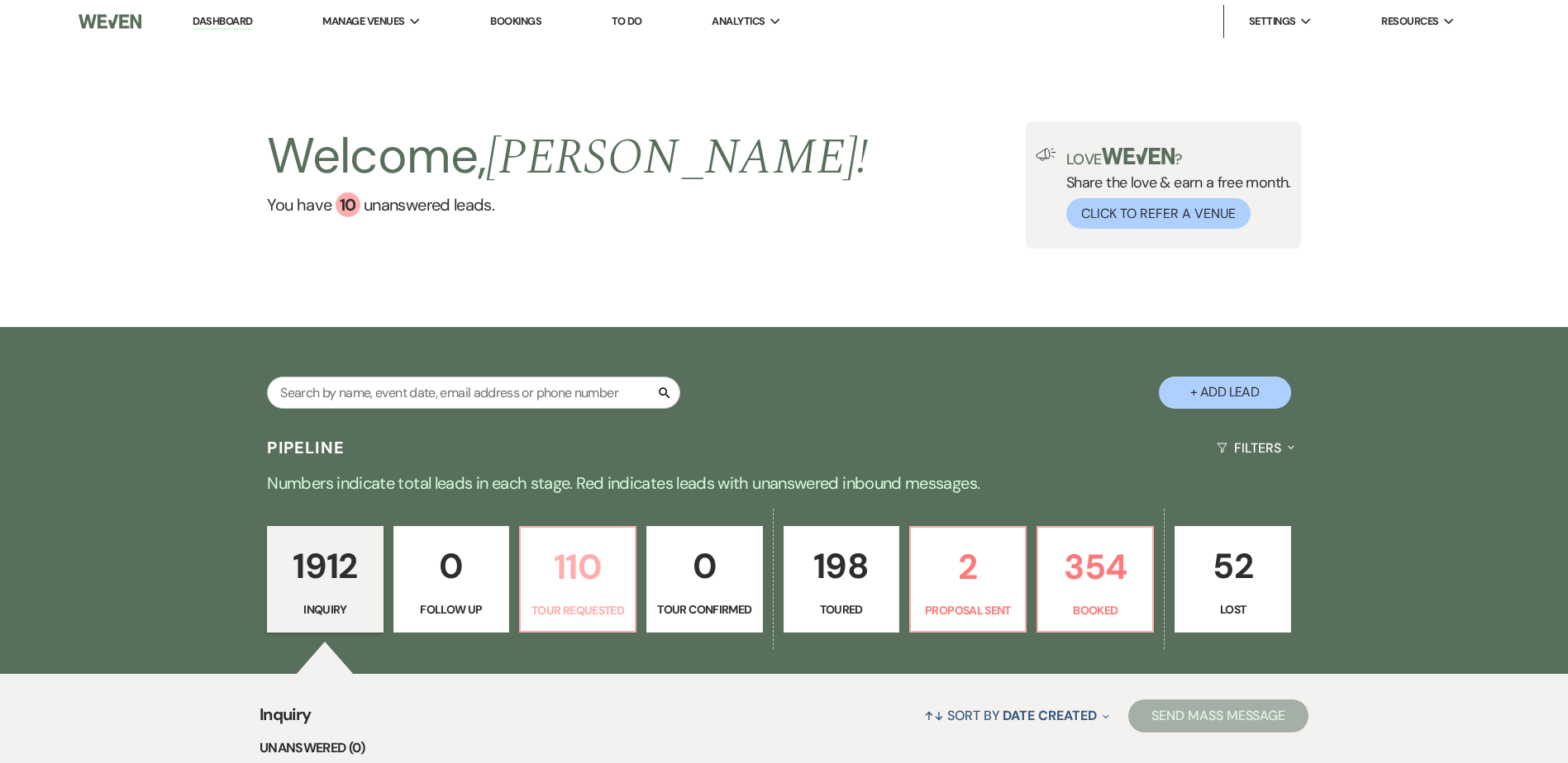
select select "2"
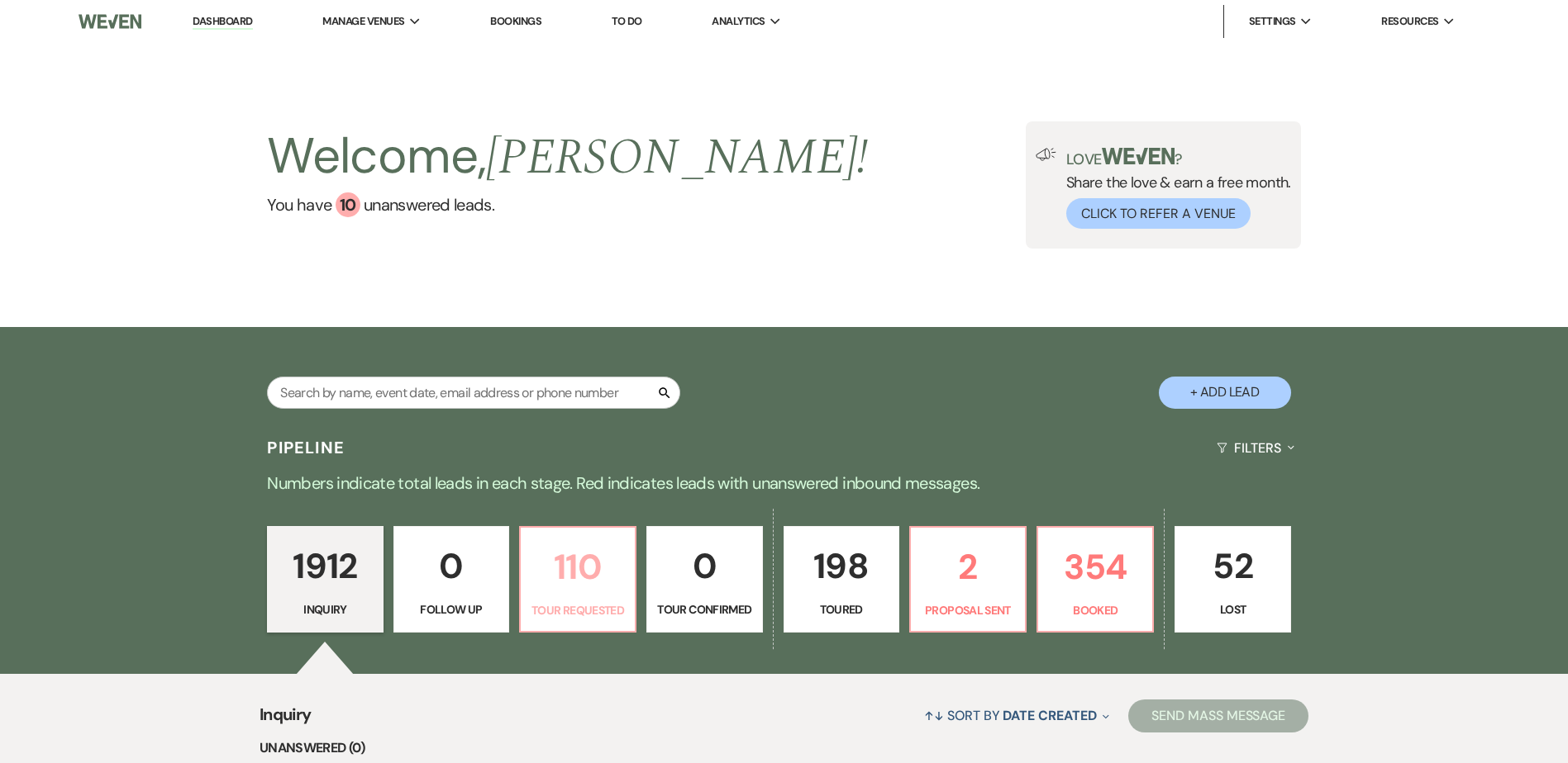
select select "2"
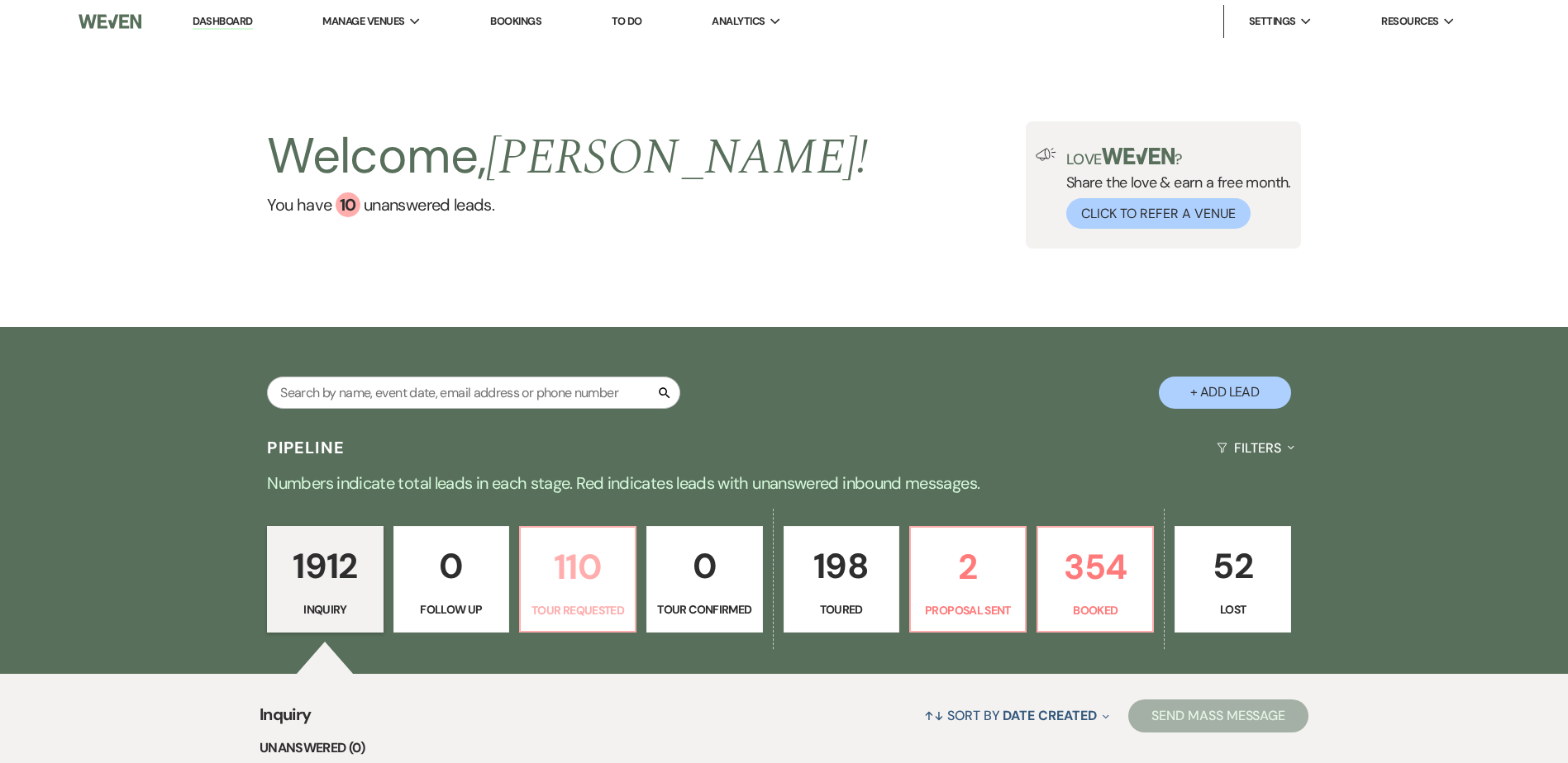
select select "2"
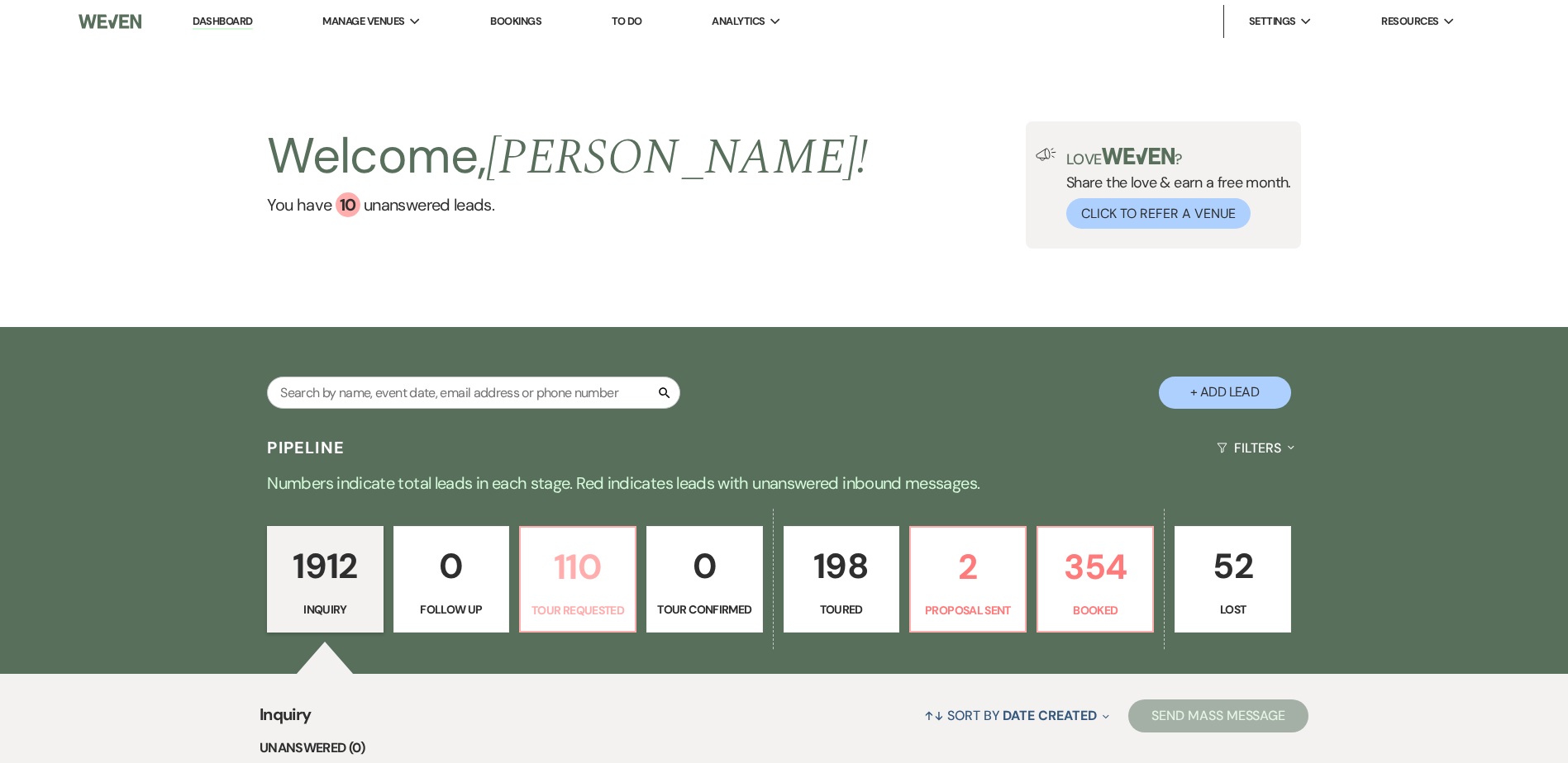
select select "2"
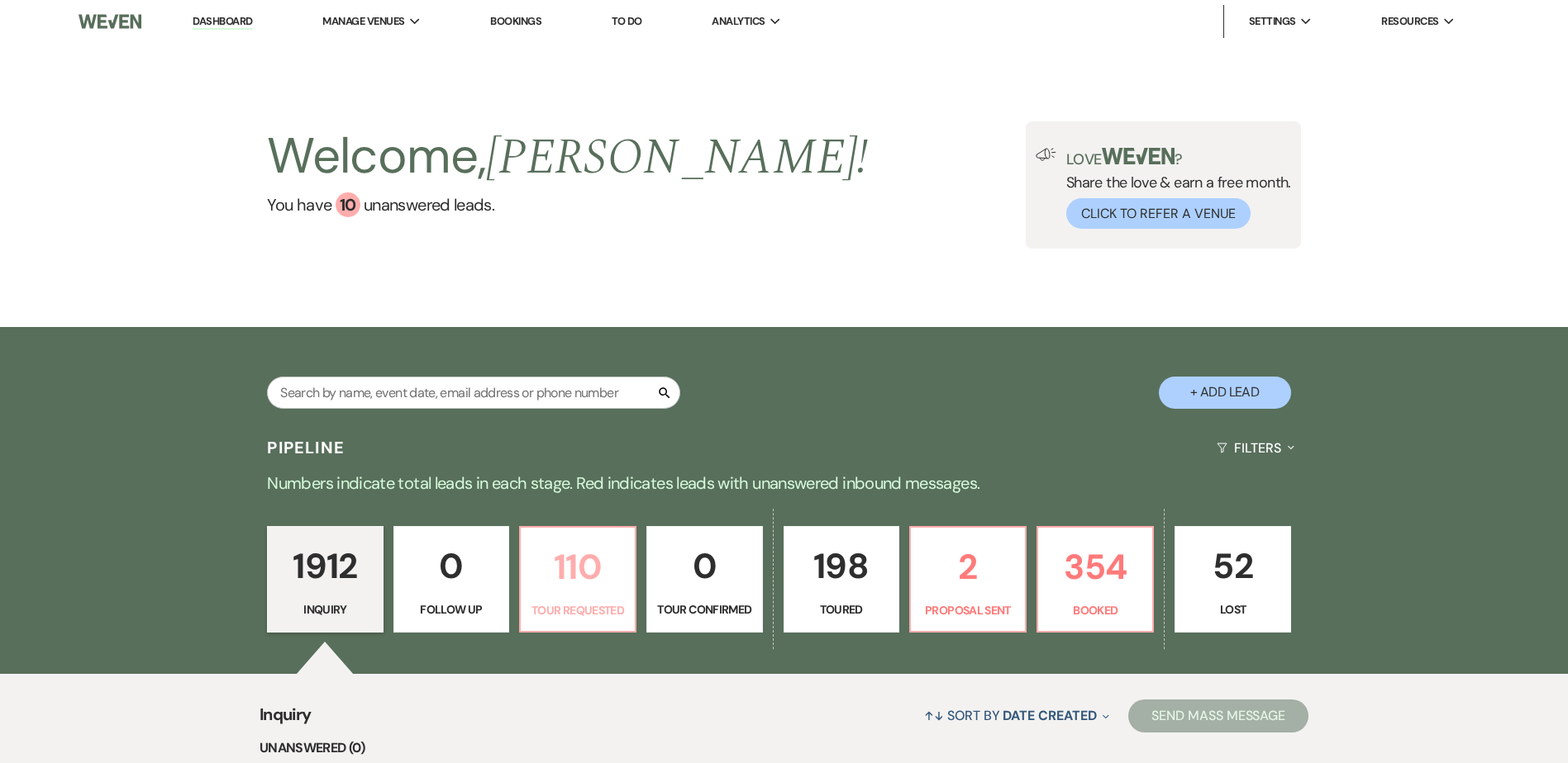
select select "2"
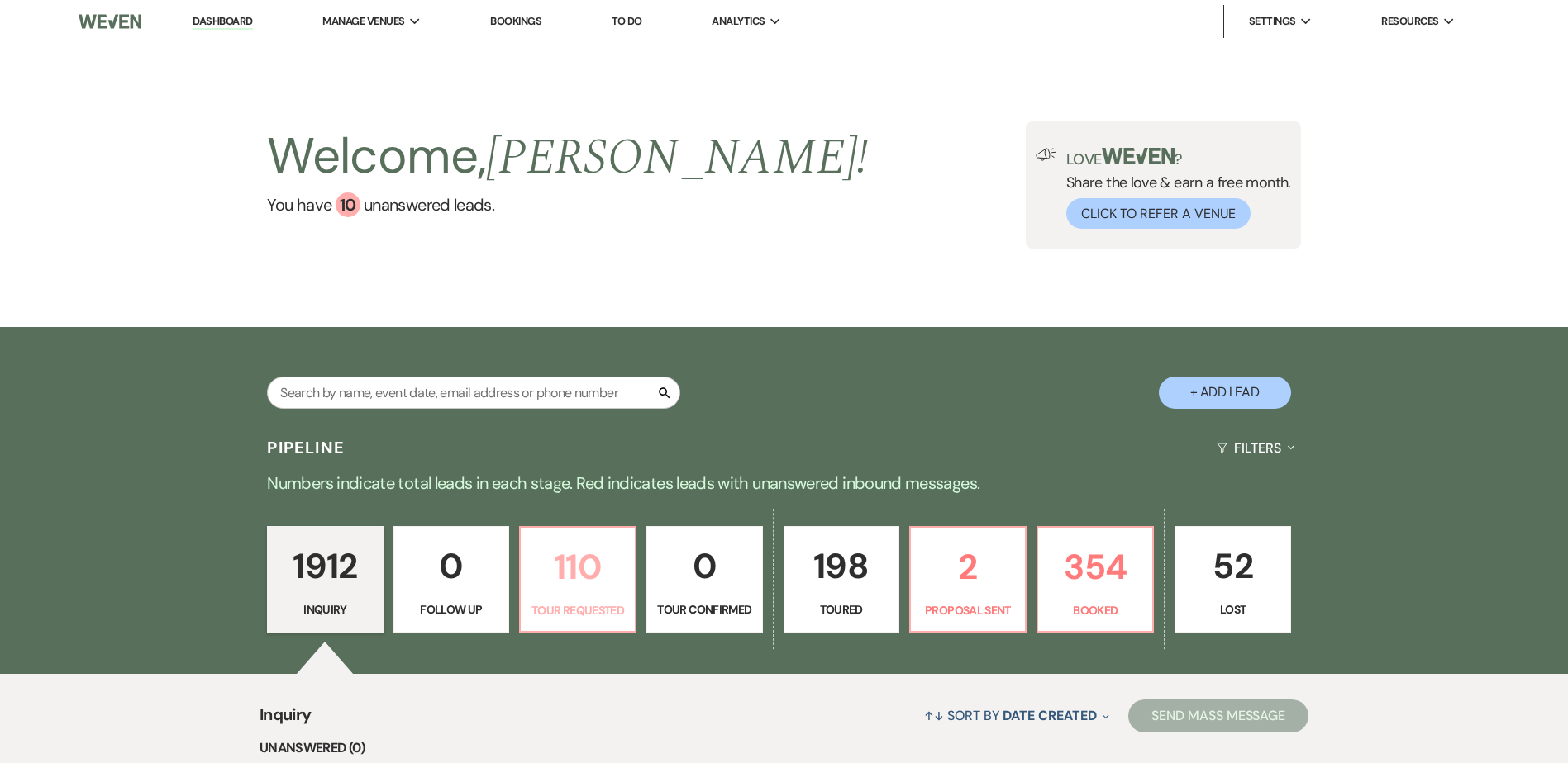
select select "2"
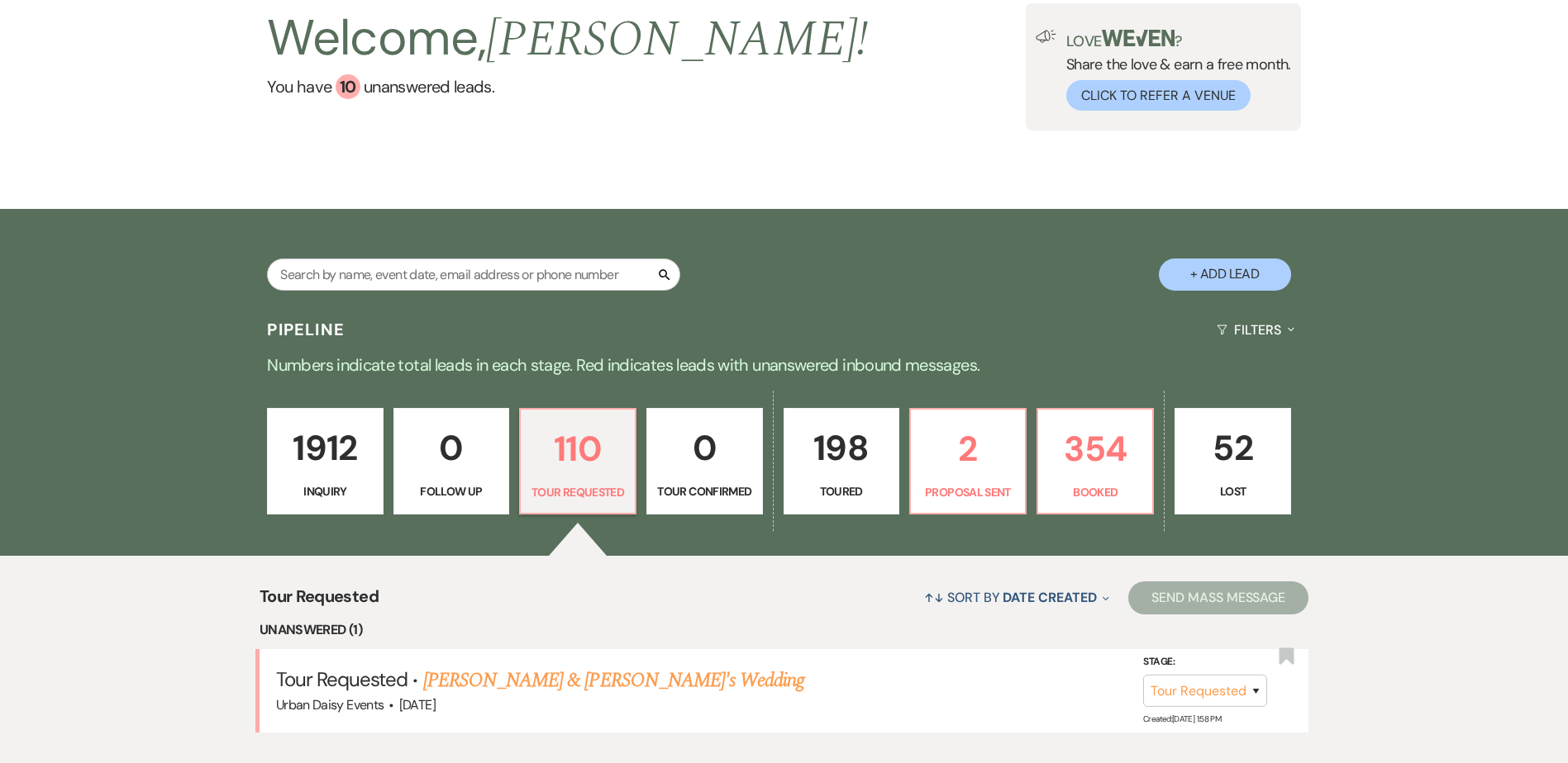
scroll to position [248, 0]
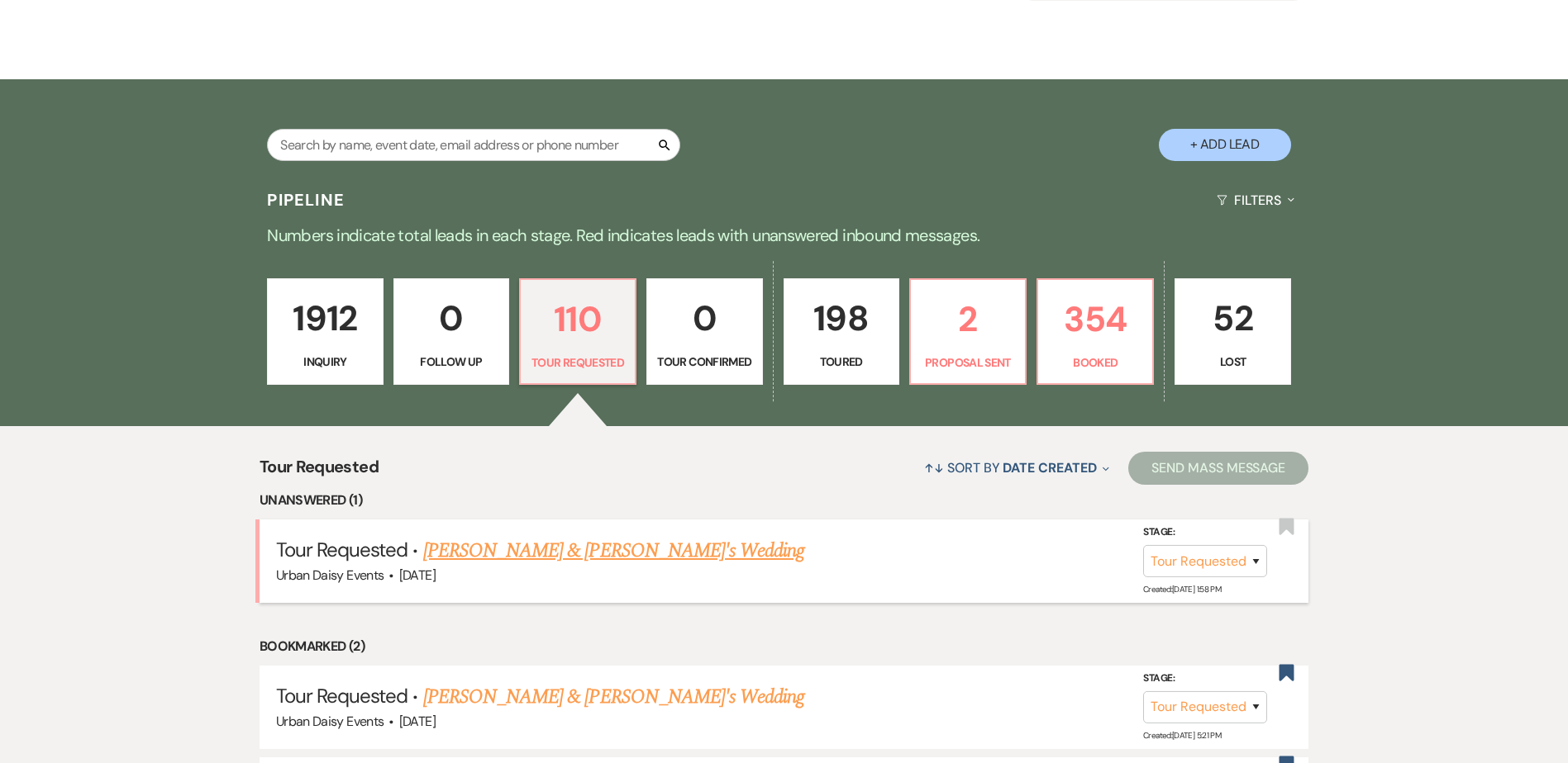
click at [555, 552] on link "Robert Wankel & Fiance's Wedding" at bounding box center [614, 550] width 382 height 29
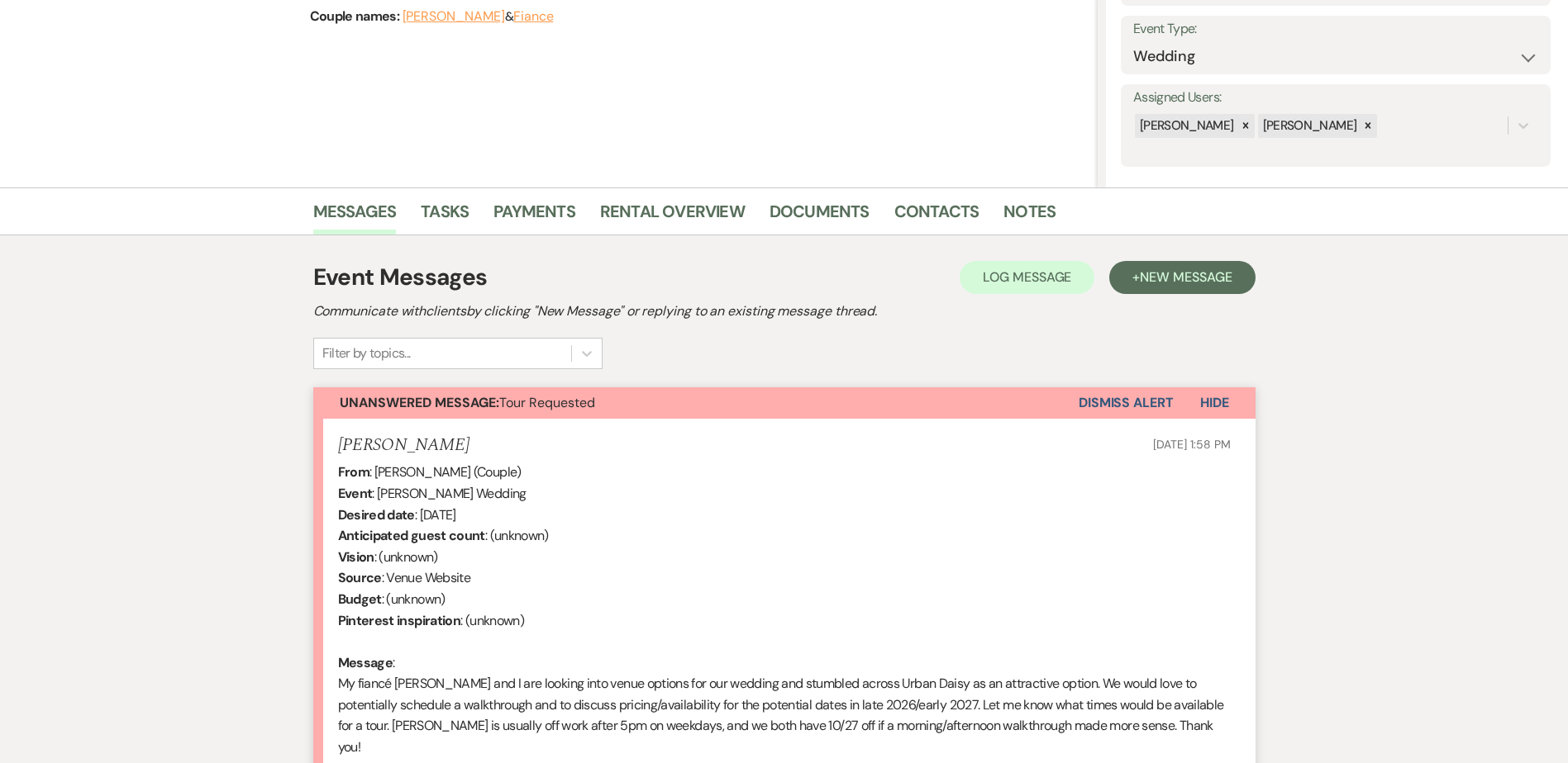
scroll to position [413, 0]
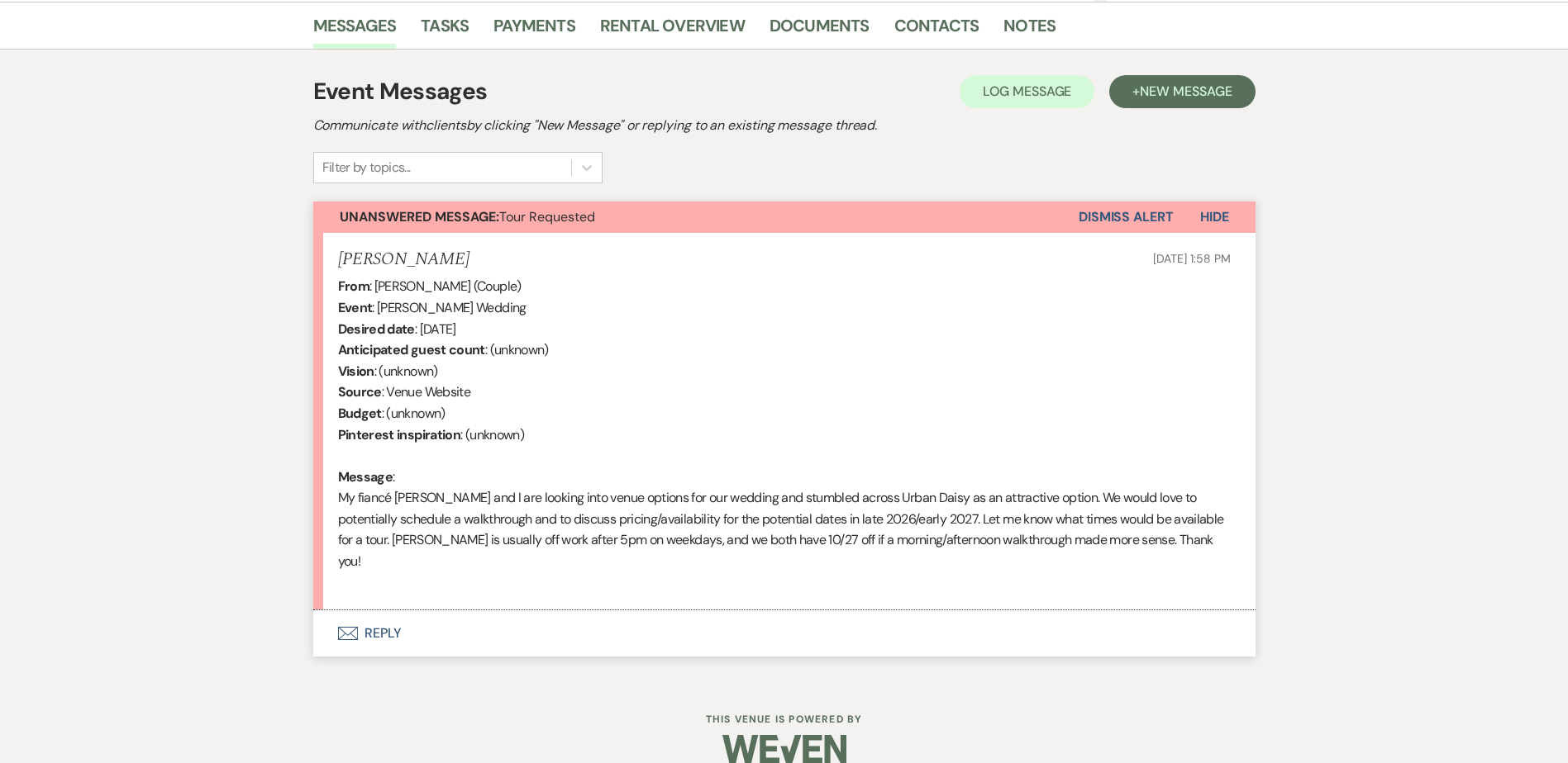
click at [390, 616] on button "Envelope Reply" at bounding box center [784, 634] width 942 height 47
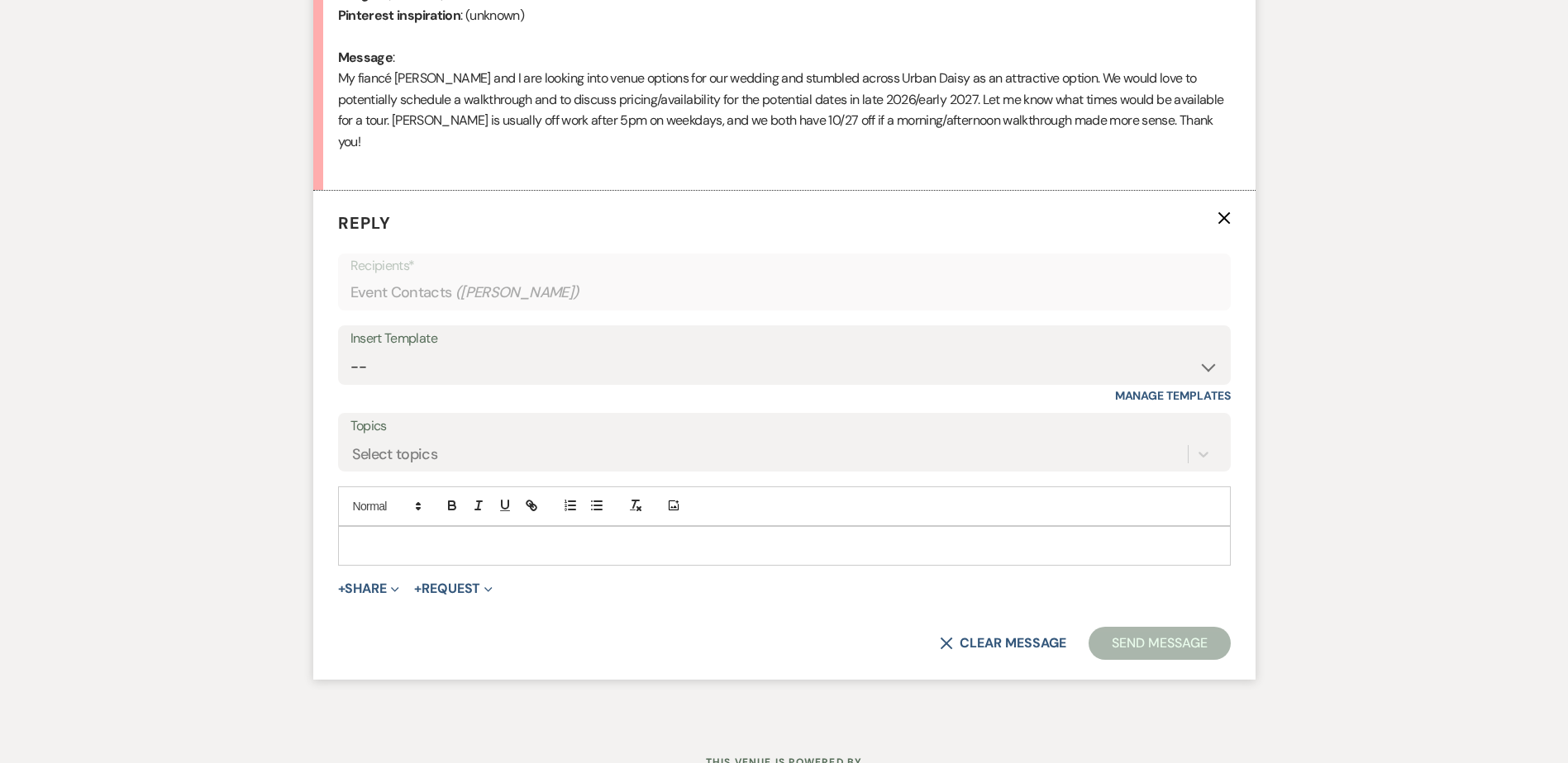
scroll to position [866, 0]
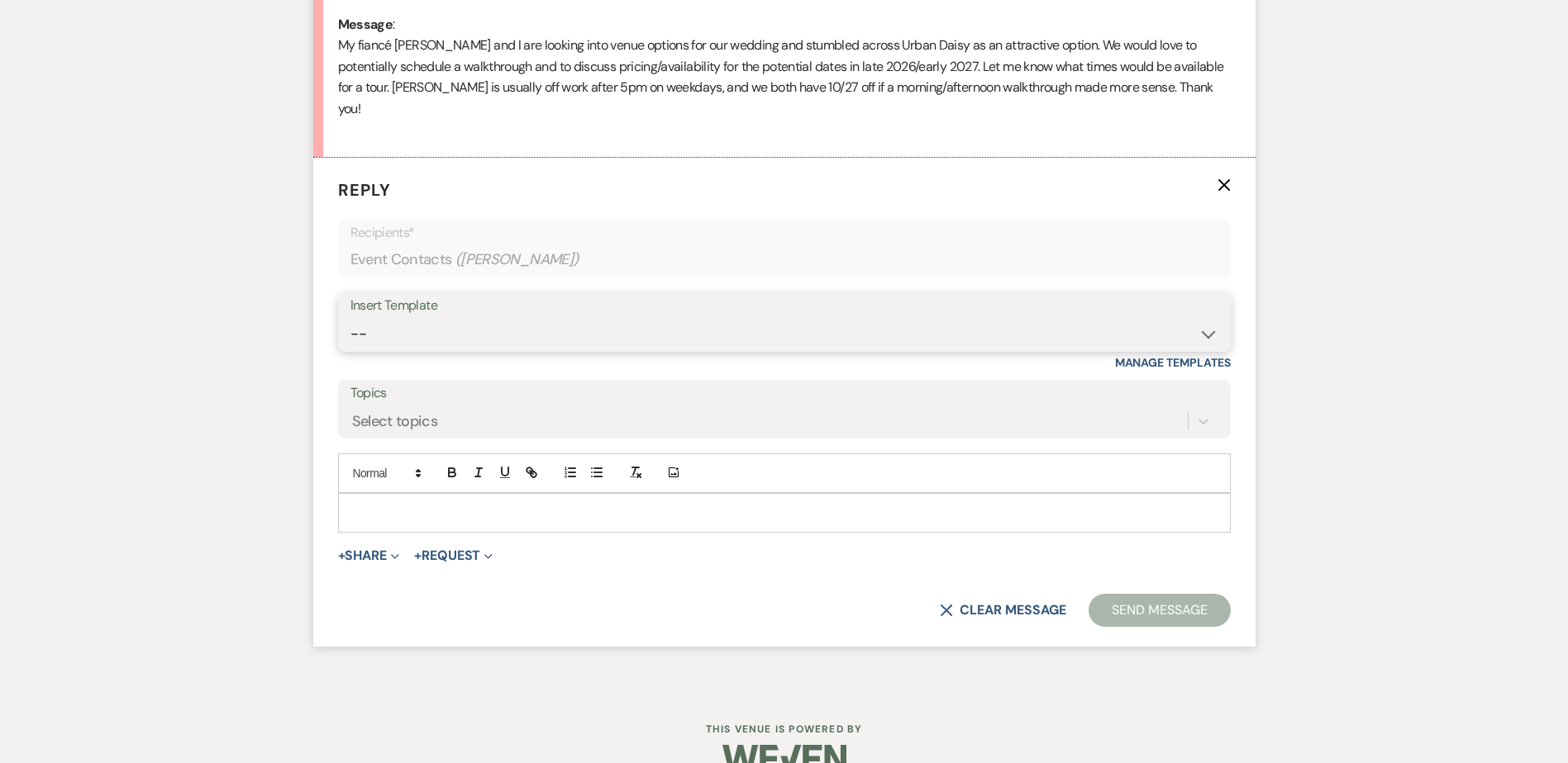
click at [429, 318] on select "-- Payment Past Due Rental Agreement and First Payment Urban Daisy Initial Resp…" at bounding box center [784, 333] width 868 height 32
click at [350, 318] on select "-- Payment Past Due Rental Agreement and First Payment Urban Daisy Initial Resp…" at bounding box center [784, 333] width 868 height 32
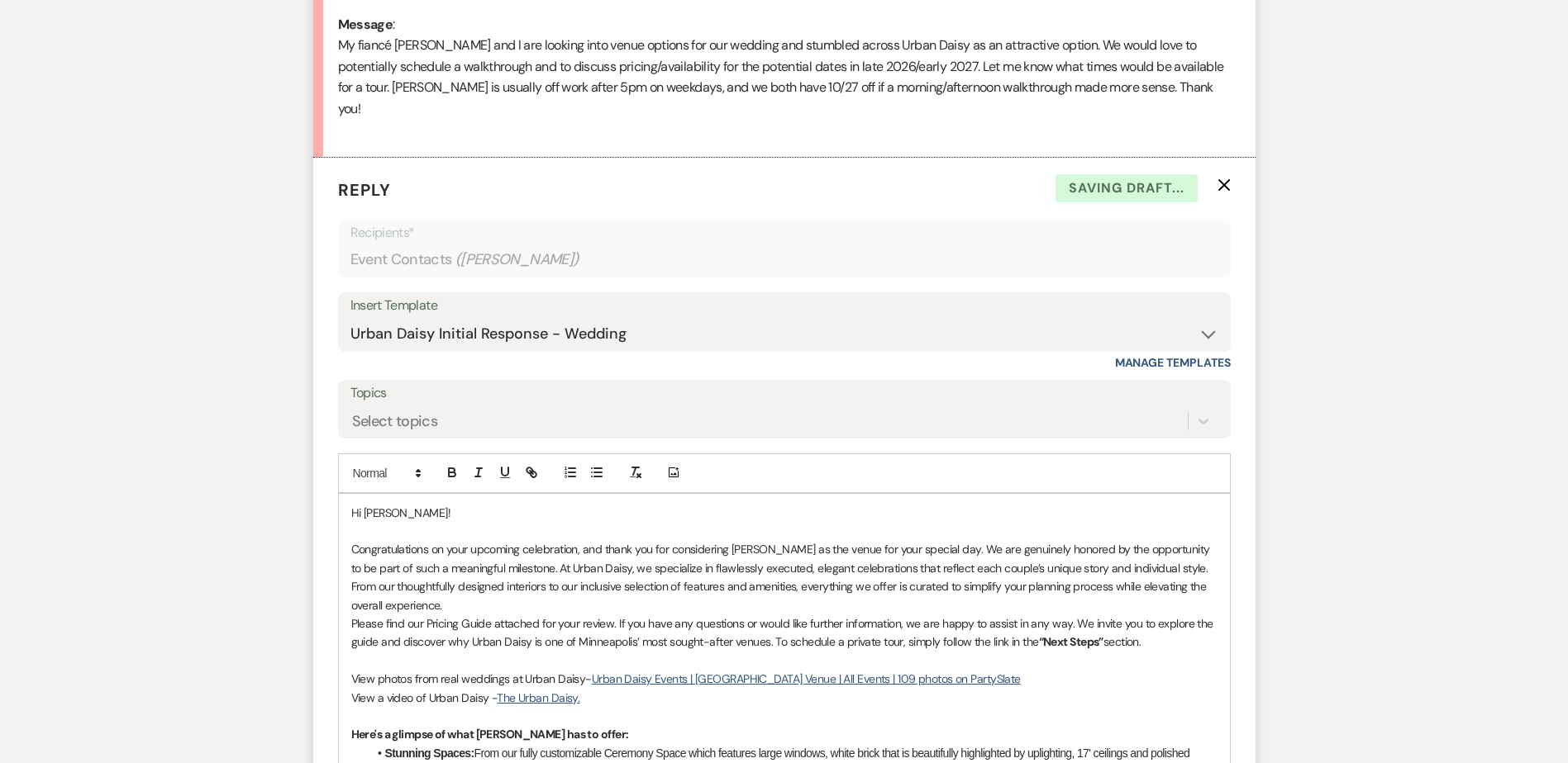
click at [477, 586] on p "Congratulations on your upcoming celebration, and thank you for considering Urb…" at bounding box center [784, 577] width 866 height 74
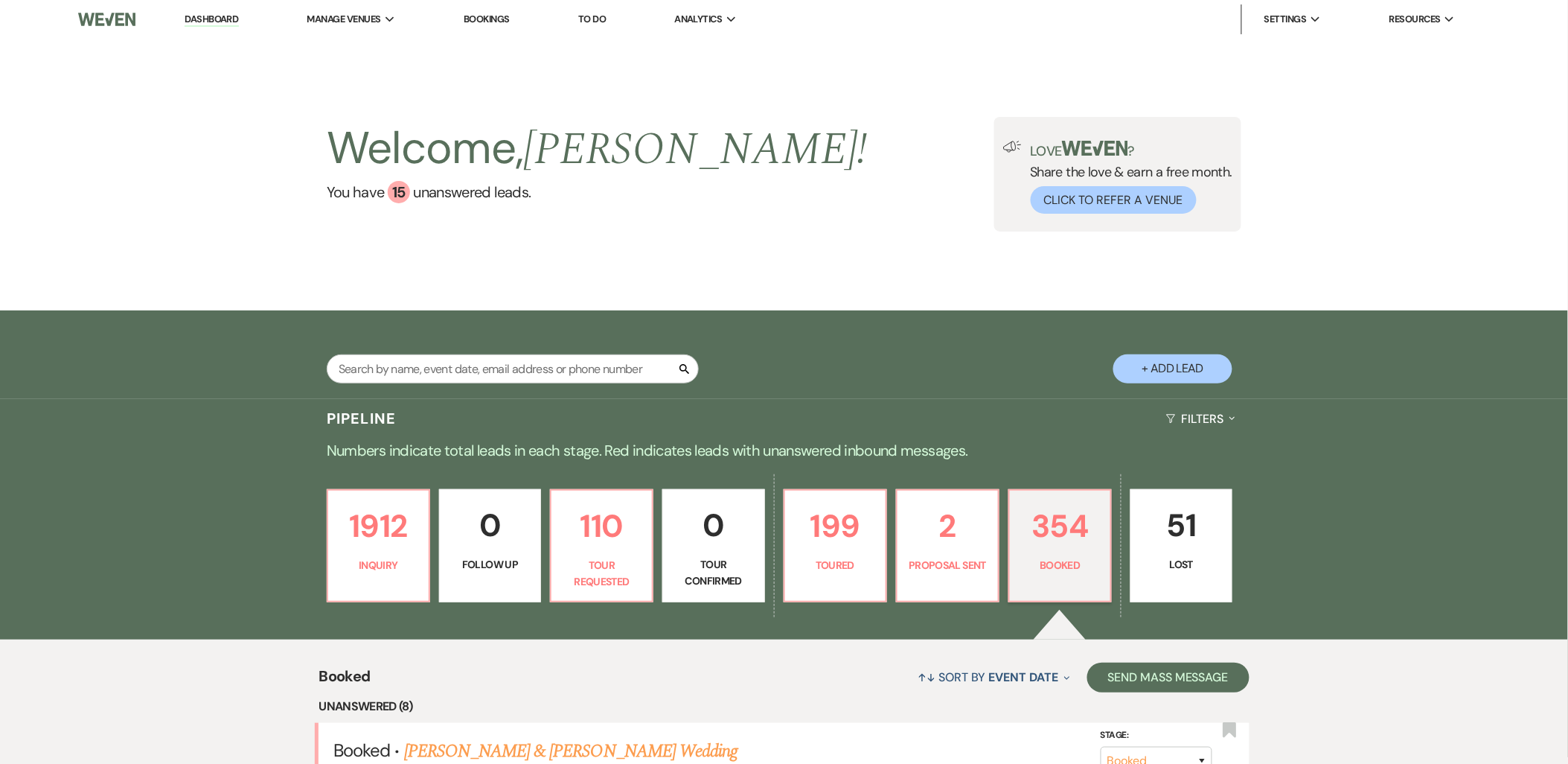
scroll to position [165, 0]
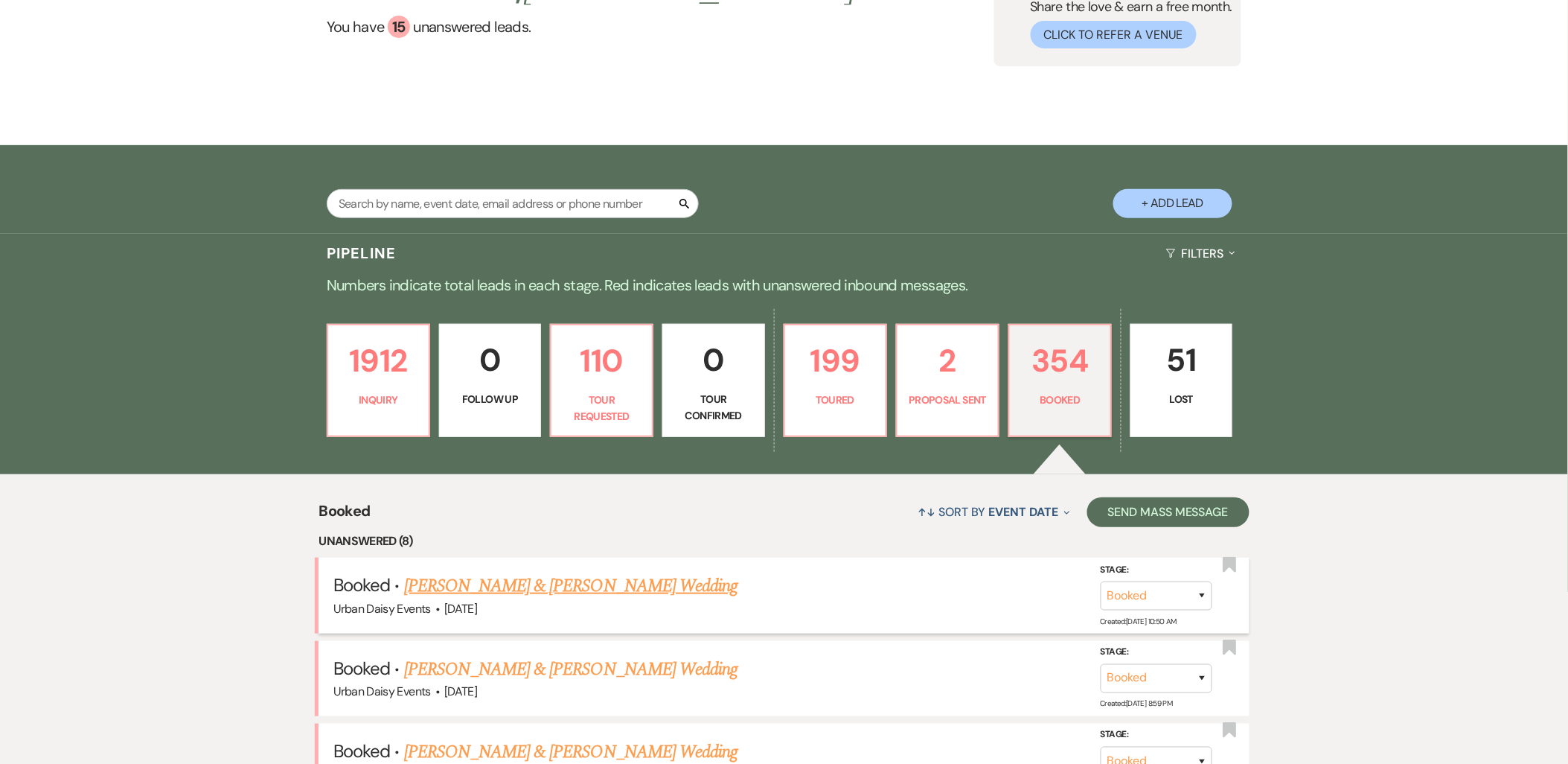
click at [420, 573] on link "Colin Moriarty & Bri Smiley's Wedding" at bounding box center [571, 586] width 333 height 26
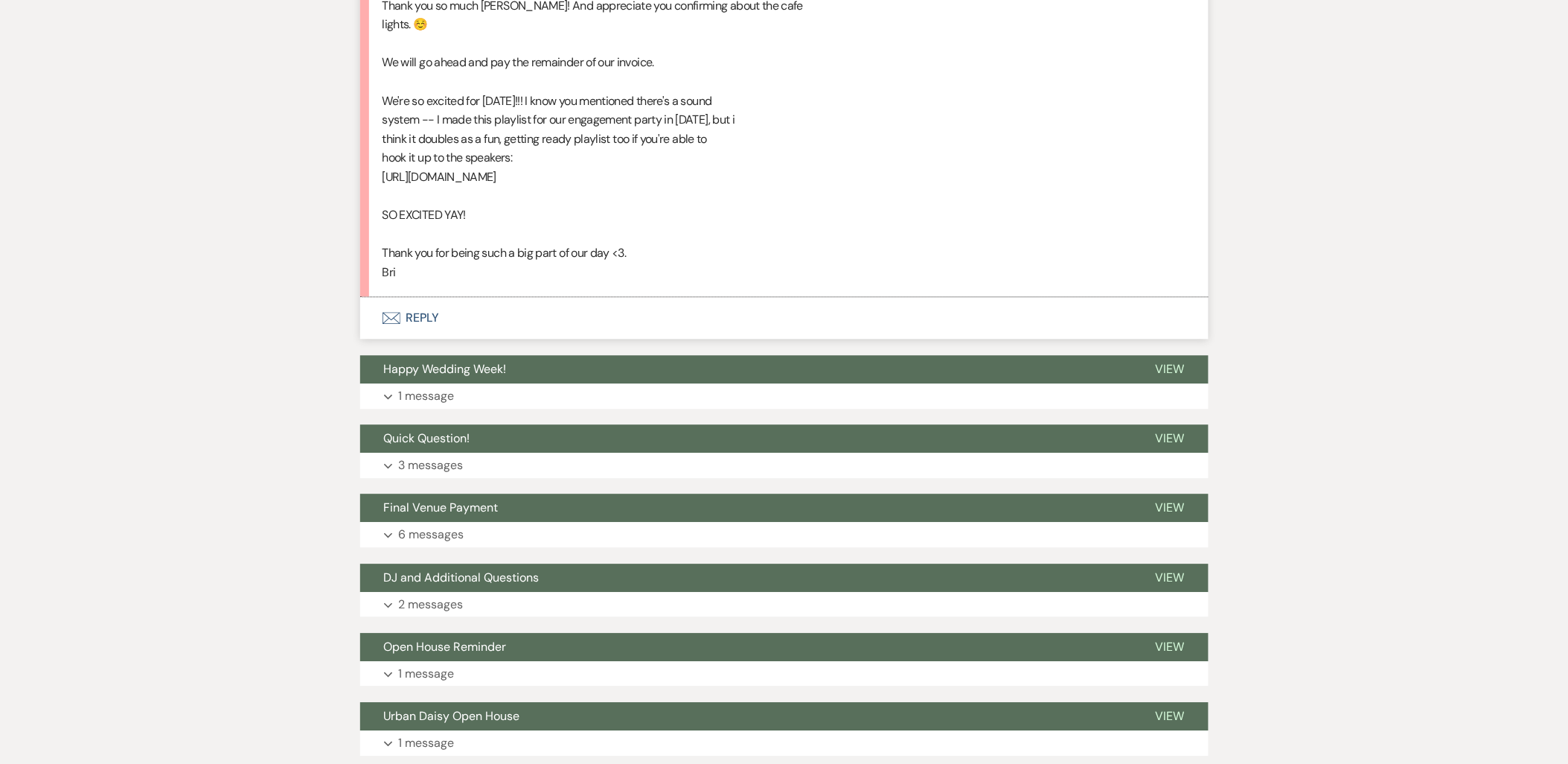
scroll to position [1240, 0]
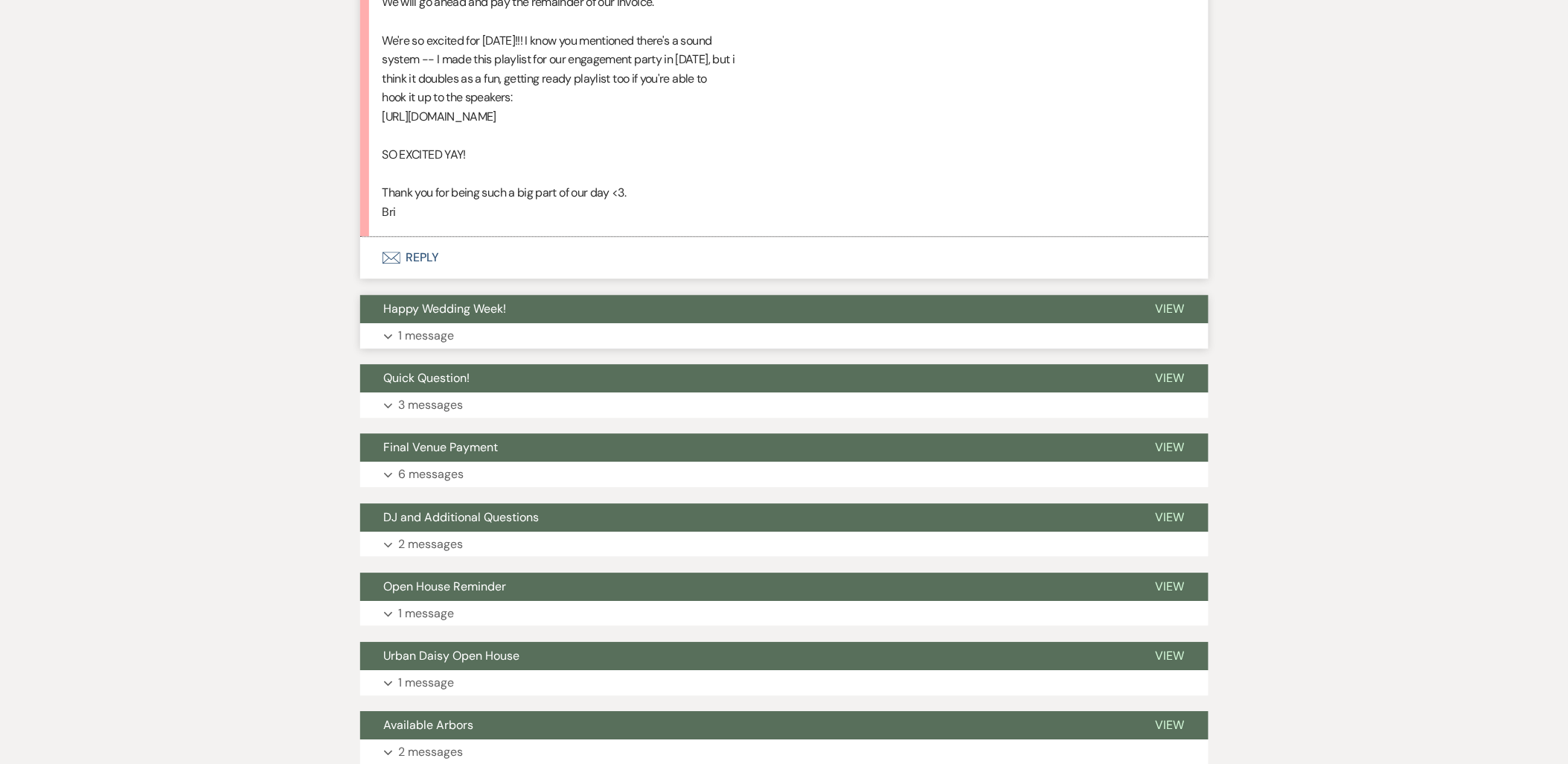
click at [544, 325] on button "Expand 1 message" at bounding box center [784, 335] width 848 height 26
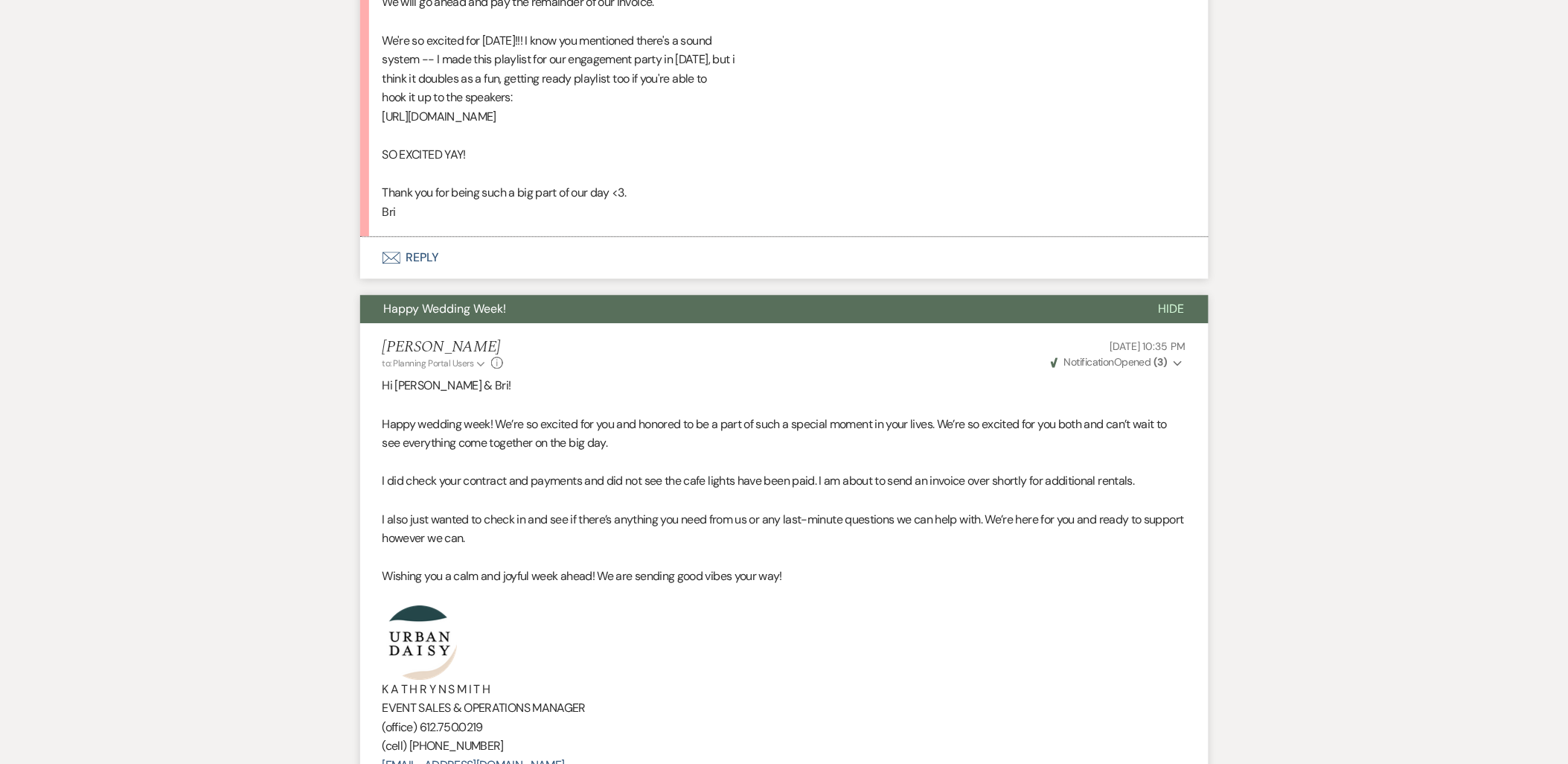
click at [1171, 353] on p "Oct 13, 2025, 10:35 PM" at bounding box center [1117, 347] width 138 height 17
click at [1171, 359] on button "Weven Check Notification Opened ( 3 ) Expand" at bounding box center [1117, 361] width 138 height 16
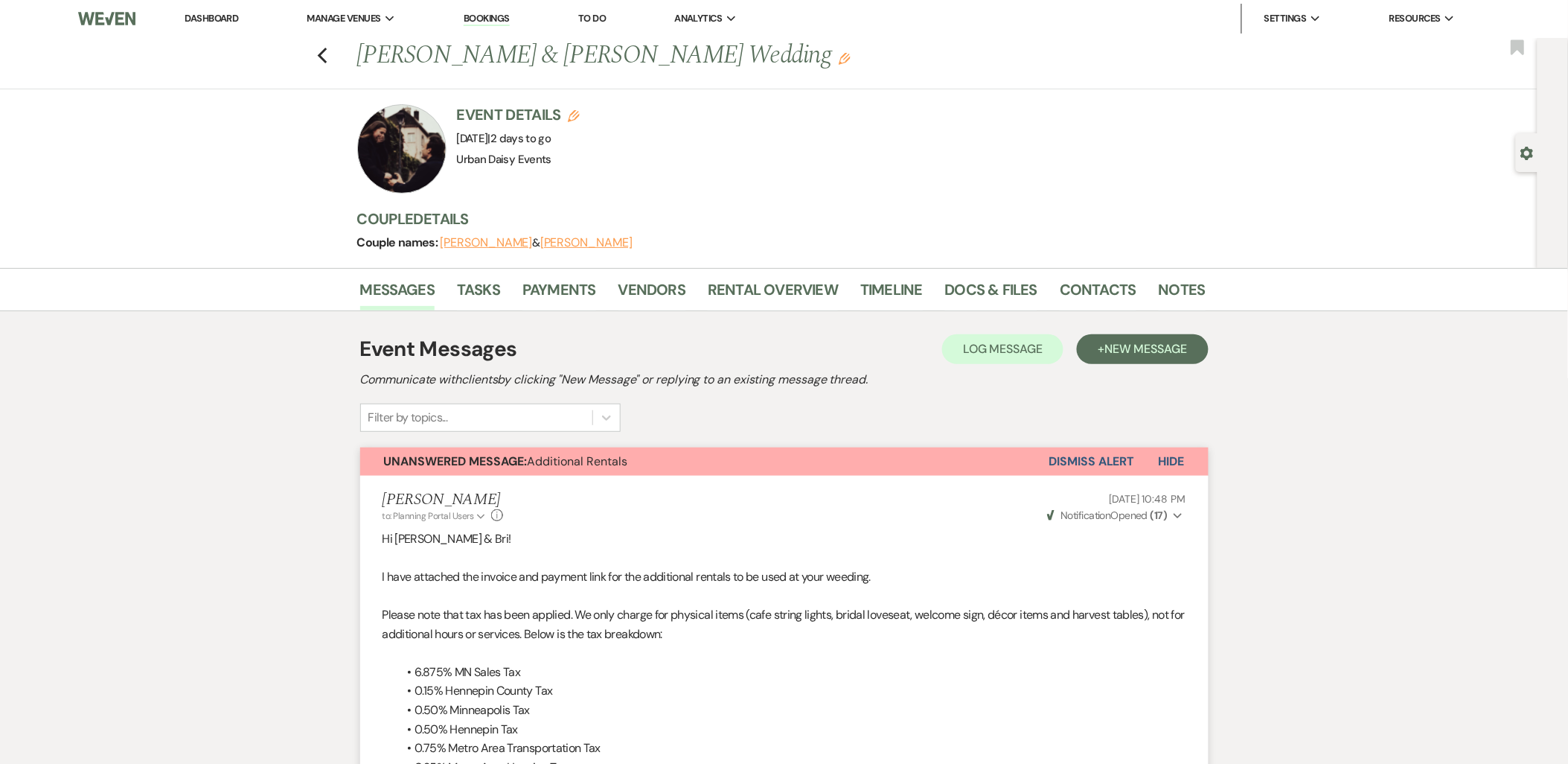
scroll to position [0, 0]
click at [202, 26] on li "Dashboard" at bounding box center [211, 19] width 68 height 30
click at [202, 22] on link "Dashboard" at bounding box center [211, 18] width 54 height 12
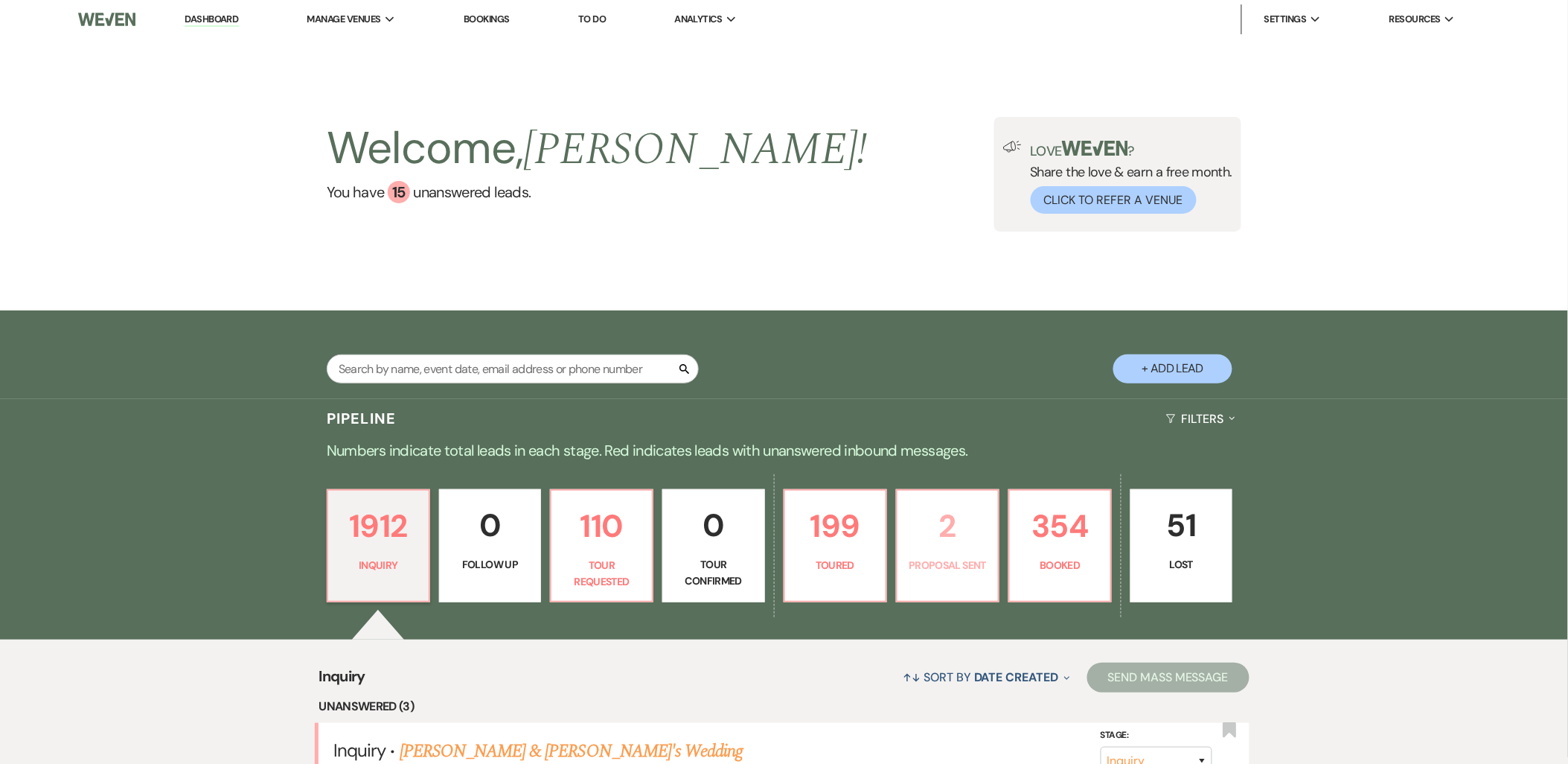
click at [916, 535] on p "2" at bounding box center [948, 526] width 82 height 50
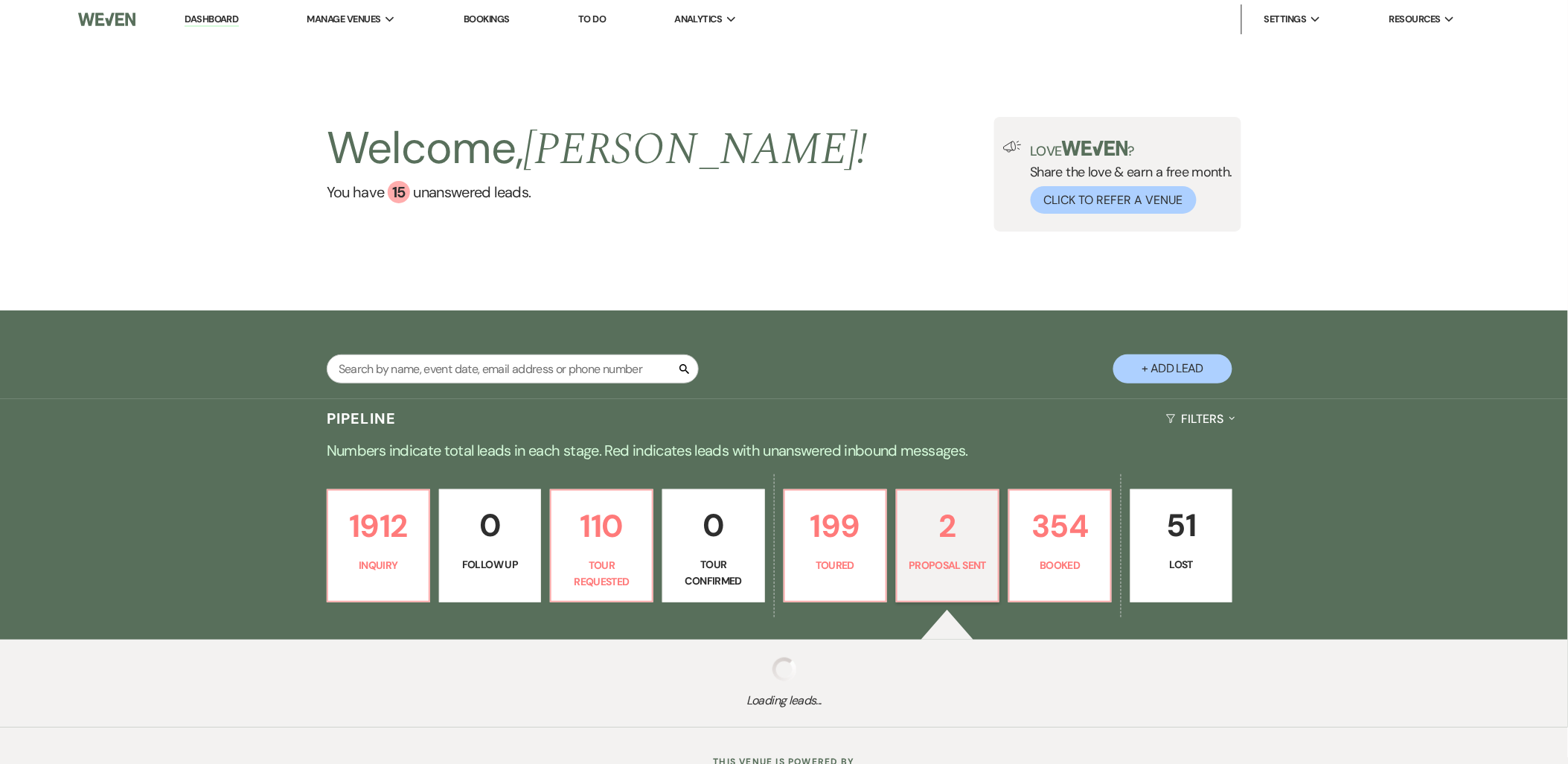
select select "6"
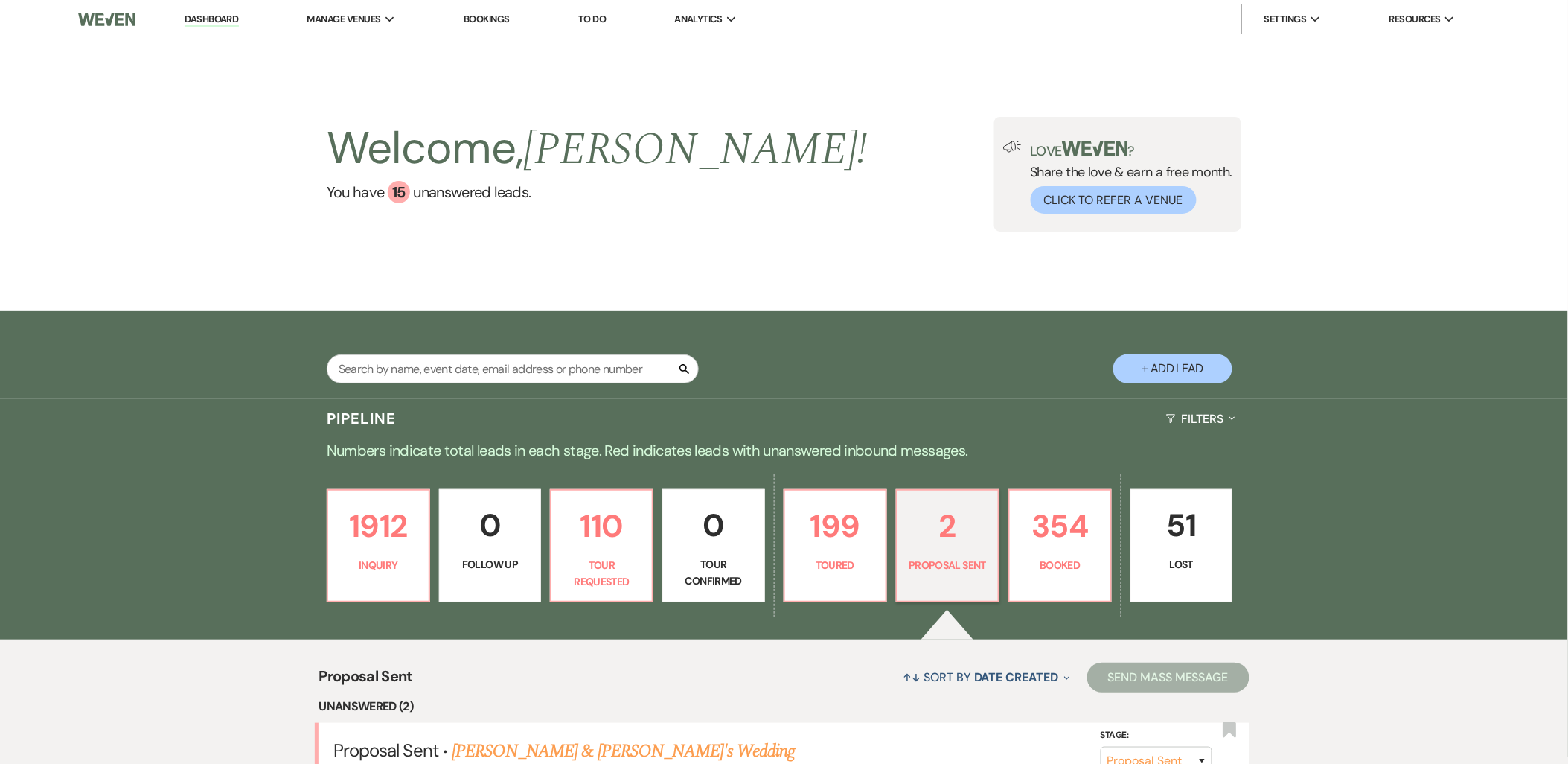
scroll to position [248, 0]
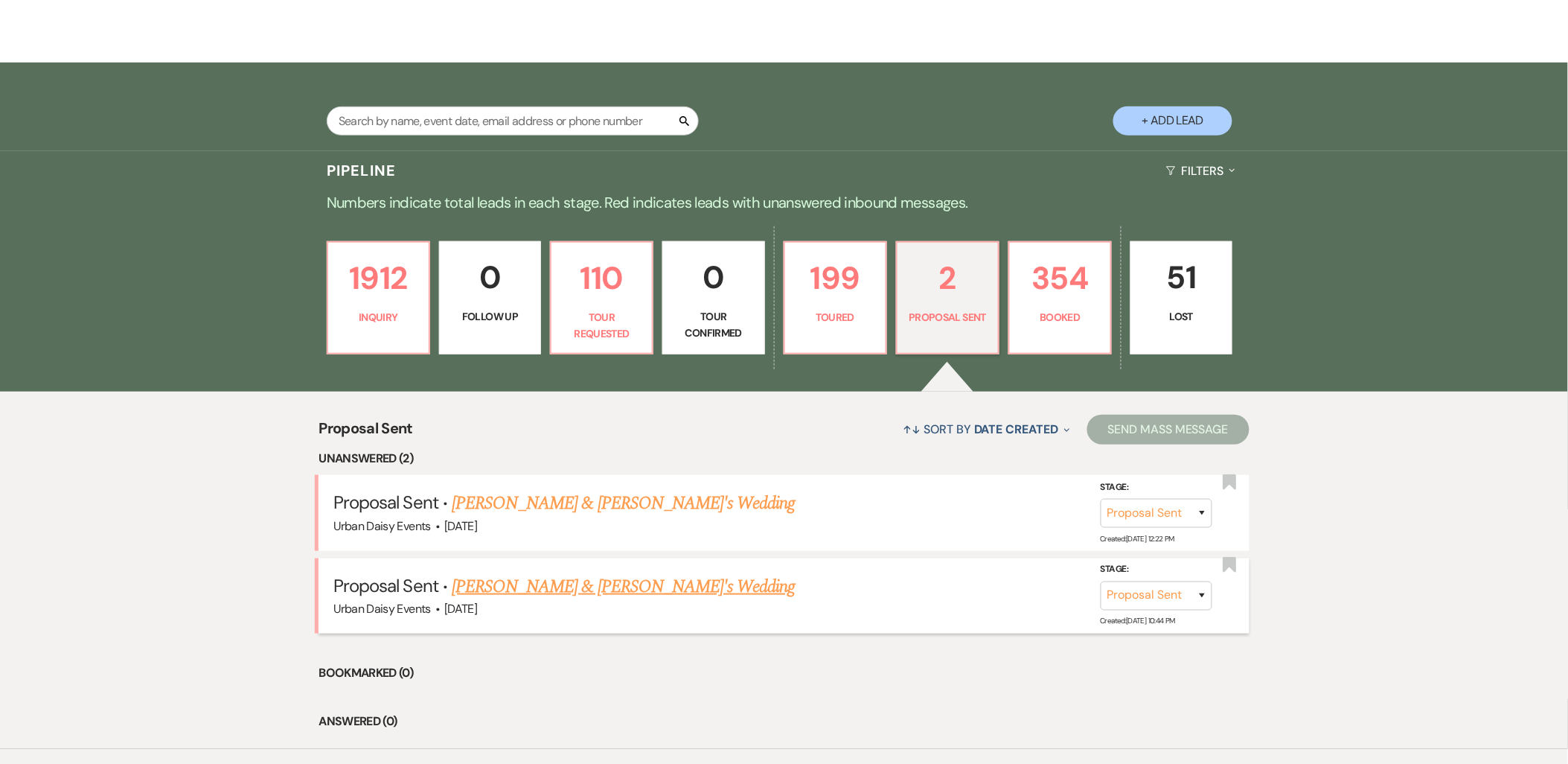
click at [586, 581] on link "Clare Schwab & Fiance's Wedding" at bounding box center [624, 587] width 344 height 26
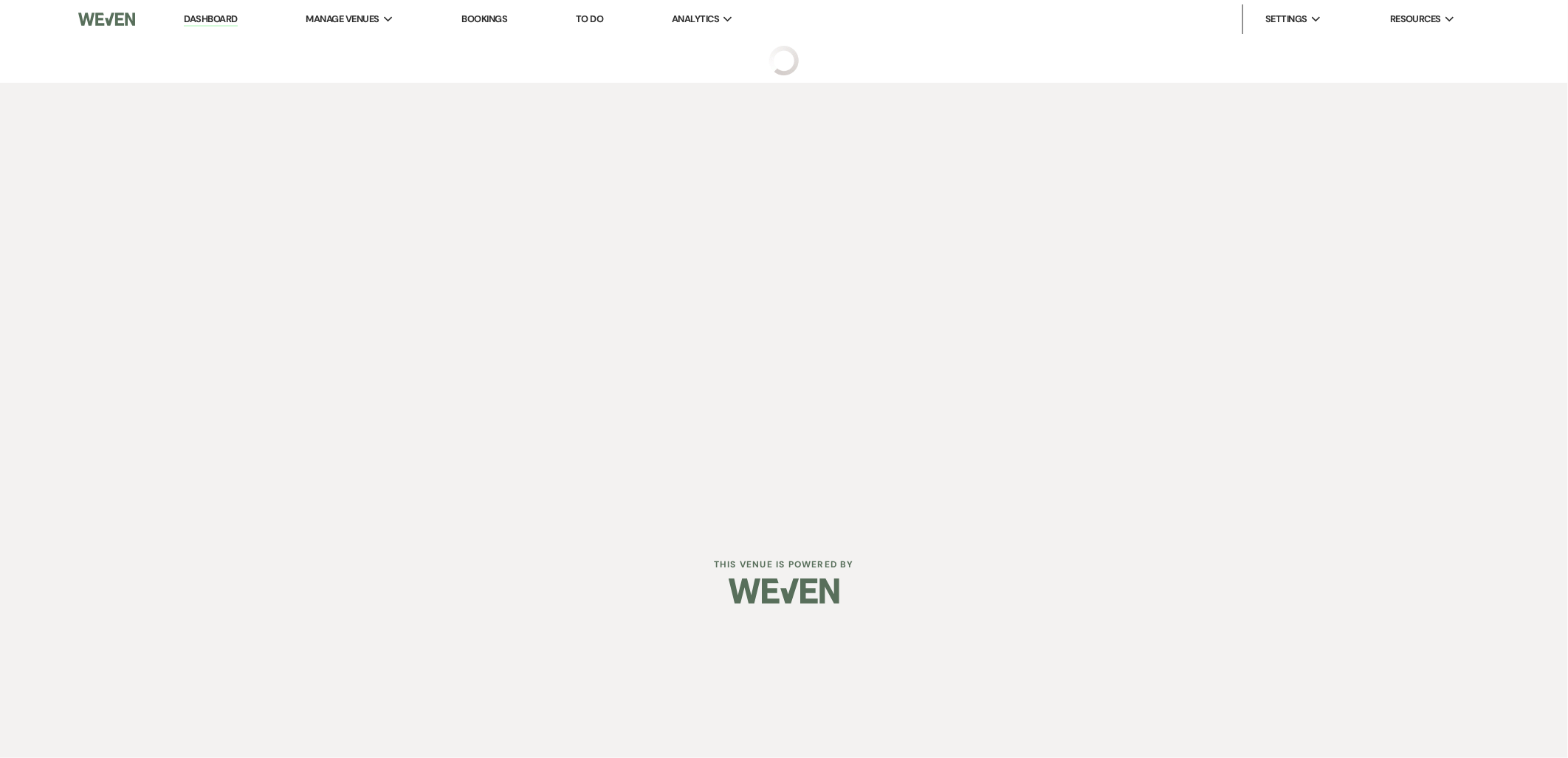
select select "6"
select select "5"
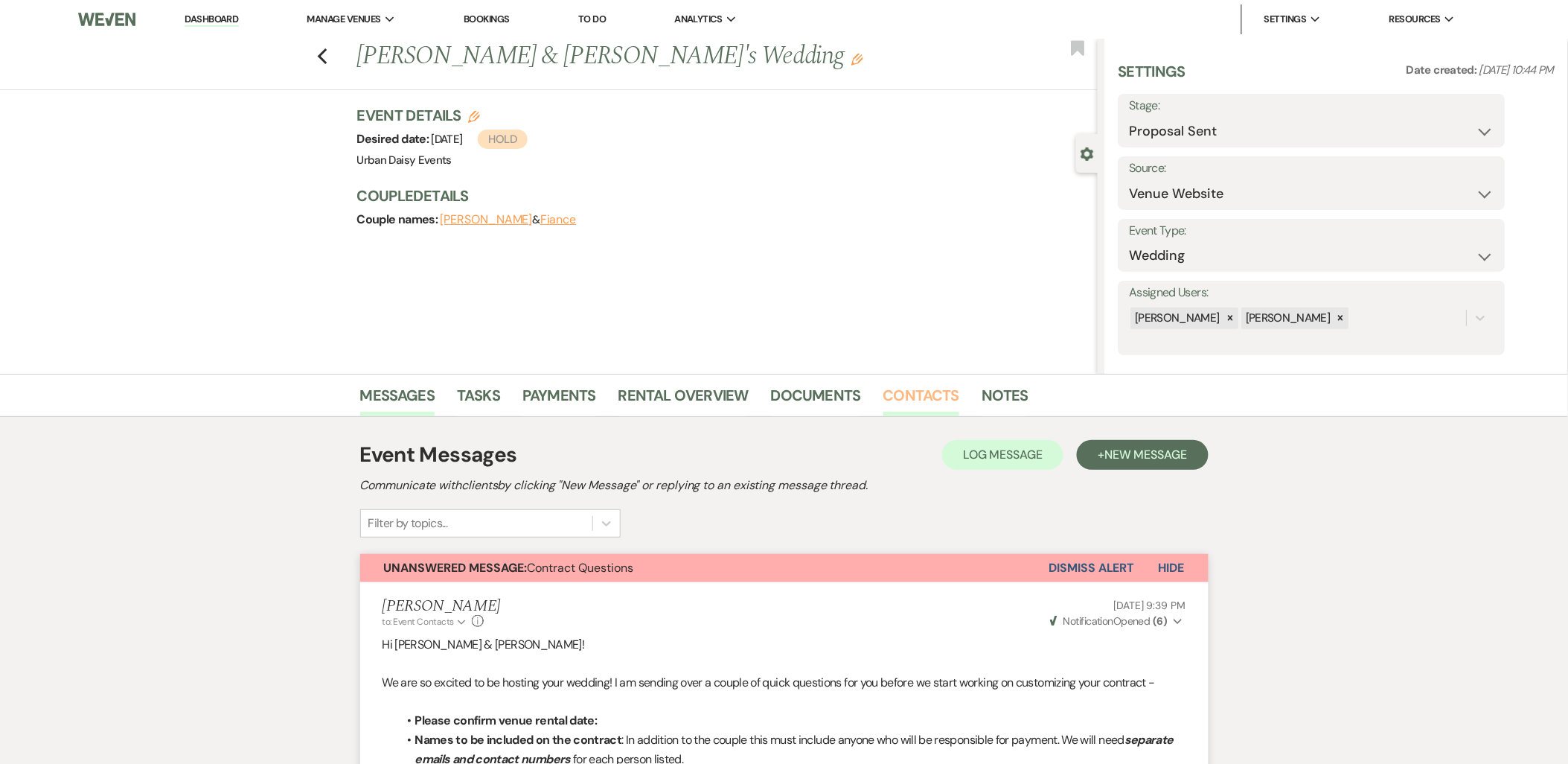
click at [934, 398] on link "Contacts" at bounding box center [921, 400] width 77 height 33
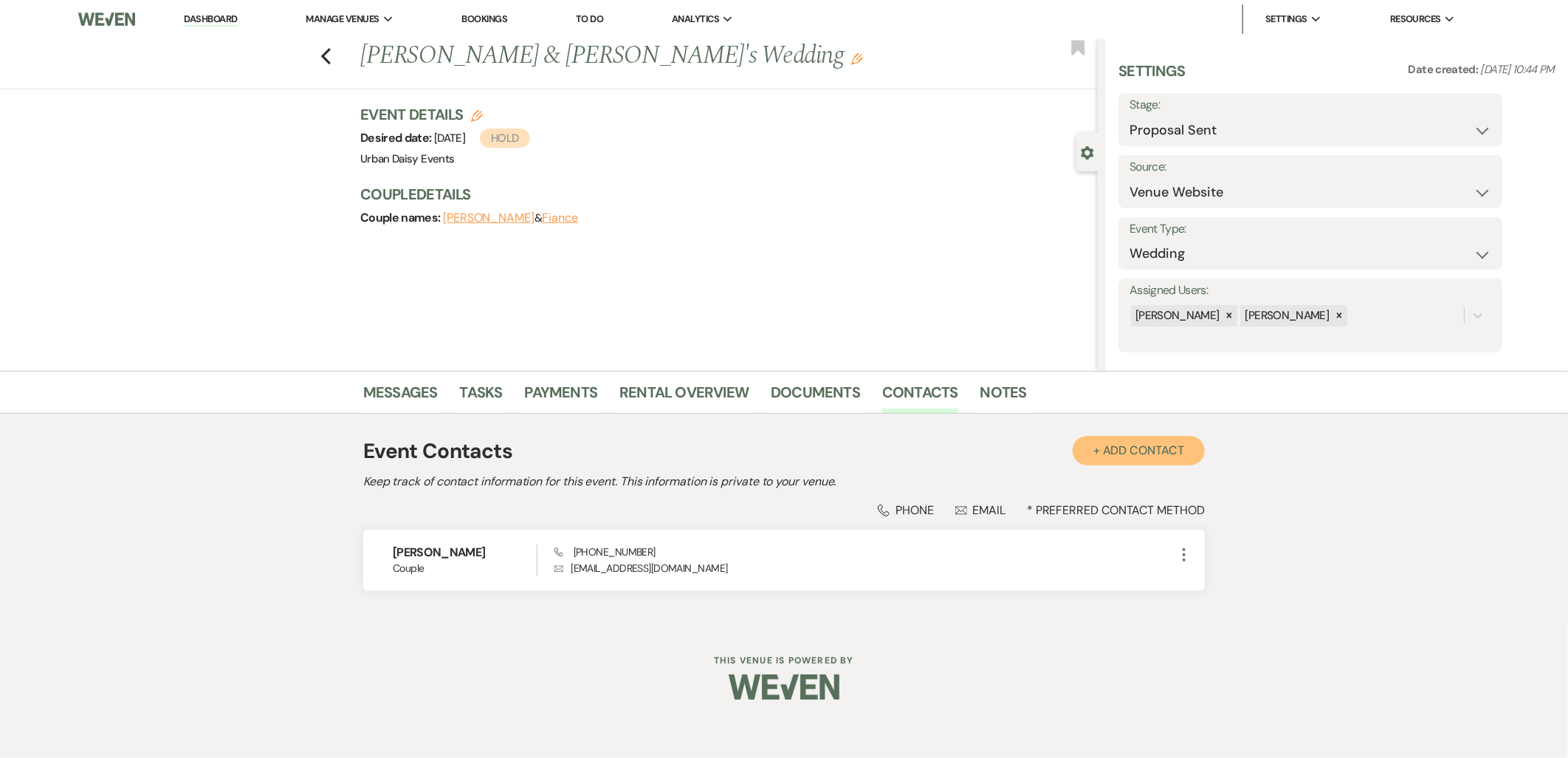
click at [1149, 449] on button "+ Add Contact" at bounding box center [1138, 450] width 132 height 29
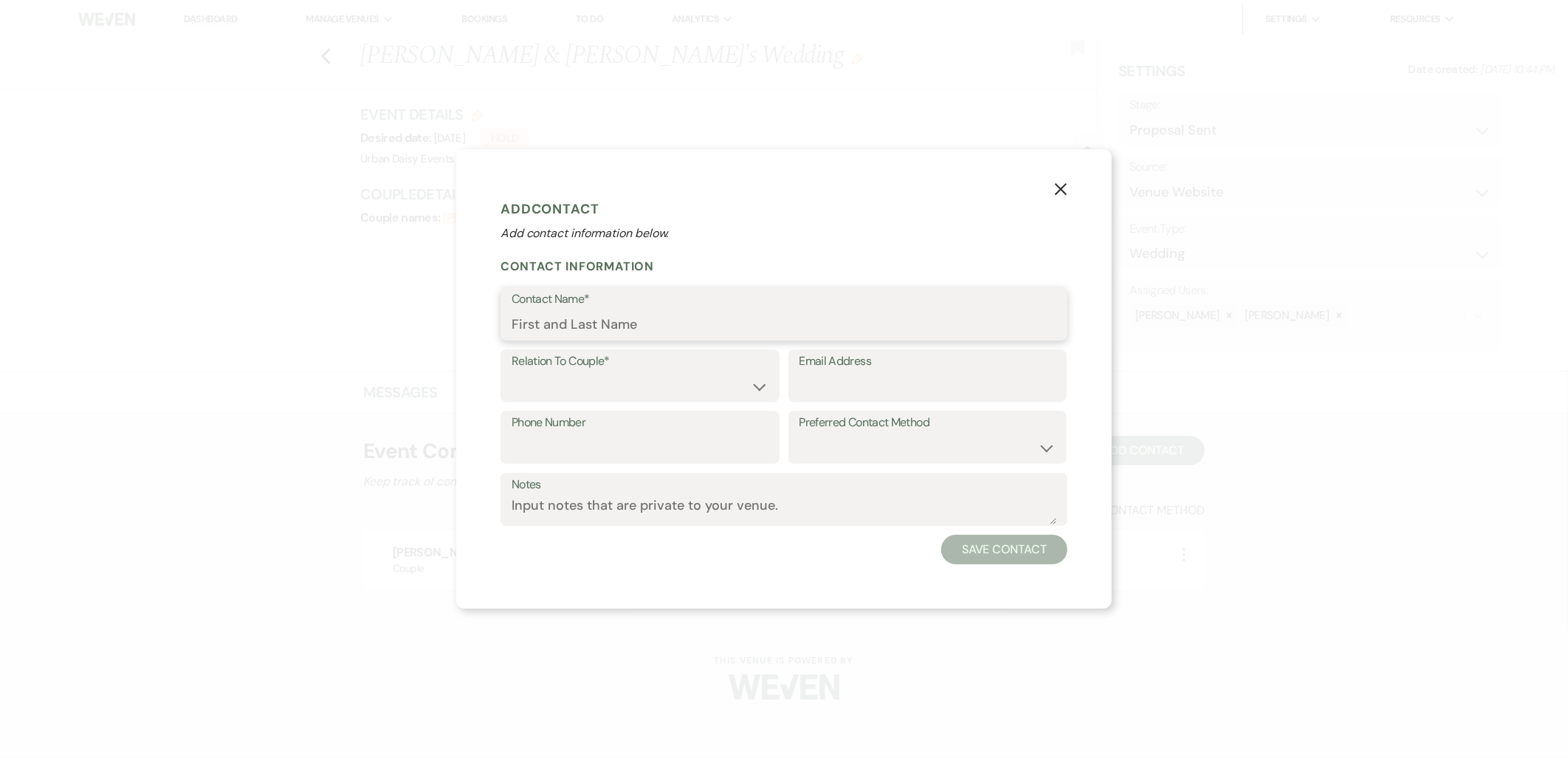
click at [564, 322] on input "Contact Name*" at bounding box center [784, 324] width 545 height 29
paste input "Ethan DeCaster"
type input "Ethan DeCaster"
click at [559, 384] on select "Couple Planner Parent of Couple Family Member Friend Other" at bounding box center [640, 386] width 257 height 29
select select "1"
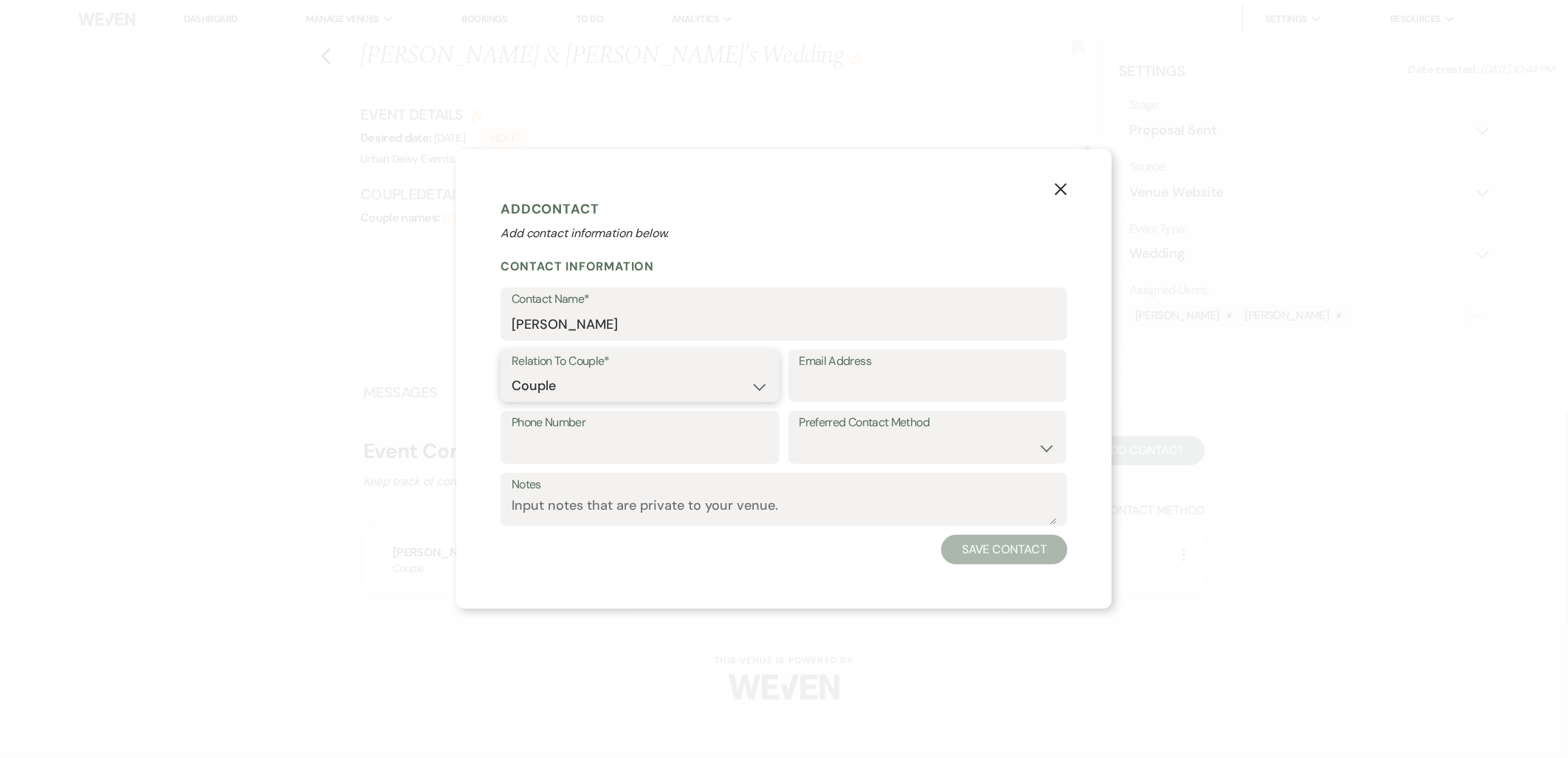
click at [511, 372] on select "Couple Planner Parent of Couple Family Member Friend Other" at bounding box center [640, 386] width 257 height 29
click at [853, 395] on input "Email Address" at bounding box center [928, 386] width 257 height 29
paste input "ethandecaster@yahoo.com"
type input "ethandecaster@yahoo.com"
click at [1037, 559] on button "Save Contact" at bounding box center [1004, 549] width 126 height 29
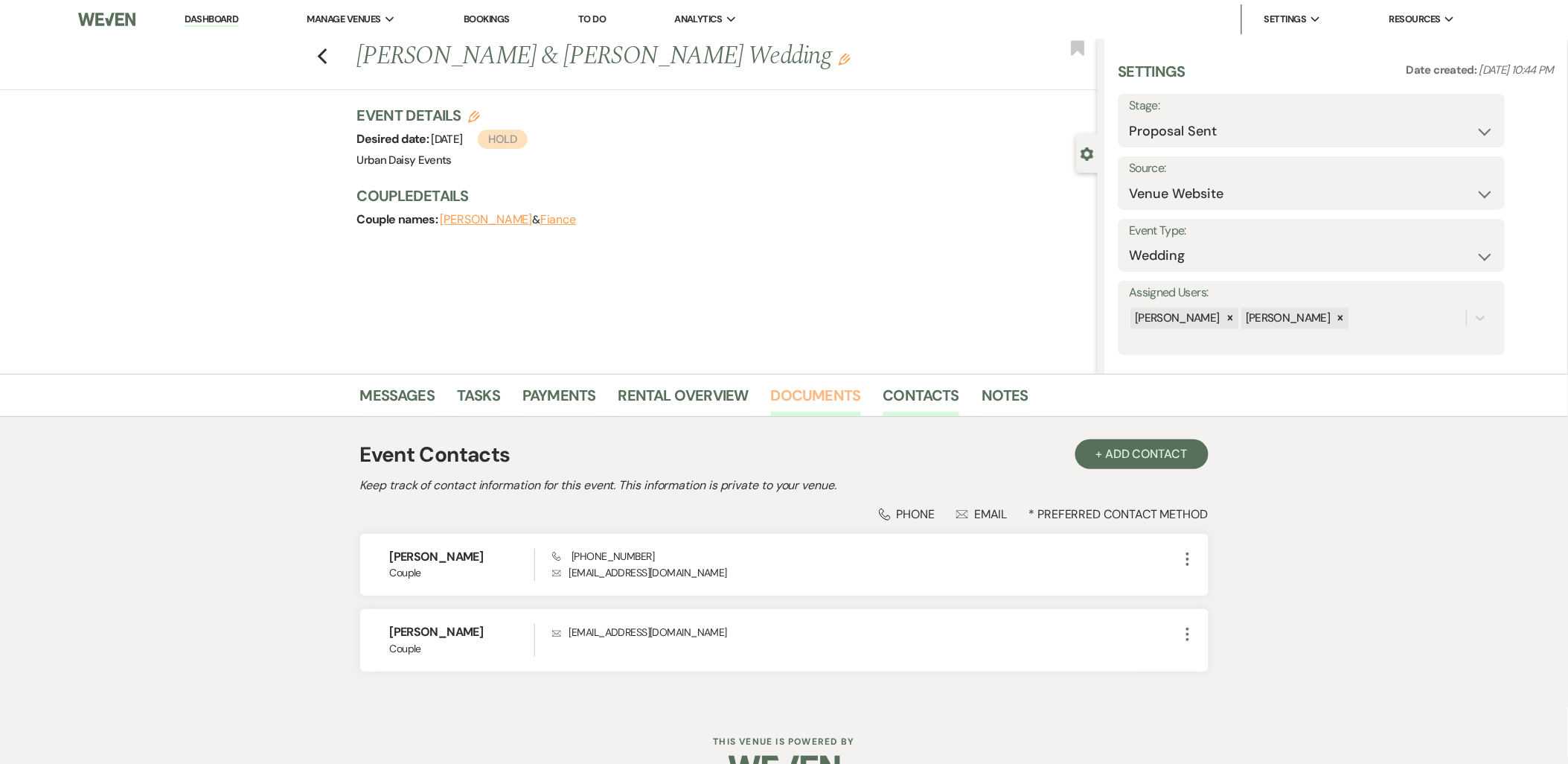
click at [847, 397] on link "Documents" at bounding box center [816, 400] width 90 height 33
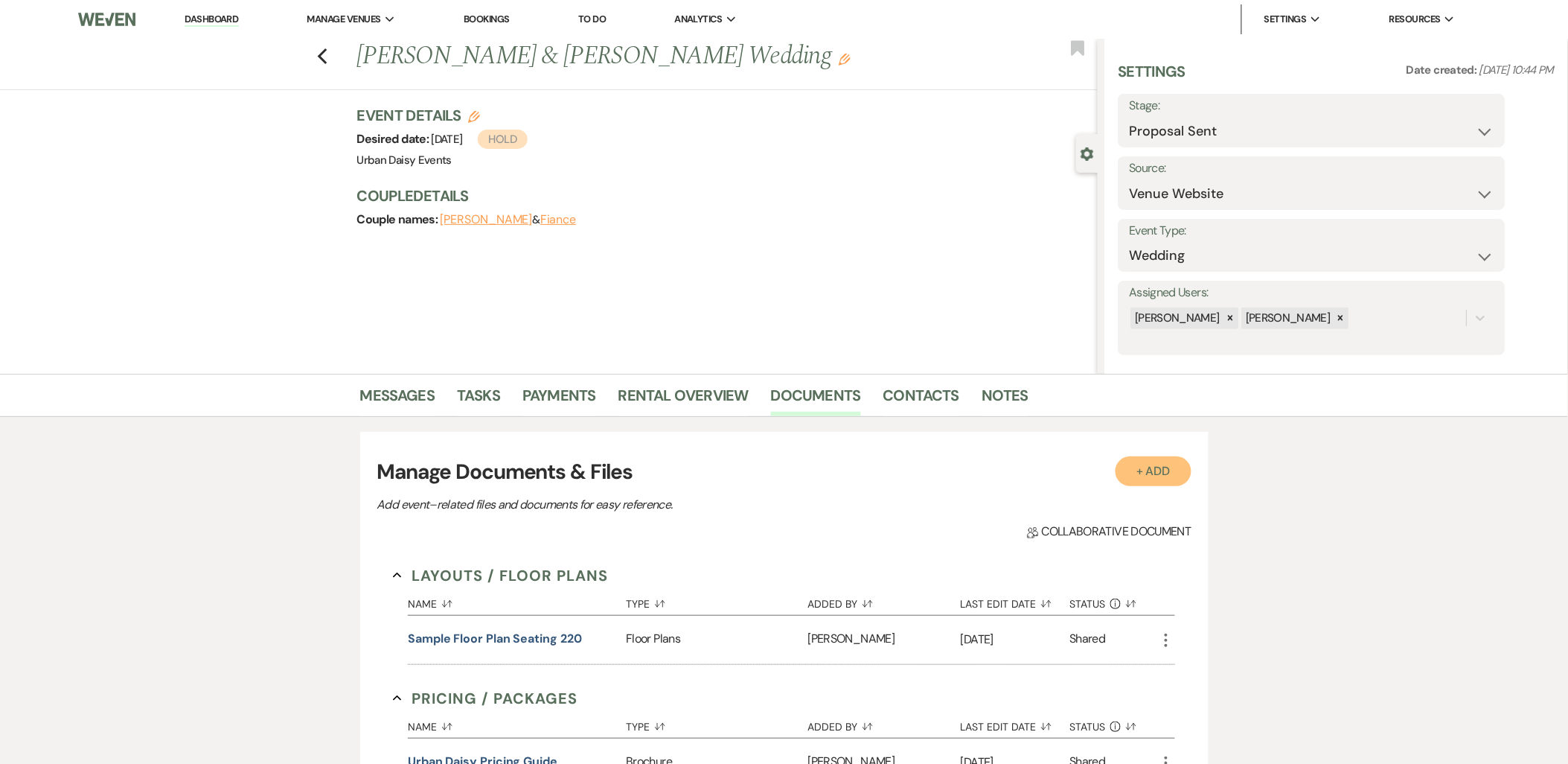
click at [1154, 474] on button "+ Add" at bounding box center [1153, 471] width 76 height 30
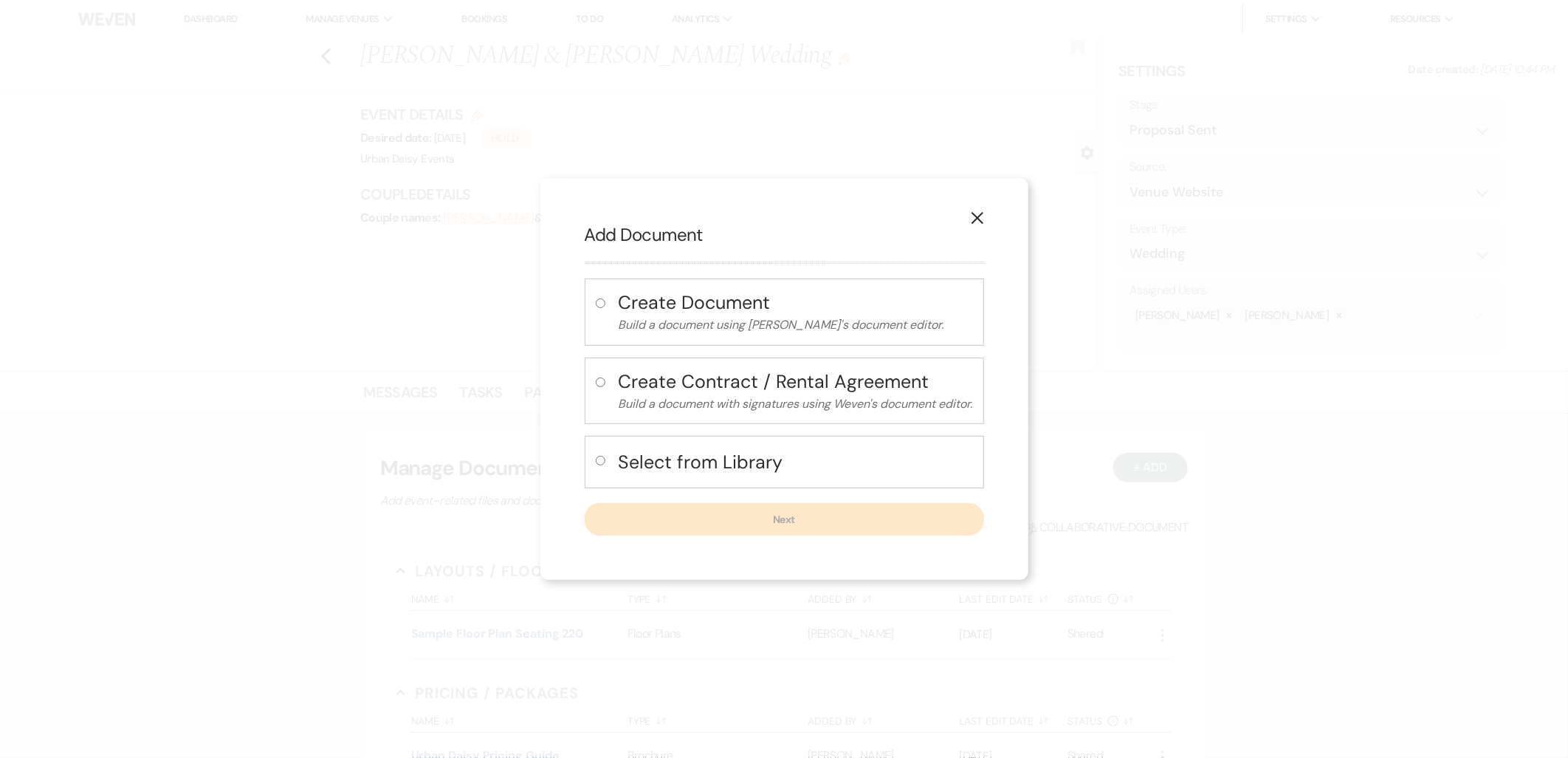
click at [734, 454] on h4 "Select from Library" at bounding box center [795, 462] width 354 height 26
radio input "true"
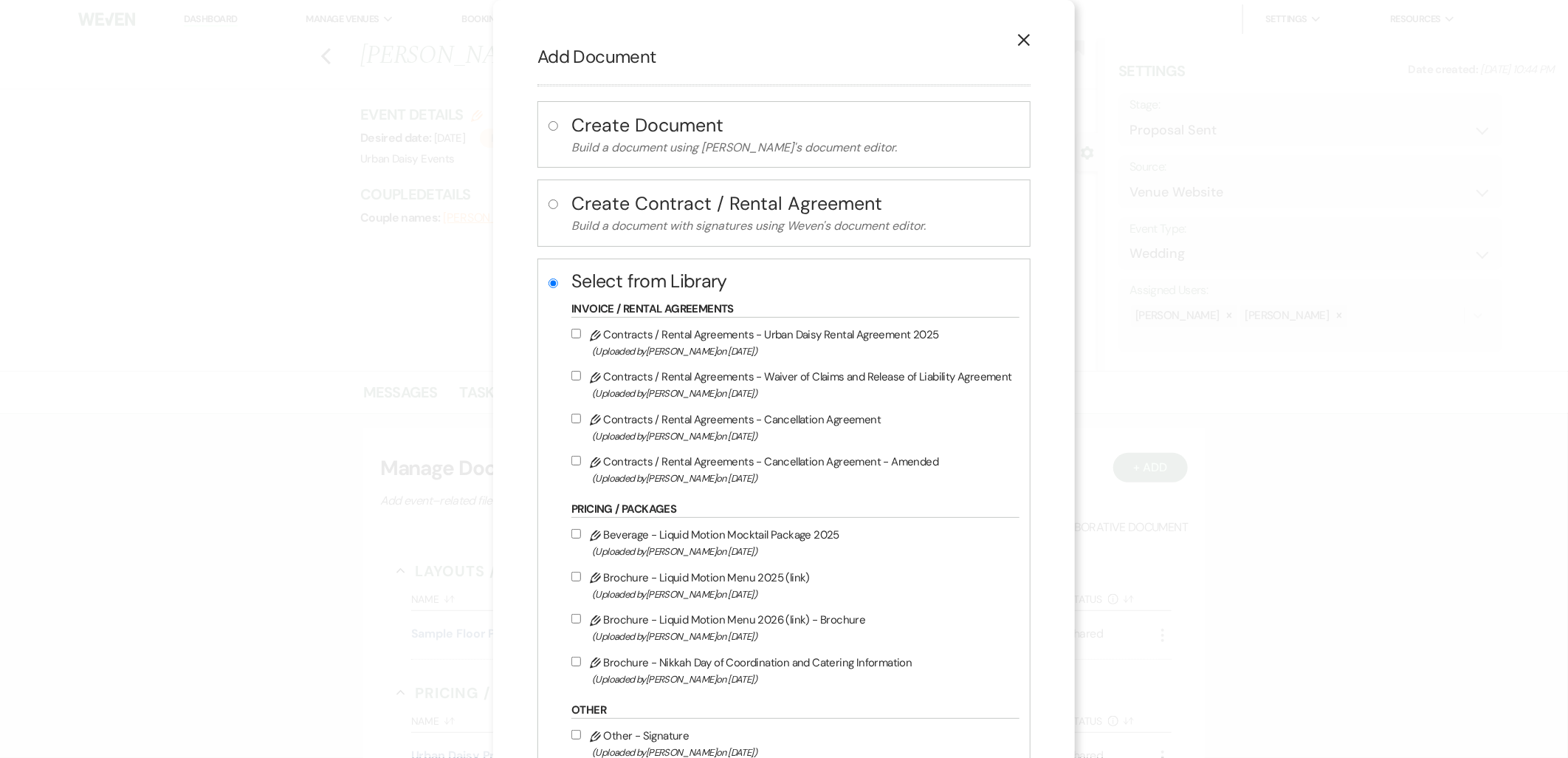
click at [694, 335] on label "Pencil Contracts / Rental Agreements - Urban Daisy Rental Agreement 2025 (Uploa…" at bounding box center [791, 342] width 441 height 34
click at [581, 335] on input "Pencil Contracts / Rental Agreements - Urban Daisy Rental Agreement 2025 (Uploa…" at bounding box center [576, 333] width 10 height 10
checkbox input "true"
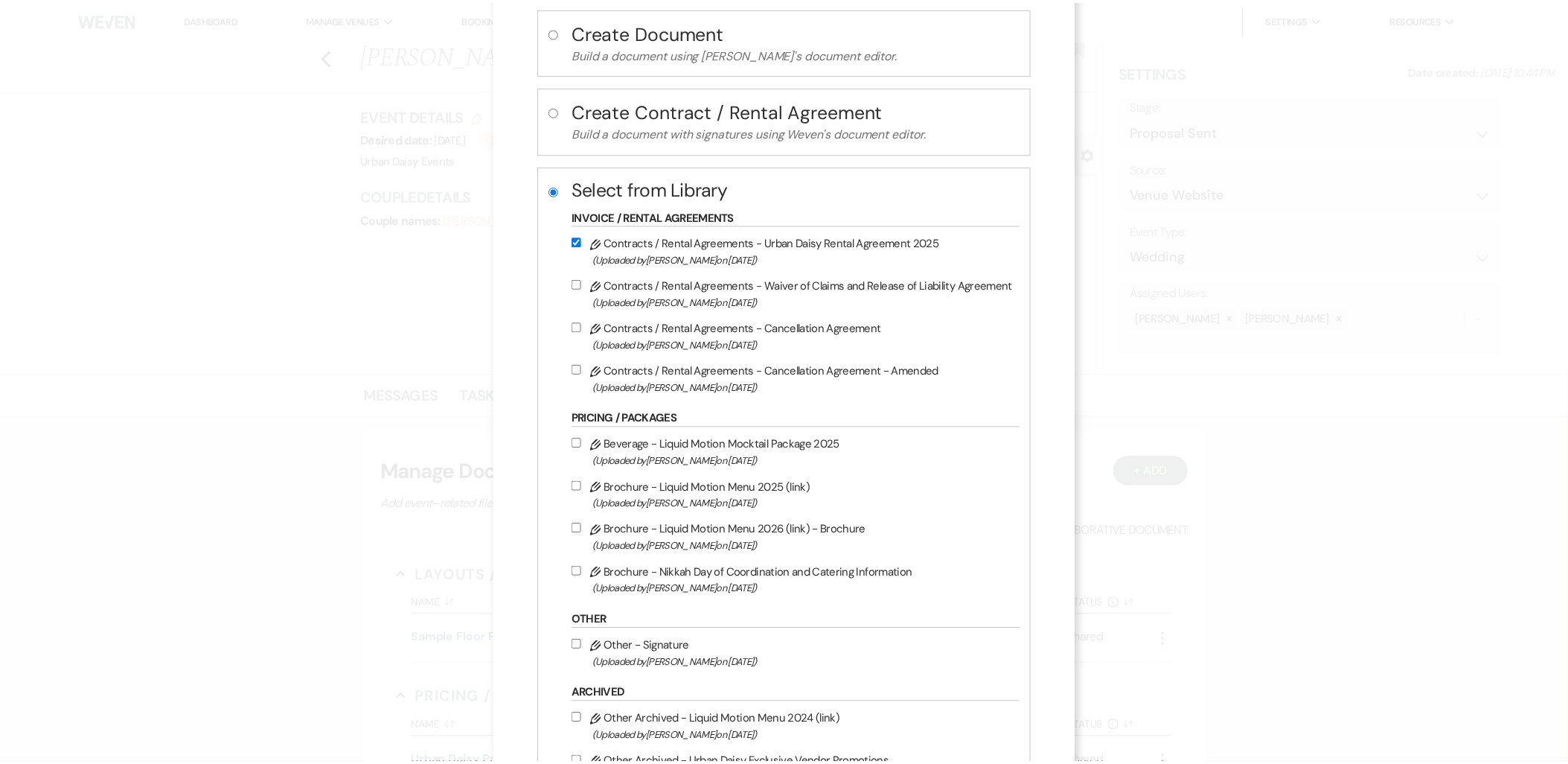
scroll to position [279, 0]
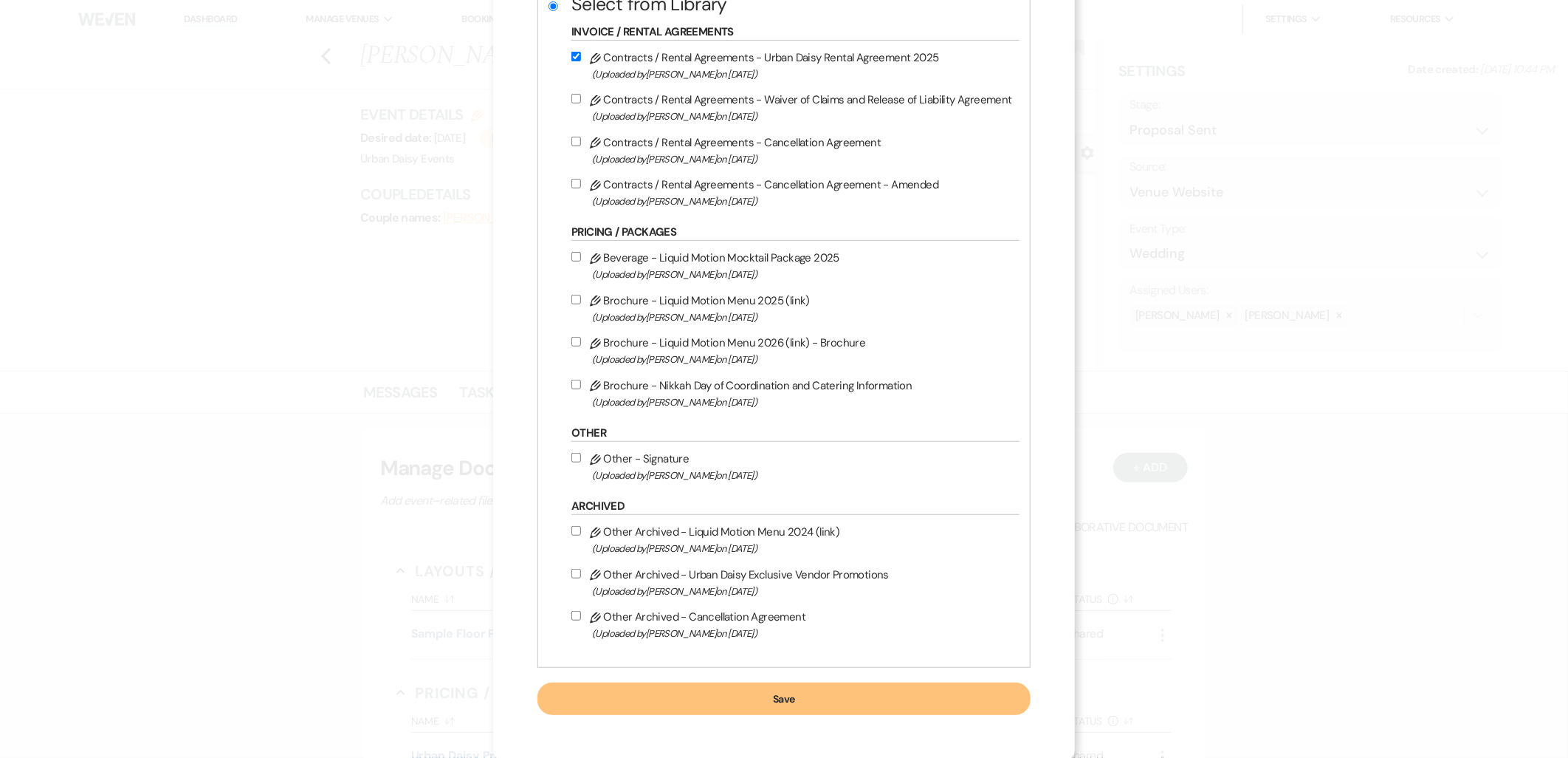
click at [741, 693] on button "Save" at bounding box center [784, 698] width 493 height 33
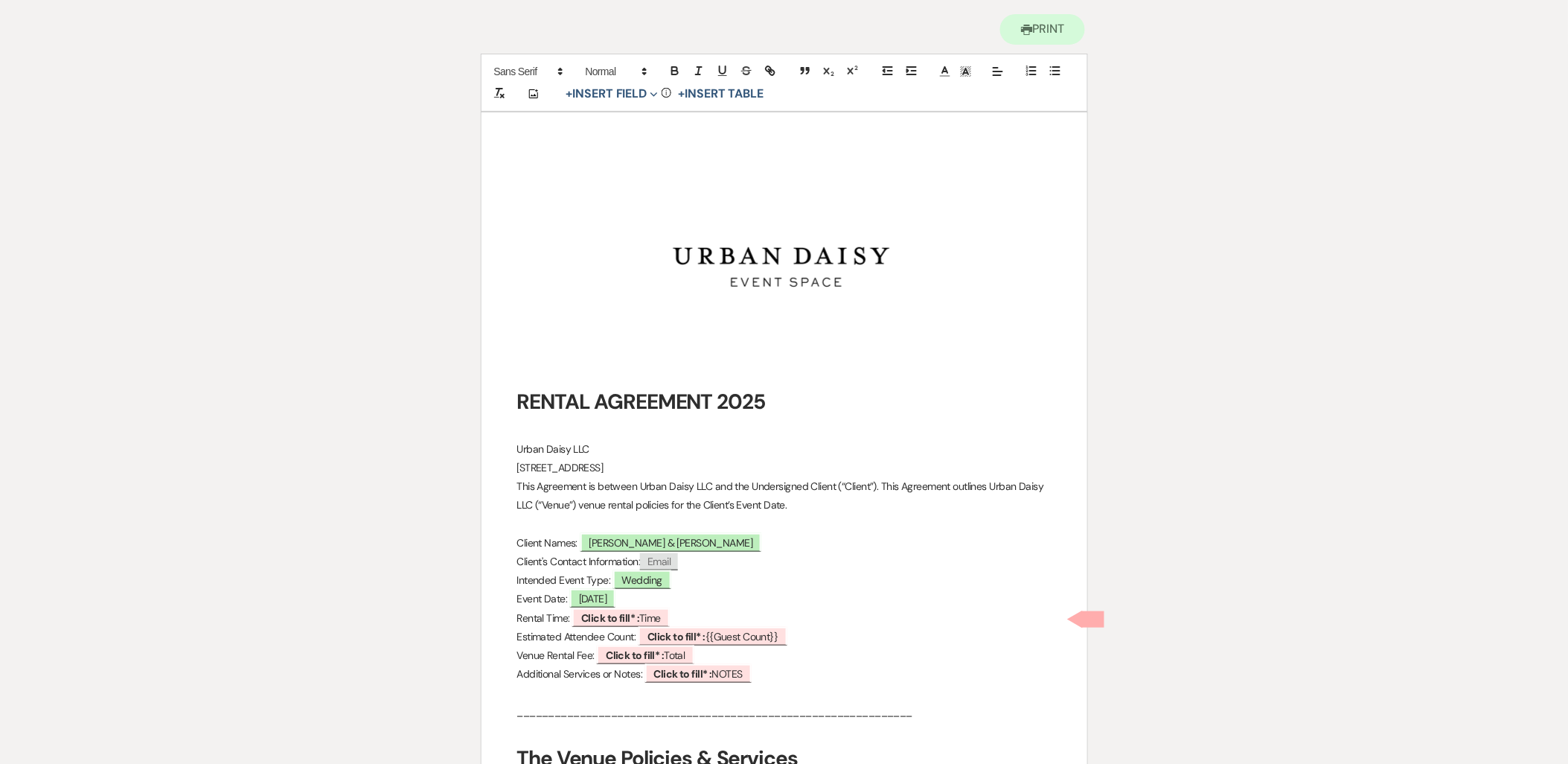
scroll to position [331, 0]
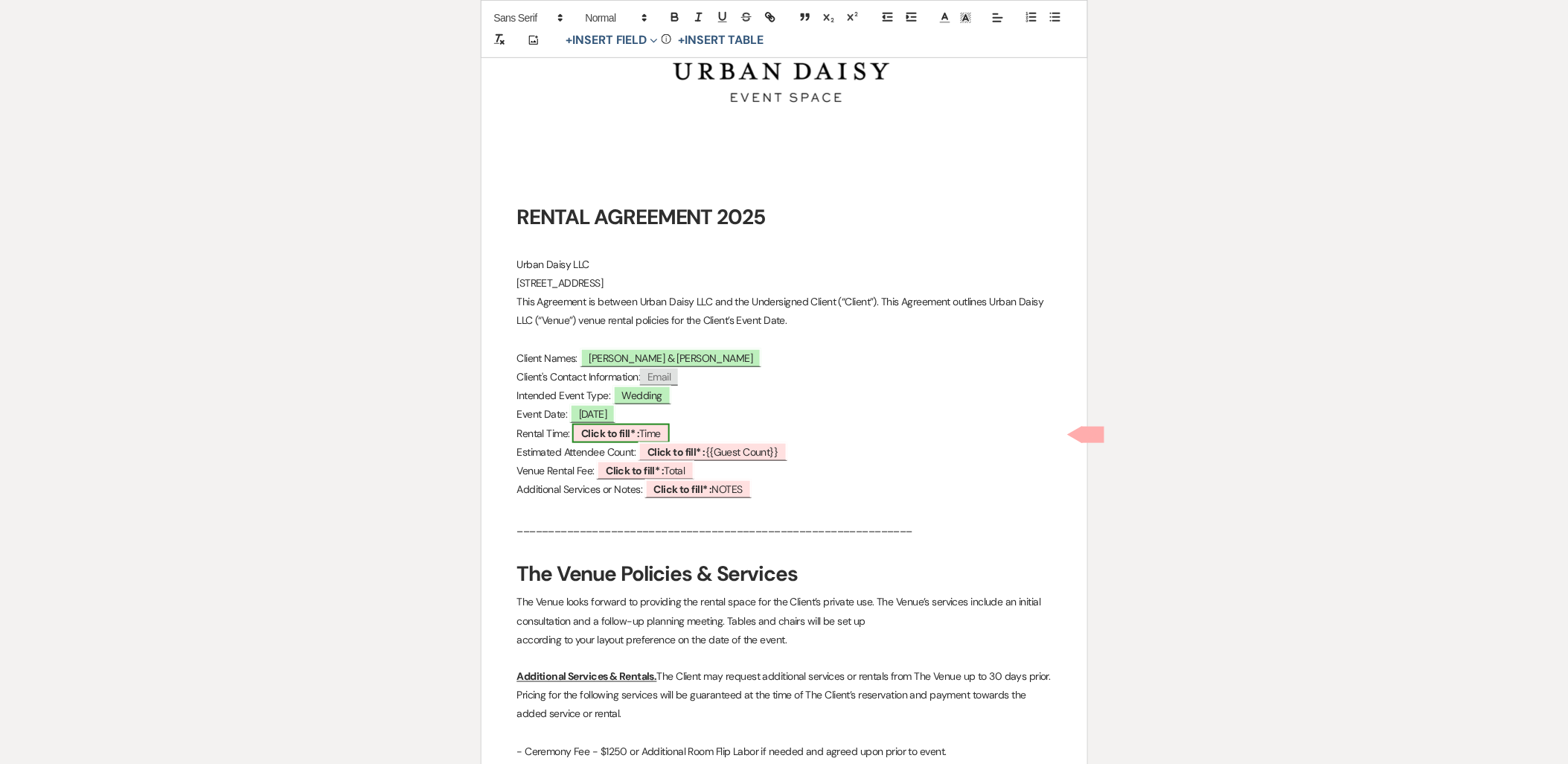
click at [639, 437] on b "Click to fill* :" at bounding box center [610, 433] width 58 height 13
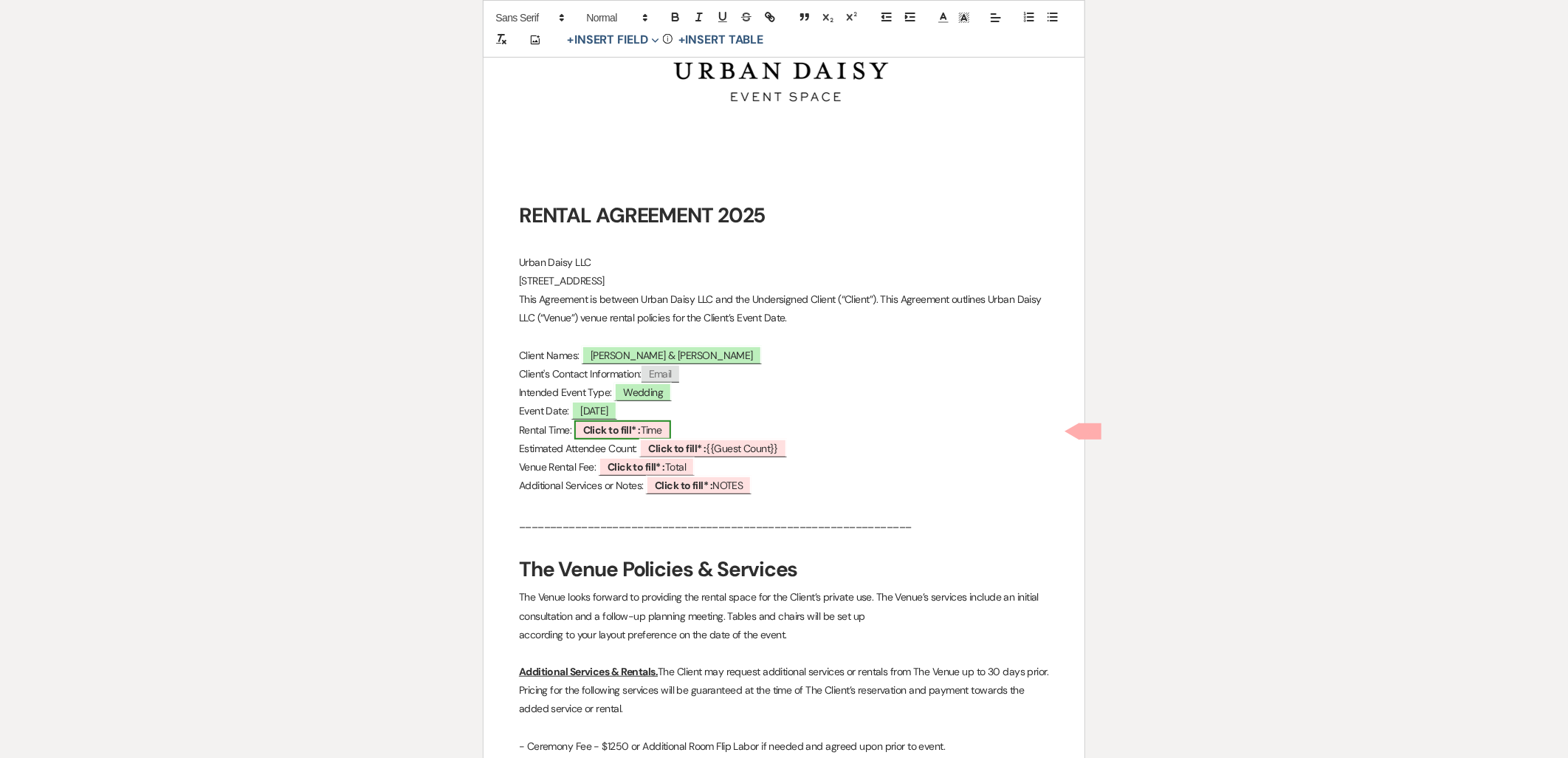
select select "owner"
select select "Time"
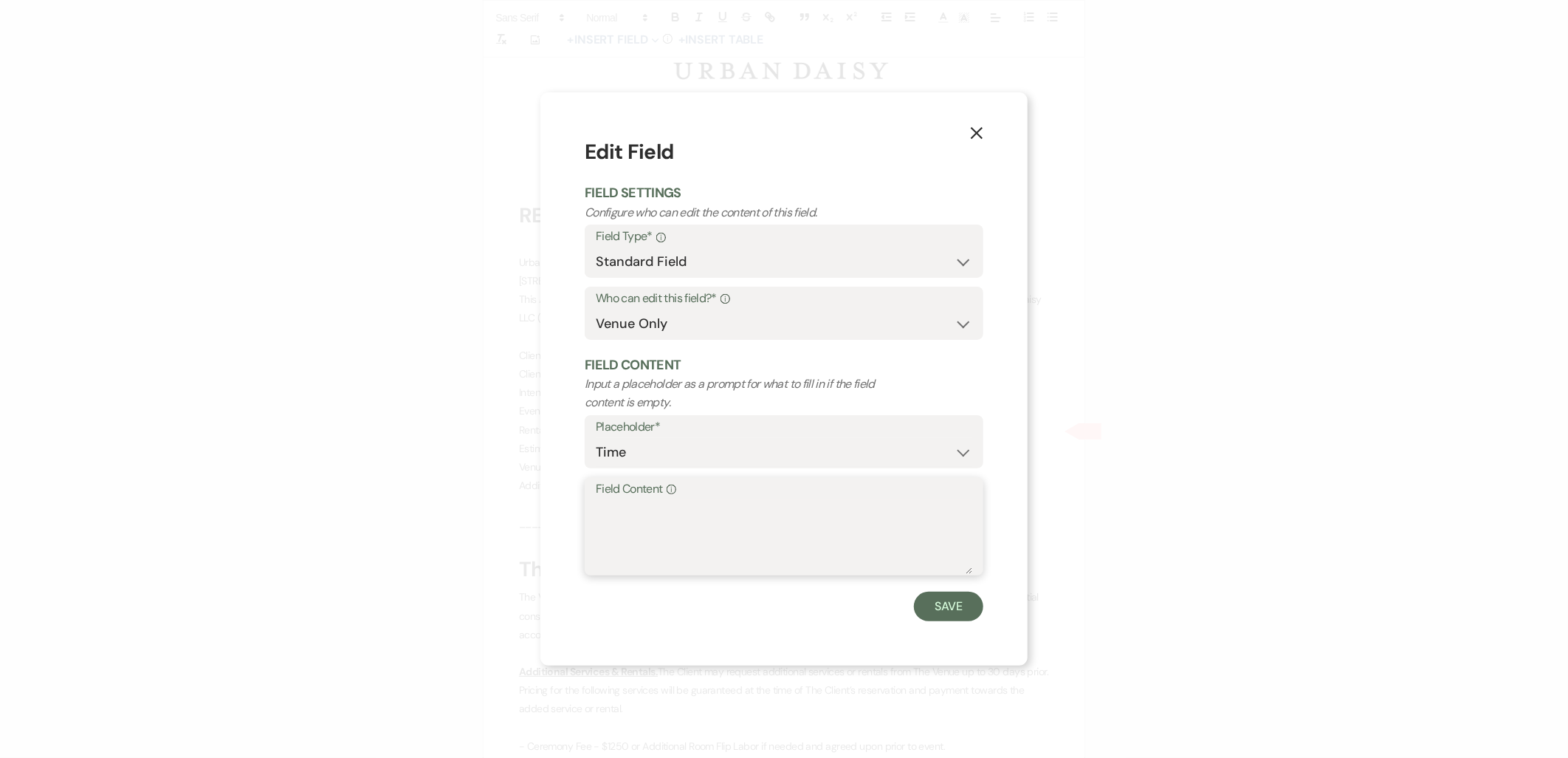
click at [633, 537] on textarea "Field Content Info" at bounding box center [784, 537] width 376 height 74
type textarea "12:00pm-12:00am (11:00pm guest departure)"
click at [917, 600] on button "Save" at bounding box center [948, 607] width 70 height 29
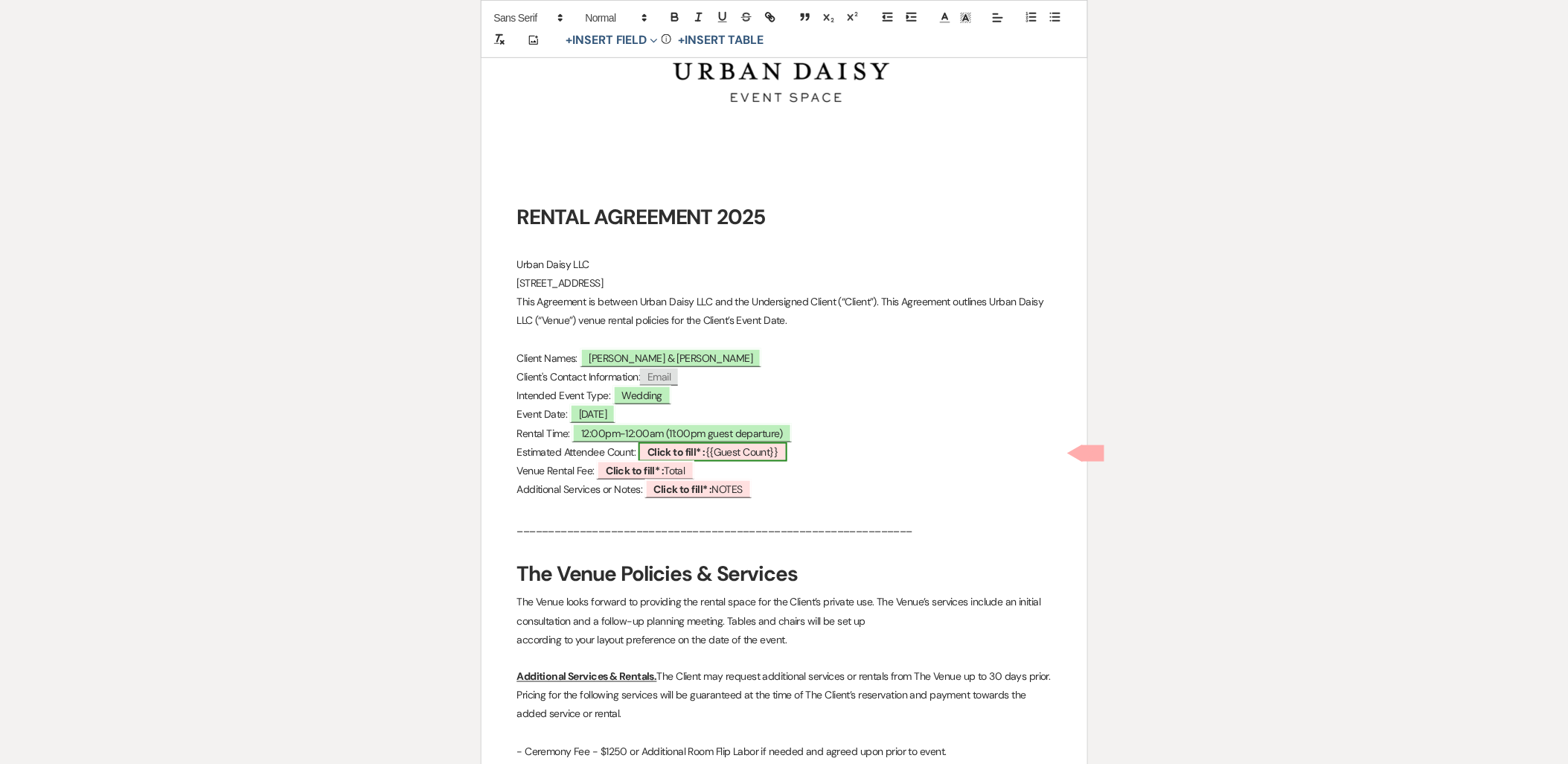
click at [661, 457] on b "Click to fill* :" at bounding box center [676, 451] width 58 height 13
select select "smartCustomField"
select select "owner"
select select "{{guestCount}}"
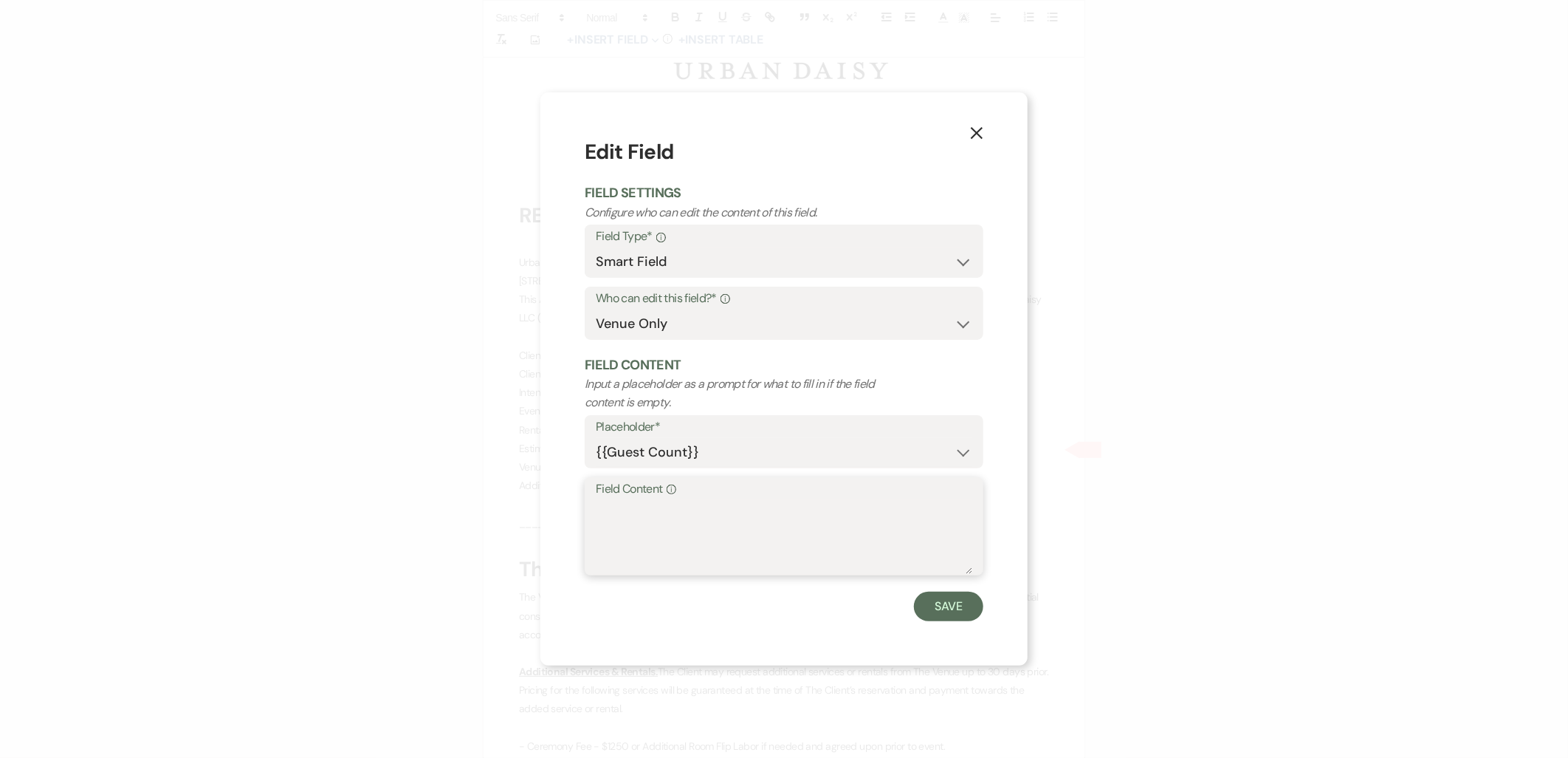
click at [663, 541] on textarea "Field Content Info" at bounding box center [784, 537] width 376 height 74
type textarea "225"
click at [944, 607] on button "Save" at bounding box center [948, 607] width 70 height 29
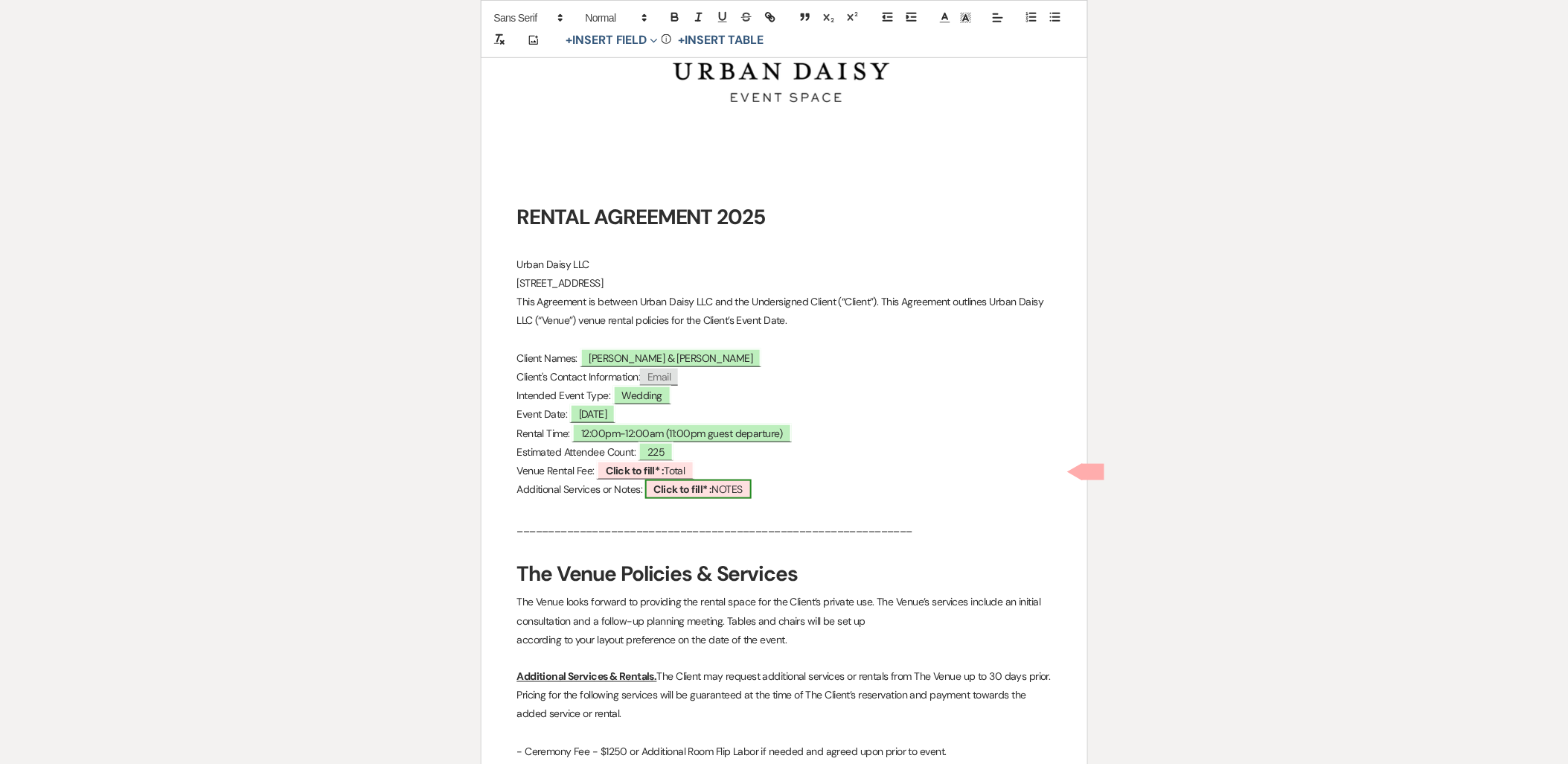
click at [657, 488] on b "Click to fill* :" at bounding box center [683, 489] width 58 height 13
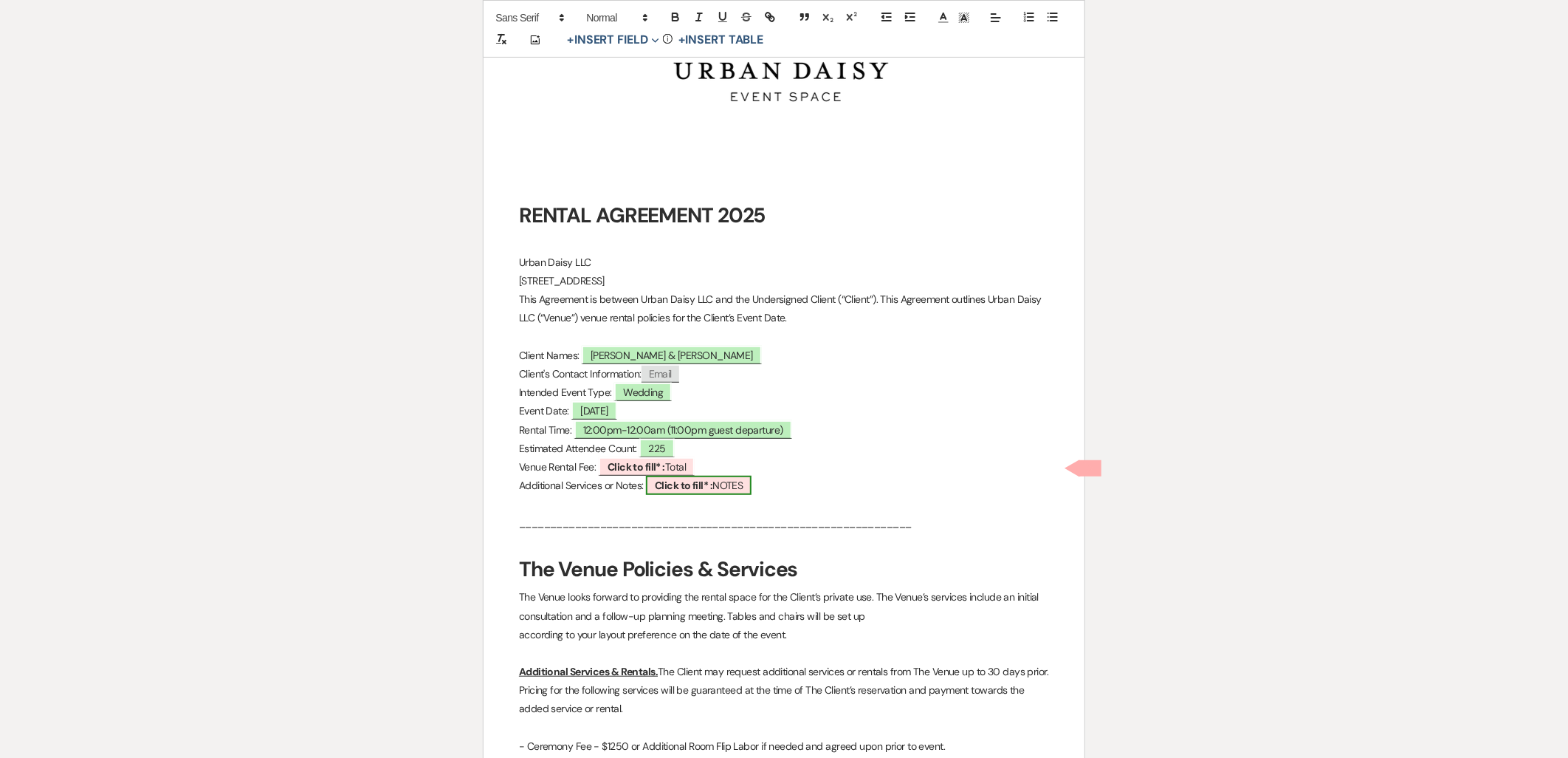
select select "owner"
select select "custom_placeholder"
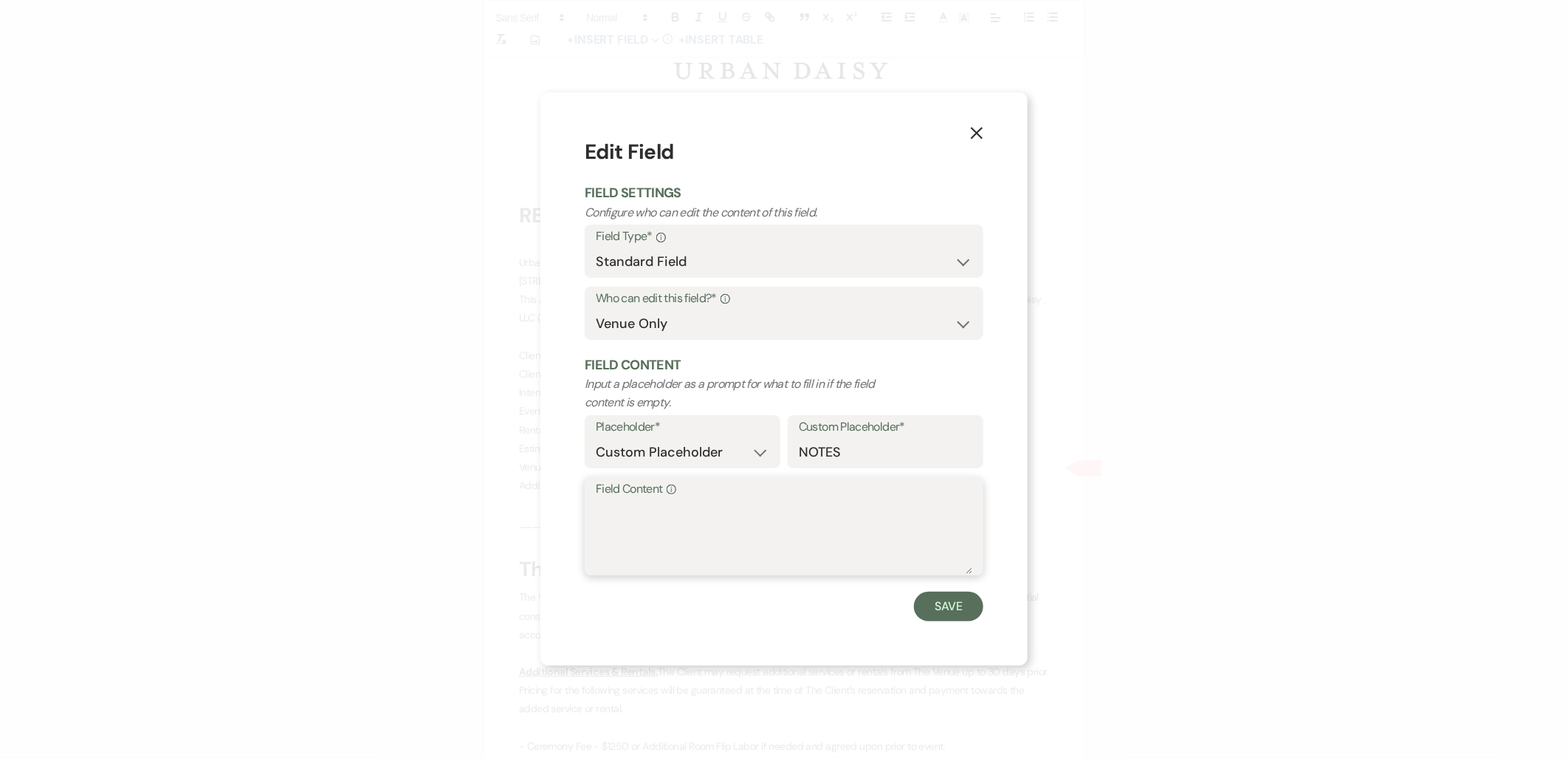
click at [652, 543] on textarea "Field Content Info" at bounding box center [784, 537] width 376 height 74
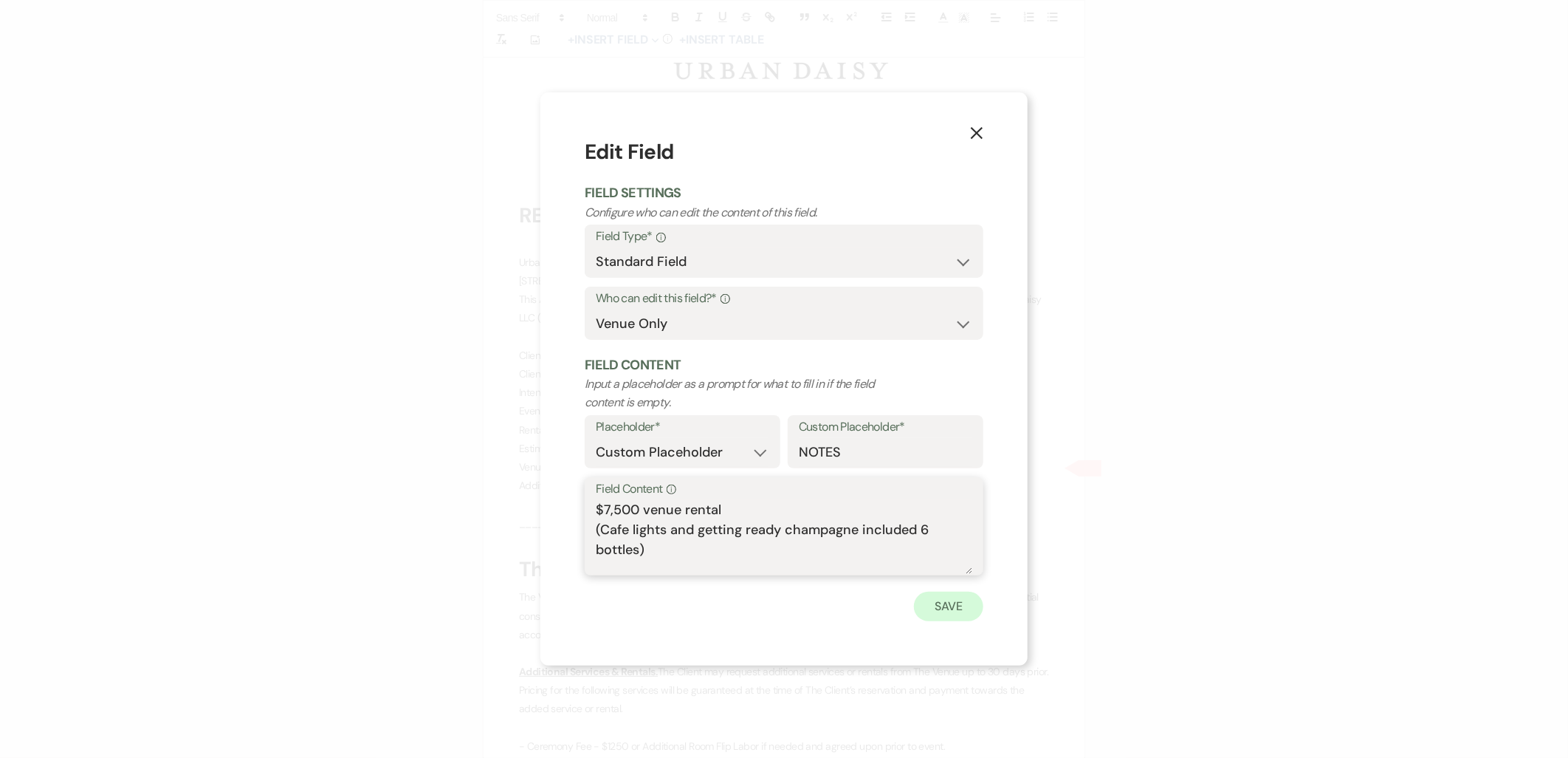
type textarea "$7,500 venue rental (Cafe lights and getting ready champagne included 6 bottles)"
click at [919, 601] on button "Save" at bounding box center [948, 607] width 70 height 29
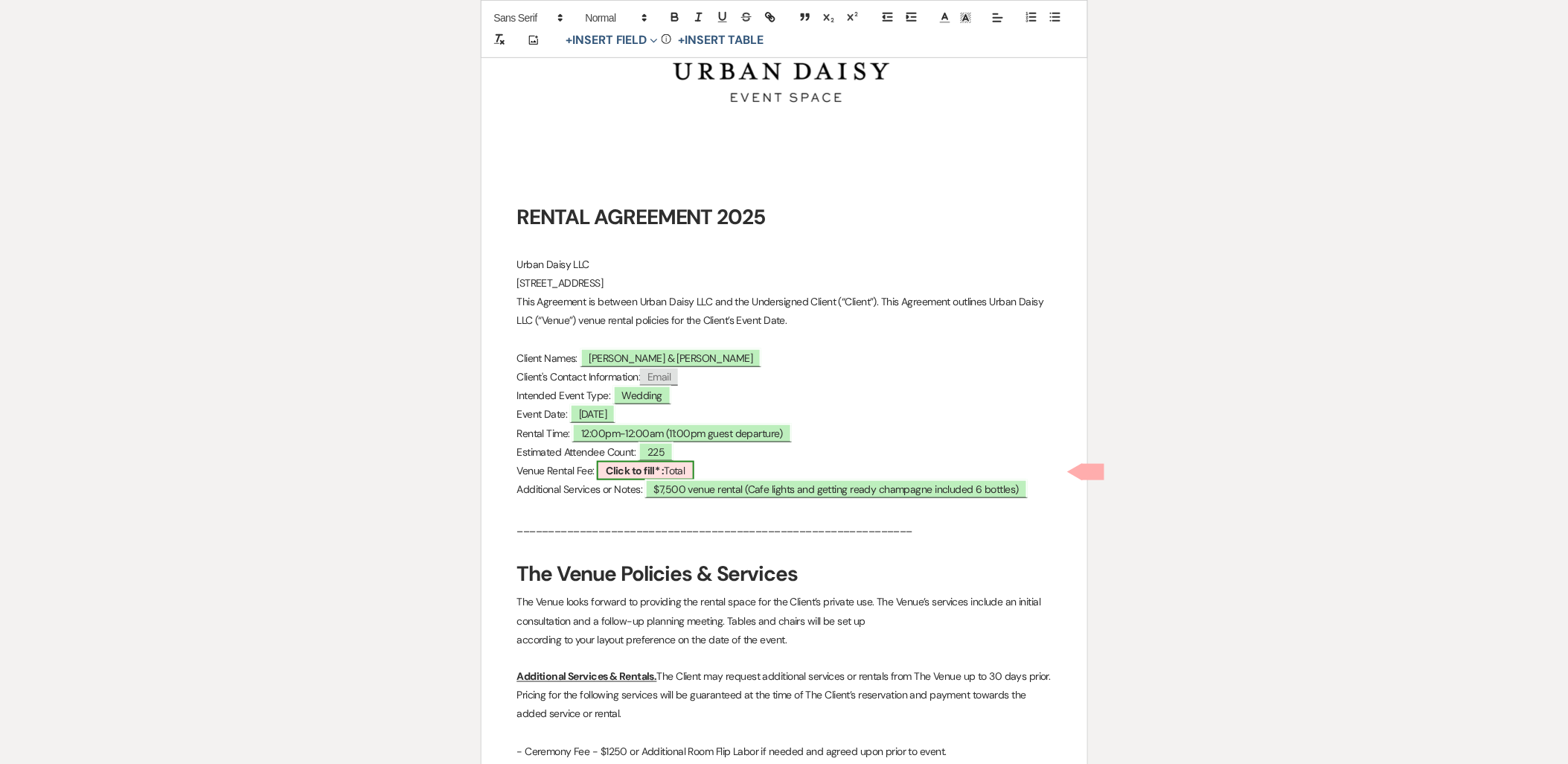
click at [633, 473] on b "Click to fill* :" at bounding box center [634, 470] width 58 height 13
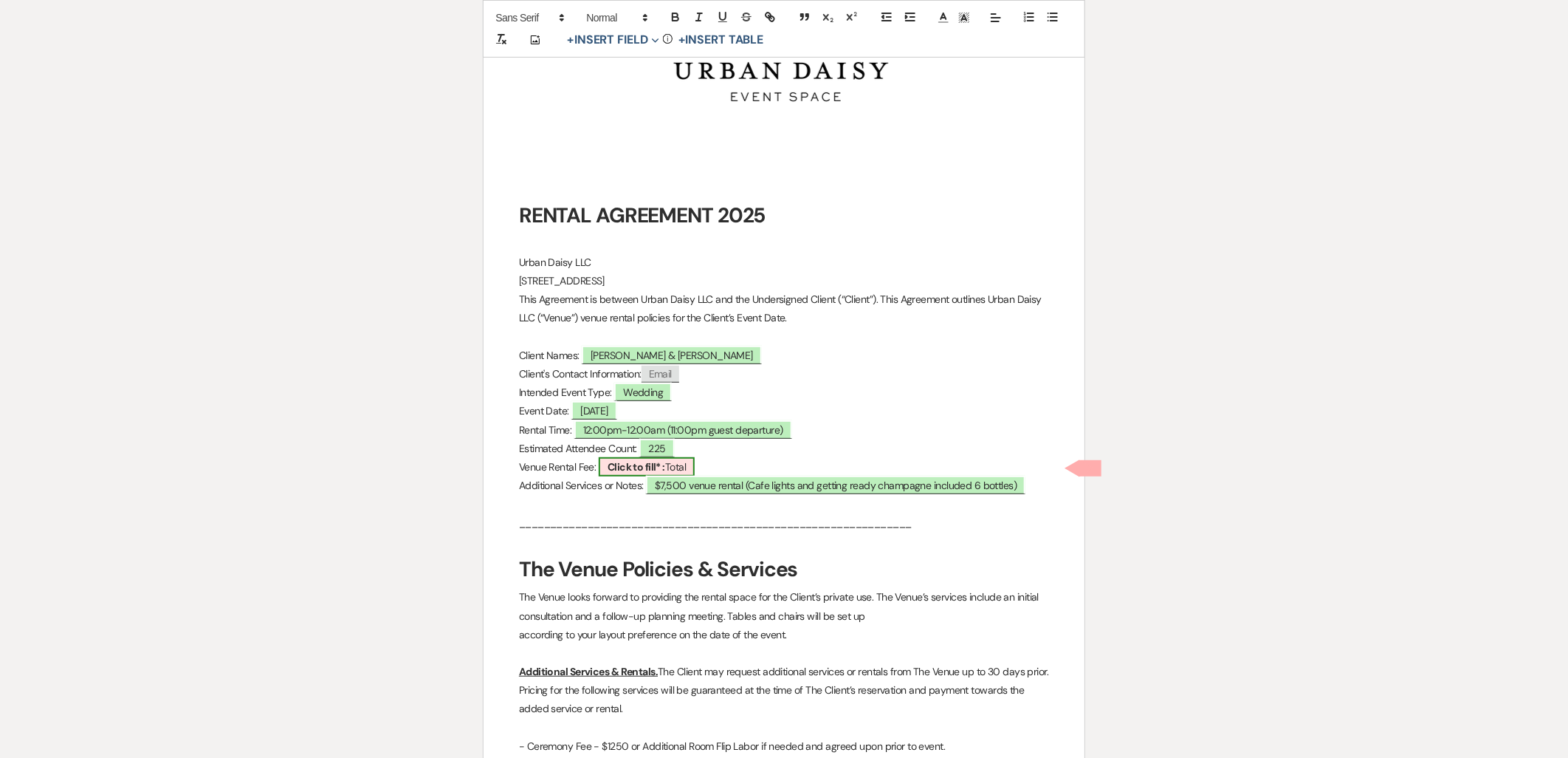
select select "owner"
select select "Total"
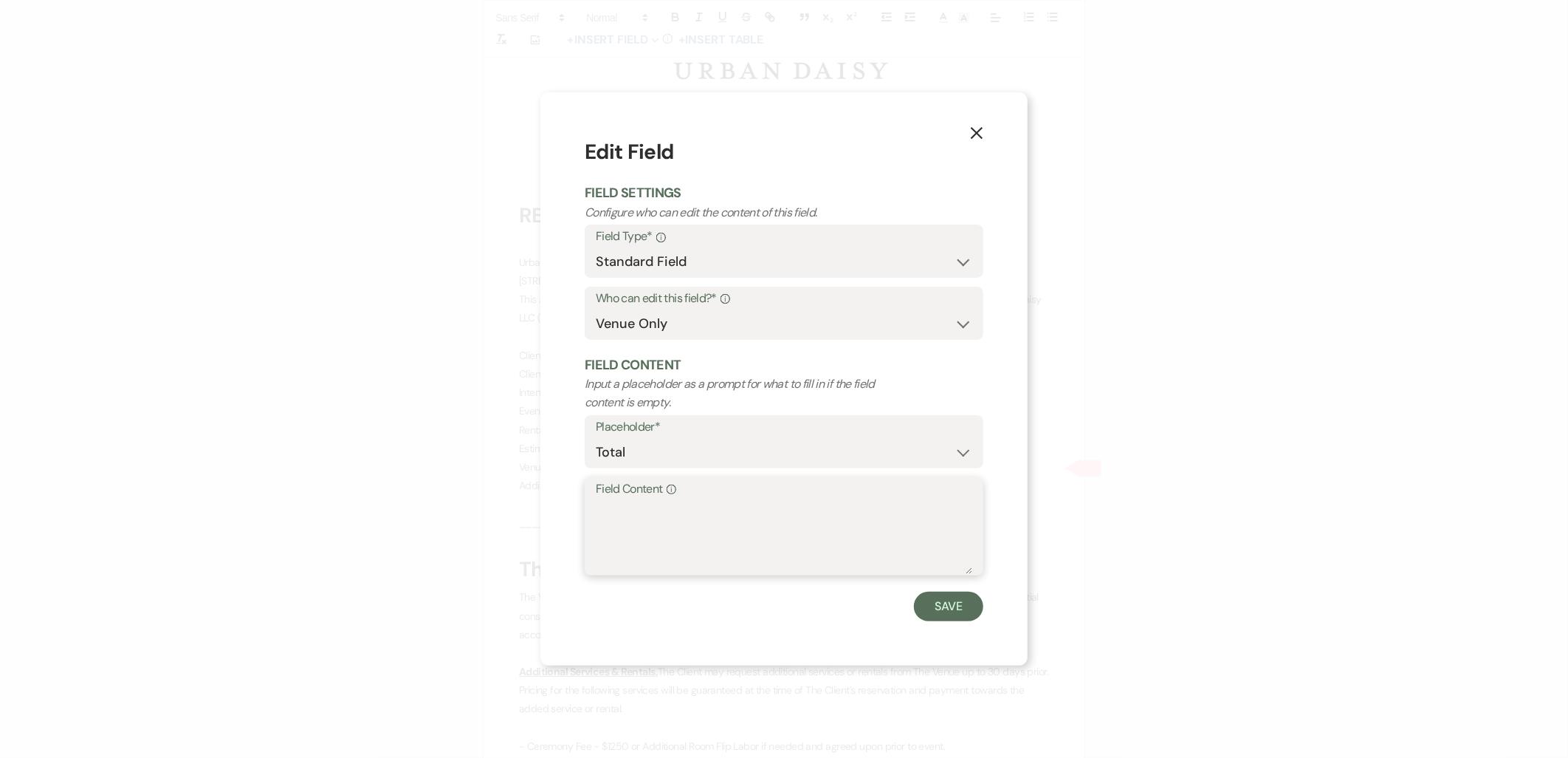
click at [629, 528] on textarea "Field Content Info" at bounding box center [784, 537] width 376 height 74
type textarea "$7,500"
click at [946, 598] on button "Save" at bounding box center [948, 607] width 70 height 29
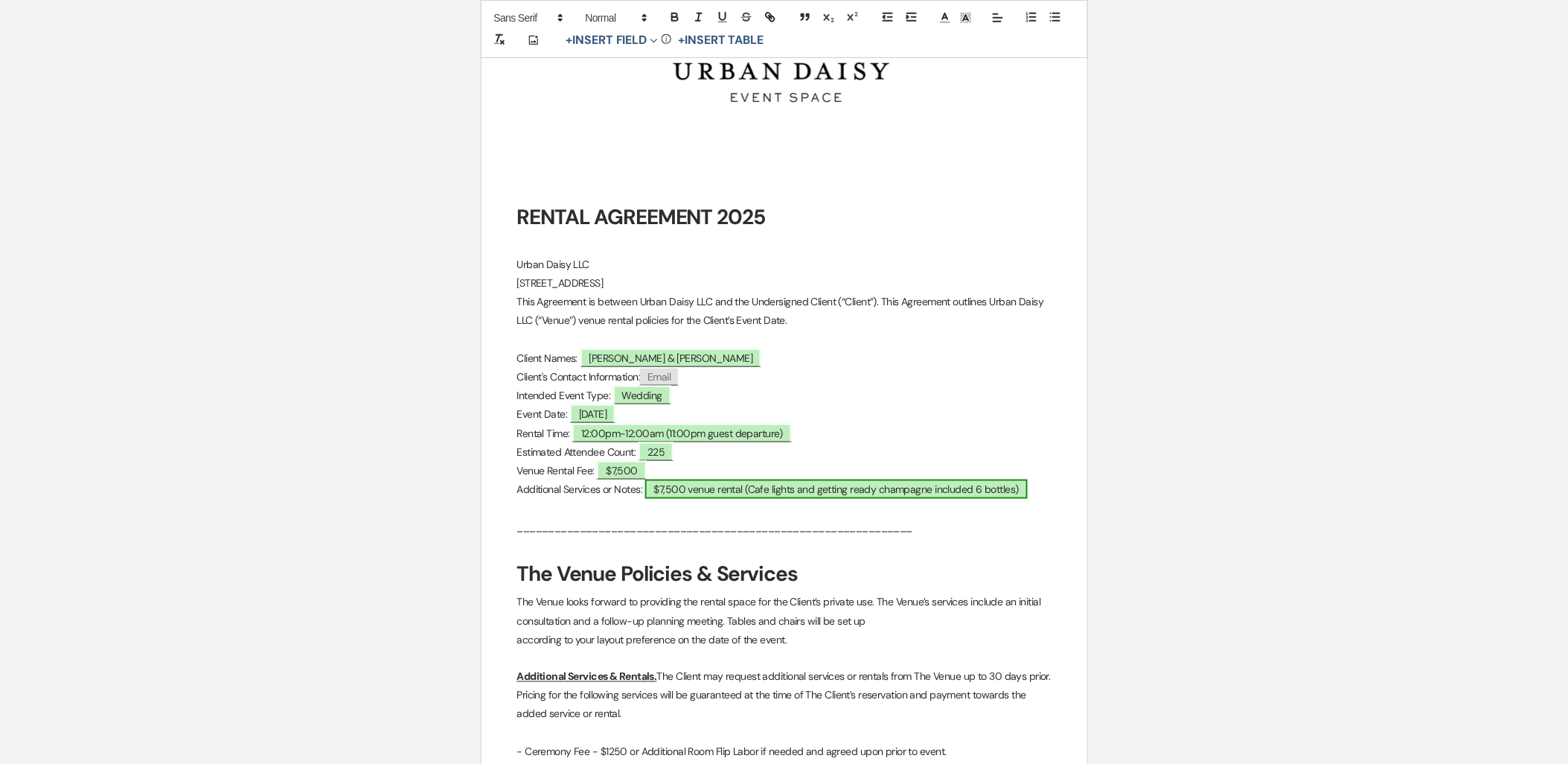
click at [704, 488] on span "$7,500 venue rental (Cafe lights and getting ready champagne included 6 bottles)" at bounding box center [836, 488] width 383 height 19
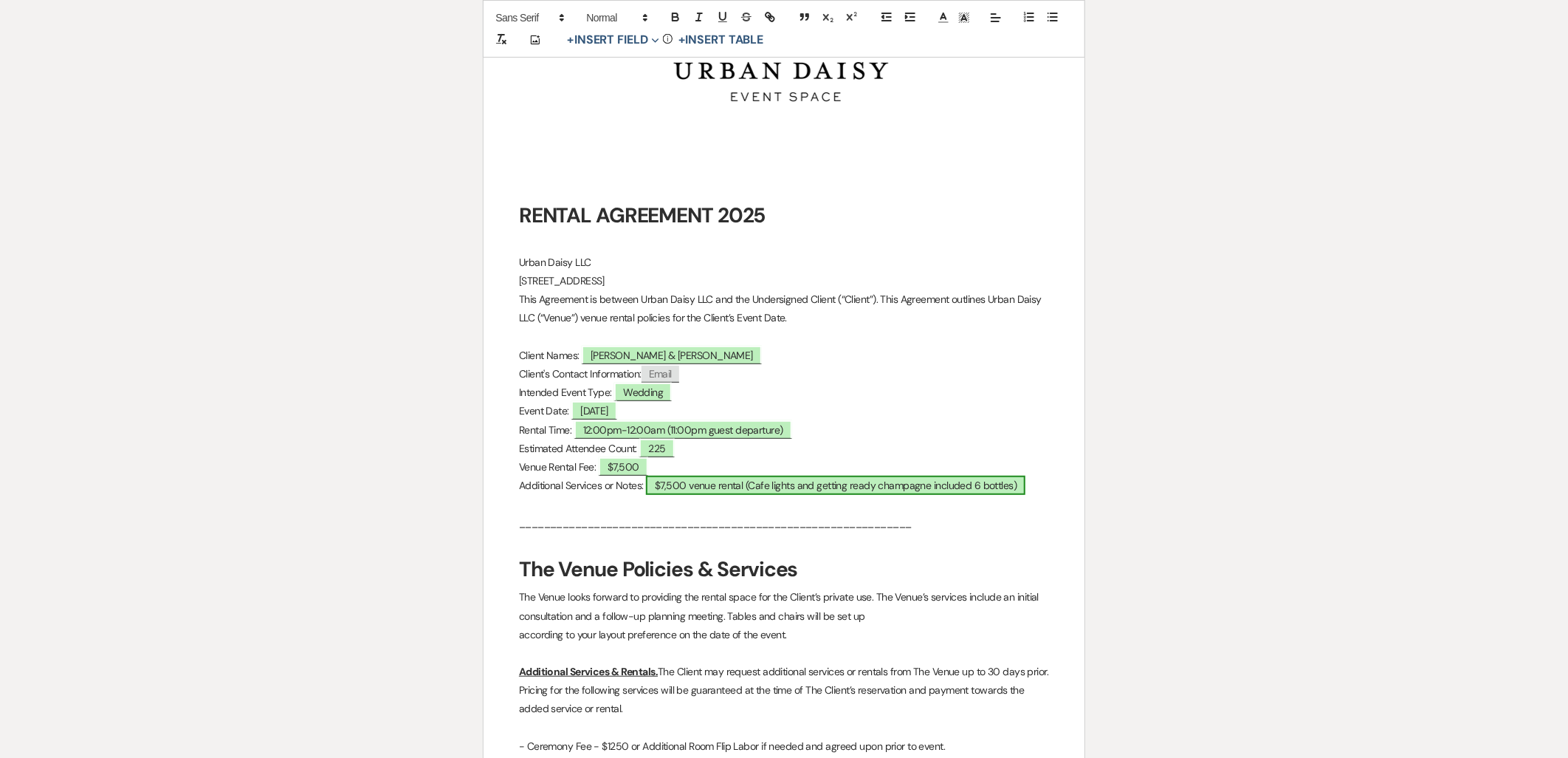
select select "owner"
select select "custom_placeholder"
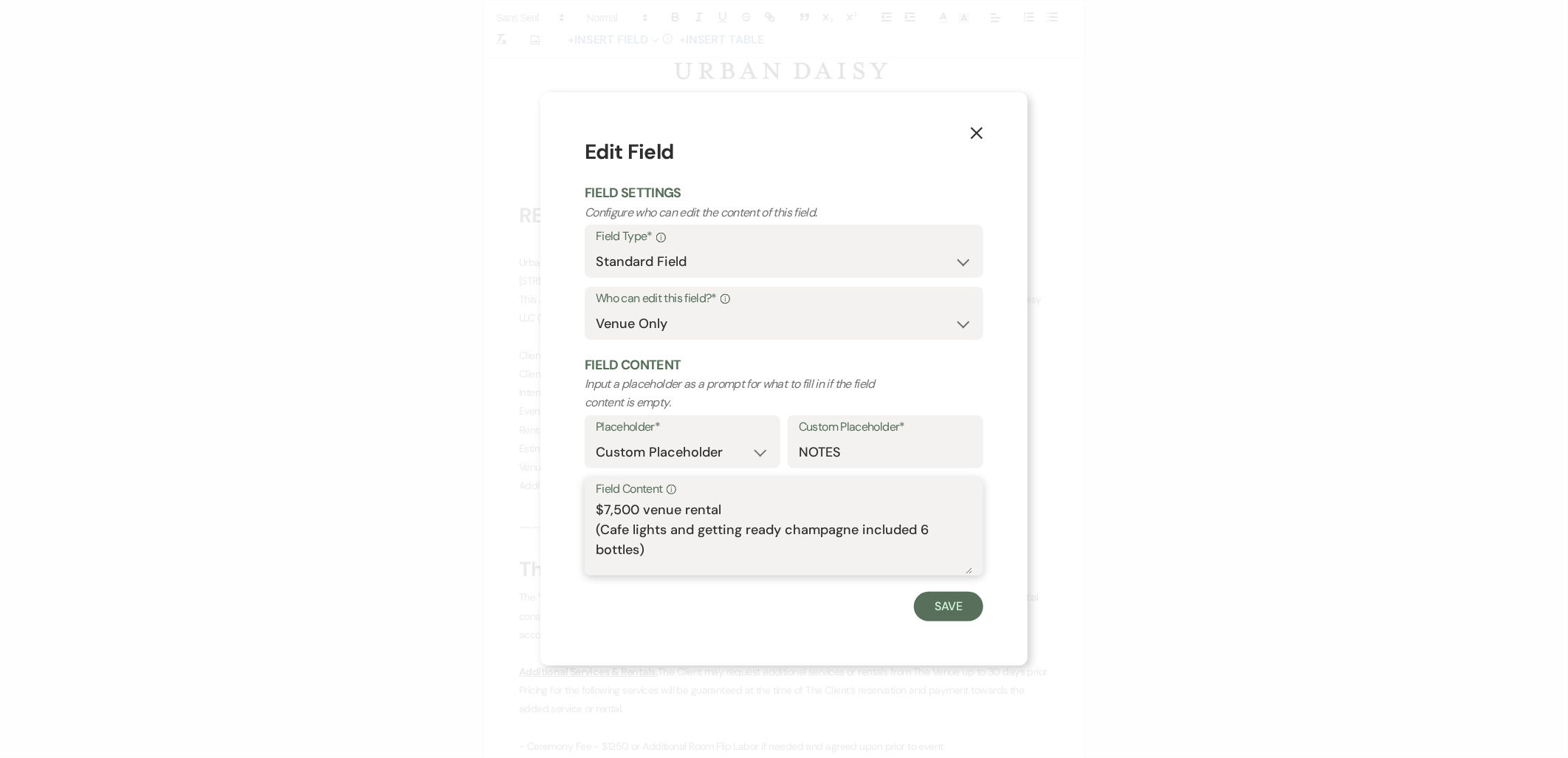
click at [606, 512] on textarea "$7,500 venue rental (Cafe lights and getting ready champagne included 6 bottles)" at bounding box center [784, 537] width 376 height 74
type textarea "$10,500 venue rental (Cafe lights and getting ready champagne included 6 bottle…"
click at [971, 601] on button "Save" at bounding box center [948, 607] width 70 height 29
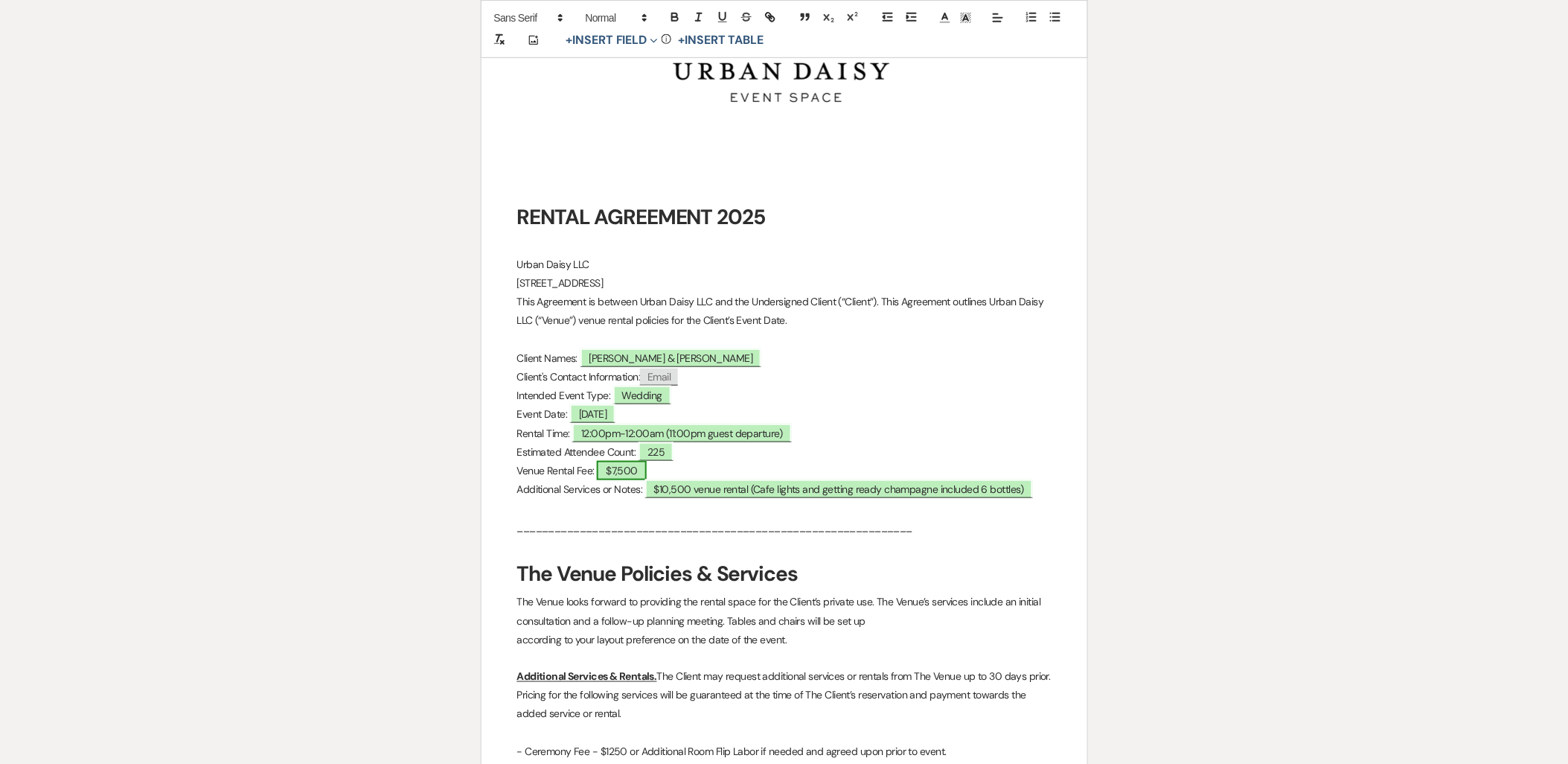
click at [614, 474] on span "$7,500" at bounding box center [621, 469] width 49 height 19
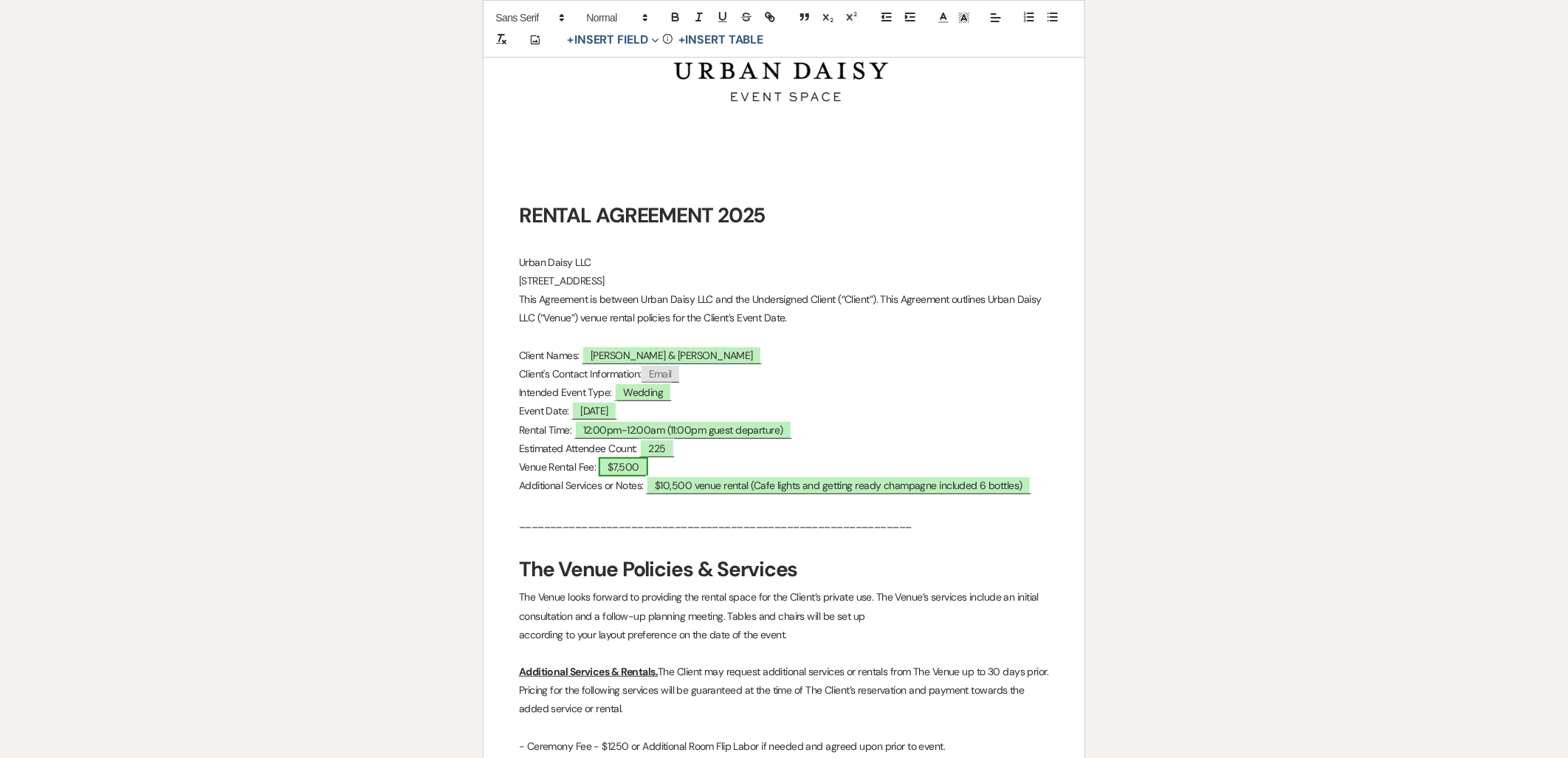
select select "owner"
select select "Total"
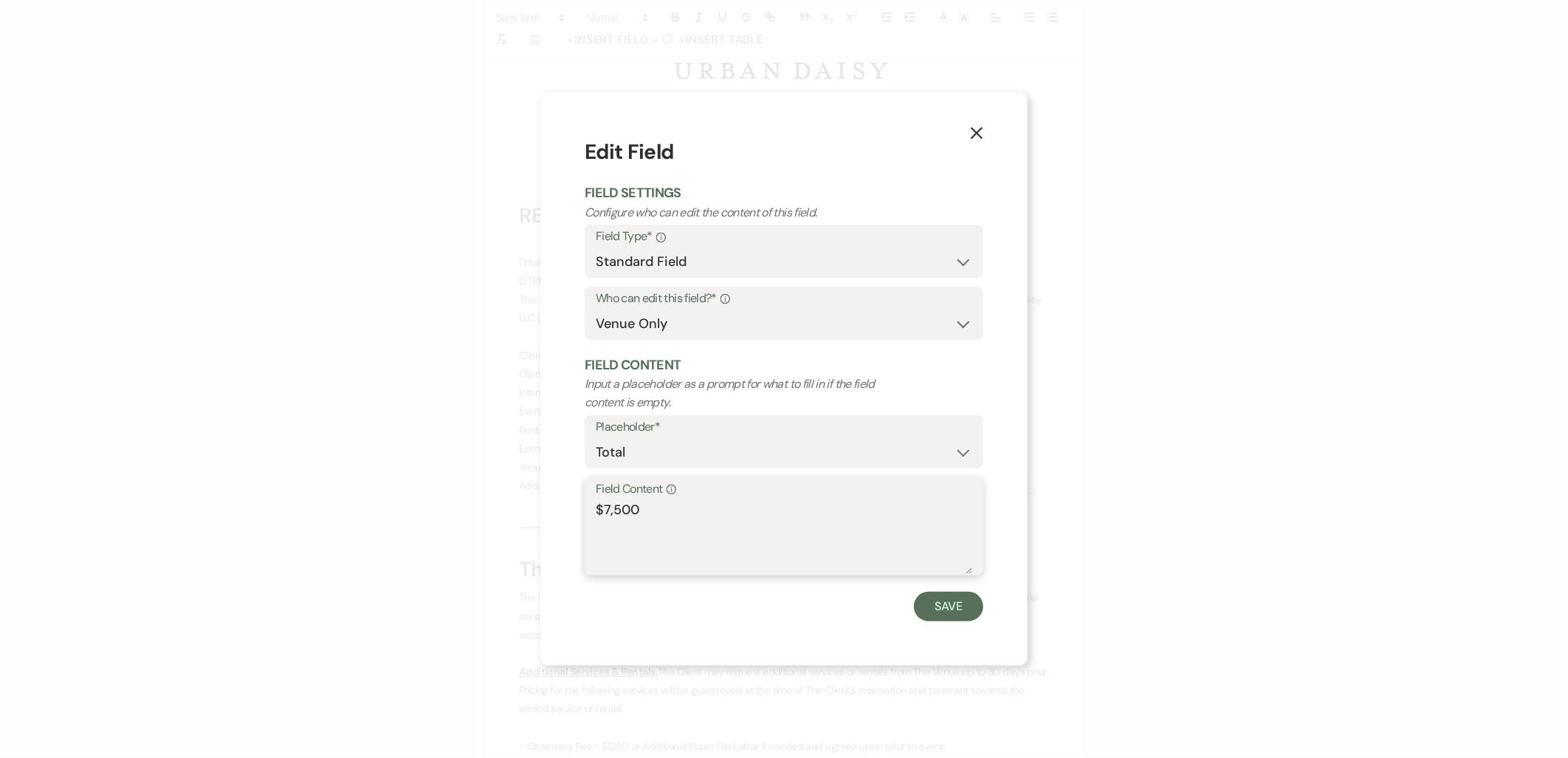
click at [603, 503] on textarea "$7,500" at bounding box center [784, 537] width 376 height 74
type textarea "$10,500"
click at [964, 607] on button "Save" at bounding box center [948, 607] width 70 height 29
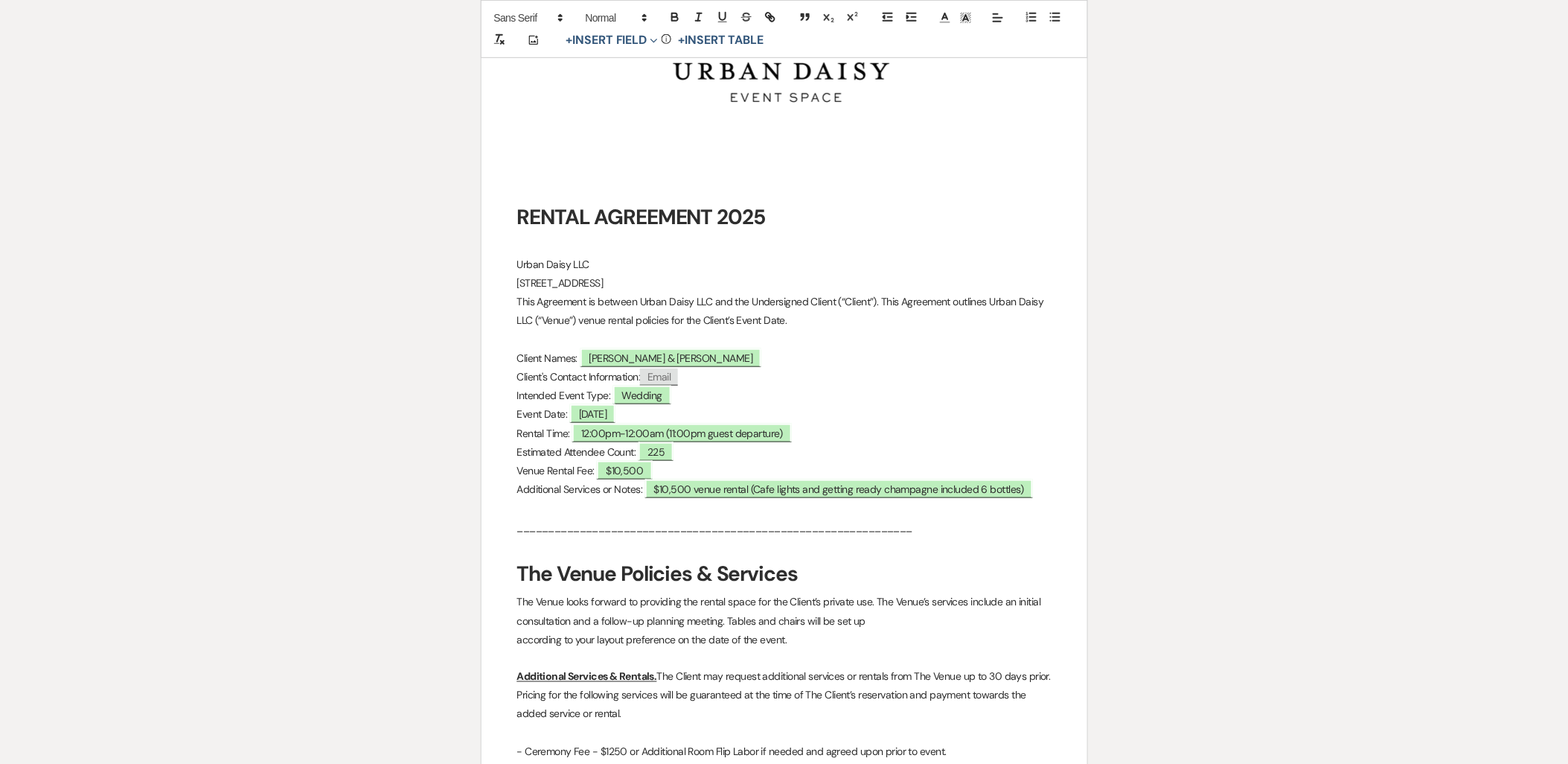
click at [604, 405] on span "07/18/2026" at bounding box center [591, 413] width 49 height 19
select select "smartCustomField"
select select "owner"
select select "{{eventDate}}"
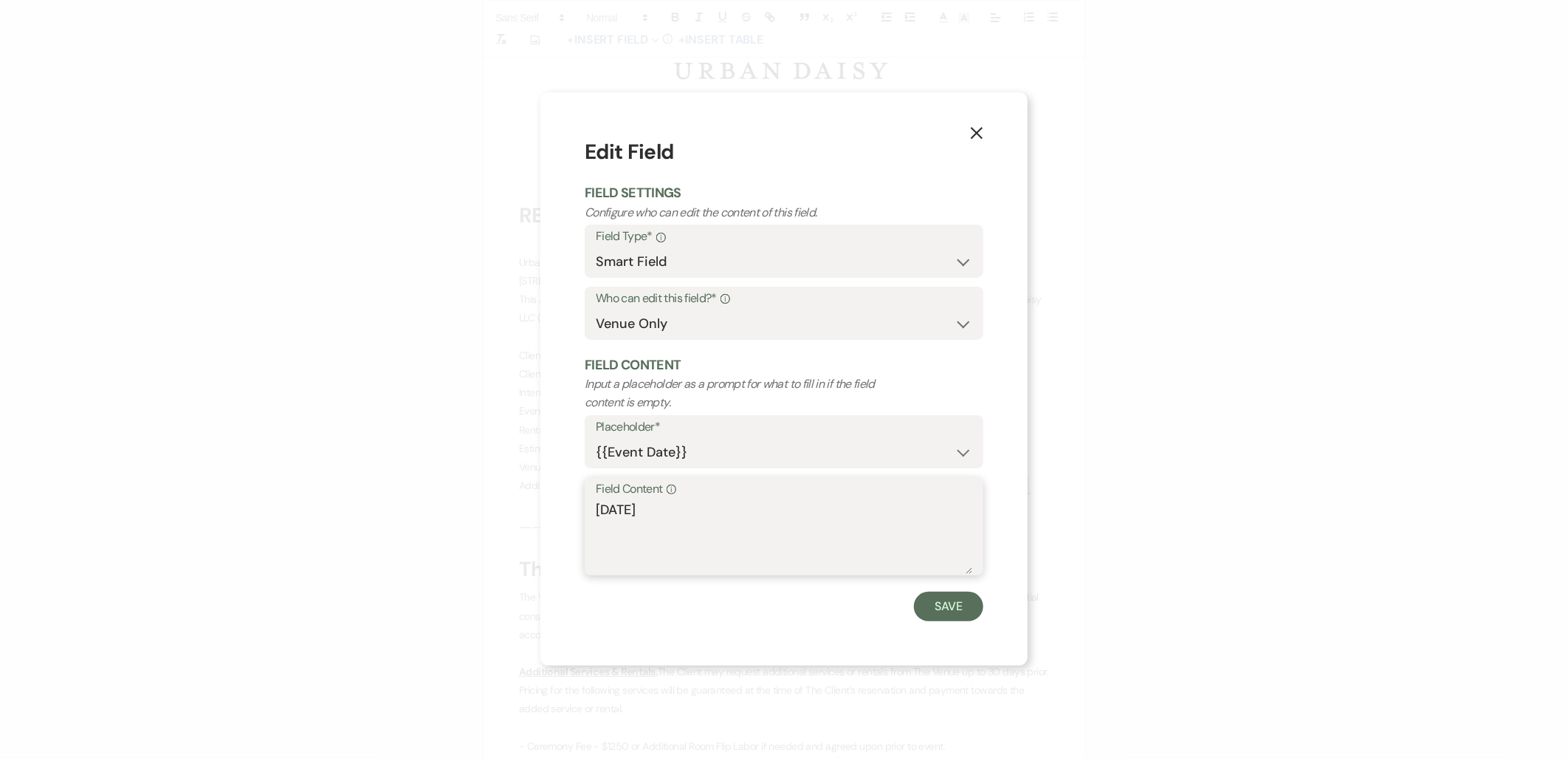
click at [623, 512] on textarea "07/18/2026" at bounding box center [784, 537] width 376 height 74
type textarea "07/10/2026"
click at [953, 601] on button "Save" at bounding box center [948, 607] width 70 height 29
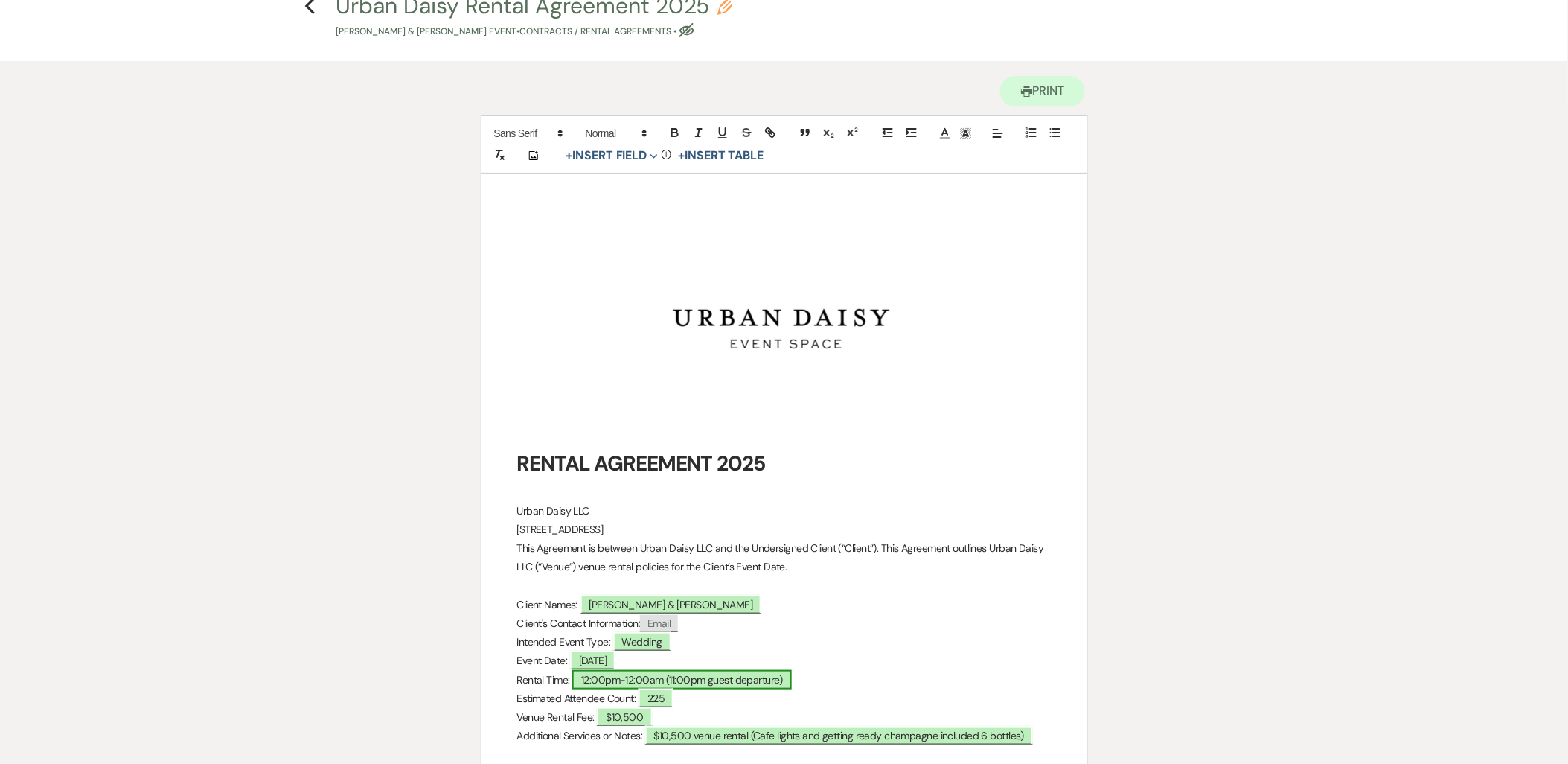
scroll to position [165, 0]
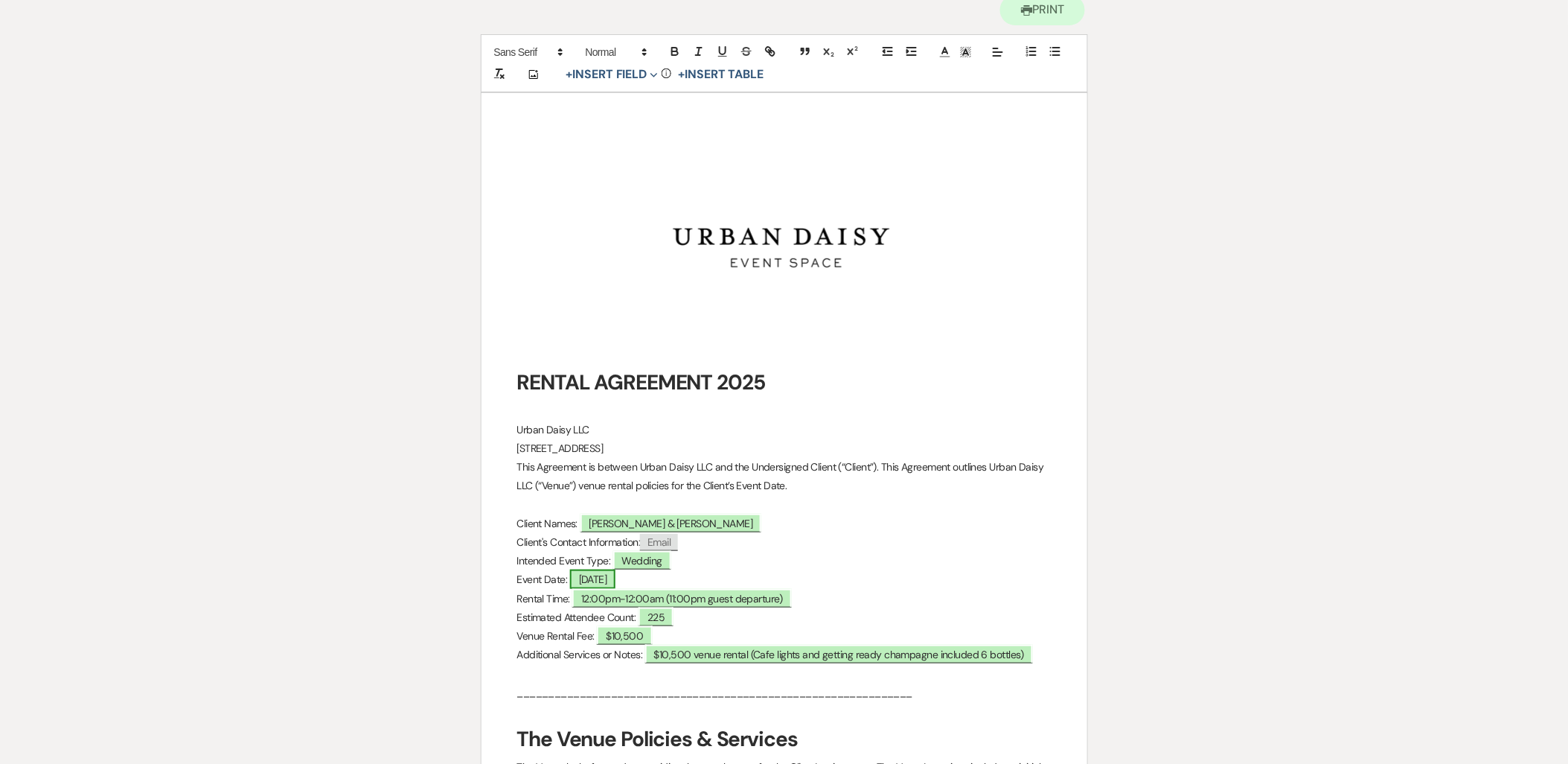
click at [600, 573] on span "07/10/2026" at bounding box center [593, 578] width 46 height 19
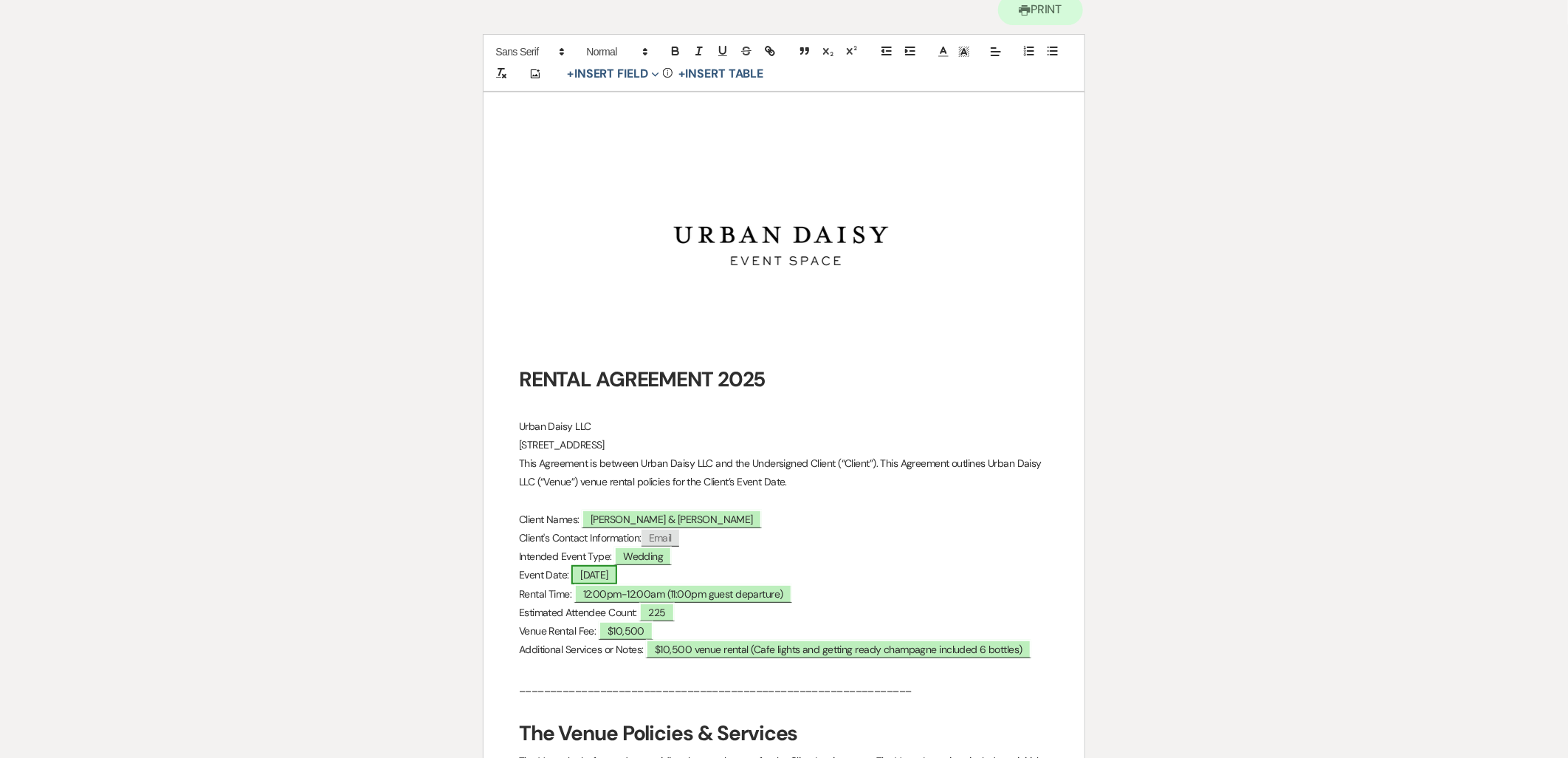
select select "smartCustomField"
select select "owner"
select select "{{eventDate}}"
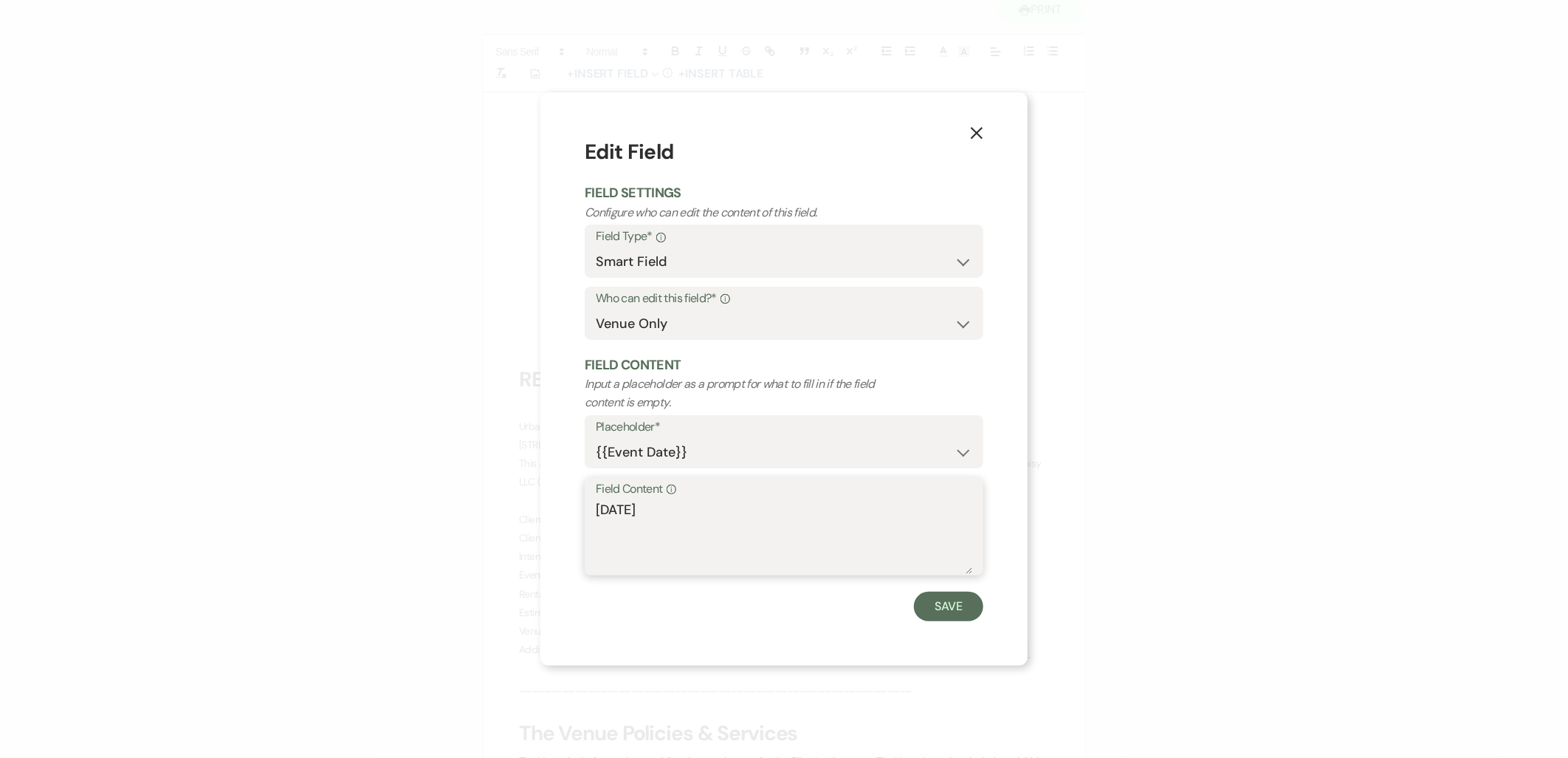
click at [623, 508] on textarea "07/10/2026" at bounding box center [784, 537] width 376 height 74
type textarea "07/18/2026"
click at [971, 616] on button "Save" at bounding box center [948, 607] width 70 height 29
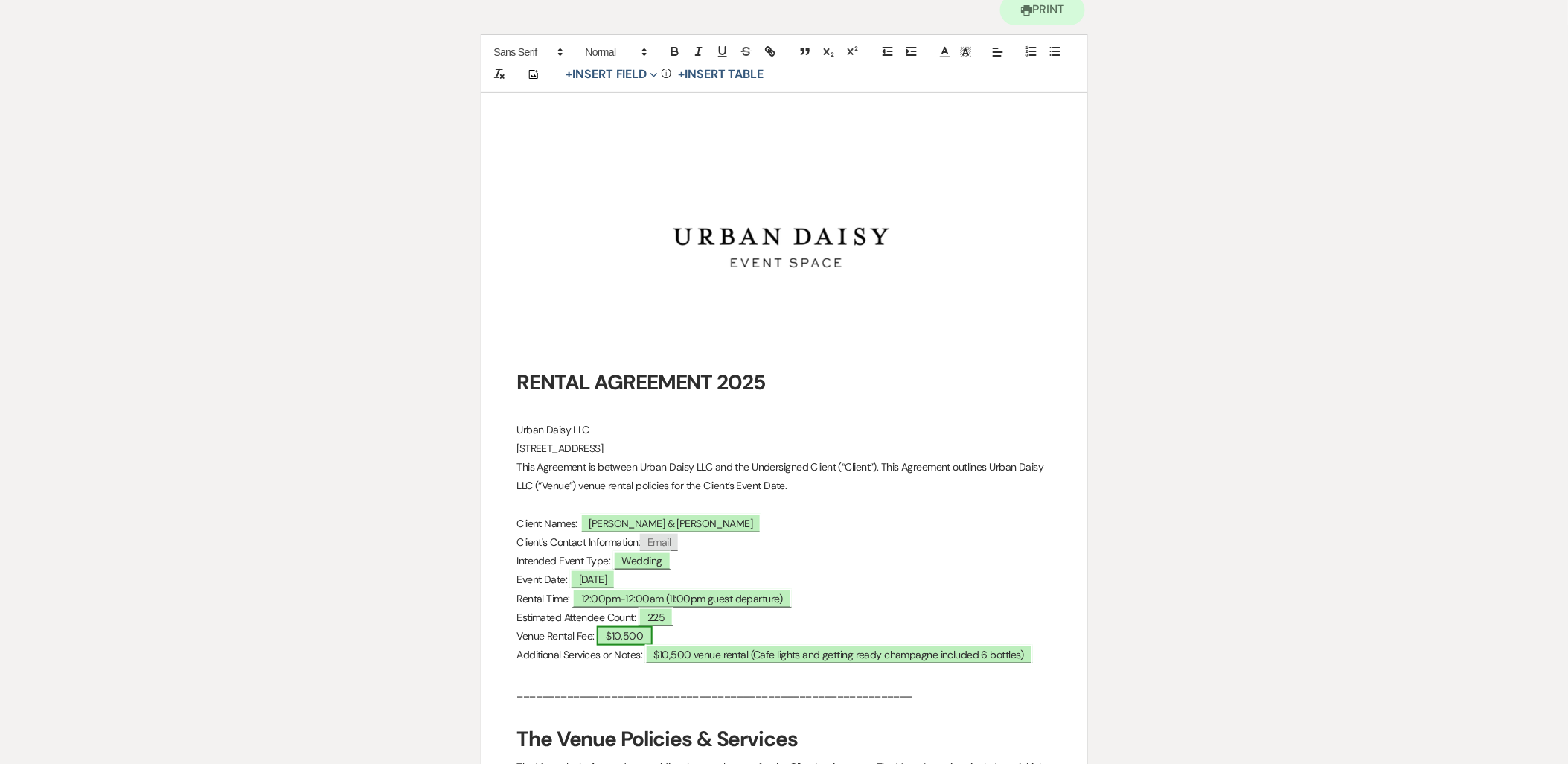
click at [630, 641] on span "$10,500" at bounding box center [624, 635] width 55 height 19
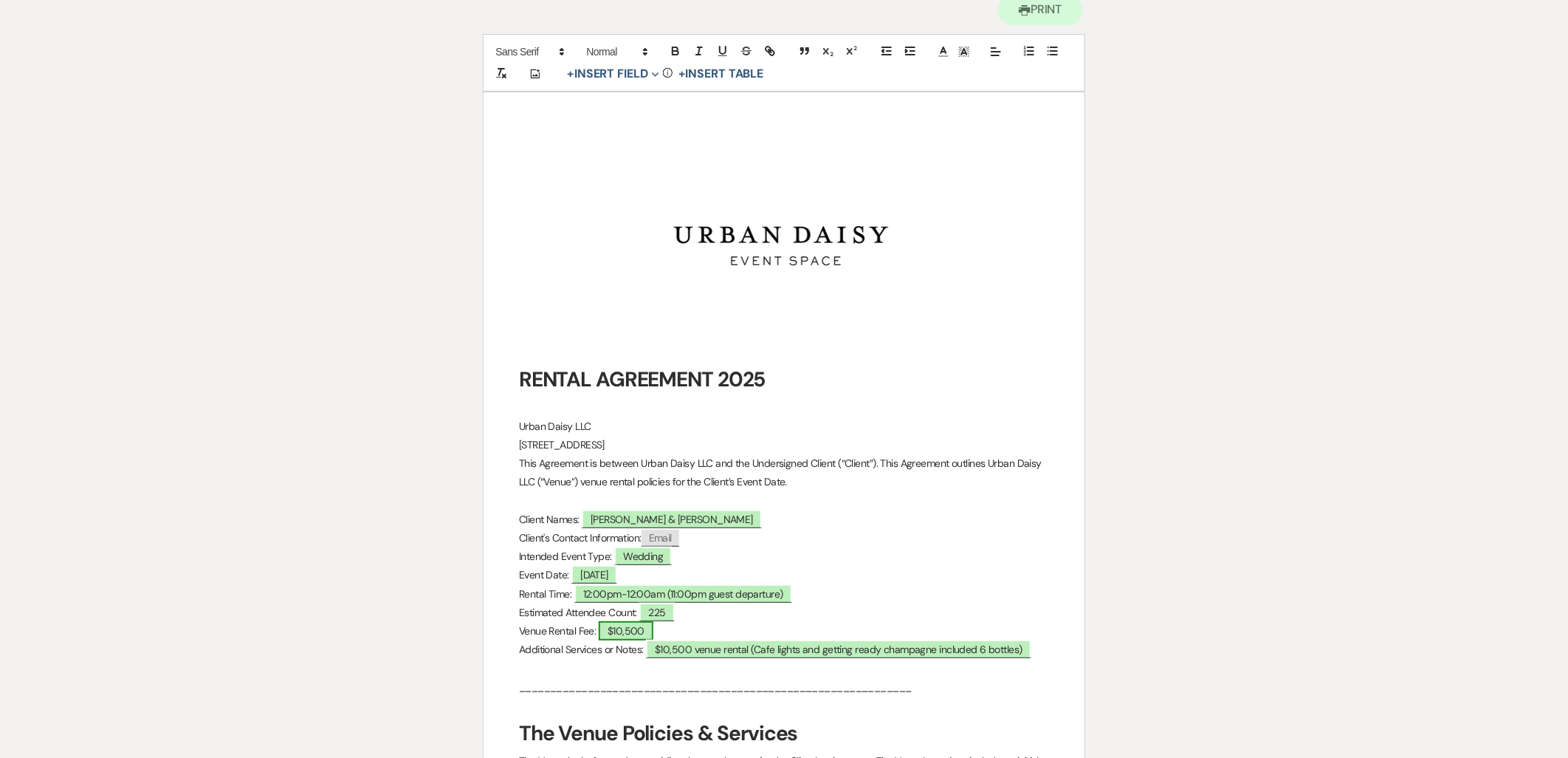
select select "owner"
select select "Total"
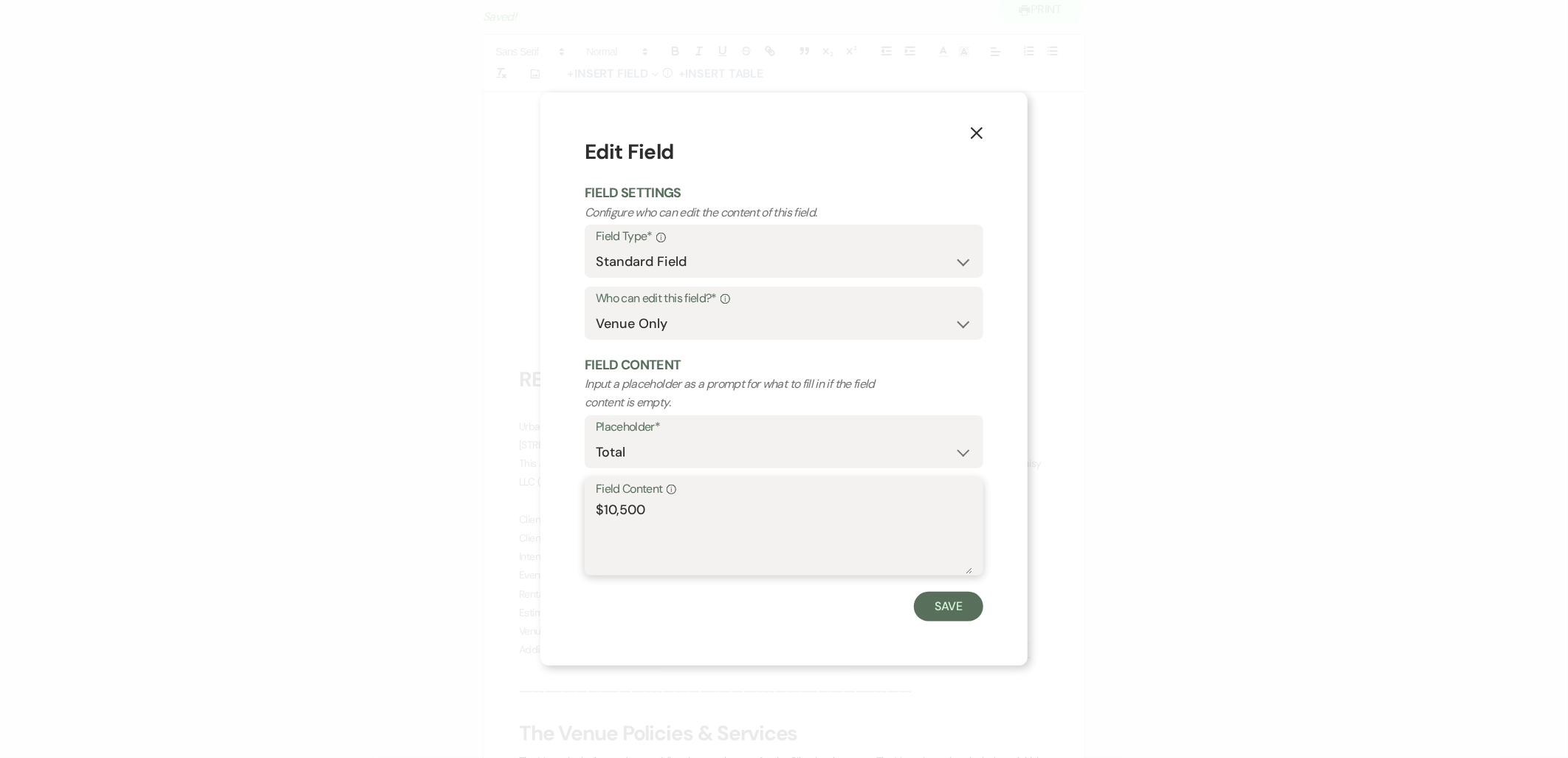
drag, startPoint x: 613, startPoint y: 510, endPoint x: 606, endPoint y: 512, distance: 7.3
click at [606, 512] on textarea "$10,500" at bounding box center [784, 537] width 376 height 74
type textarea "$7,500"
click at [962, 599] on button "Save" at bounding box center [948, 607] width 70 height 29
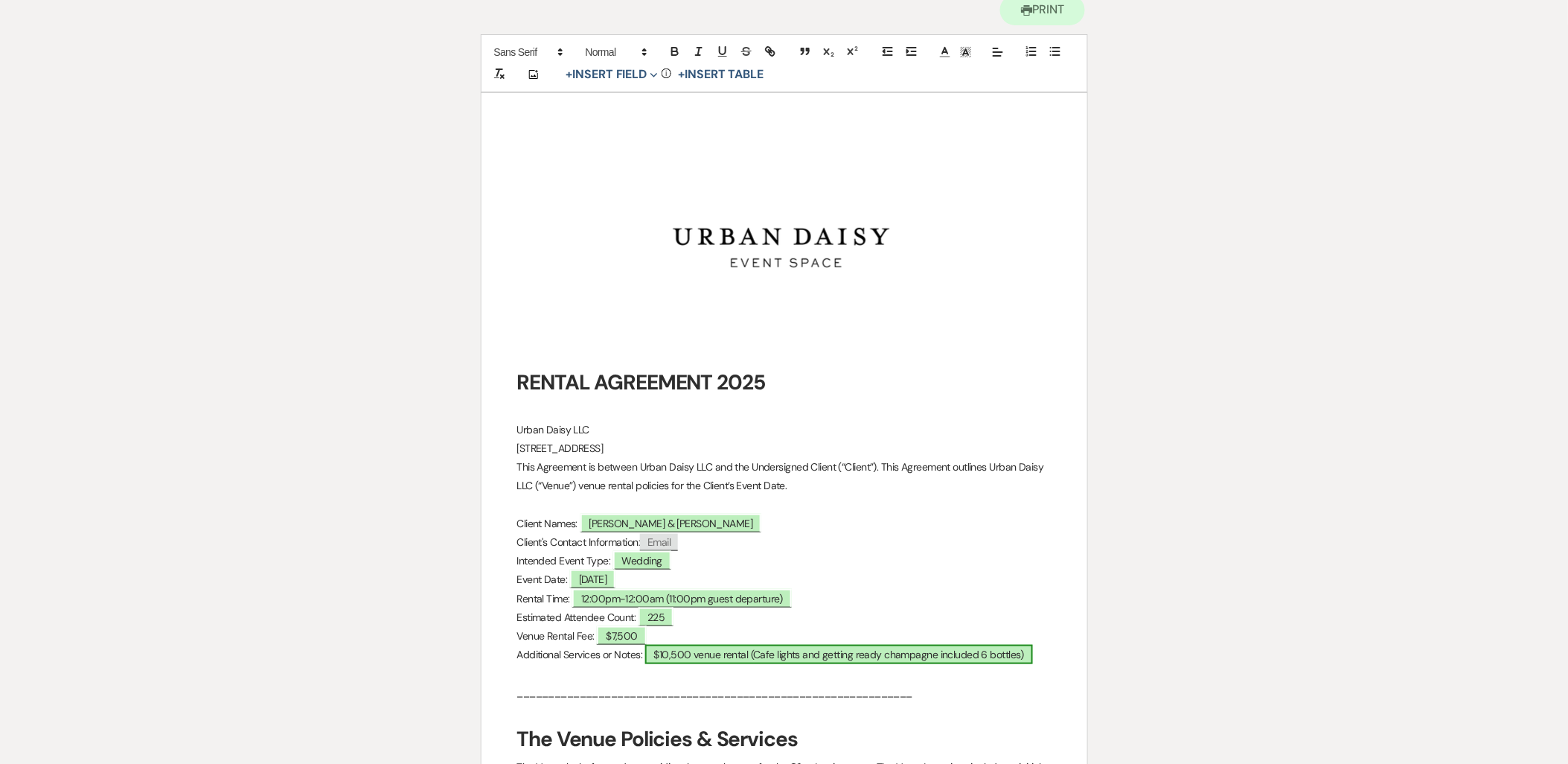
click at [664, 653] on span "$10,500 venue rental (Cafe lights and getting ready champagne included 6 bottle…" at bounding box center [839, 653] width 388 height 19
select select "owner"
select select "custom_placeholder"
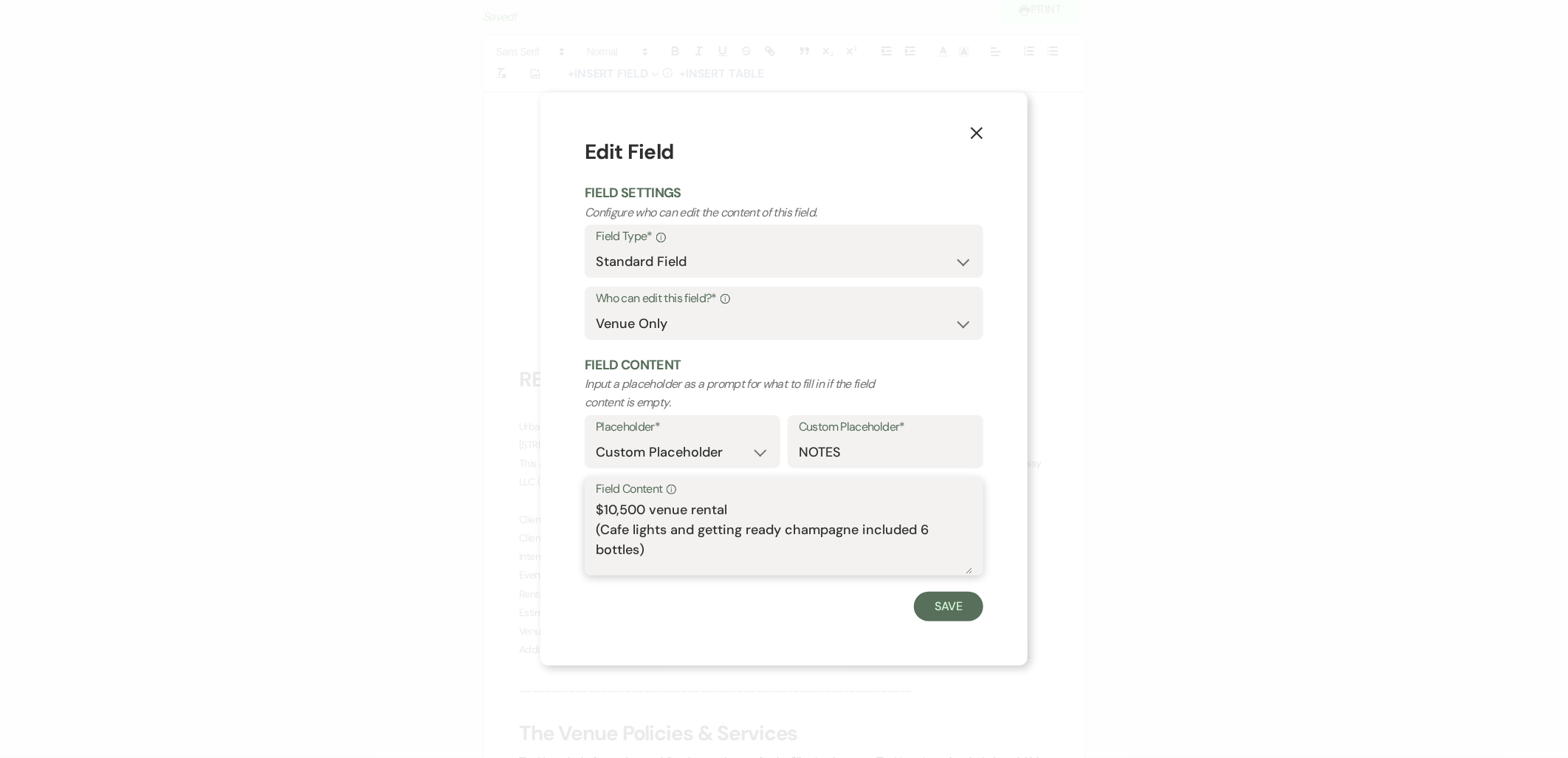
drag, startPoint x: 615, startPoint y: 508, endPoint x: 604, endPoint y: 507, distance: 11.0
click at [604, 507] on textarea "$10,500 venue rental (Cafe lights and getting ready champagne included 6 bottle…" at bounding box center [784, 537] width 376 height 74
type textarea "$7,500 venue rental (Cafe lights and getting ready champagne included 6 bottles)"
click at [948, 602] on button "Save" at bounding box center [948, 607] width 70 height 29
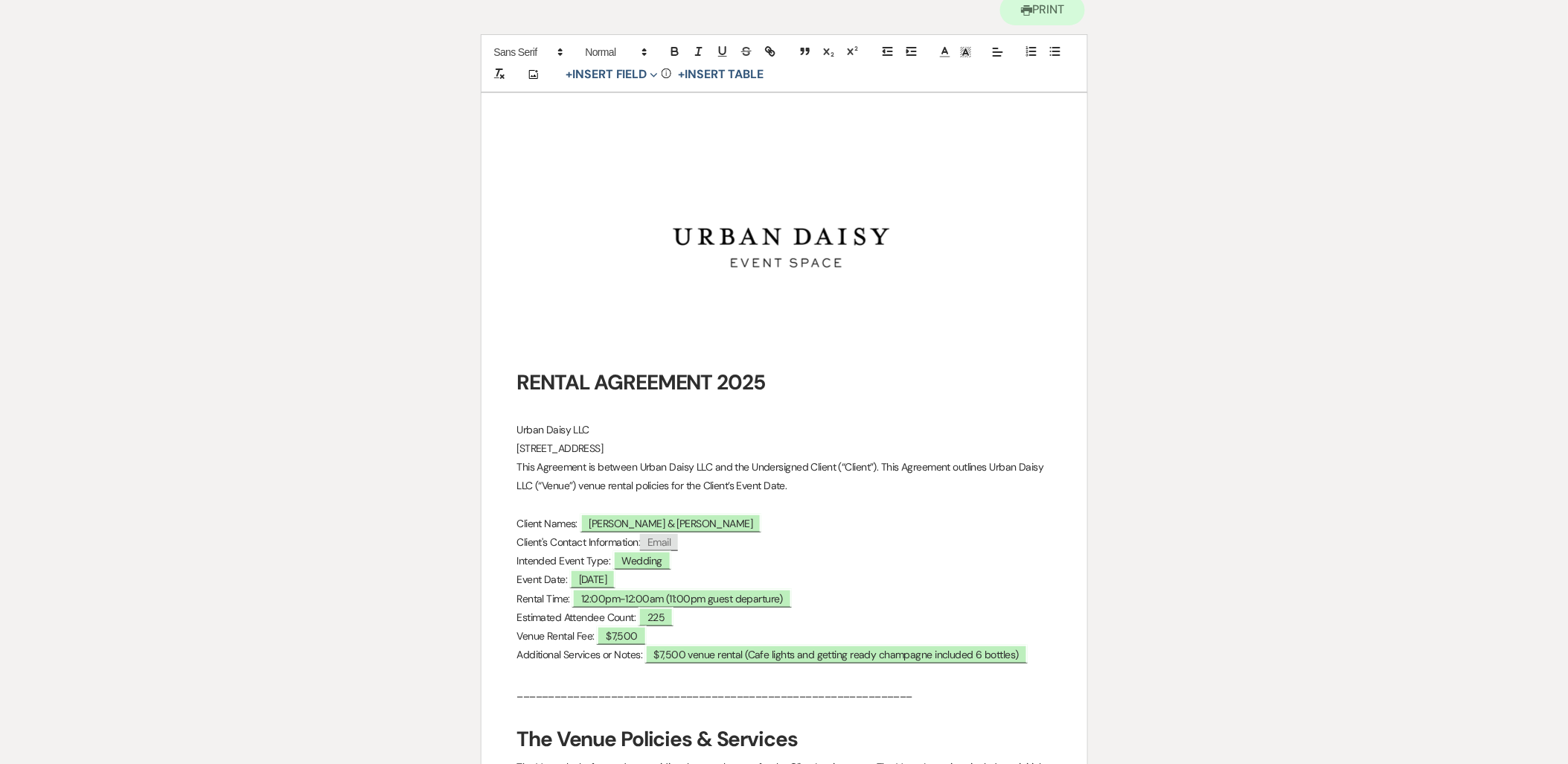
scroll to position [0, 0]
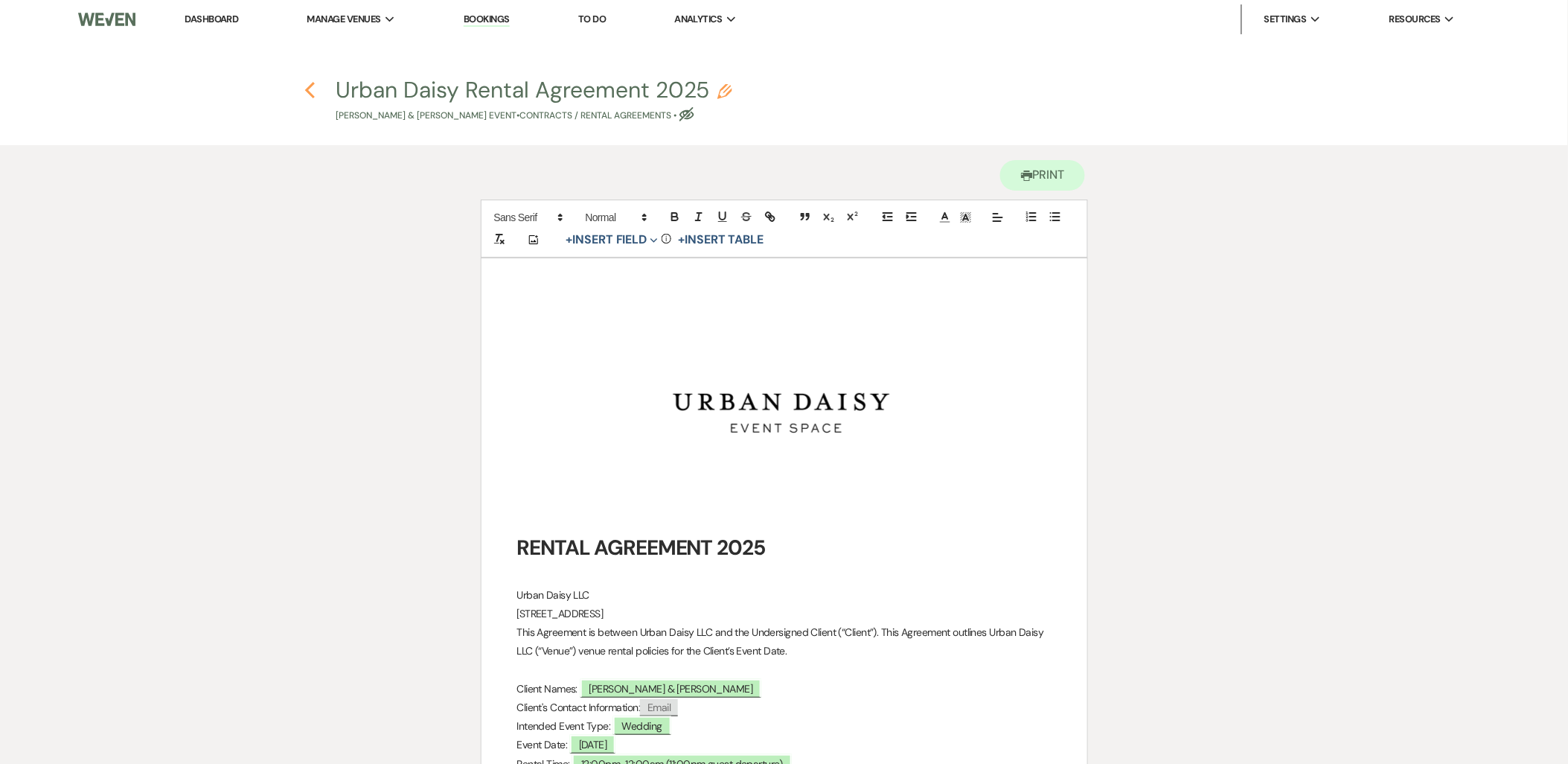
click at [310, 92] on use "button" at bounding box center [310, 90] width 10 height 17
select select "6"
select select "5"
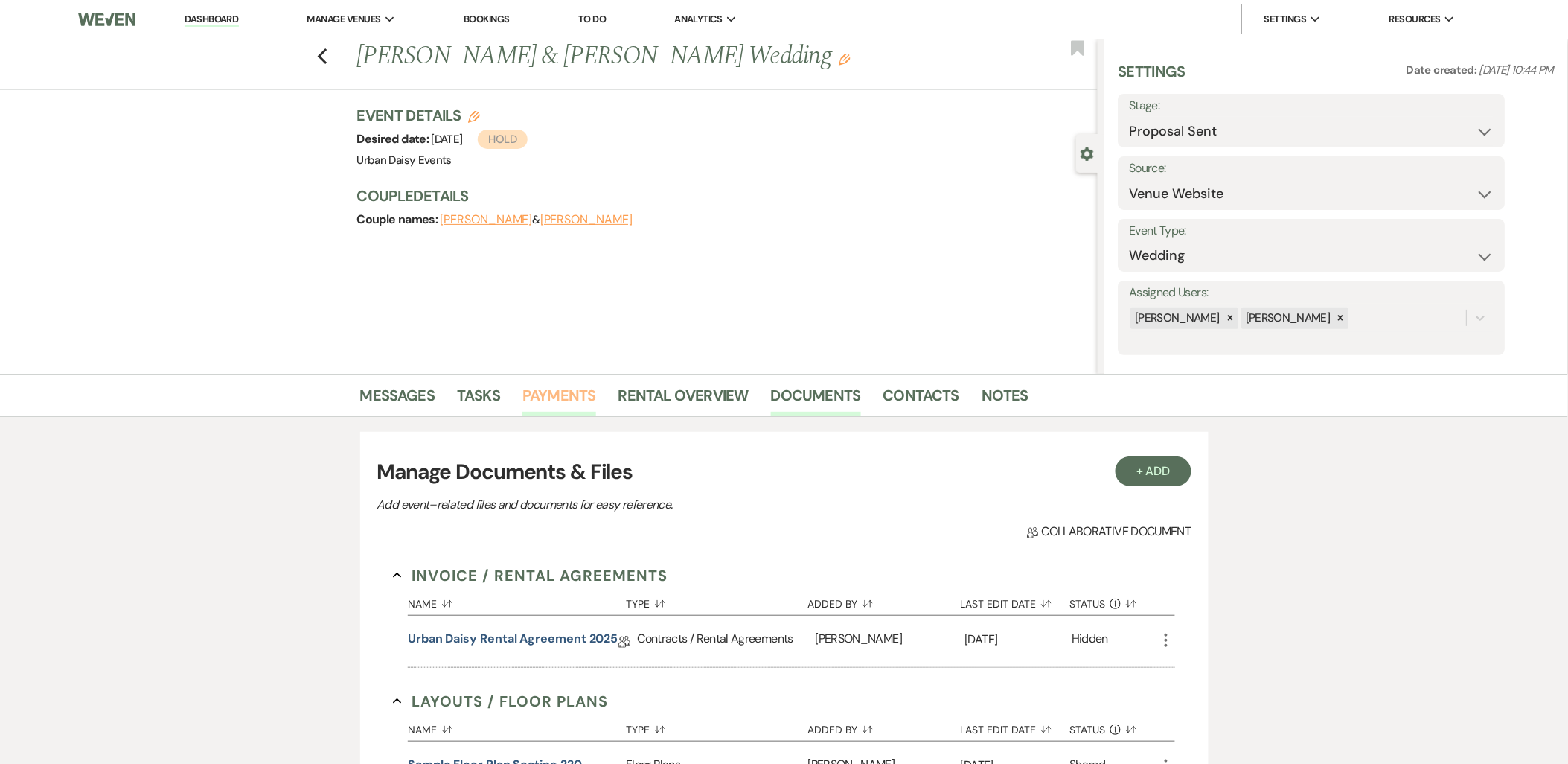
click at [572, 398] on link "Payments" at bounding box center [558, 400] width 73 height 33
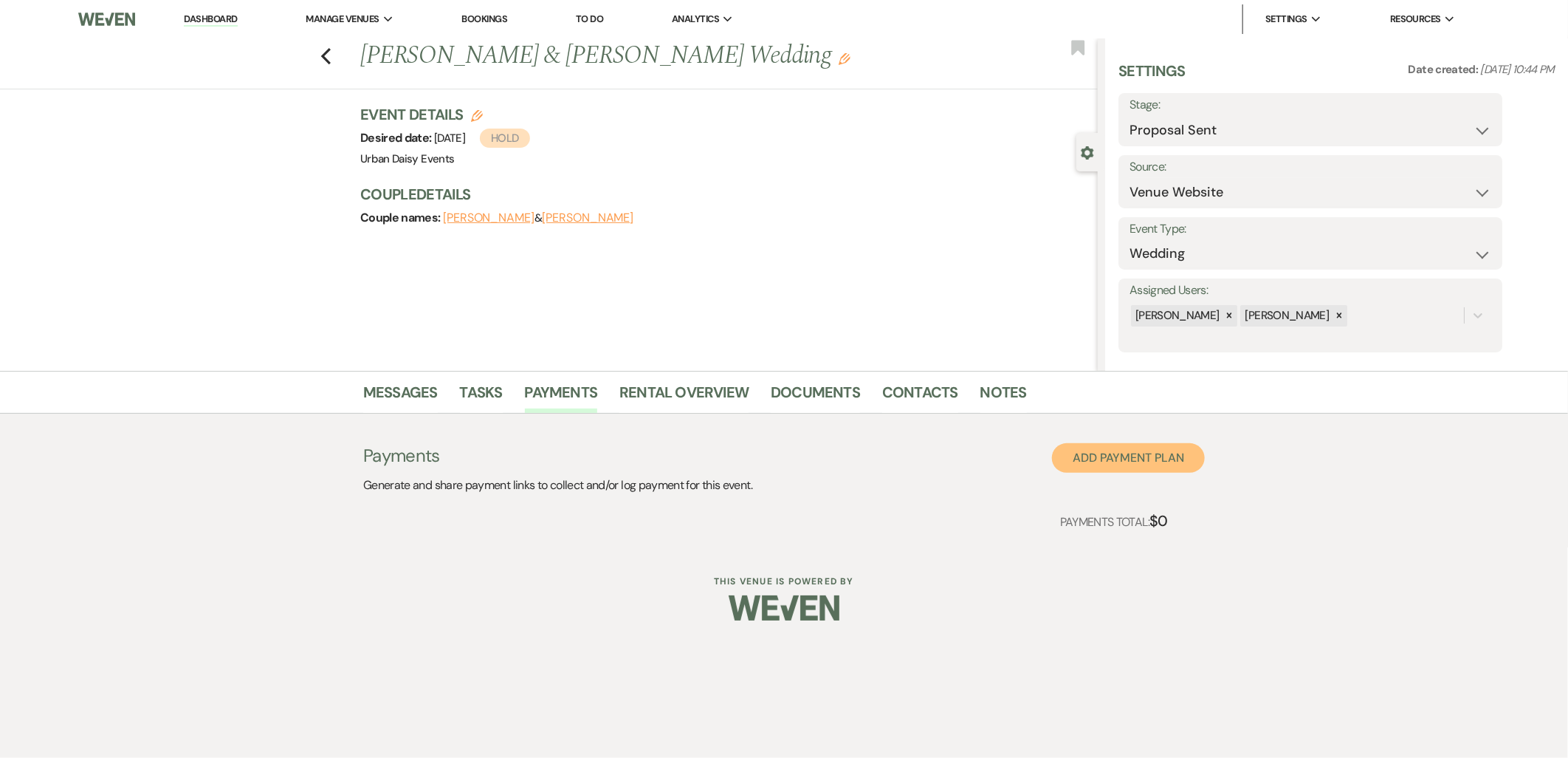
click at [1160, 460] on button "Add Payment Plan" at bounding box center [1128, 458] width 153 height 29
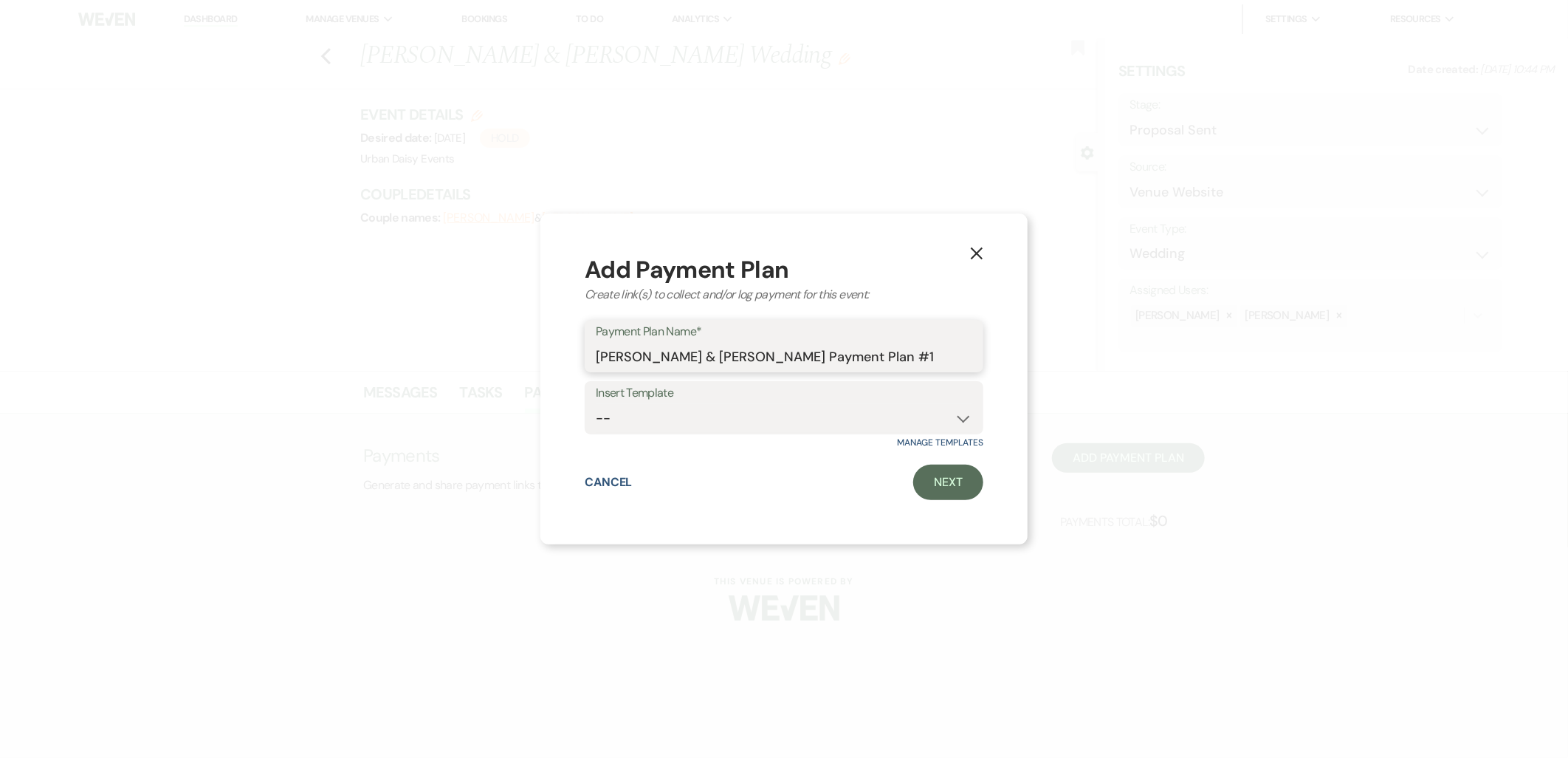
drag, startPoint x: 930, startPoint y: 354, endPoint x: 731, endPoint y: 365, distance: 199.3
click at [731, 365] on input "Clare Schwab & Ethan DeCaster's Payment Plan #1" at bounding box center [784, 356] width 376 height 29
click at [677, 358] on input "Clare Schwab & Ethan's Wedding!" at bounding box center [784, 356] width 376 height 29
drag, startPoint x: 677, startPoint y: 358, endPoint x: 636, endPoint y: 358, distance: 41.0
click at [636, 358] on input "Clare Schwab & Ethan's Wedding!" at bounding box center [784, 356] width 376 height 29
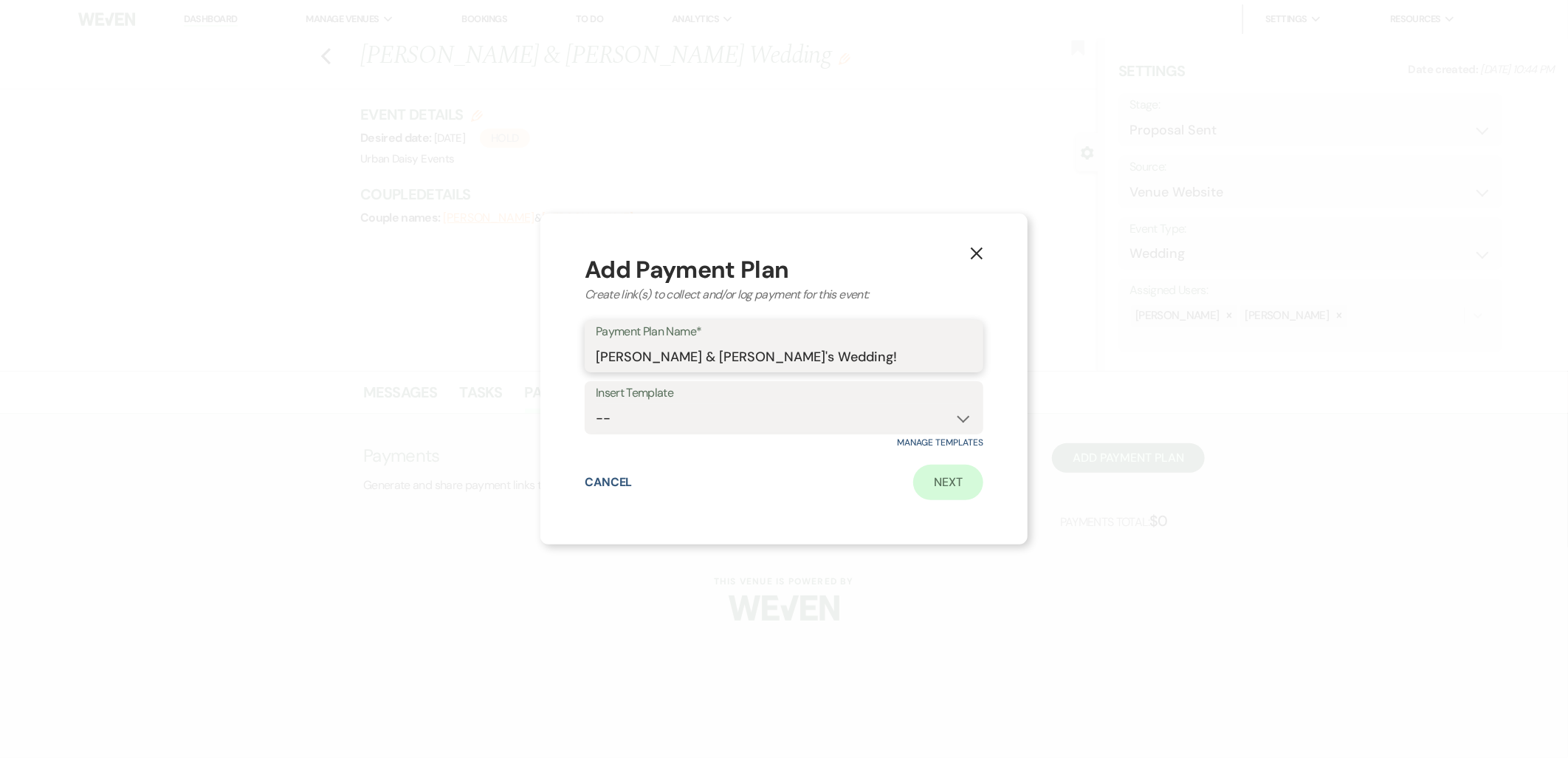
type input "Clare & Ethan's Wedding!"
click at [948, 483] on link "Next" at bounding box center [948, 481] width 70 height 35
select select "2"
select select "percentage"
select select "false"
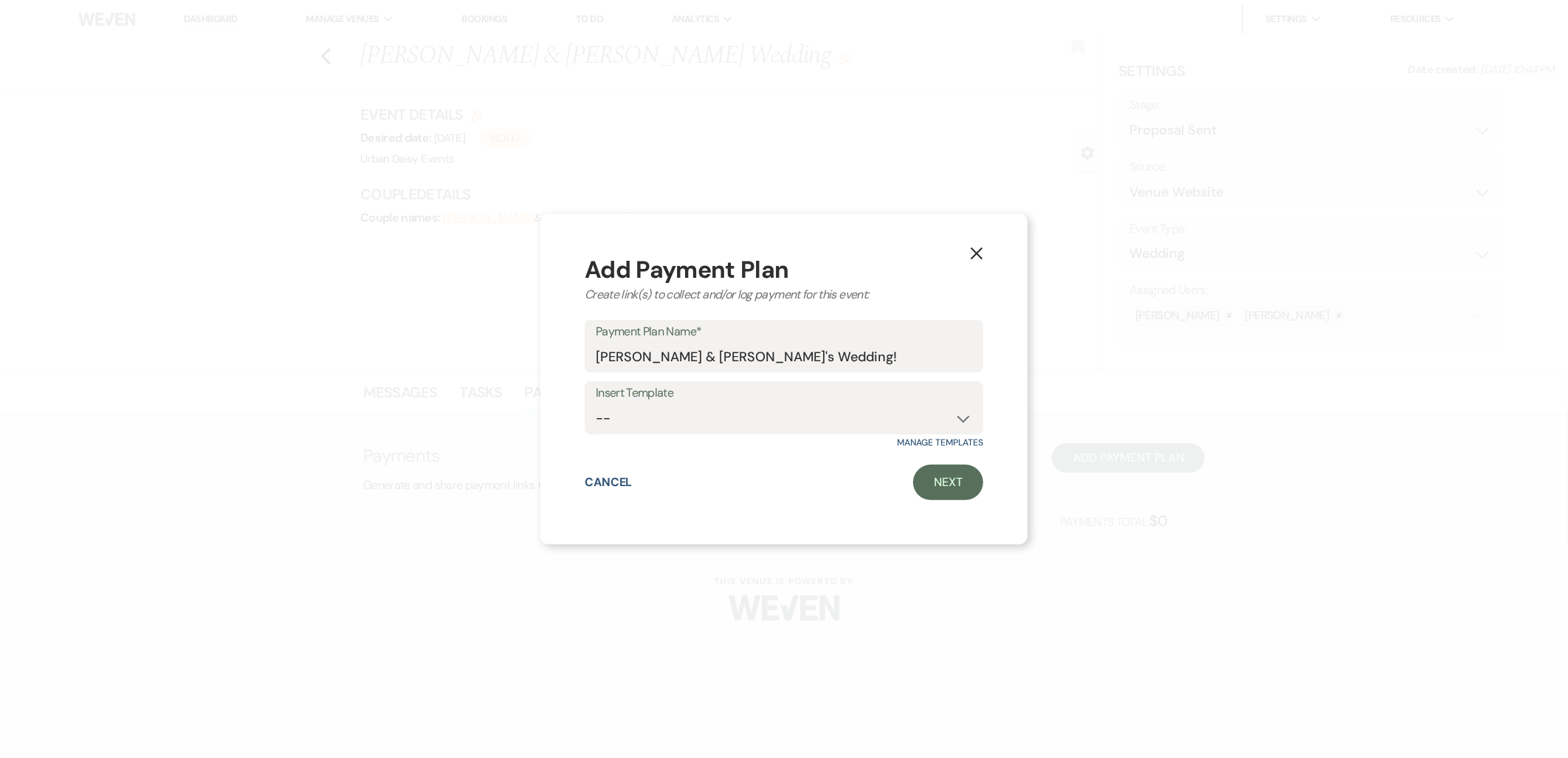
select select "client"
select select "weeks"
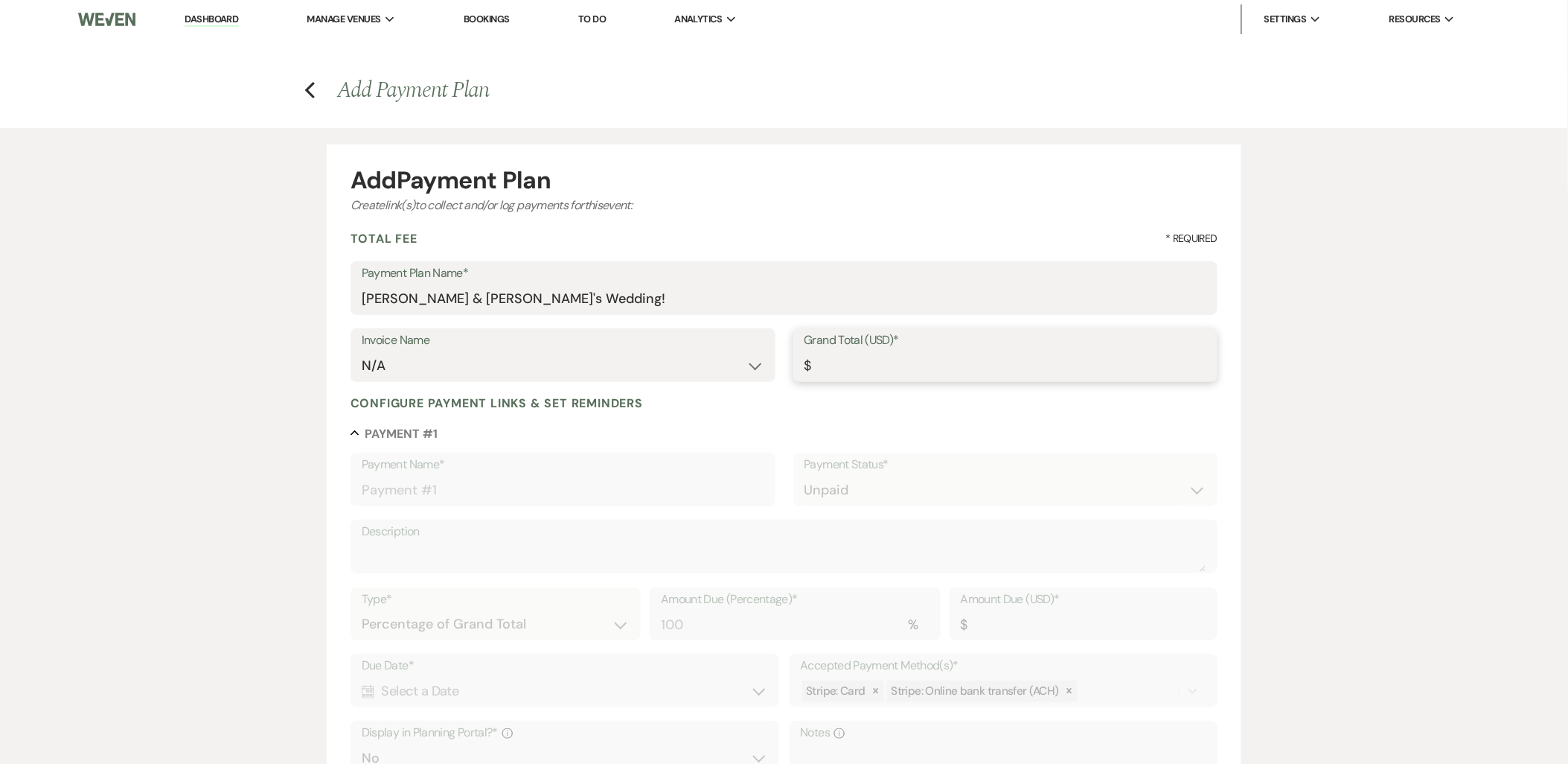
click at [911, 365] on input "Grand Total (USD)*" at bounding box center [1005, 365] width 403 height 29
type input "7"
type input "7.00"
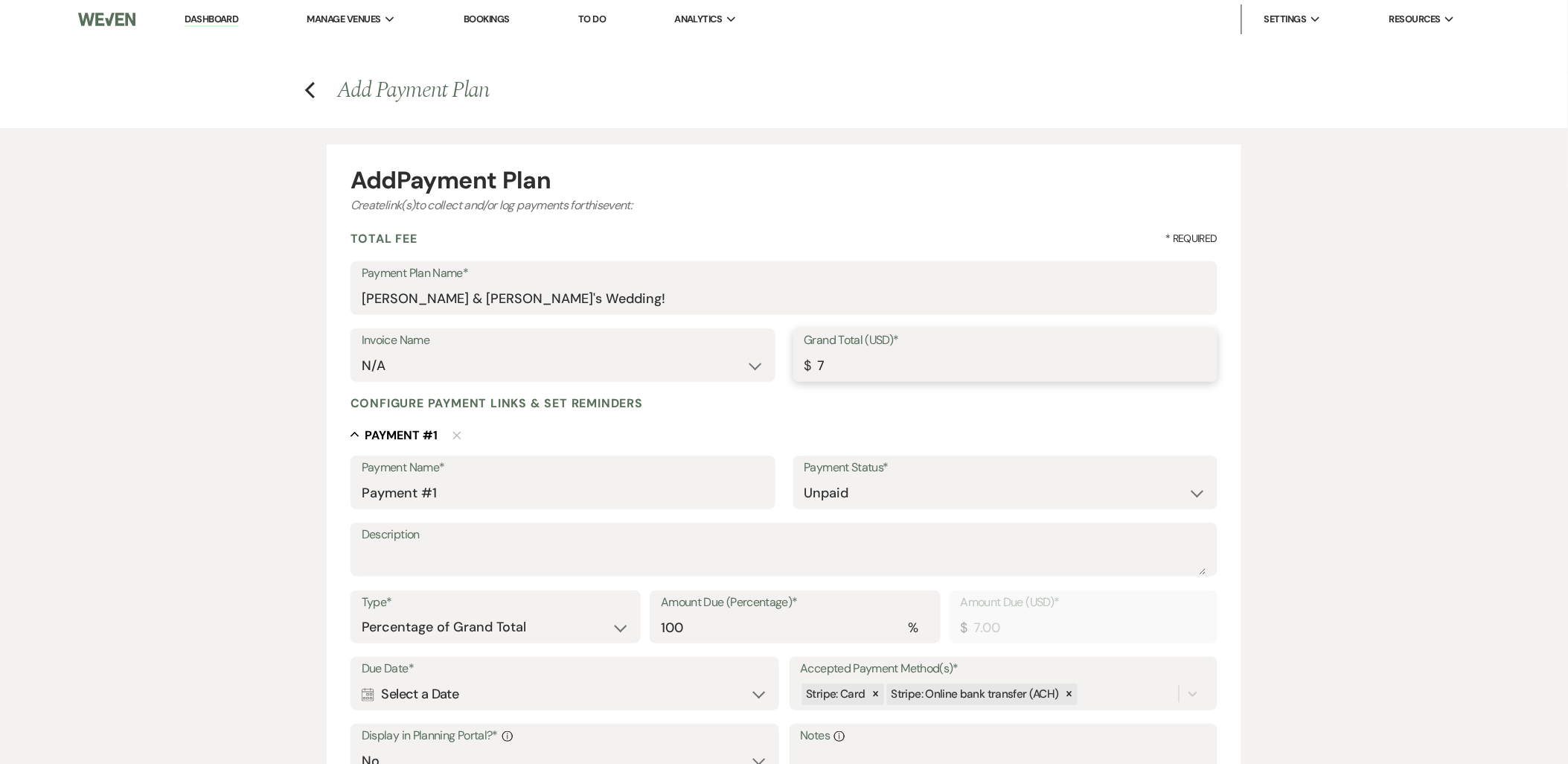
type input "75"
type input "75.00"
type input "750"
type input "750.00"
type input "7500"
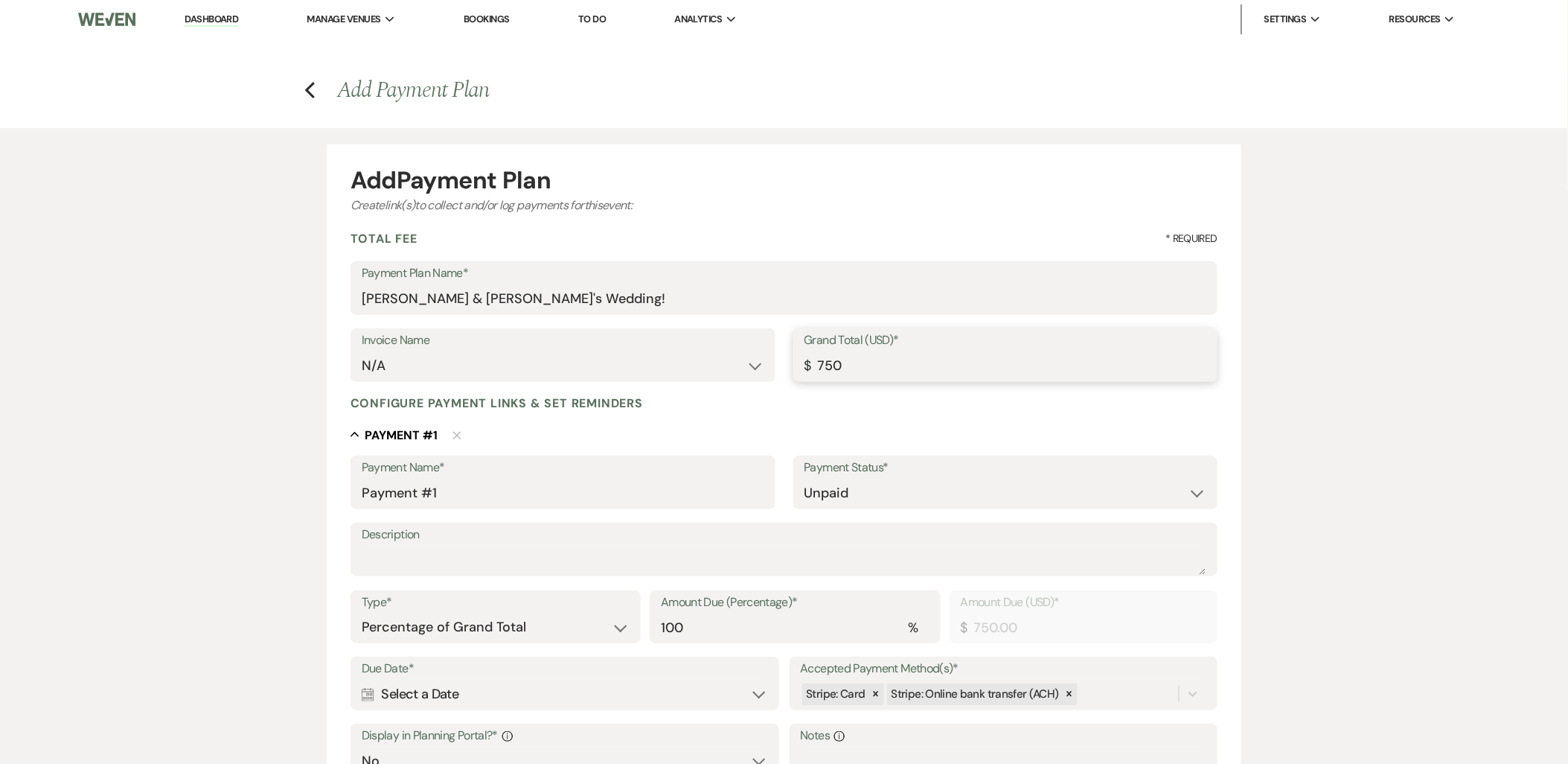
type input "7500.00"
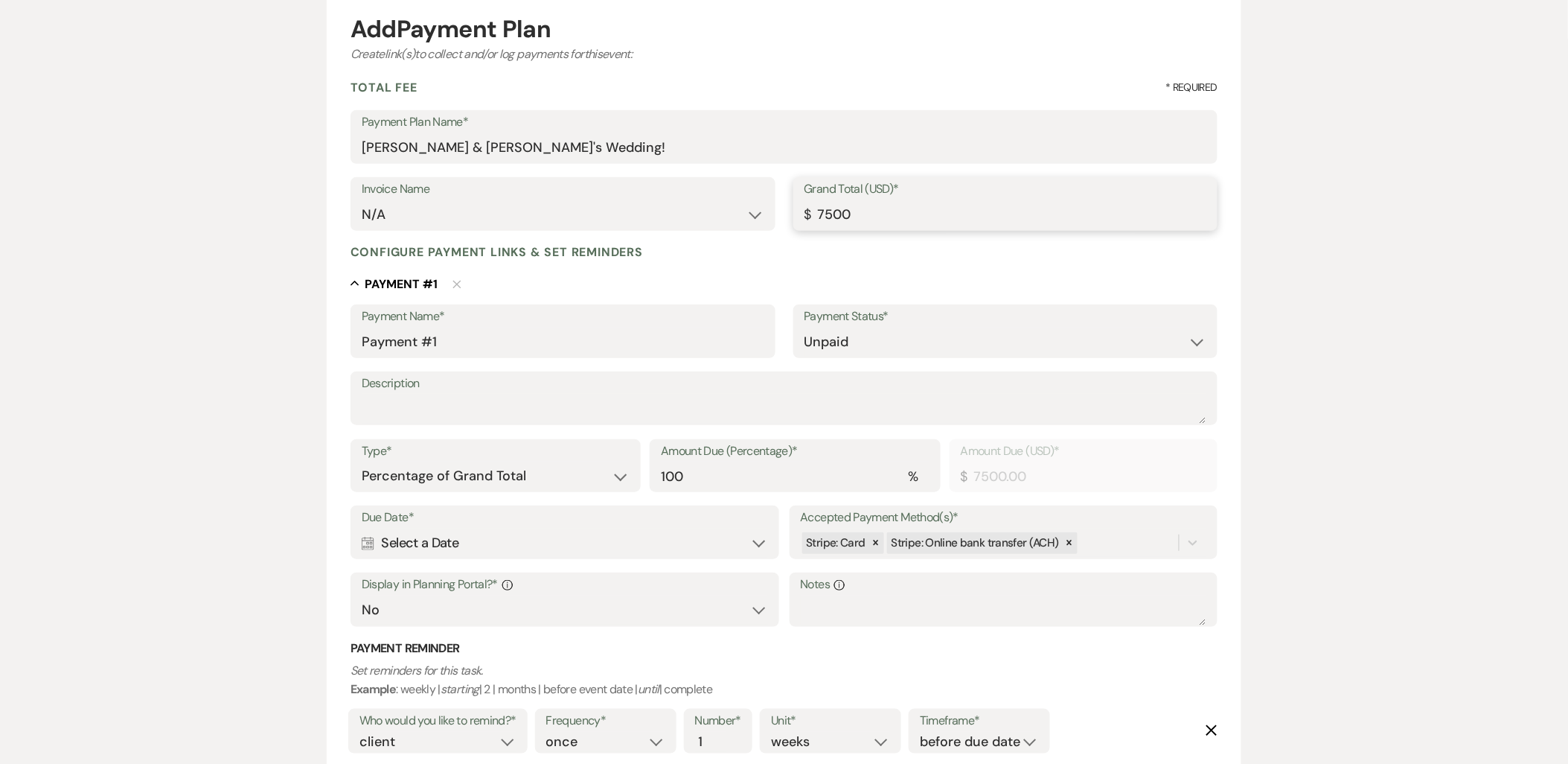
scroll to position [331, 0]
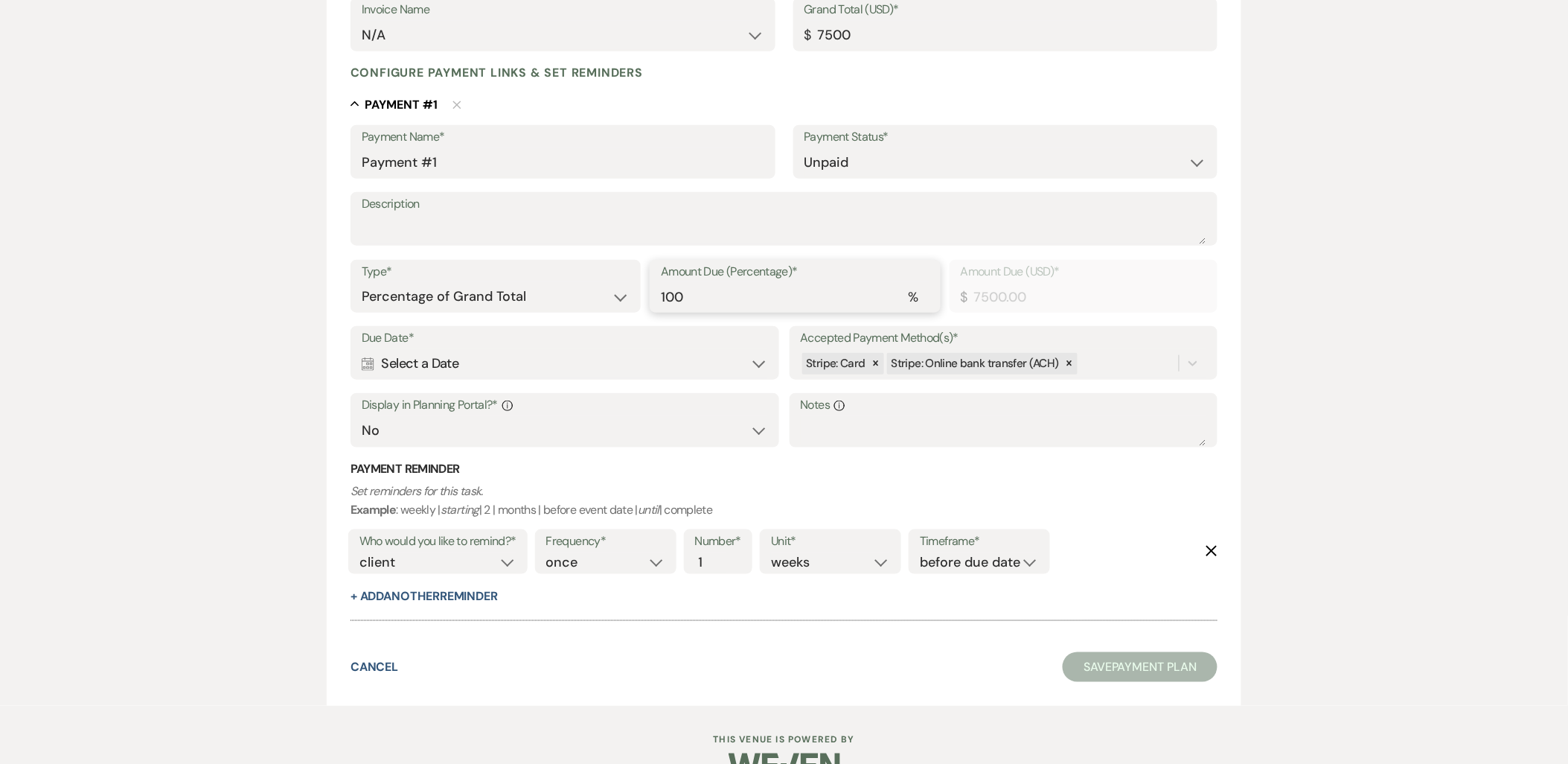
type input "7500.00"
drag, startPoint x: 693, startPoint y: 289, endPoint x: 614, endPoint y: 304, distance: 80.4
click at [614, 304] on div "Type* Dollar Amount Percentage of Grand Total Amount Due (Percentage)* % 100 Am…" at bounding box center [784, 293] width 867 height 67
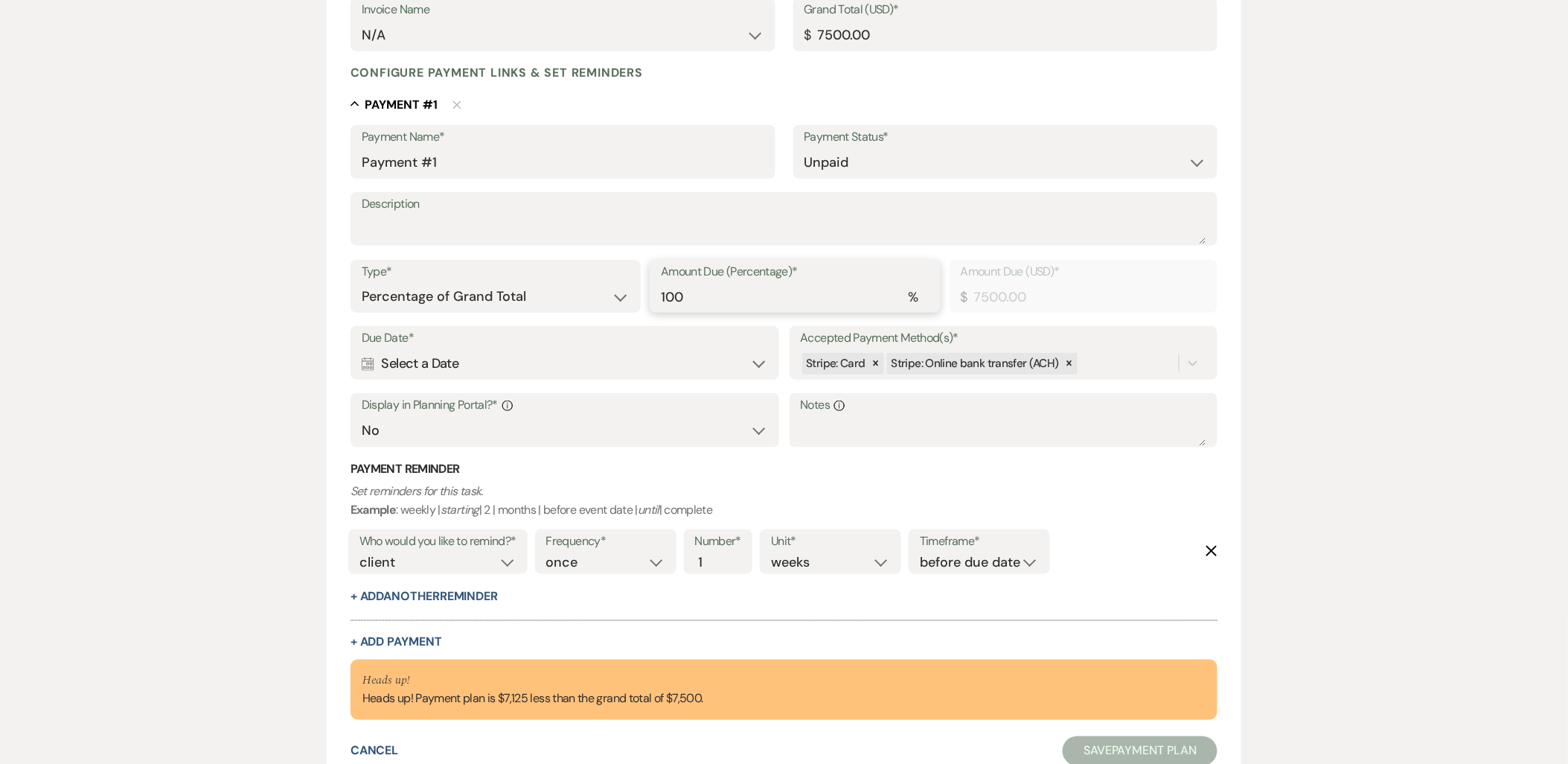
type input "5"
type input "375.00"
type input "50"
type input "3750.00"
type input "50"
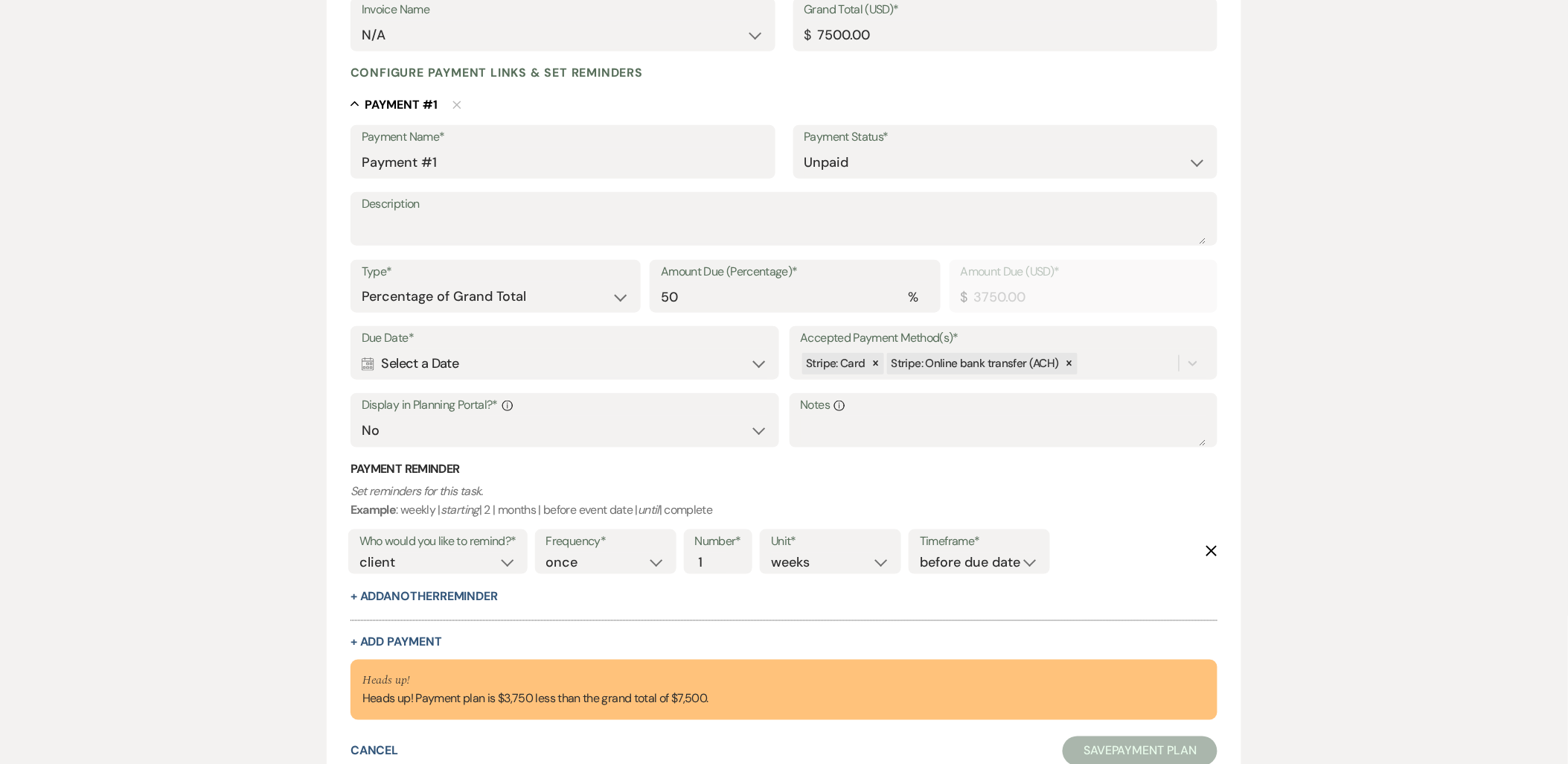
click at [479, 366] on div "Calendar Select a Date Expand" at bounding box center [564, 363] width 407 height 29
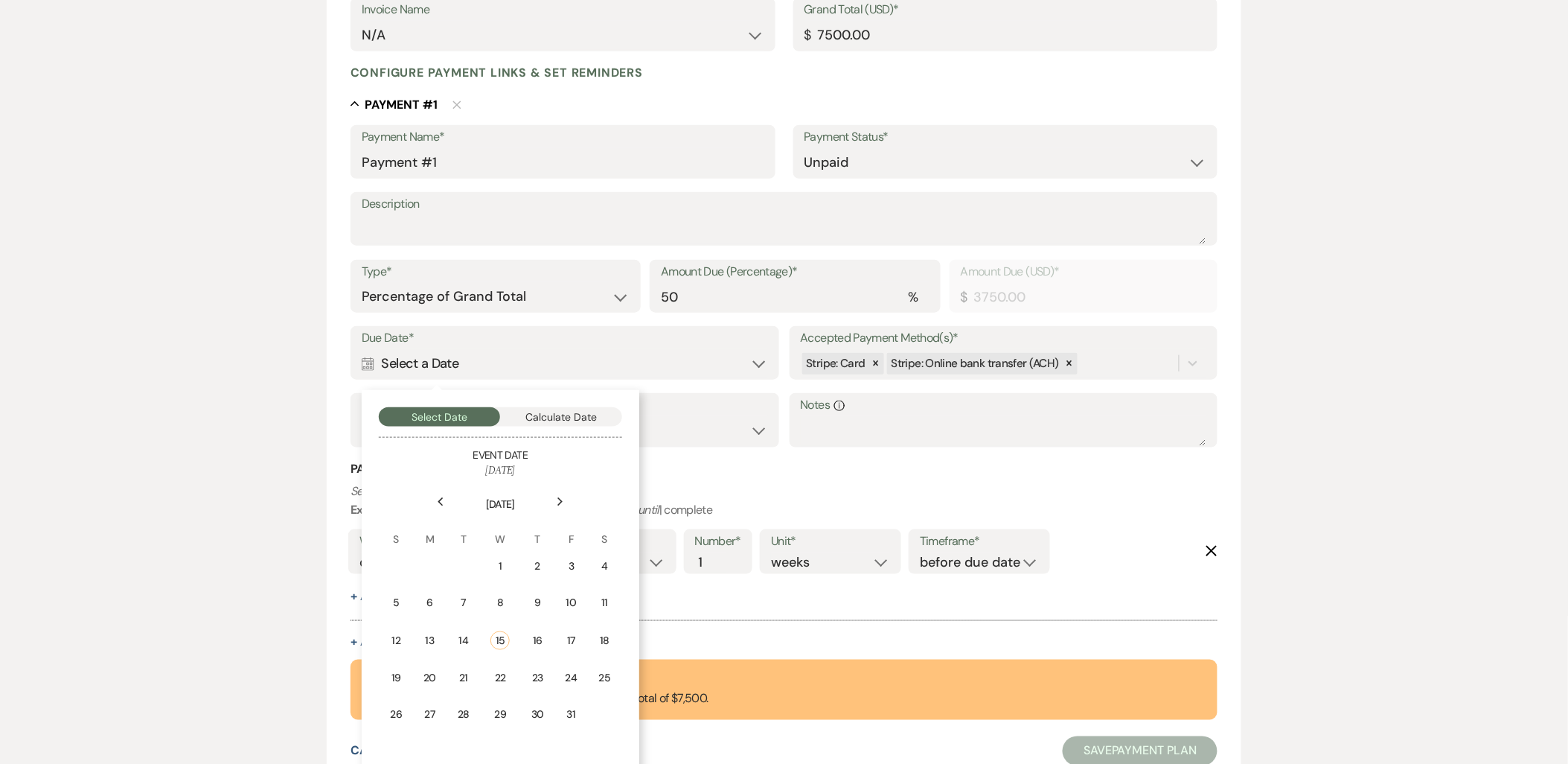
click at [508, 671] on div "22" at bounding box center [499, 678] width 19 height 16
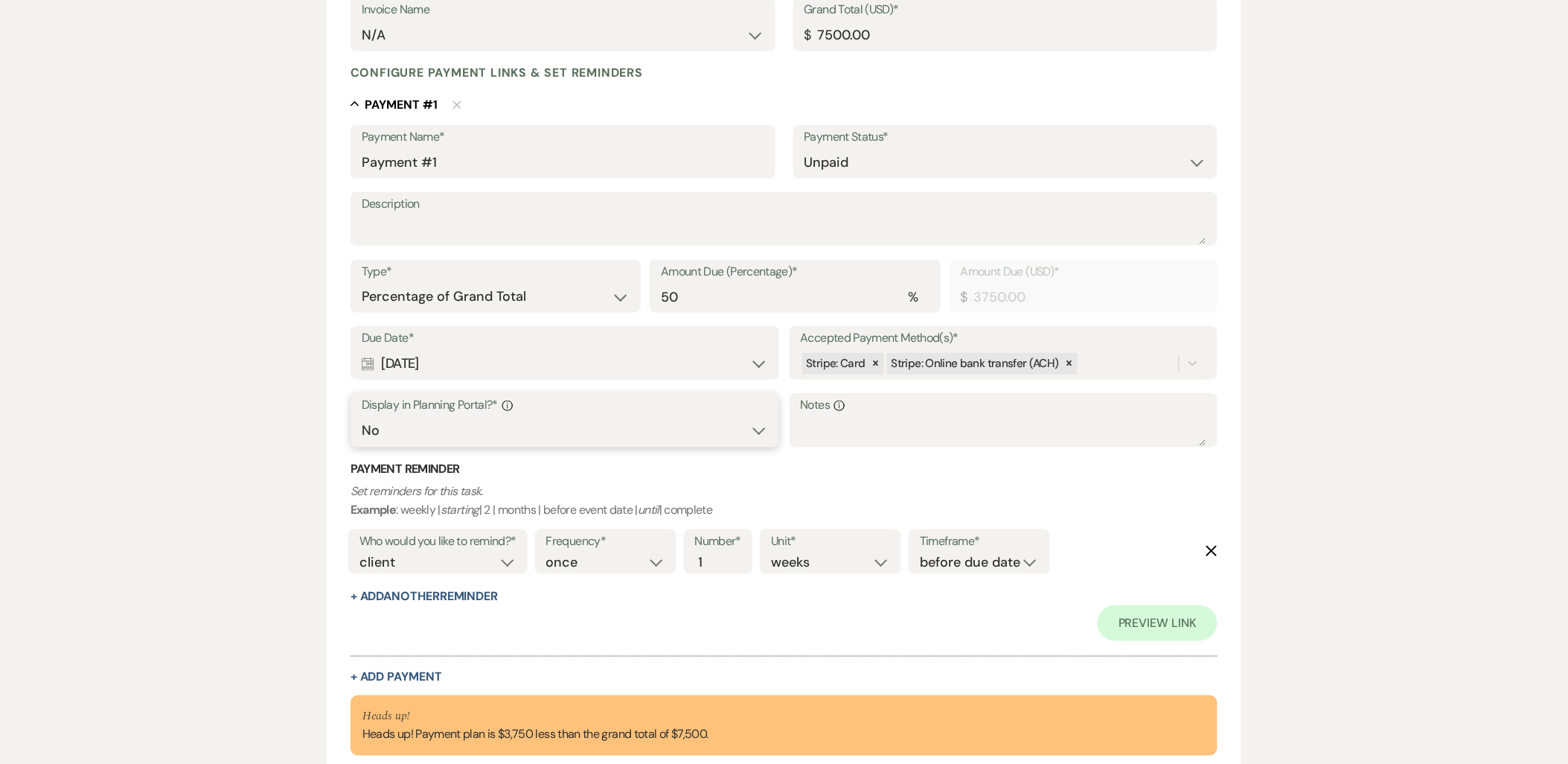
click at [508, 422] on select "Yes No" at bounding box center [564, 430] width 407 height 29
click at [232, 447] on div "Add Payment Plan Create link(s) to collect and/or log payments for this event: …" at bounding box center [784, 312] width 1568 height 1028
click at [478, 569] on select "client venue both" at bounding box center [438, 562] width 157 height 20
select select "both"
click at [360, 552] on select "client venue both" at bounding box center [438, 562] width 157 height 20
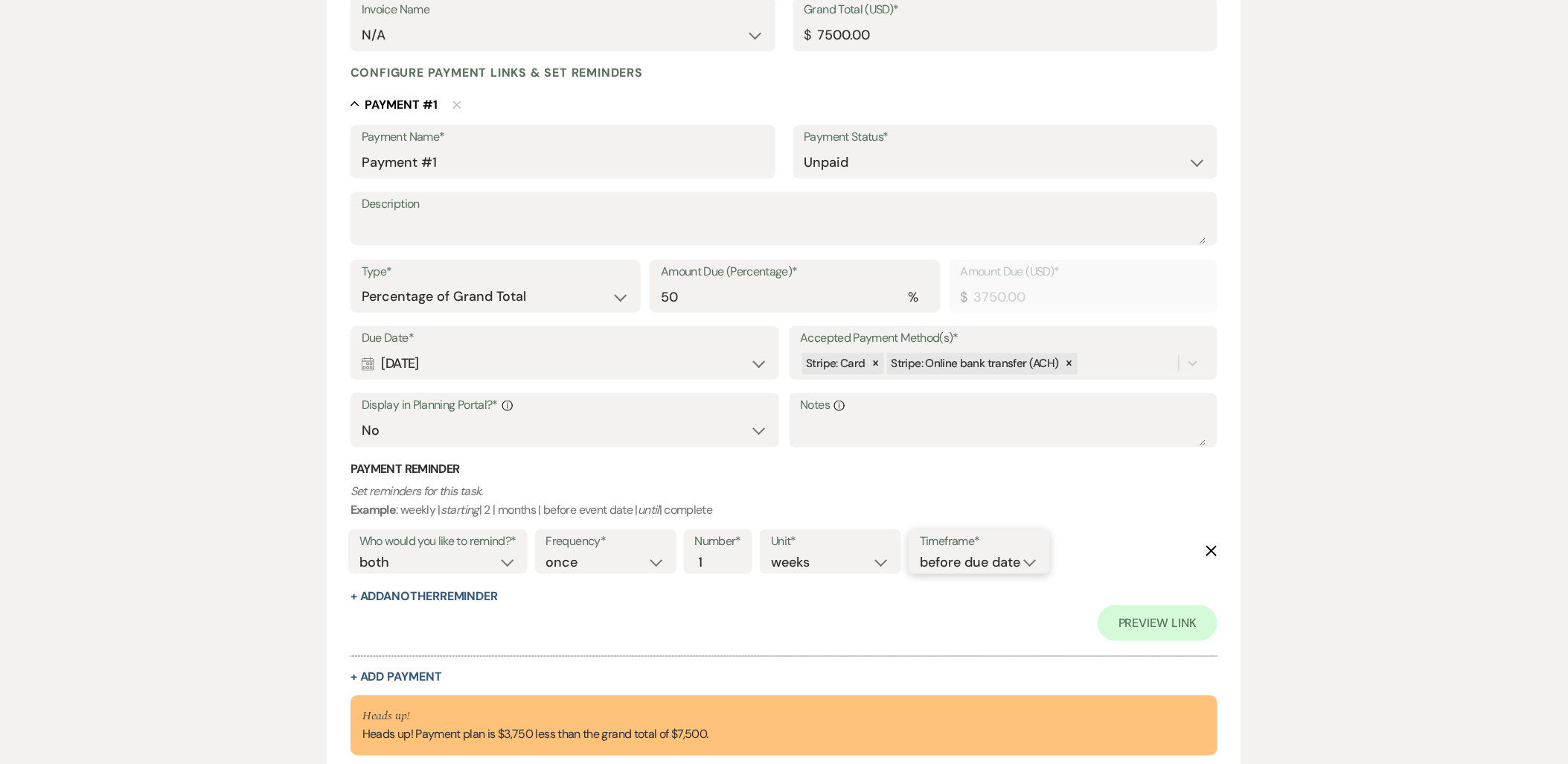
click at [928, 560] on select "before due date after due date on due date on custom date" at bounding box center [979, 562] width 119 height 20
select select "onDueDate"
click at [920, 552] on select "before due date after due date on due date on custom date" at bounding box center [979, 562] width 119 height 20
click at [927, 621] on div "Preview Link" at bounding box center [784, 622] width 867 height 35
click at [524, 436] on select "Yes No" at bounding box center [564, 430] width 407 height 29
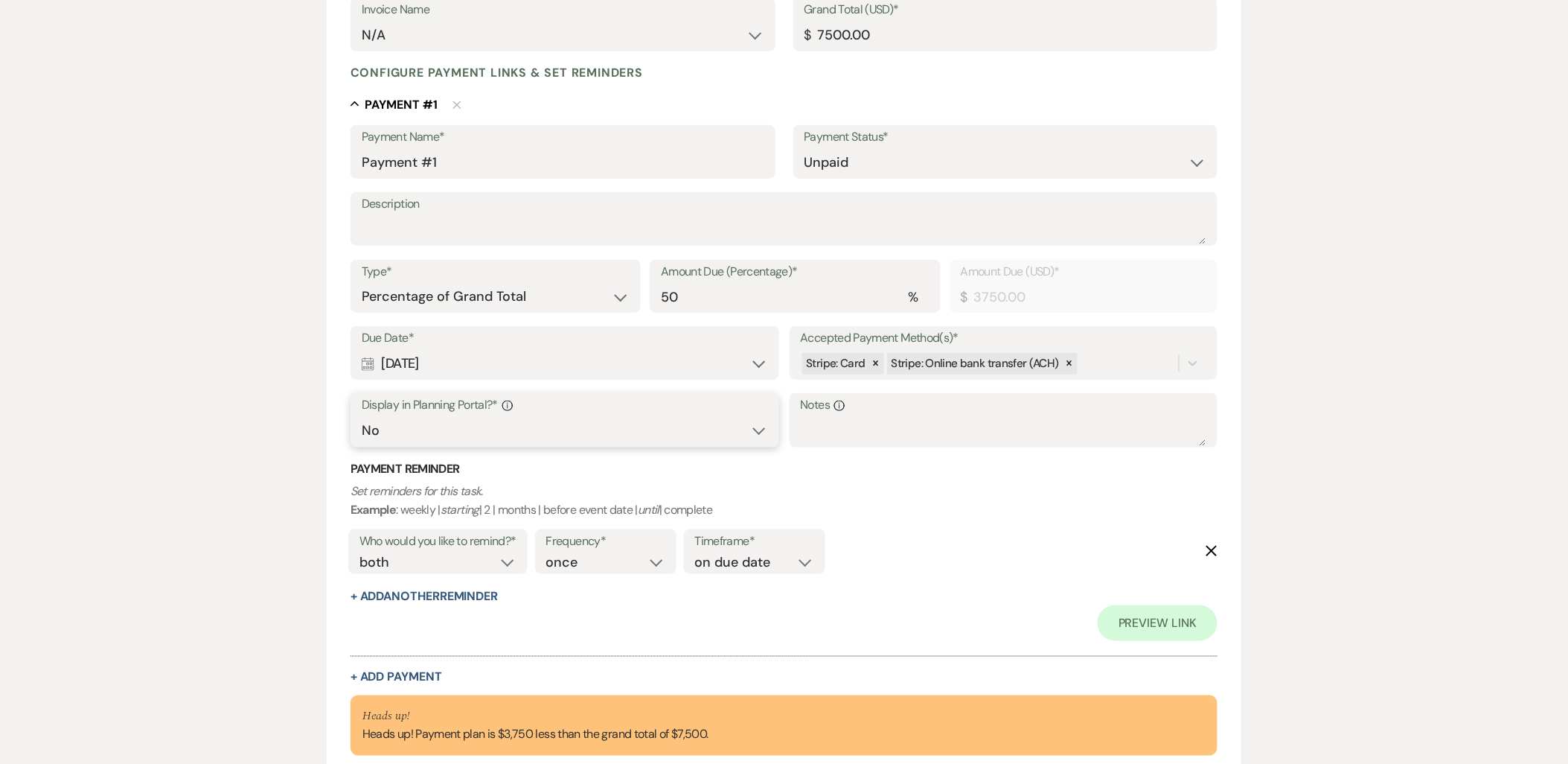
select select "true"
click at [361, 416] on select "Yes No" at bounding box center [564, 430] width 407 height 29
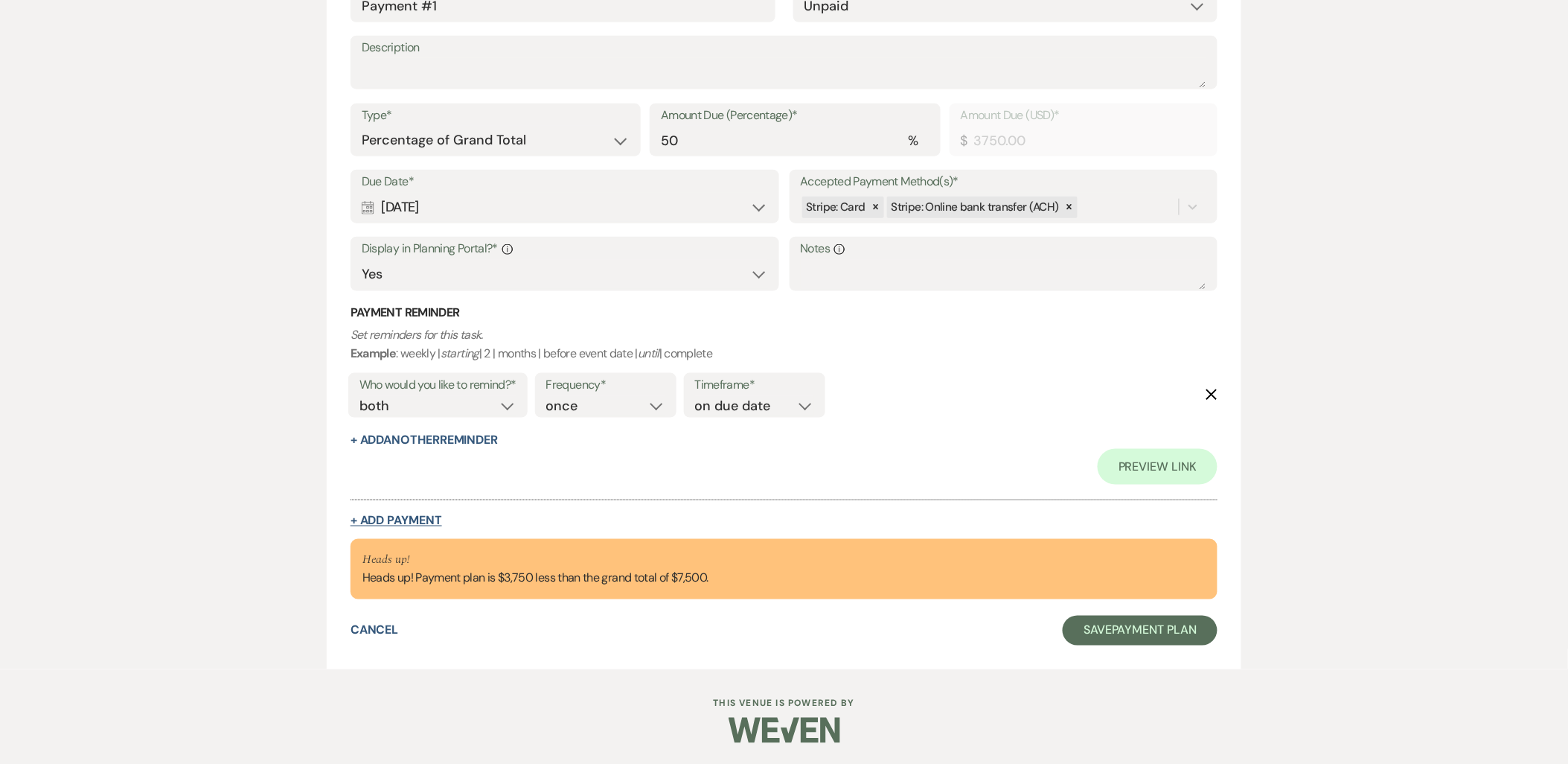
click at [436, 518] on button "+ Add Payment" at bounding box center [396, 521] width 92 height 12
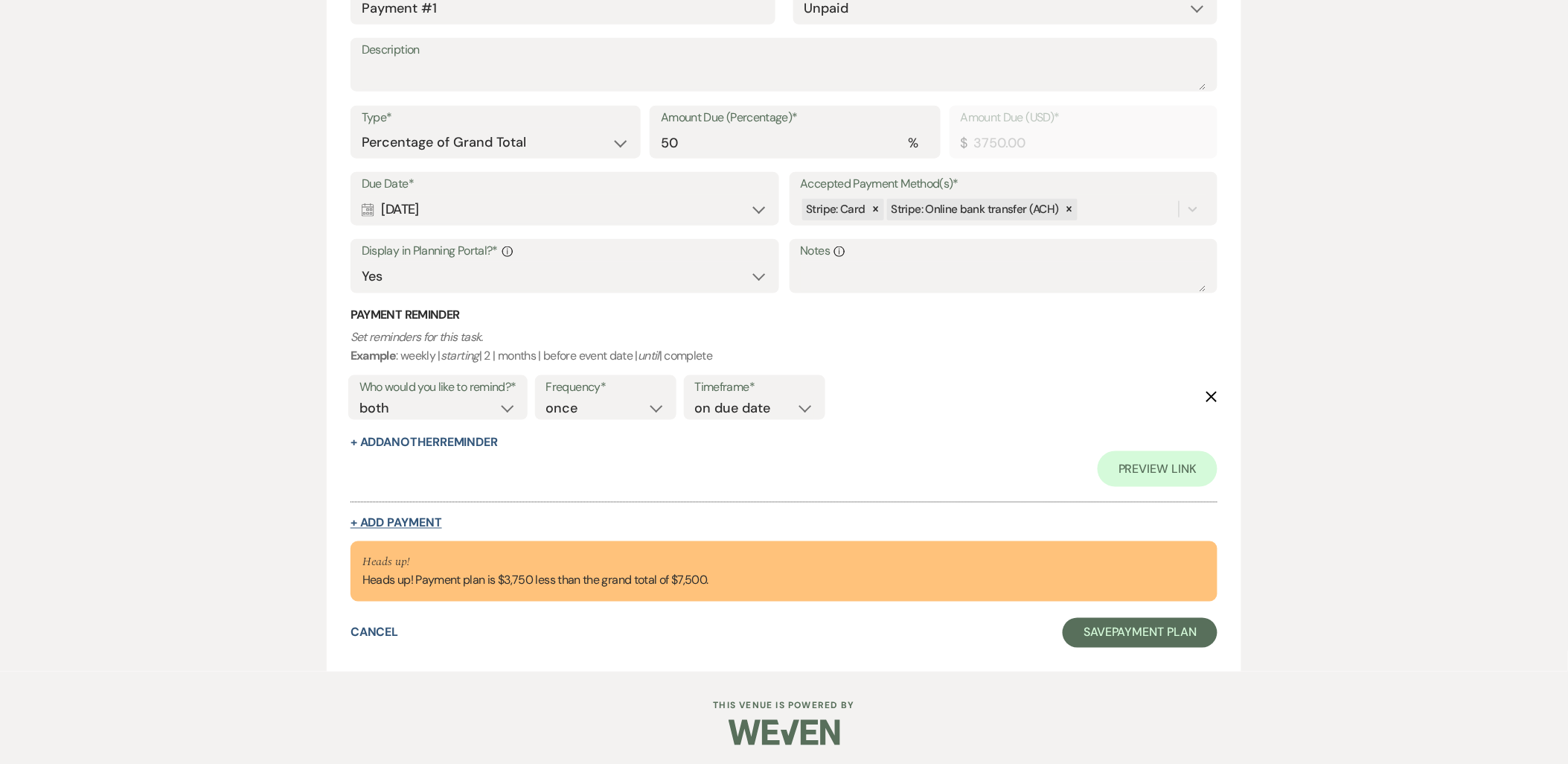
select select "2"
select select "percentage"
select select "false"
select select "client"
select select "weeks"
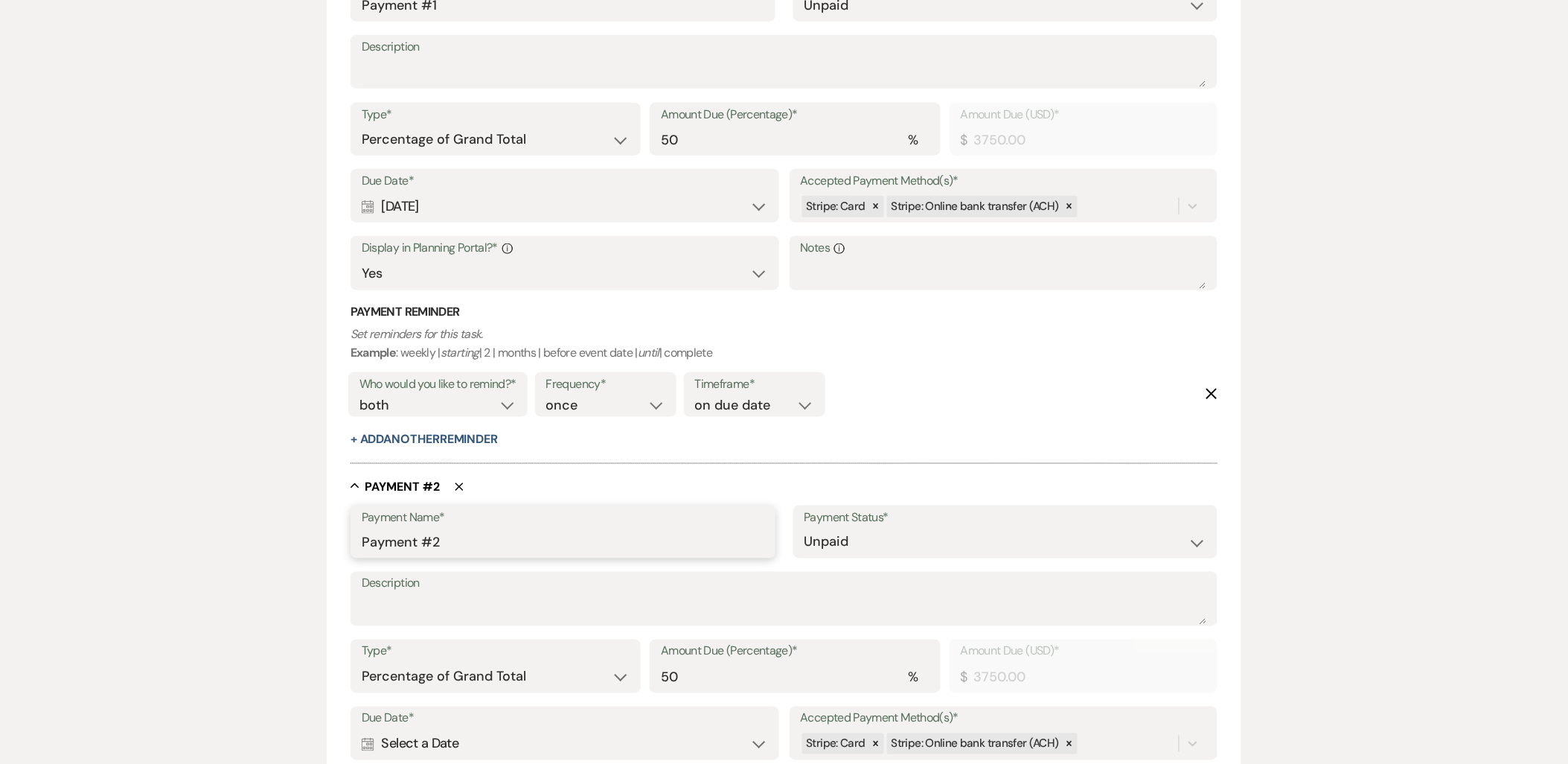
drag, startPoint x: 573, startPoint y: 531, endPoint x: 195, endPoint y: 566, distance: 379.6
click at [195, 564] on div "Add Payment Plan Create link(s) to collect and/or log payments for this event: …" at bounding box center [784, 364] width 1568 height 1441
type input "Final Payment"
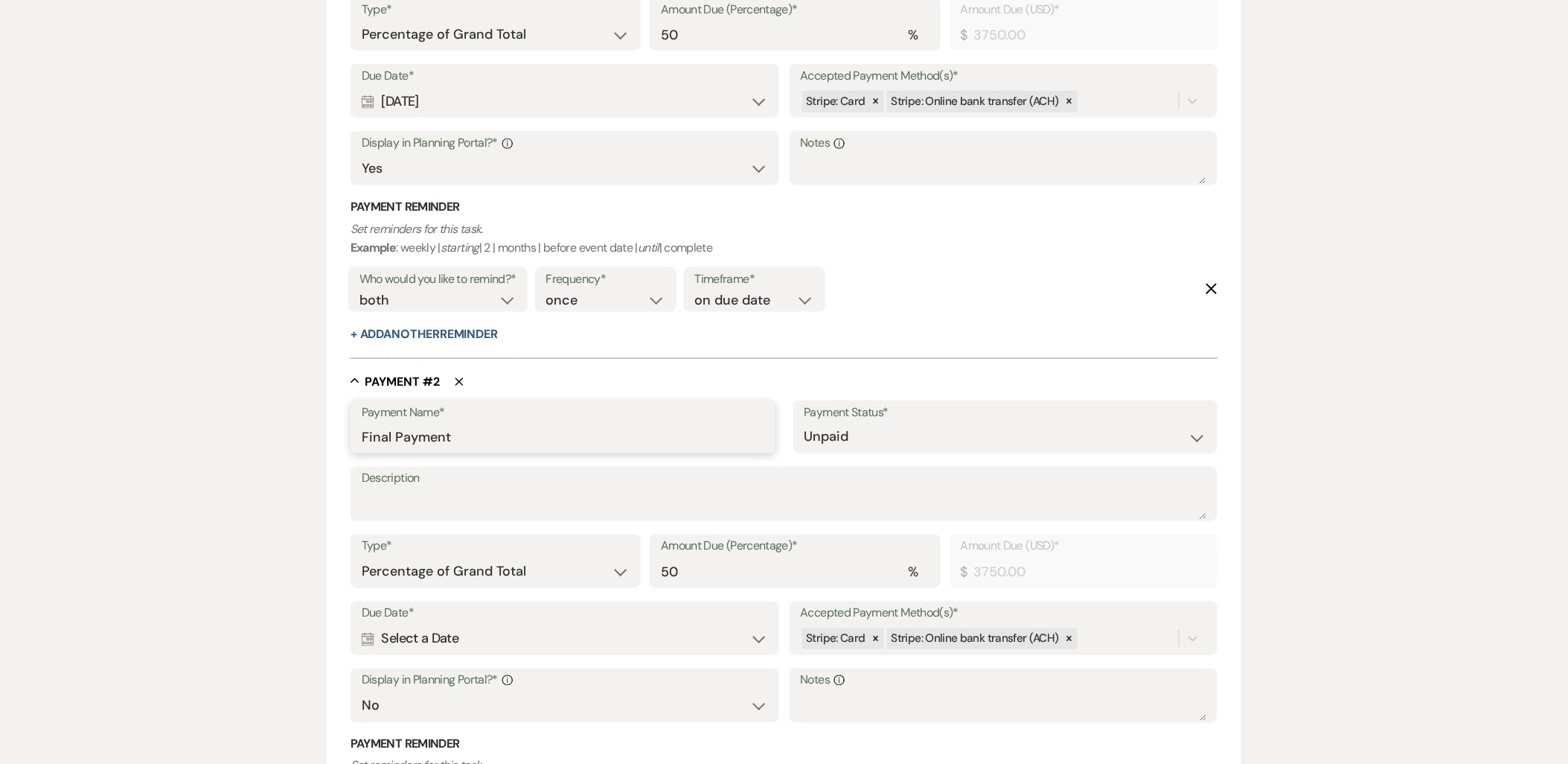
scroll to position [733, 0]
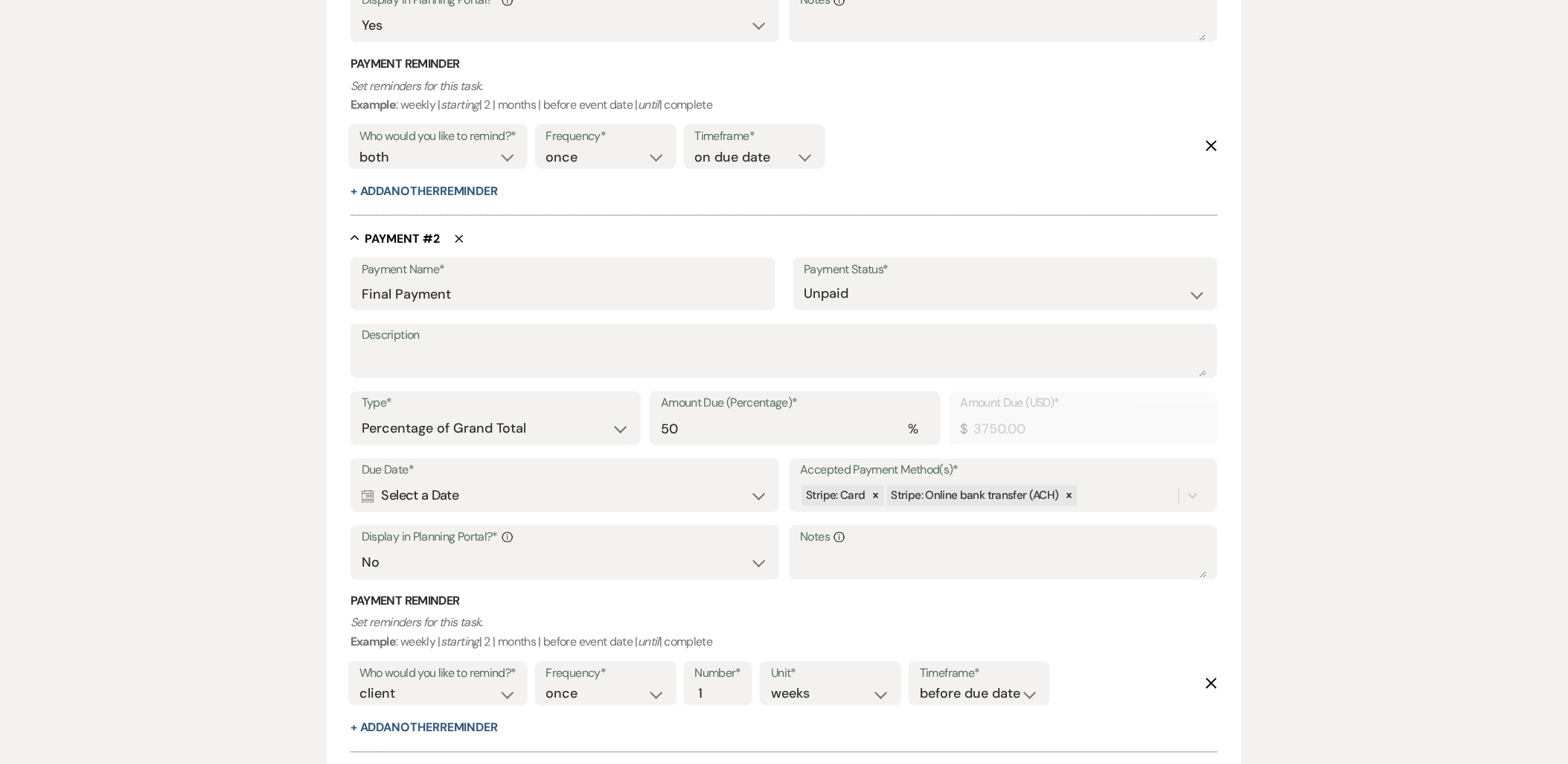
click at [435, 507] on div "Calendar Select a Date Expand" at bounding box center [564, 496] width 407 height 29
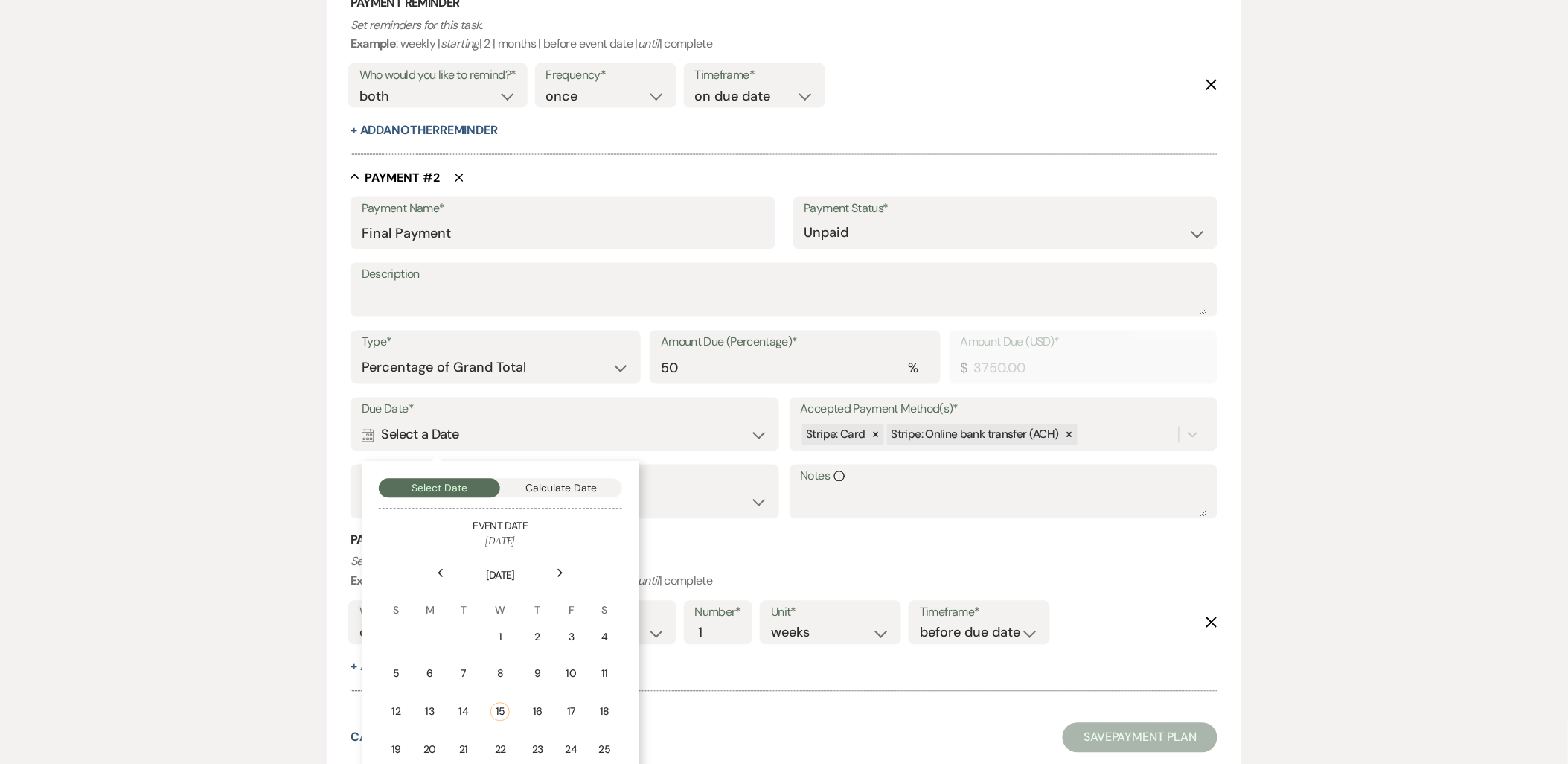
scroll to position [898, 0]
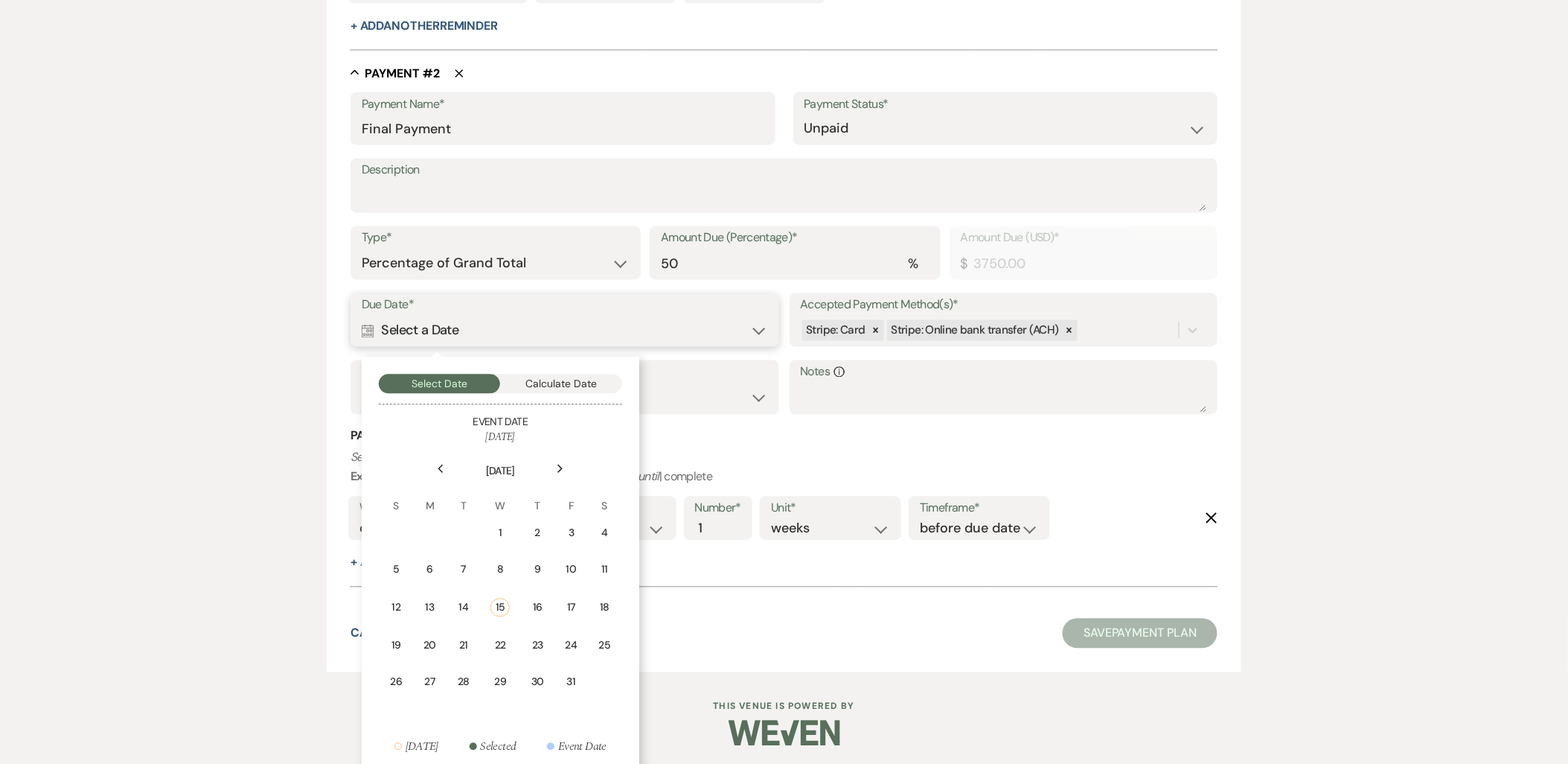
click at [557, 381] on button "Calculate Date" at bounding box center [561, 384] width 122 height 19
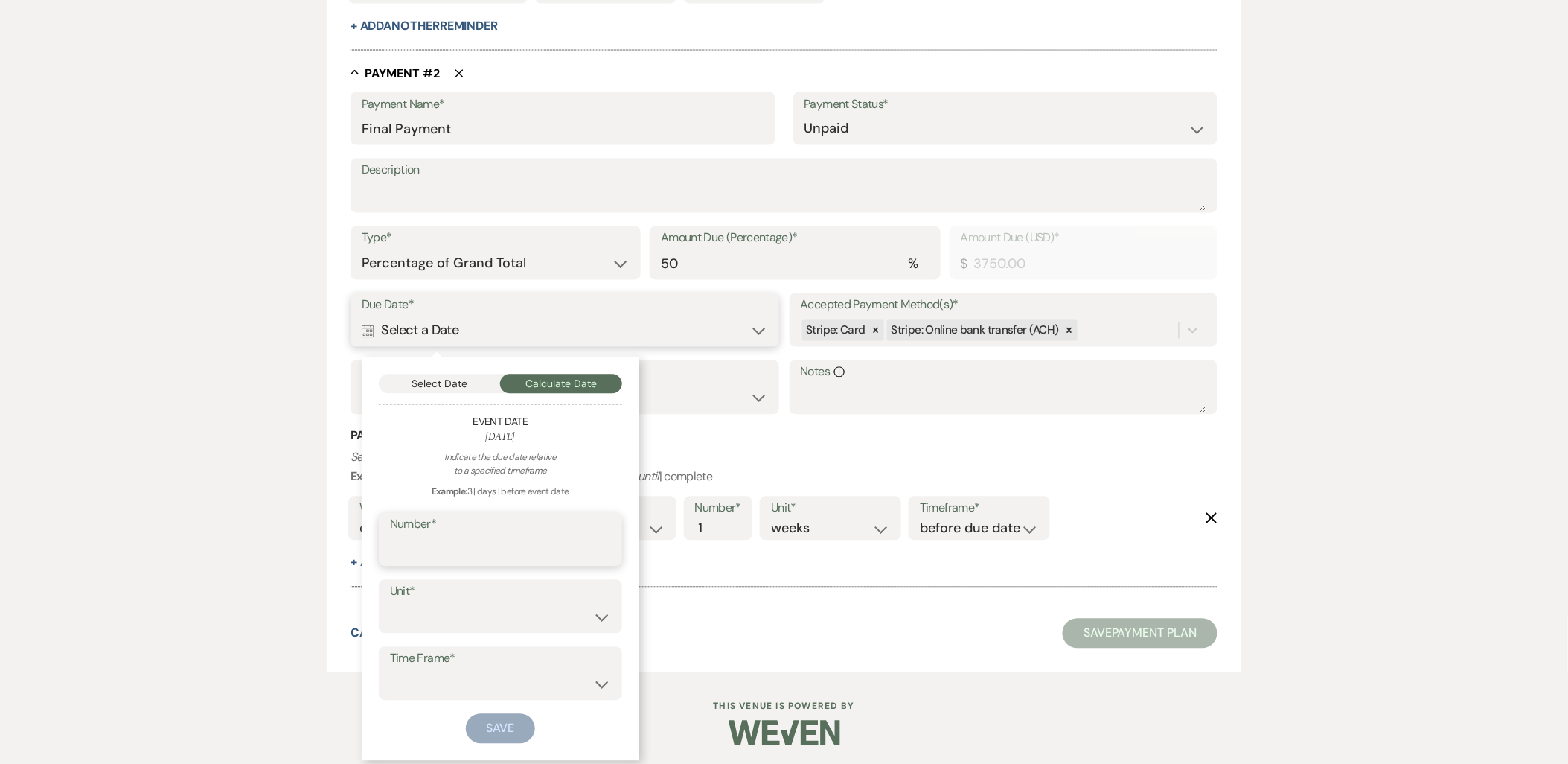
click at [536, 555] on input "Number*" at bounding box center [501, 549] width 221 height 29
type input "60"
click at [518, 611] on select "days weeks months" at bounding box center [501, 617] width 221 height 29
select select "day"
click at [390, 603] on select "days weeks months" at bounding box center [501, 617] width 221 height 29
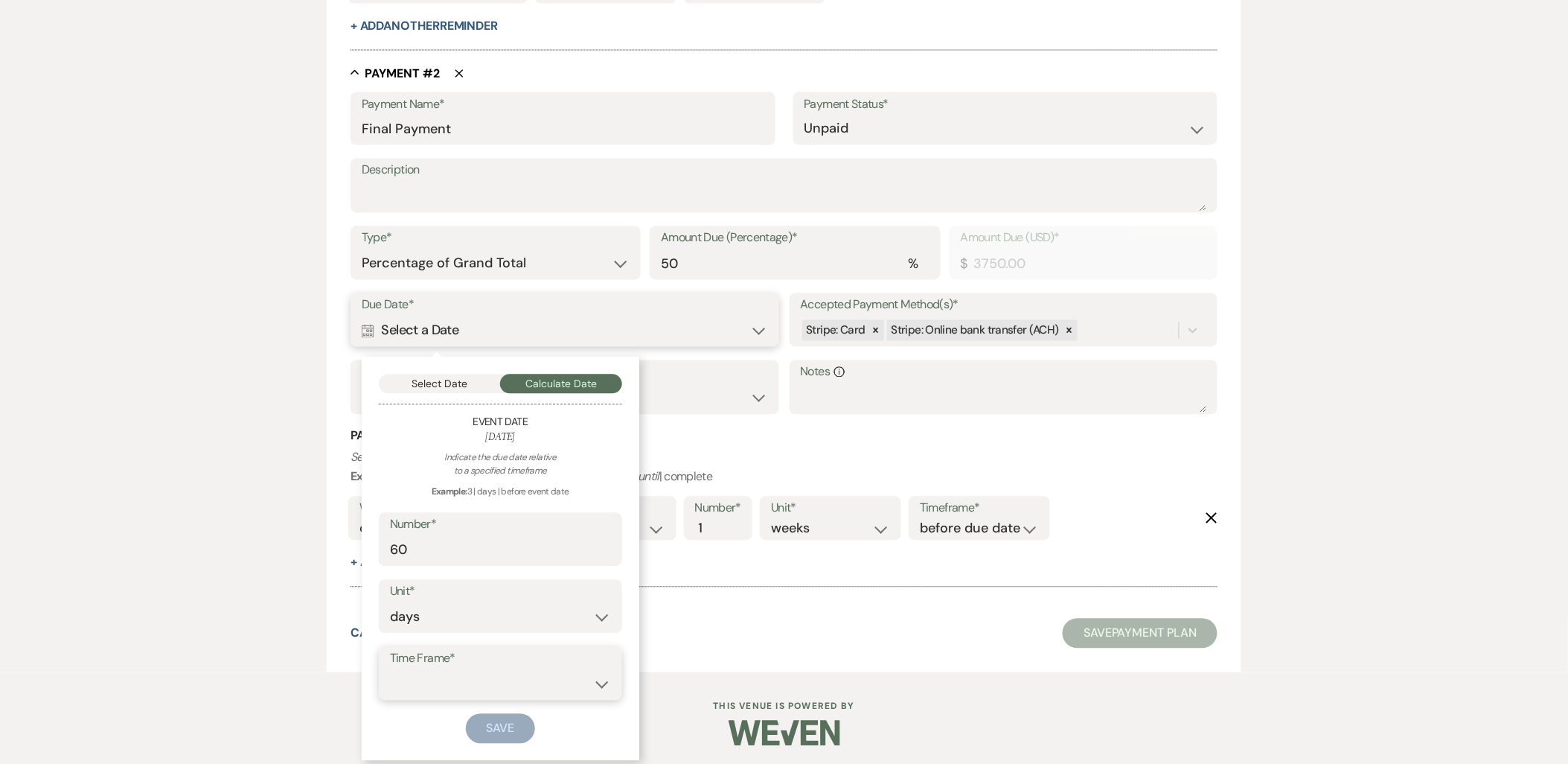
click at [519, 680] on select "before event date after event date after today's date" at bounding box center [501, 684] width 221 height 29
select select "beforeEventDate"
click at [390, 670] on select "before event date after event date after today's date" at bounding box center [501, 684] width 221 height 29
click at [511, 715] on button "Save" at bounding box center [501, 729] width 70 height 30
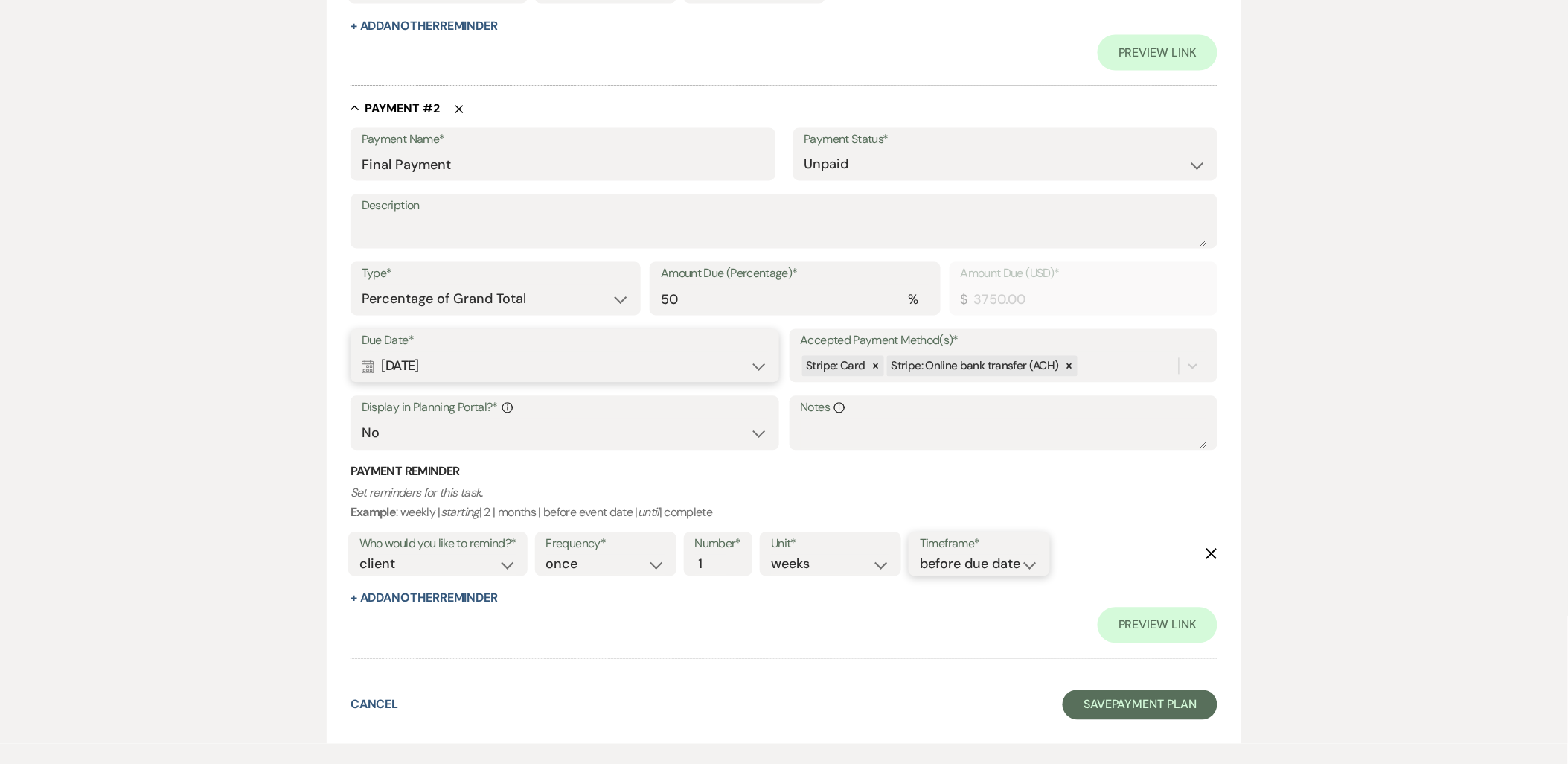
click at [955, 559] on select "before due date after due date on due date on custom date" at bounding box center [979, 564] width 119 height 20
select select "onDueDate"
click at [920, 554] on select "before due date after due date on due date on custom date" at bounding box center [979, 564] width 119 height 20
click at [426, 572] on select "client venue both" at bounding box center [438, 564] width 157 height 20
select select "both"
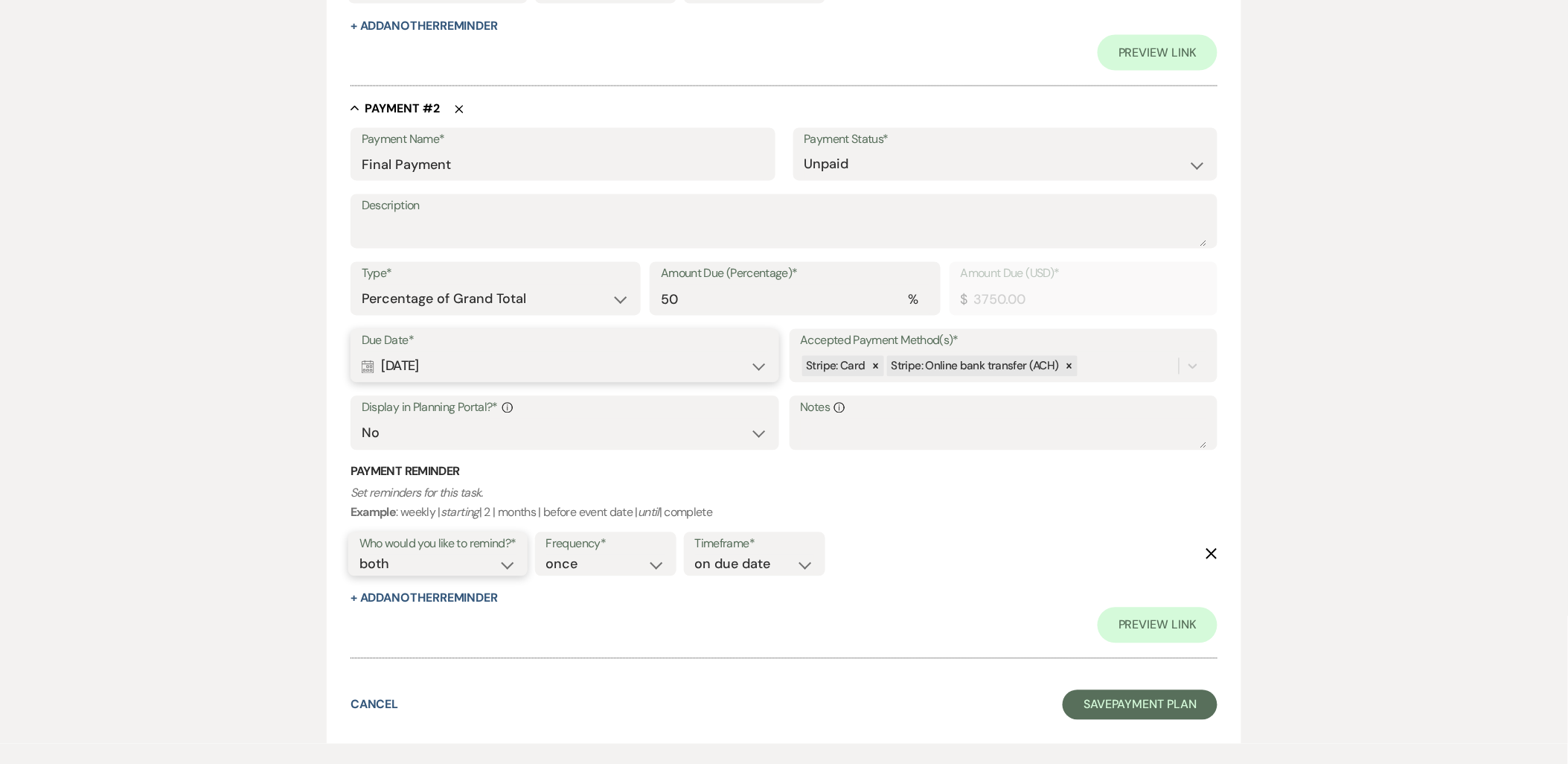
click at [360, 554] on select "client venue both" at bounding box center [438, 564] width 157 height 20
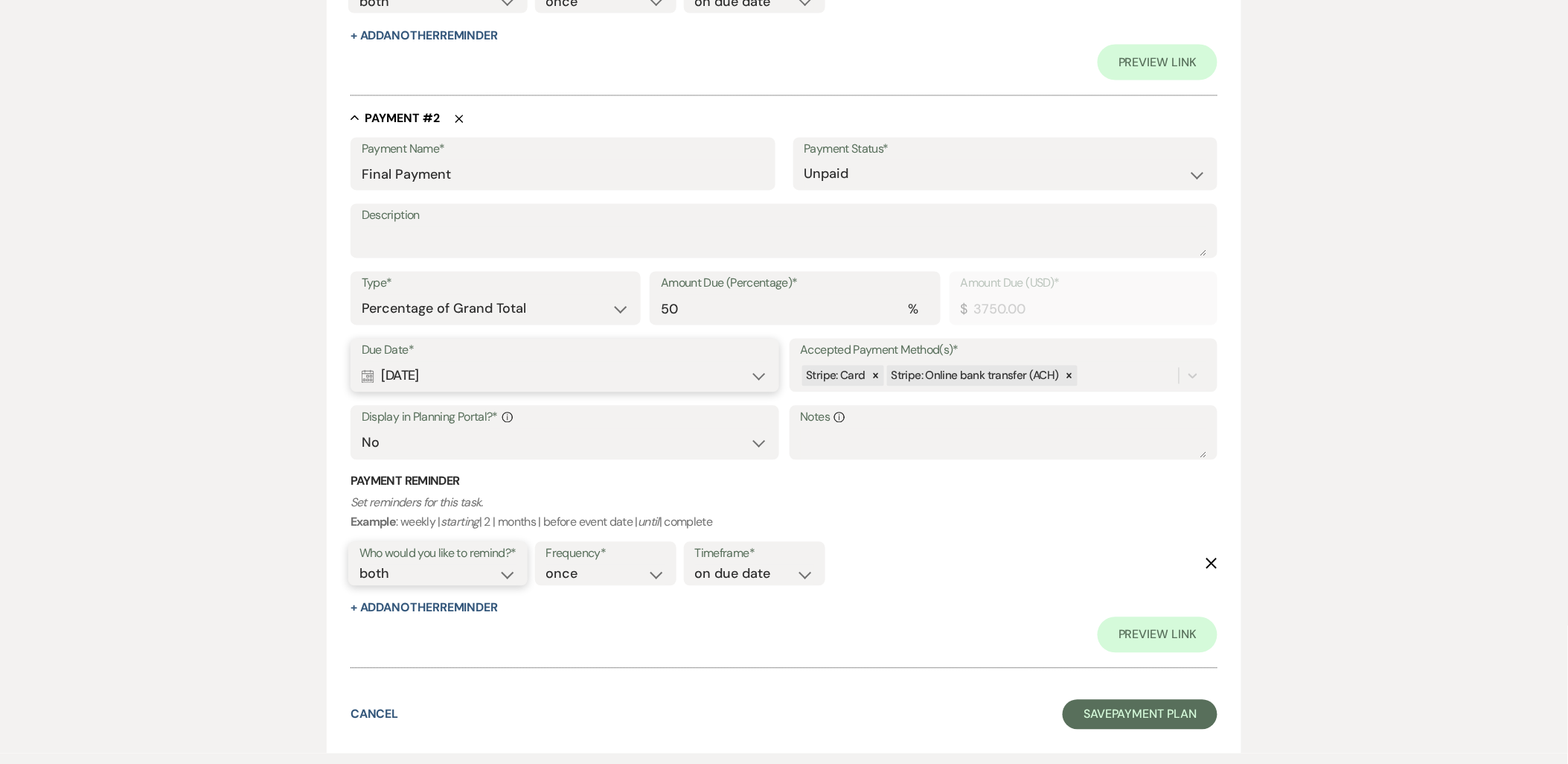
scroll to position [972, 0]
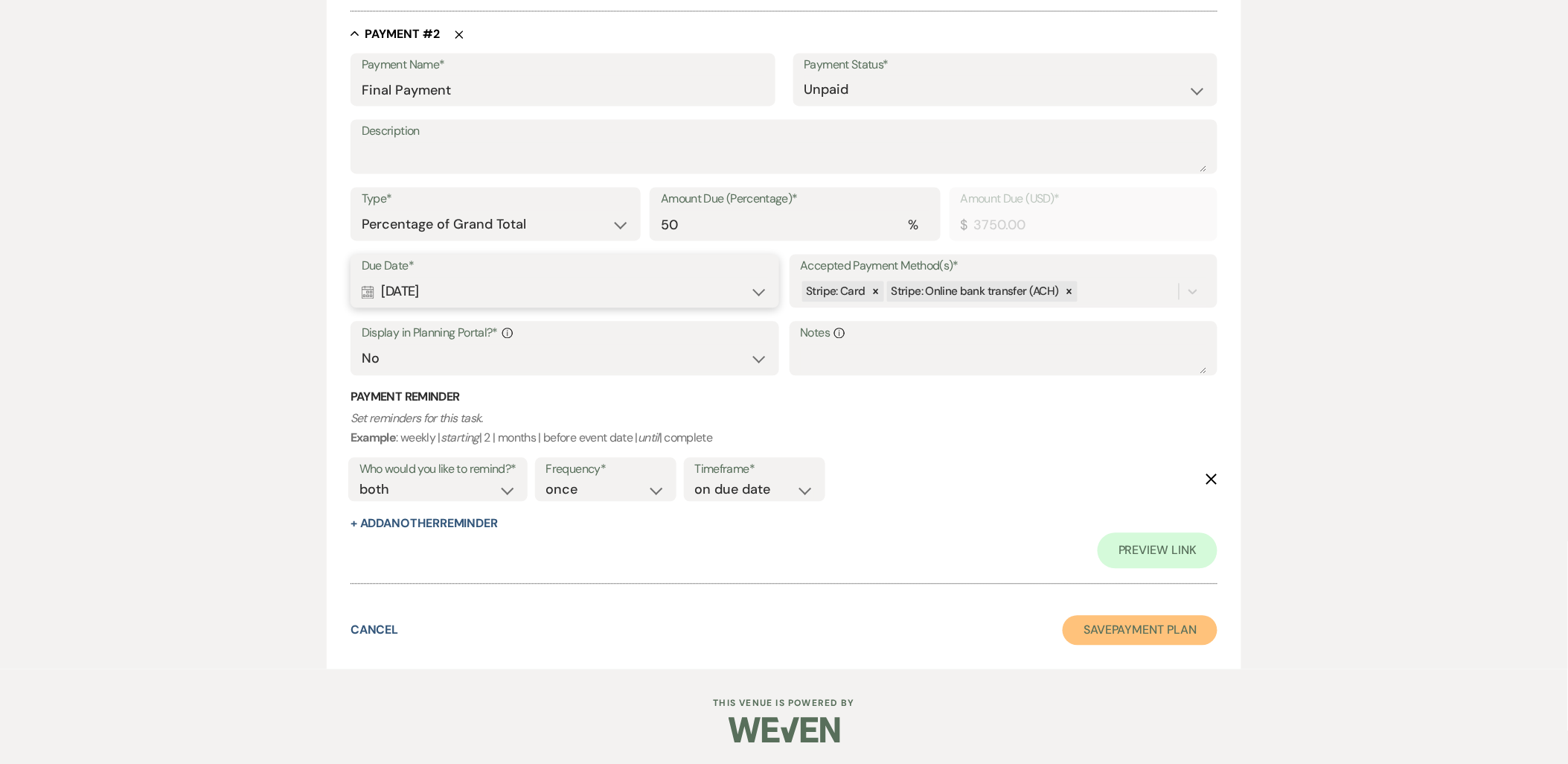
click at [1128, 631] on button "Save Payment Plan" at bounding box center [1140, 630] width 155 height 30
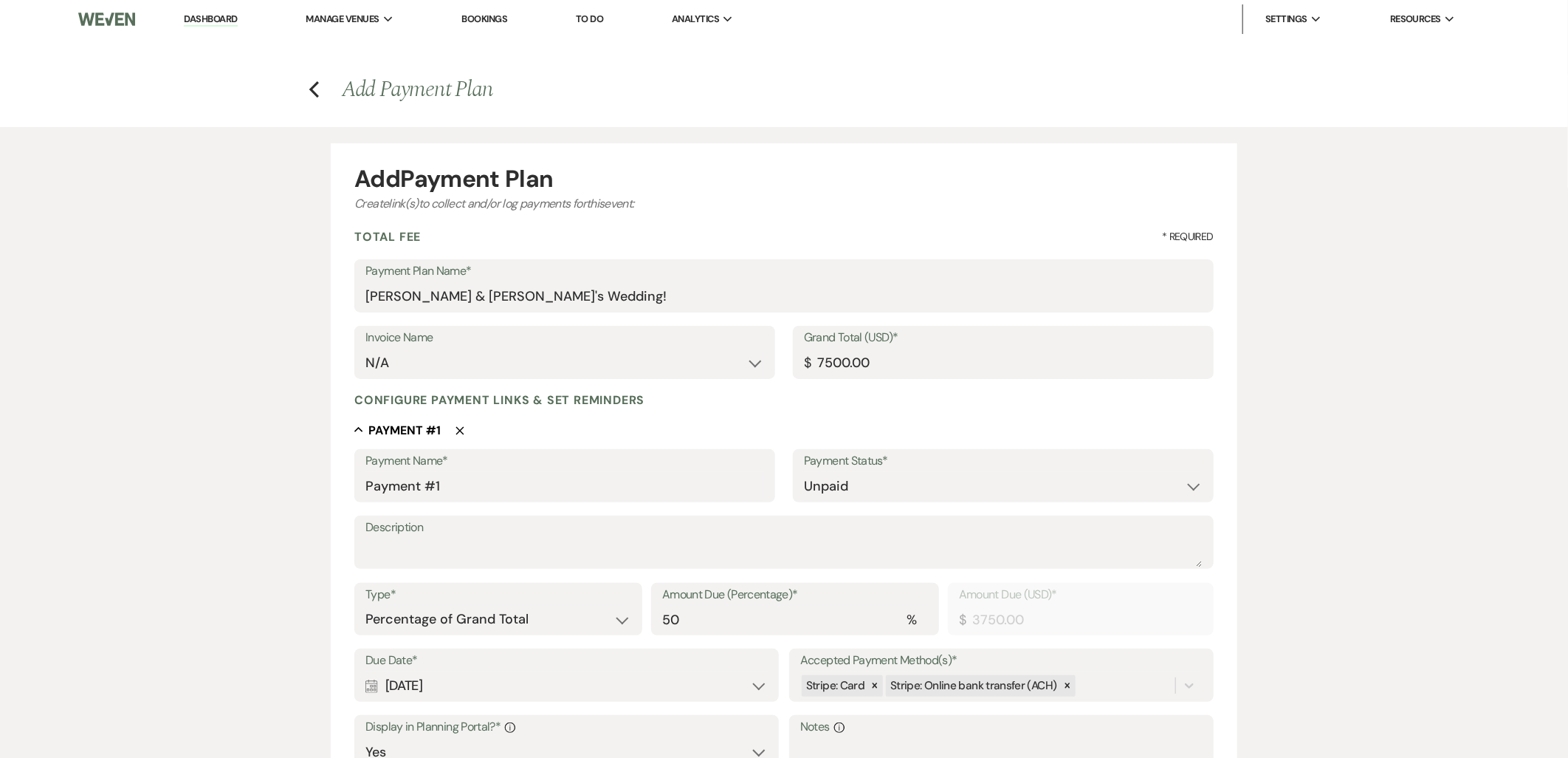
select select "6"
select select "5"
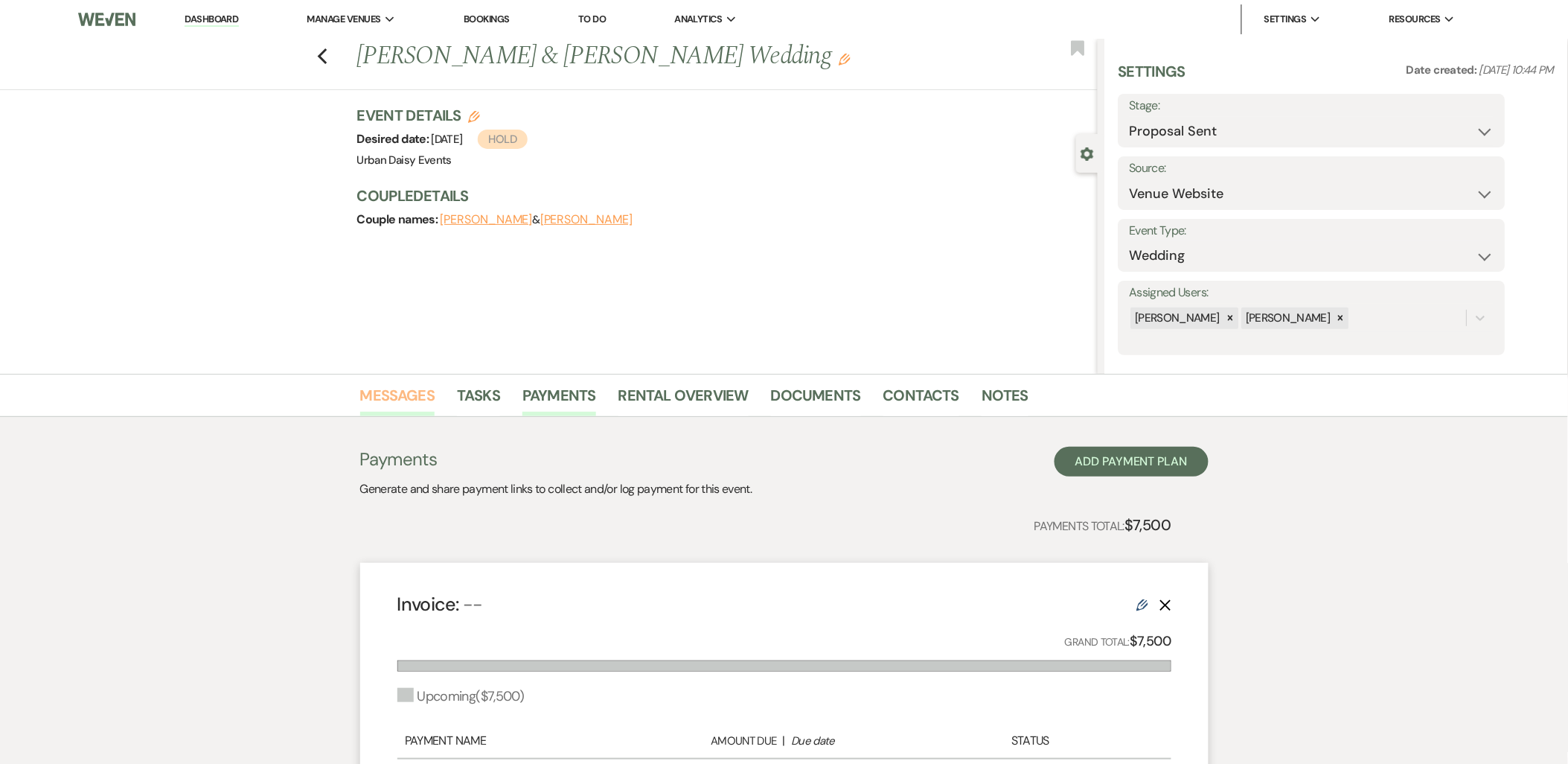
click at [393, 403] on link "Messages" at bounding box center [398, 400] width 75 height 33
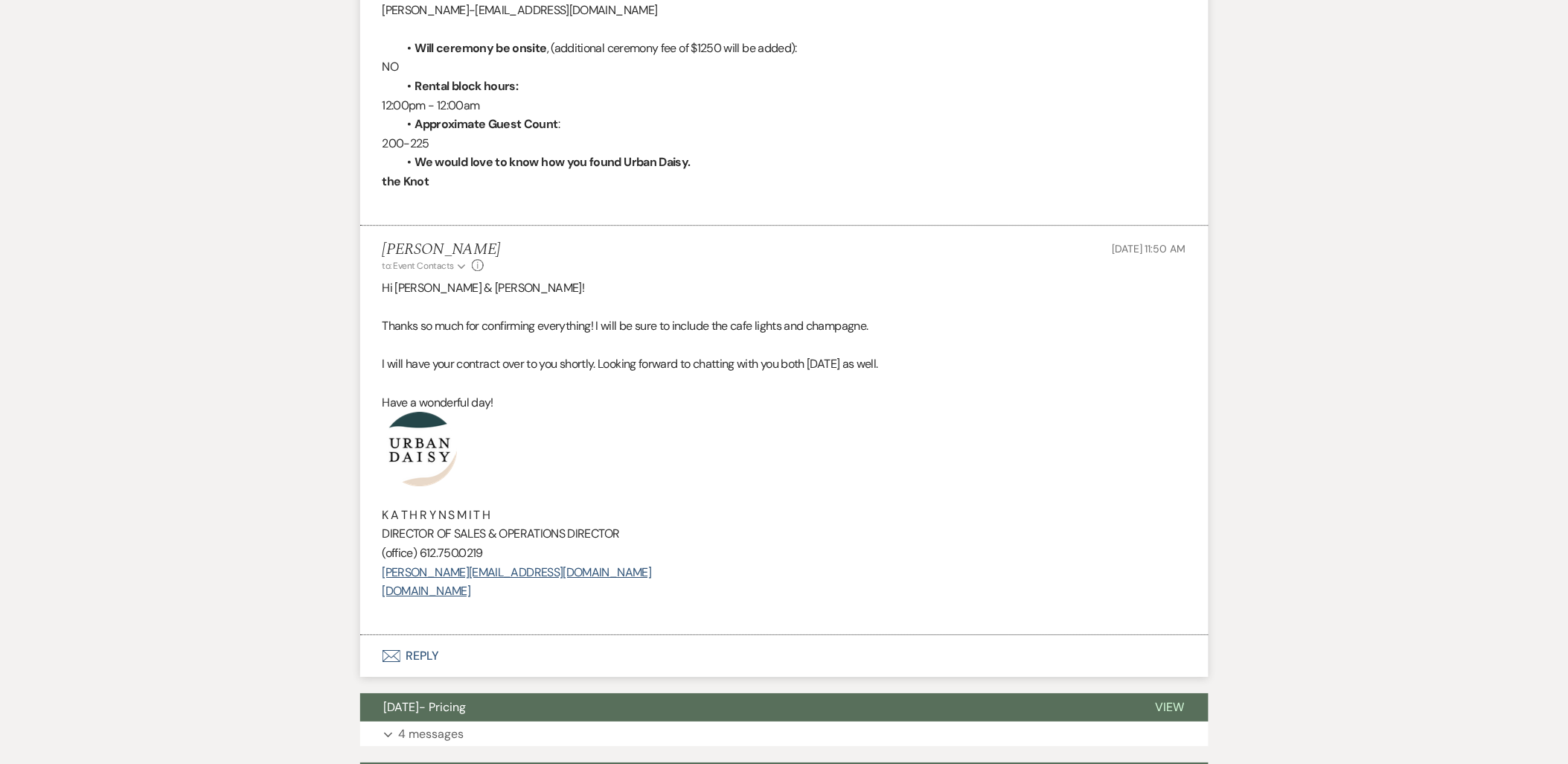
scroll to position [1460, 0]
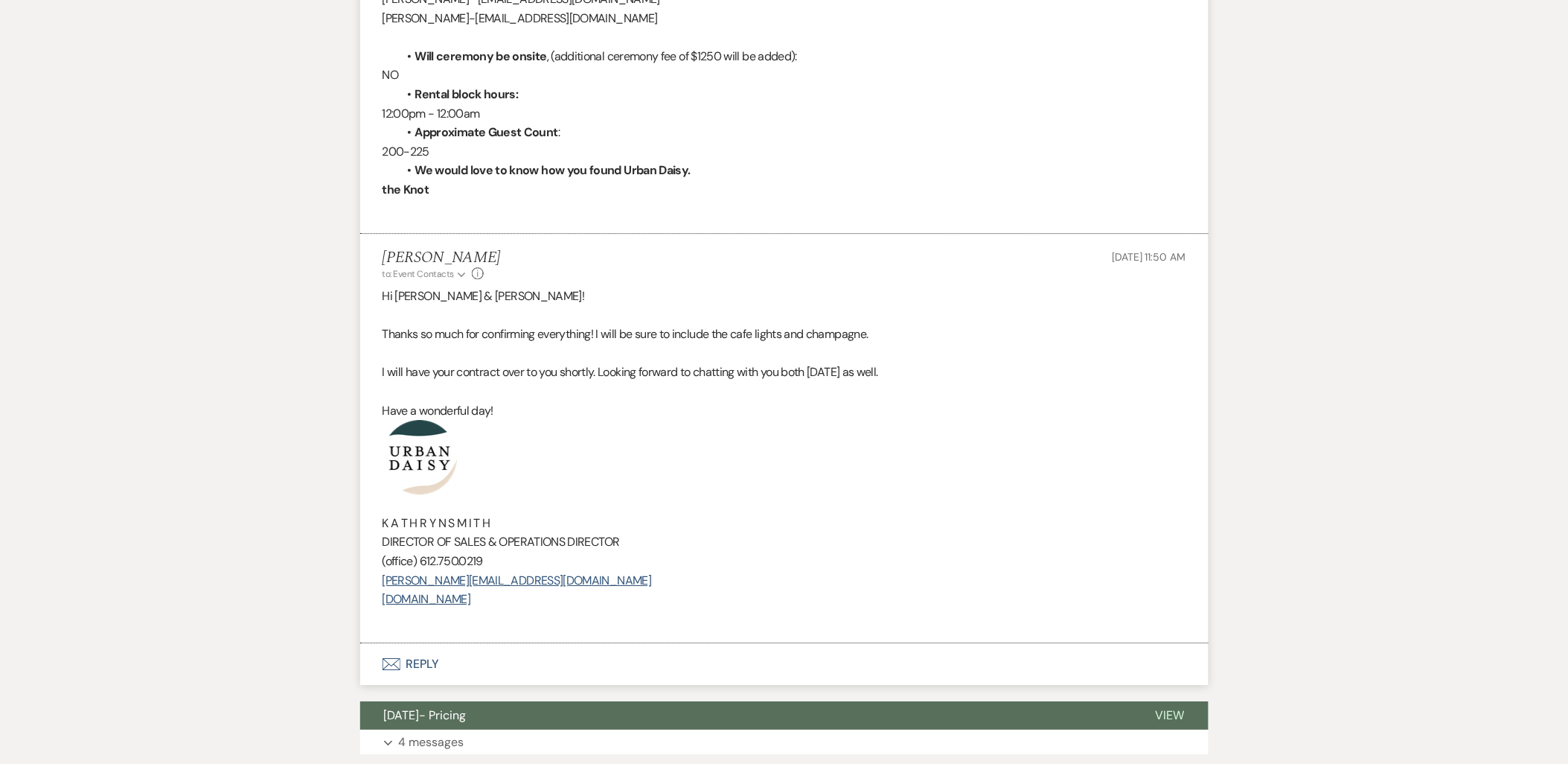
drag, startPoint x: 375, startPoint y: 256, endPoint x: 608, endPoint y: 603, distance: 418.0
click at [608, 603] on li "Kathryn Beckett to: Event Contacts Expand Info Oct 15, 2025, 11:50 AM Hi Ethan …" at bounding box center [784, 438] width 848 height 409
click at [608, 603] on p "[DOMAIN_NAME]" at bounding box center [784, 598] width 803 height 19
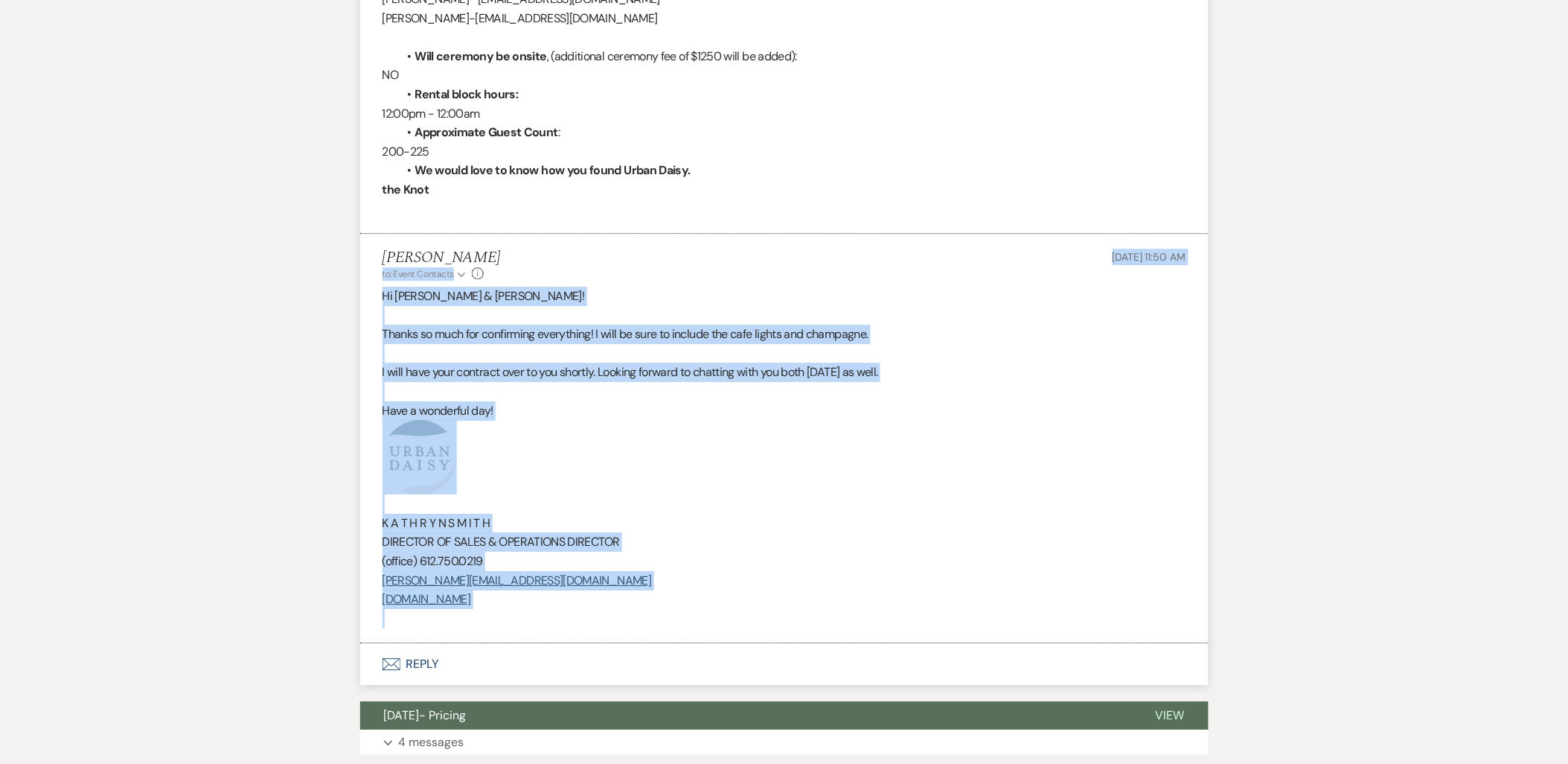
drag, startPoint x: 608, startPoint y: 603, endPoint x: 293, endPoint y: 272, distance: 456.9
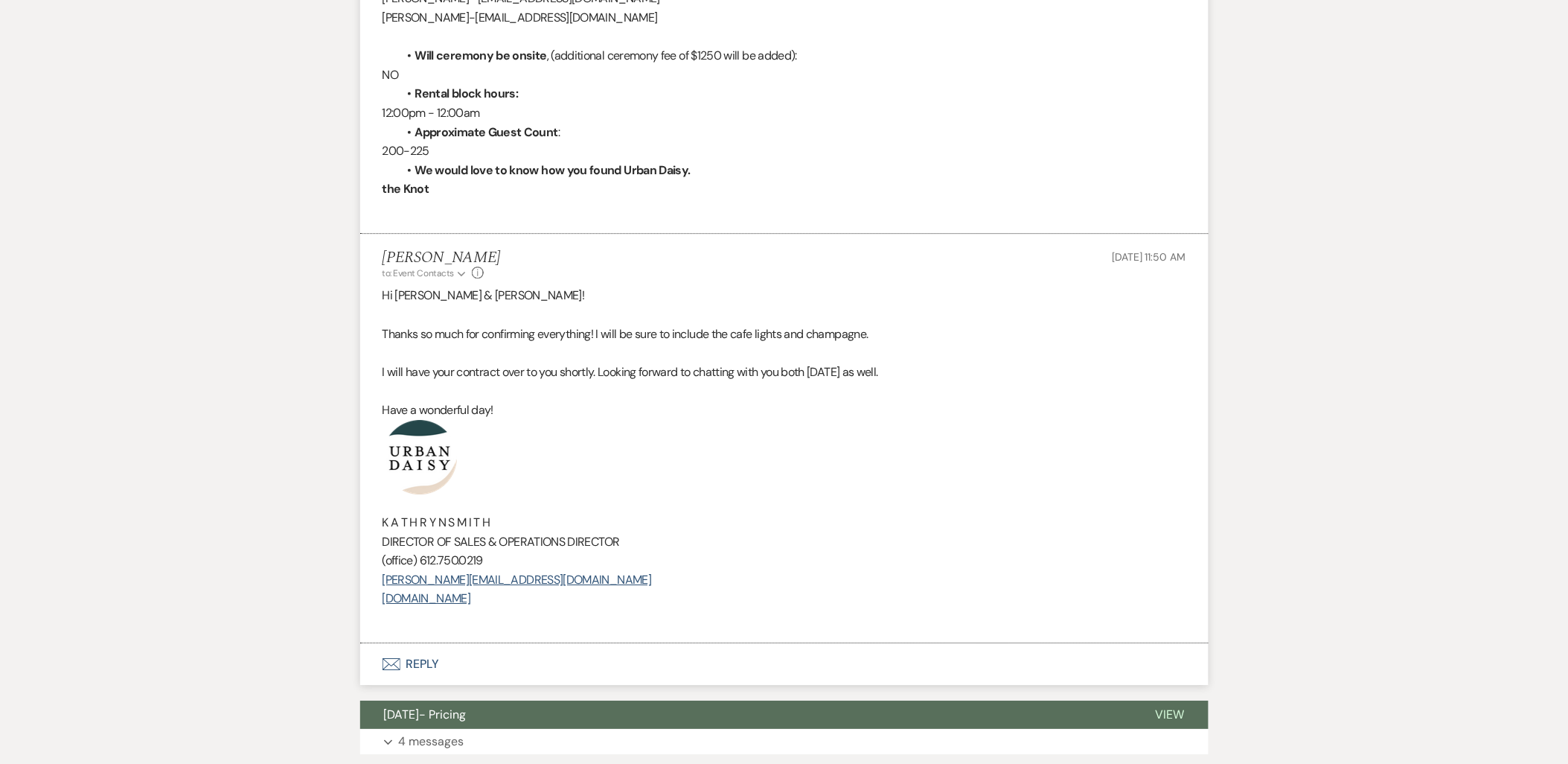
scroll to position [1460, 0]
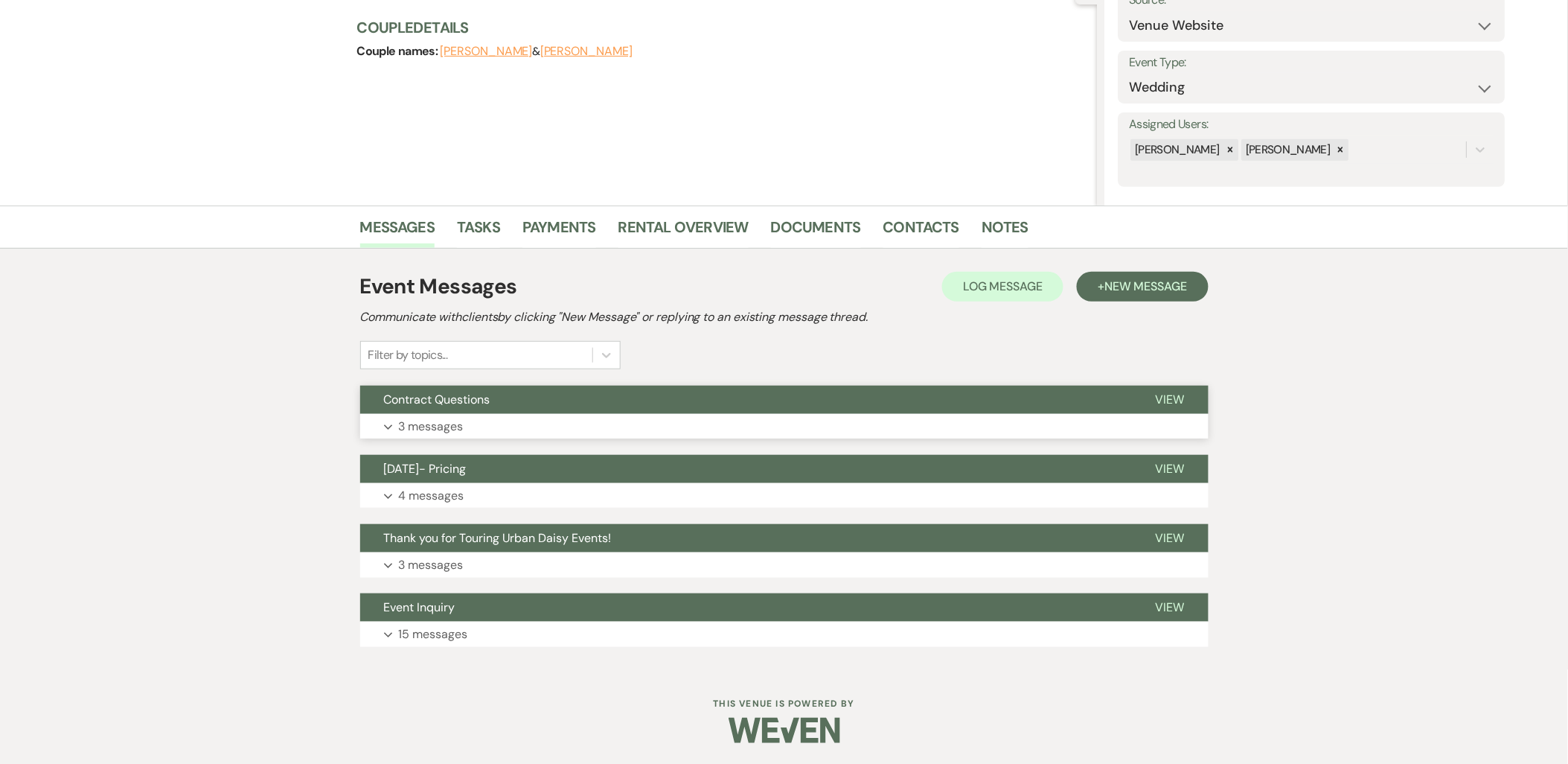
click at [398, 417] on p "3 messages" at bounding box center [431, 426] width 64 height 19
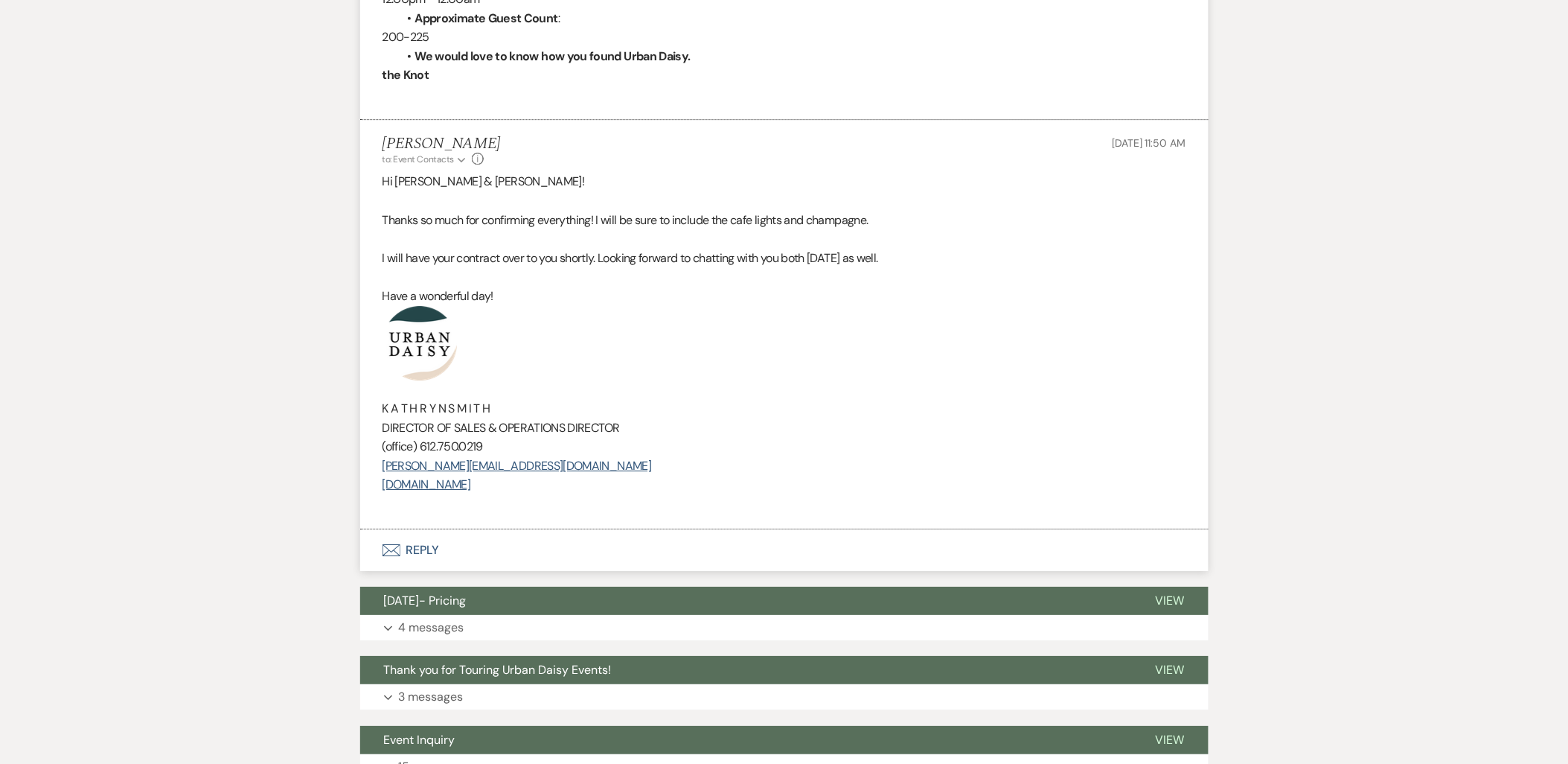
scroll to position [1575, 0]
click at [406, 557] on button "Envelope Reply" at bounding box center [784, 549] width 848 height 42
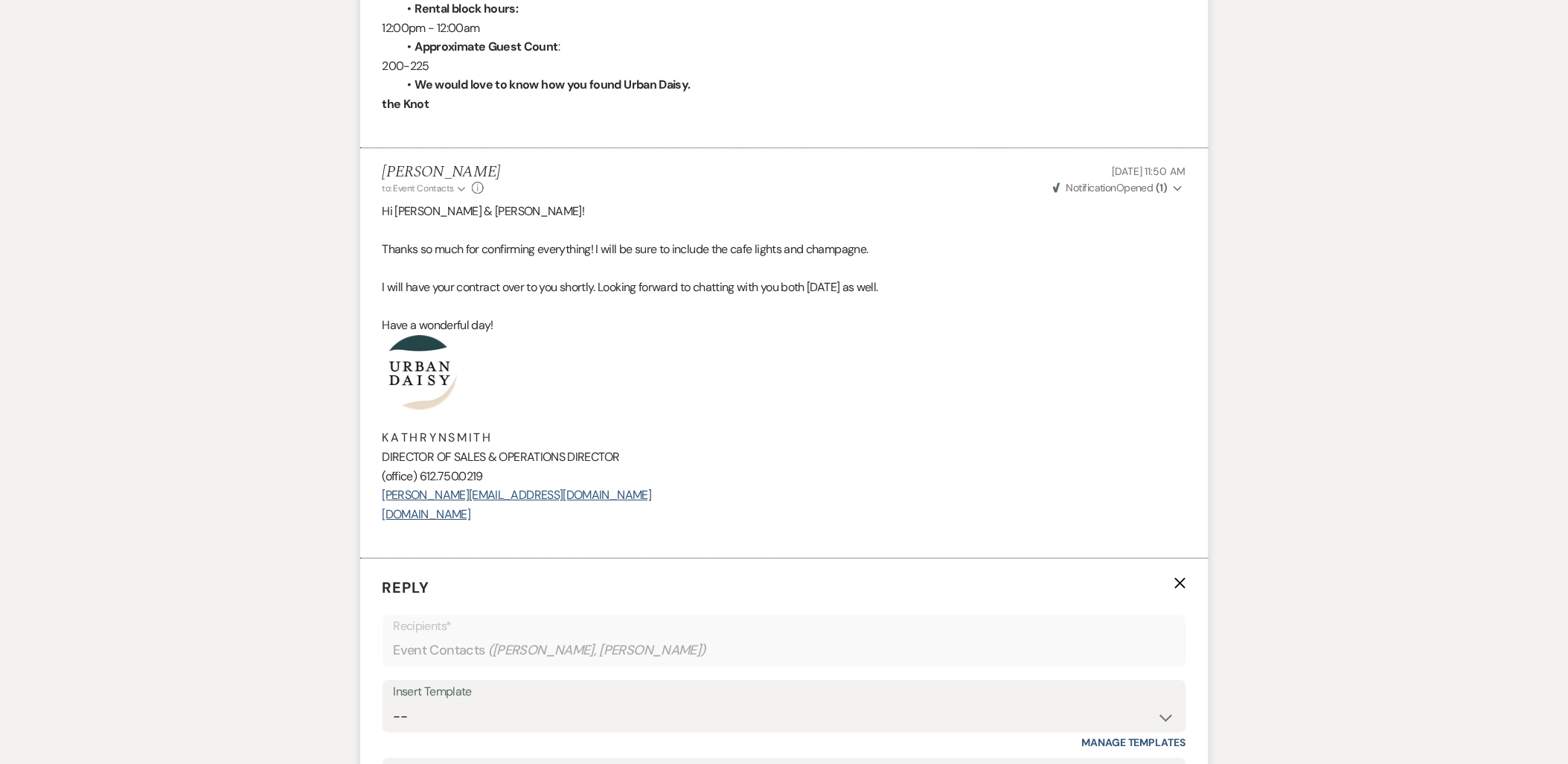
scroll to position [1379, 0]
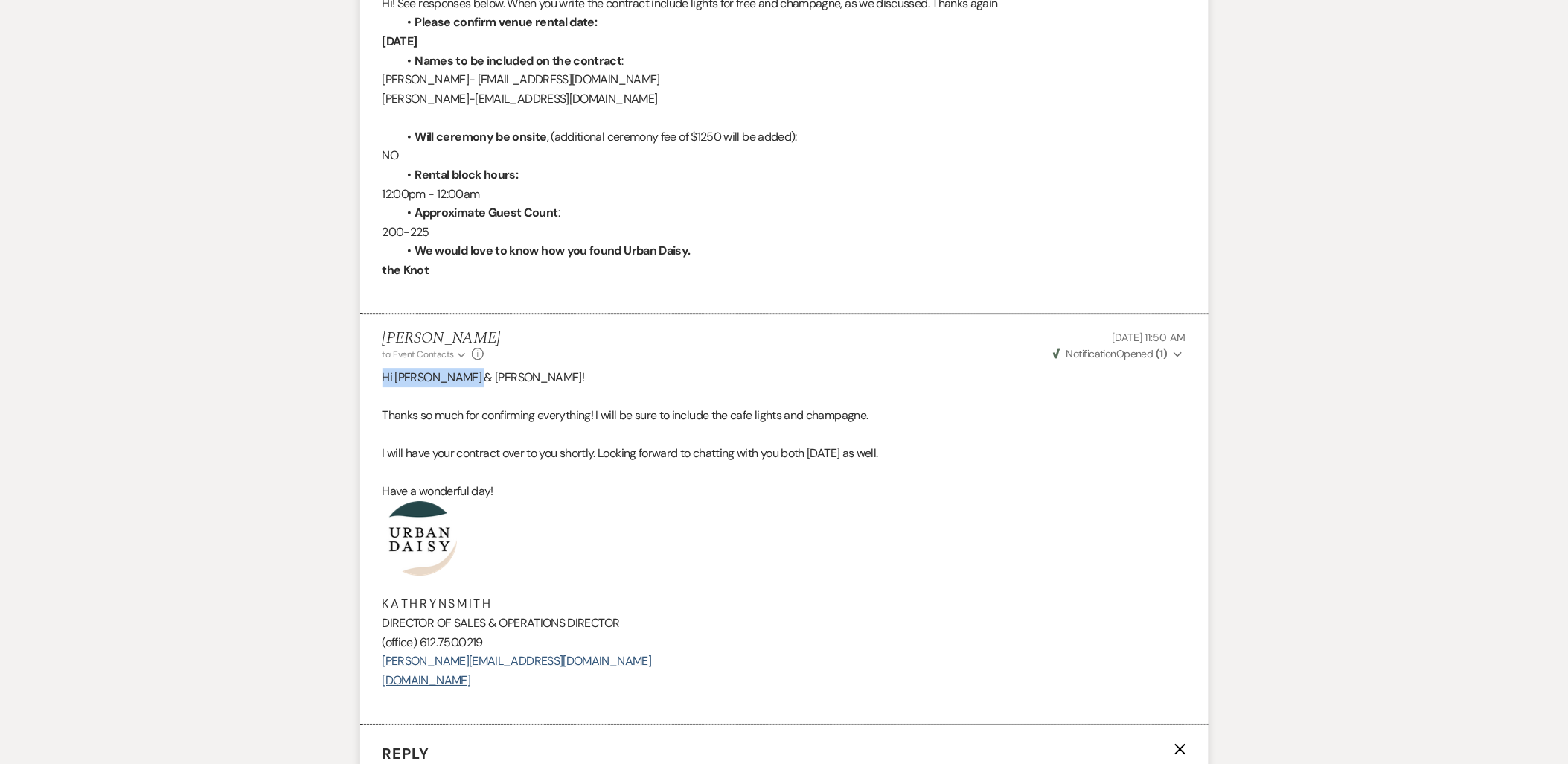
drag, startPoint x: 479, startPoint y: 372, endPoint x: 375, endPoint y: 376, distance: 104.1
click at [374, 376] on li "Kathryn Beckett to: Event Contacts Expand Info Oct 15, 2025, 11:50 AM Weven Che…" at bounding box center [784, 519] width 848 height 410
copy span "Hi [PERSON_NAME] & [PERSON_NAME]!"
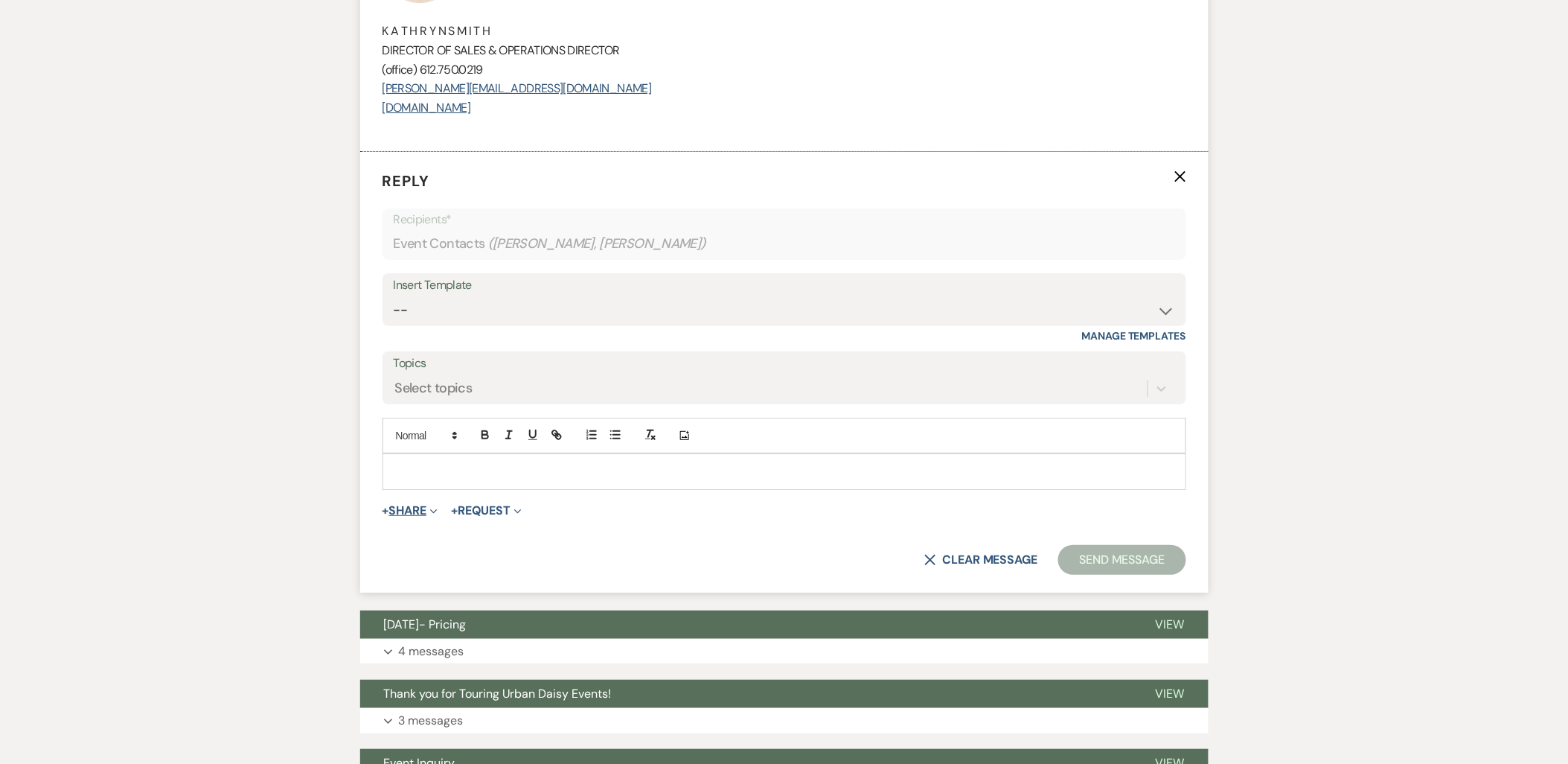
scroll to position [2041, 0]
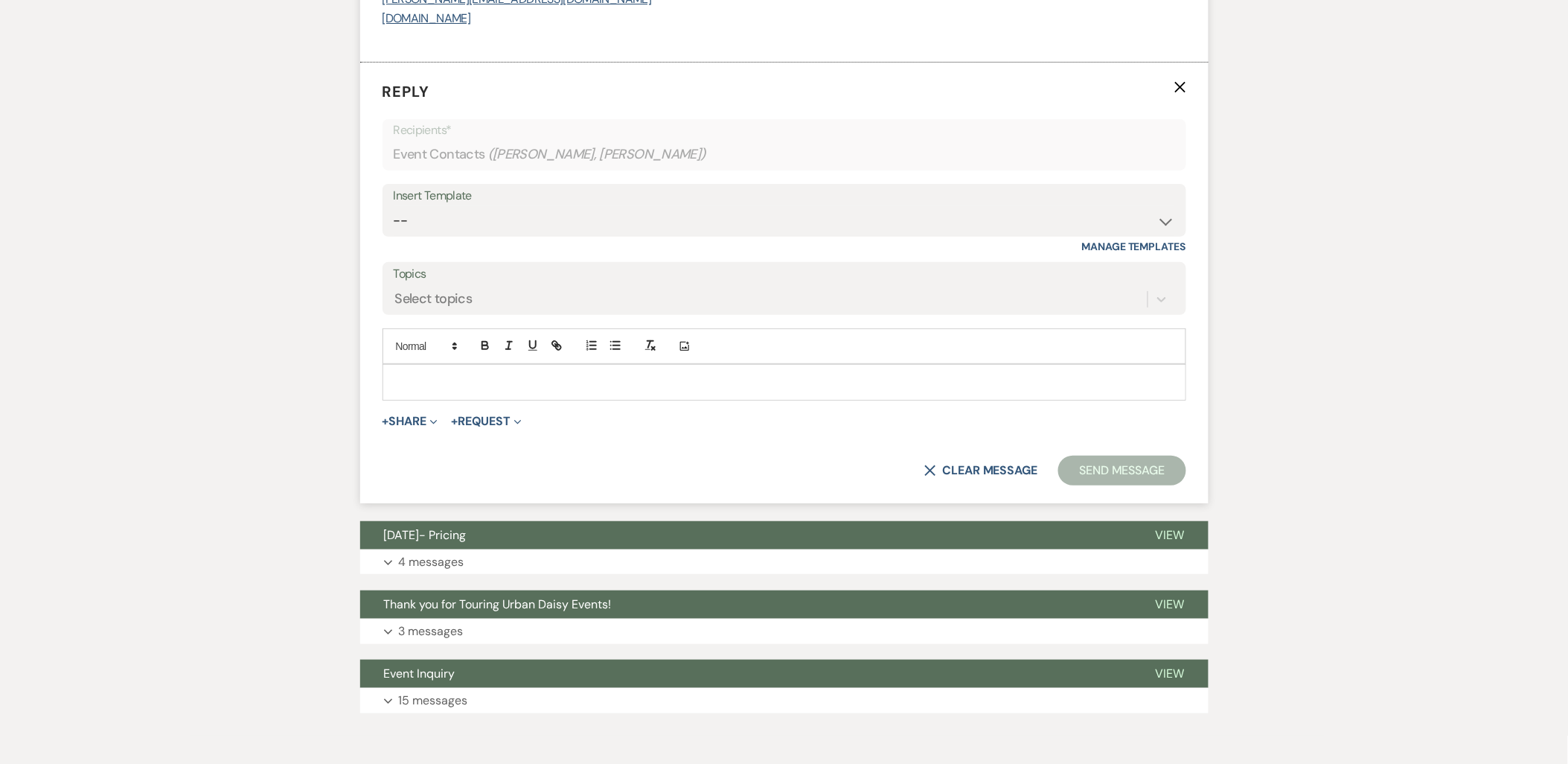
click at [409, 385] on p at bounding box center [784, 382] width 779 height 17
paste div
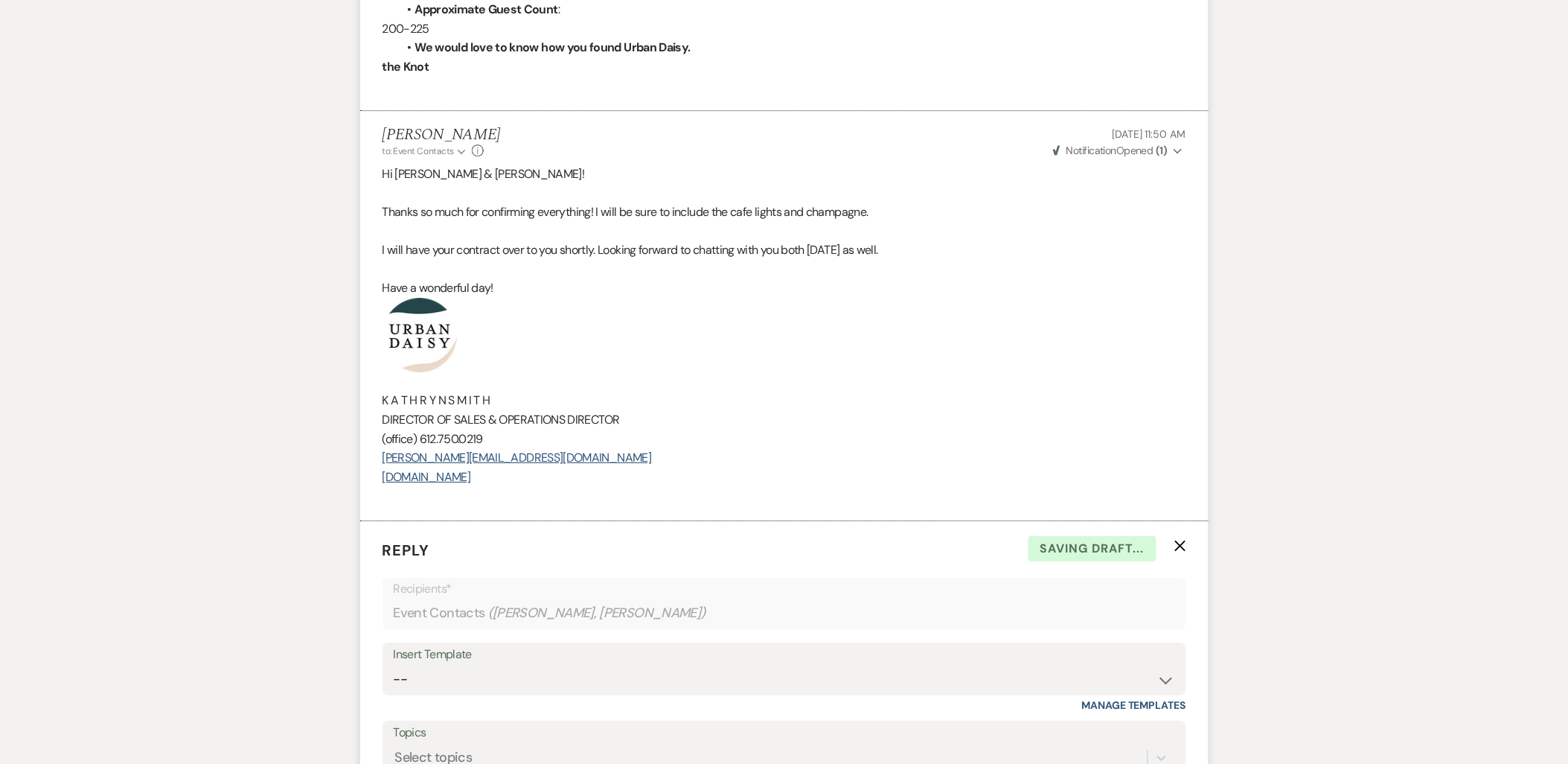
scroll to position [1794, 0]
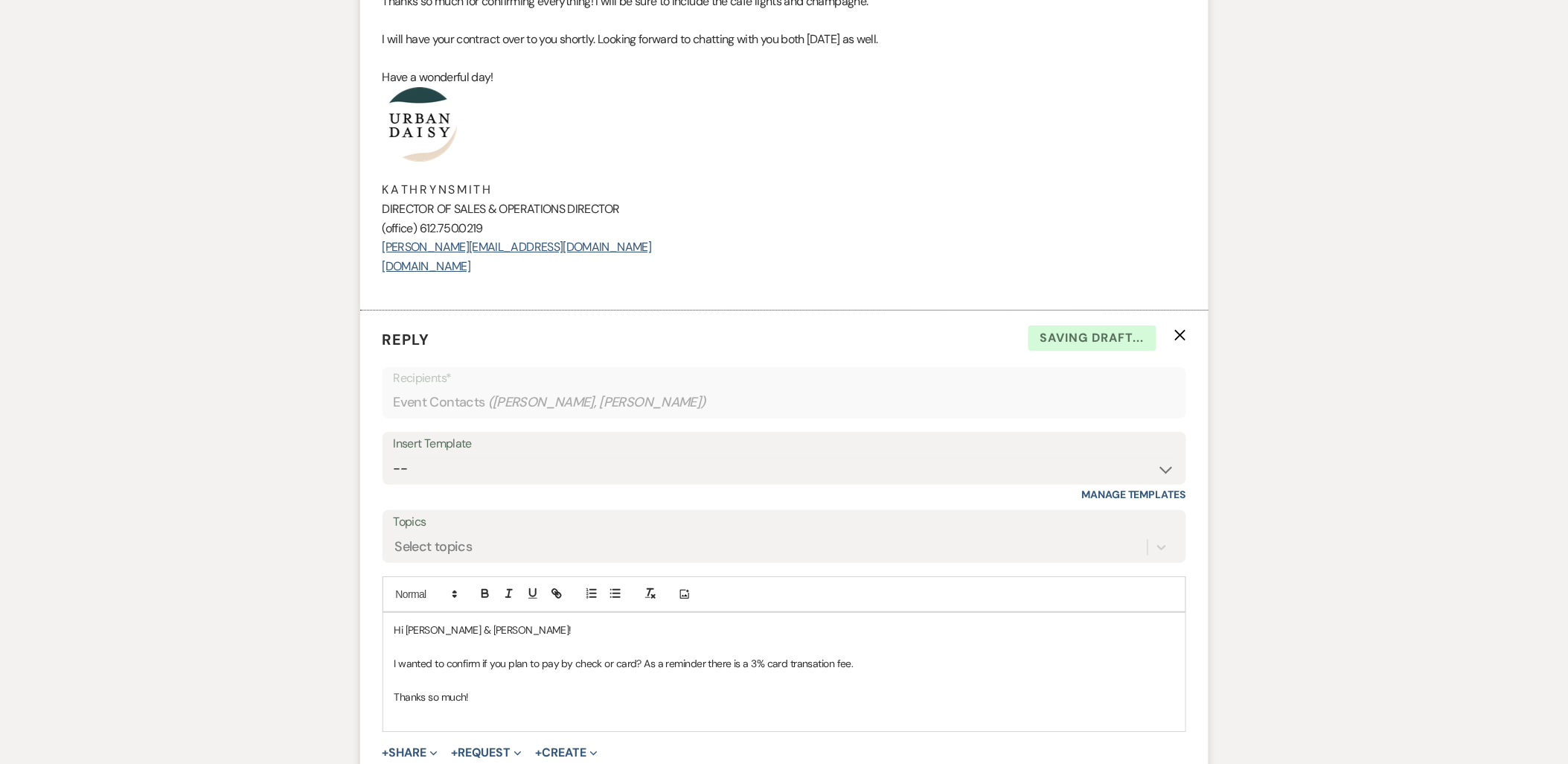
drag, startPoint x: 571, startPoint y: 271, endPoint x: 321, endPoint y: 83, distance: 312.8
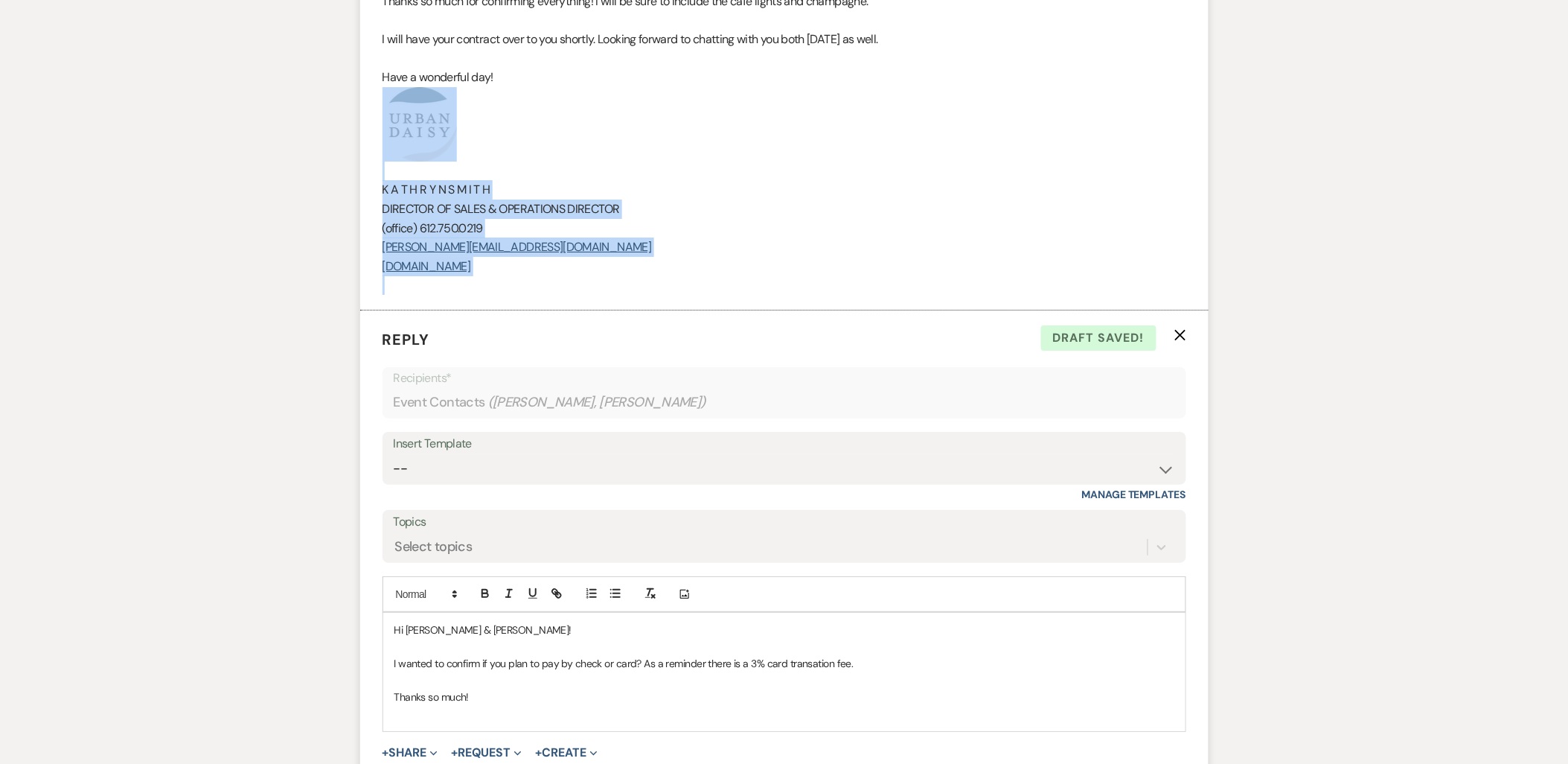
drag, startPoint x: 642, startPoint y: 285, endPoint x: 177, endPoint y: 142, distance: 486.5
copy div "K A T H R Y N S M I T H DIRECTOR OF SALES & OPERATIONS DIRECTOR (office) 612.75…"
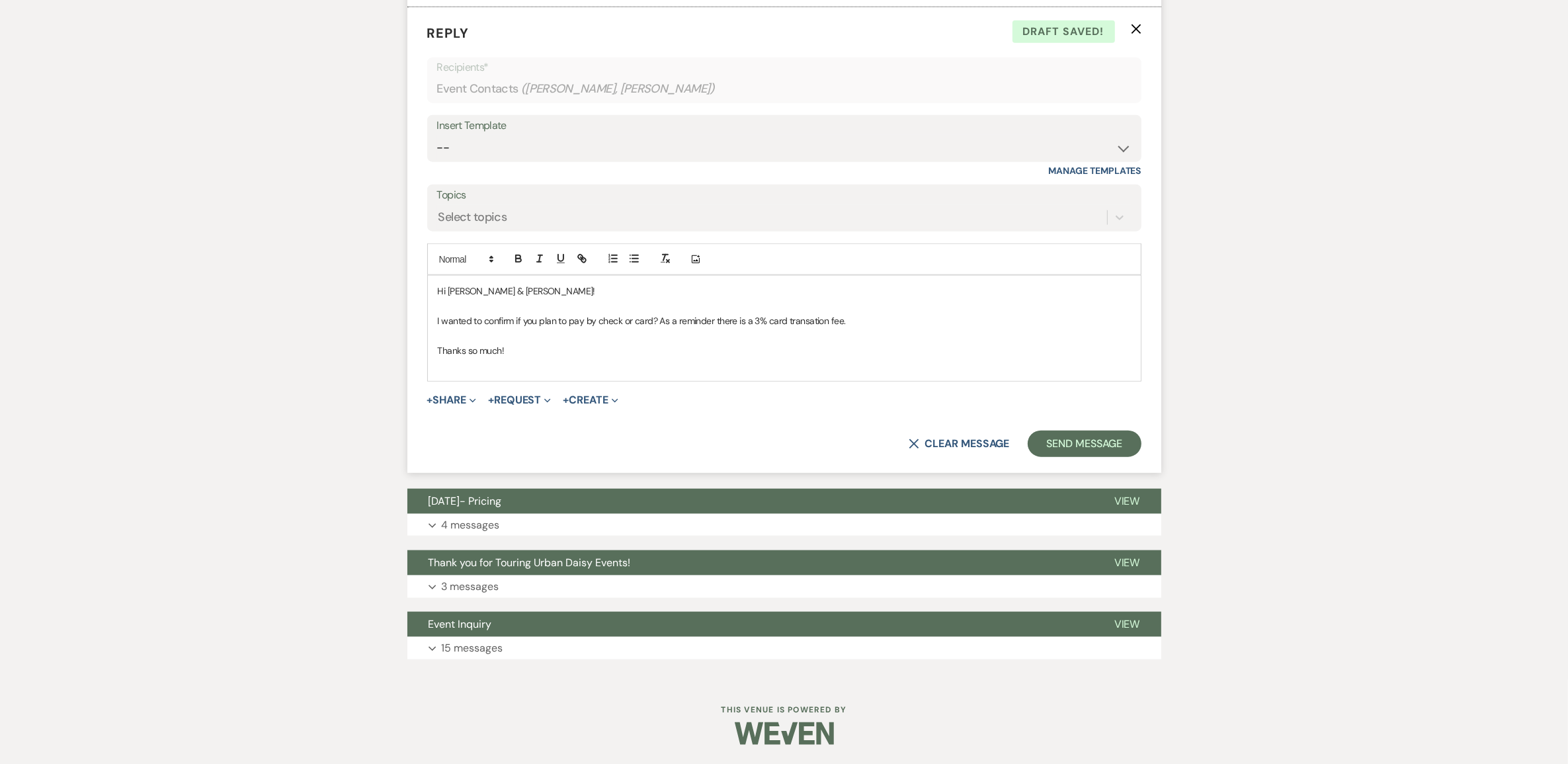
click at [543, 366] on p "﻿" at bounding box center [784, 365] width 693 height 15
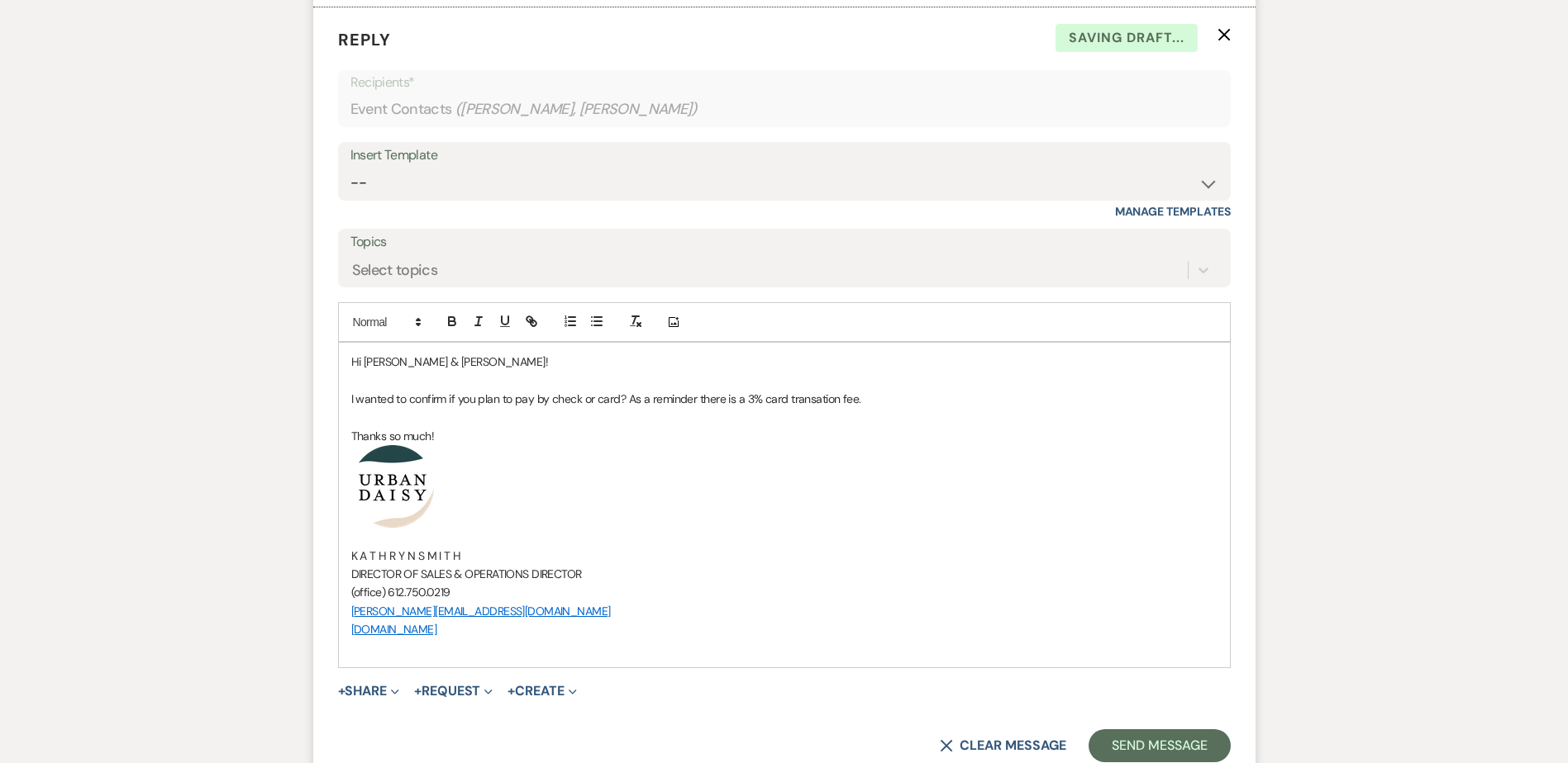
scroll to position [2329, 0]
click at [1130, 744] on button "Send Message" at bounding box center [1159, 746] width 141 height 33
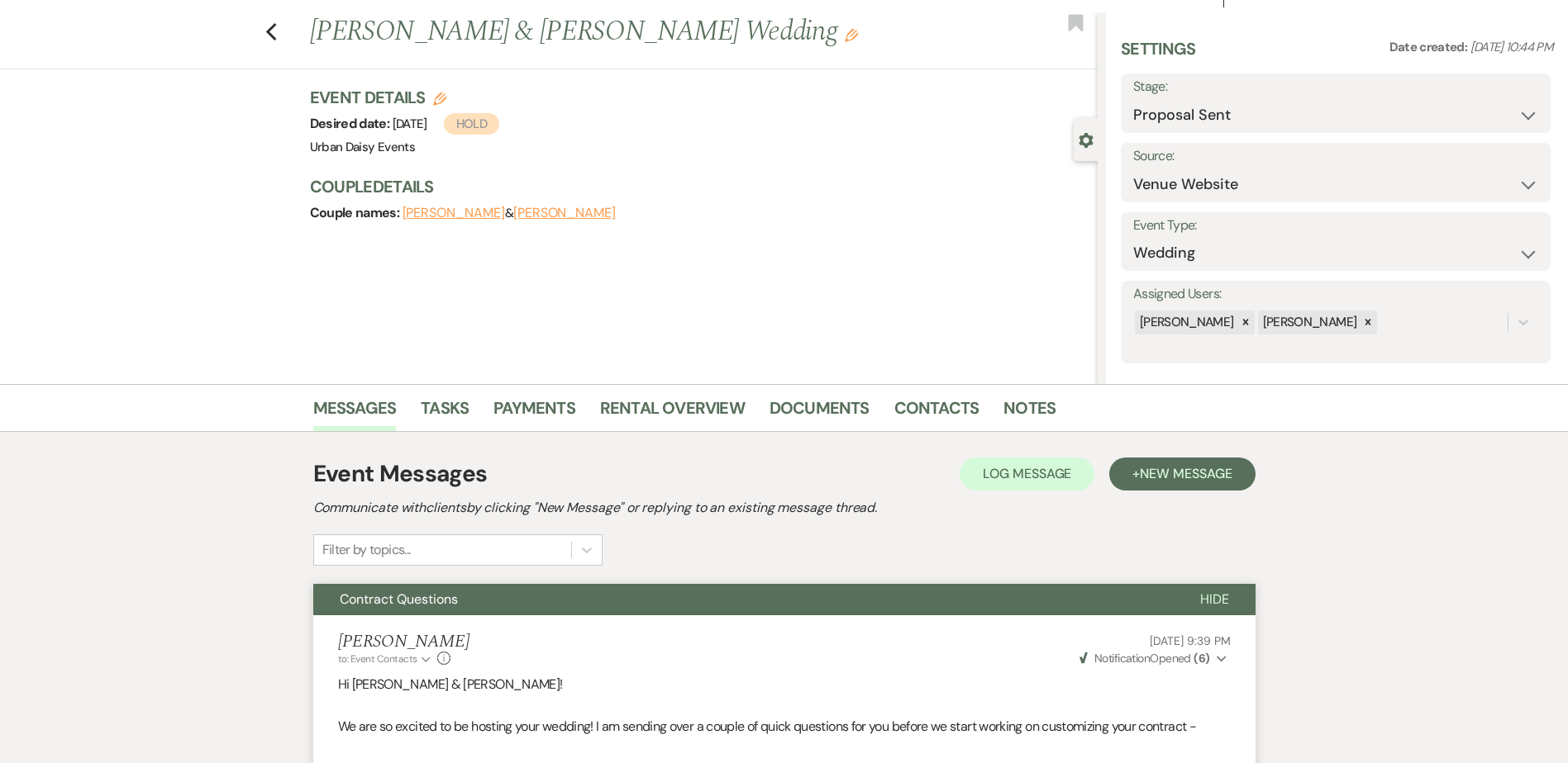
scroll to position [0, 0]
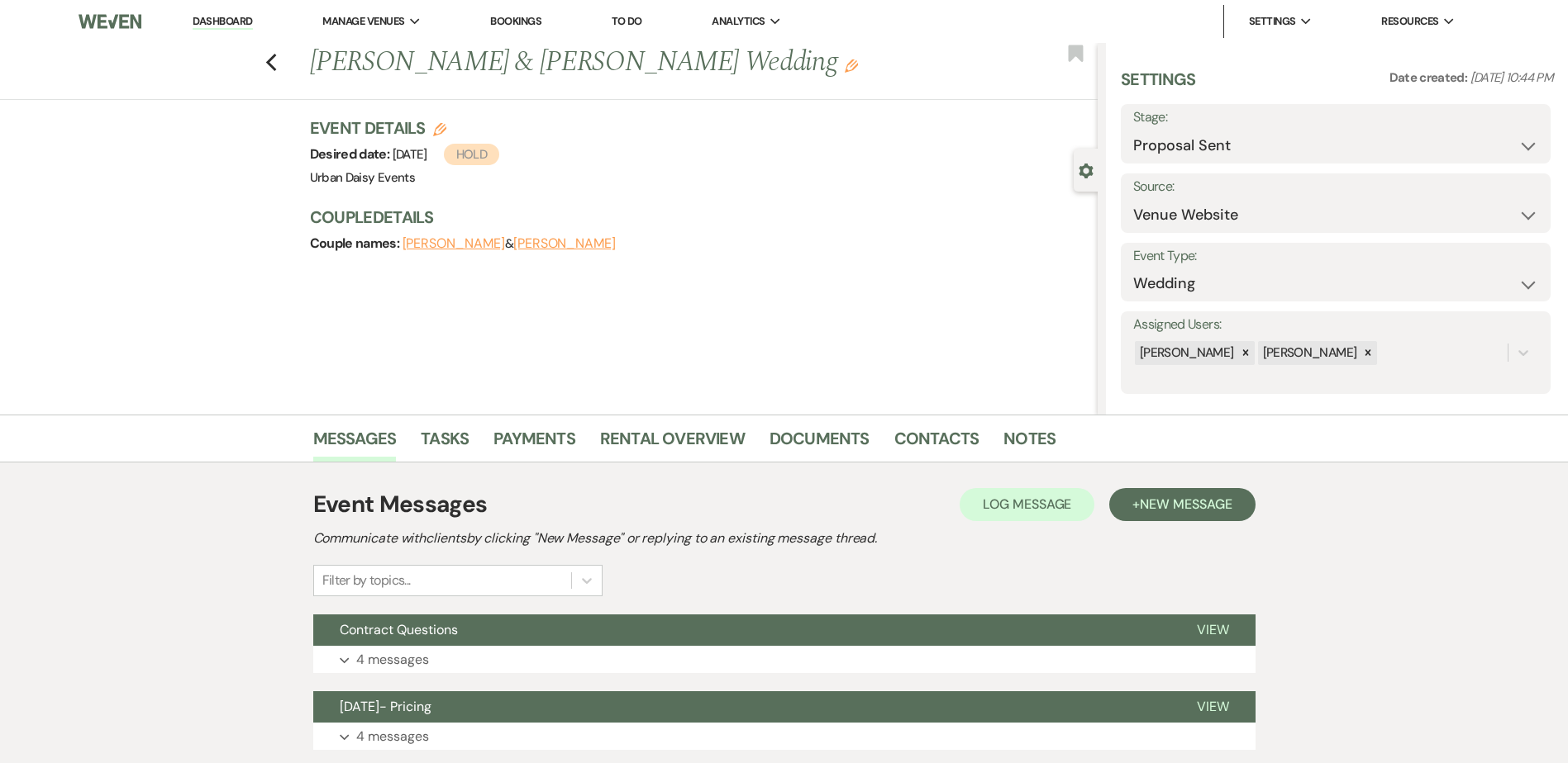
click at [406, 609] on div "Event Messages Log Log Message + New Message Communicate with clients by clicki…" at bounding box center [784, 696] width 942 height 434
click at [399, 670] on p "4 messages" at bounding box center [392, 659] width 72 height 21
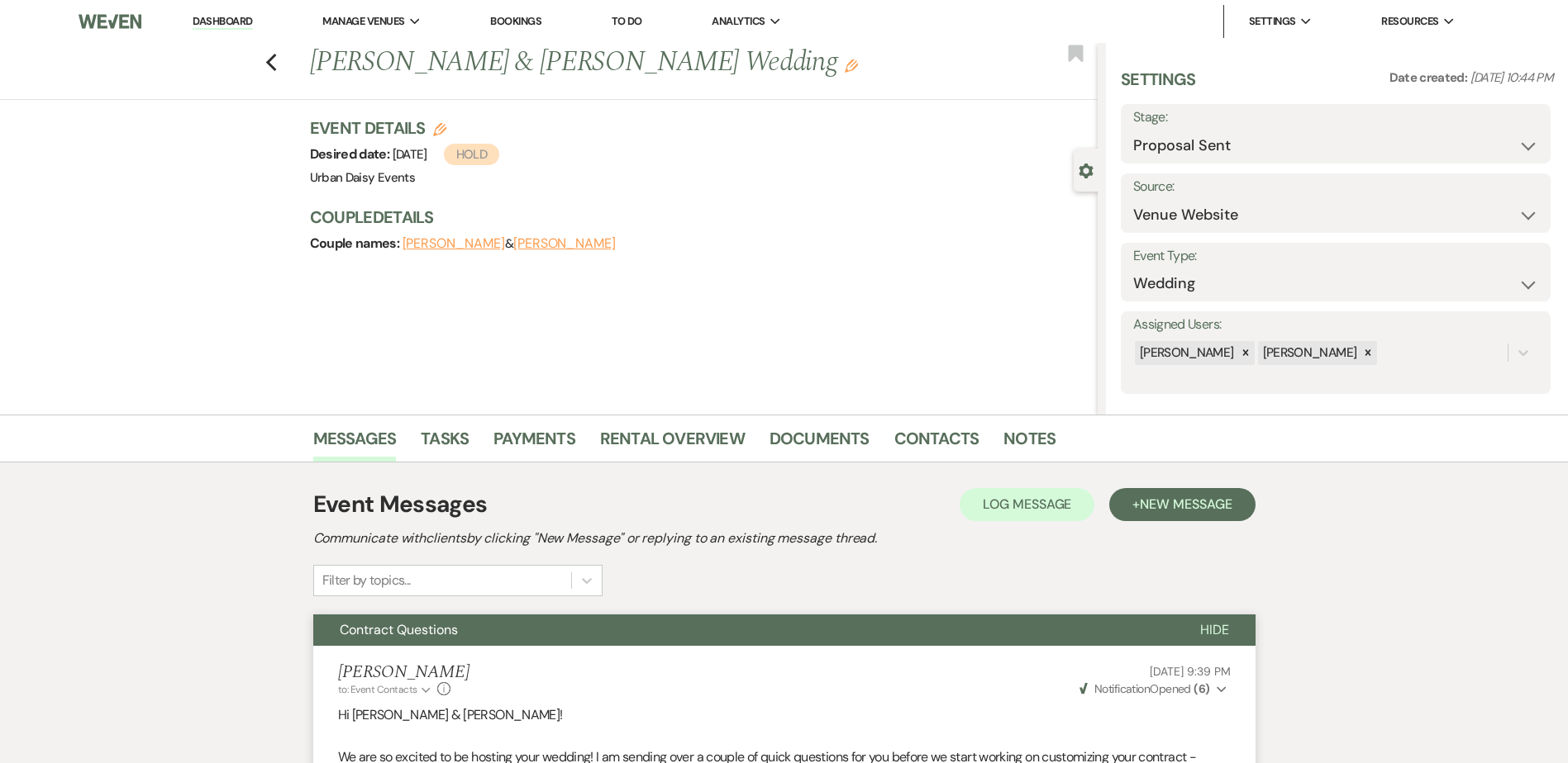
click at [201, 22] on link "Dashboard" at bounding box center [222, 21] width 60 height 16
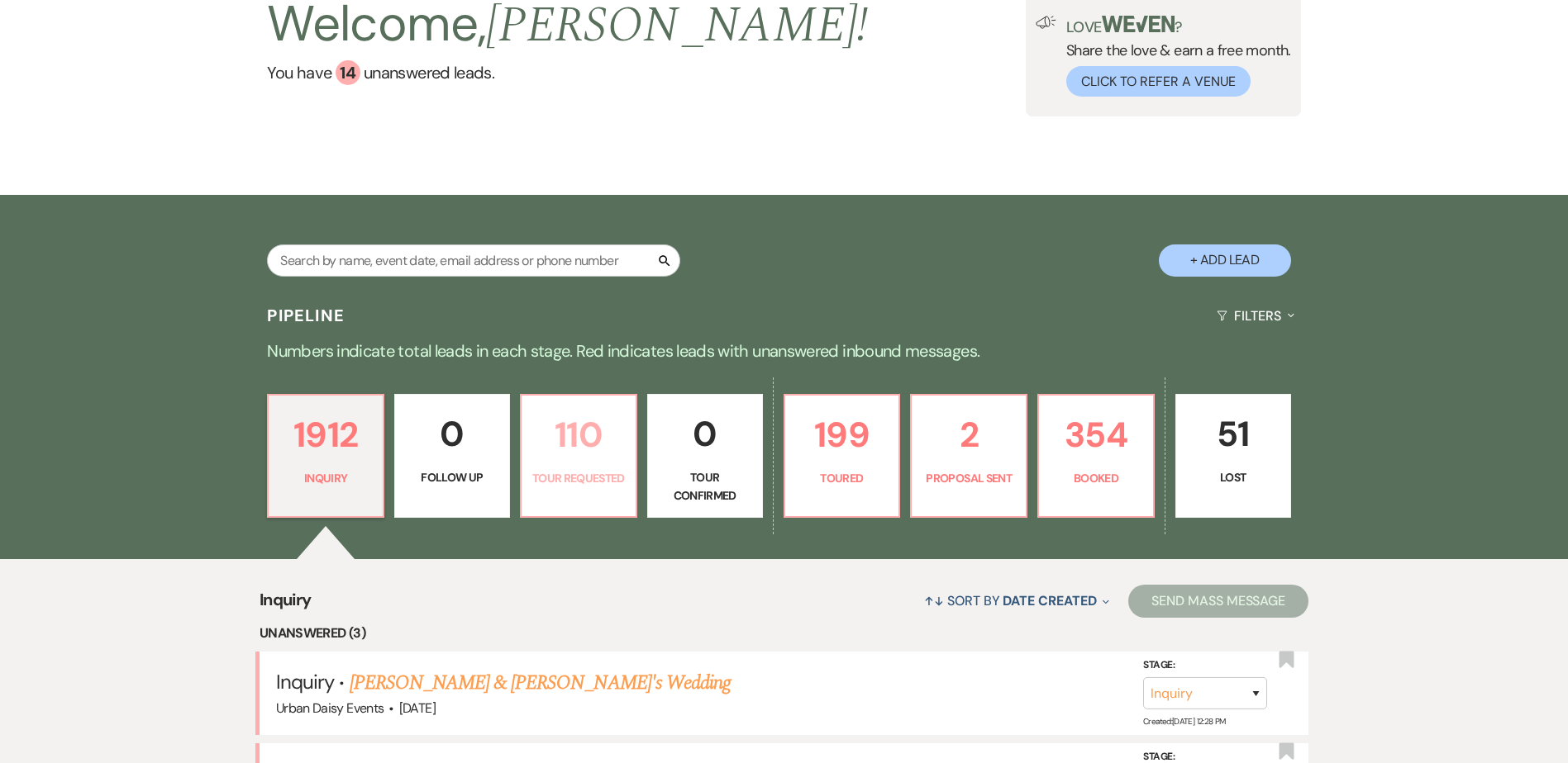
scroll to position [131, 0]
click at [570, 477] on p "Tour Requested" at bounding box center [578, 479] width 94 height 18
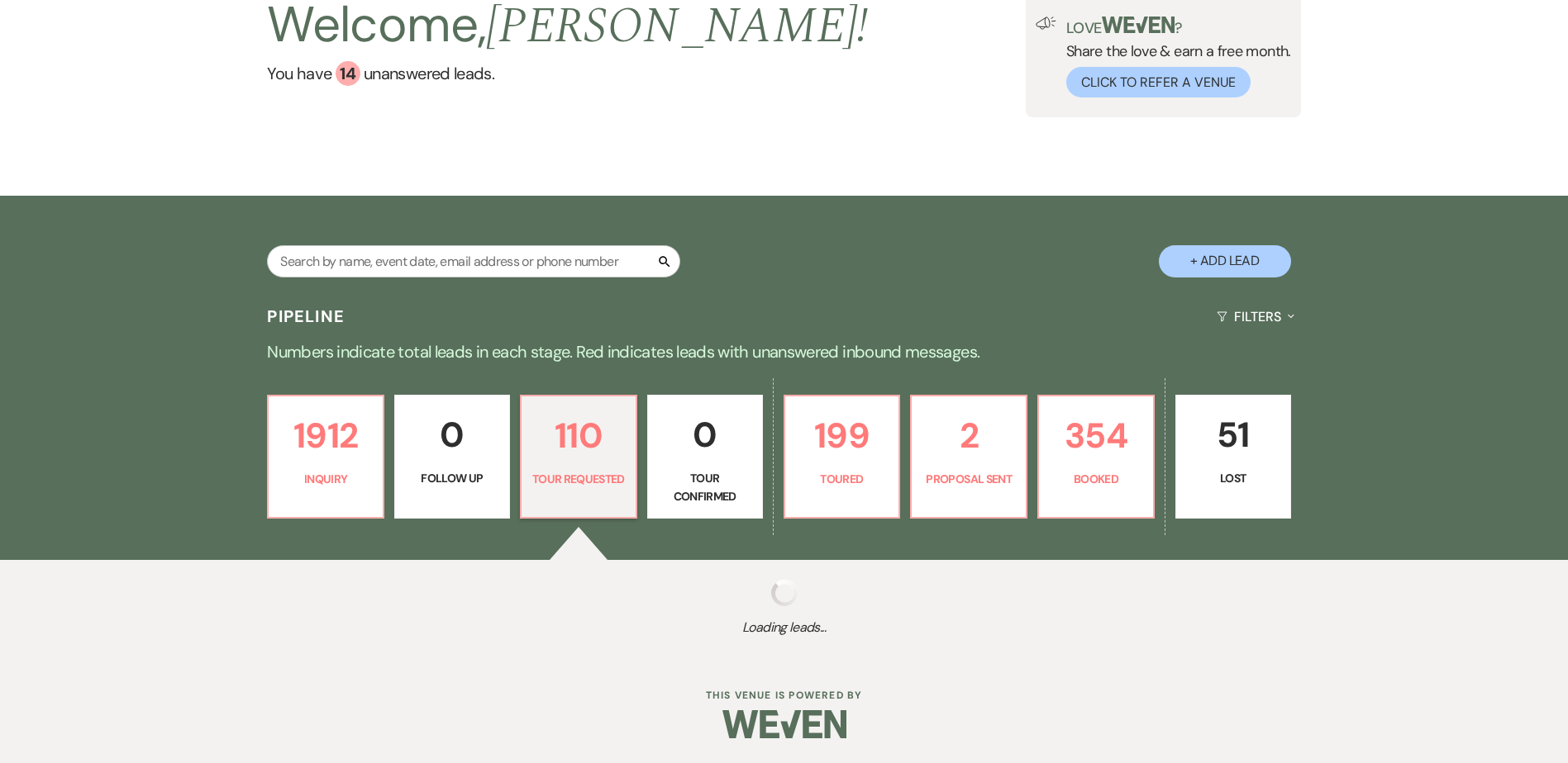
select select "2"
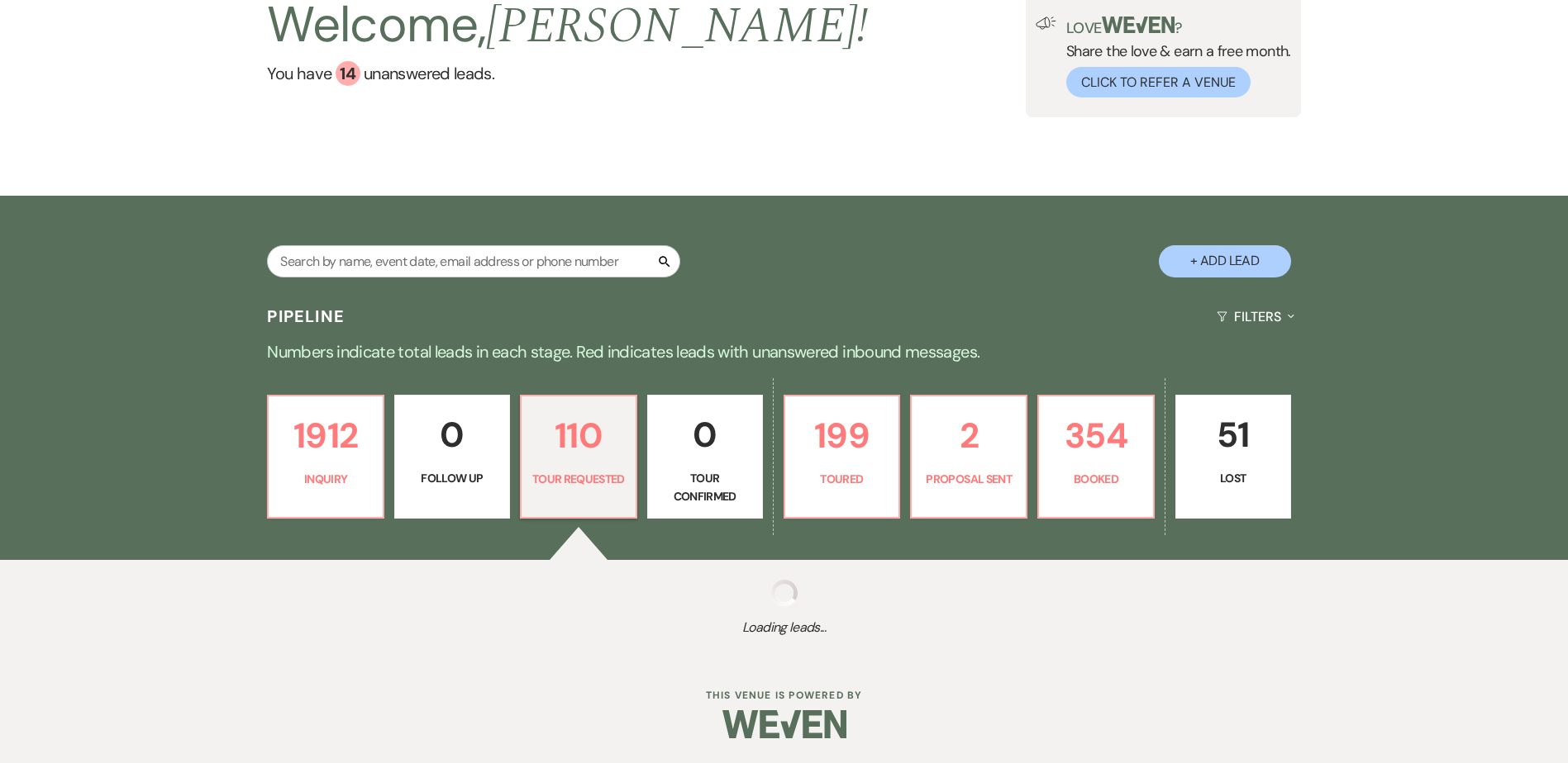
select select "2"
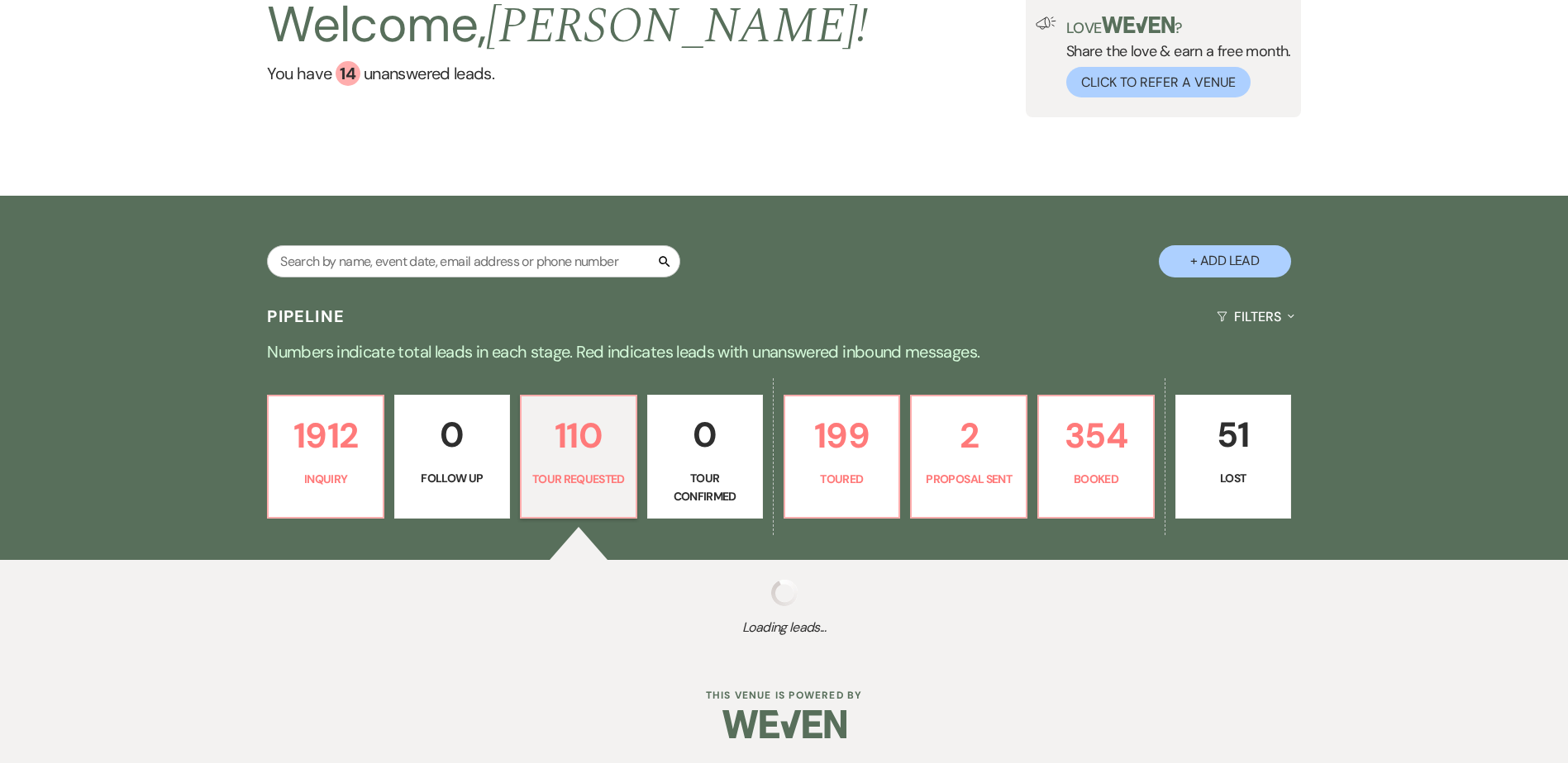
select select "2"
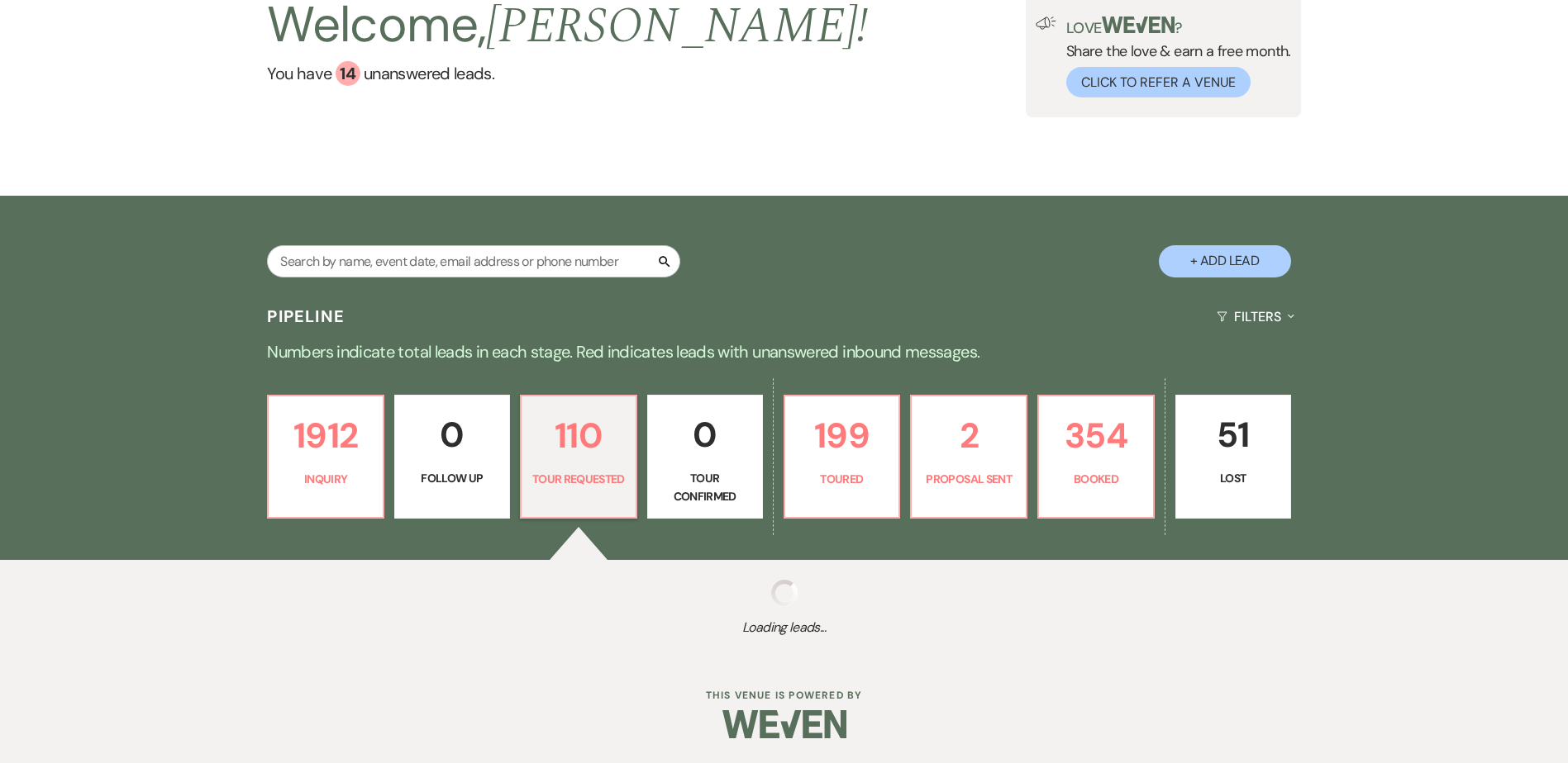
select select "2"
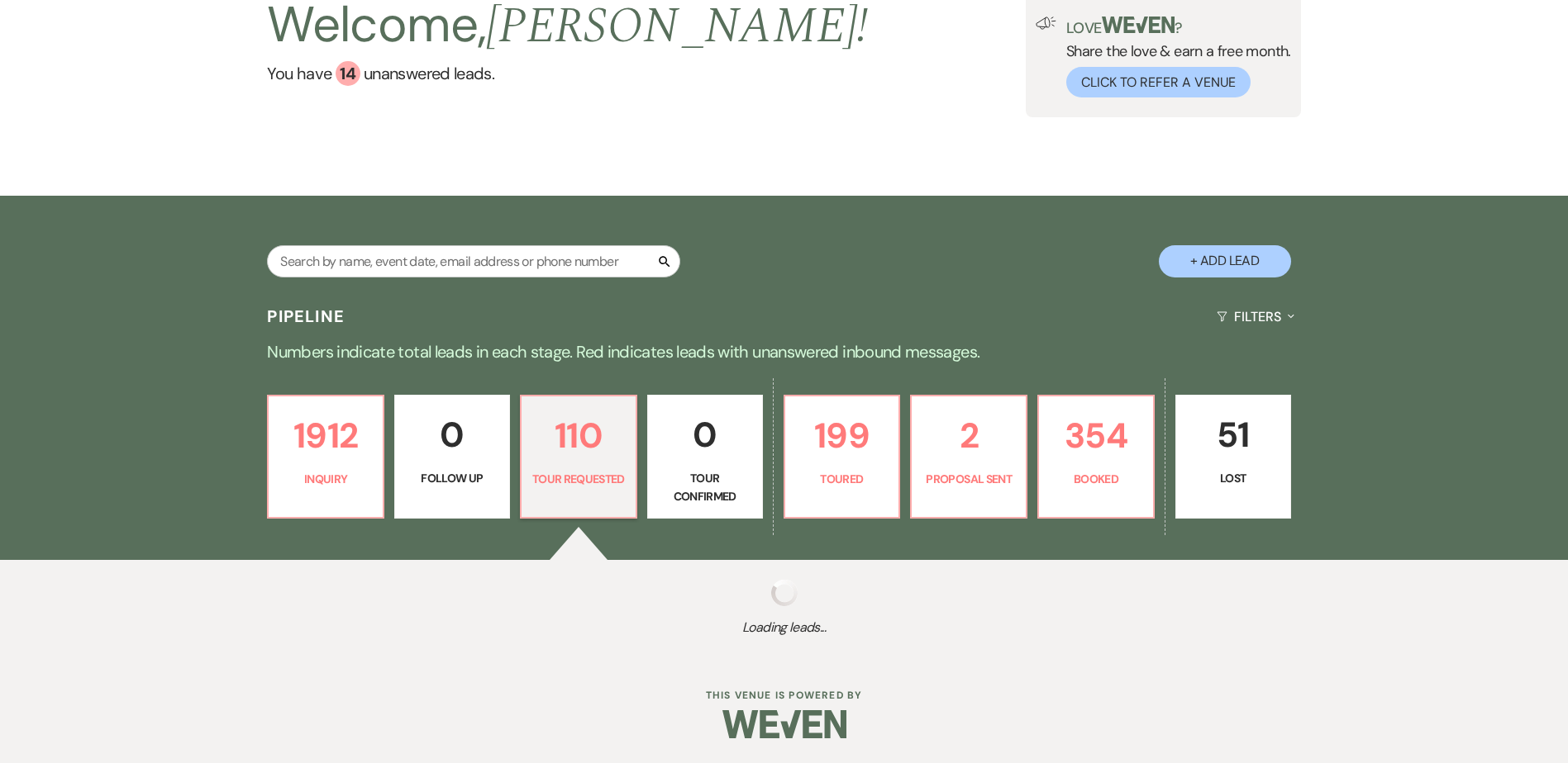
select select "2"
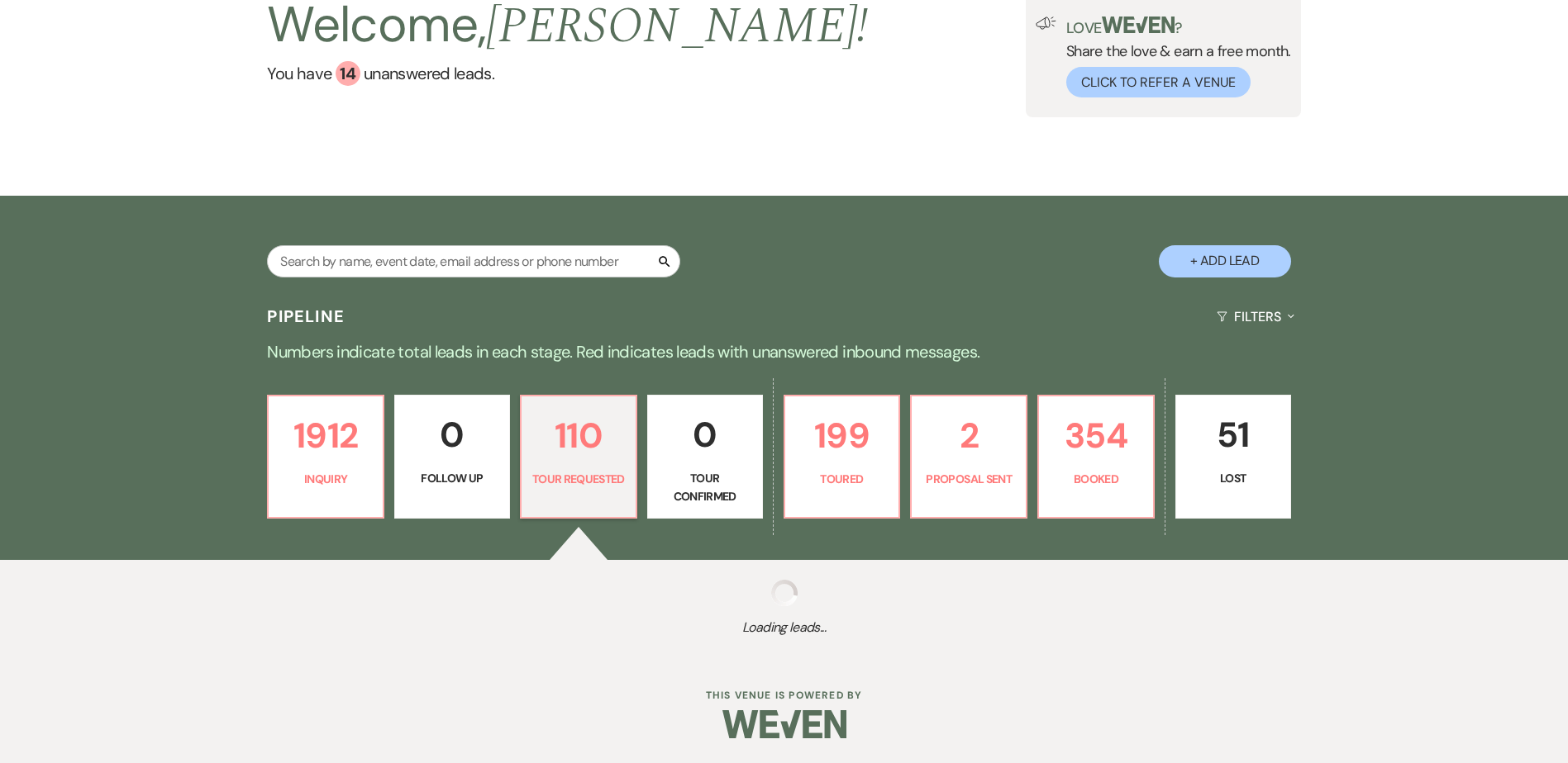
select select "2"
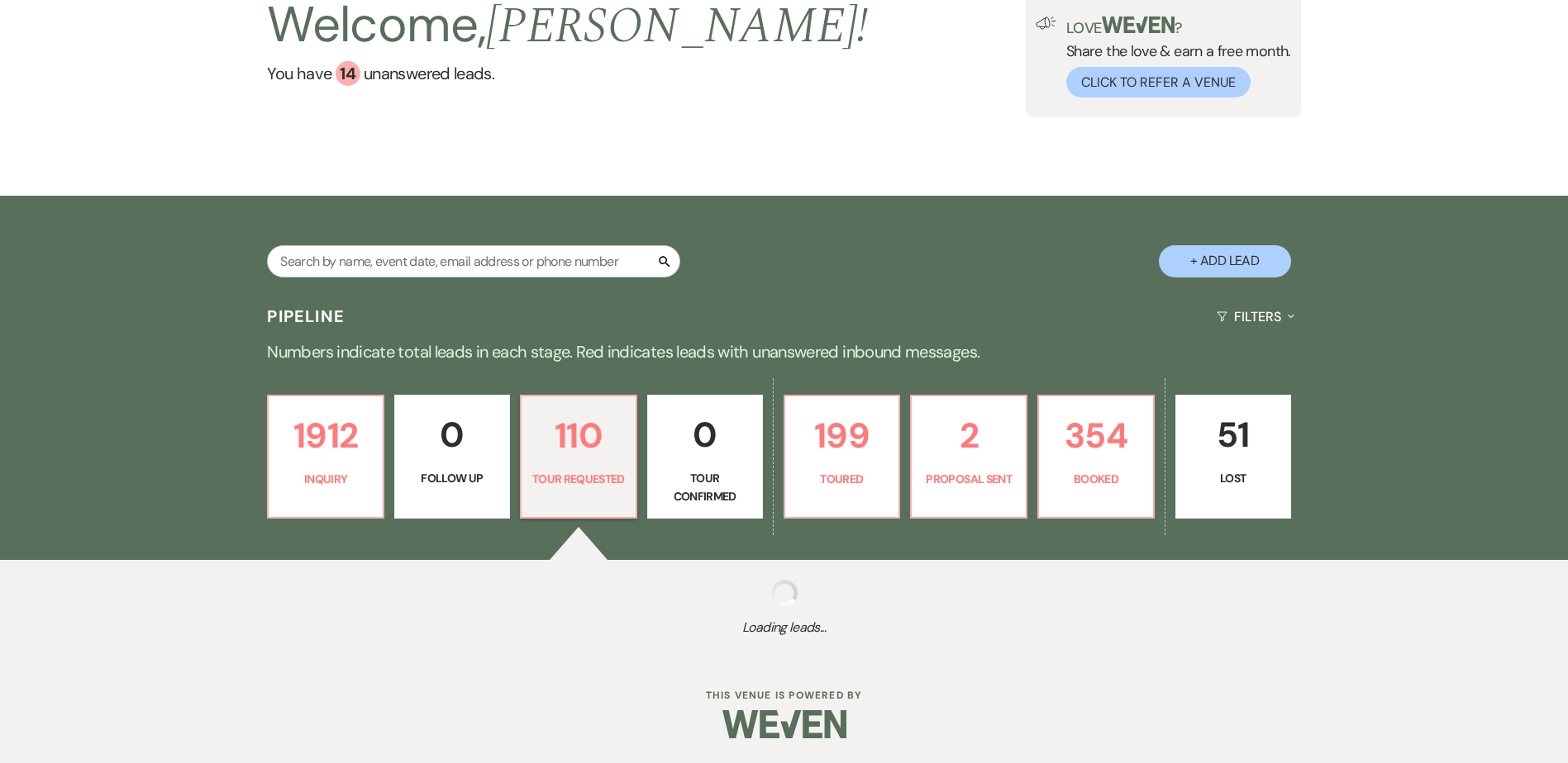
select select "2"
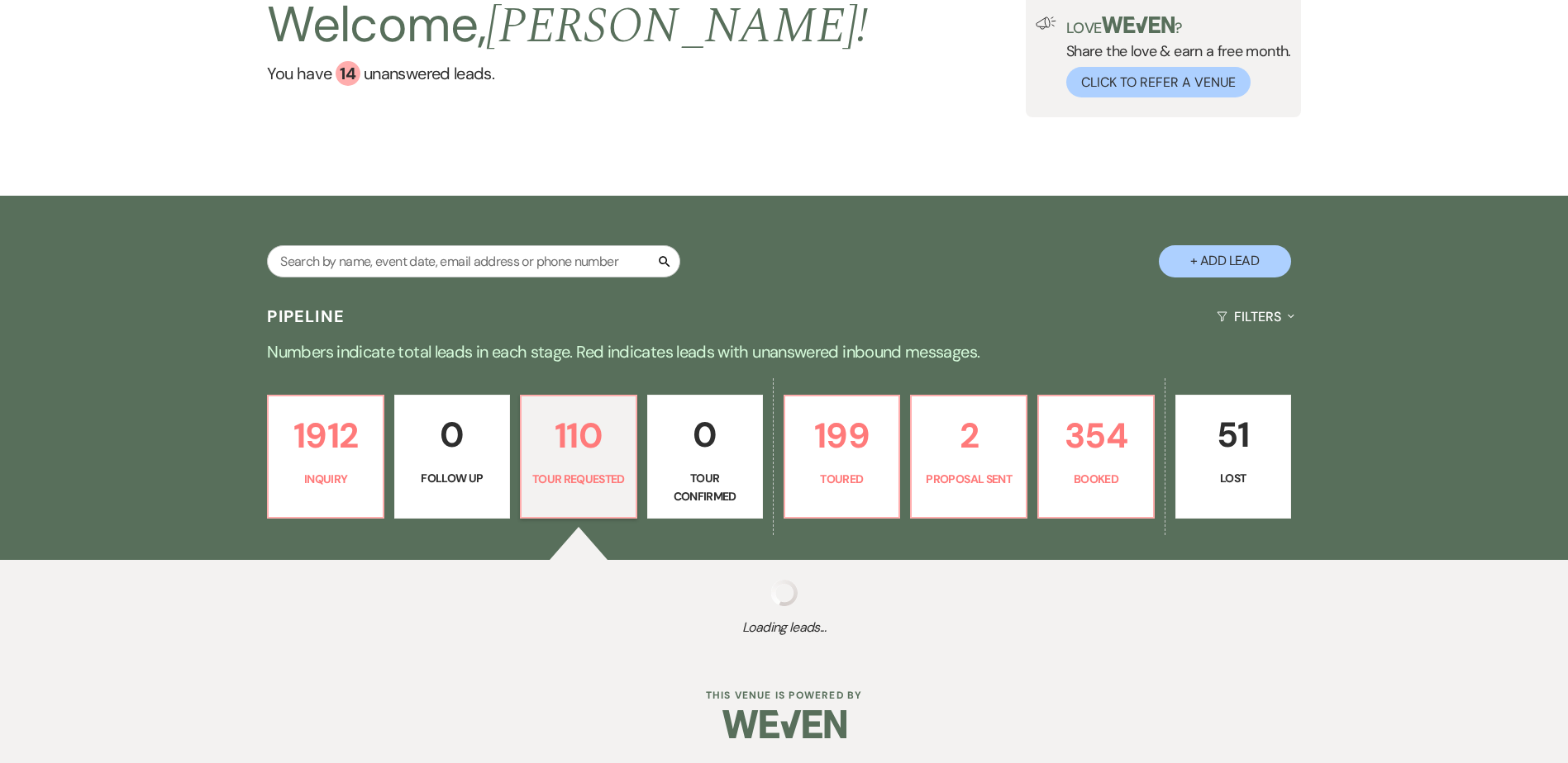
select select "2"
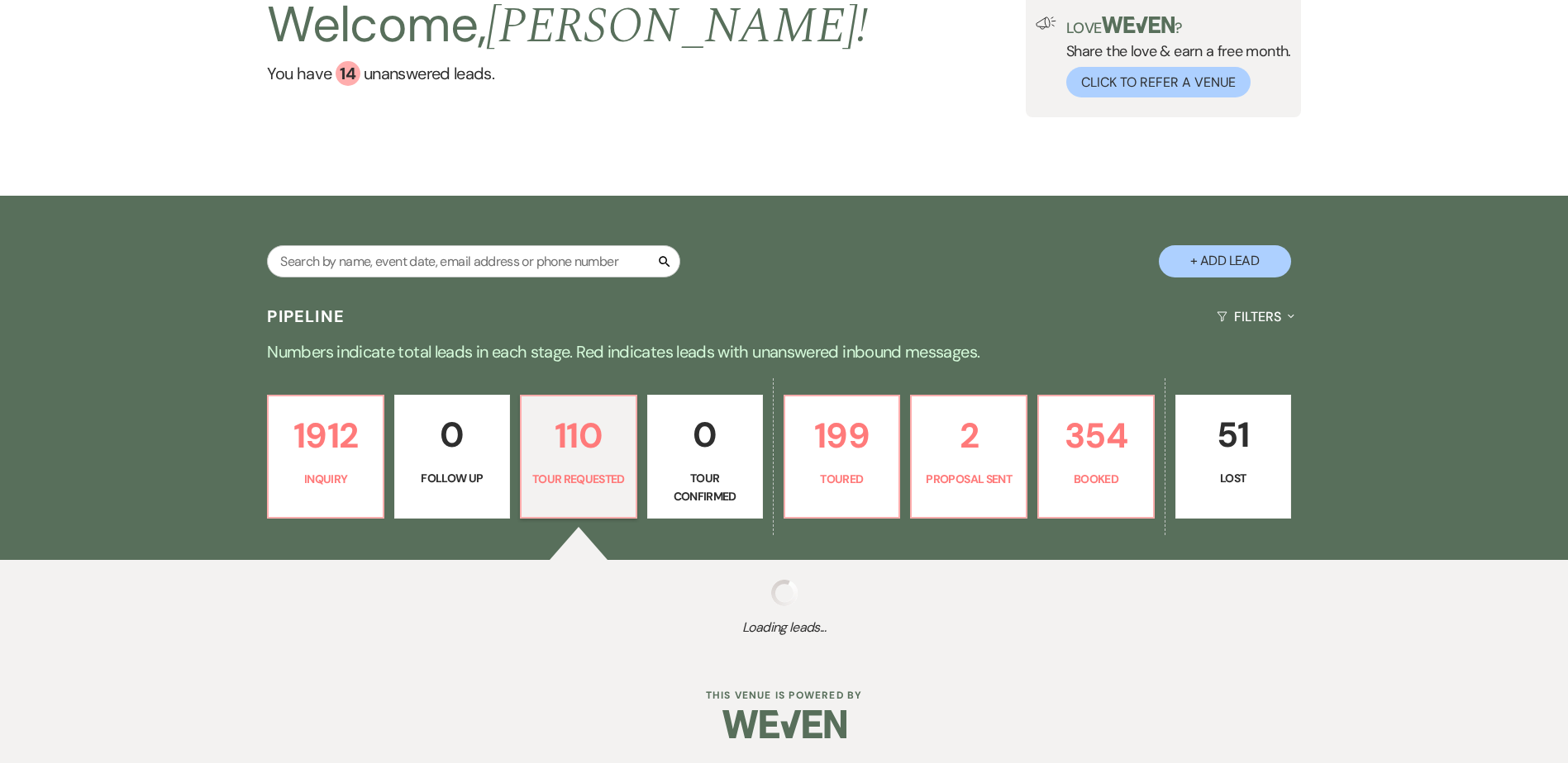
select select "2"
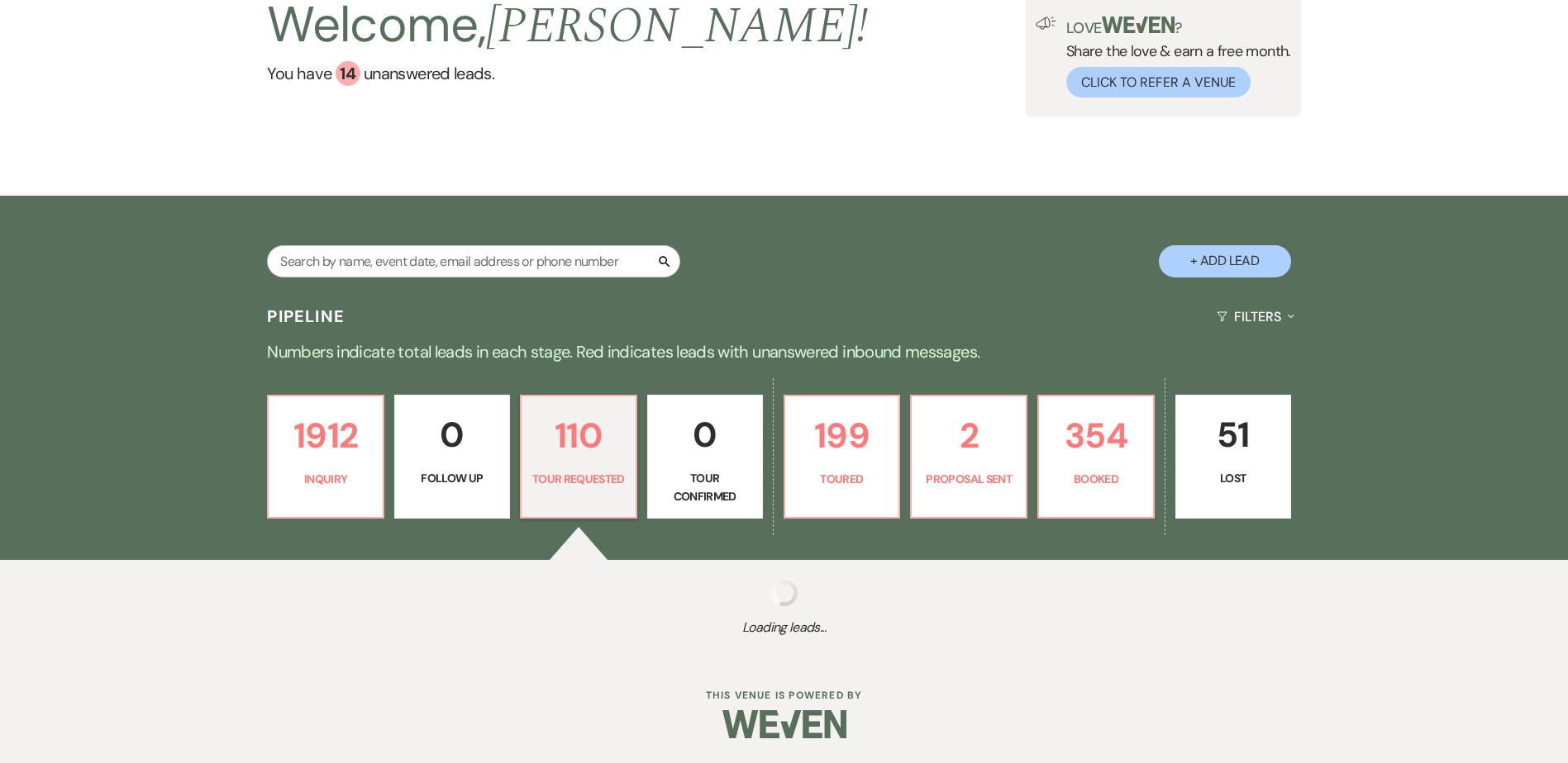
select select "2"
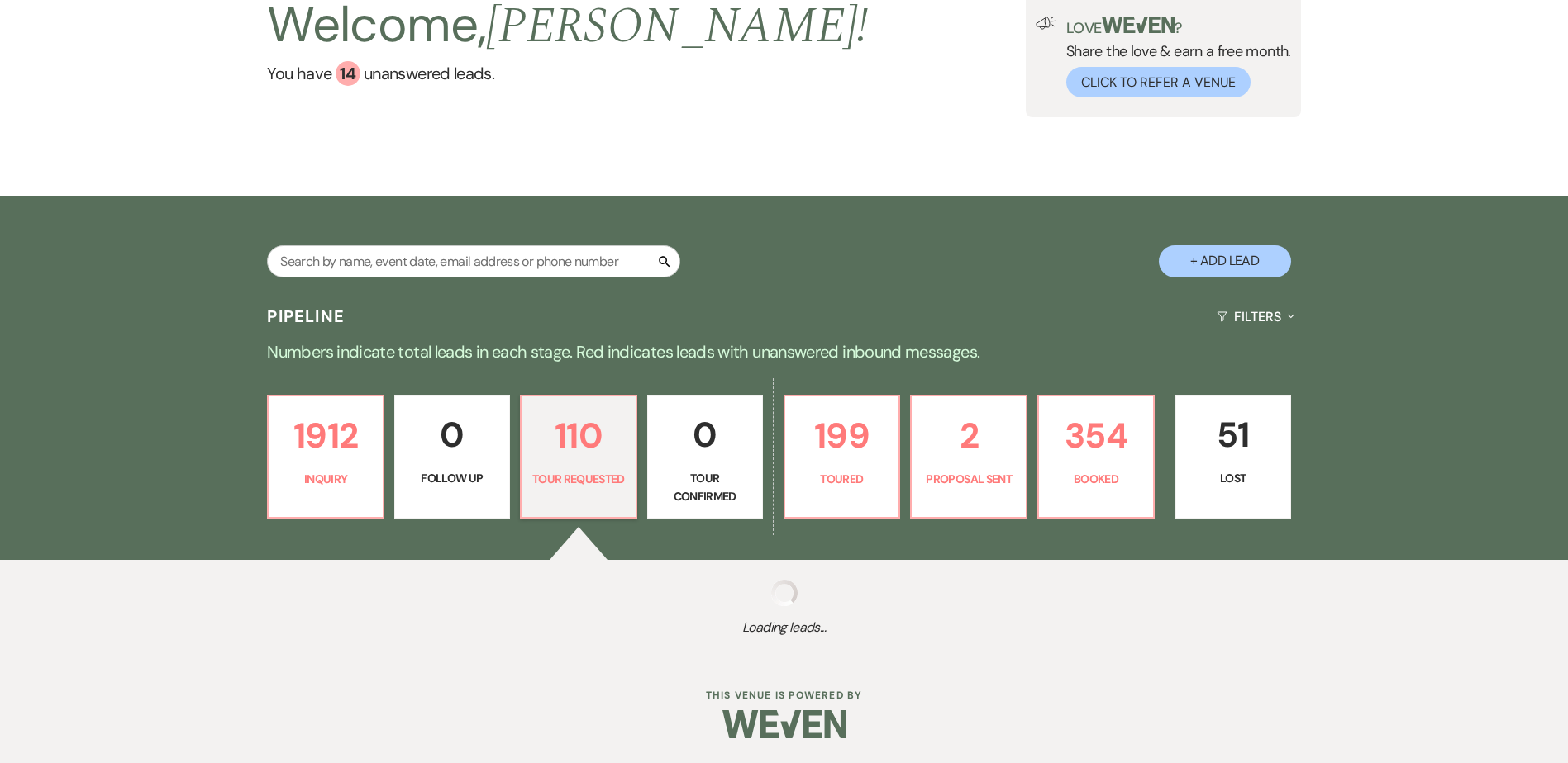
select select "2"
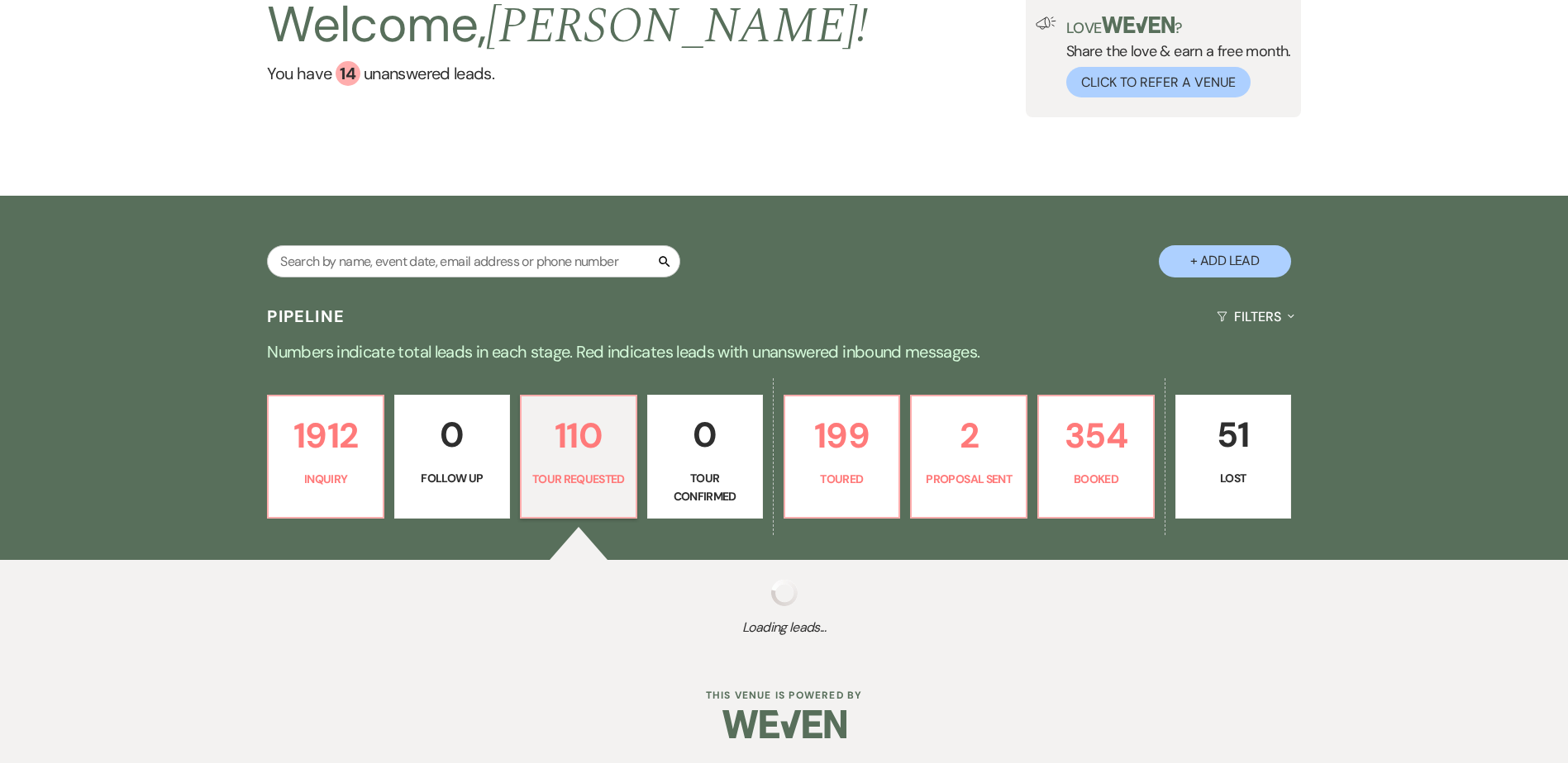
select select "2"
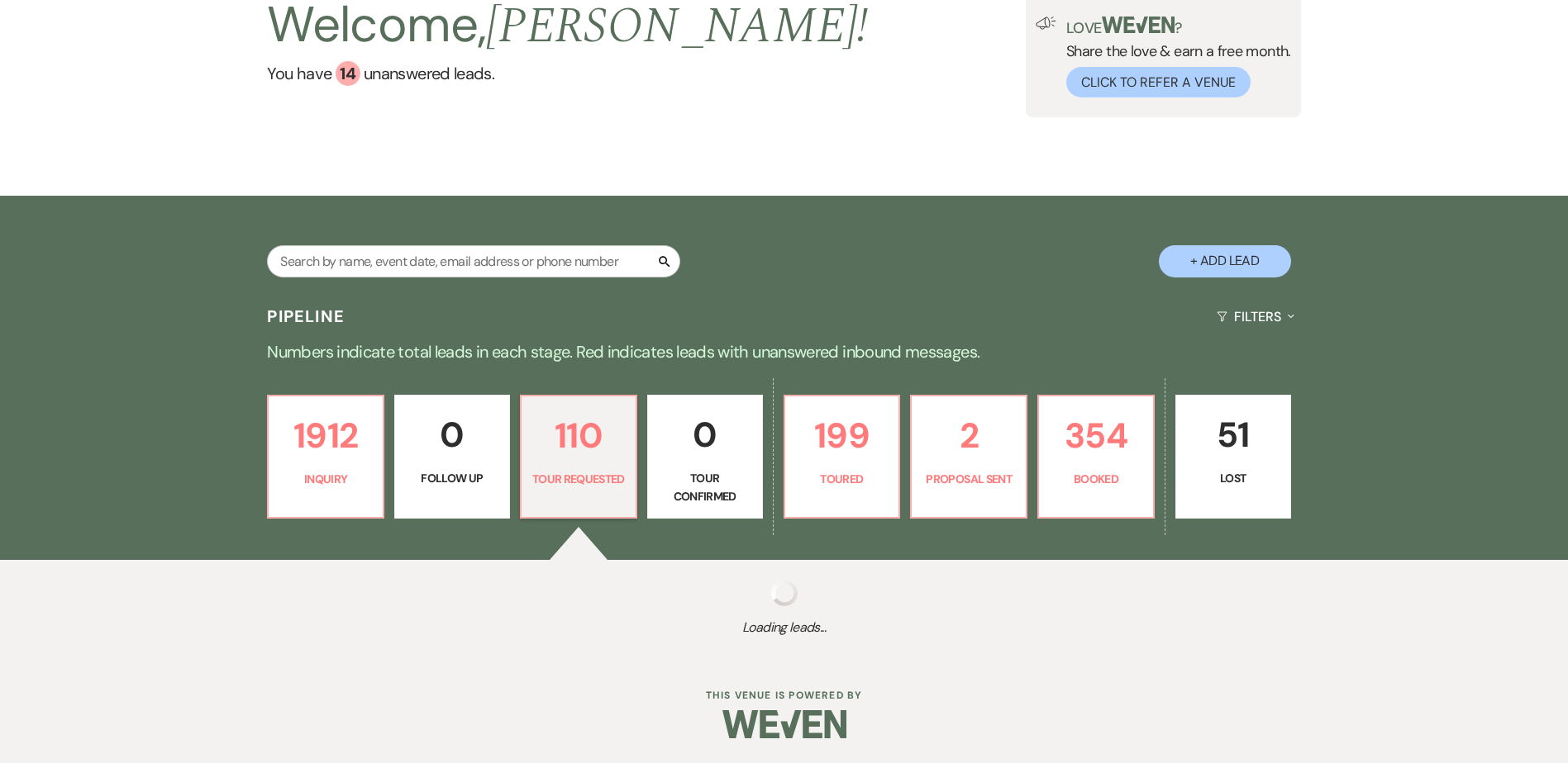
select select "2"
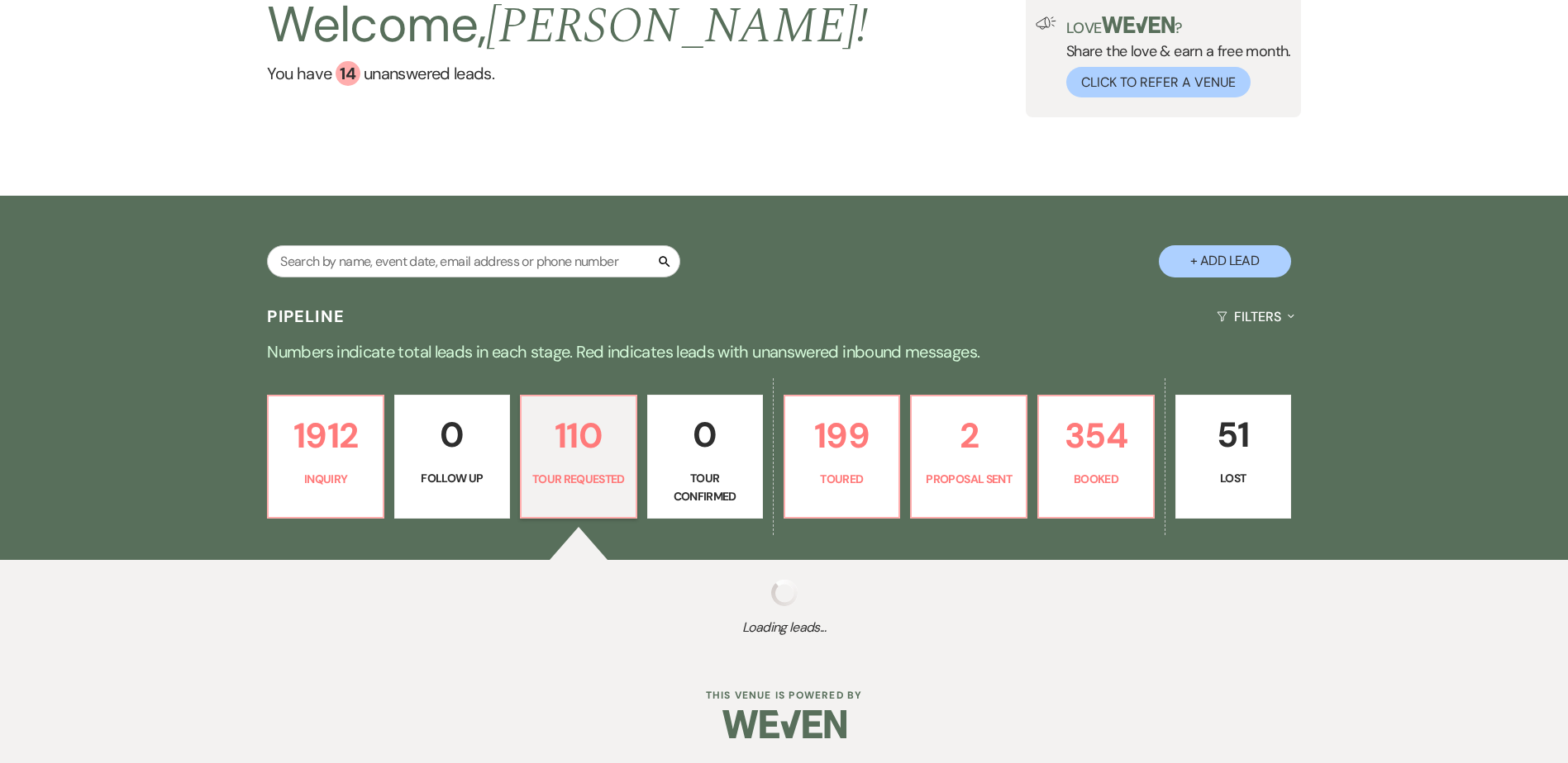
select select "2"
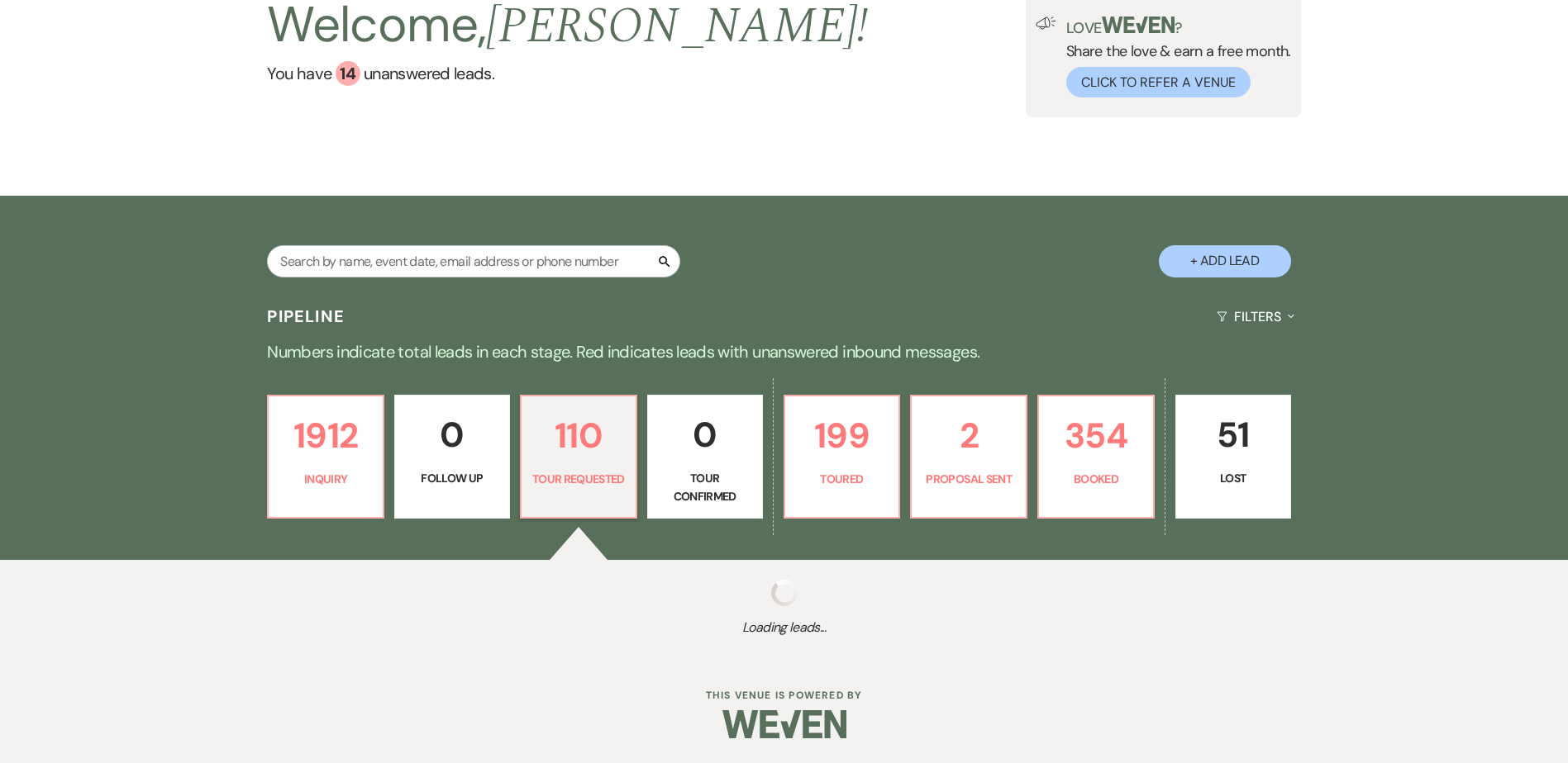
select select "2"
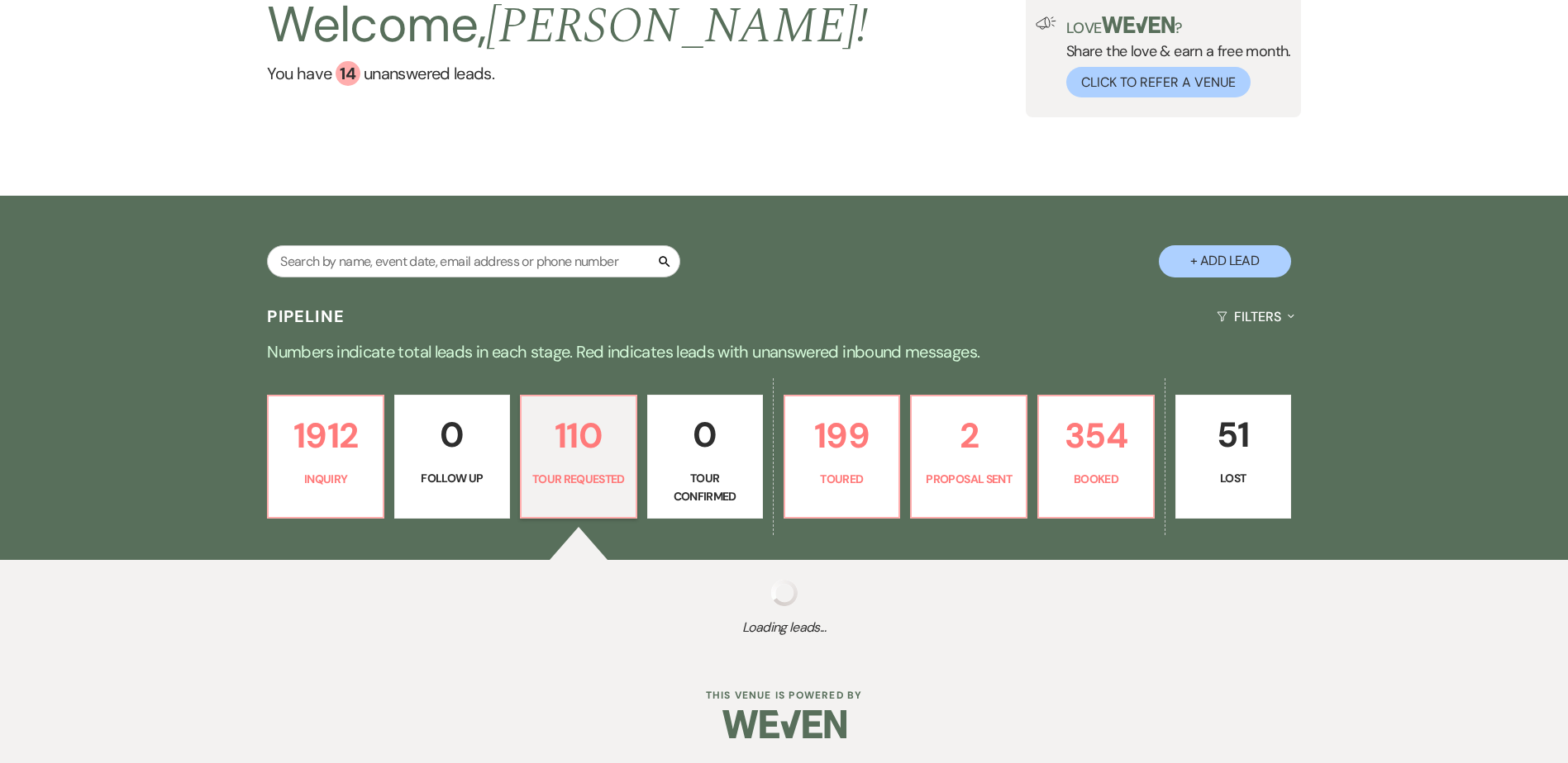
select select "2"
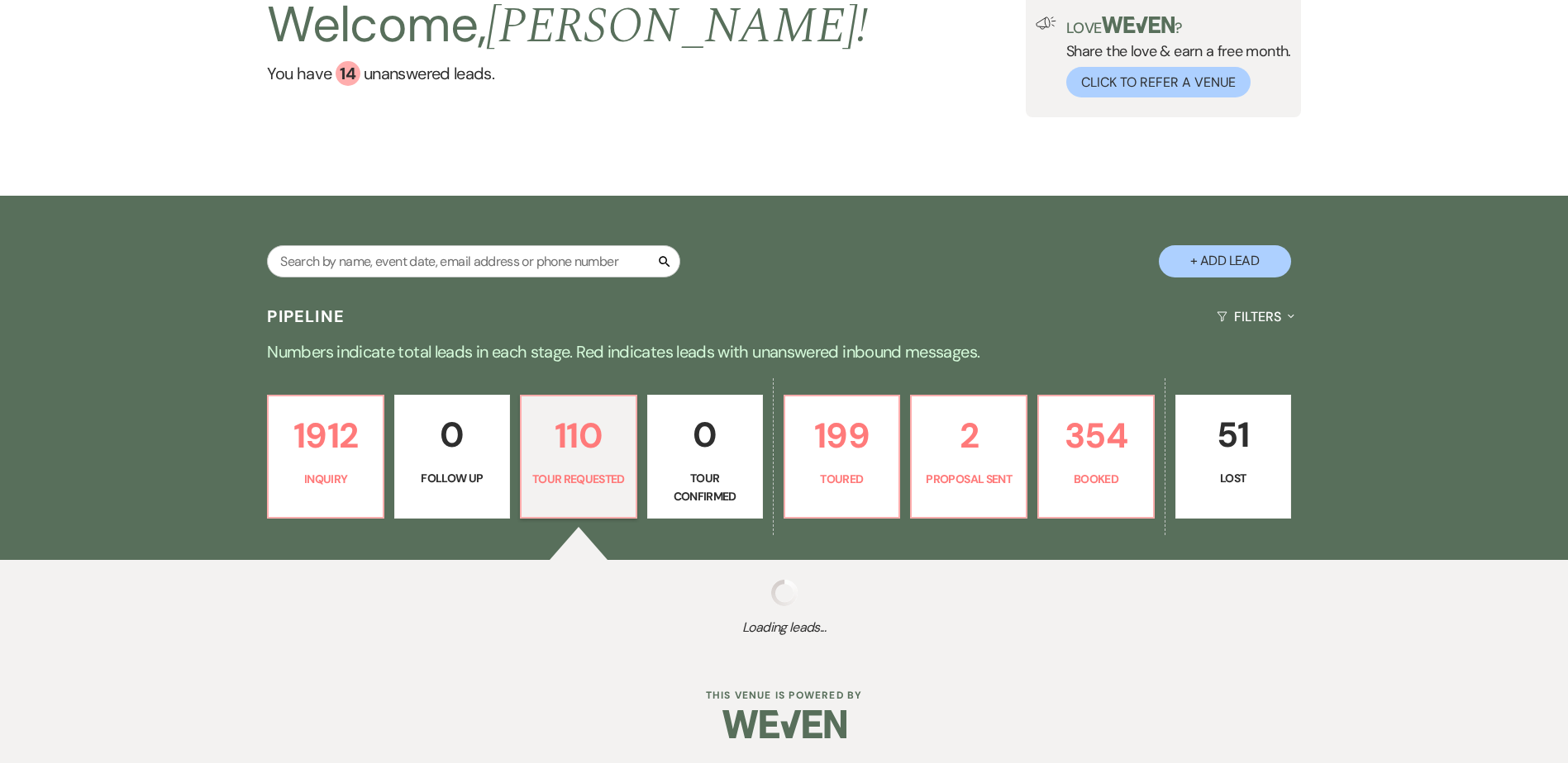
select select "2"
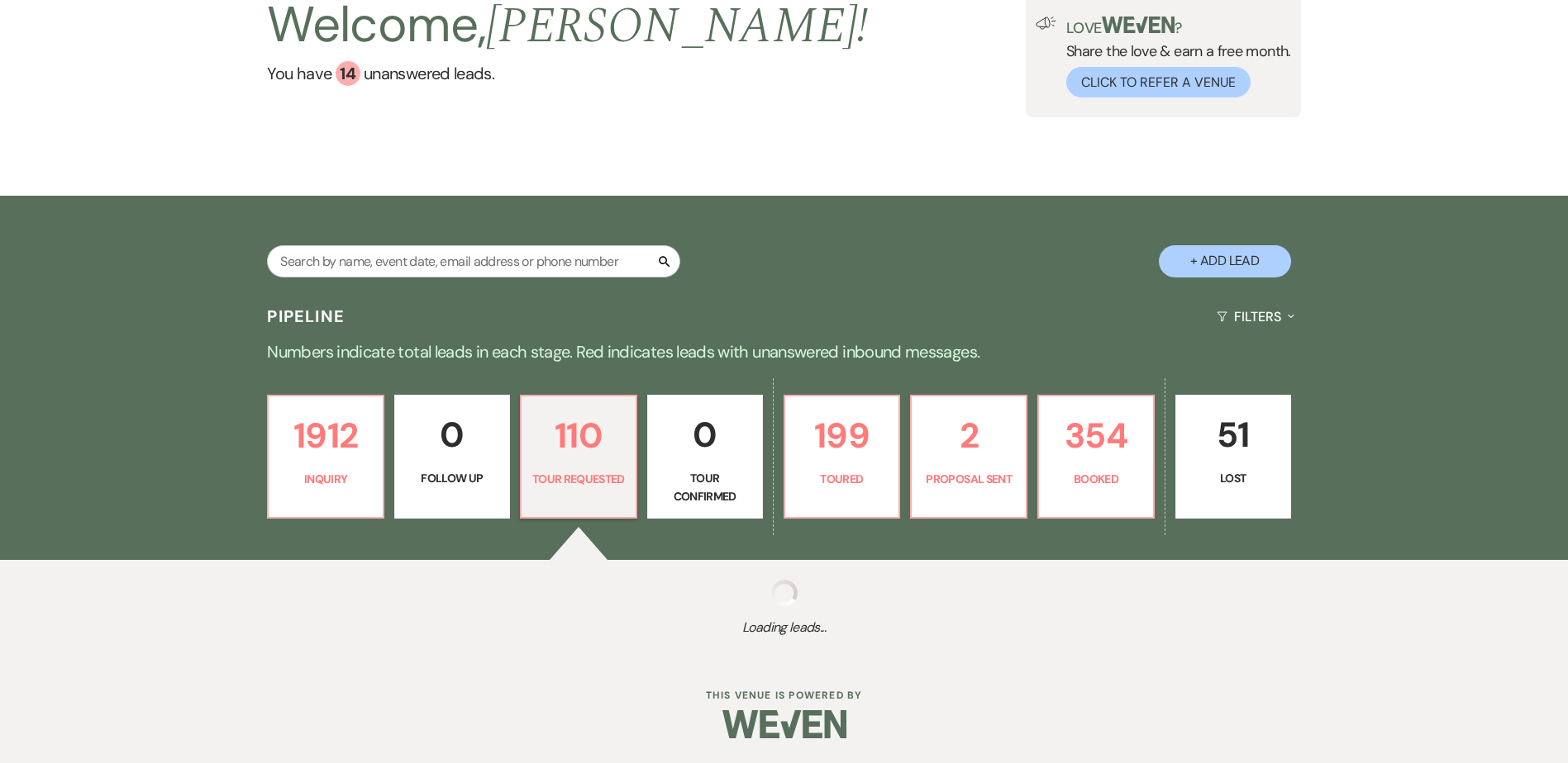
select select "2"
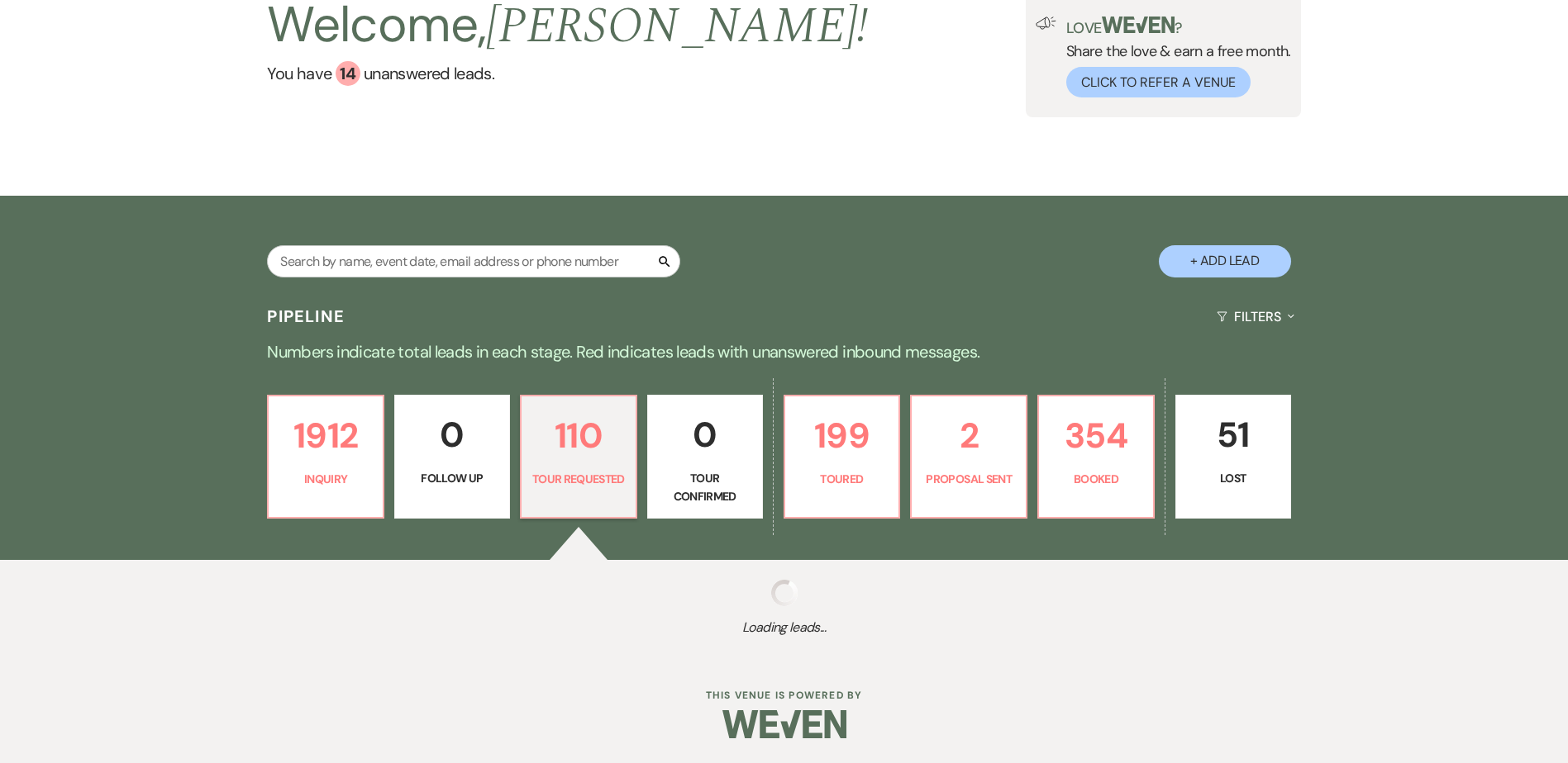
select select "2"
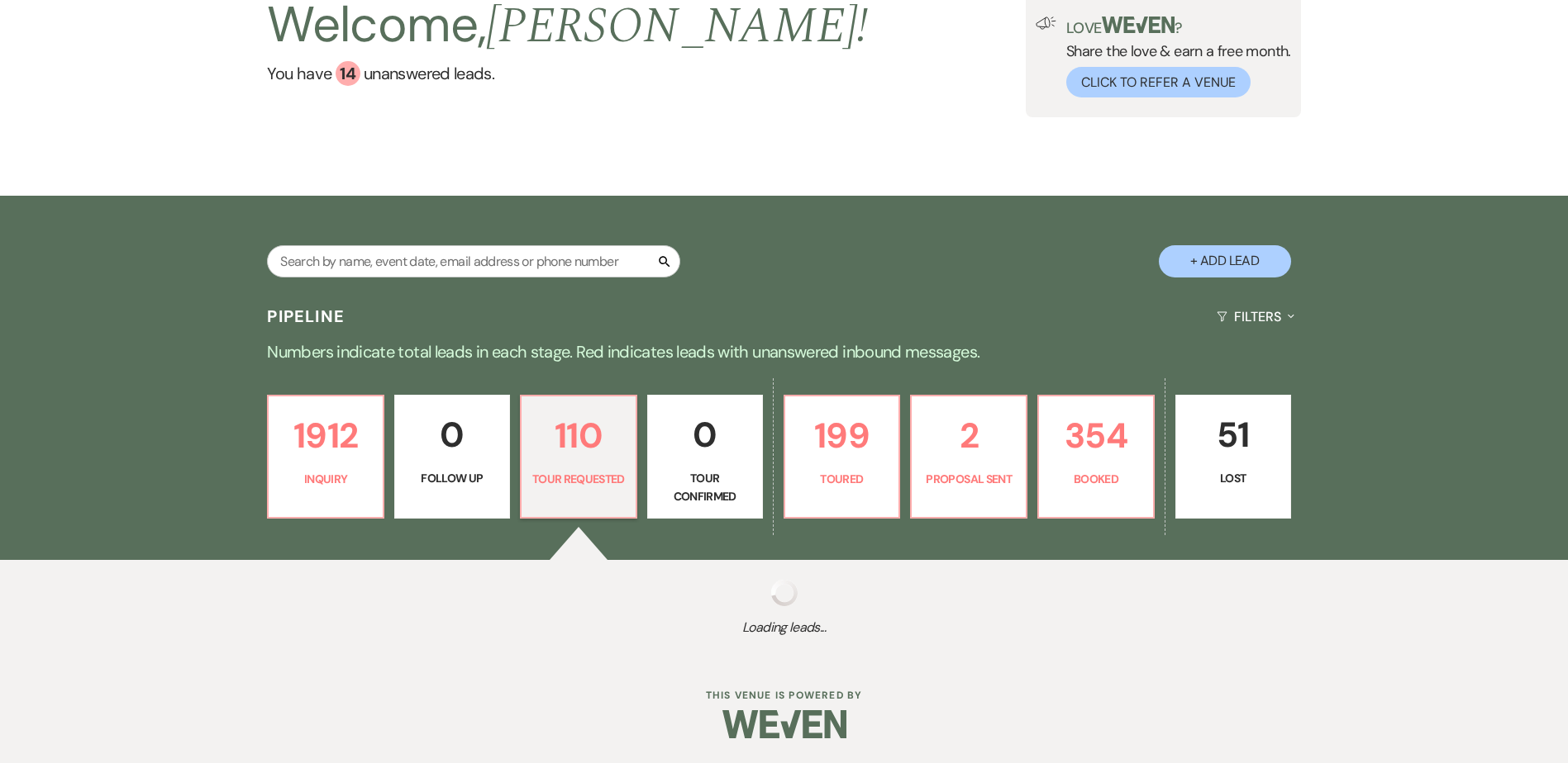
select select "2"
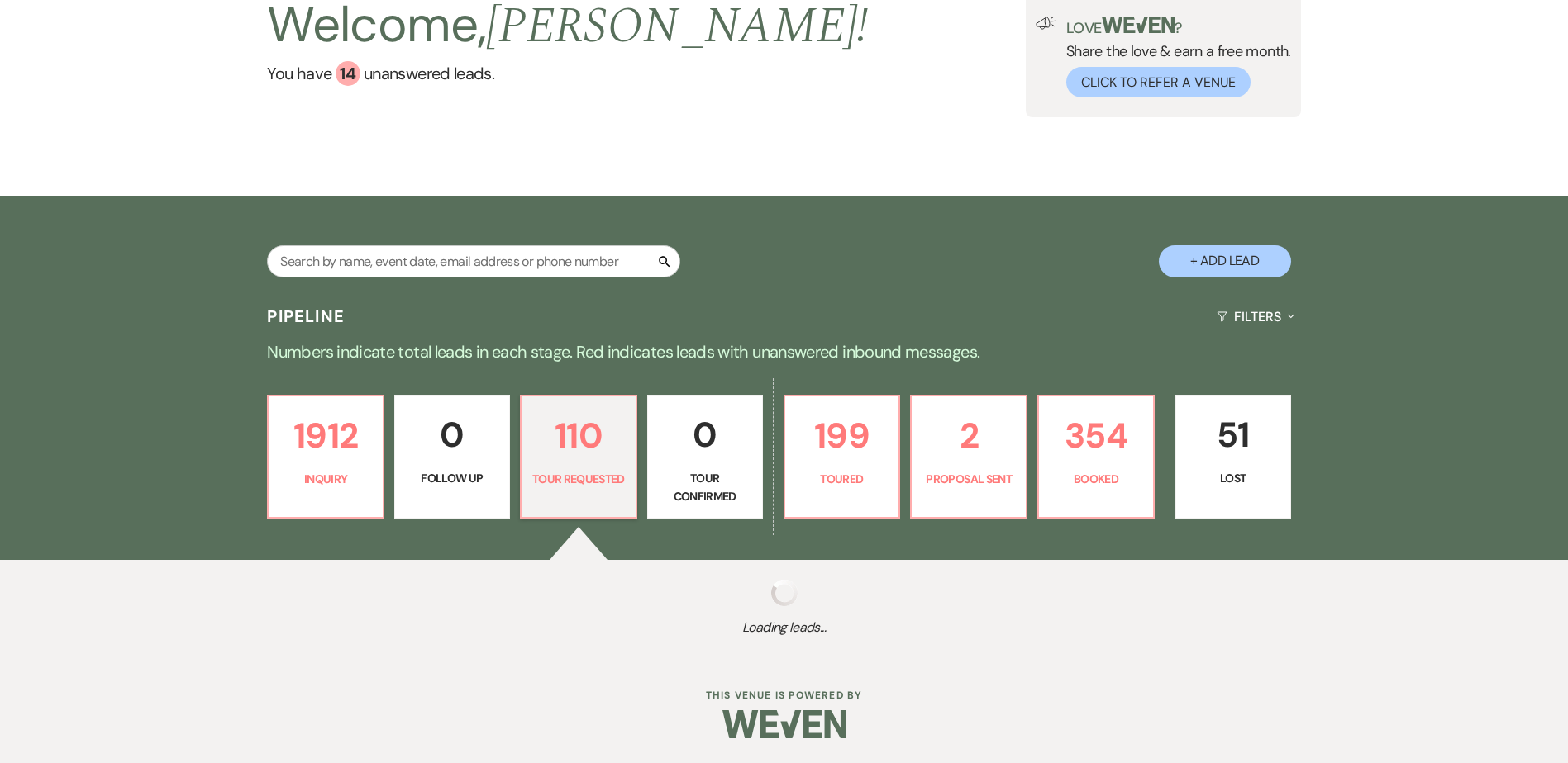
select select "2"
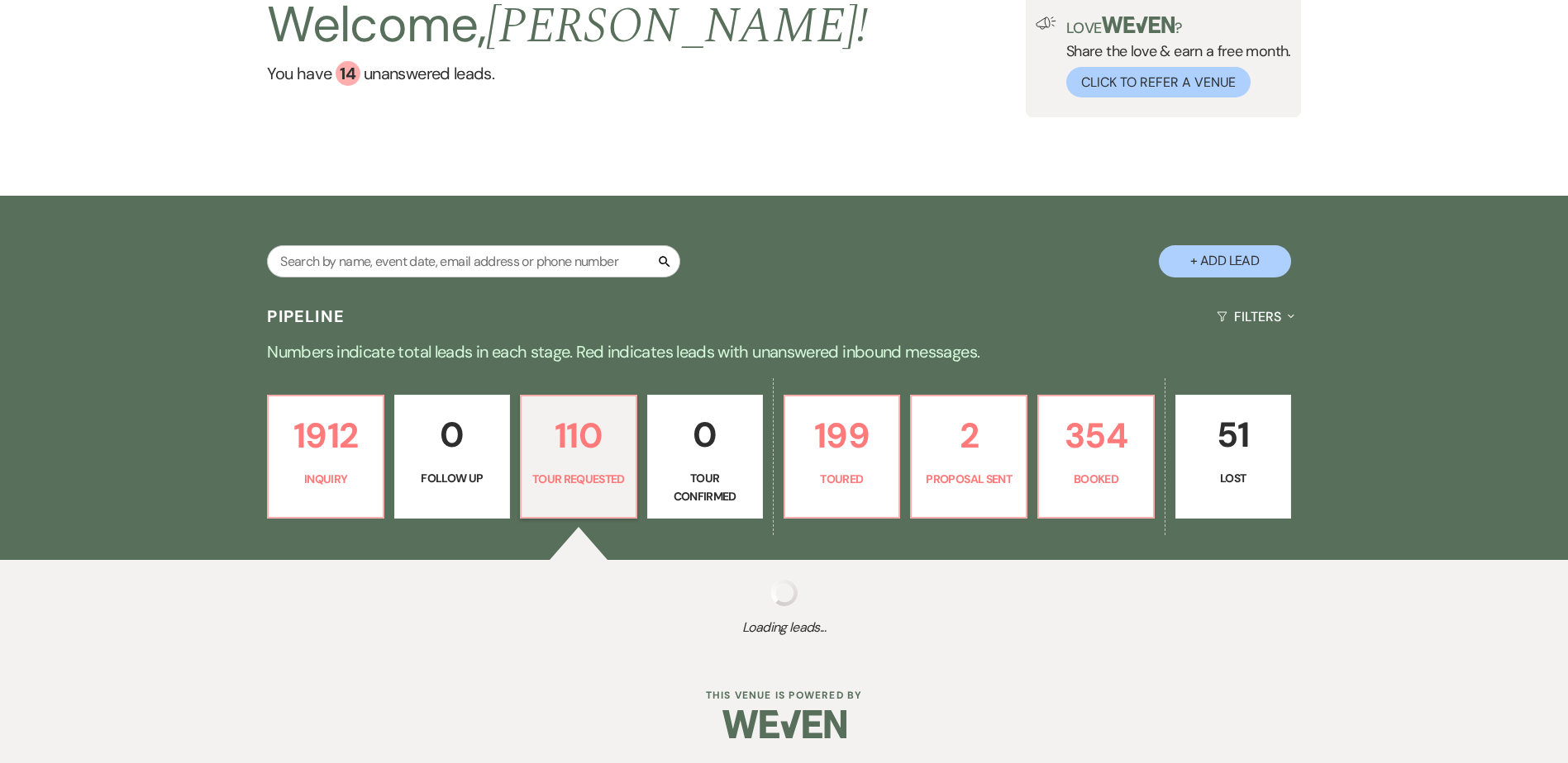
select select "2"
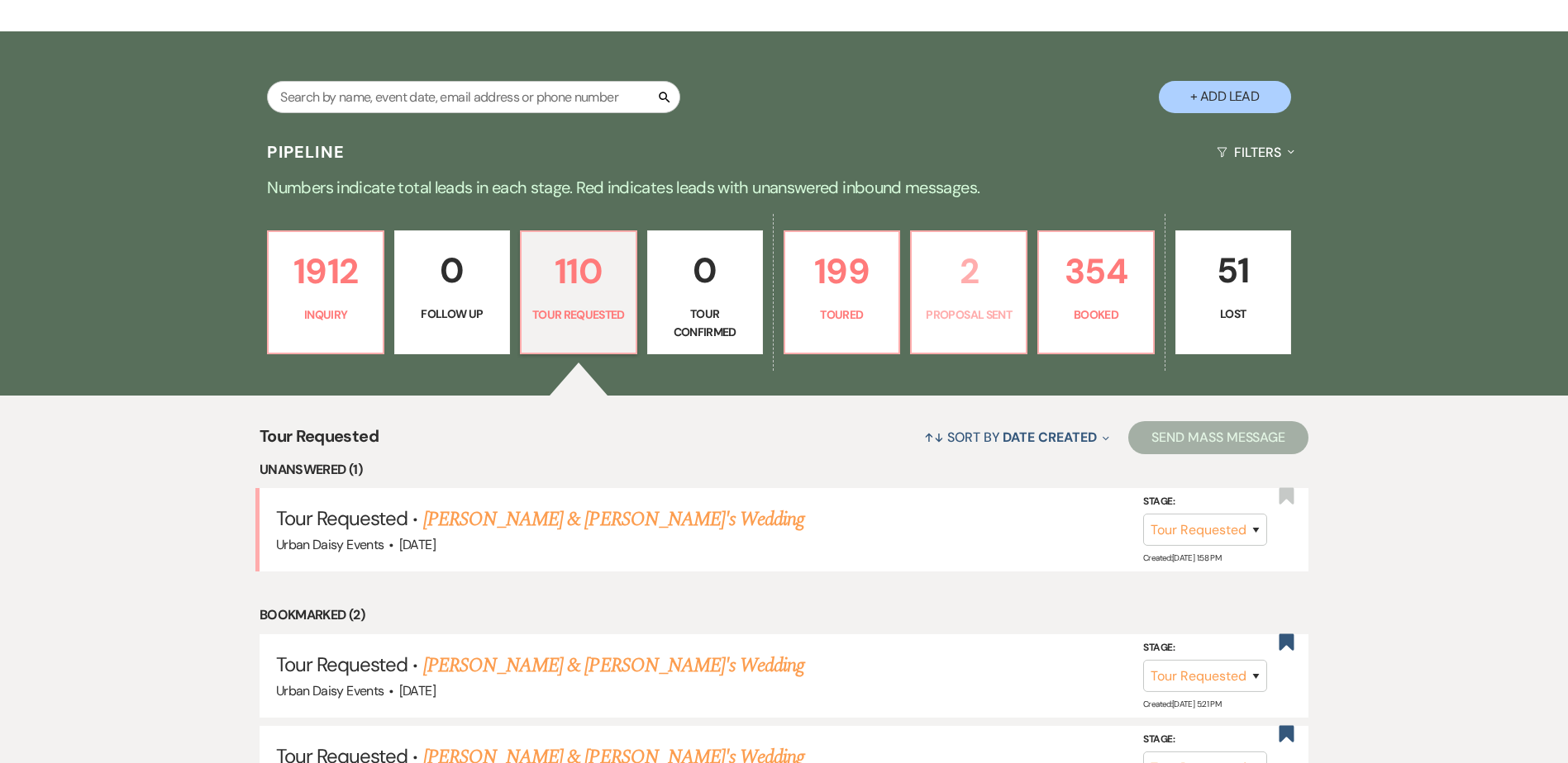
scroll to position [297, 0]
click at [817, 294] on p "199" at bounding box center [842, 270] width 94 height 55
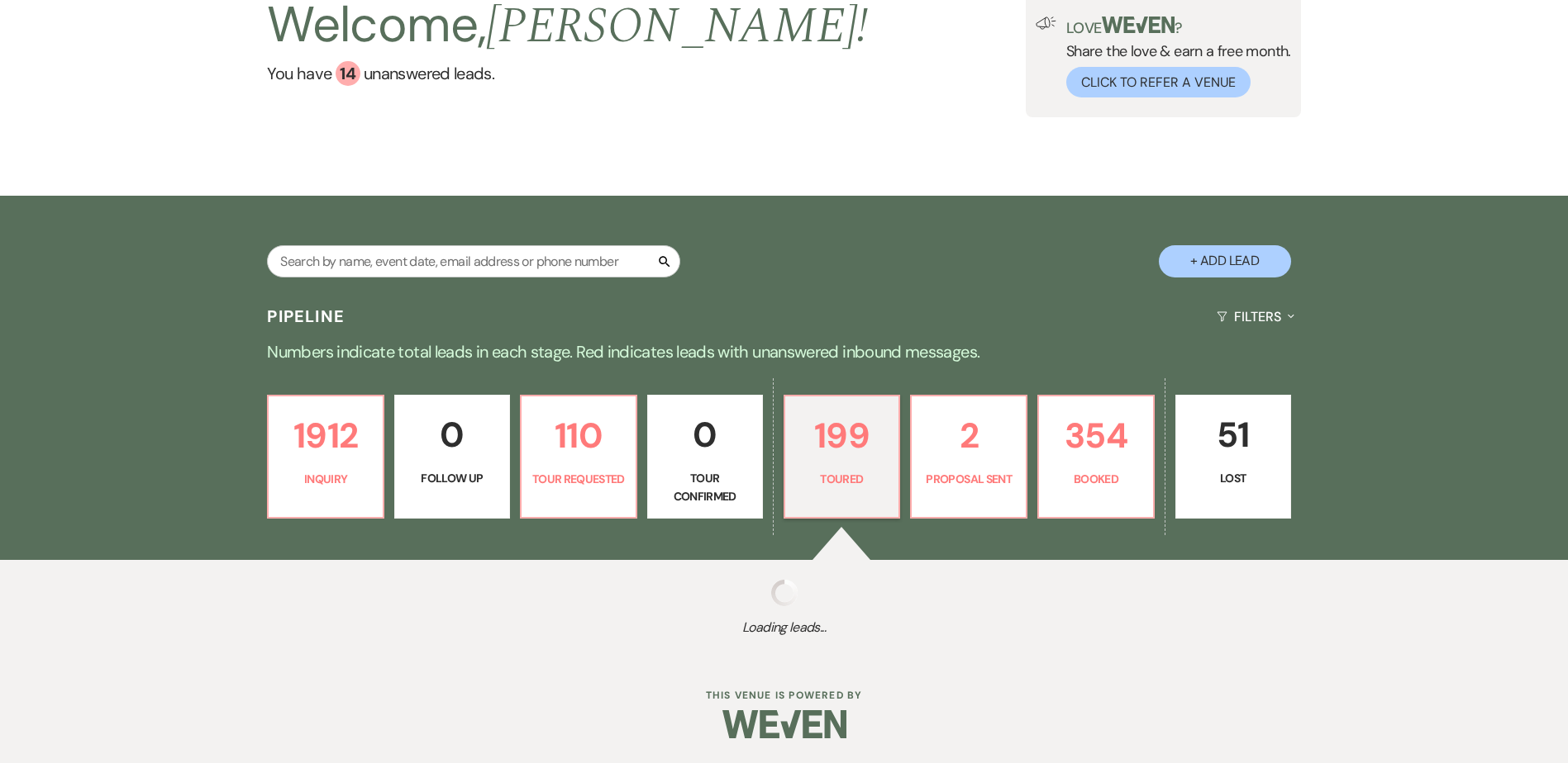
scroll to position [131, 0]
select select "5"
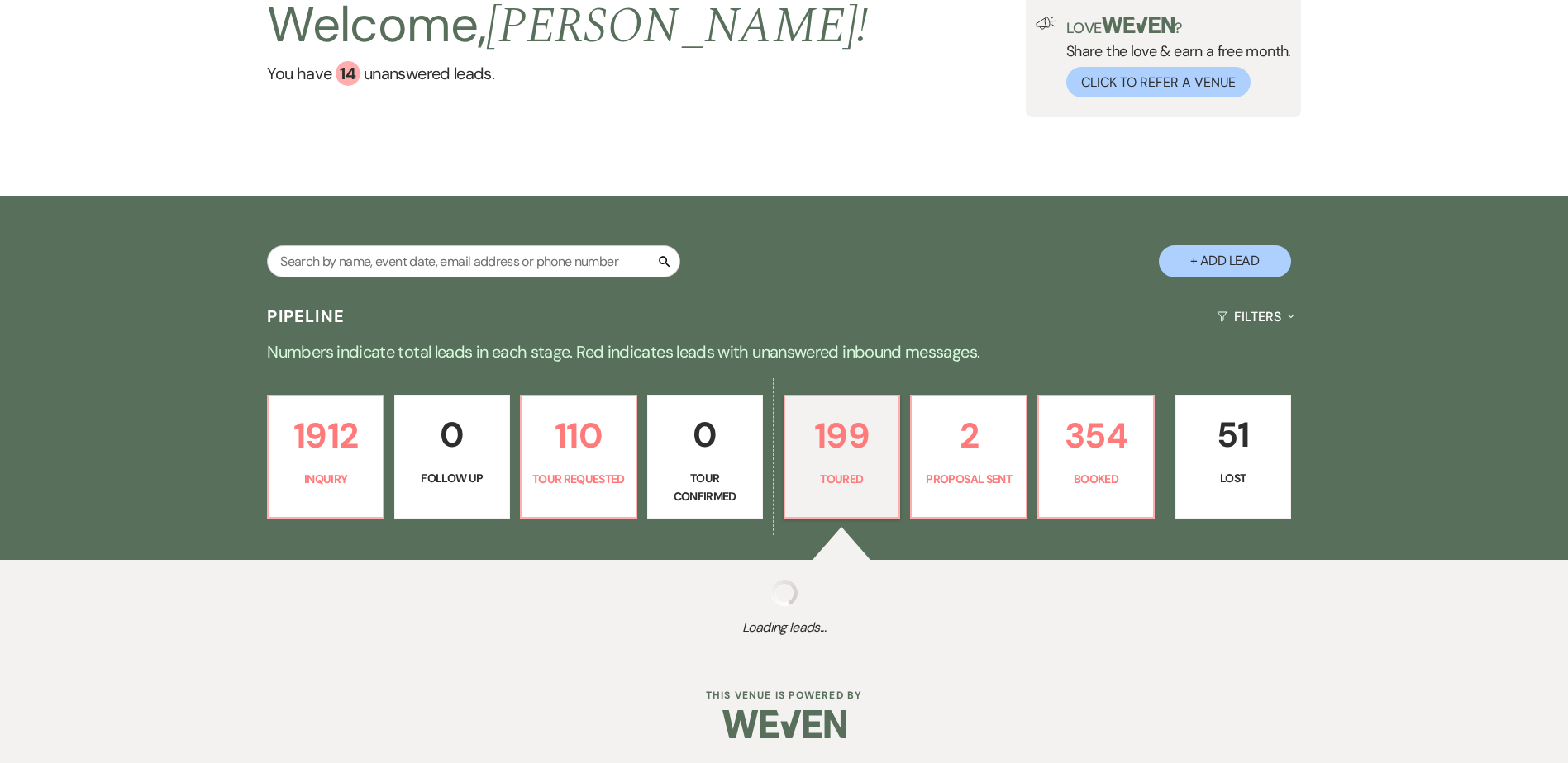
select select "5"
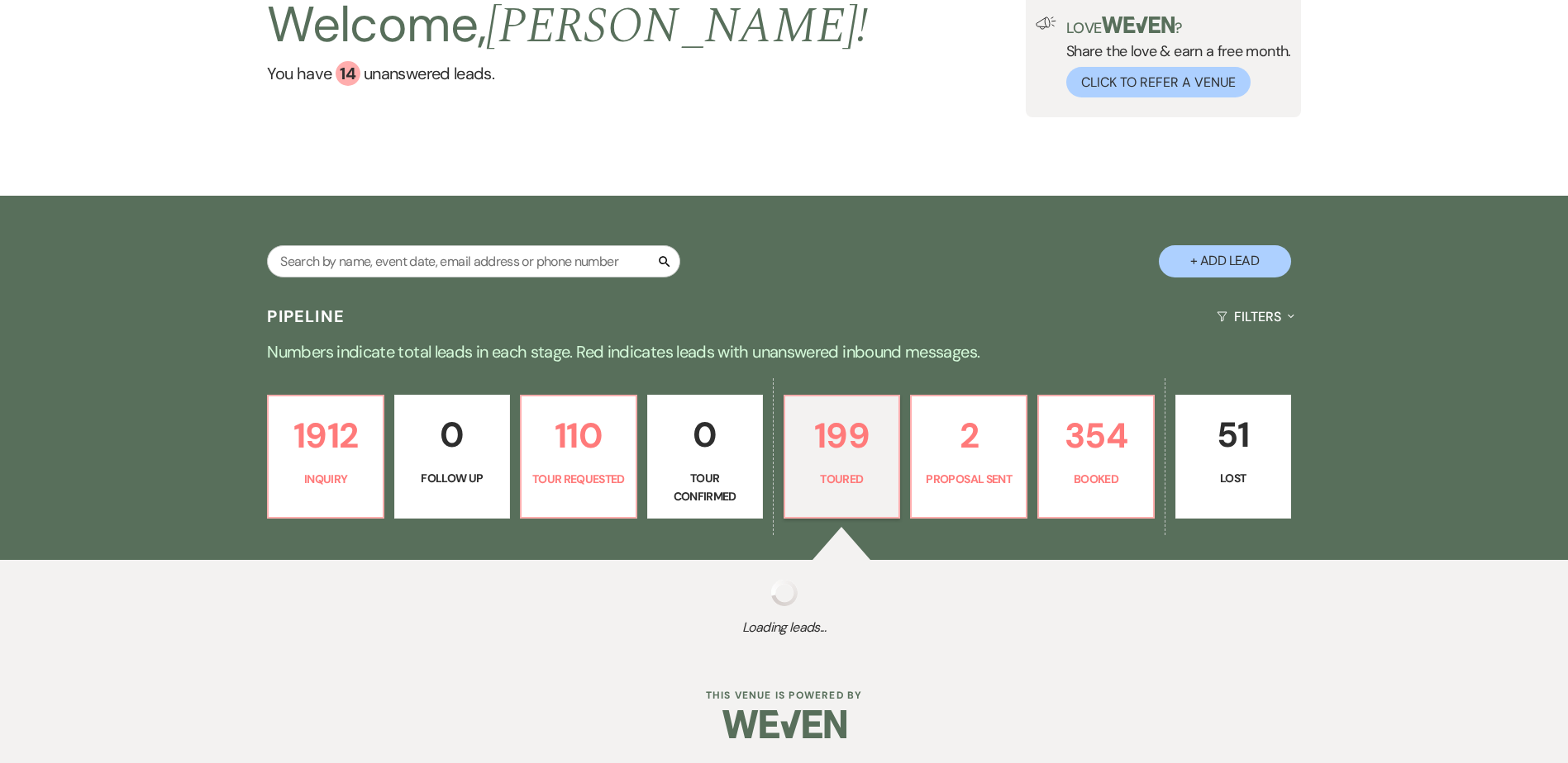
select select "5"
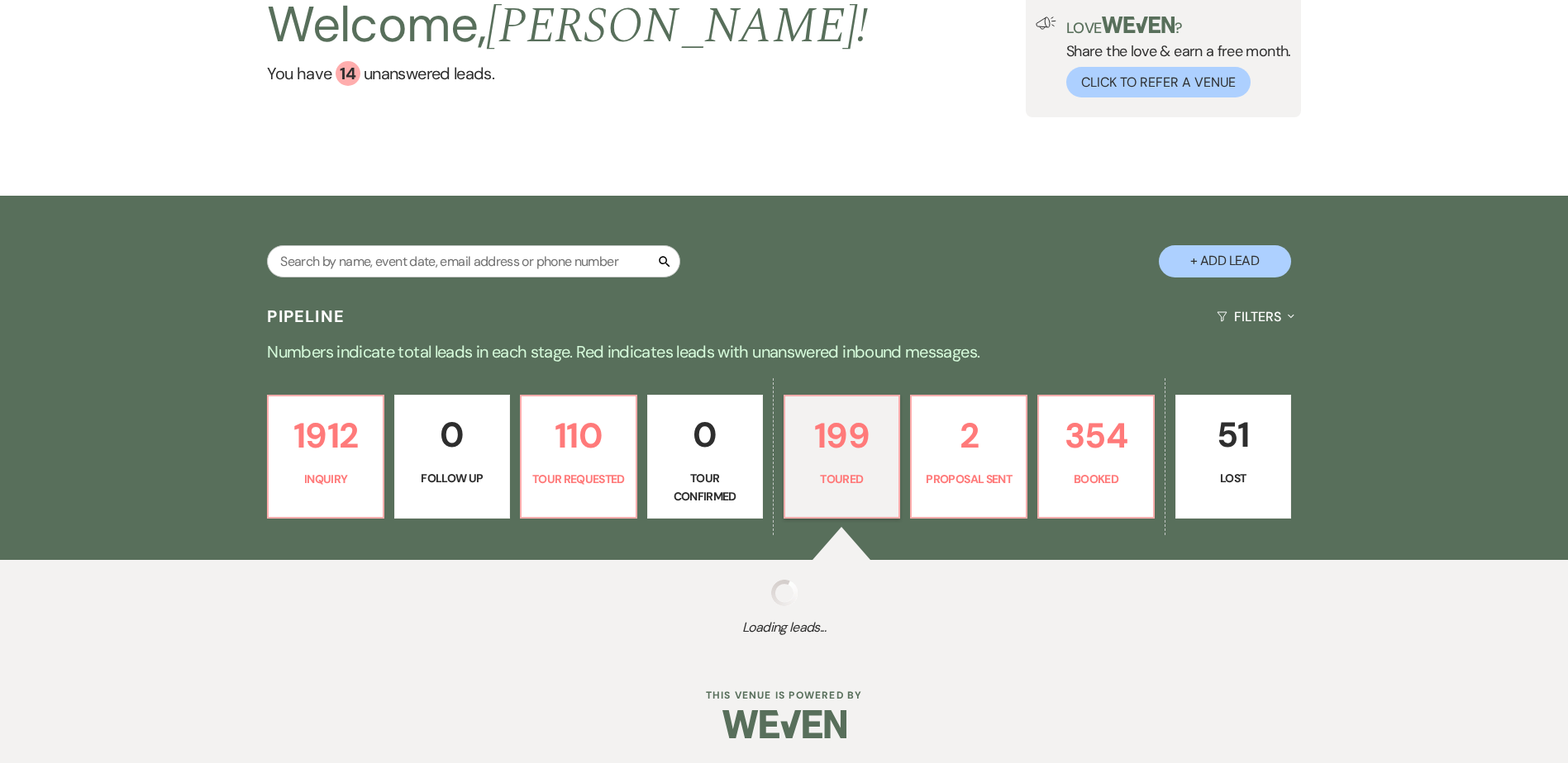
select select "5"
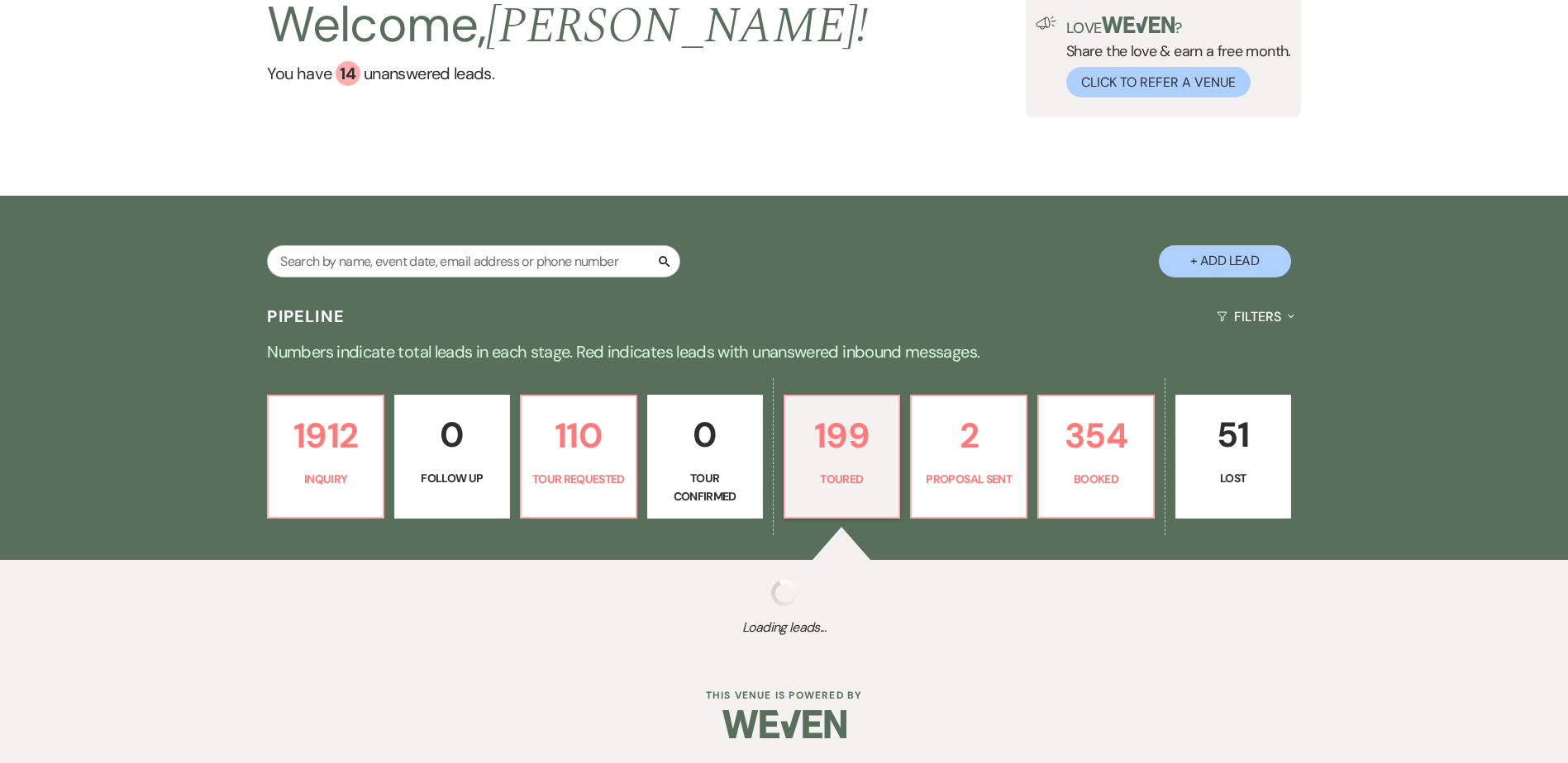
select select "5"
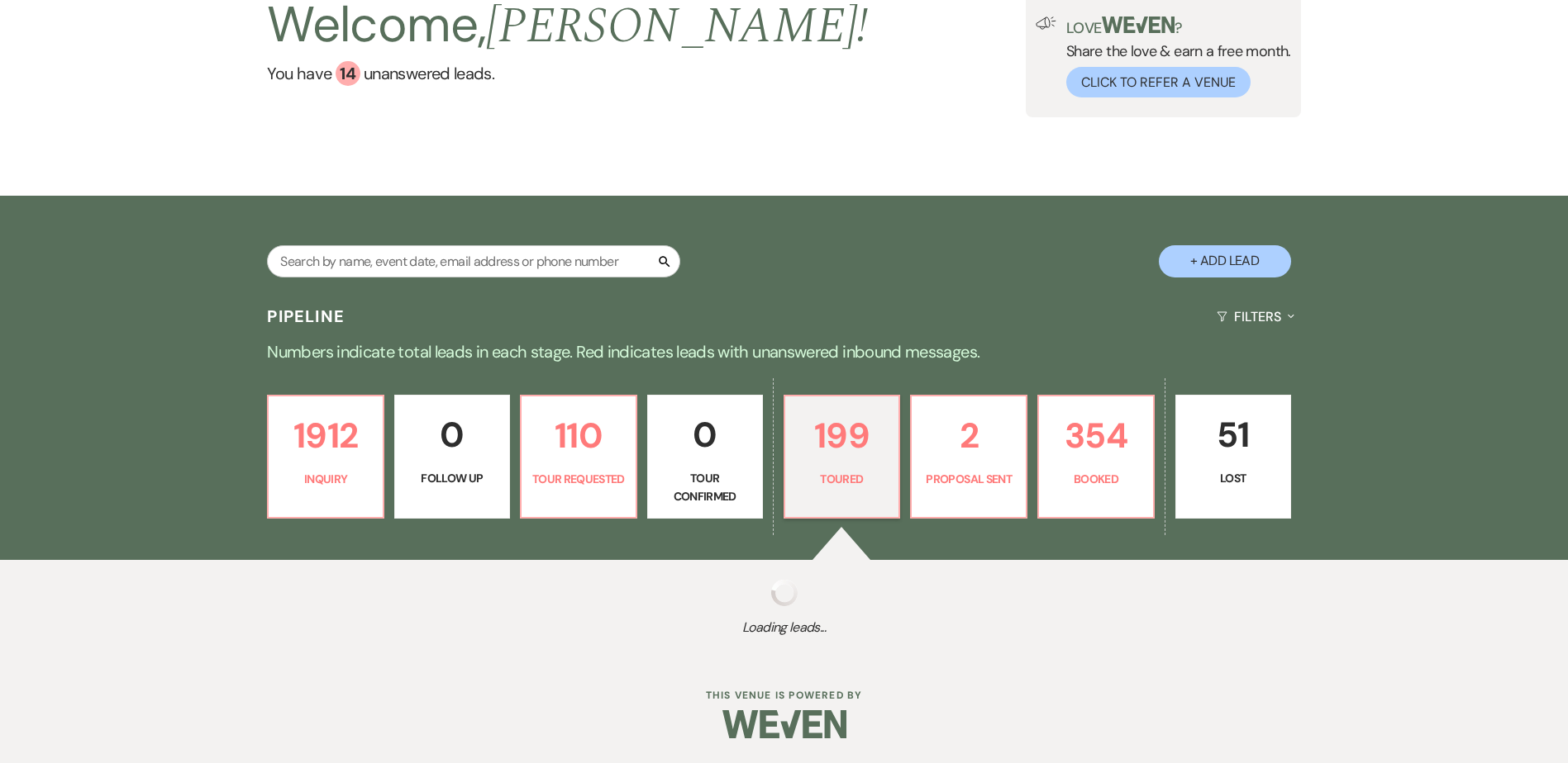
select select "5"
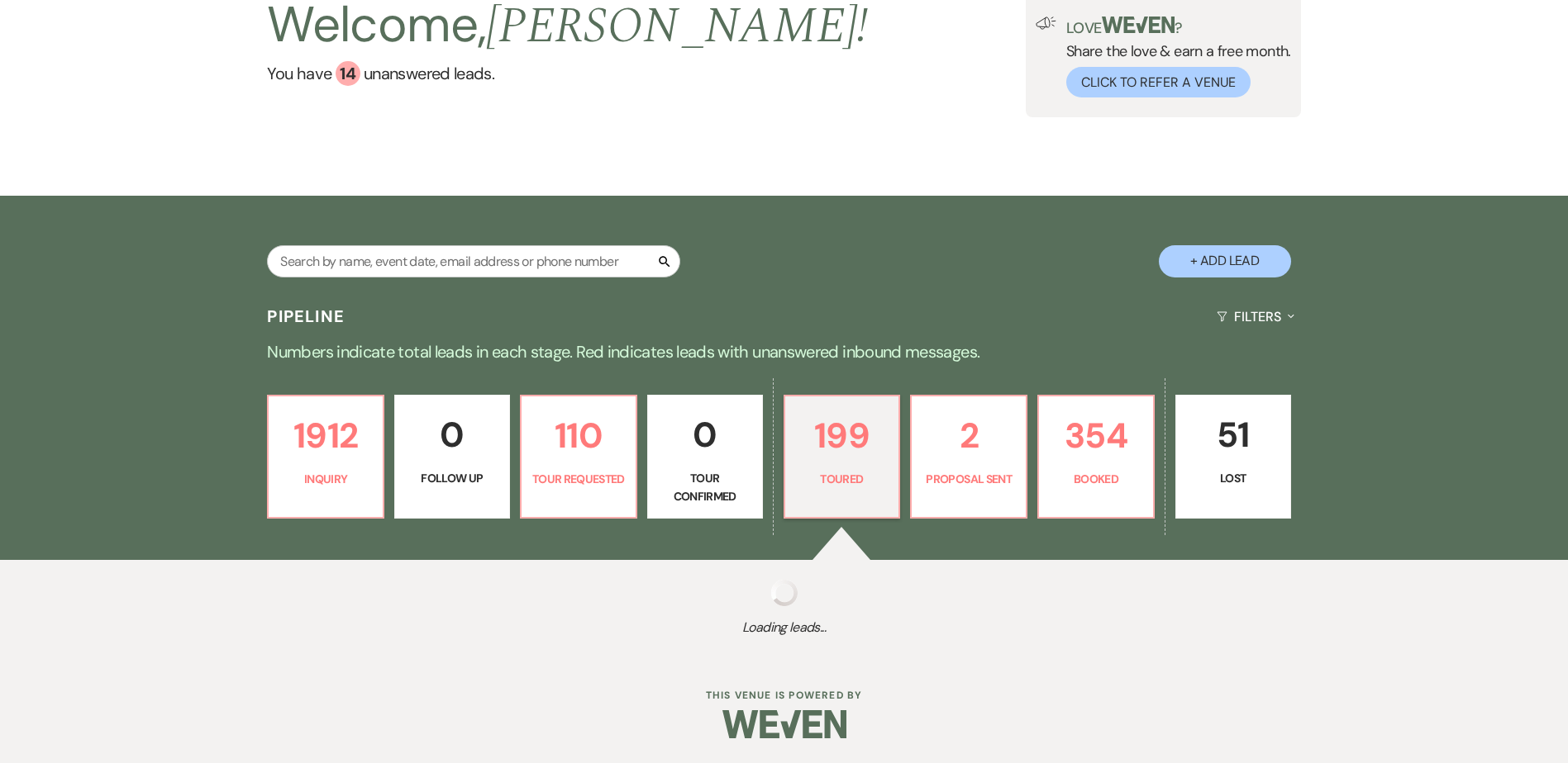
select select "5"
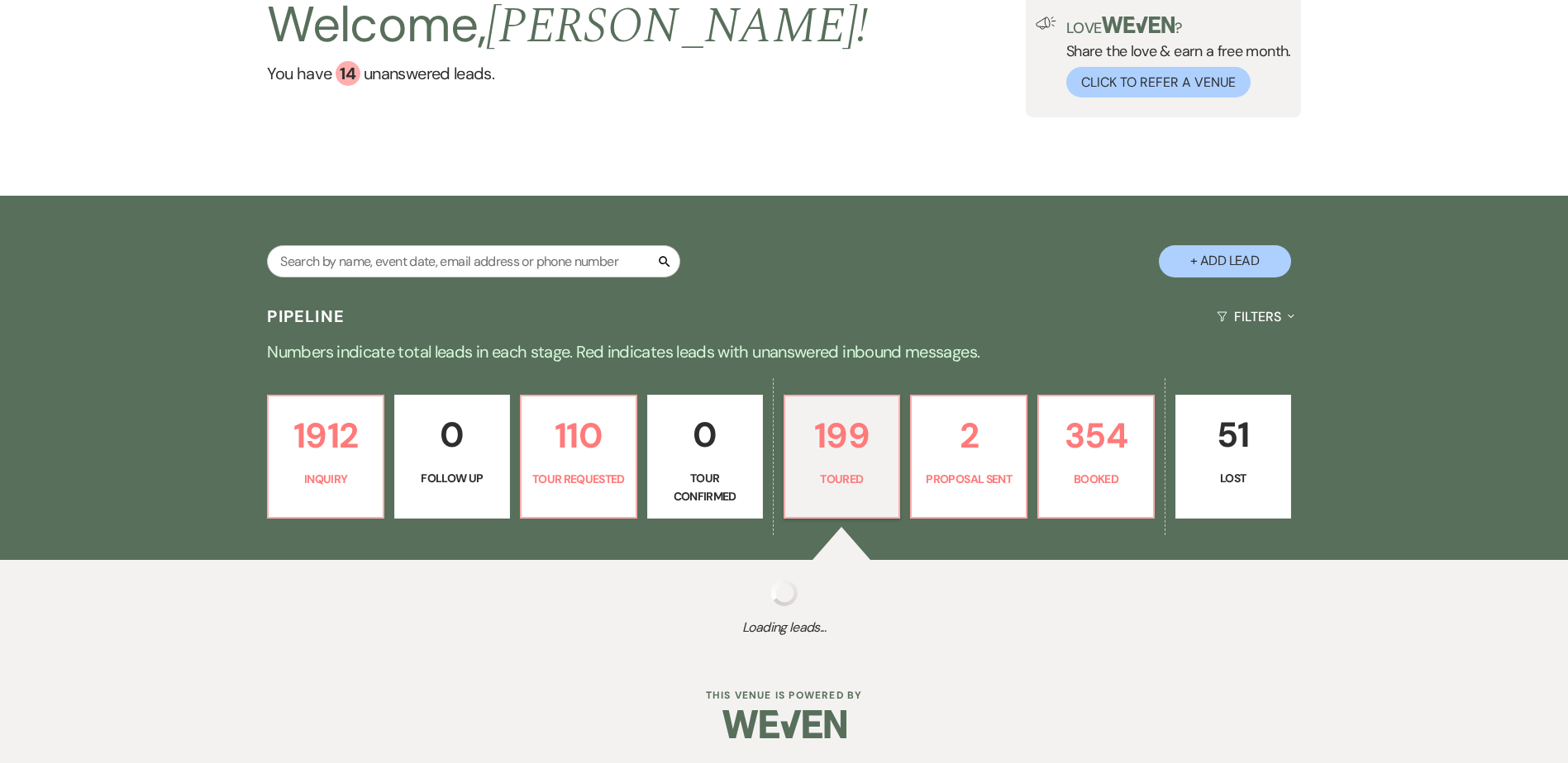
select select "5"
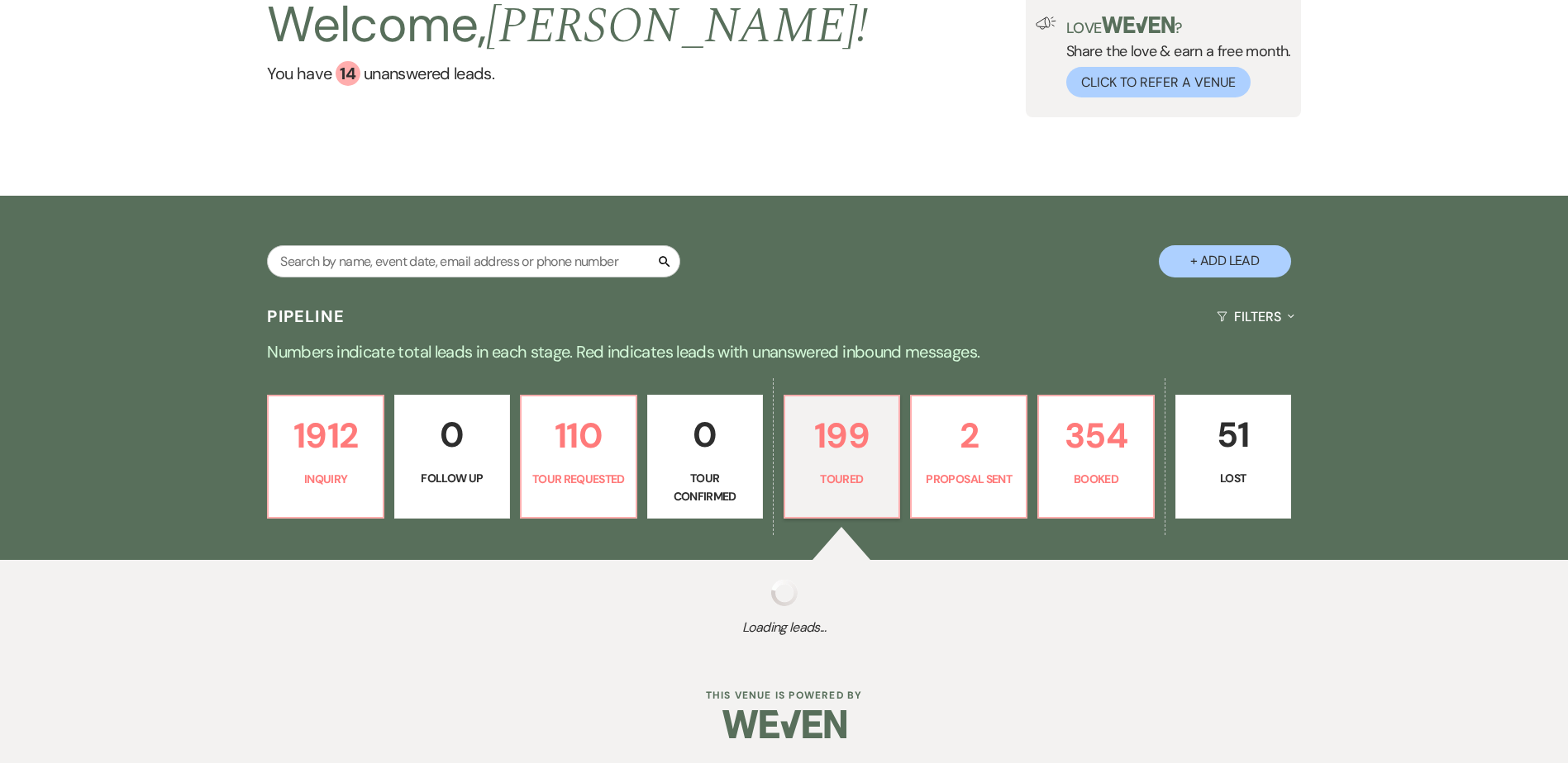
select select "5"
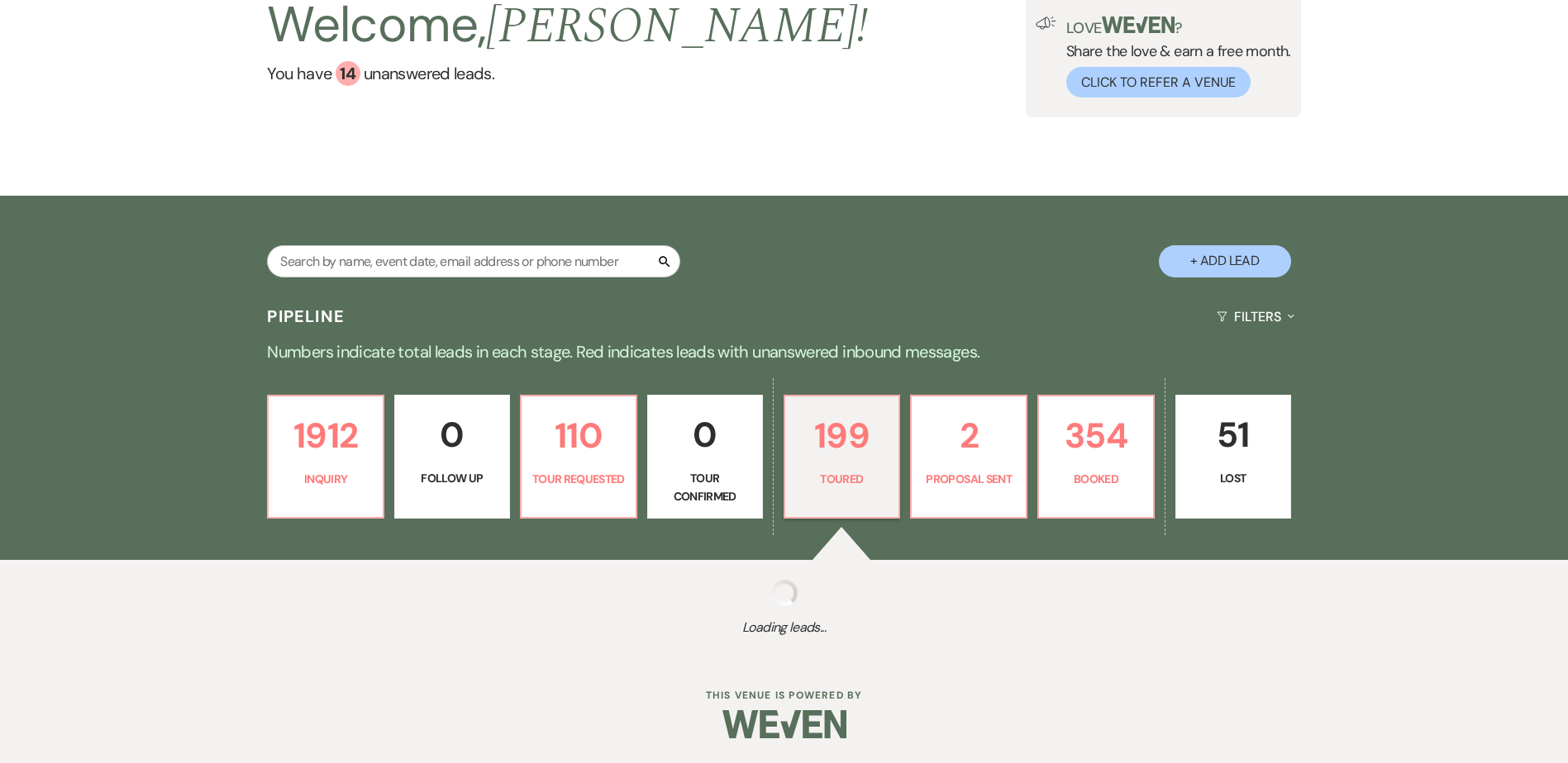
select select "5"
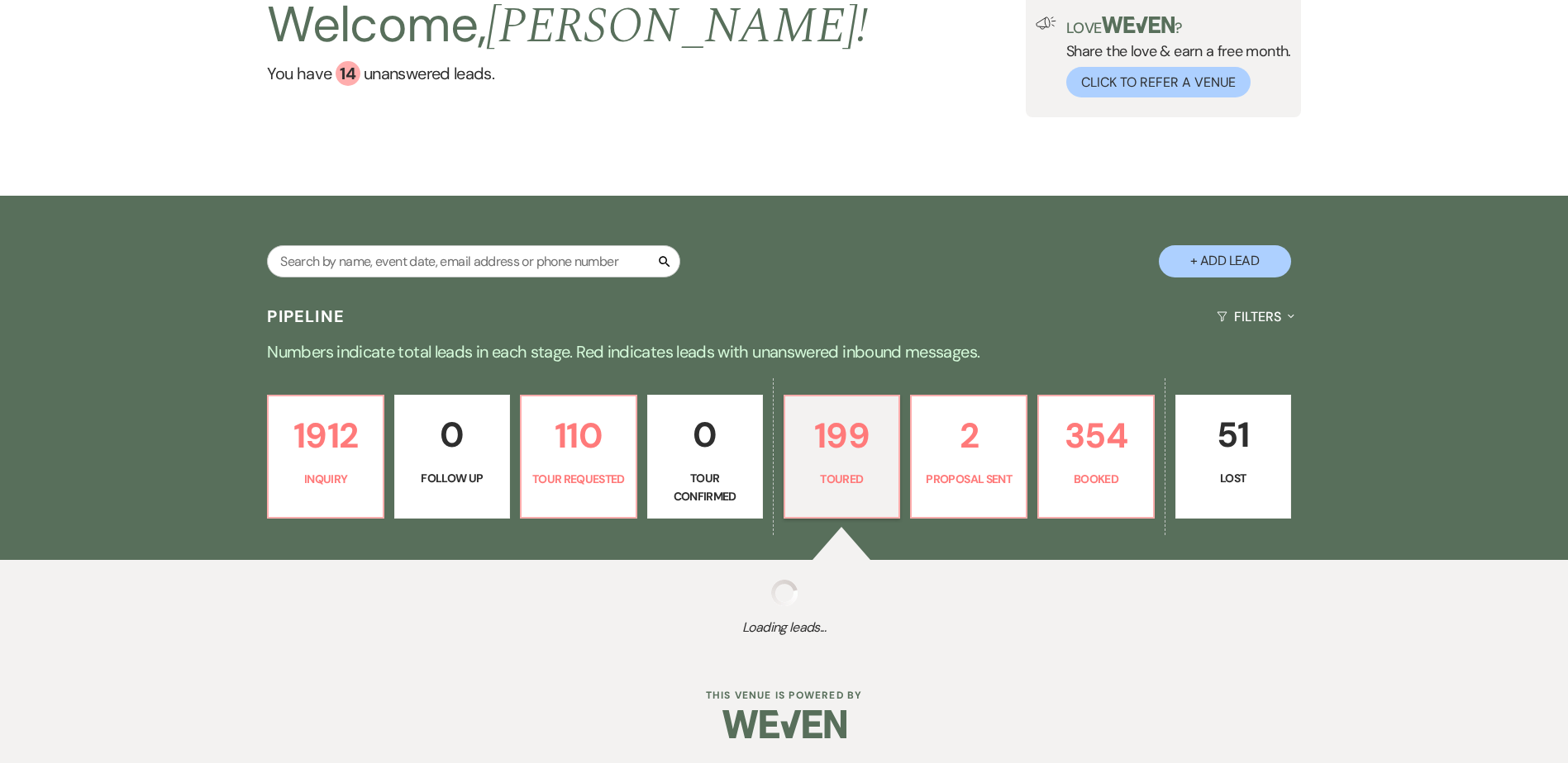
select select "5"
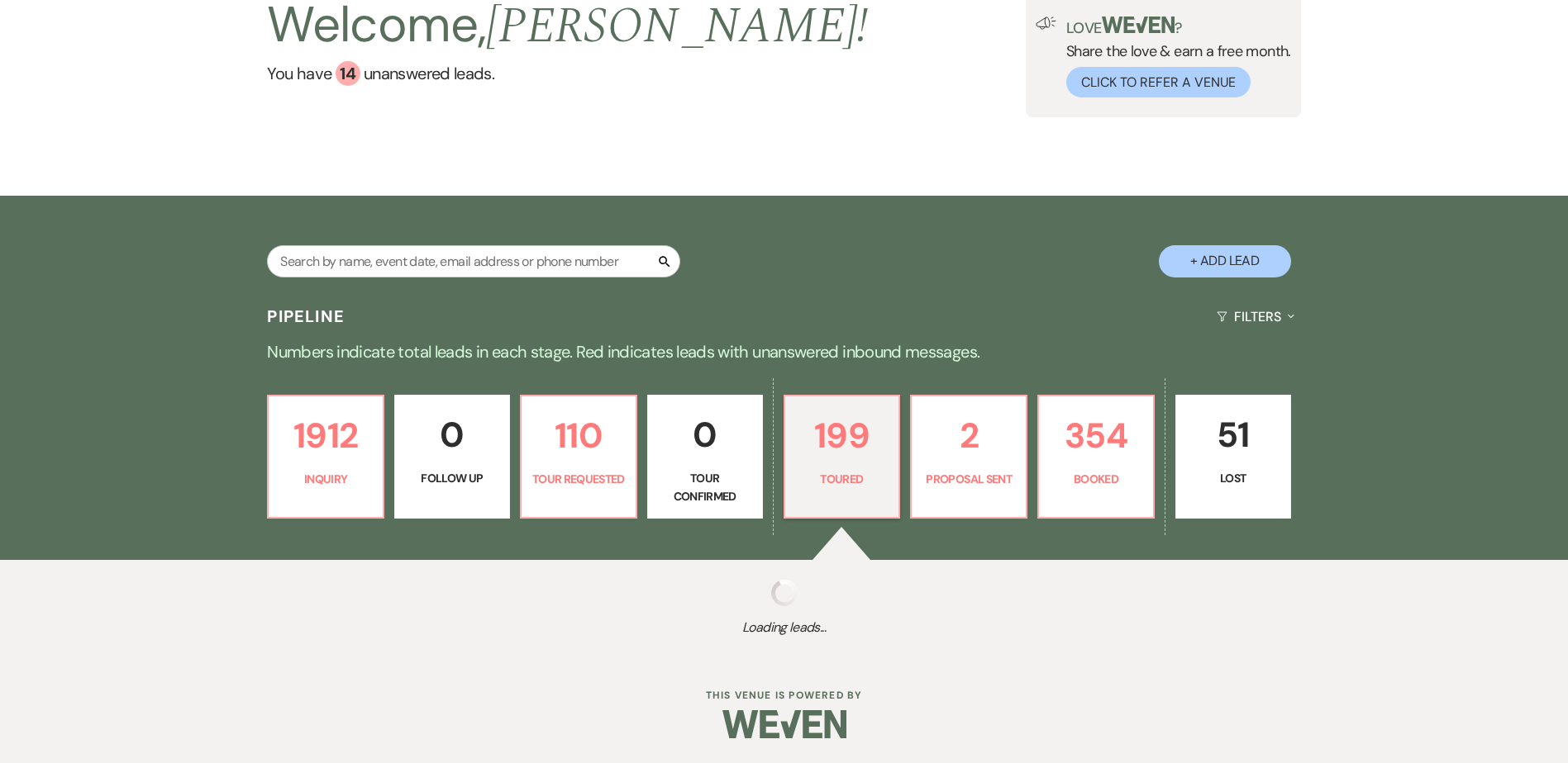
select select "5"
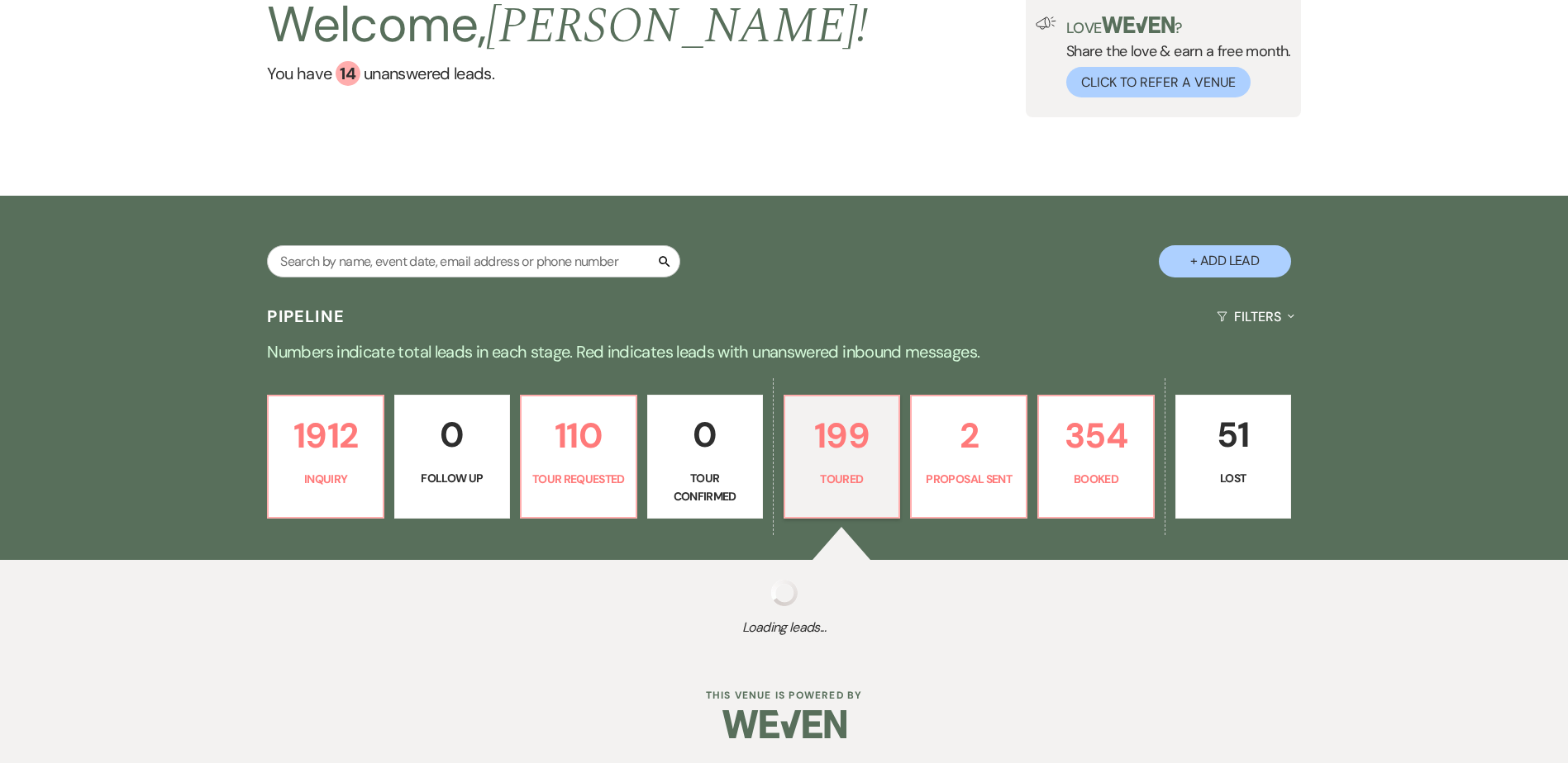
select select "5"
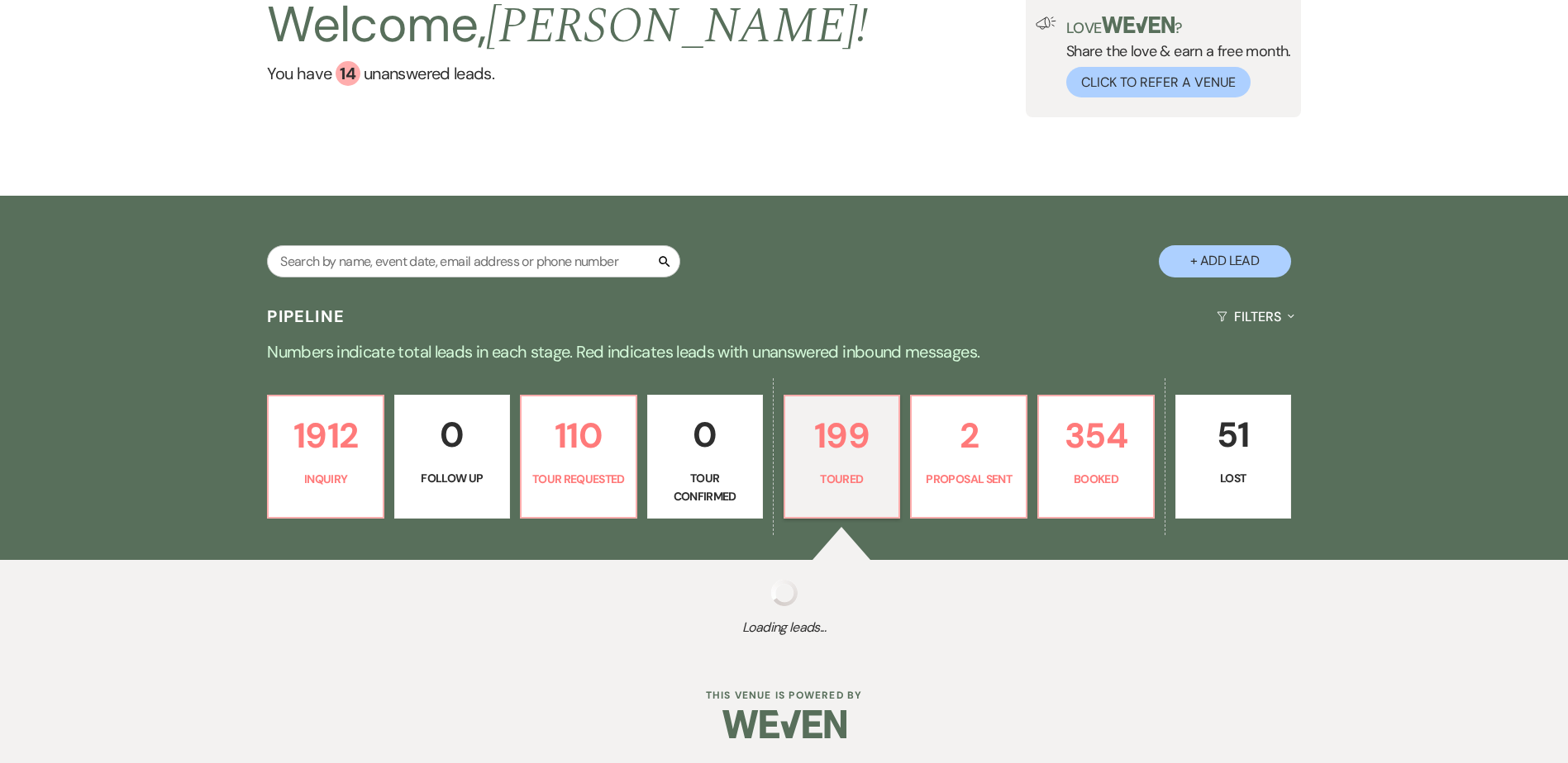
select select "5"
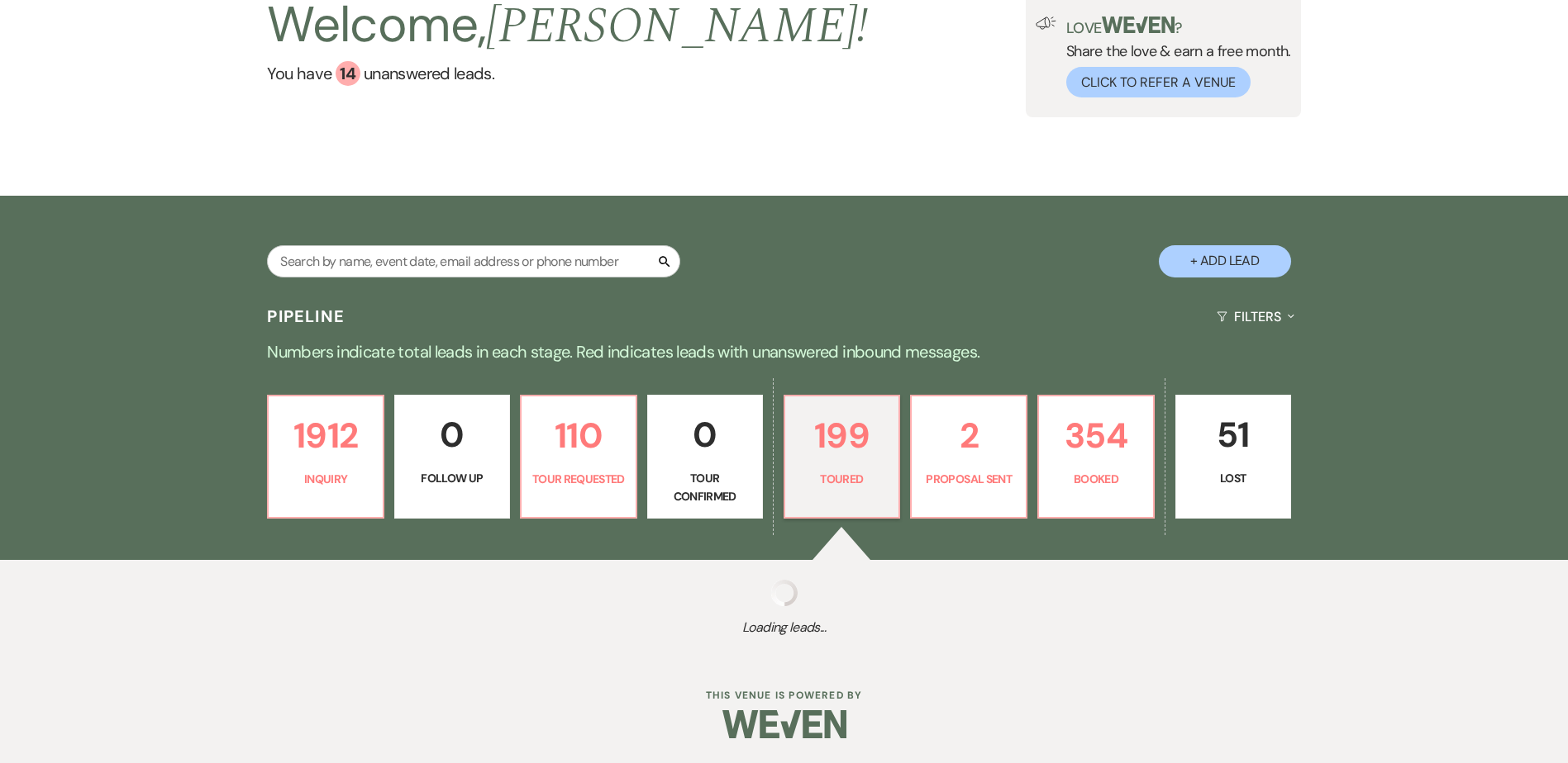
select select "5"
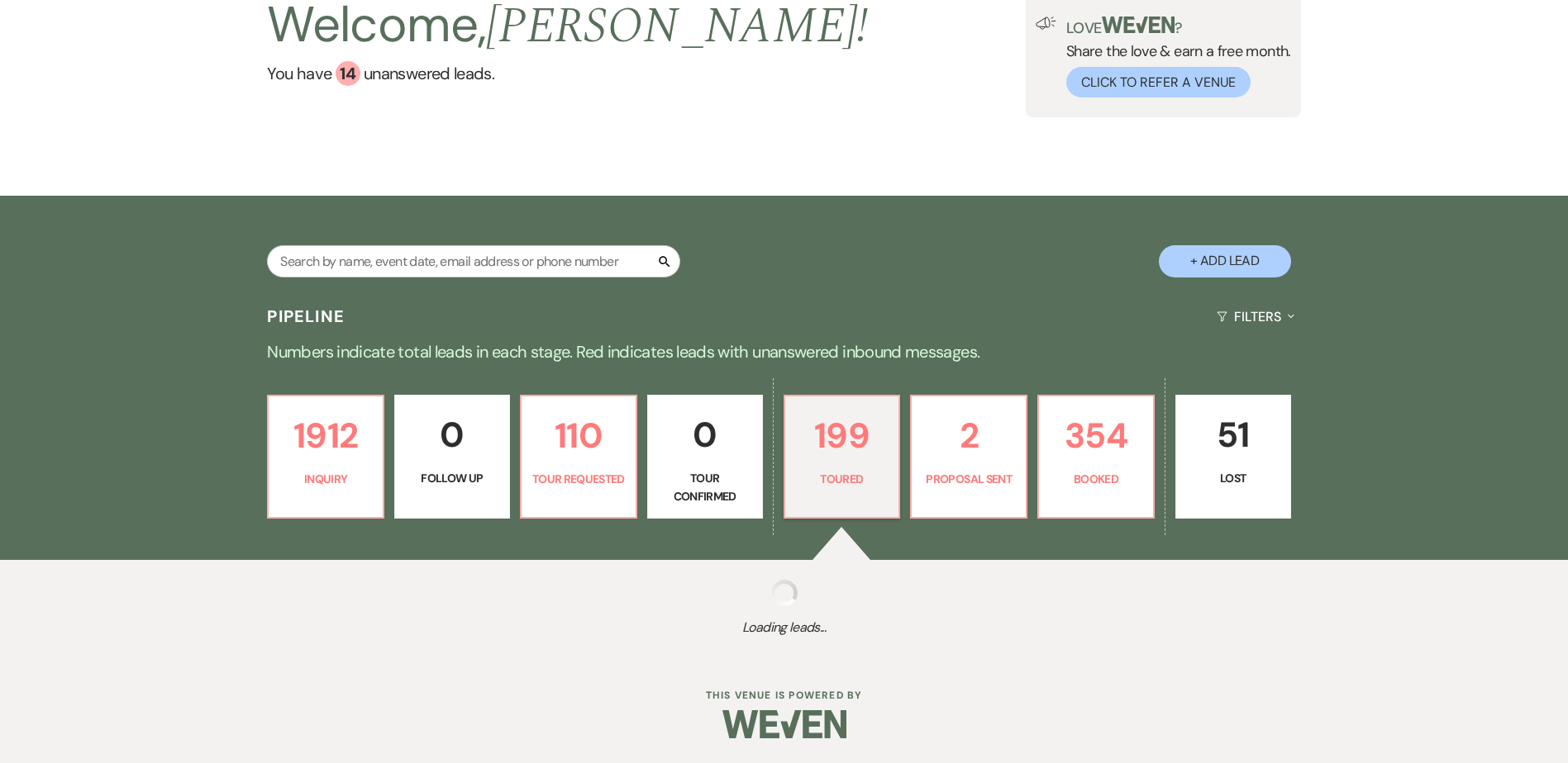
select select "5"
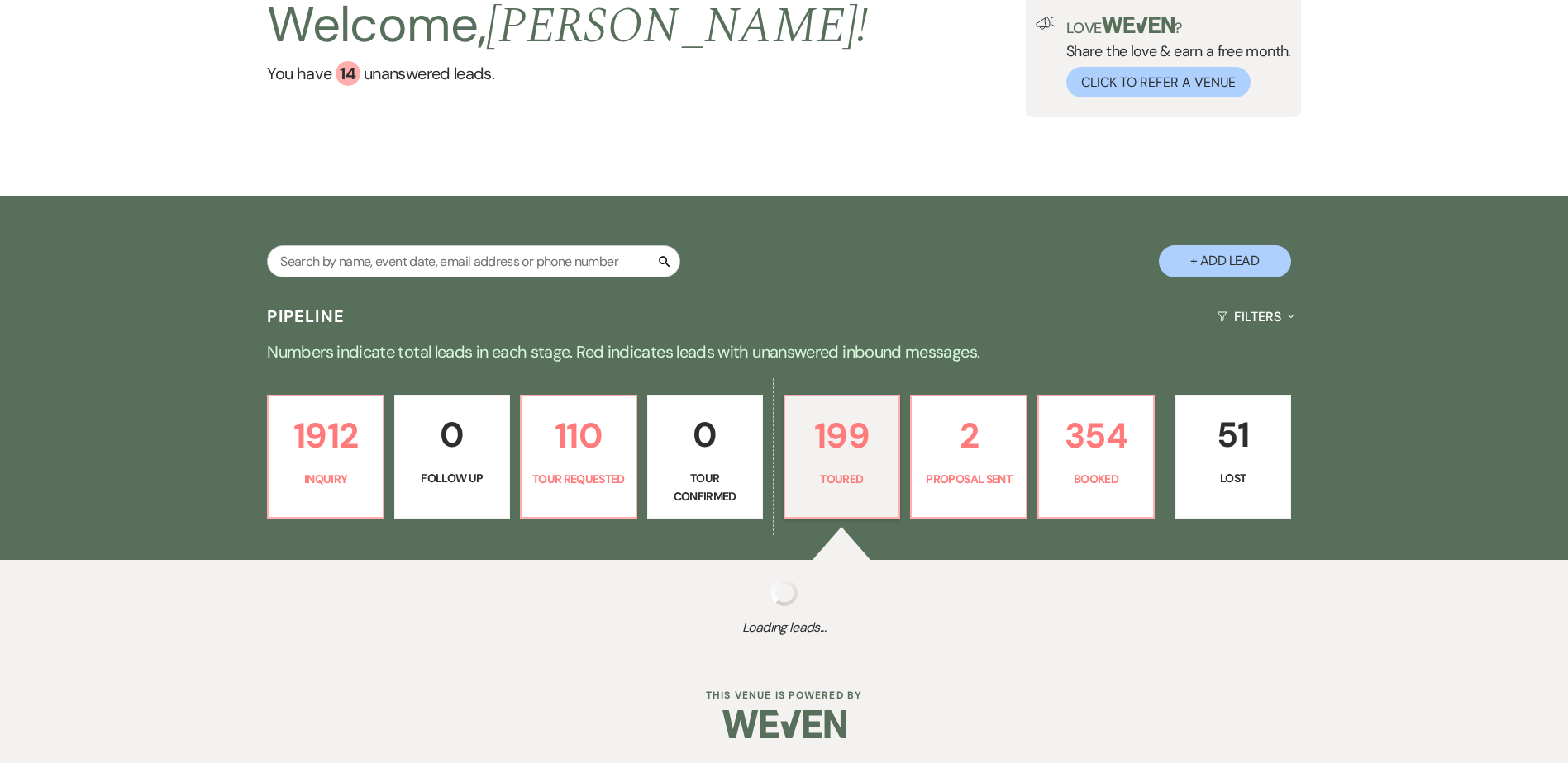
select select "5"
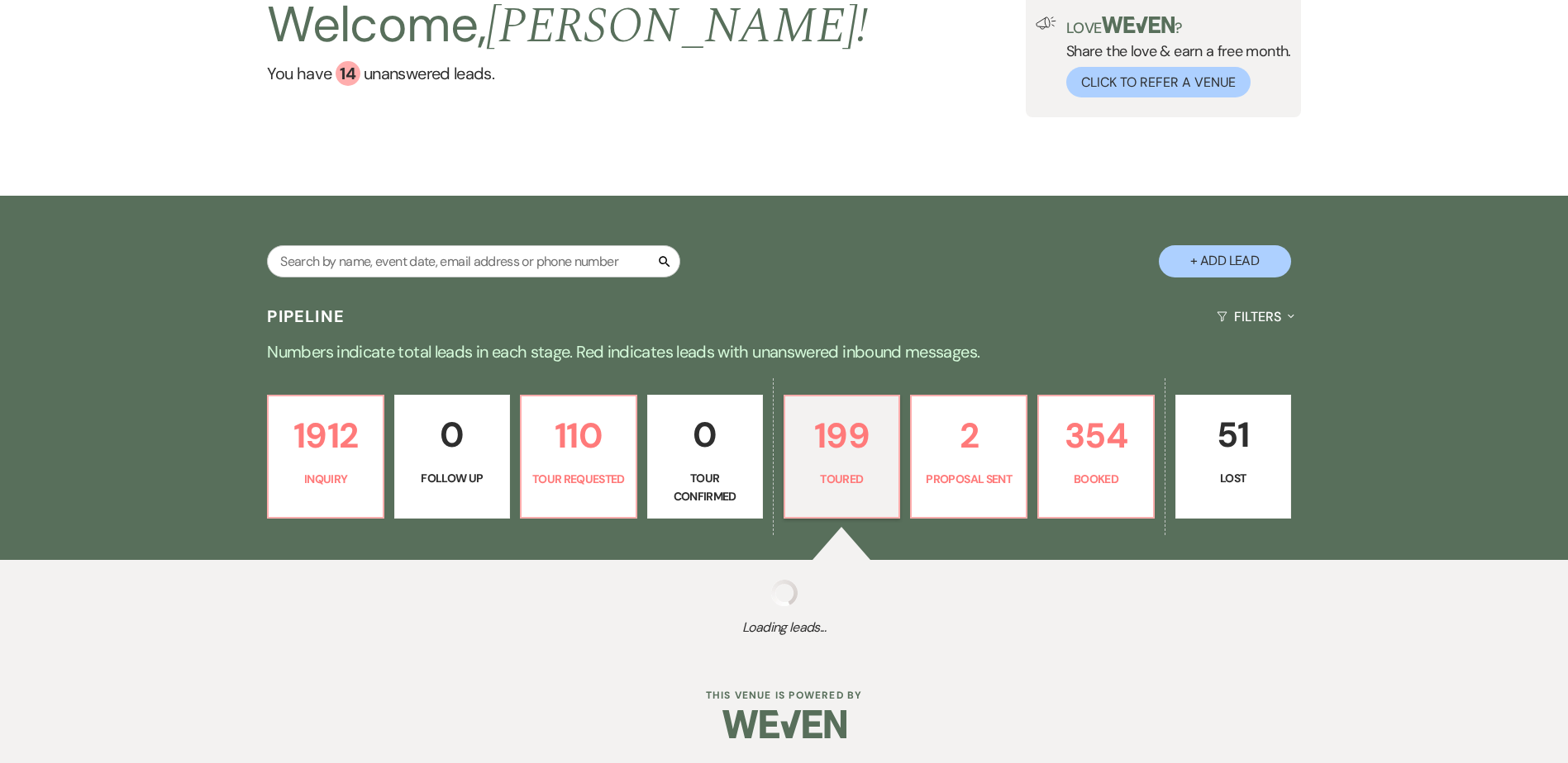
select select "5"
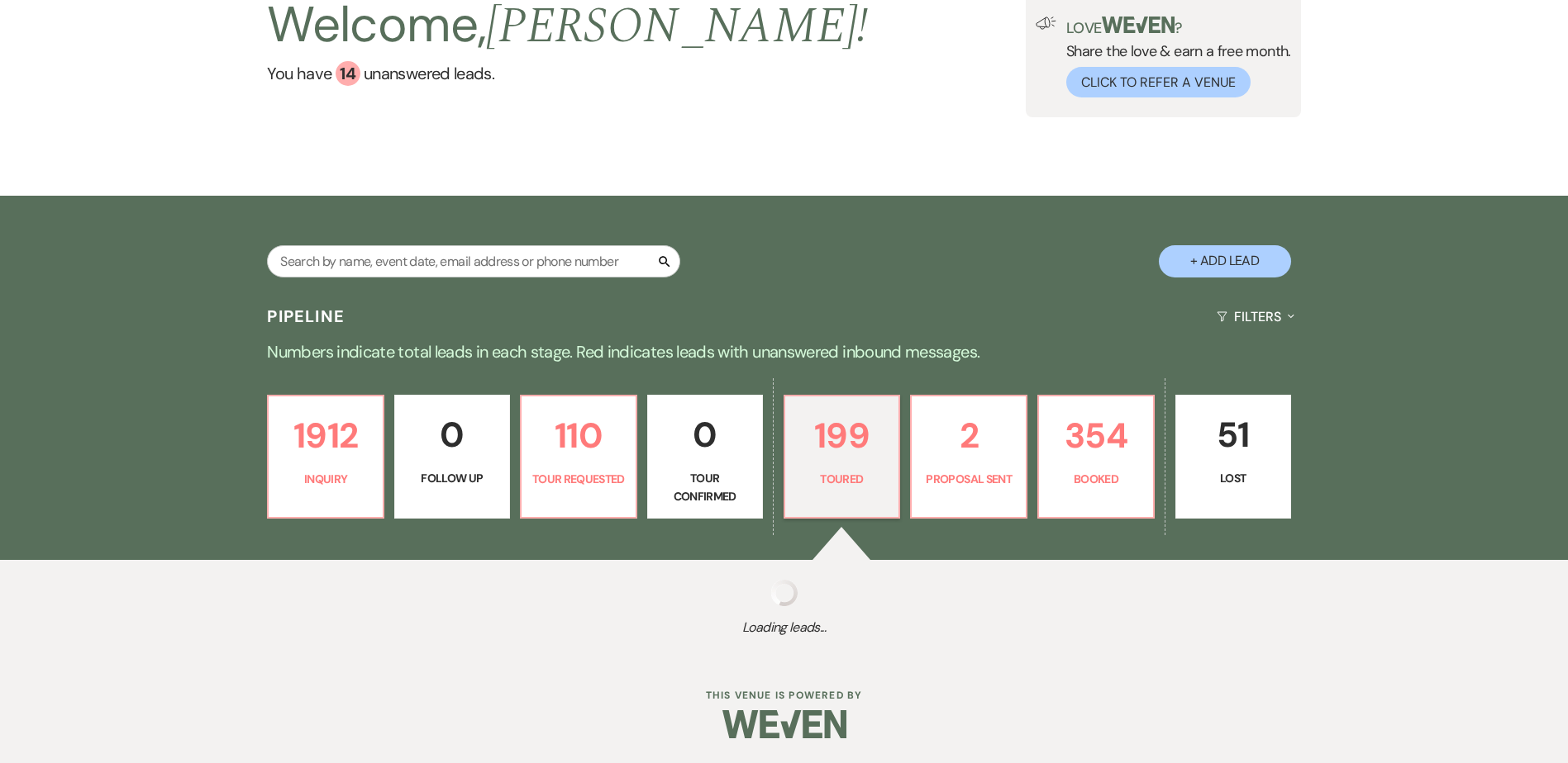
select select "5"
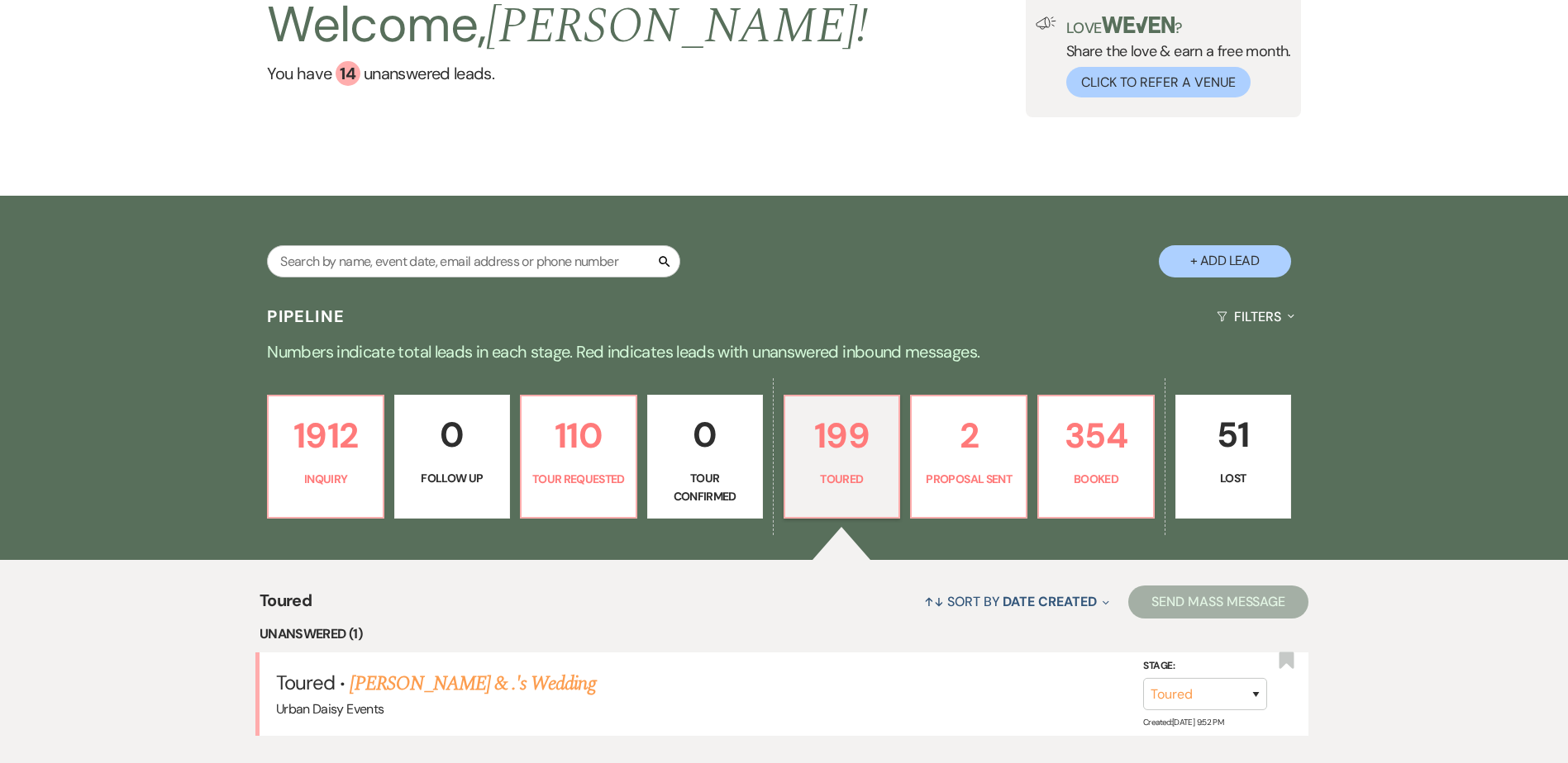
scroll to position [297, 0]
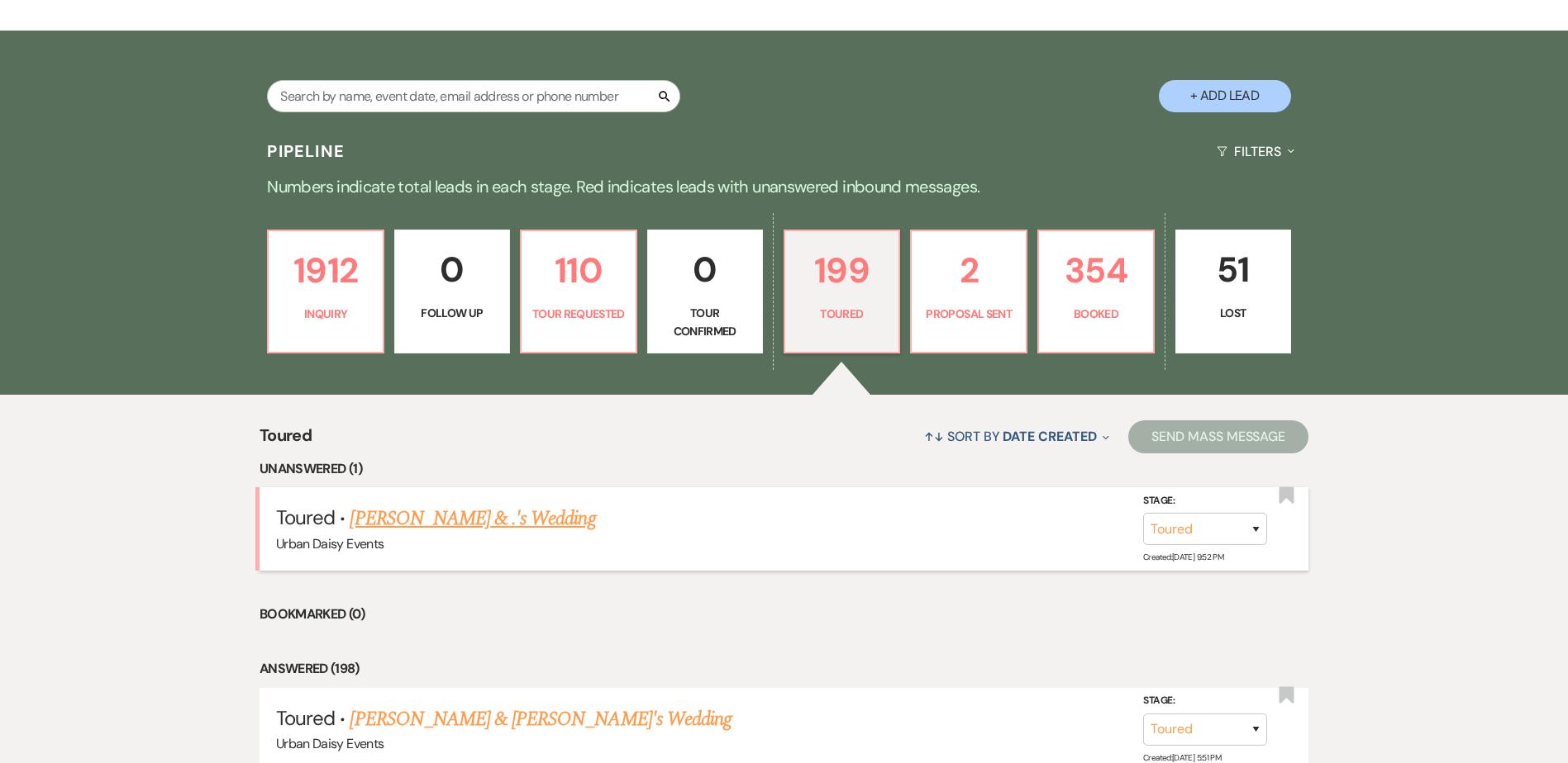
click at [499, 512] on link "Sandy Amorado & .'s Wedding" at bounding box center [473, 518] width 246 height 29
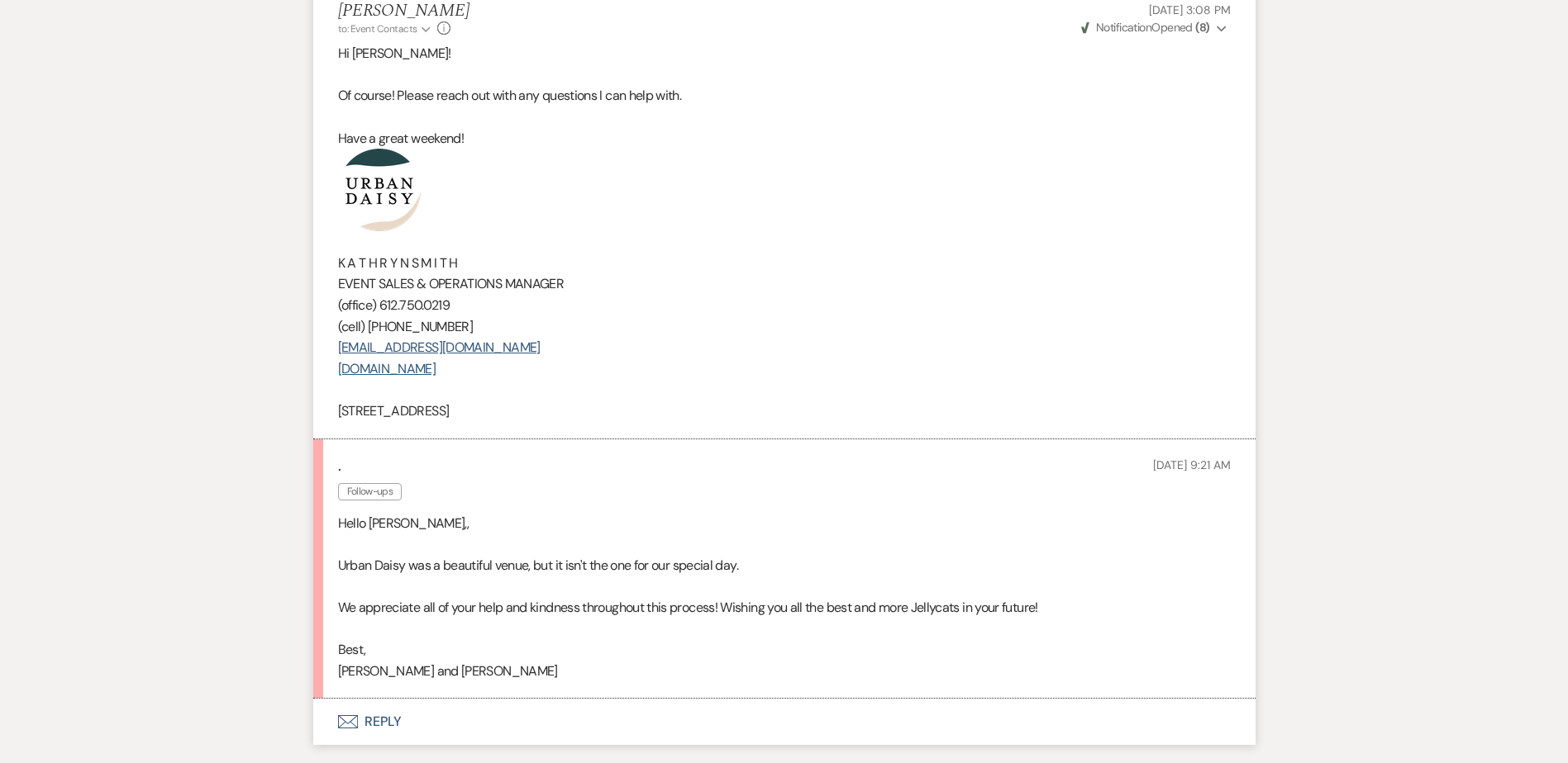
scroll to position [2224, 0]
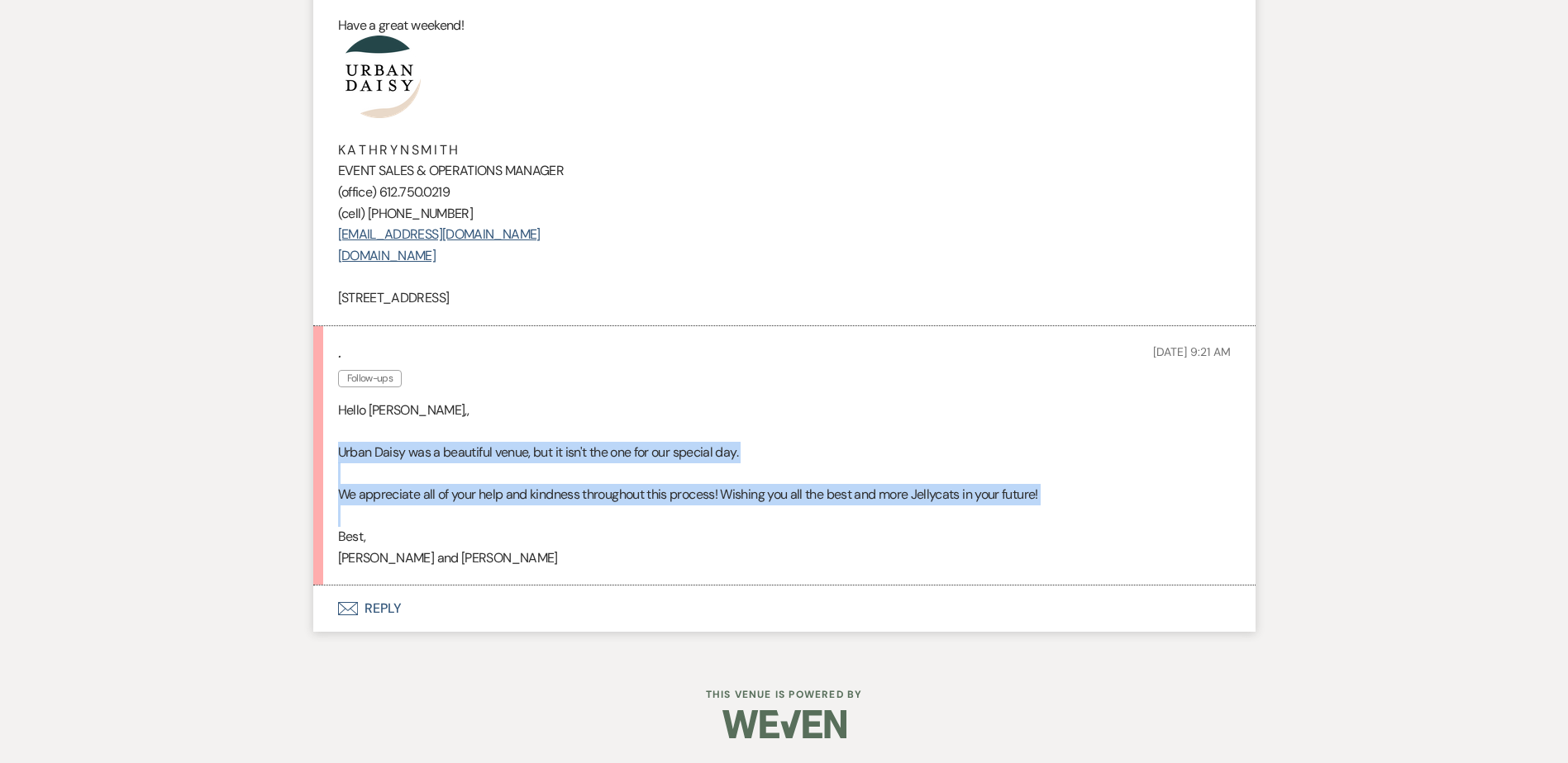
drag, startPoint x: 334, startPoint y: 448, endPoint x: 1045, endPoint y: 506, distance: 713.4
click at [1045, 506] on li ". Follow-ups Oct 15, 2025, 9:21 AM Hello Kathryn,, Urban Daisy was a beautiful …" at bounding box center [784, 456] width 942 height 260
copy div "Urban Daisy was a beautiful venue, but it isn't the one for our special day. We…"
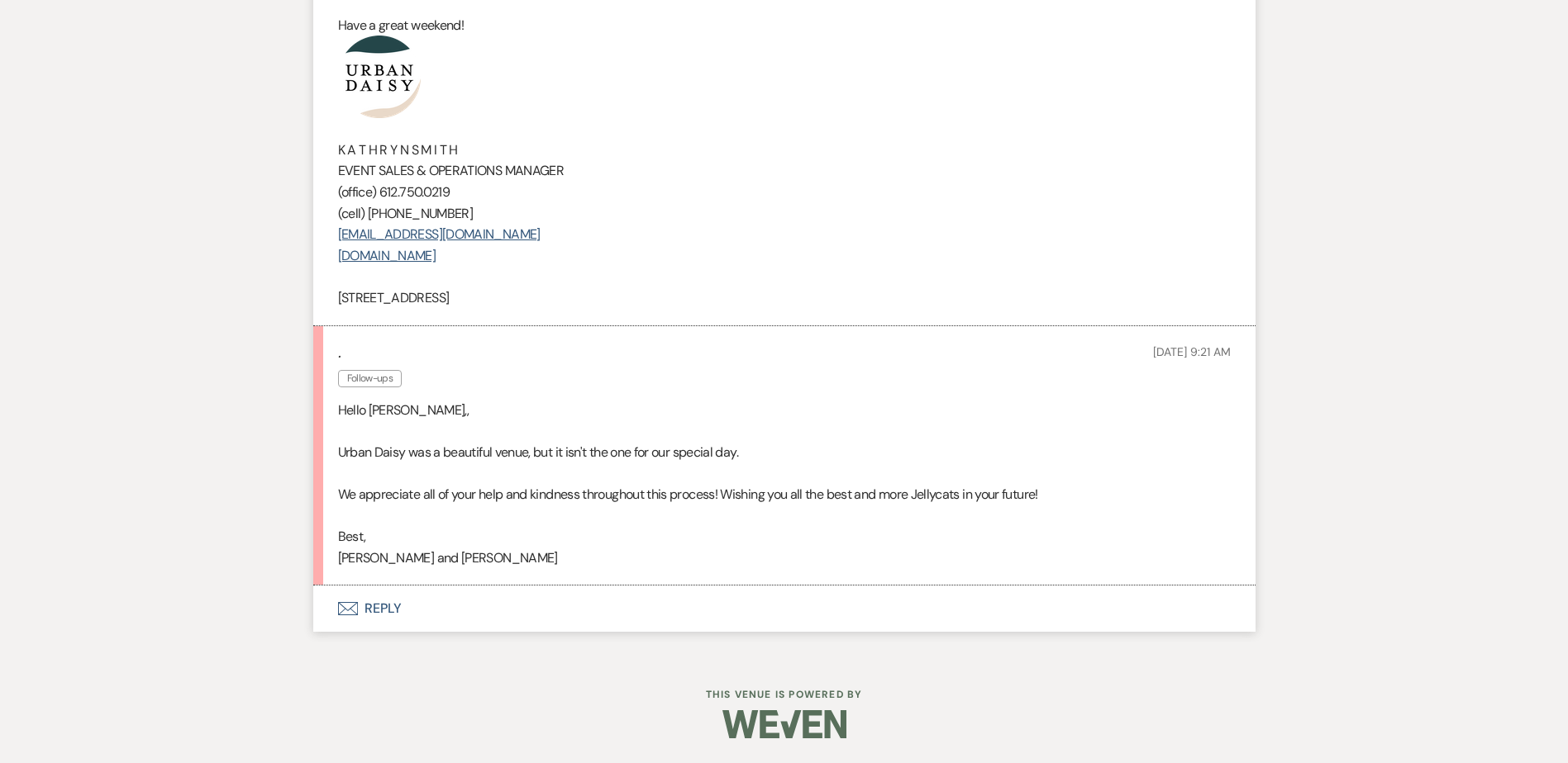
click at [402, 542] on p "Best," at bounding box center [784, 537] width 893 height 21
click at [396, 602] on button "Envelope Reply" at bounding box center [784, 609] width 942 height 47
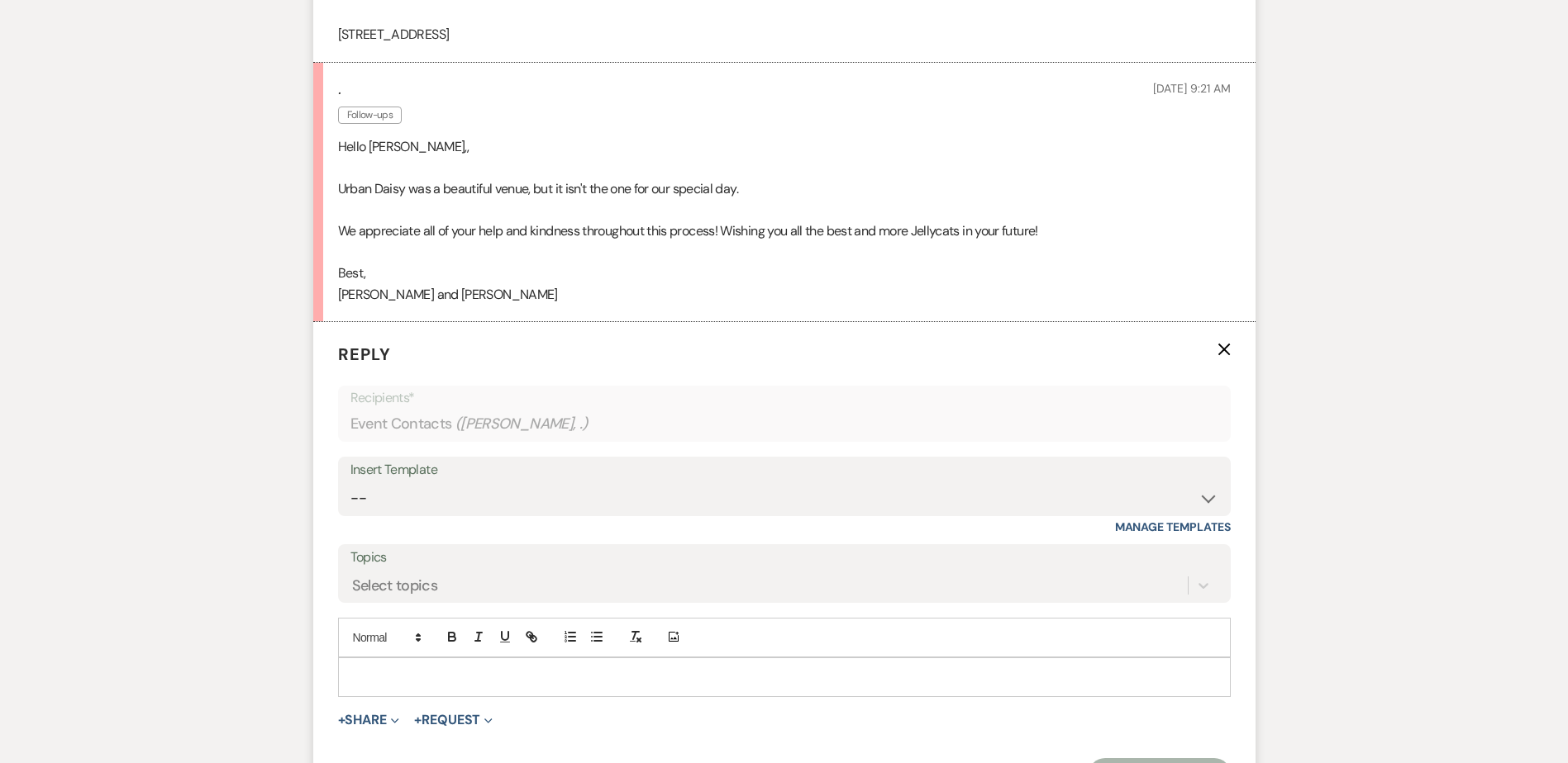
scroll to position [2540, 0]
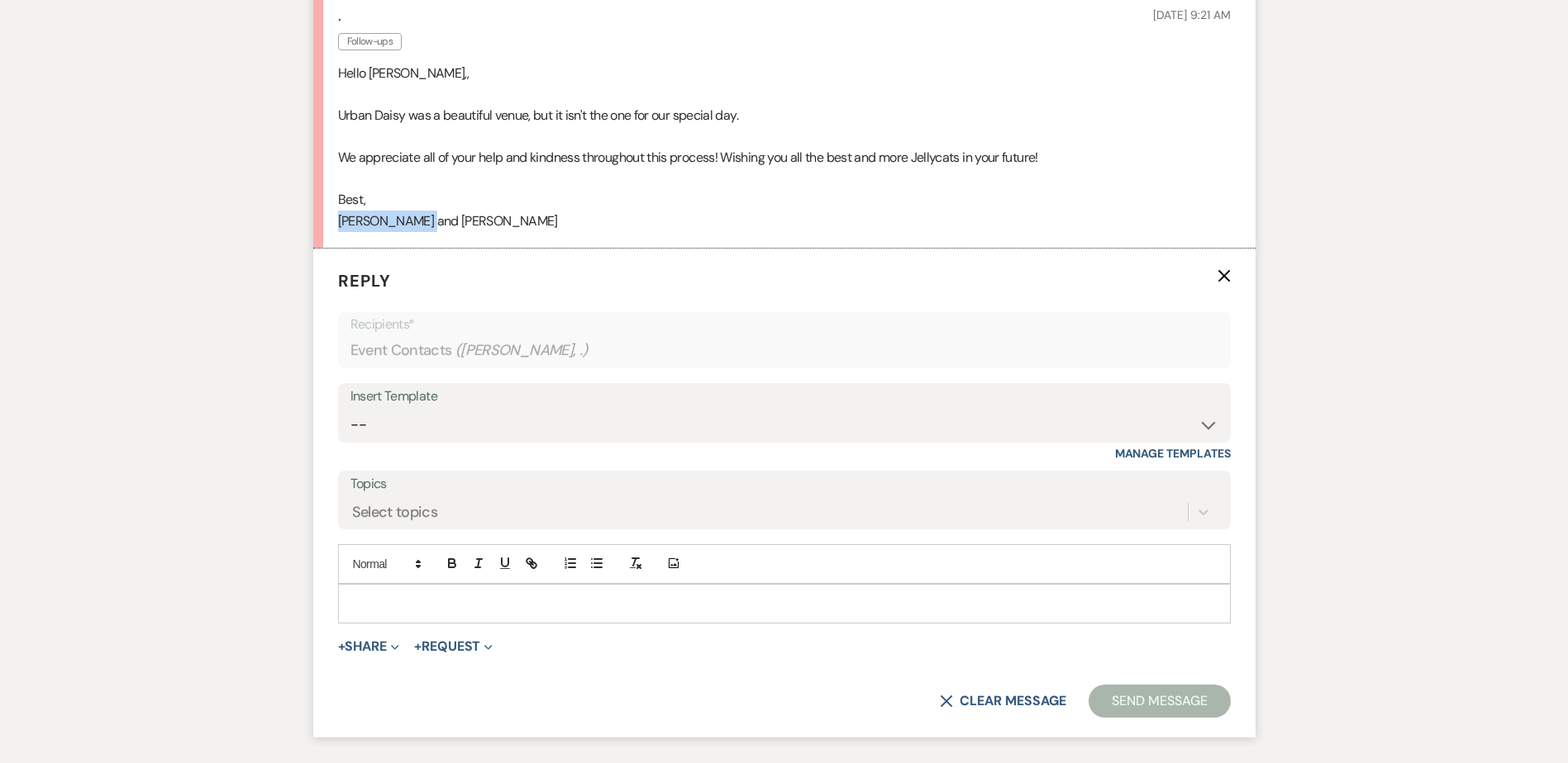
drag, startPoint x: 465, startPoint y: 247, endPoint x: 280, endPoint y: 236, distance: 185.3
copy p "Sandy and Kyle"
click at [587, 613] on p at bounding box center [784, 604] width 866 height 18
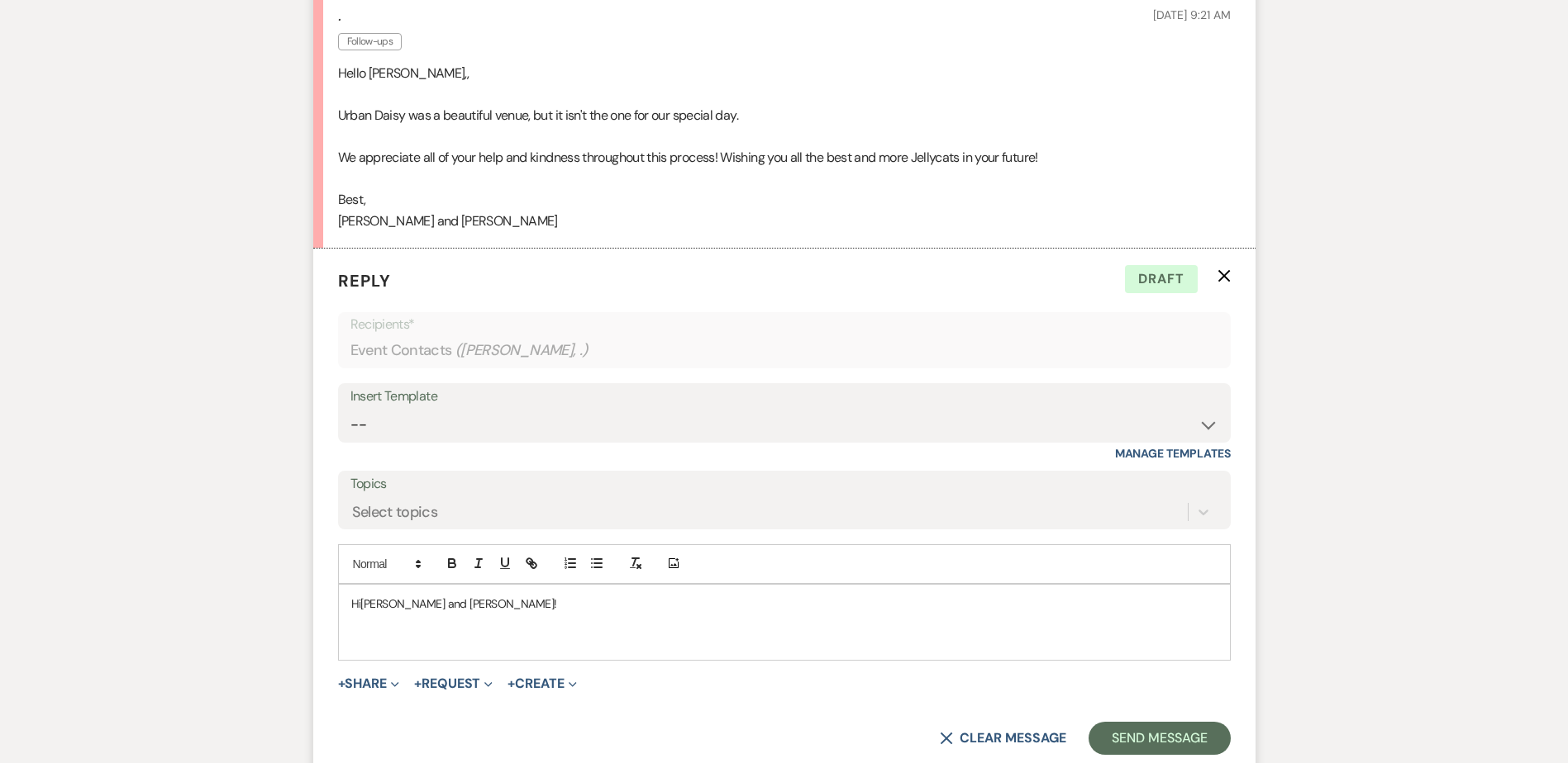
click at [359, 650] on p "﻿" at bounding box center [784, 641] width 866 height 18
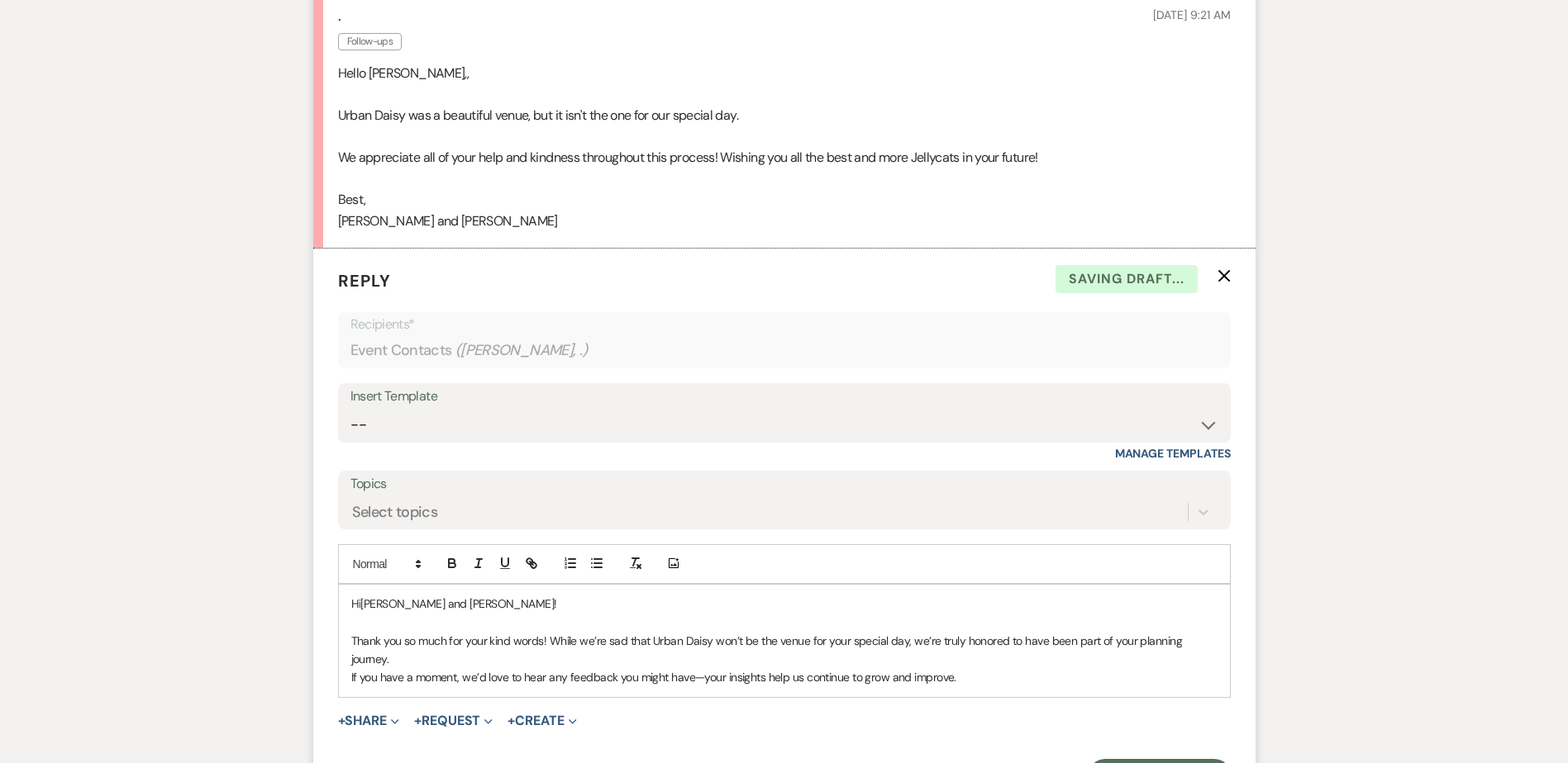
click at [1221, 663] on div "Hi Sandy and Kyle! Thank you so much for your kind words! While we’re sad that …" at bounding box center [784, 641] width 891 height 113
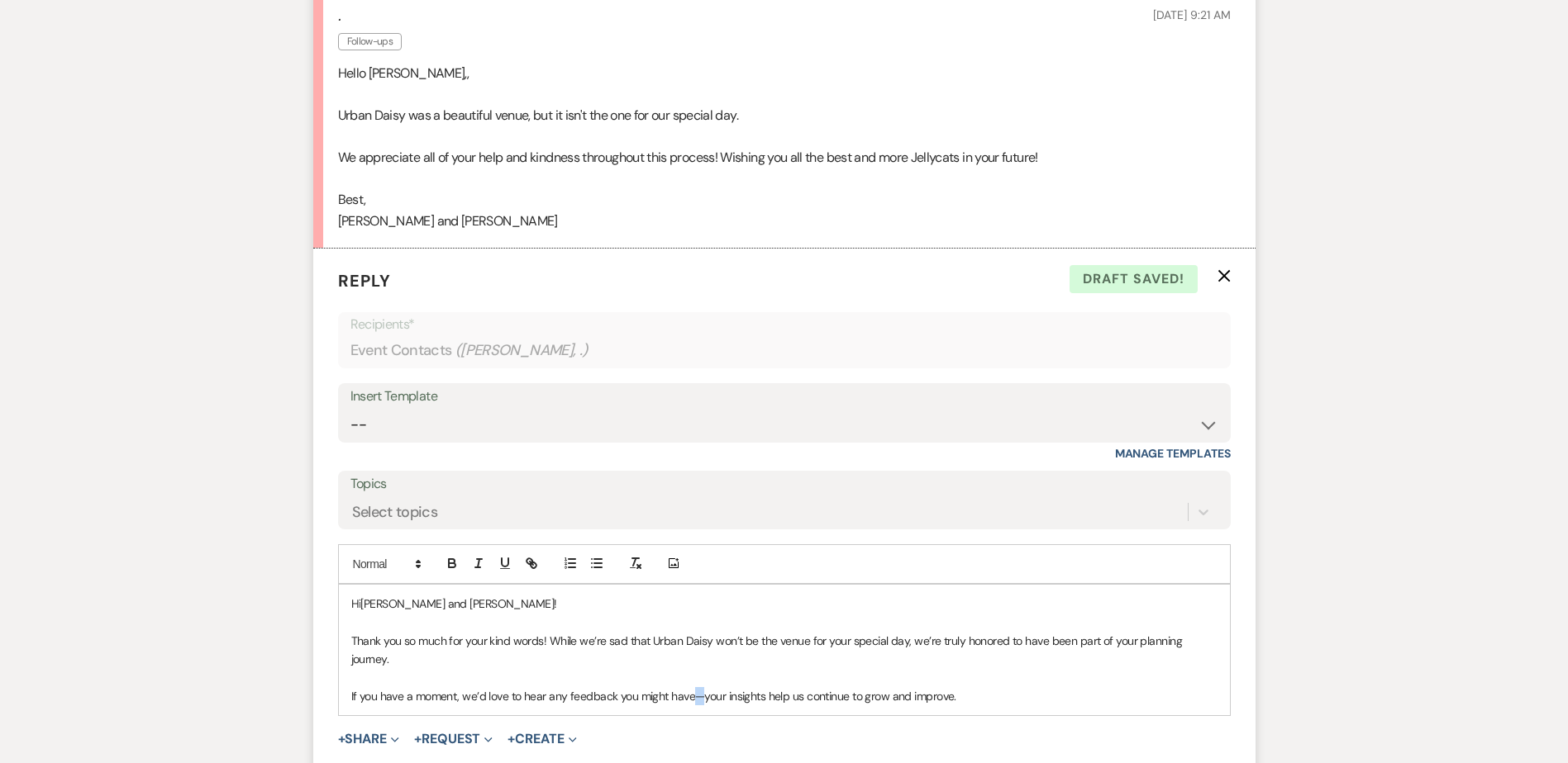
click at [691, 700] on p "If you have a moment, we’d love to hear any feedback you might have—your insigh…" at bounding box center [784, 697] width 866 height 18
click at [976, 699] on p "If you have a moment, we’d love to hear any feedback you might have, your insig…" at bounding box center [784, 697] width 866 height 18
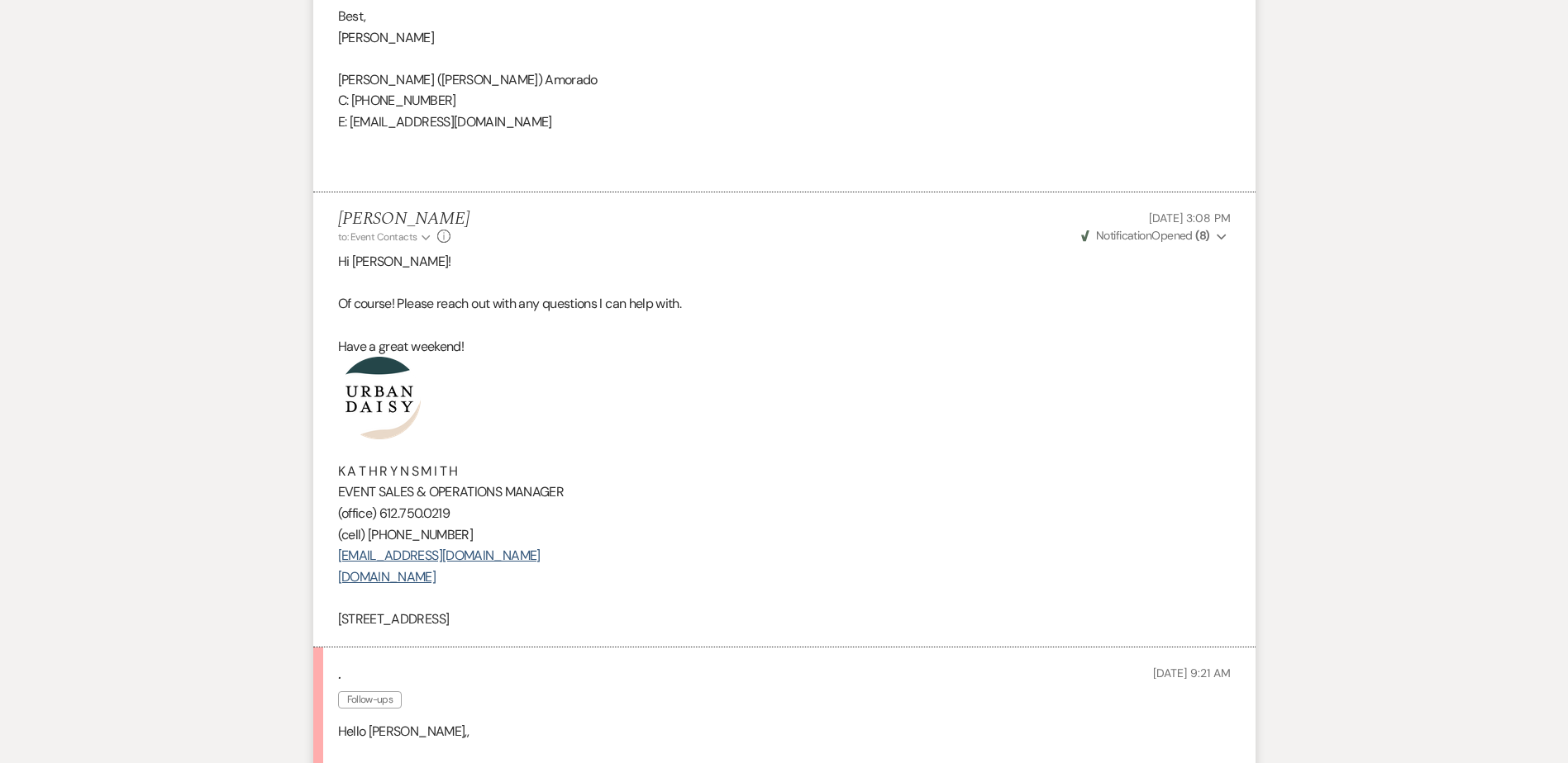
scroll to position [1879, 0]
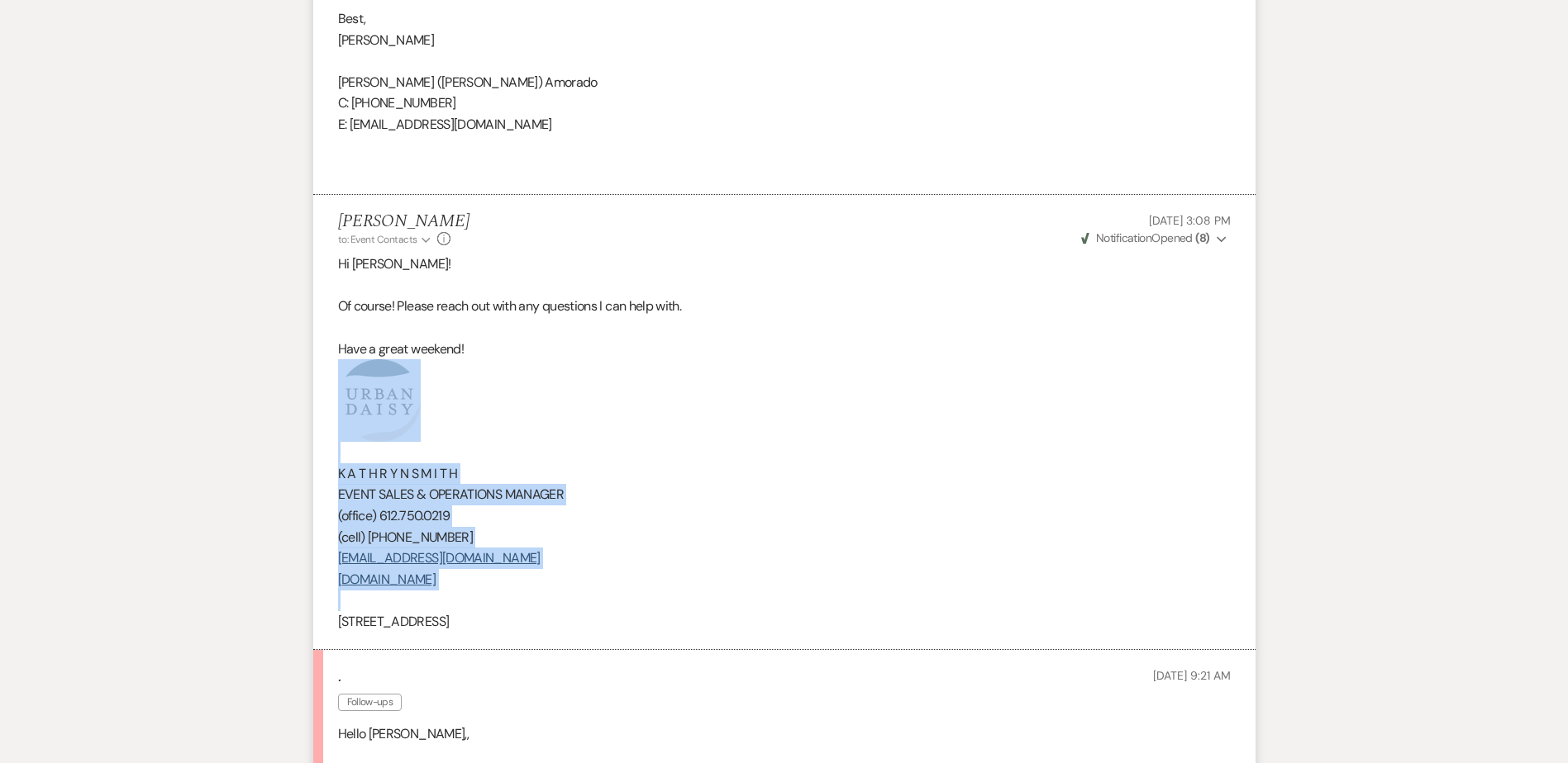
drag, startPoint x: 598, startPoint y: 631, endPoint x: 359, endPoint y: 435, distance: 309.1
click at [359, 435] on div "Hi Sandy! Of course! Please reach out with any questions I can help with. Have …" at bounding box center [784, 442] width 893 height 378
copy div "K A T H R Y N S M I T H EVENT SALES & OPERATIONS MANAGER (office) 612.750.0219 …"
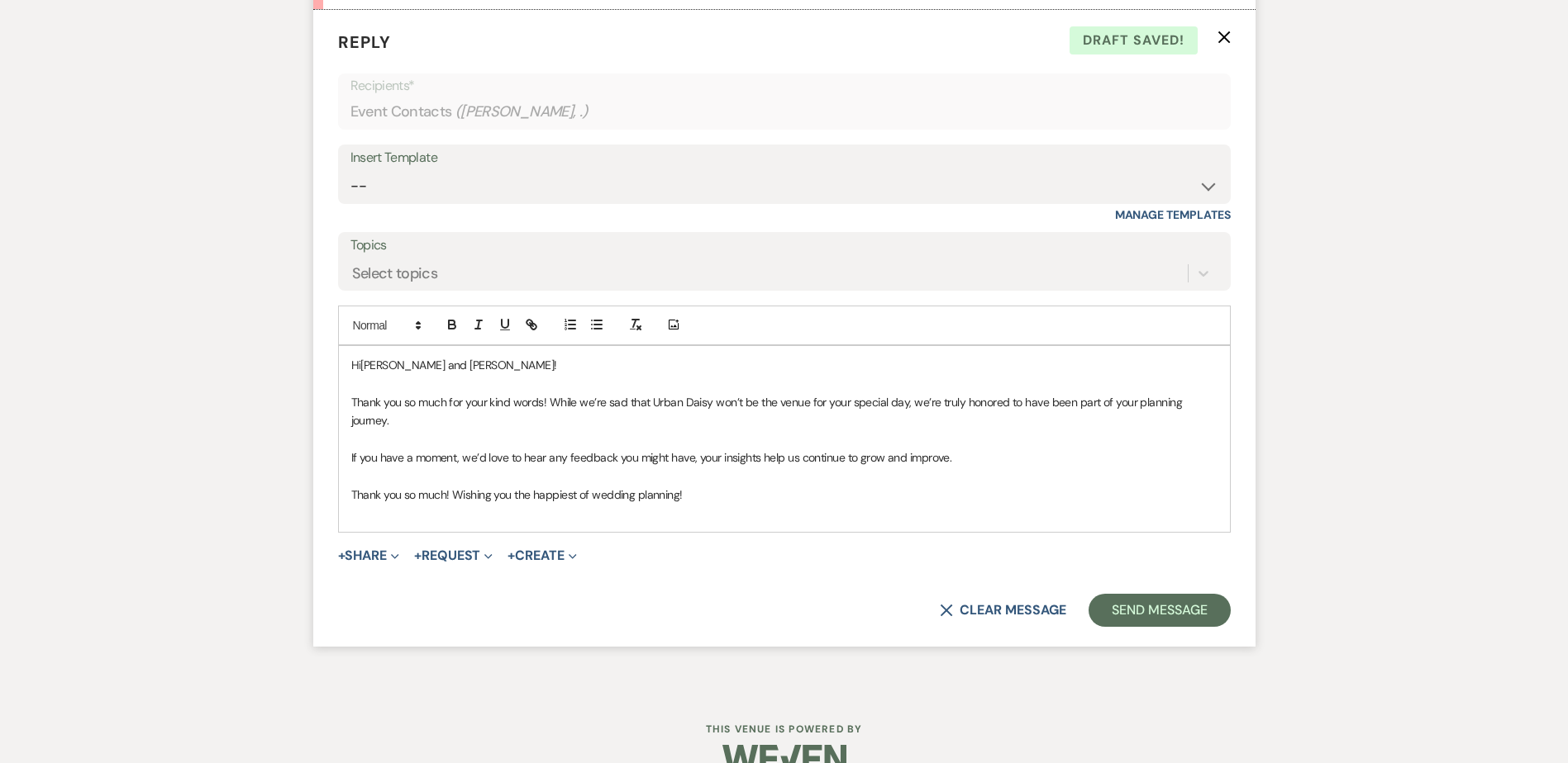
scroll to position [2788, 0]
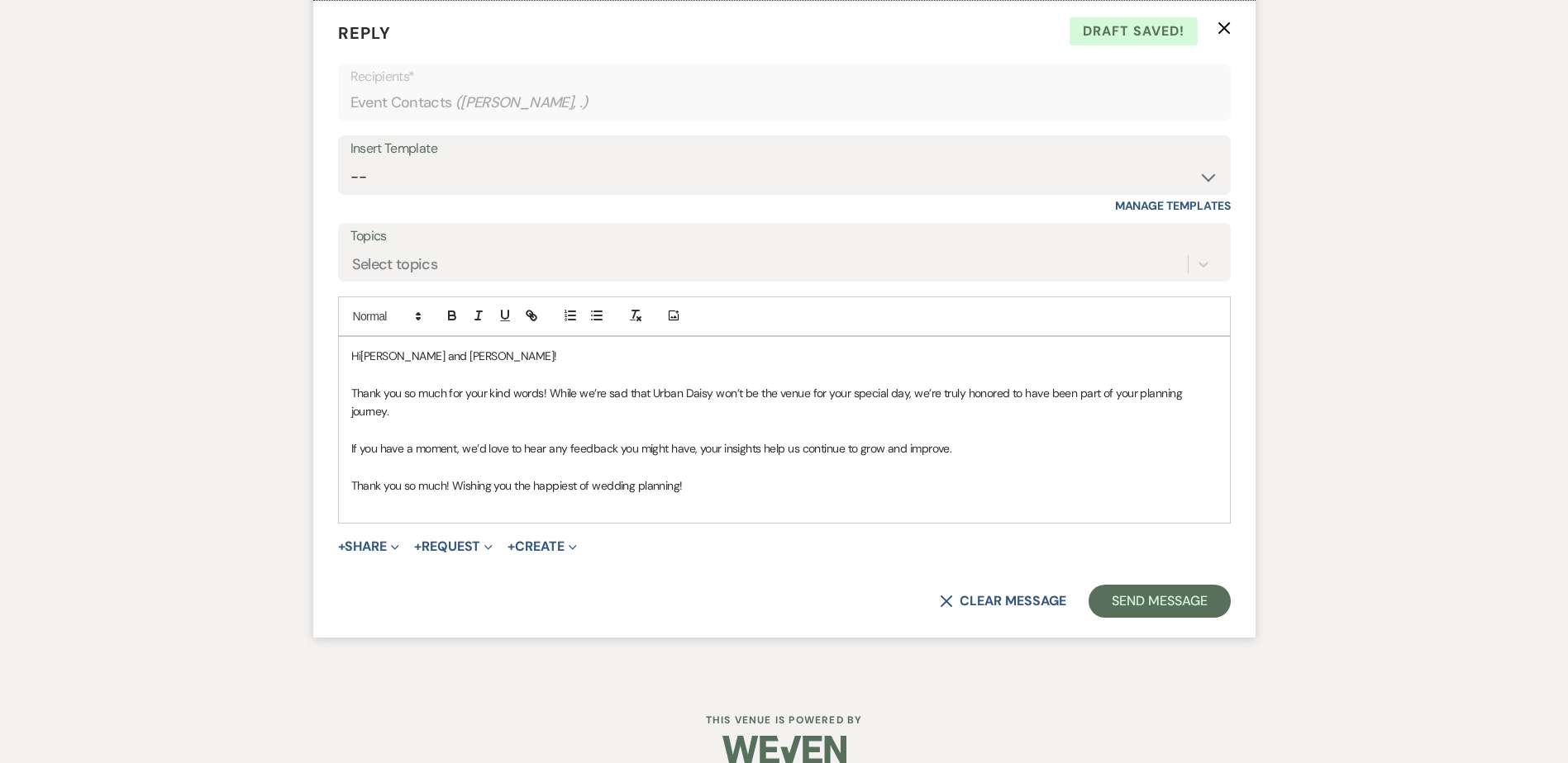
click at [365, 517] on div "Hi Sandy and Kyle! Thank you so much for your kind words! While we’re sad that …" at bounding box center [784, 431] width 891 height 187
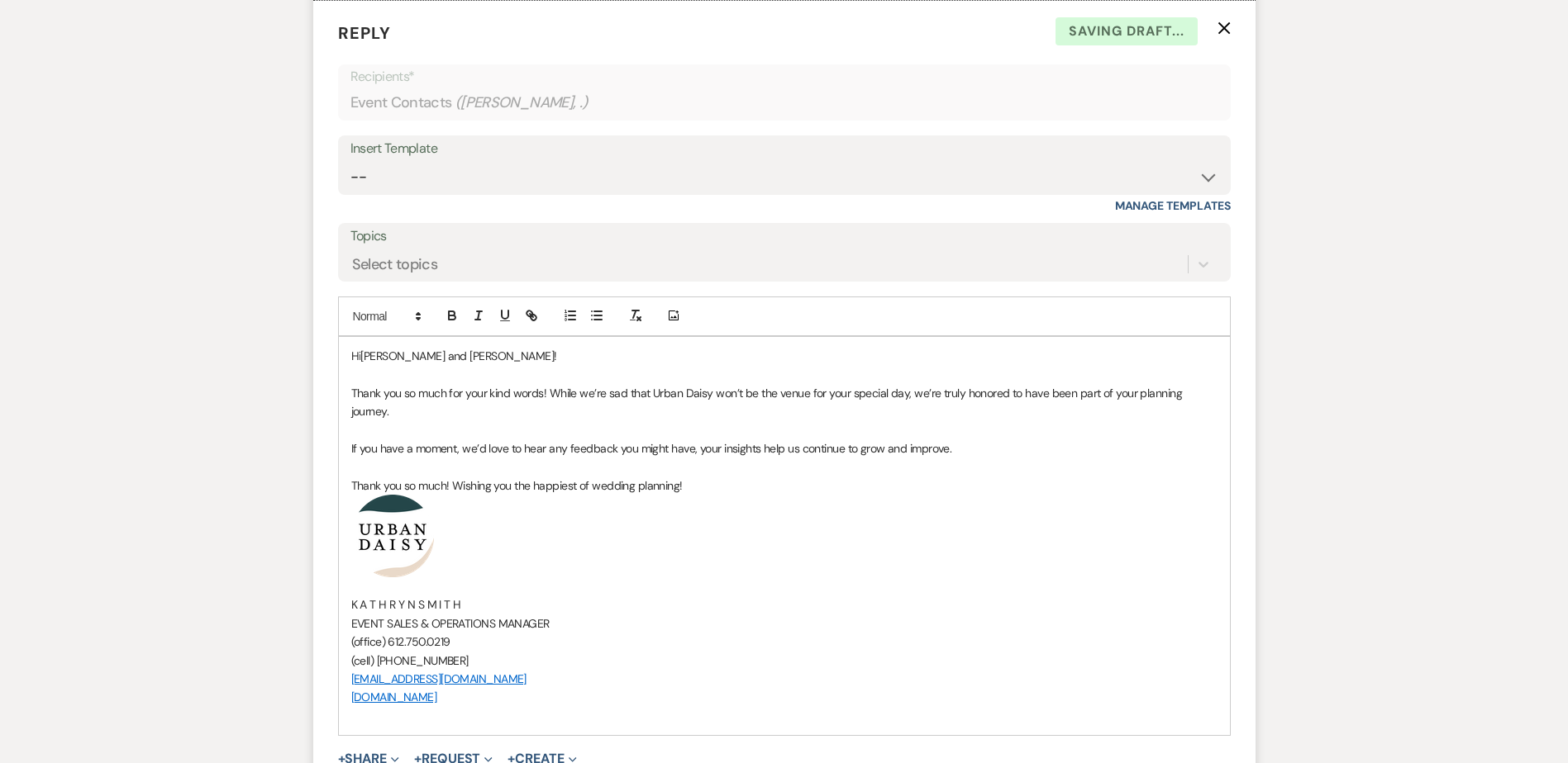
scroll to position [2871, 0]
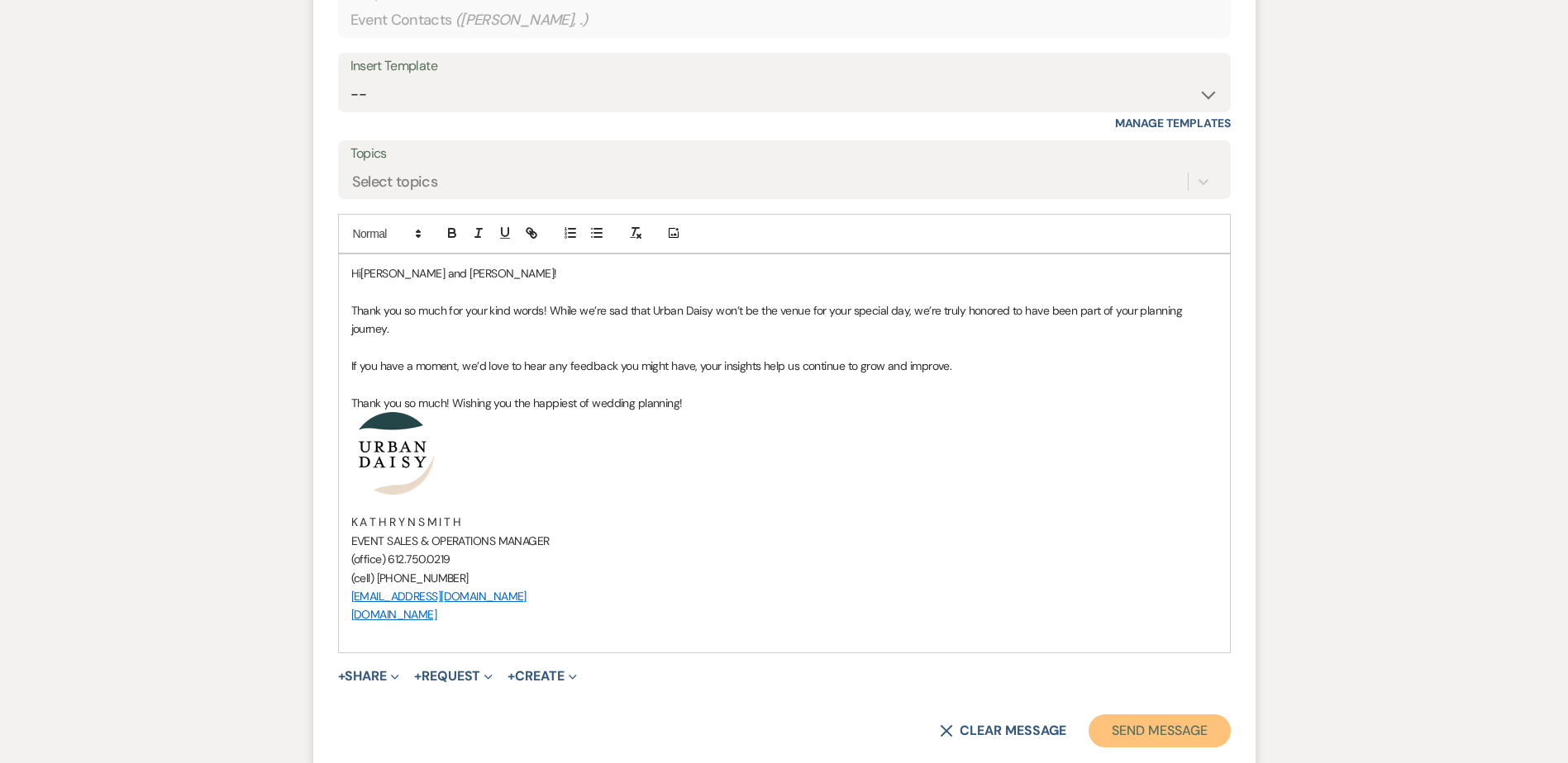
click at [1135, 735] on button "Send Message" at bounding box center [1159, 731] width 141 height 33
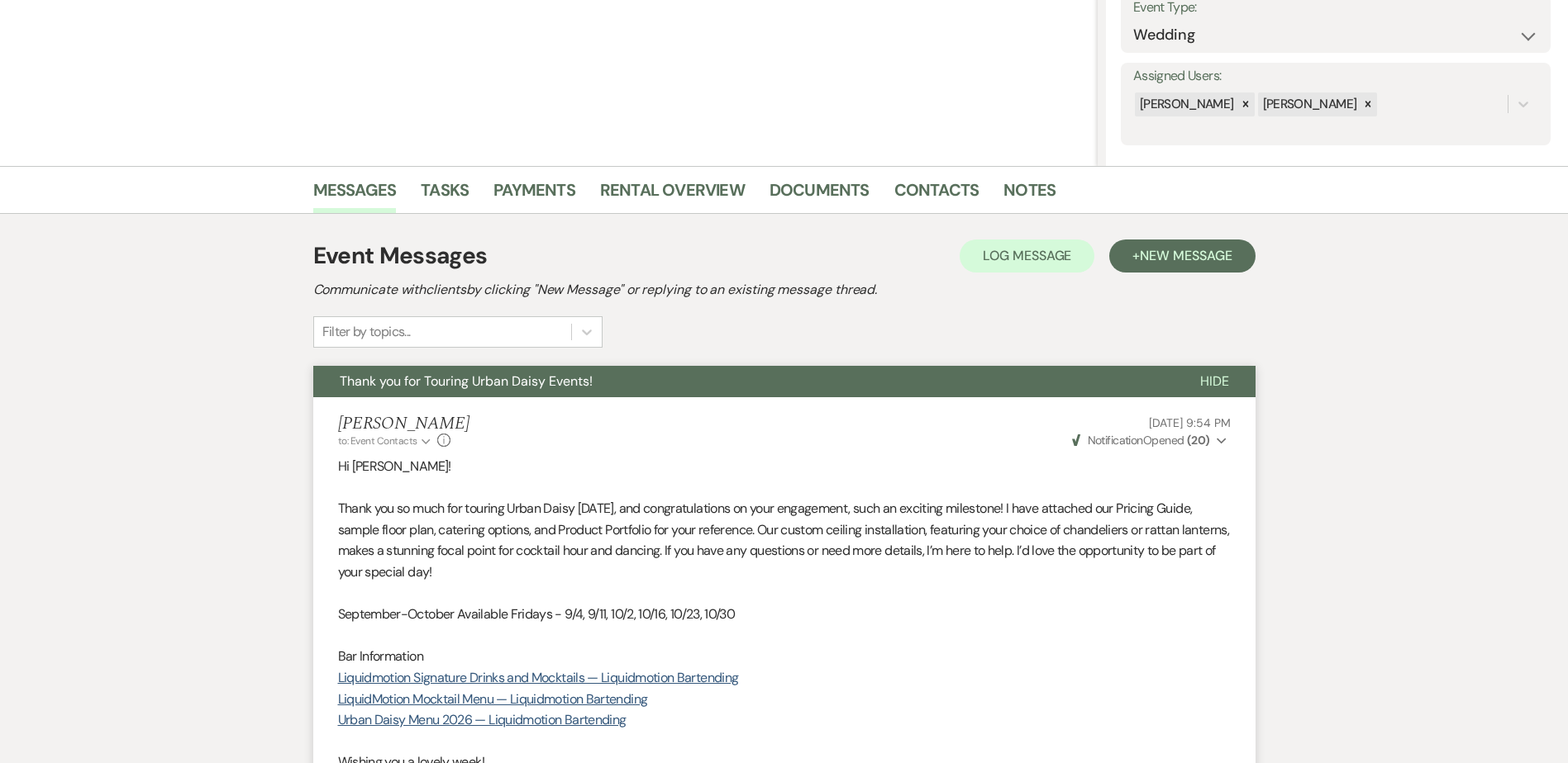
scroll to position [0, 0]
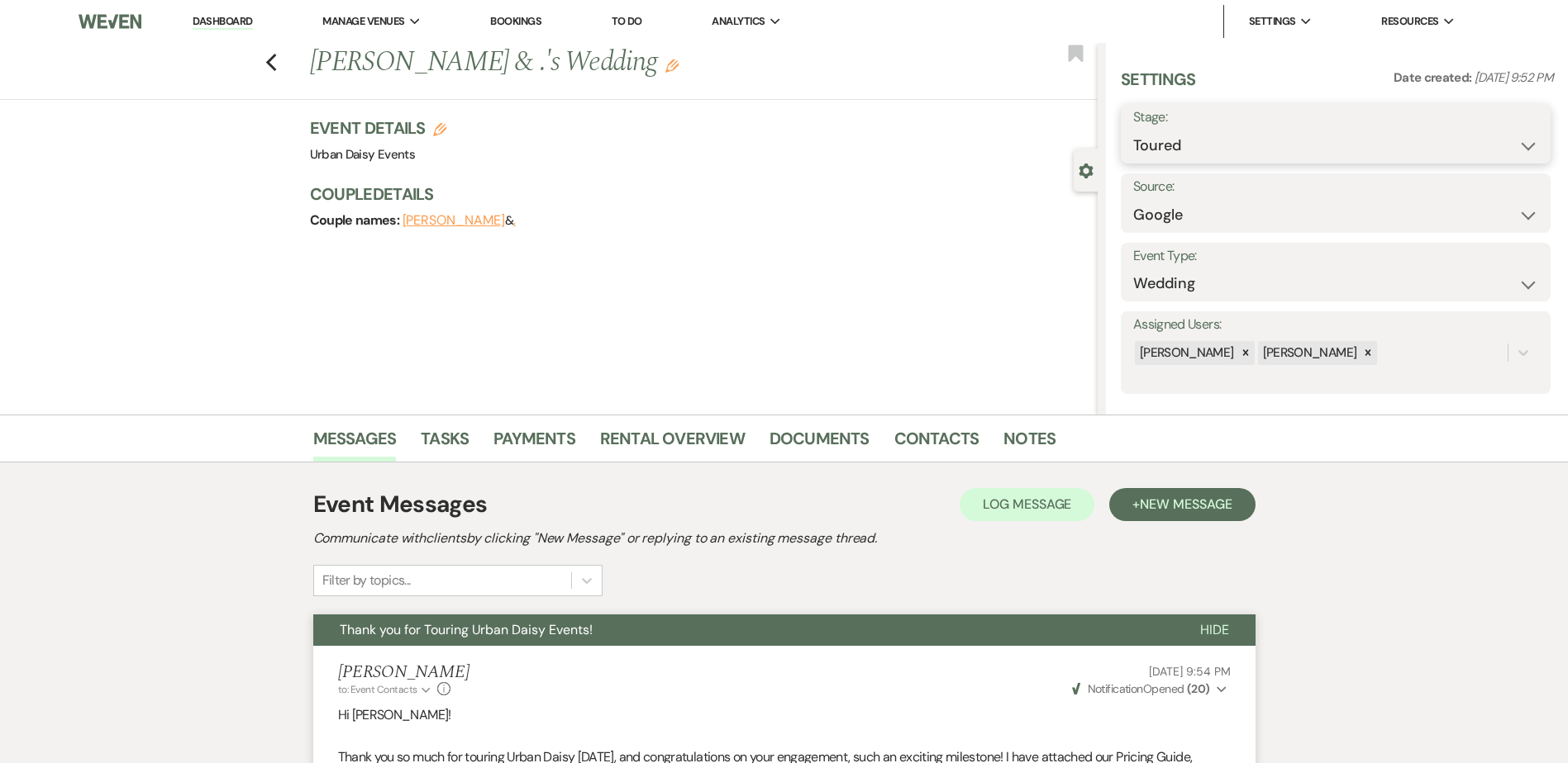
click at [1200, 143] on select "Inquiry Follow Up Tour Requested Tour Confirmed Toured Proposal Sent Booked Lost" at bounding box center [1336, 146] width 405 height 32
click at [1134, 130] on select "Inquiry Follow Up Tour Requested Tour Confirmed Toured Proposal Sent Booked Lost" at bounding box center [1336, 146] width 405 height 32
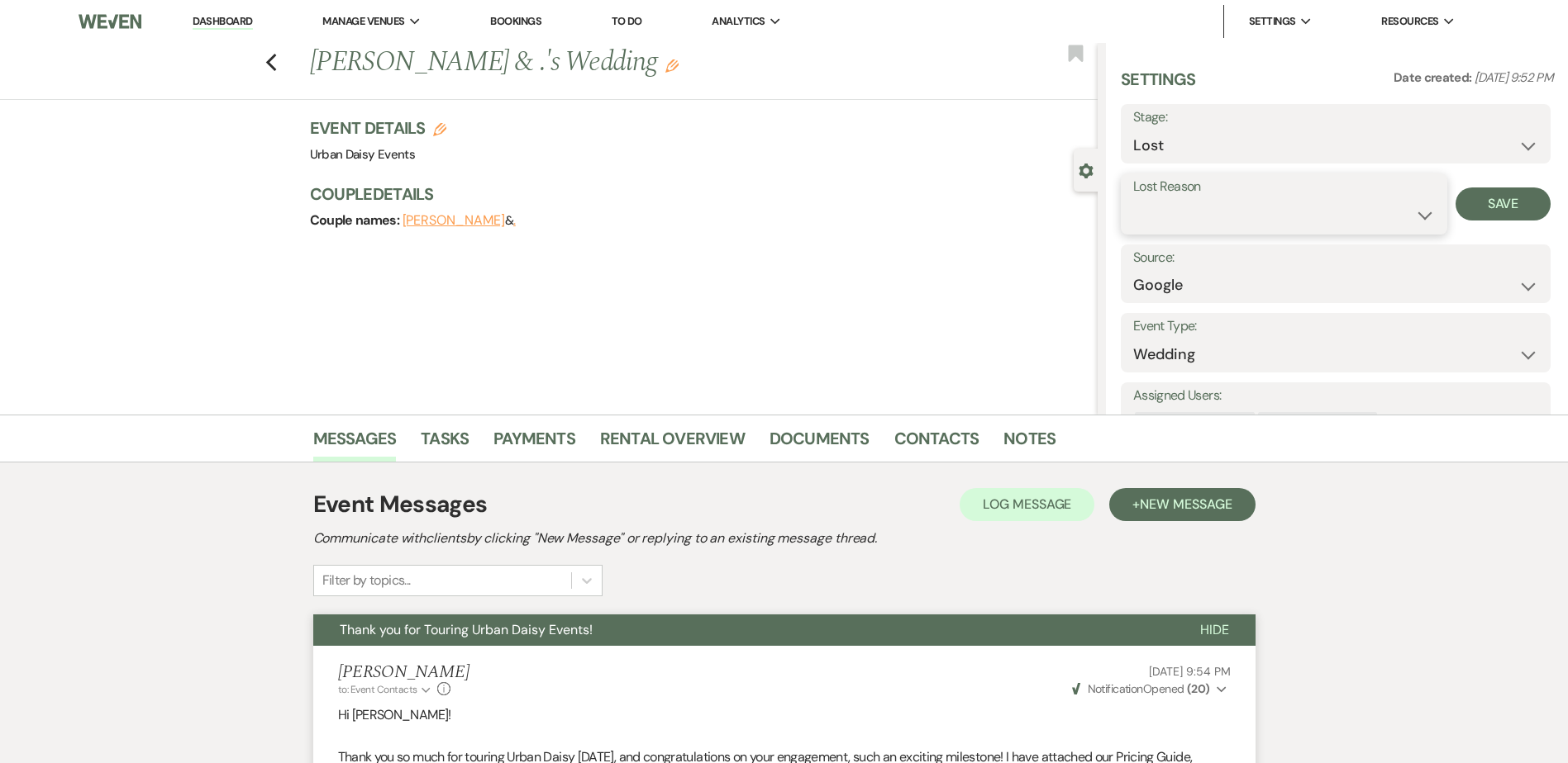
click at [1210, 207] on select "Booked Elsewhere Budget Date Unavailable No Response Not a Good Match Capacity …" at bounding box center [1284, 214] width 302 height 32
click at [1134, 199] on select "Booked Elsewhere Budget Date Unavailable No Response Not a Good Match Capacity …" at bounding box center [1284, 214] width 302 height 32
click at [1516, 206] on button "Save" at bounding box center [1504, 204] width 95 height 33
click at [207, 20] on link "Dashboard" at bounding box center [222, 21] width 60 height 16
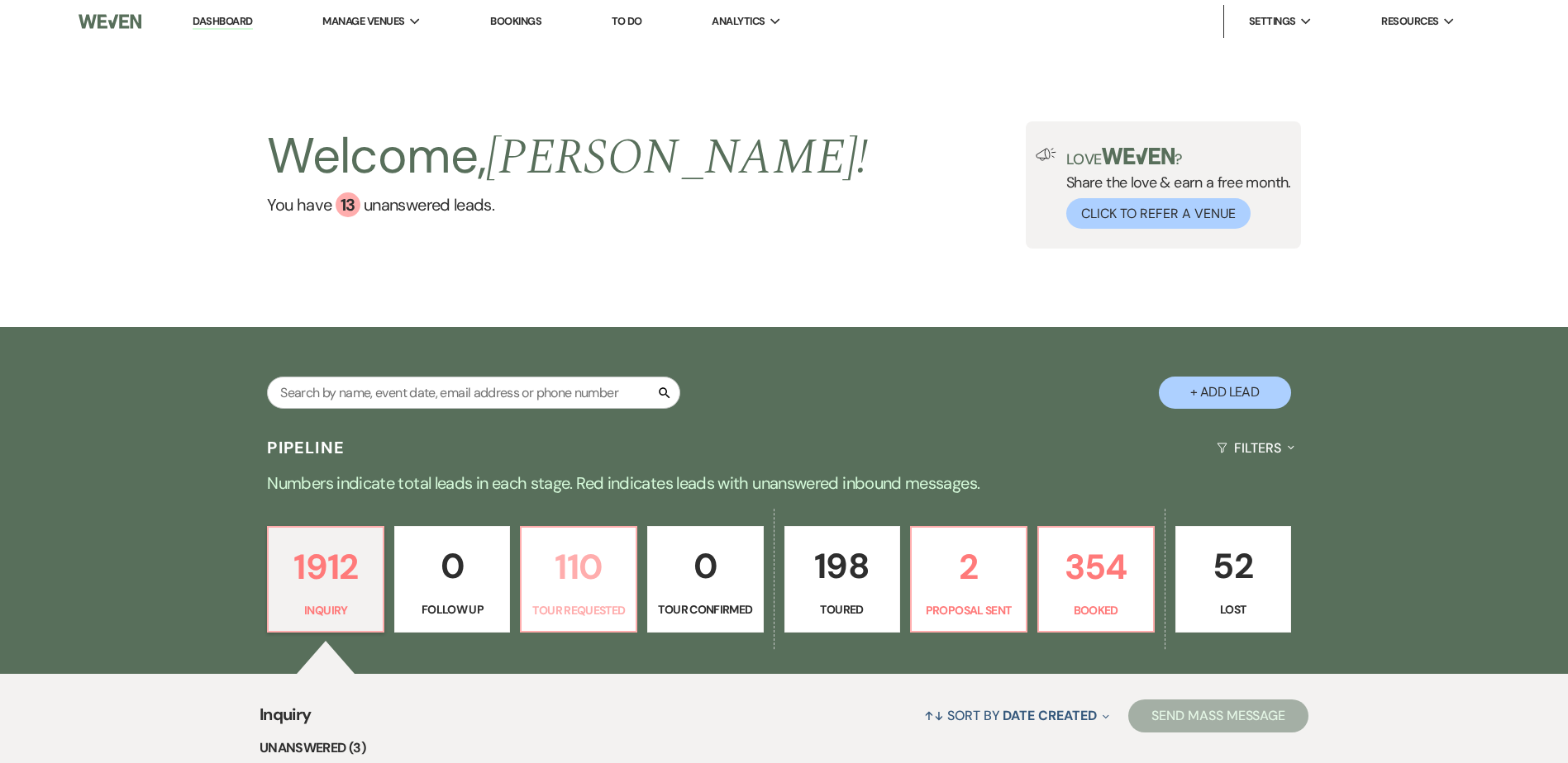
click at [571, 569] on p "110" at bounding box center [578, 567] width 94 height 55
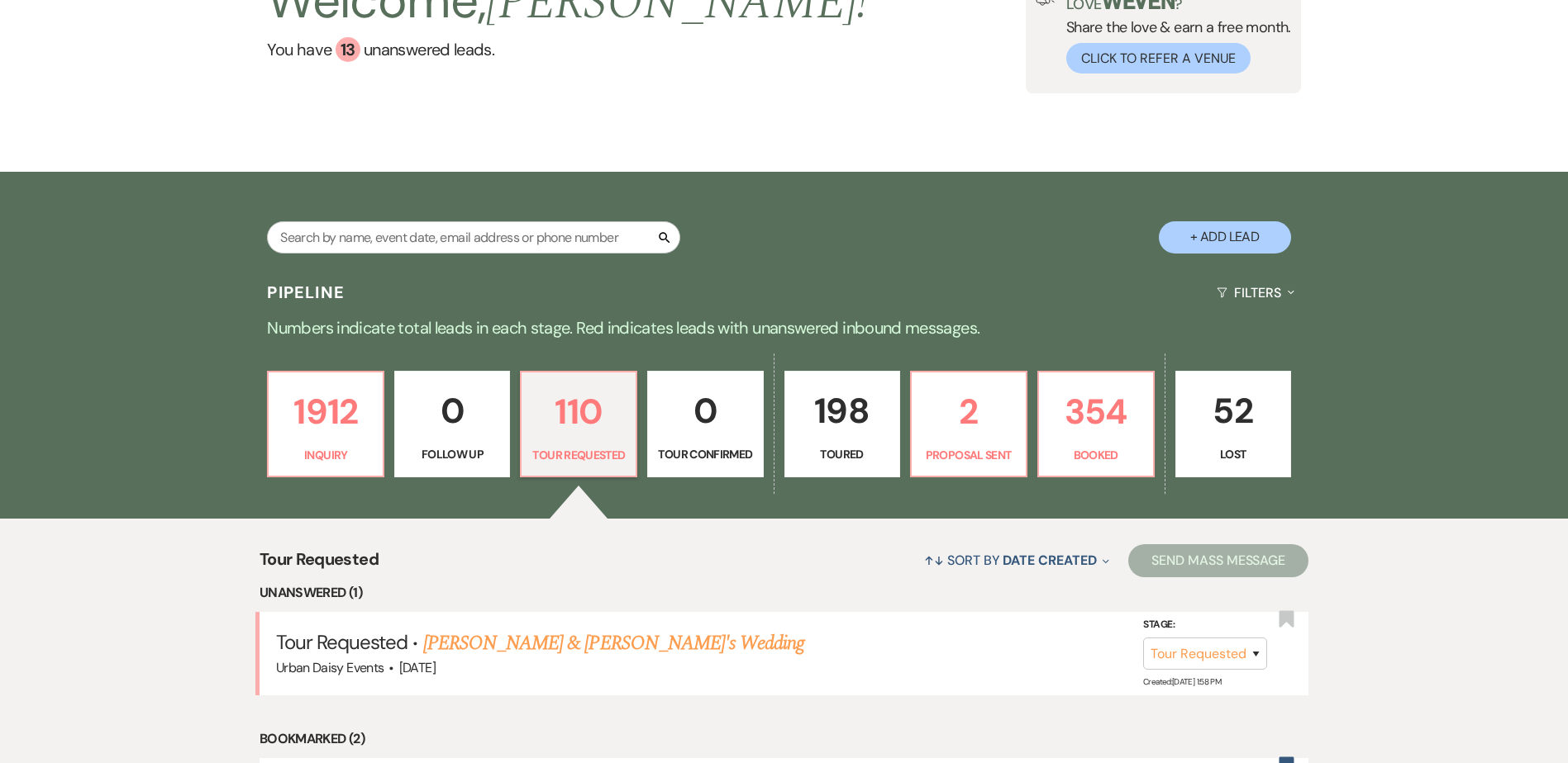
scroll to position [165, 0]
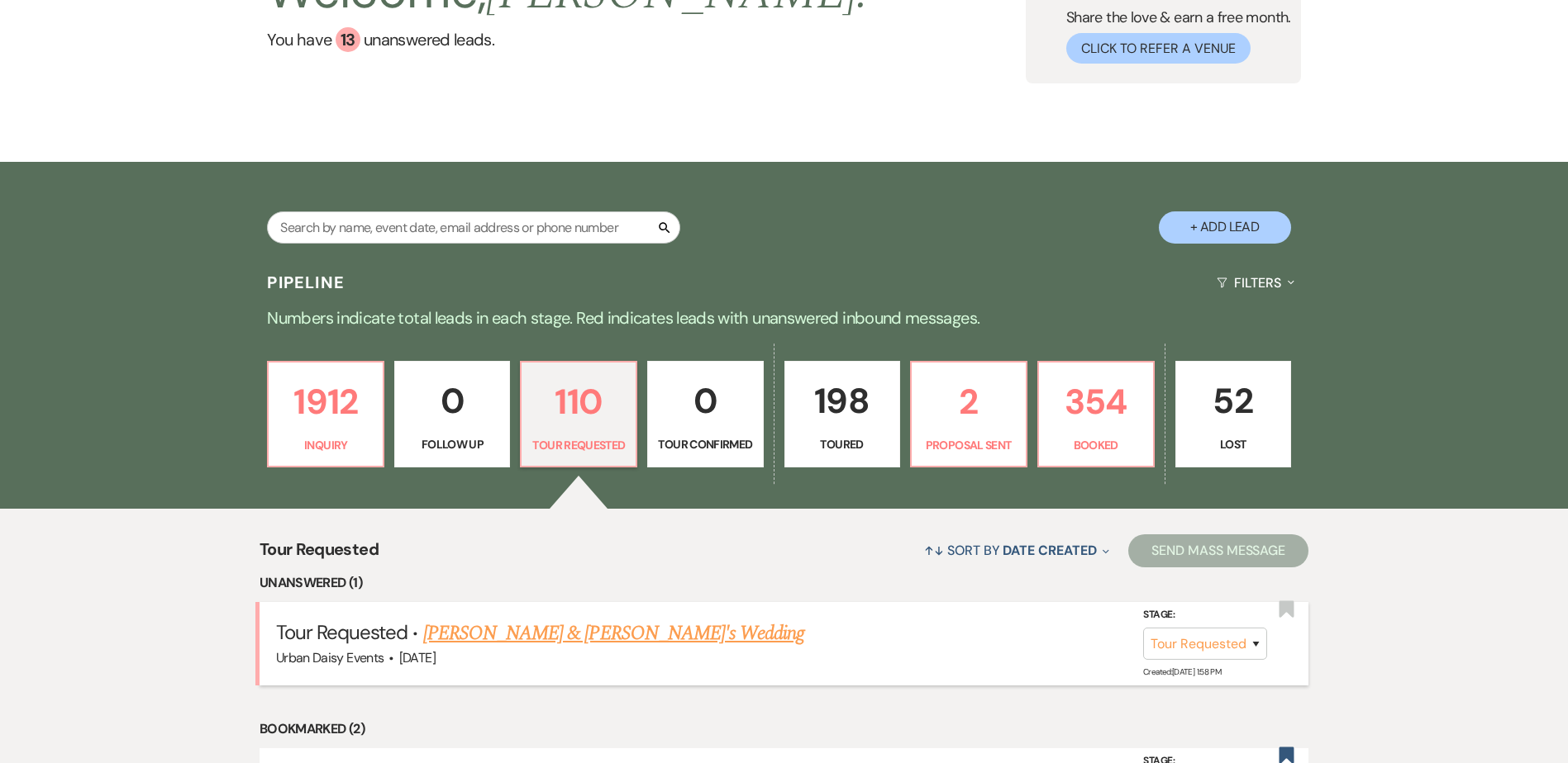
click at [553, 646] on link "Robert Wankel & Fiance's Wedding" at bounding box center [614, 634] width 382 height 29
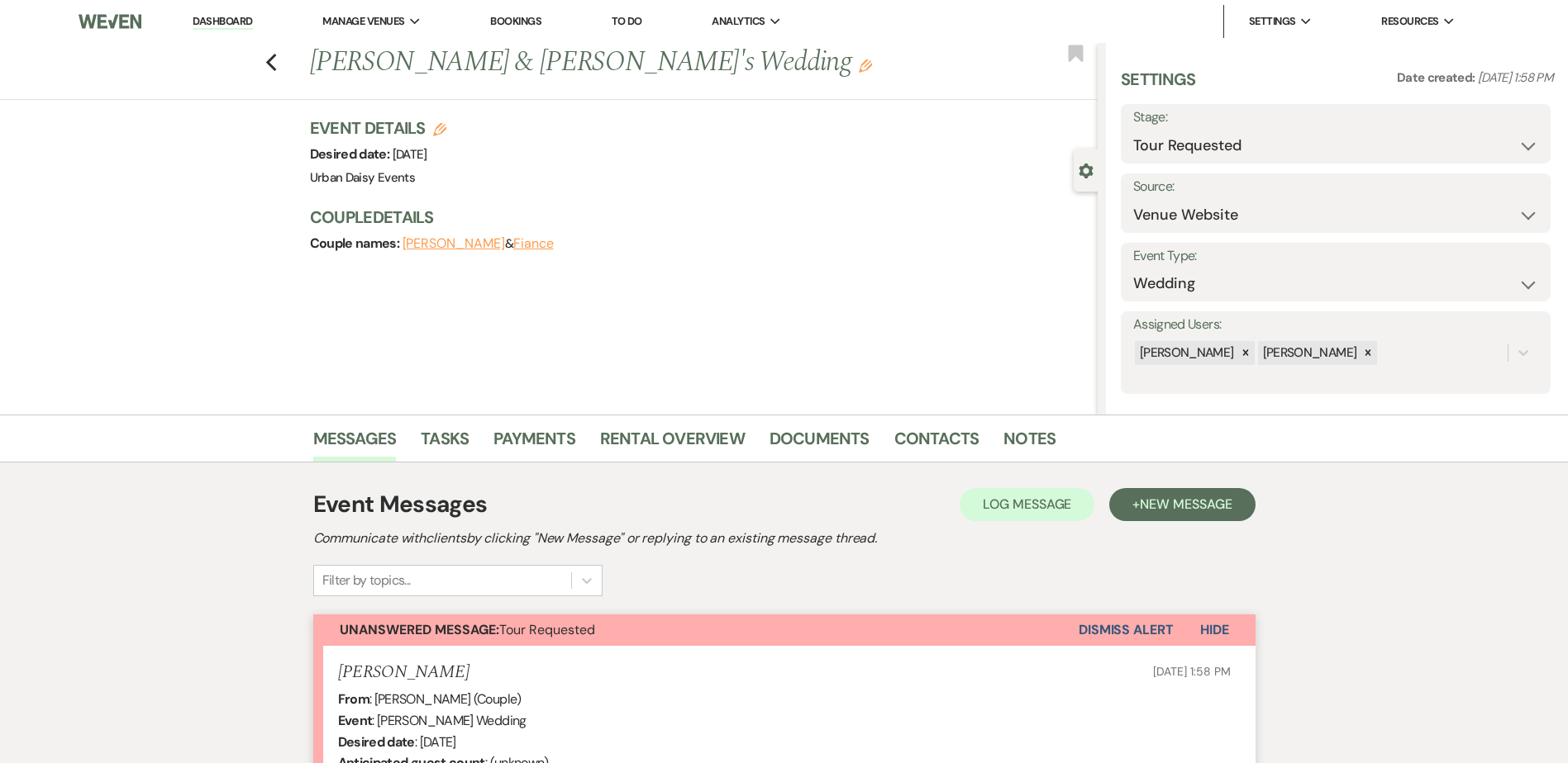
click at [222, 21] on link "Dashboard" at bounding box center [222, 21] width 60 height 16
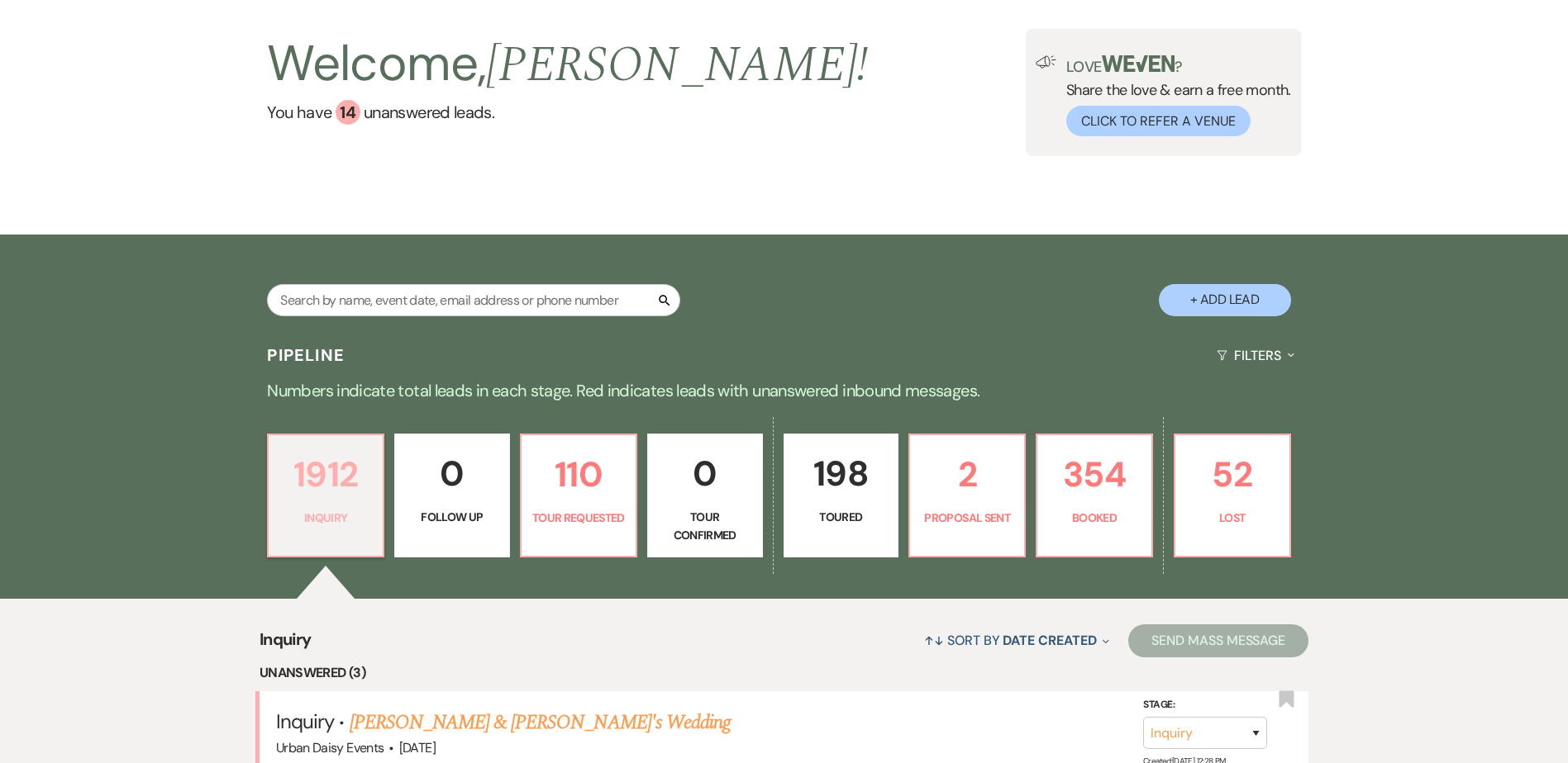
scroll to position [165, 0]
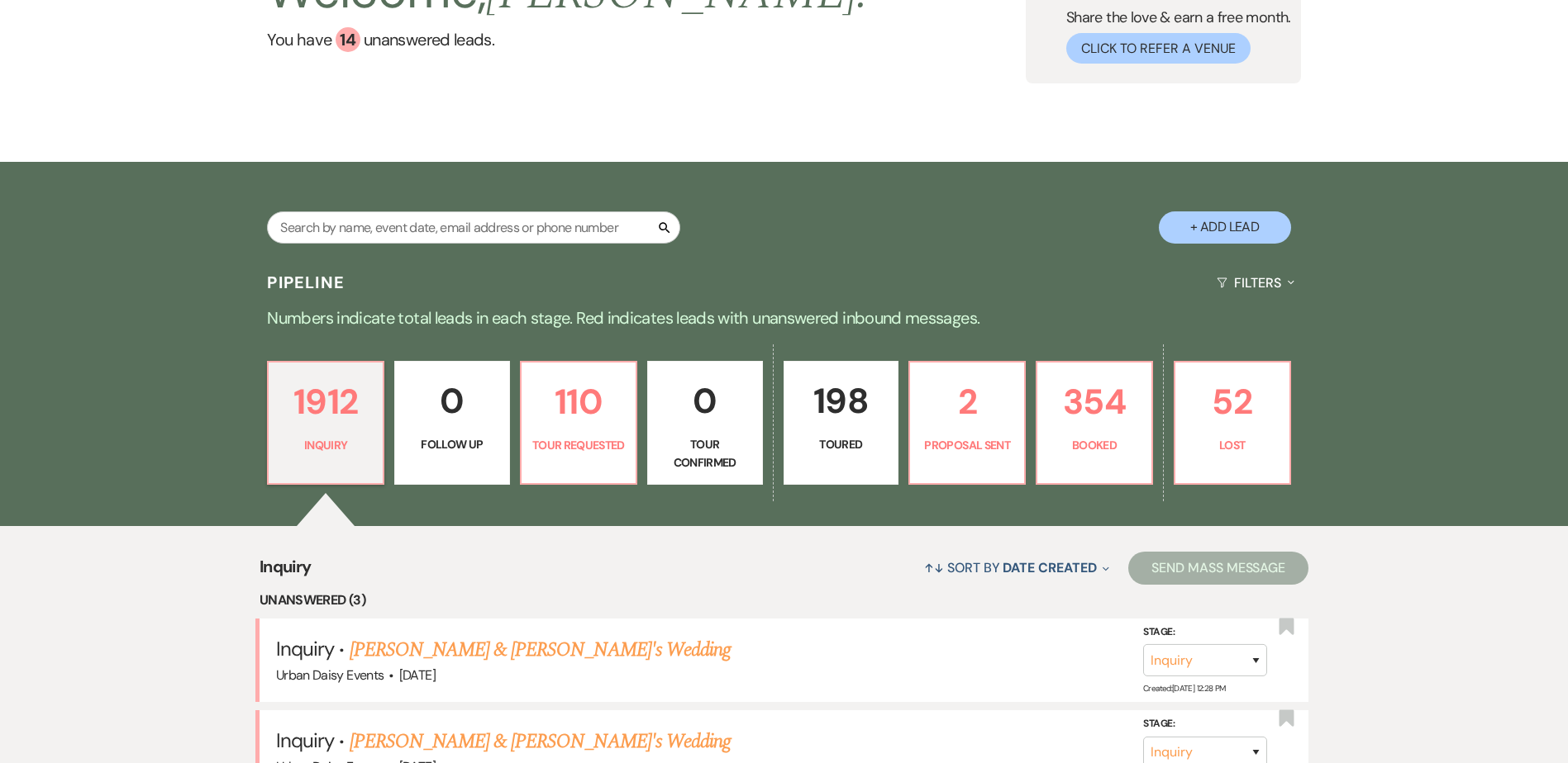
click at [896, 449] on link "198 Toured" at bounding box center [841, 422] width 115 height 124
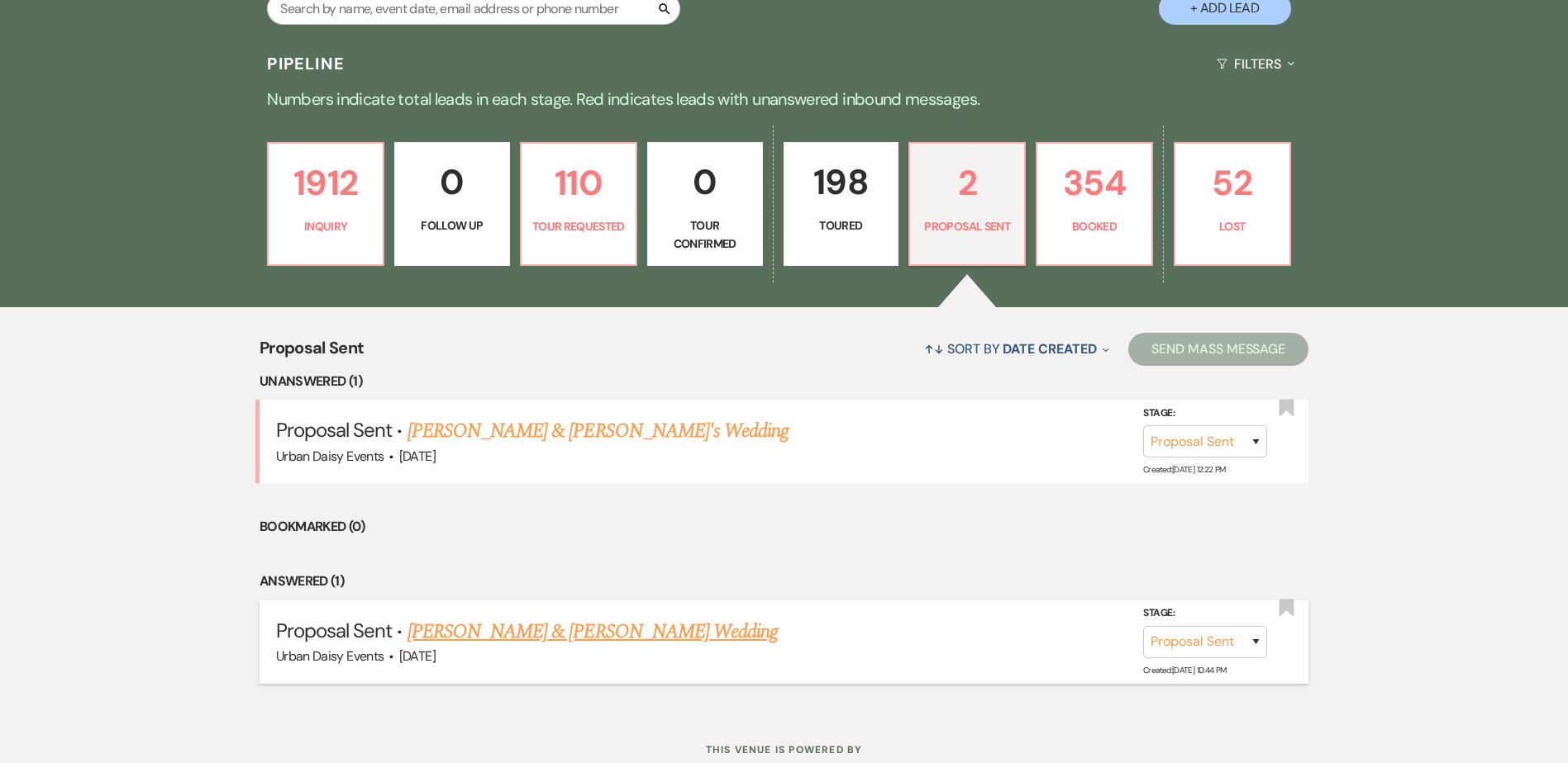
scroll to position [413, 0]
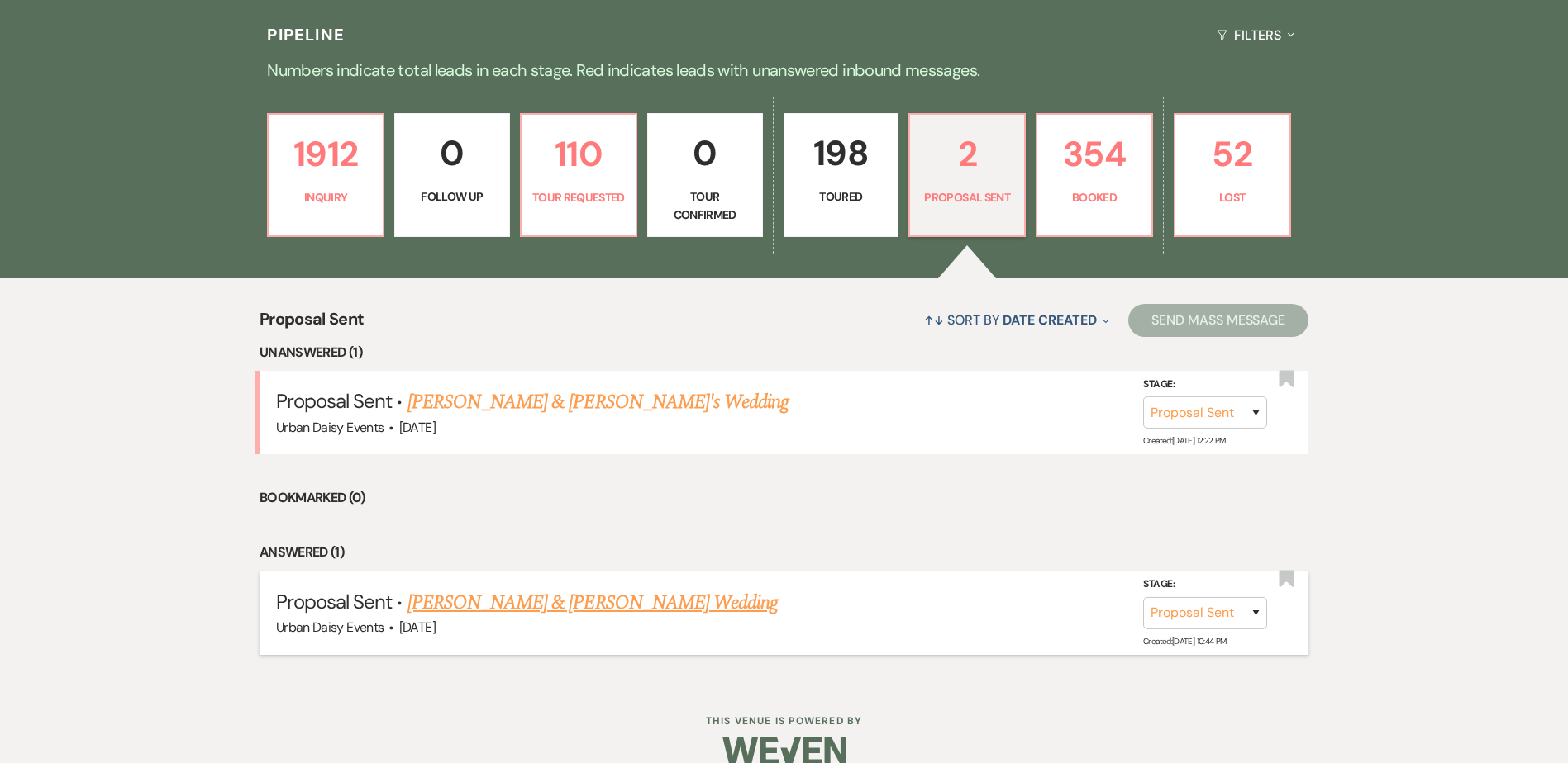
click at [449, 601] on link "Clare Schwab & Ethan DeCaster's Wedding" at bounding box center [593, 603] width 370 height 29
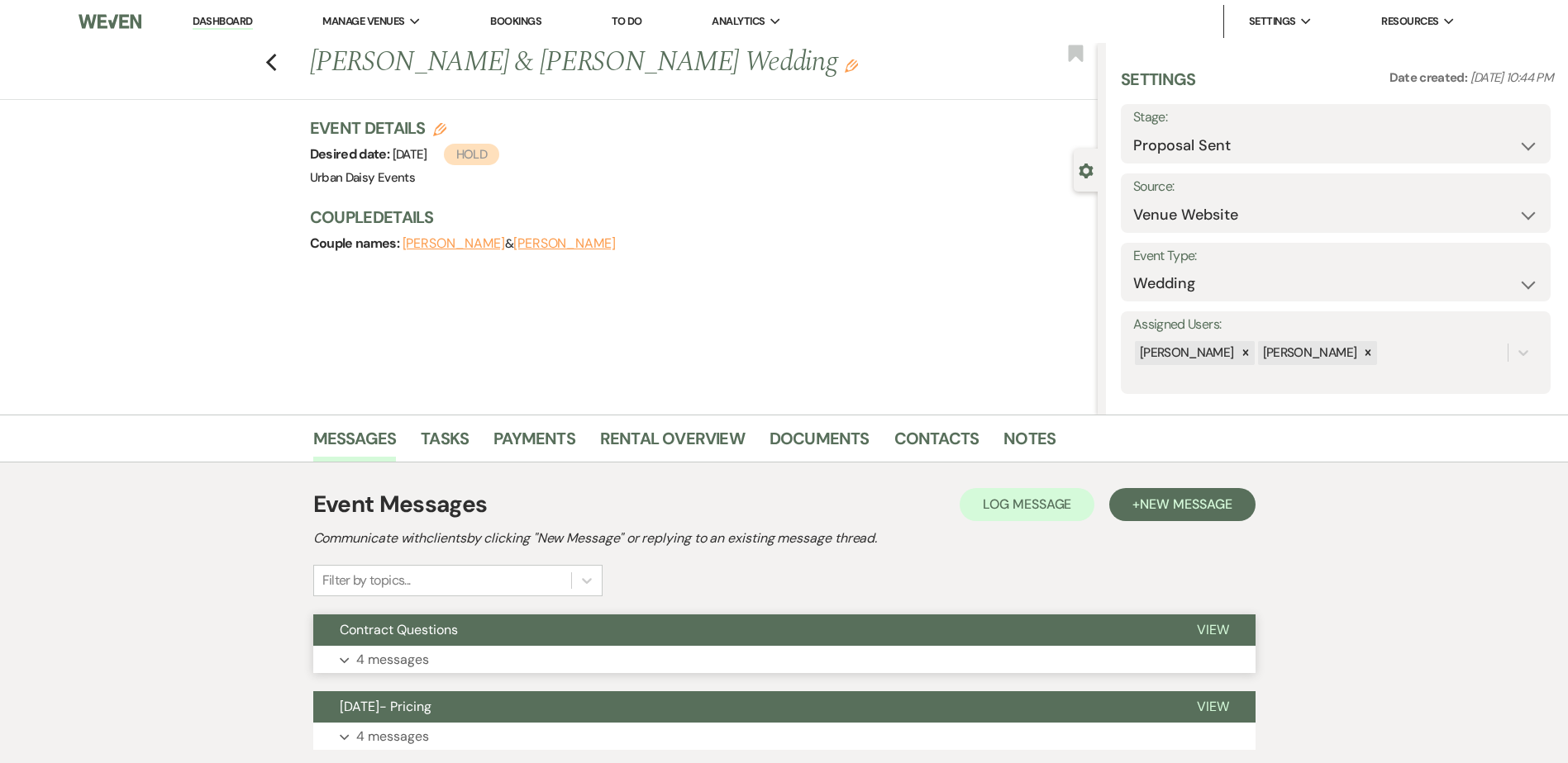
click at [426, 641] on button "Contract Questions" at bounding box center [741, 630] width 857 height 31
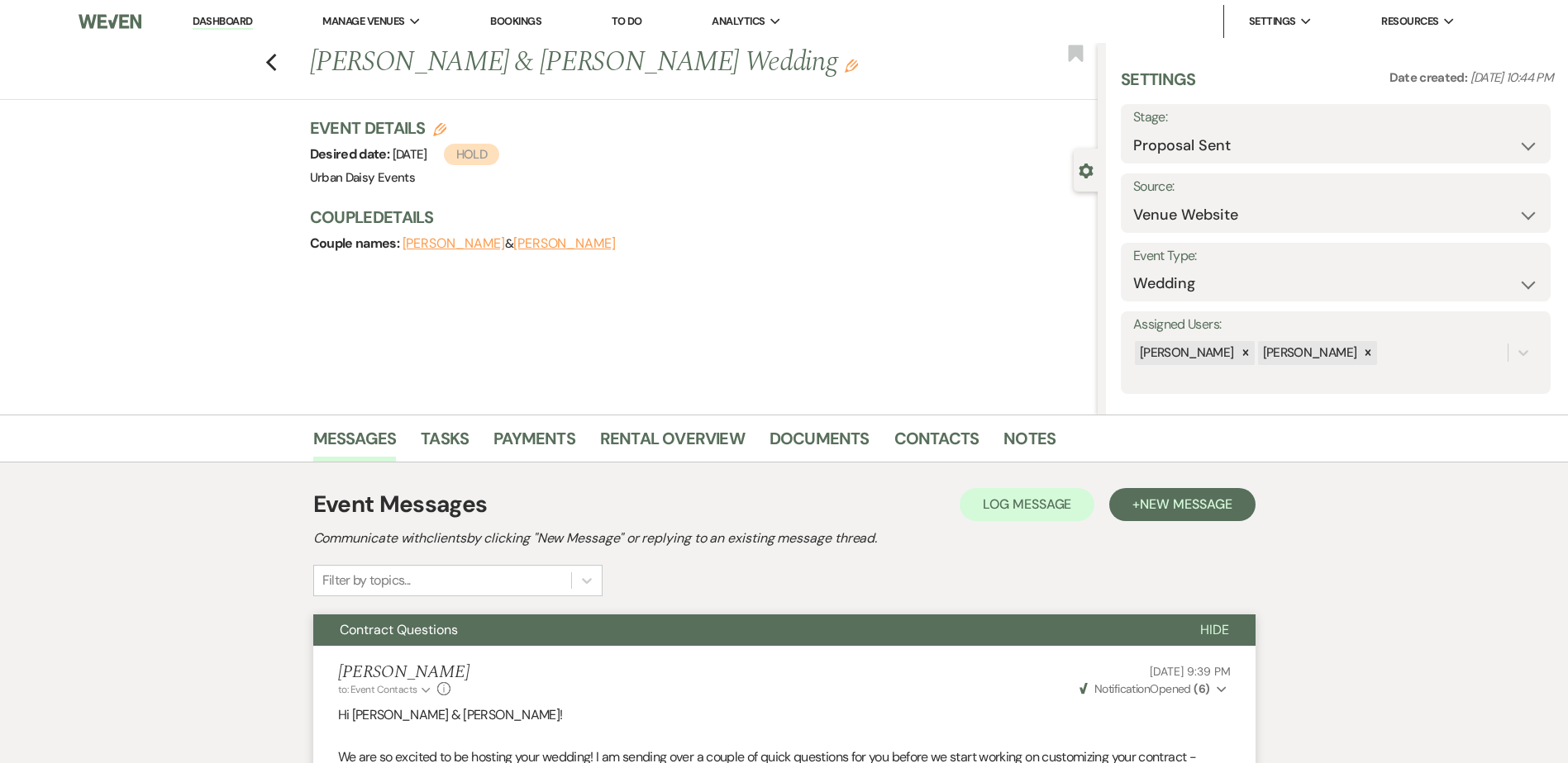
click at [201, 28] on link "Dashboard" at bounding box center [222, 21] width 60 height 16
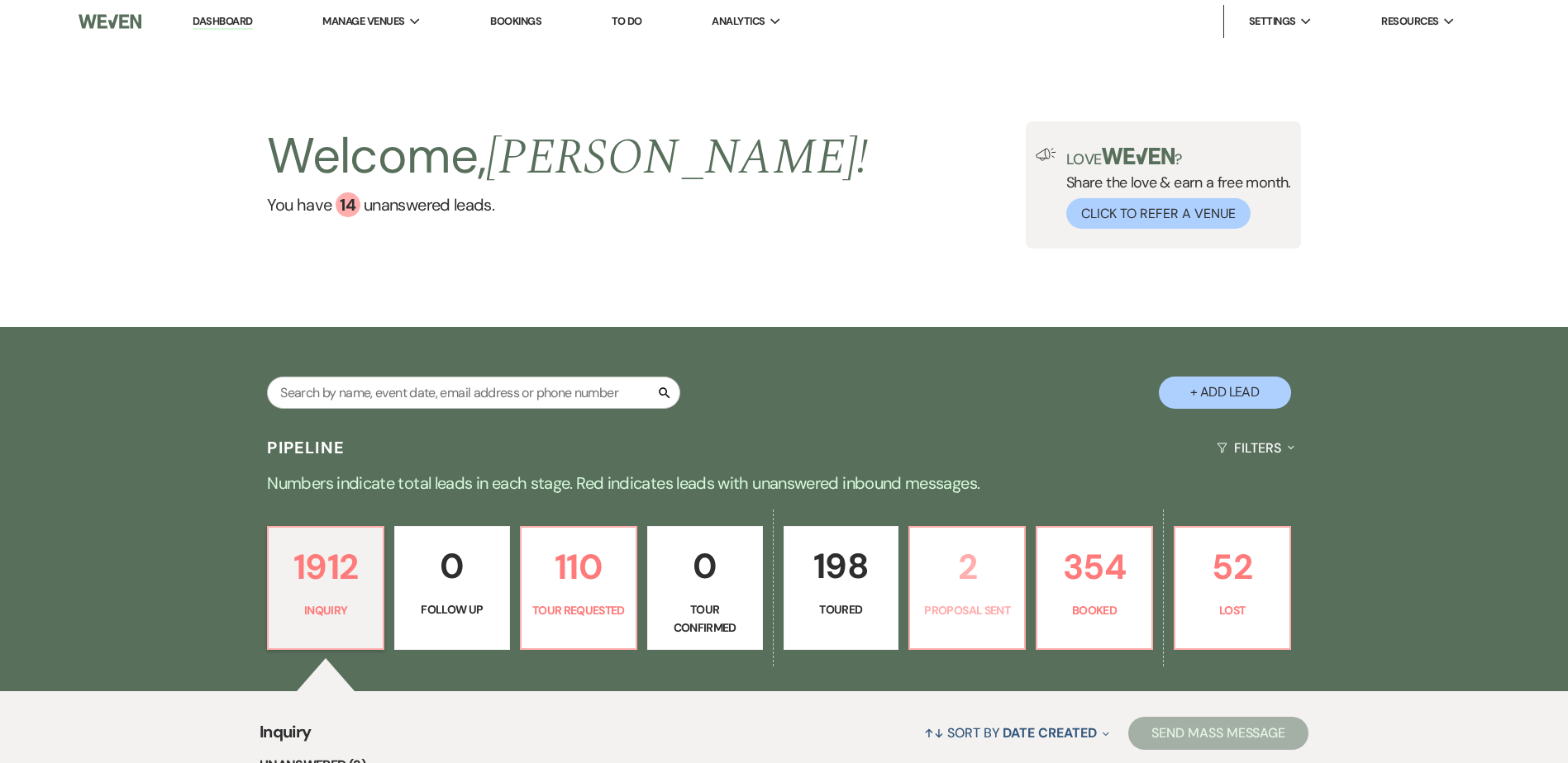
click at [937, 614] on p "Proposal Sent" at bounding box center [967, 611] width 94 height 18
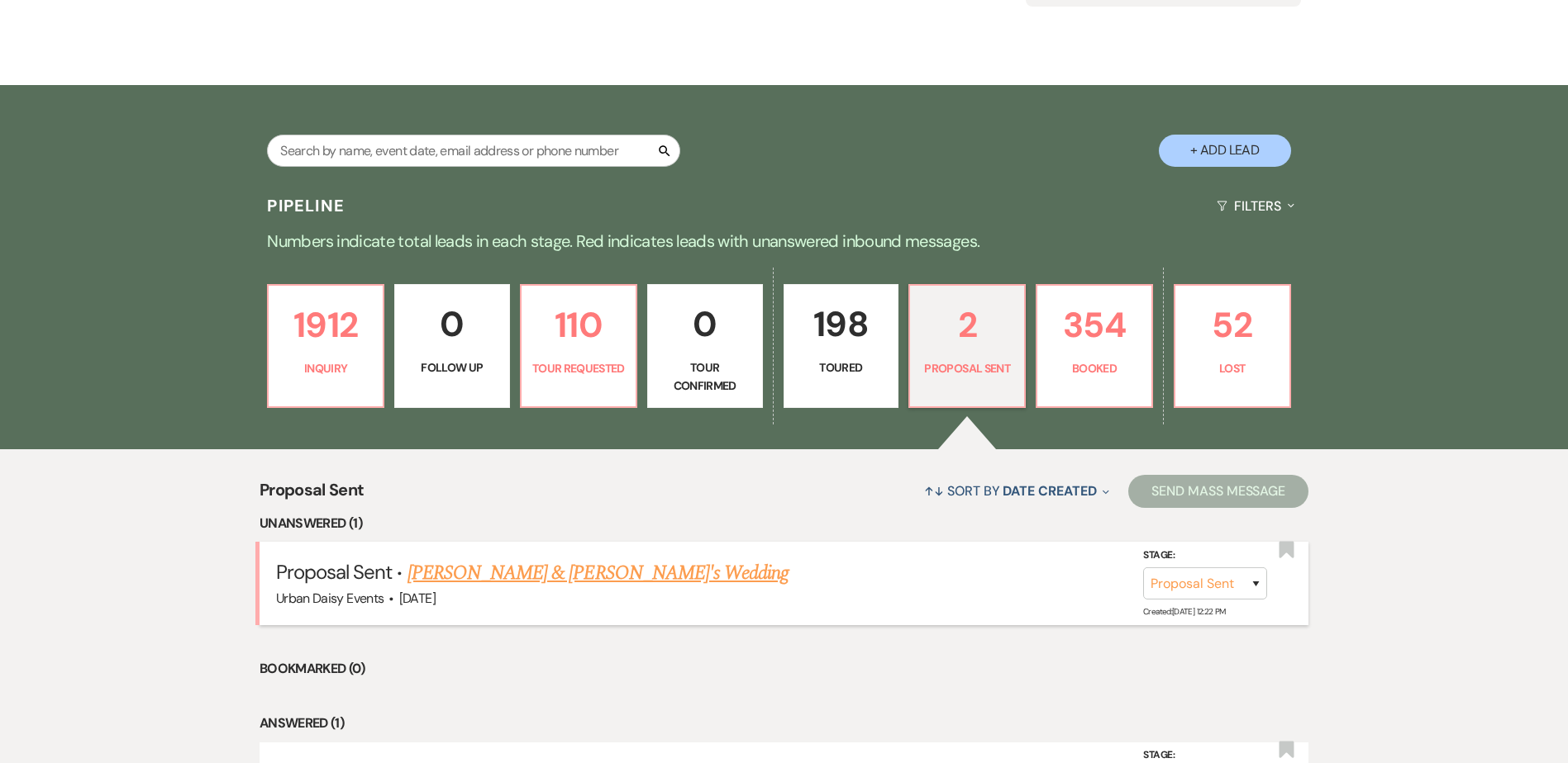
scroll to position [248, 0]
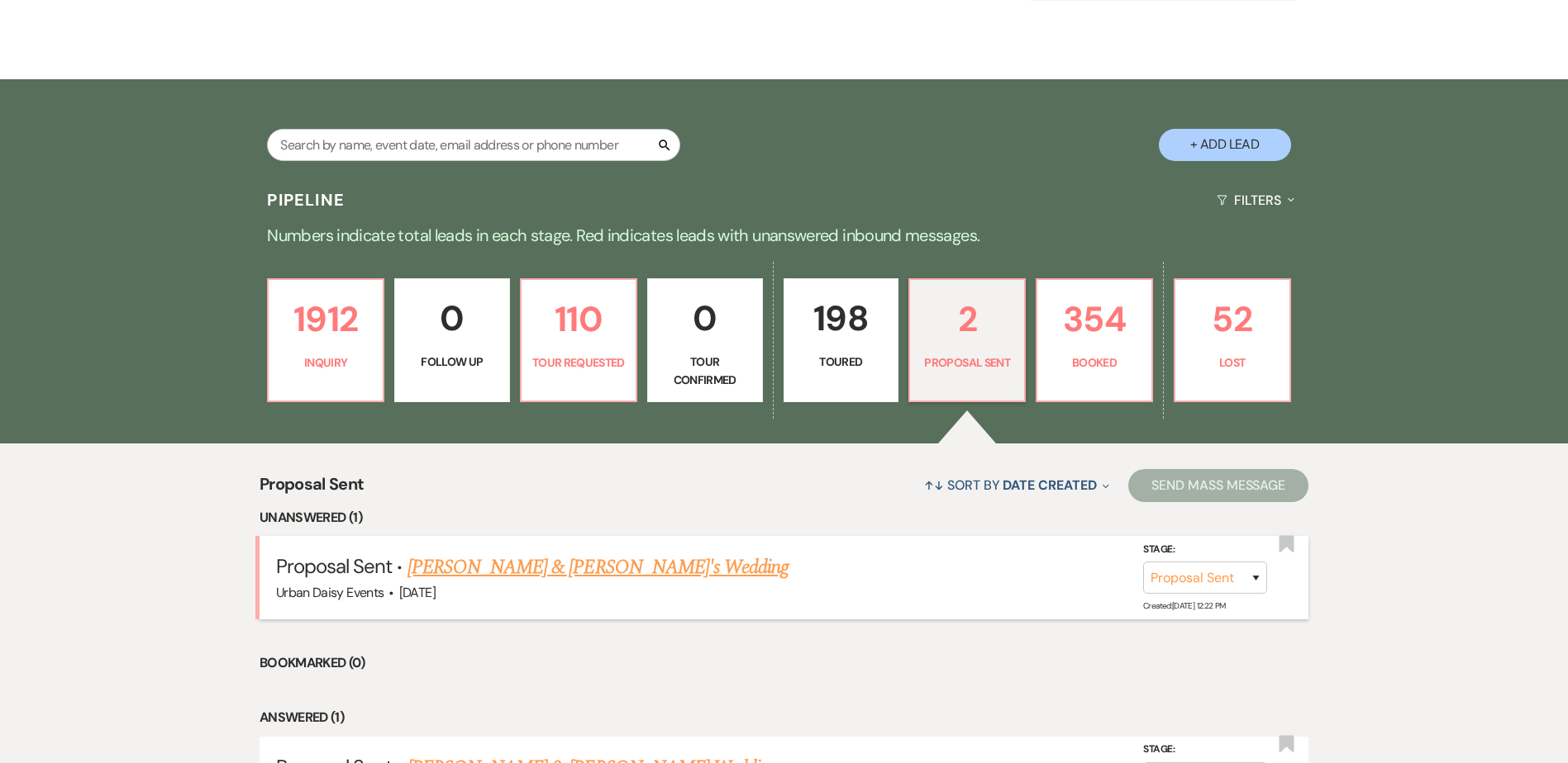
click at [570, 552] on link "[PERSON_NAME] & [PERSON_NAME]'s Wedding" at bounding box center [598, 567] width 382 height 29
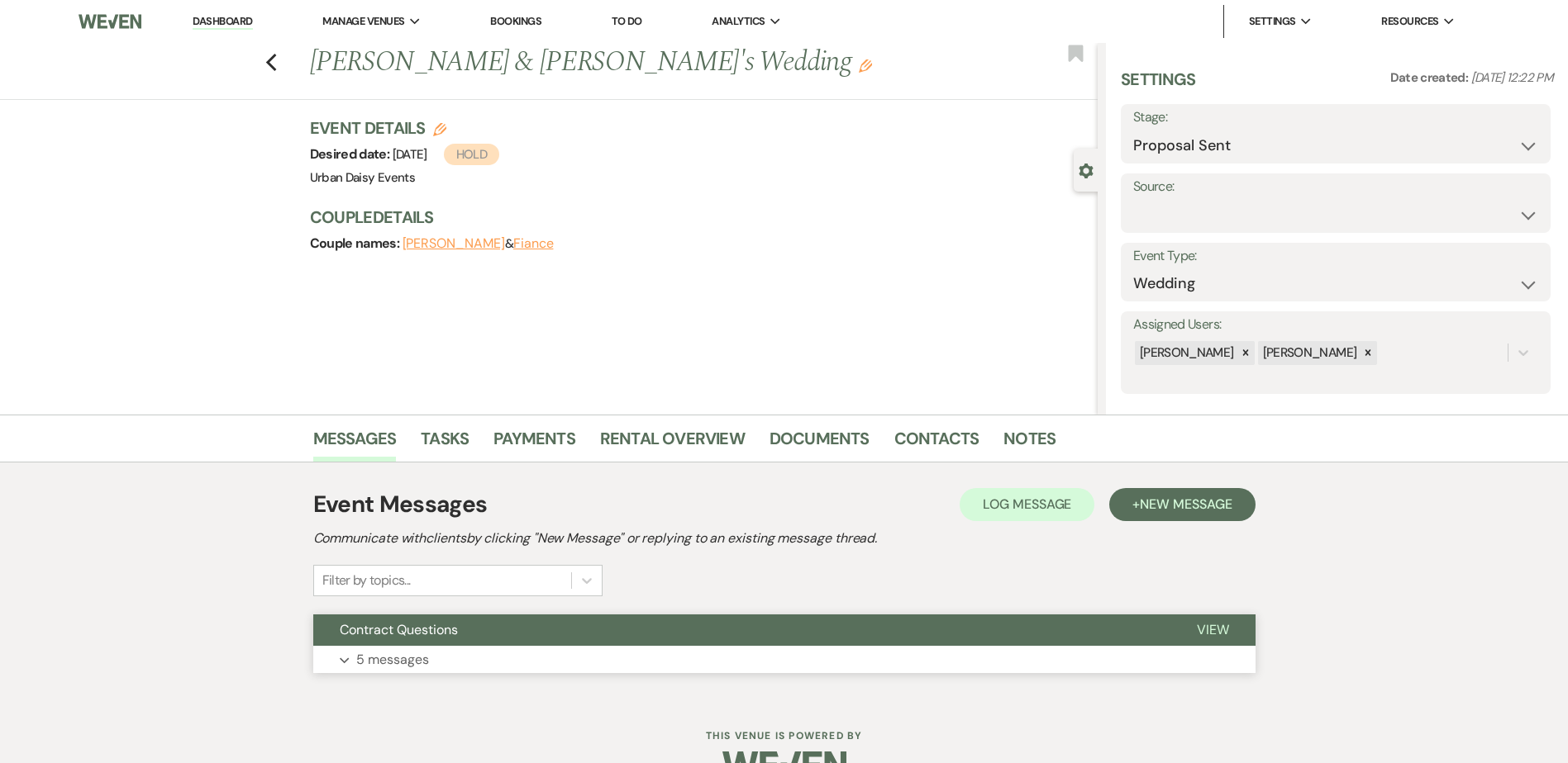
drag, startPoint x: 361, startPoint y: 654, endPoint x: 325, endPoint y: 626, distance: 45.6
click at [360, 654] on p "5 messages" at bounding box center [392, 659] width 72 height 21
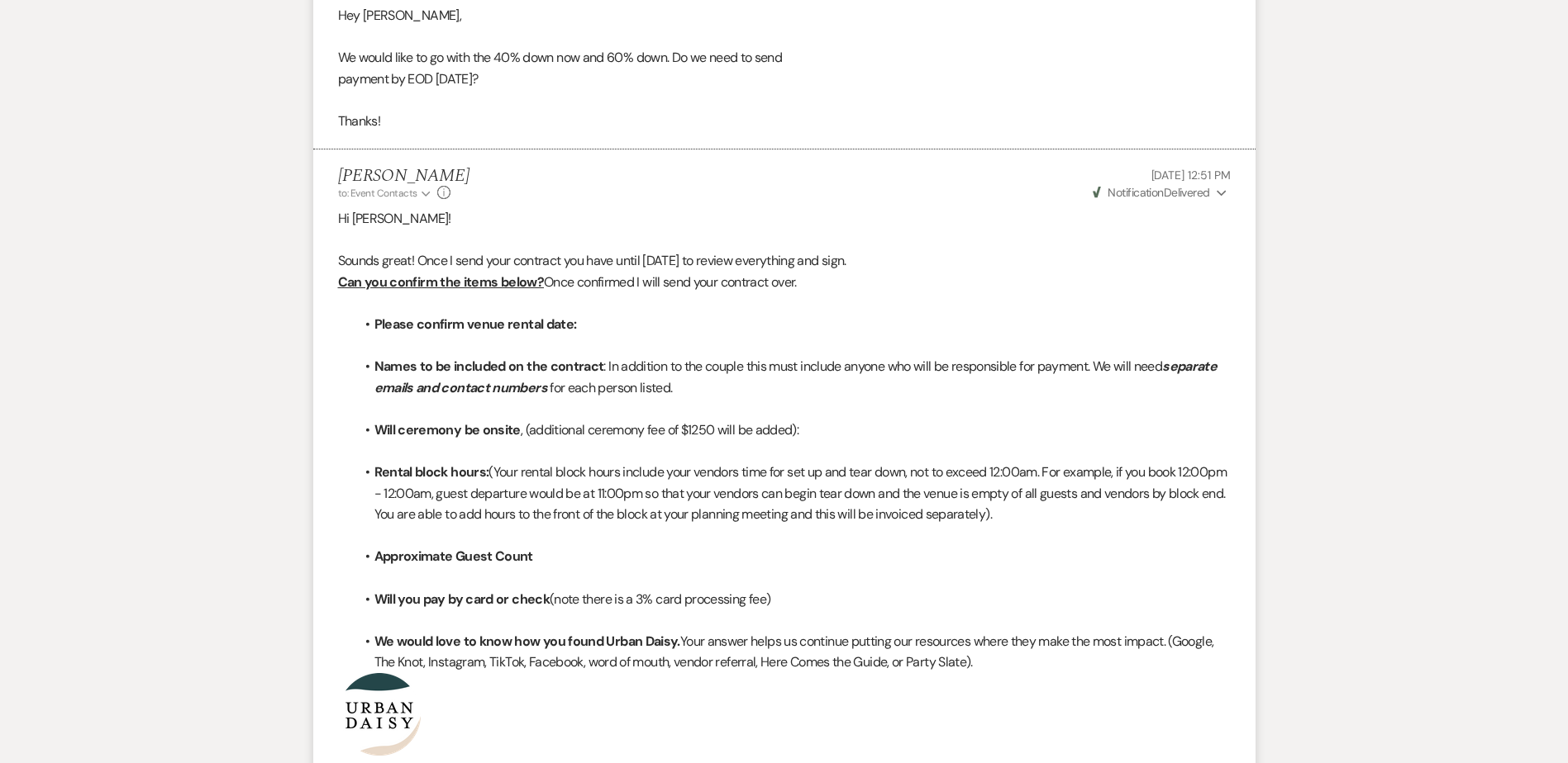
scroll to position [2563, 0]
click at [1220, 198] on icon "Expand" at bounding box center [1222, 195] width 10 height 12
click at [1220, 198] on icon "Collapse" at bounding box center [1222, 195] width 10 height 12
